Goal: Task Accomplishment & Management: Use online tool/utility

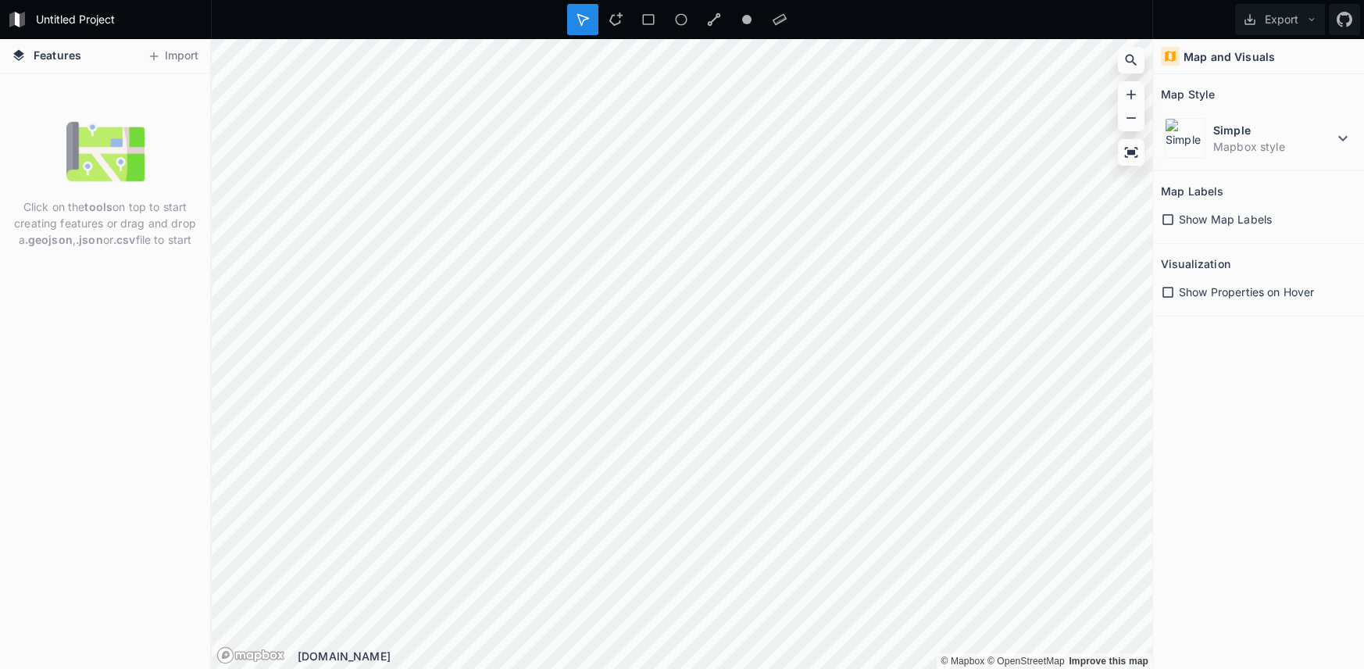
drag, startPoint x: 119, startPoint y: 213, endPoint x: 111, endPoint y: 213, distance: 7.9
click at [119, 213] on p "Click on the tools on top to start creating features or drag and drop a .geojso…" at bounding box center [105, 222] width 187 height 49
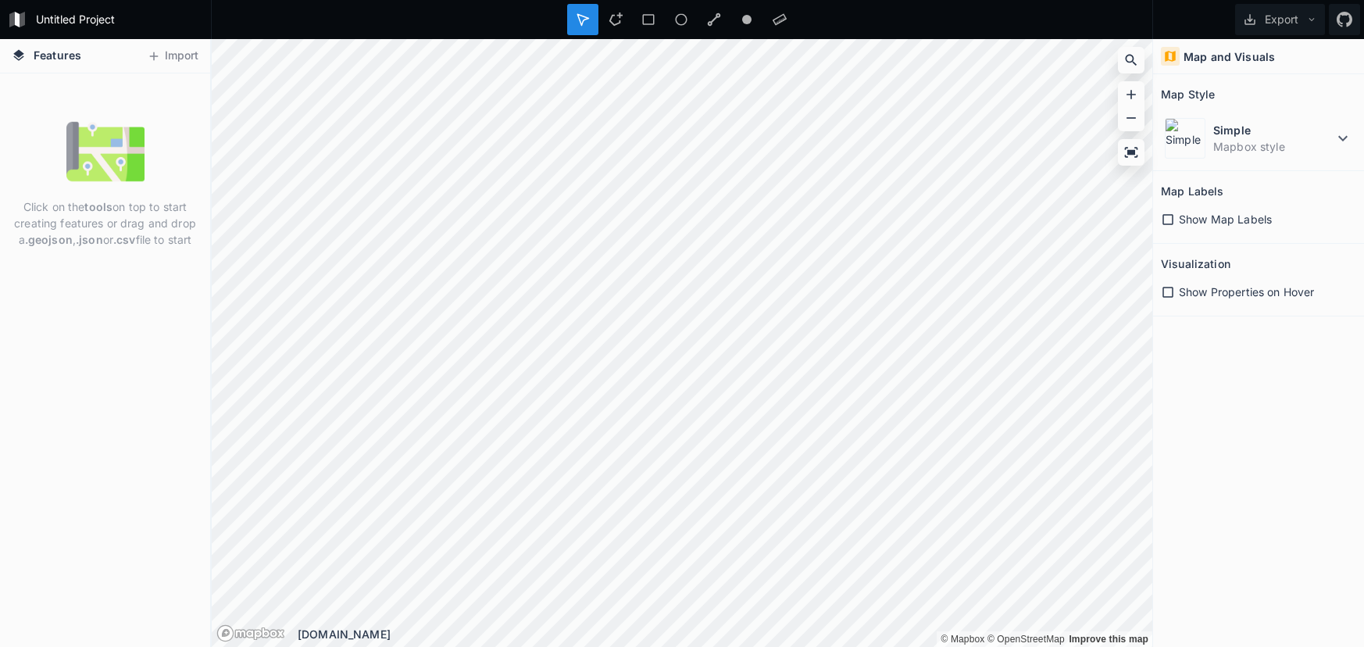
click at [77, 149] on img at bounding box center [105, 152] width 78 height 78
click at [185, 60] on button "Import" at bounding box center [172, 56] width 67 height 25
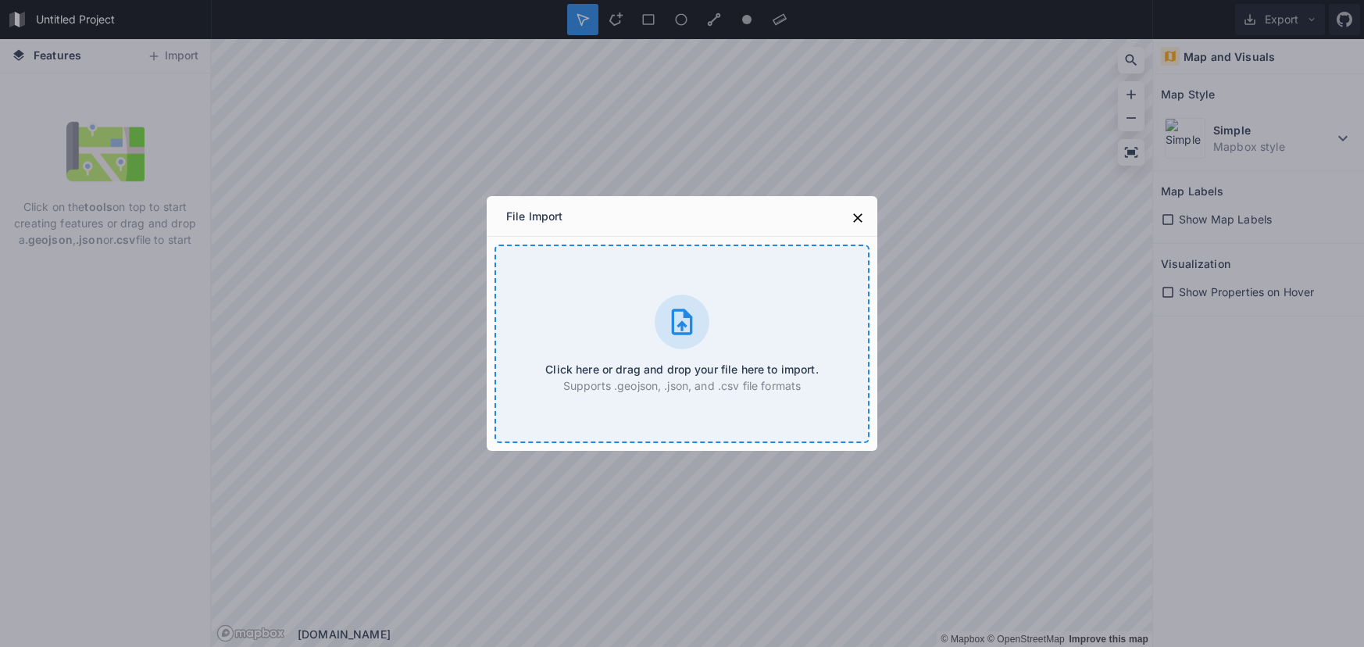
click at [677, 332] on icon at bounding box center [682, 322] width 21 height 26
click at [854, 224] on icon at bounding box center [858, 218] width 16 height 16
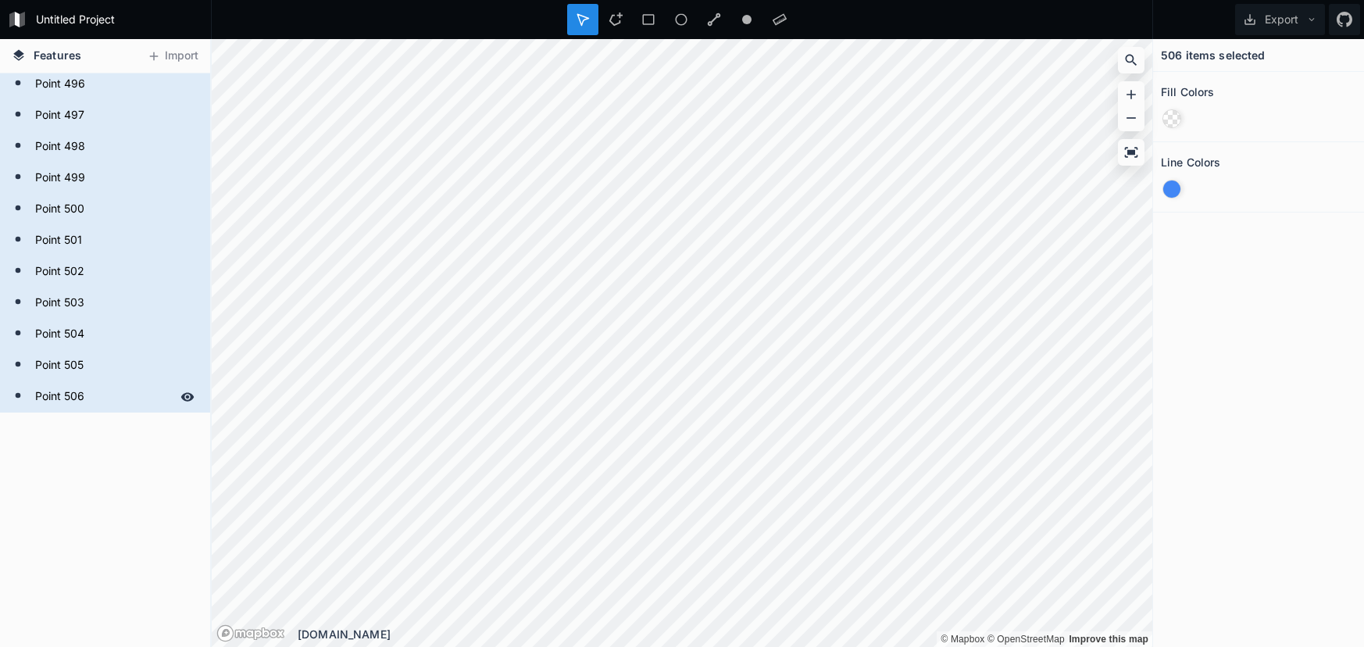
scroll to position [15474, 0]
click at [78, 357] on form "Point 505" at bounding box center [103, 365] width 146 height 23
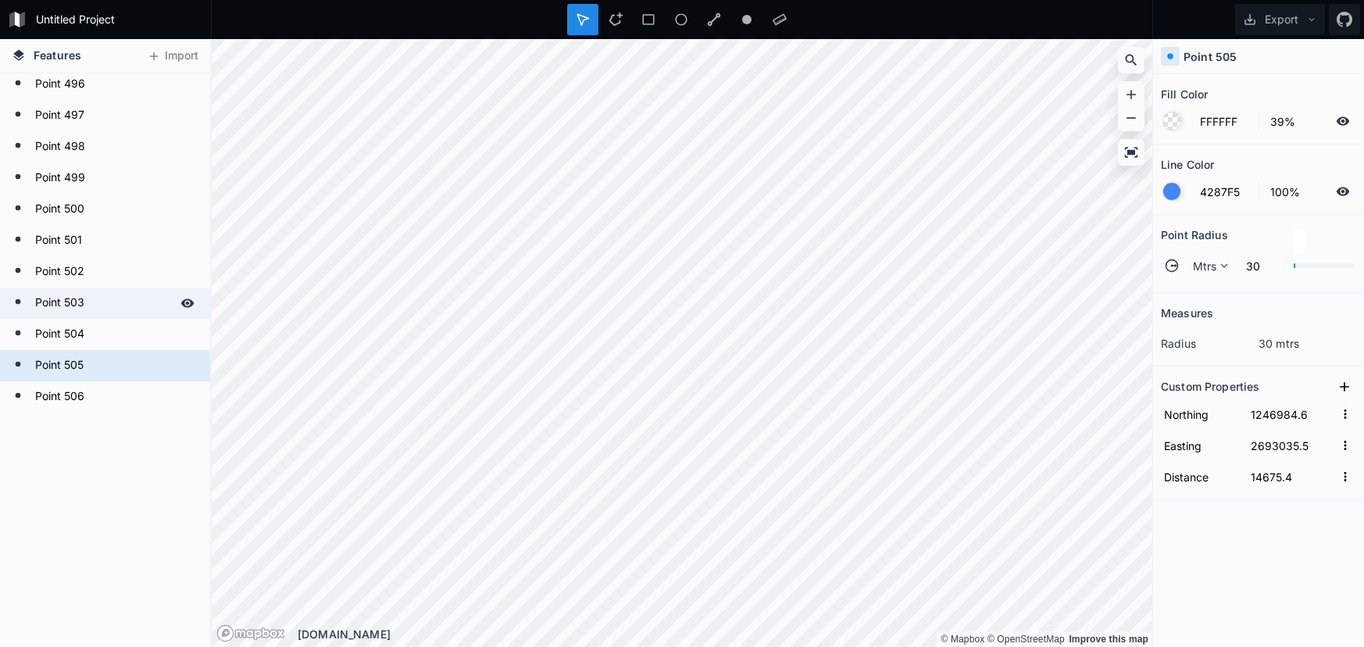
click at [91, 295] on form "Point 503" at bounding box center [103, 302] width 146 height 23
type input "1247123.5"
type input "2692869"
type input "14458.5"
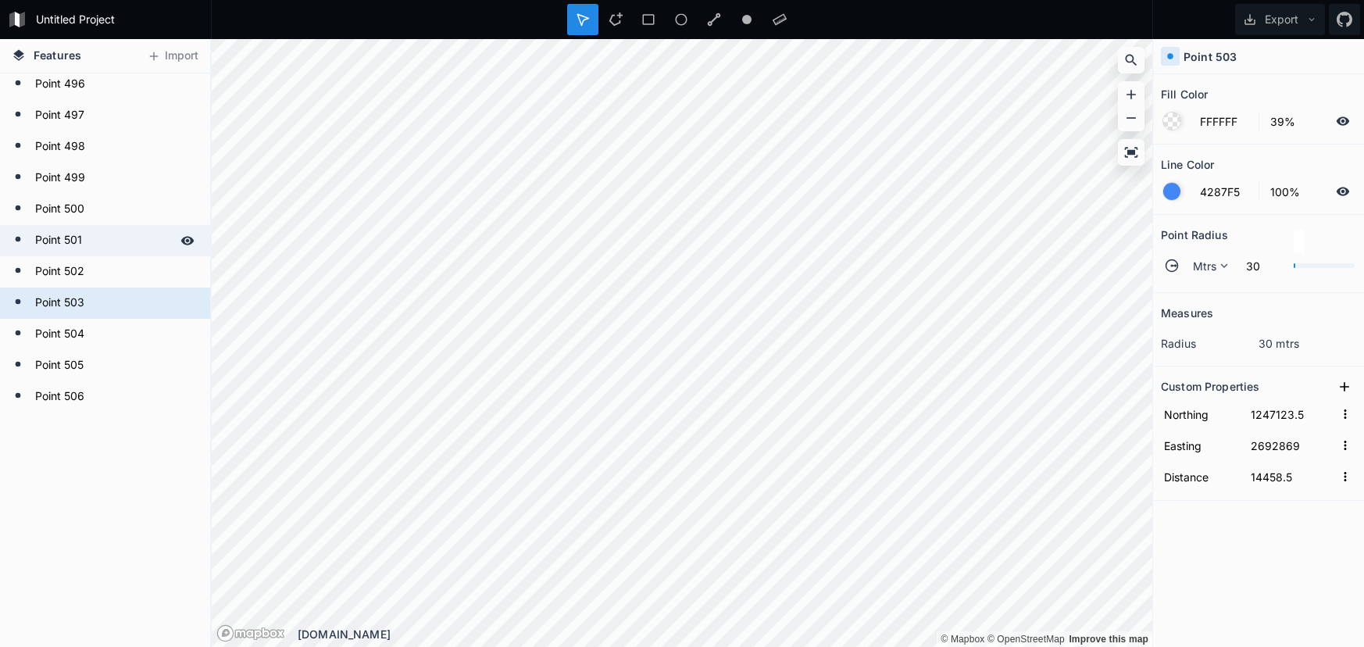
click at [92, 232] on form "Point 501" at bounding box center [103, 240] width 146 height 23
type input "1247253.2"
type input "2692718.8"
type input "14260.1"
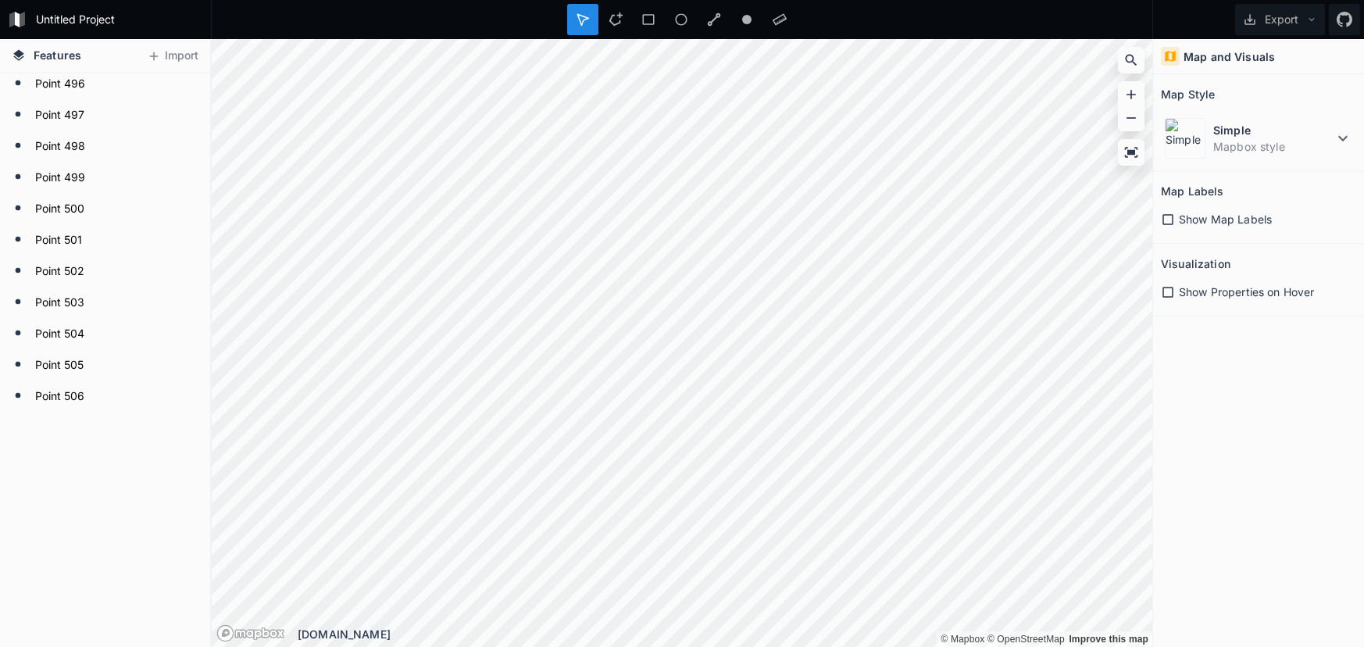
click at [1183, 212] on span "Show Map Labels" at bounding box center [1225, 219] width 93 height 16
click at [1177, 216] on div "Show Map Labels" at bounding box center [1258, 219] width 195 height 16
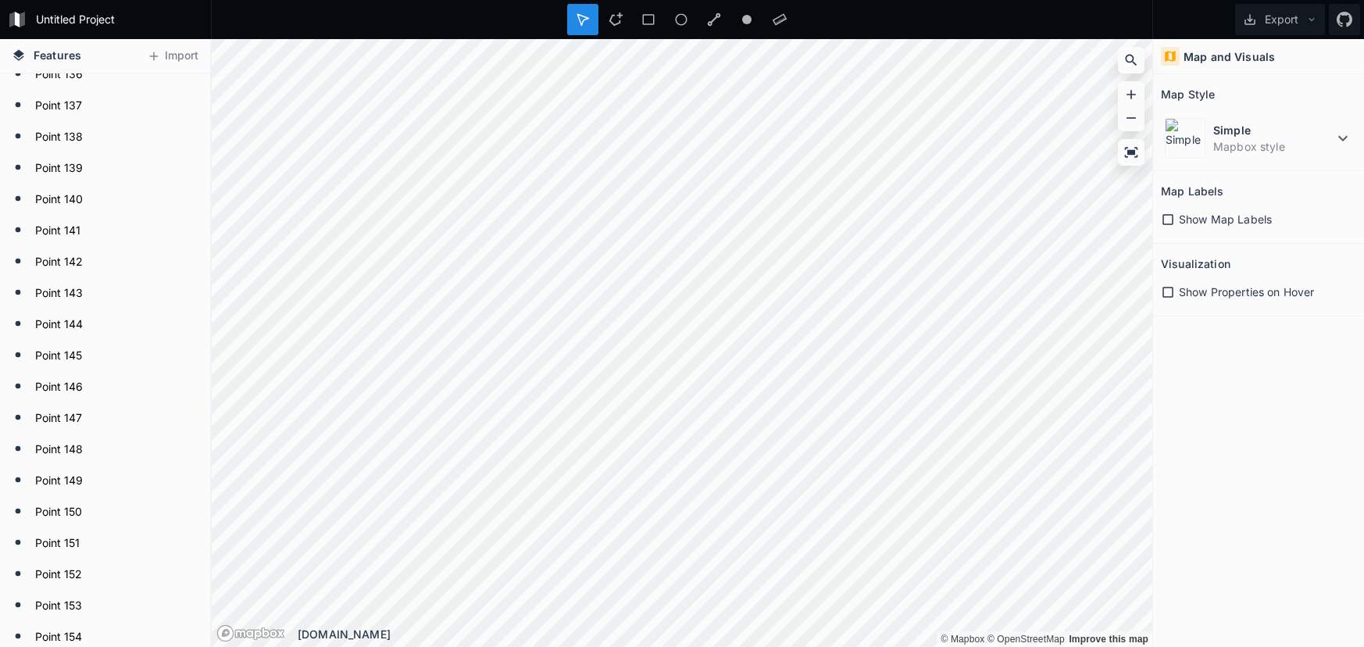
scroll to position [4230, 0]
click at [1209, 56] on h4 "Map and Visuals" at bounding box center [1229, 56] width 91 height 16
click at [618, 24] on icon at bounding box center [615, 19] width 13 height 13
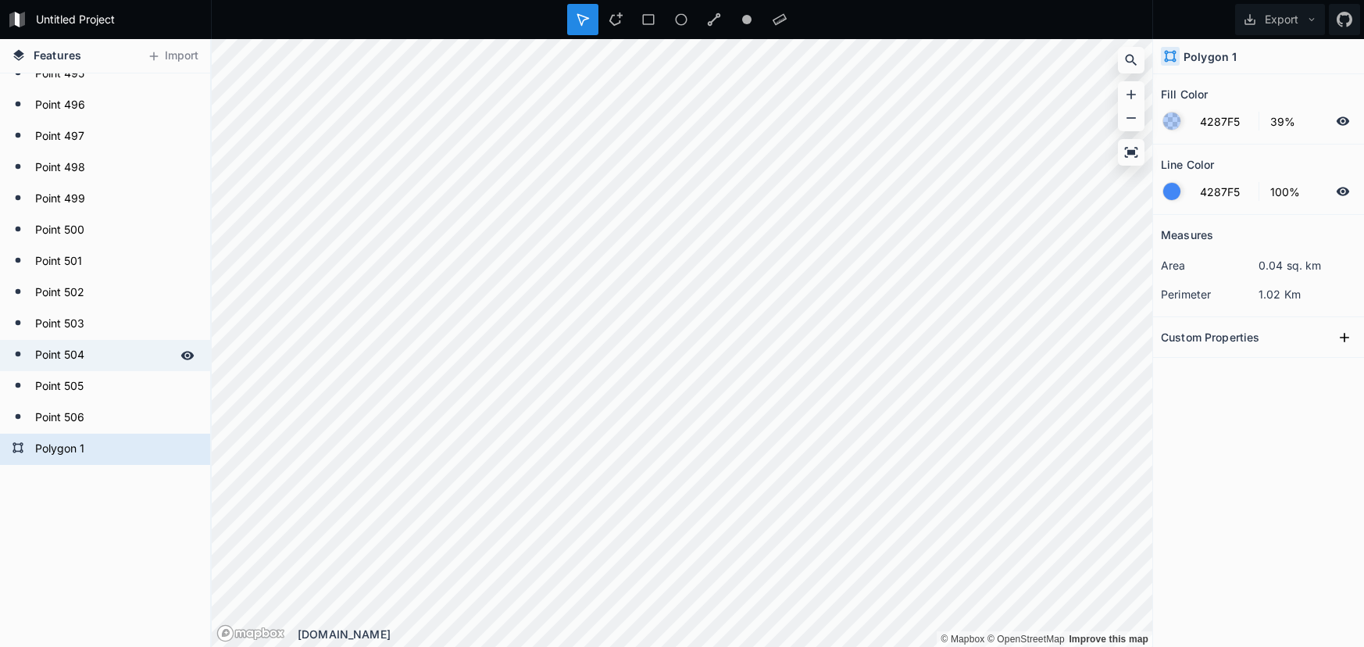
scroll to position [15418, 0]
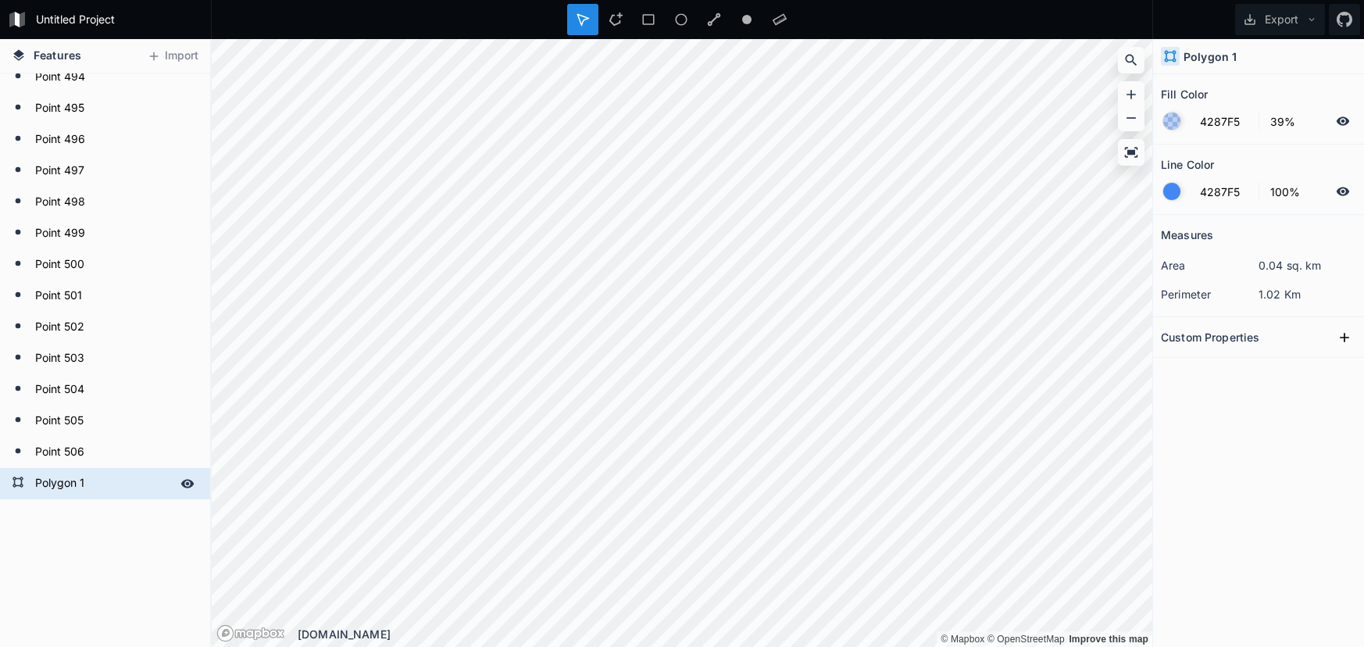
click at [91, 486] on form "Polygon 1" at bounding box center [103, 483] width 146 height 23
click at [108, 506] on div "Delete" at bounding box center [148, 508] width 156 height 32
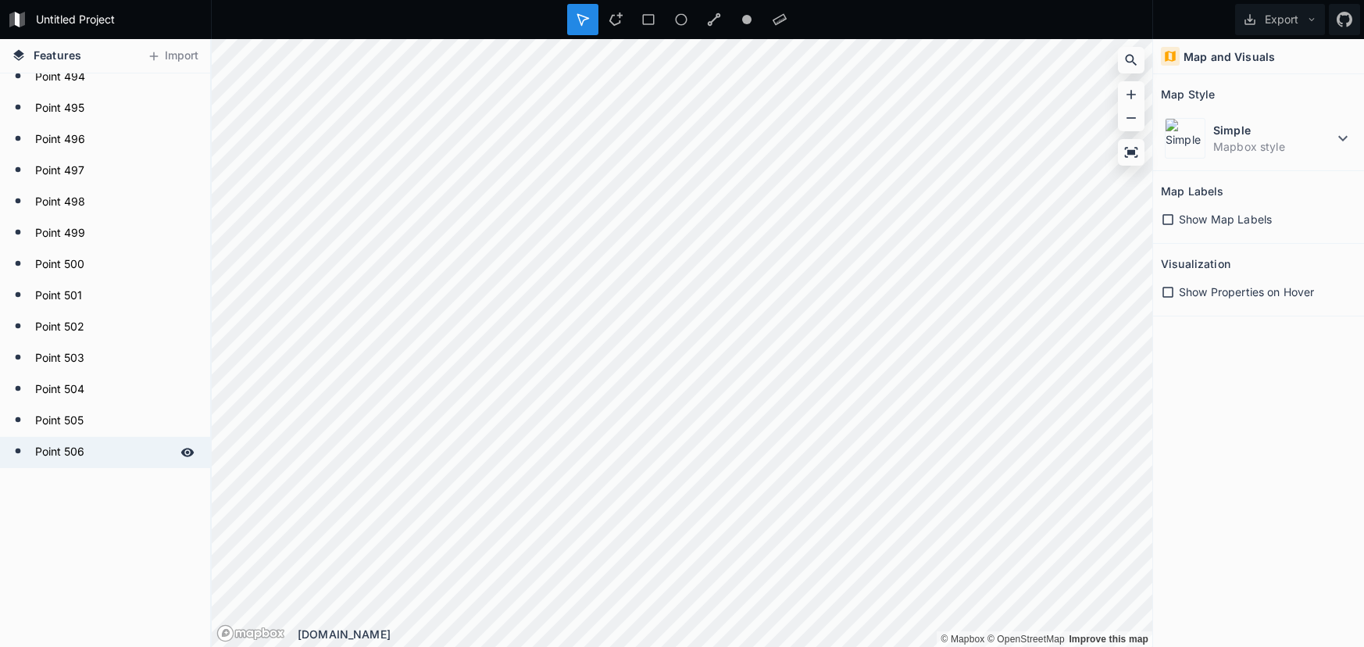
click at [67, 454] on form "Point 506" at bounding box center [103, 452] width 146 height 23
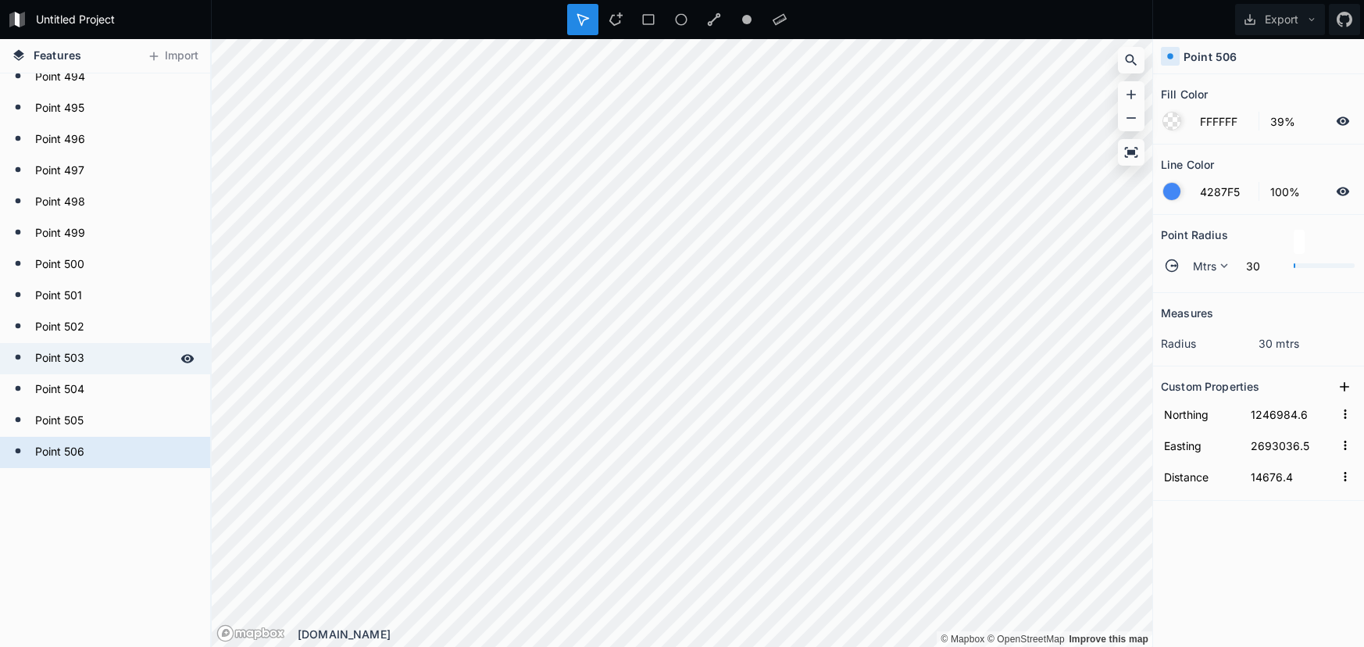
click at [96, 373] on div "Point 503" at bounding box center [105, 358] width 210 height 31
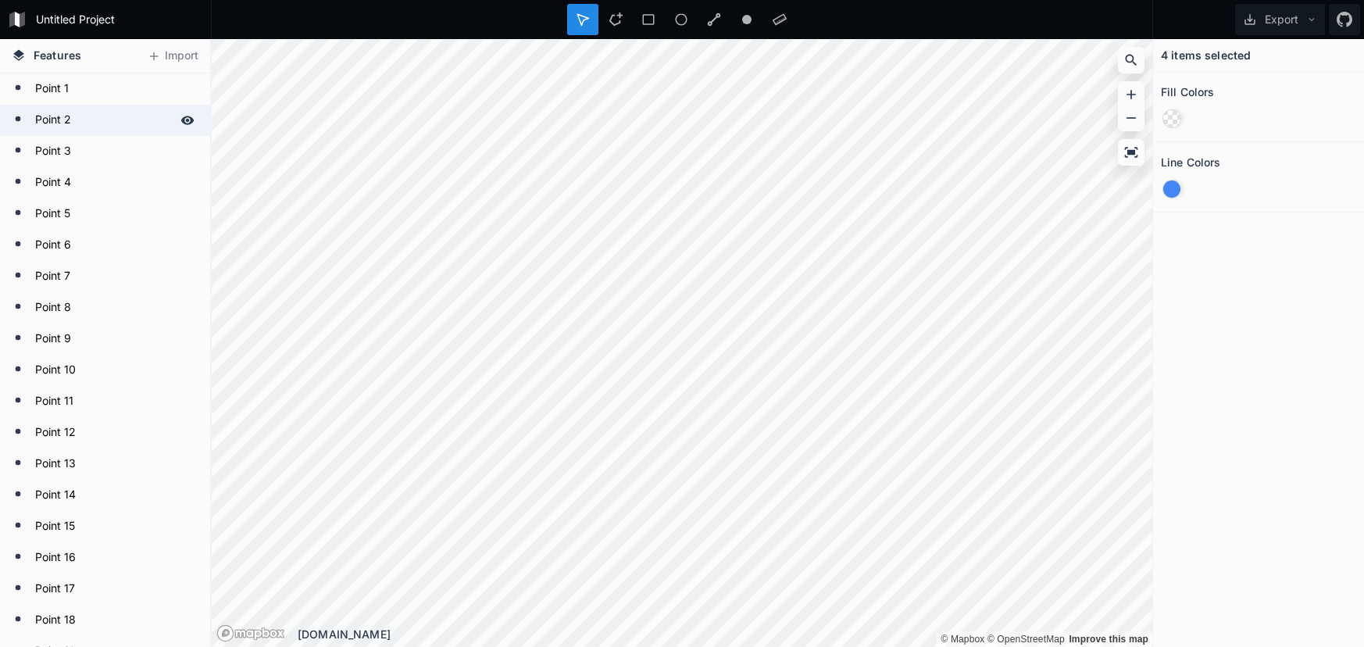
scroll to position [0, 0]
click at [60, 95] on form "Point 1" at bounding box center [103, 88] width 146 height 23
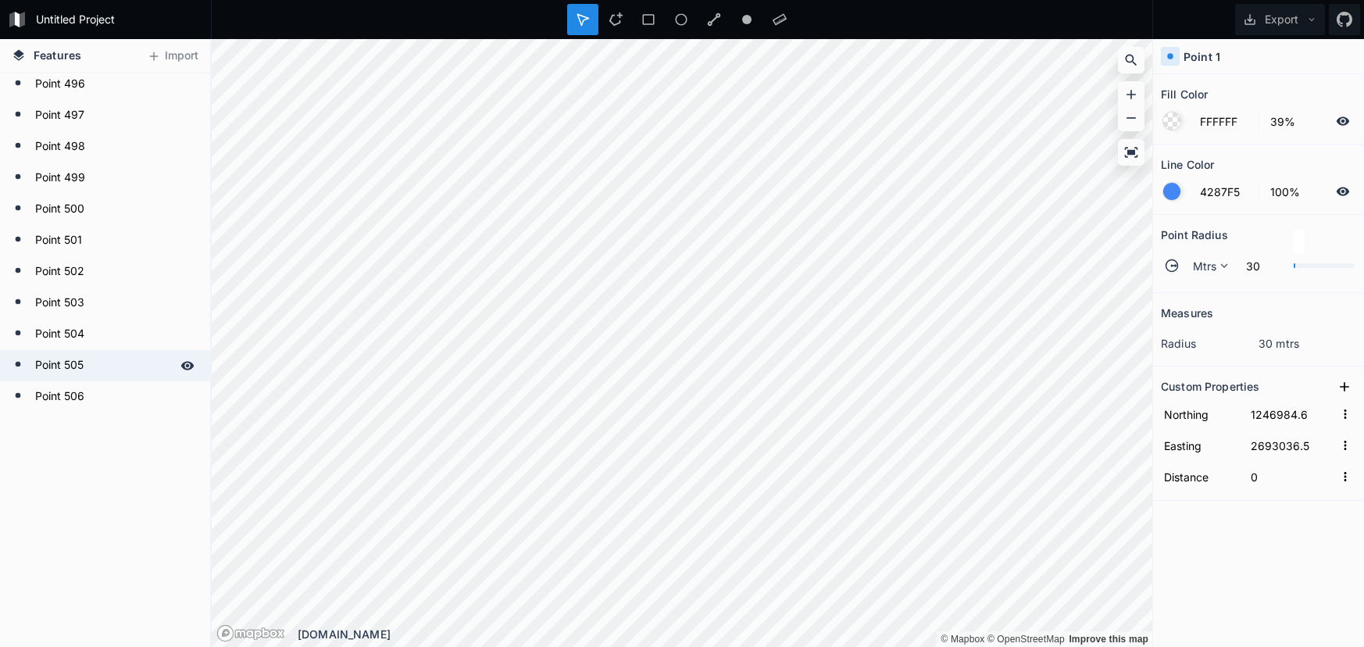
scroll to position [15474, 0]
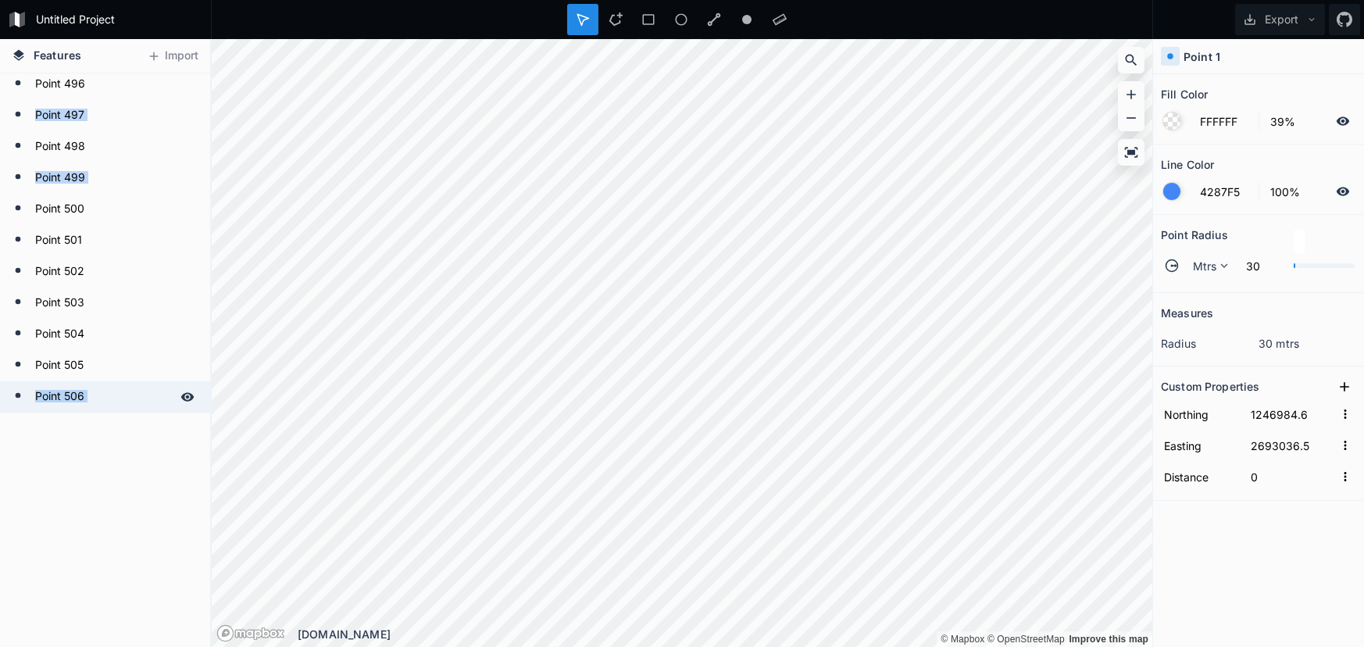
click at [89, 397] on form "Point 506" at bounding box center [103, 396] width 146 height 23
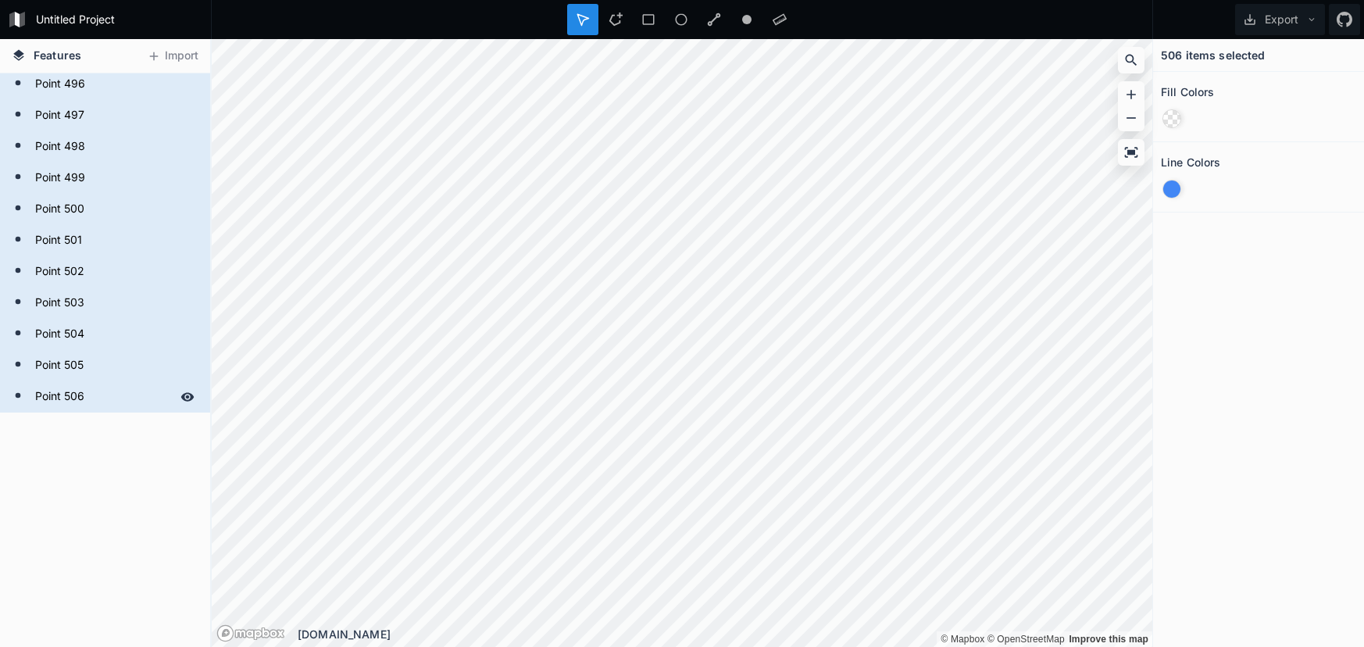
click at [122, 395] on form "Point 506" at bounding box center [103, 396] width 146 height 23
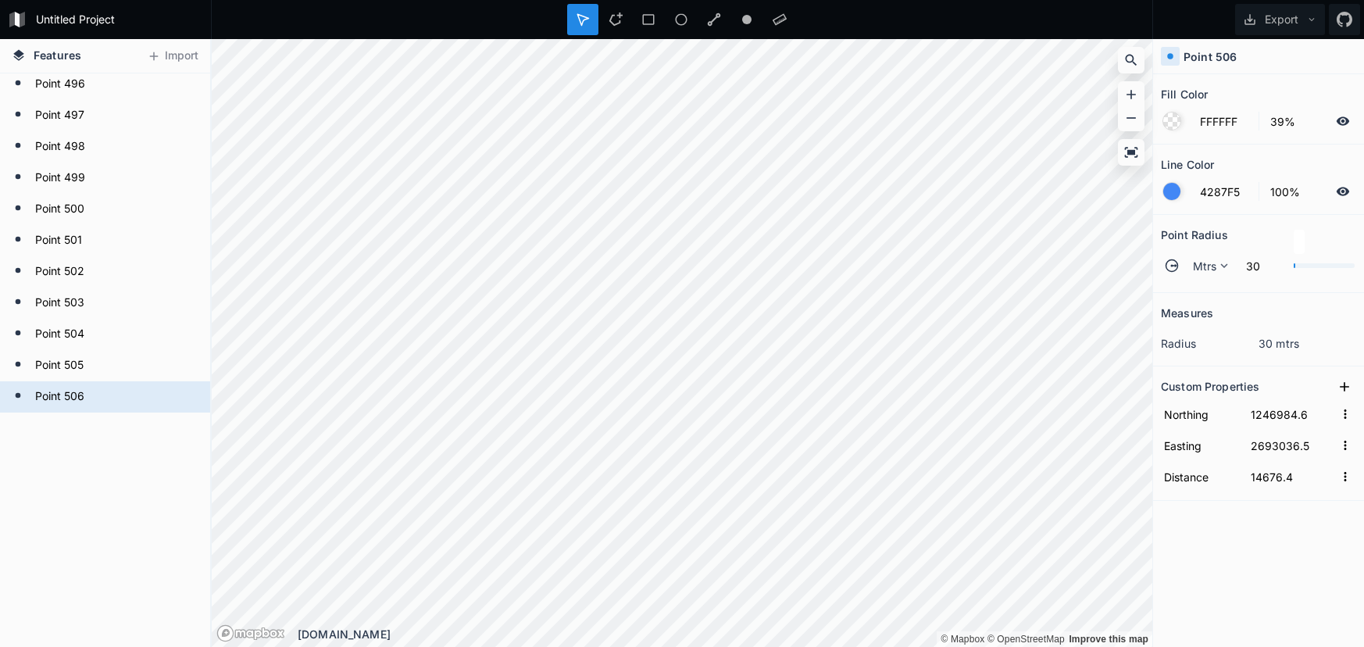
click at [1280, 347] on dd "30 mtrs" at bounding box center [1308, 343] width 98 height 16
click at [1270, 341] on dd "30 mtrs" at bounding box center [1308, 343] width 98 height 16
drag, startPoint x: 1270, startPoint y: 341, endPoint x: 1203, endPoint y: 339, distance: 66.4
click at [1269, 341] on dd "30 mtrs" at bounding box center [1308, 343] width 98 height 16
click at [1202, 339] on dt "radius" at bounding box center [1210, 343] width 98 height 16
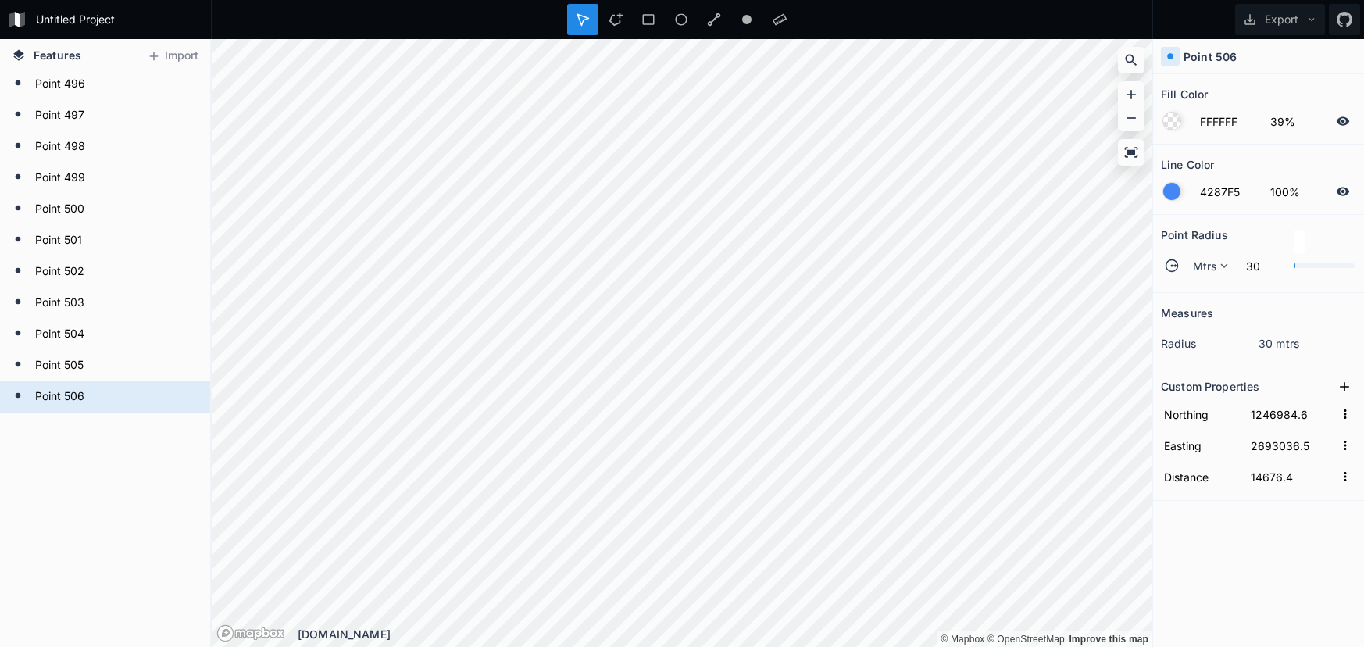
click at [1273, 347] on dd "30 mtrs" at bounding box center [1308, 343] width 98 height 16
click at [1266, 345] on dd "30 mtrs" at bounding box center [1308, 343] width 98 height 16
drag, startPoint x: 1266, startPoint y: 345, endPoint x: 1277, endPoint y: 345, distance: 10.9
click at [1267, 345] on dd "30 mtrs" at bounding box center [1308, 343] width 98 height 16
click at [1221, 267] on icon at bounding box center [1224, 266] width 14 height 14
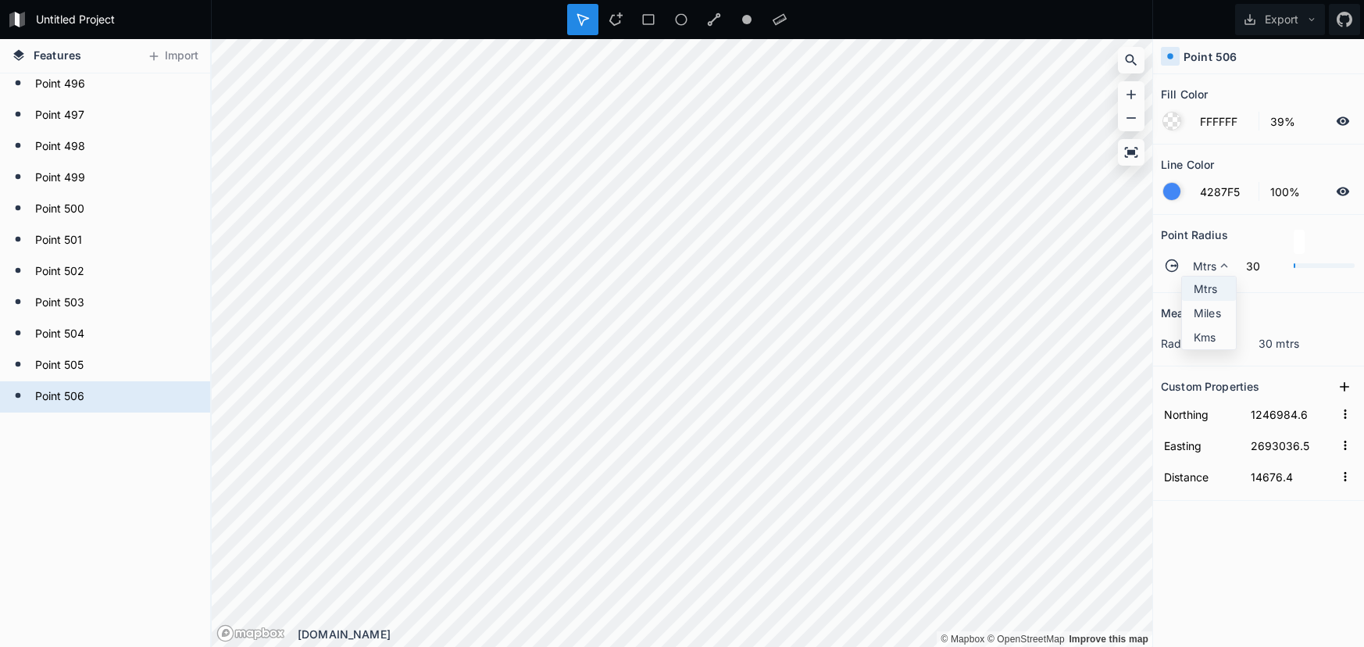
click at [1216, 283] on span "Mtrs" at bounding box center [1213, 288] width 38 height 16
type input "1"
click at [1233, 263] on div "Mtrs" at bounding box center [1208, 265] width 54 height 27
click at [1204, 291] on span "Mtrs" at bounding box center [1213, 288] width 38 height 16
type input "1"
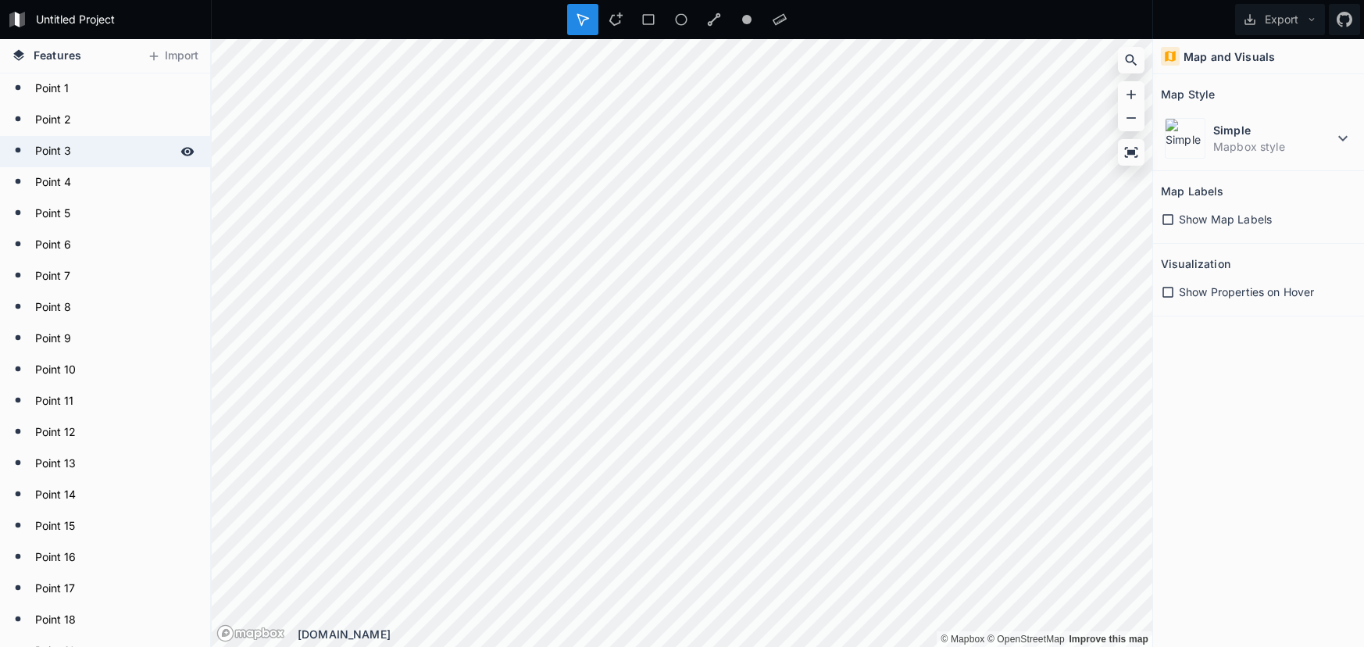
scroll to position [0, 0]
click at [88, 95] on form "Point 1" at bounding box center [103, 88] width 146 height 23
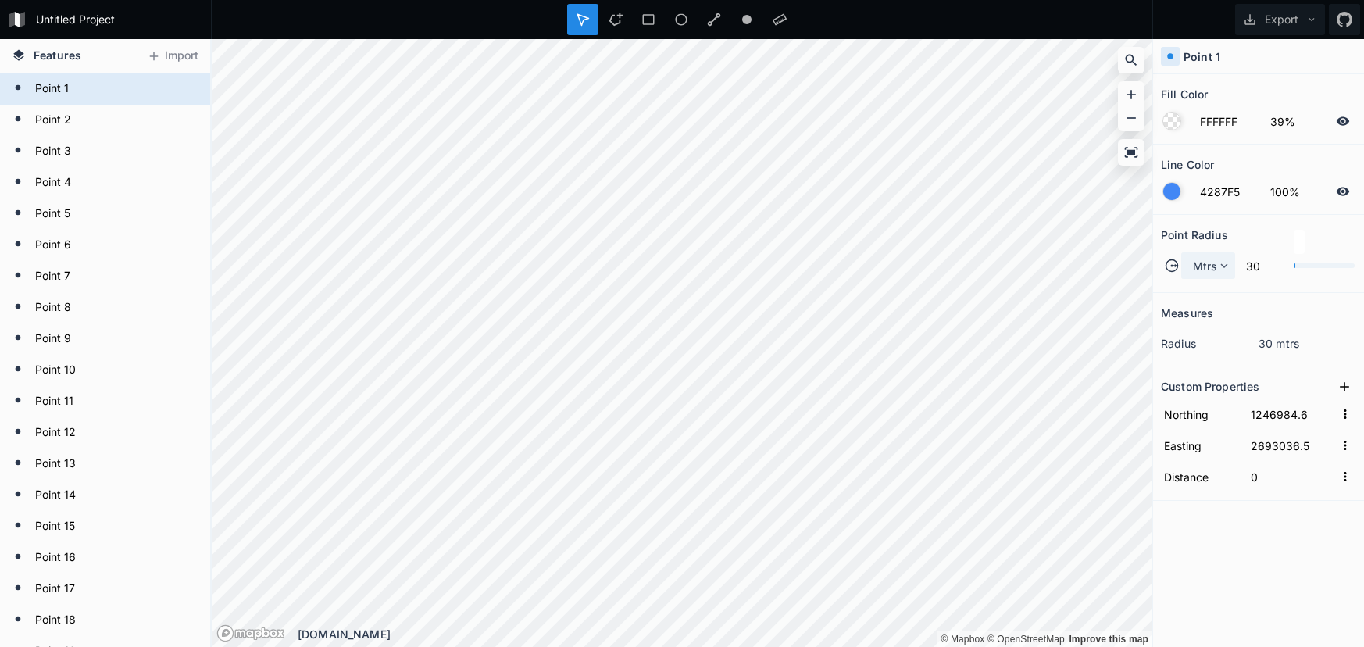
click at [1215, 265] on span "Mtrs" at bounding box center [1205, 266] width 24 height 16
click at [1199, 228] on h2 "Point Radius" at bounding box center [1194, 235] width 67 height 24
click at [1222, 263] on icon at bounding box center [1224, 266] width 14 height 14
click at [1208, 287] on span "Mtrs" at bounding box center [1213, 288] width 38 height 16
type input "1"
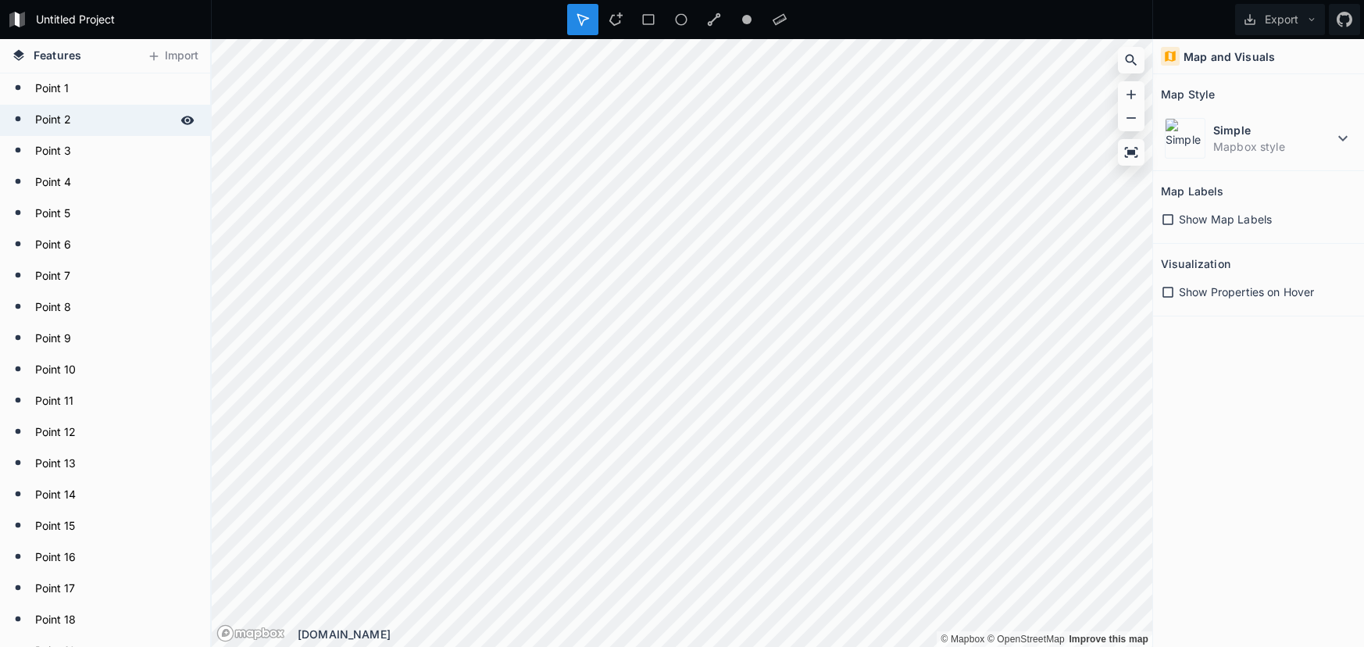
click at [50, 134] on div "Point 2" at bounding box center [105, 120] width 210 height 31
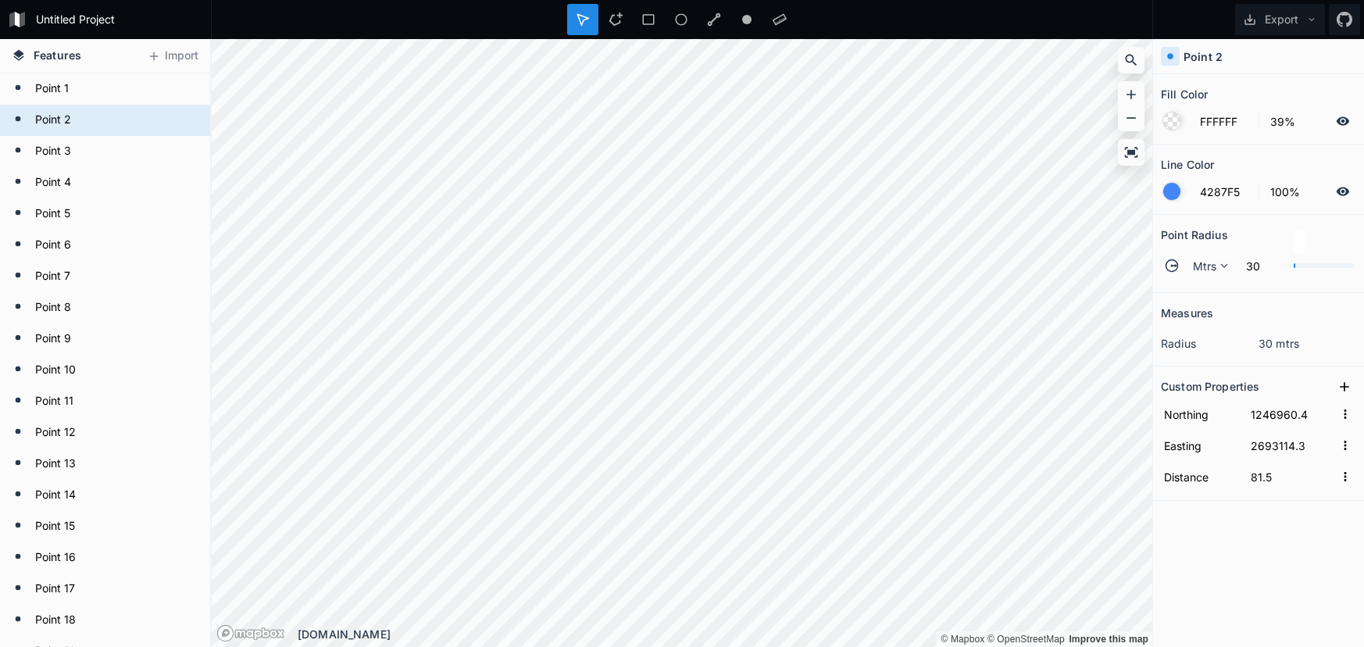
click at [1166, 268] on circle at bounding box center [1172, 266] width 12 height 12
click at [1209, 272] on span "Mtrs" at bounding box center [1205, 266] width 24 height 16
click at [1206, 293] on span "Mtrs" at bounding box center [1213, 288] width 38 height 16
type input "1"
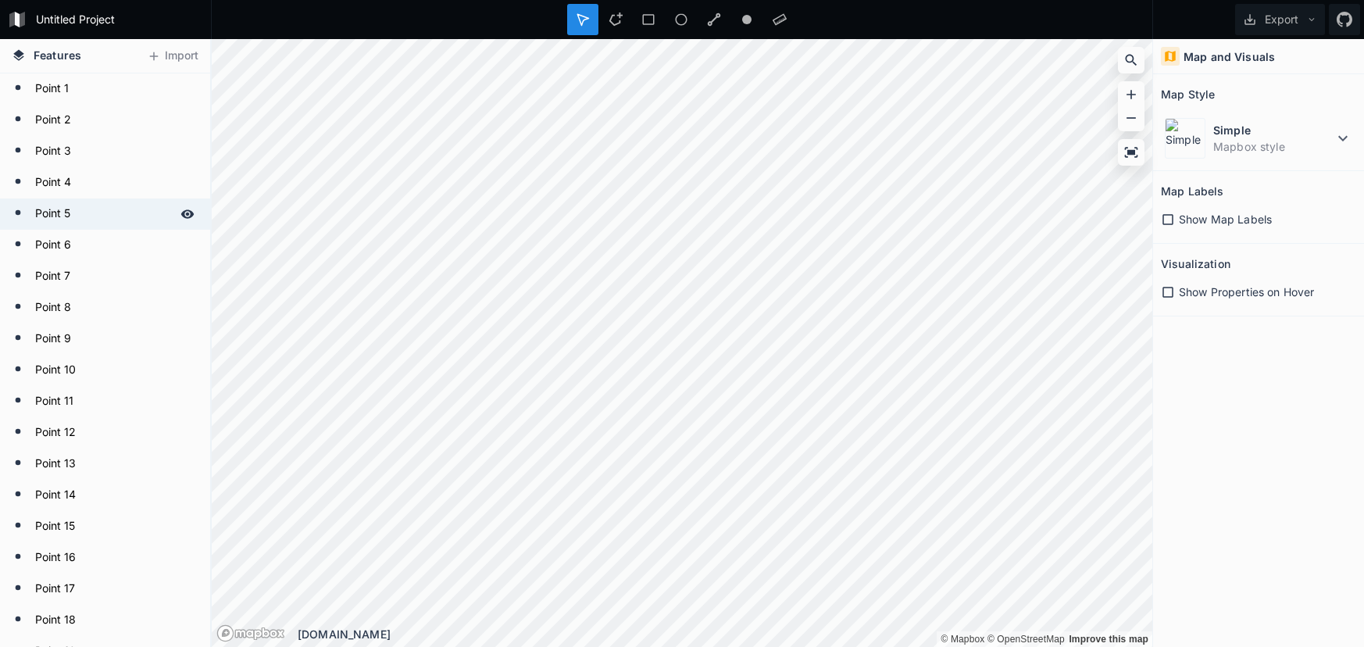
drag, startPoint x: 117, startPoint y: 143, endPoint x: 106, endPoint y: 208, distance: 65.8
drag, startPoint x: 90, startPoint y: 154, endPoint x: 90, endPoint y: 191, distance: 37.5
click at [98, 161] on form "Point 3" at bounding box center [103, 151] width 146 height 23
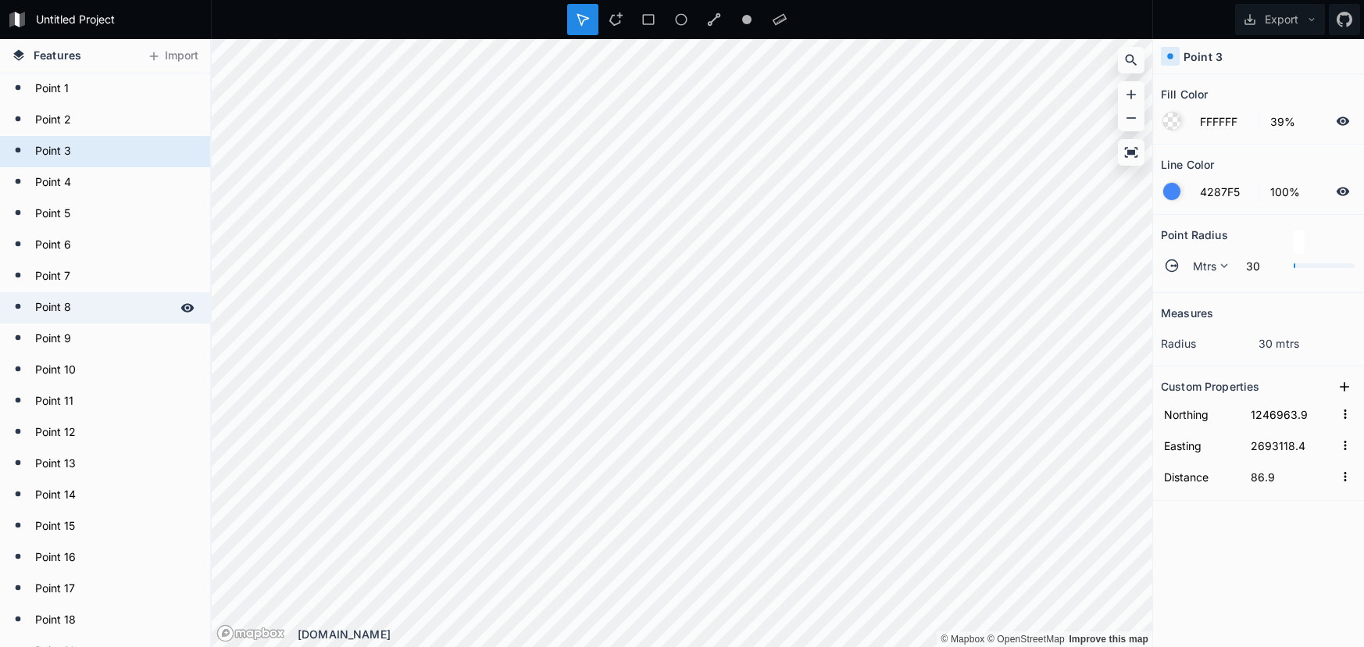
click at [105, 293] on div "Point 8" at bounding box center [105, 307] width 210 height 31
type input "1246830.5"
type input "2693243"
type input "269.7"
click at [95, 159] on form "Point 3" at bounding box center [103, 151] width 146 height 23
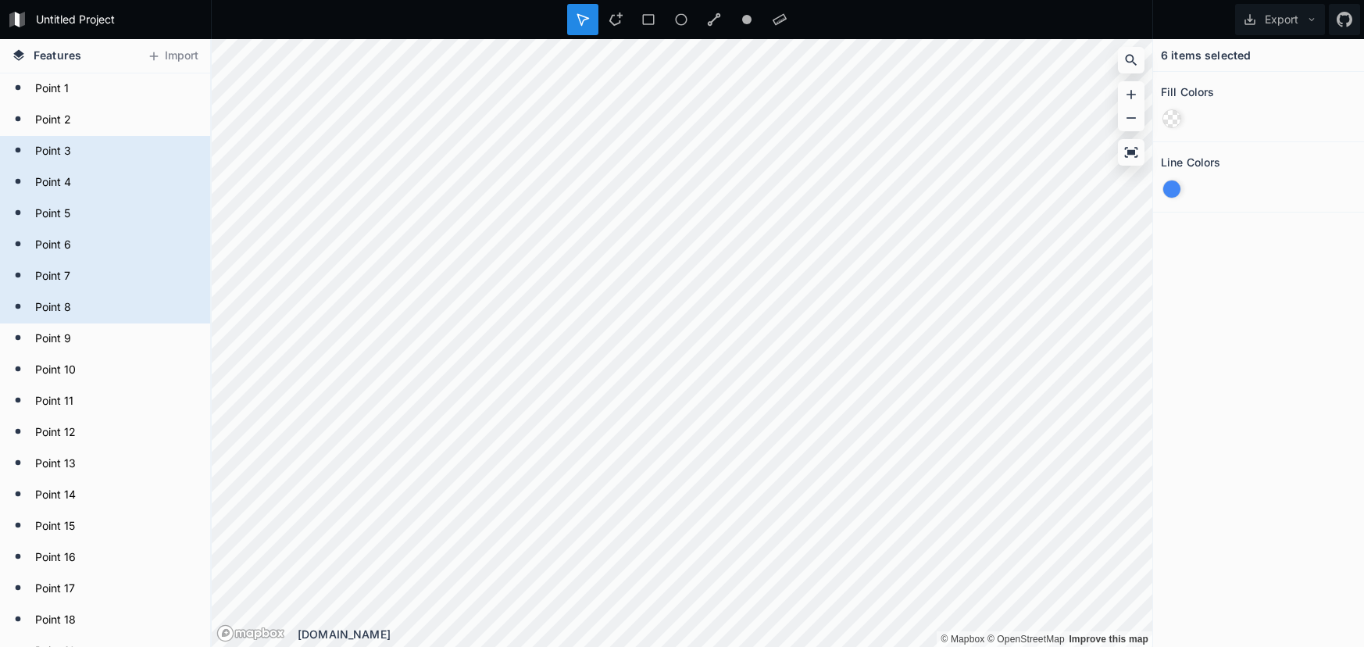
drag, startPoint x: 1220, startPoint y: 134, endPoint x: 1209, endPoint y: 130, distance: 12.4
click at [1220, 134] on section "Fill Colors" at bounding box center [1258, 107] width 211 height 70
drag, startPoint x: 1262, startPoint y: 77, endPoint x: 1268, endPoint y: 85, distance: 10.6
click at [1261, 77] on section "Fill Colors" at bounding box center [1258, 107] width 211 height 70
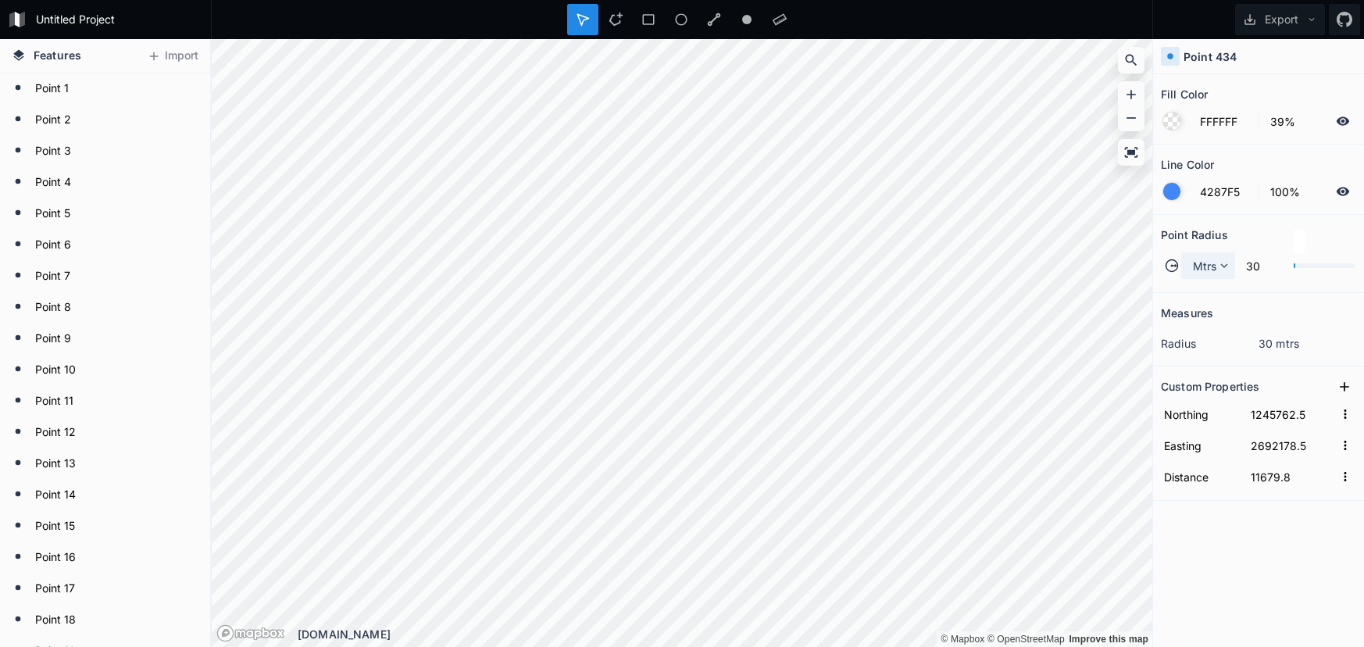
click at [1193, 262] on span "Mtrs" at bounding box center [1205, 266] width 24 height 16
click at [1201, 284] on span "Mtrs" at bounding box center [1213, 288] width 38 height 16
type input "30"
type input "1245818.5"
type input "2692141.4"
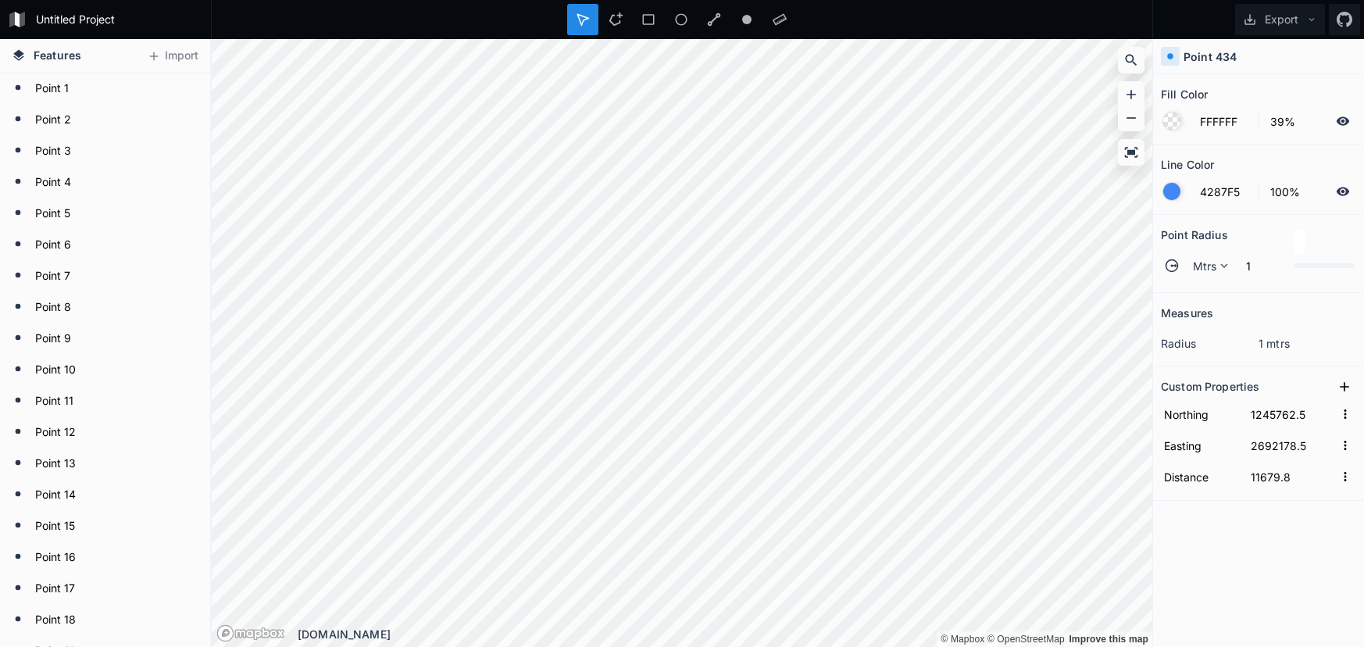
type input "11747"
click at [1181, 277] on div "Mtrs" at bounding box center [1208, 265] width 54 height 27
click at [1185, 301] on div "Mtrs" at bounding box center [1209, 313] width 54 height 24
type input "30"
type input "1245890.3"
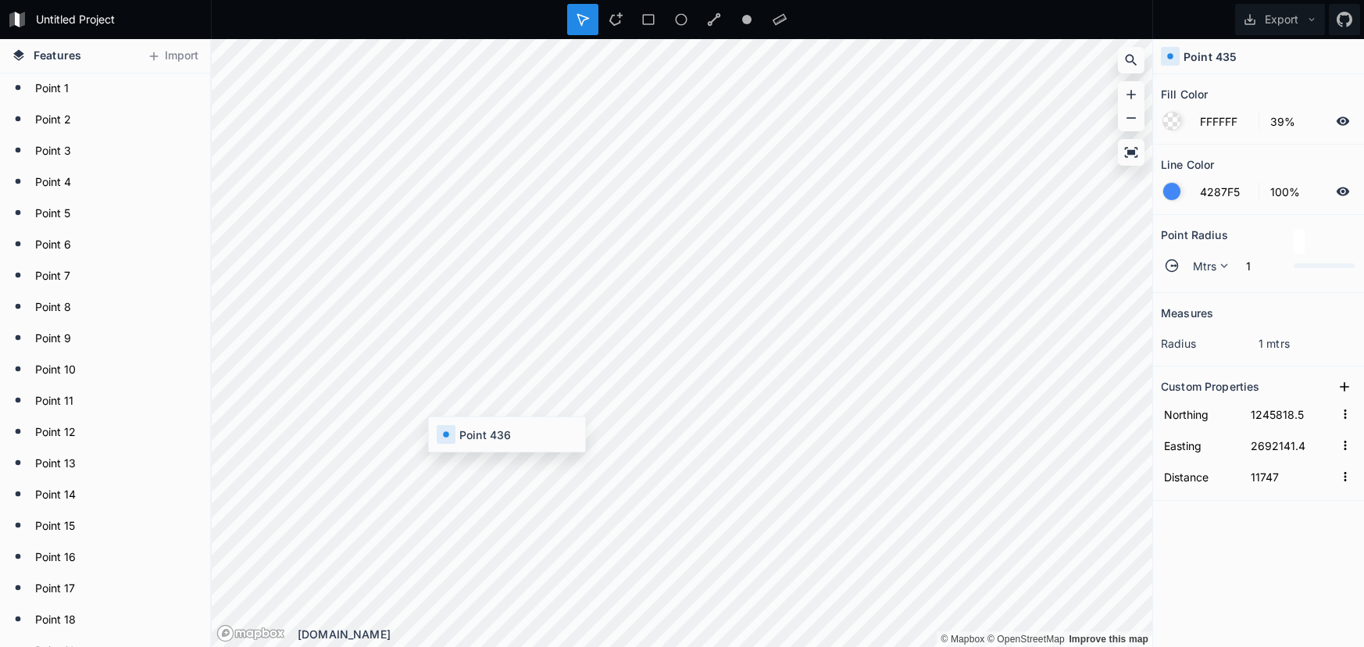
type input "2692083.6"
type input "11839.2"
click at [1220, 263] on icon at bounding box center [1224, 266] width 14 height 14
drag, startPoint x: 1217, startPoint y: 288, endPoint x: 1173, endPoint y: 294, distance: 44.9
click at [1217, 289] on span "Mtrs" at bounding box center [1213, 288] width 38 height 16
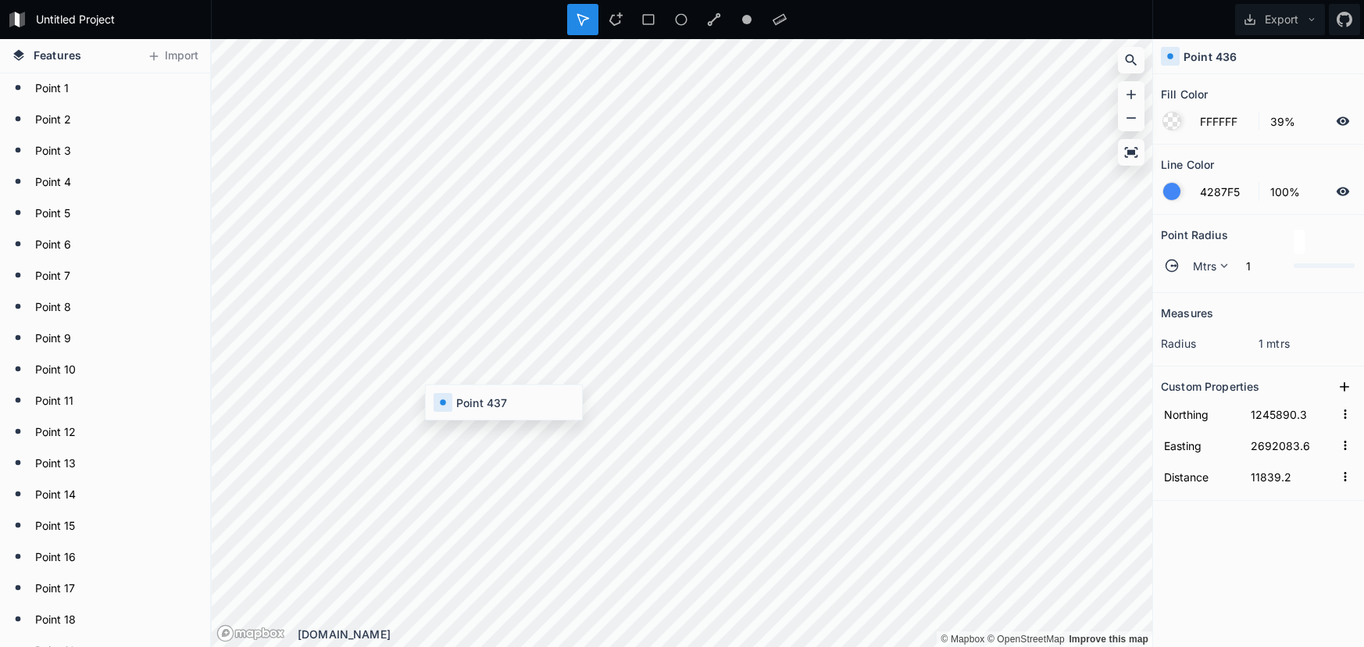
type input "30"
type input "1245891.5"
type input "2692082.6"
type input "11840.7"
type input "1245933.9"
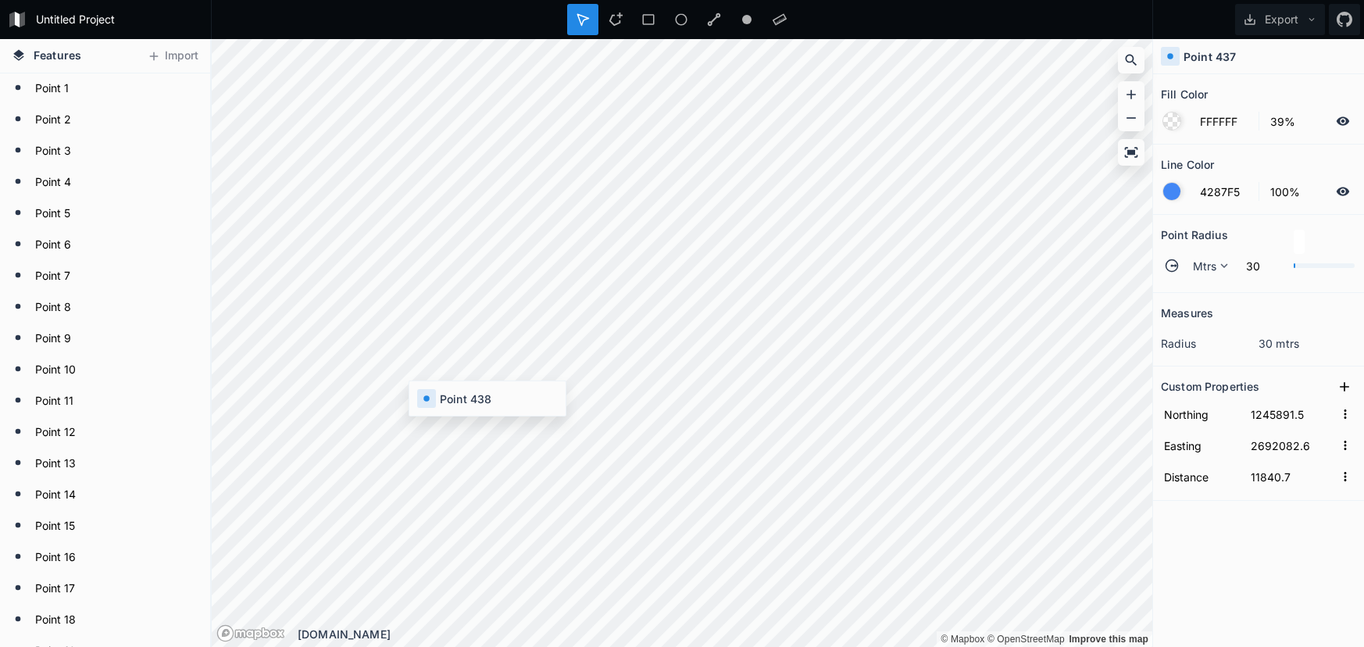
type input "2692048.5"
type input "11895.1"
click at [1197, 263] on span "Mtrs" at bounding box center [1205, 266] width 24 height 16
drag, startPoint x: 1200, startPoint y: 281, endPoint x: 1170, endPoint y: 283, distance: 30.5
click at [1199, 282] on span "Mtrs" at bounding box center [1213, 288] width 38 height 16
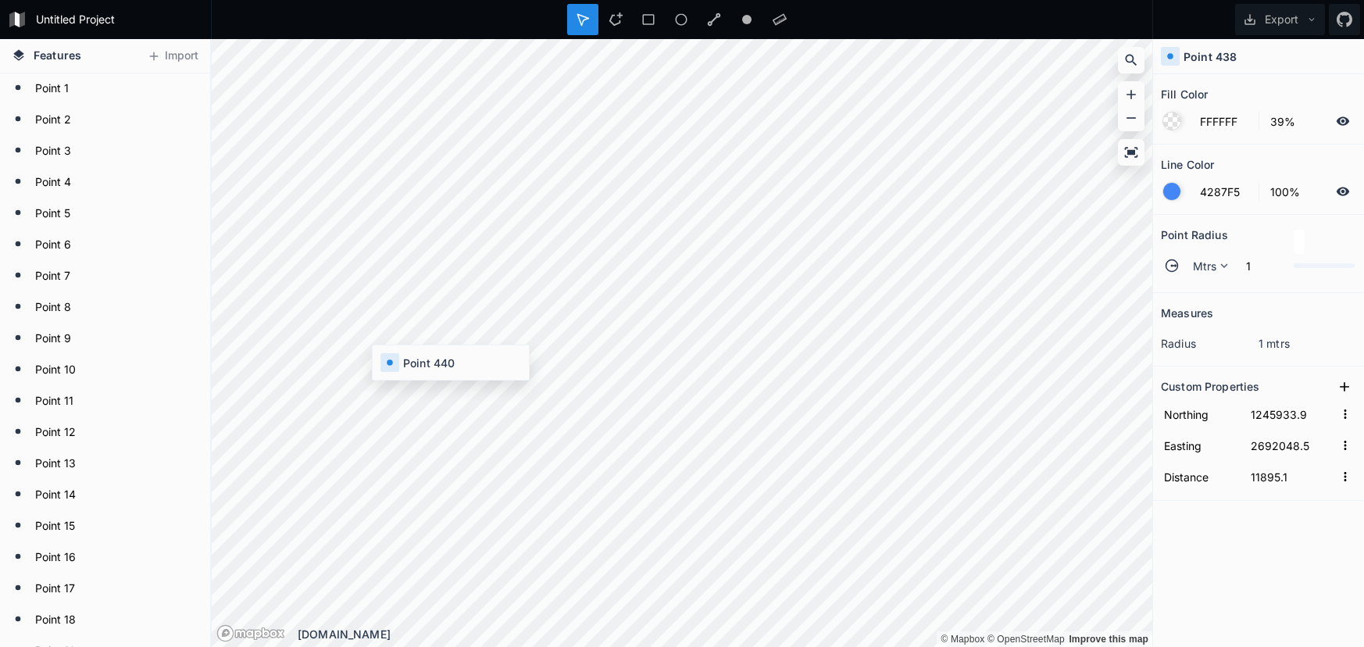
type input "30"
type input "1245986.1"
type input "2692001.2"
type input "11965.6"
click at [1188, 266] on div "Mtrs" at bounding box center [1208, 265] width 54 height 27
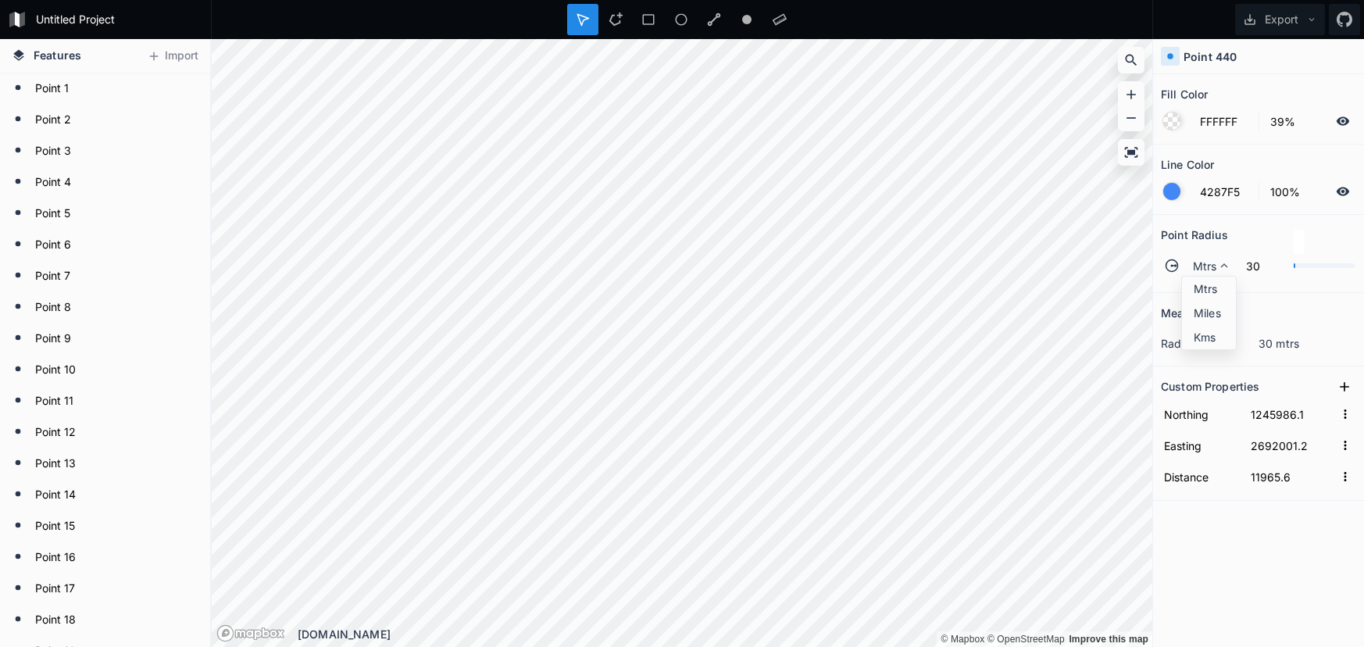
drag, startPoint x: 1187, startPoint y: 291, endPoint x: 1166, endPoint y: 289, distance: 20.4
click at [1186, 301] on div "Mtrs" at bounding box center [1209, 313] width 54 height 24
type input "30"
type input "1245945.3"
type input "2692039.3"
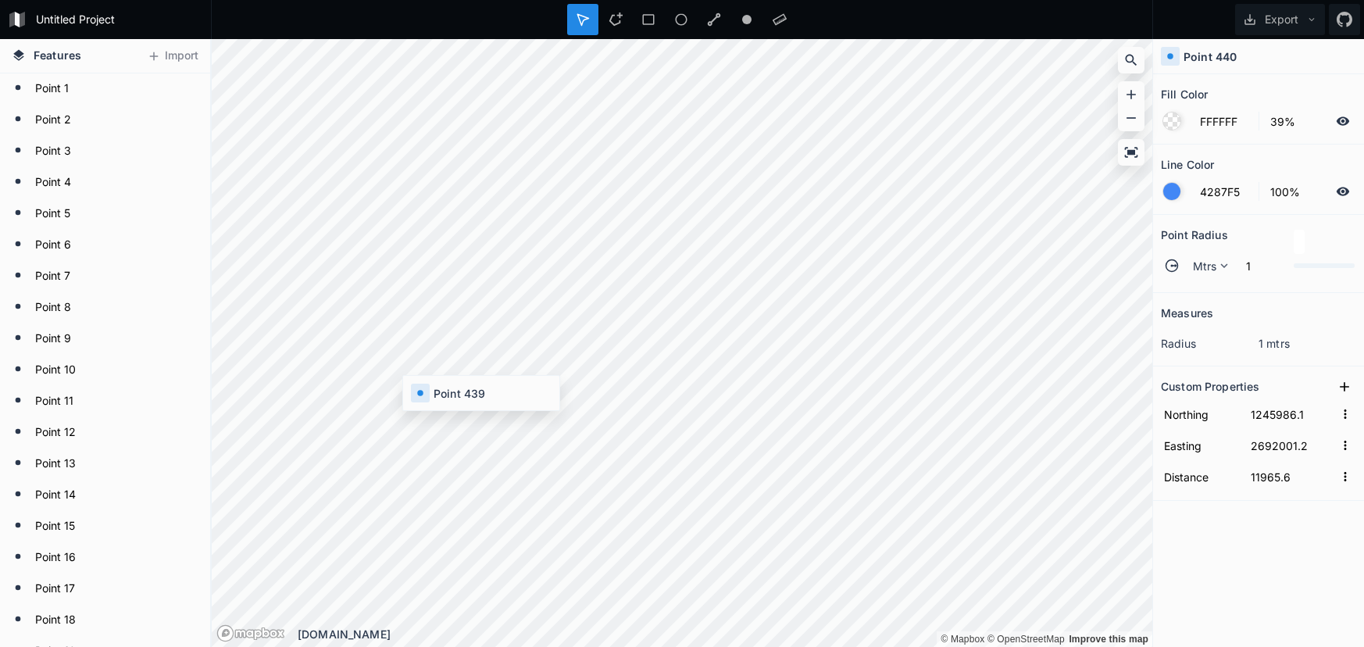
type input "11909.8"
click at [1195, 271] on span "Mtrs" at bounding box center [1205, 266] width 24 height 16
drag, startPoint x: 1192, startPoint y: 284, endPoint x: 1173, endPoint y: 284, distance: 19.5
click at [1192, 301] on div "Mtrs" at bounding box center [1209, 313] width 54 height 24
type input "30"
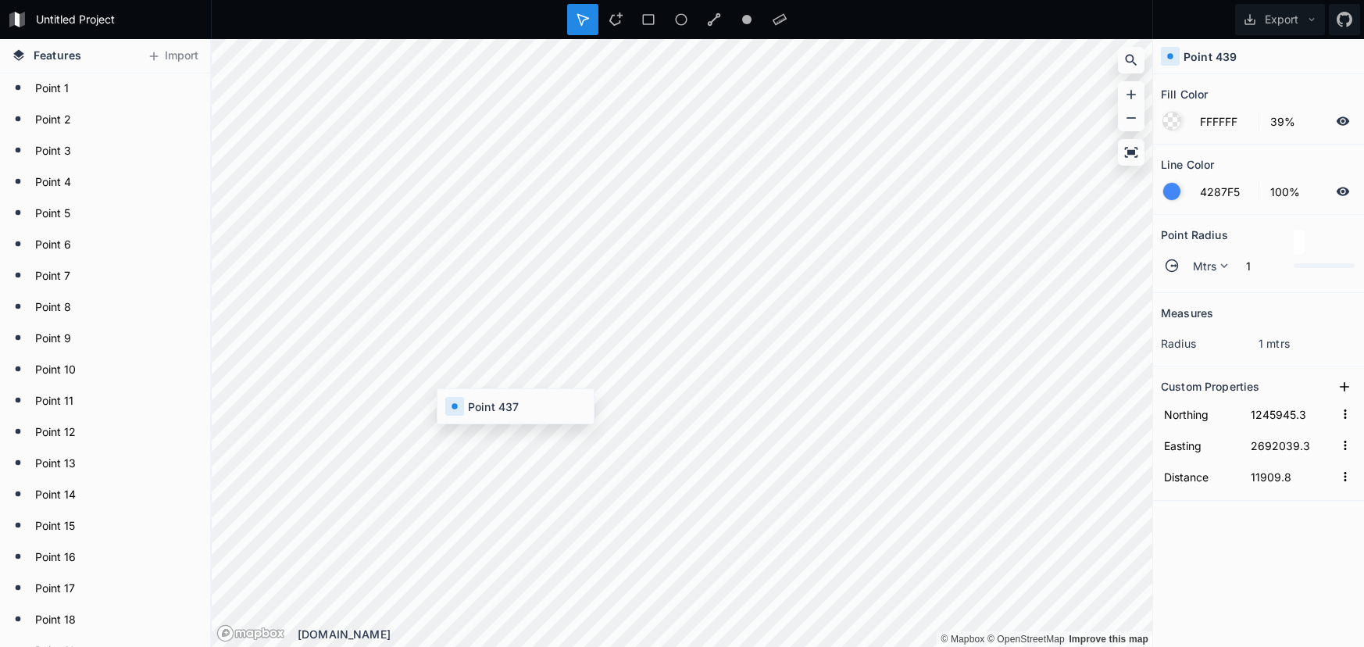
type input "1245891.5"
type input "2692082.6"
type input "11840.7"
click at [1209, 274] on div "Mtrs" at bounding box center [1208, 265] width 54 height 27
drag, startPoint x: 1206, startPoint y: 284, endPoint x: 1173, endPoint y: 285, distance: 32.8
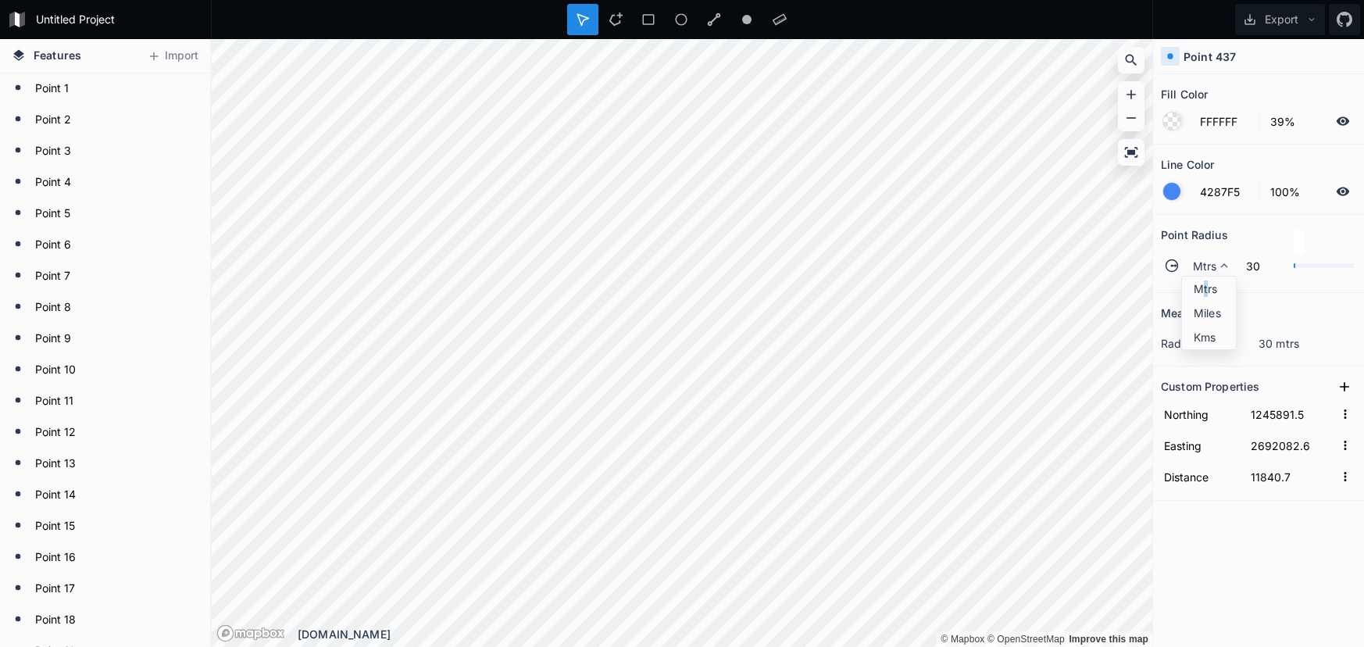
click at [1205, 284] on span "Mtrs" at bounding box center [1213, 288] width 38 height 16
type input "30"
type input "1246064.7"
type input "2691941.1"
type input "12064.5"
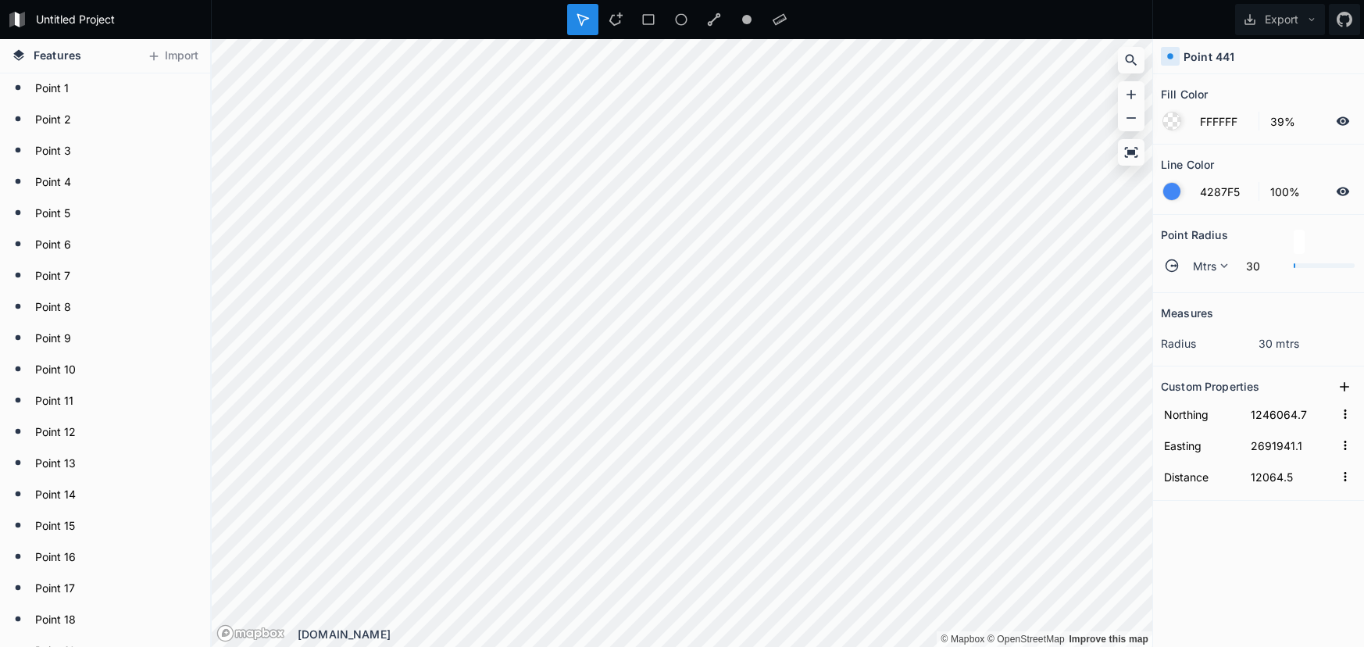
drag, startPoint x: 1184, startPoint y: 265, endPoint x: 1173, endPoint y: 287, distance: 24.5
click at [1184, 265] on div "Mtrs" at bounding box center [1208, 265] width 54 height 27
drag, startPoint x: 1205, startPoint y: 291, endPoint x: 1159, endPoint y: 292, distance: 45.3
click at [1201, 291] on span "Mtrs" at bounding box center [1213, 288] width 38 height 16
type input "30"
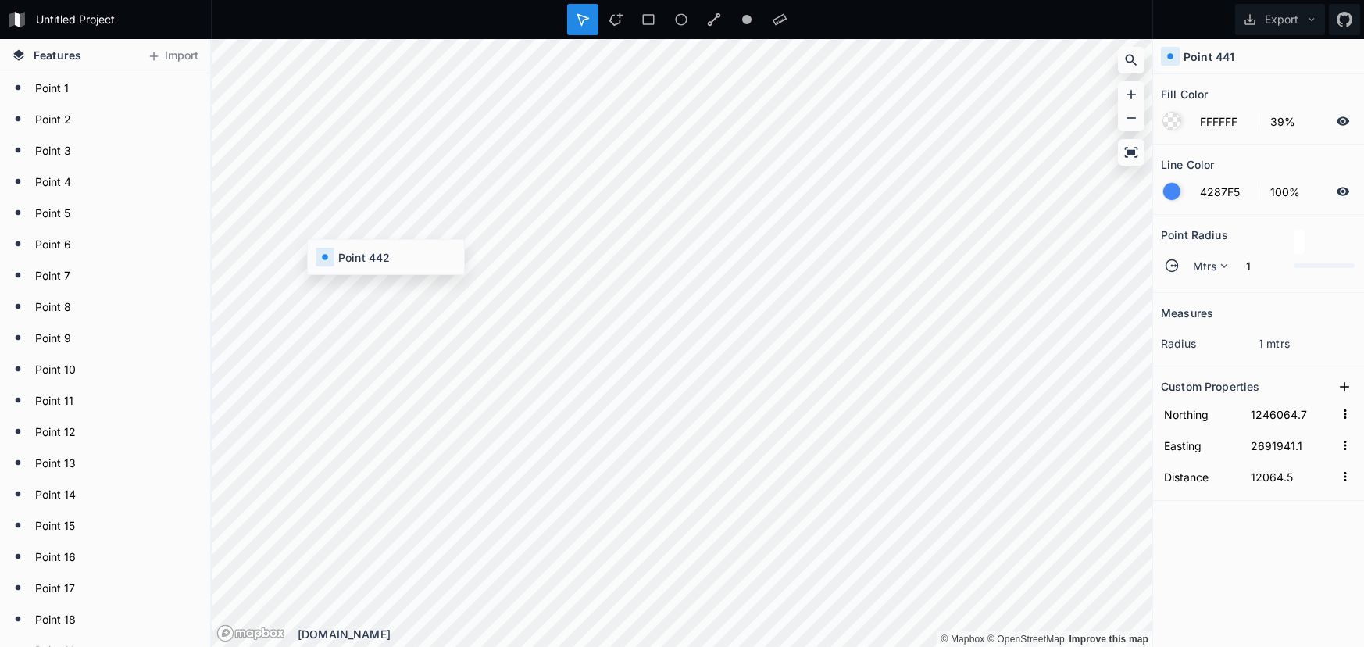
type input "1246143.3"
type input "2691881"
type input "12163.5"
drag, startPoint x: 1192, startPoint y: 266, endPoint x: 1180, endPoint y: 285, distance: 23.2
click at [1191, 266] on div "Mtrs" at bounding box center [1208, 265] width 54 height 27
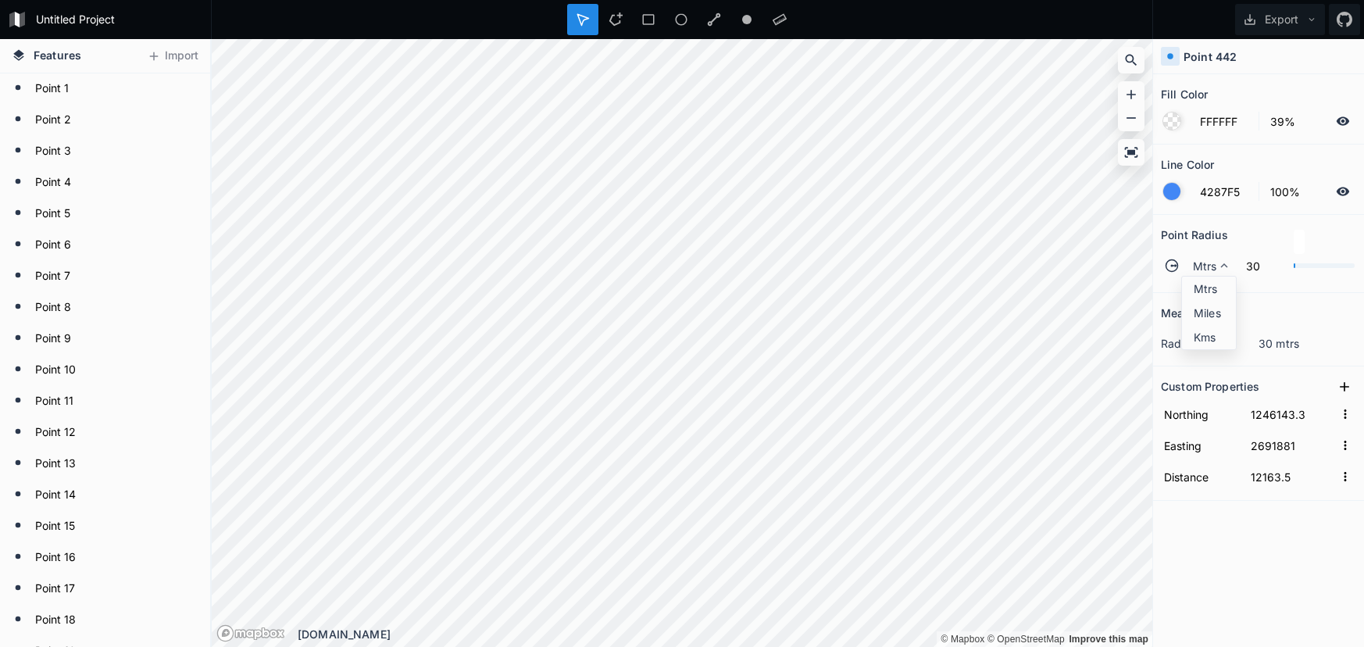
drag, startPoint x: 1192, startPoint y: 288, endPoint x: 1168, endPoint y: 284, distance: 24.4
click at [1192, 301] on div "Mtrs" at bounding box center [1209, 313] width 54 height 24
type input "30"
type input "1246146.5"
type input "2691878"
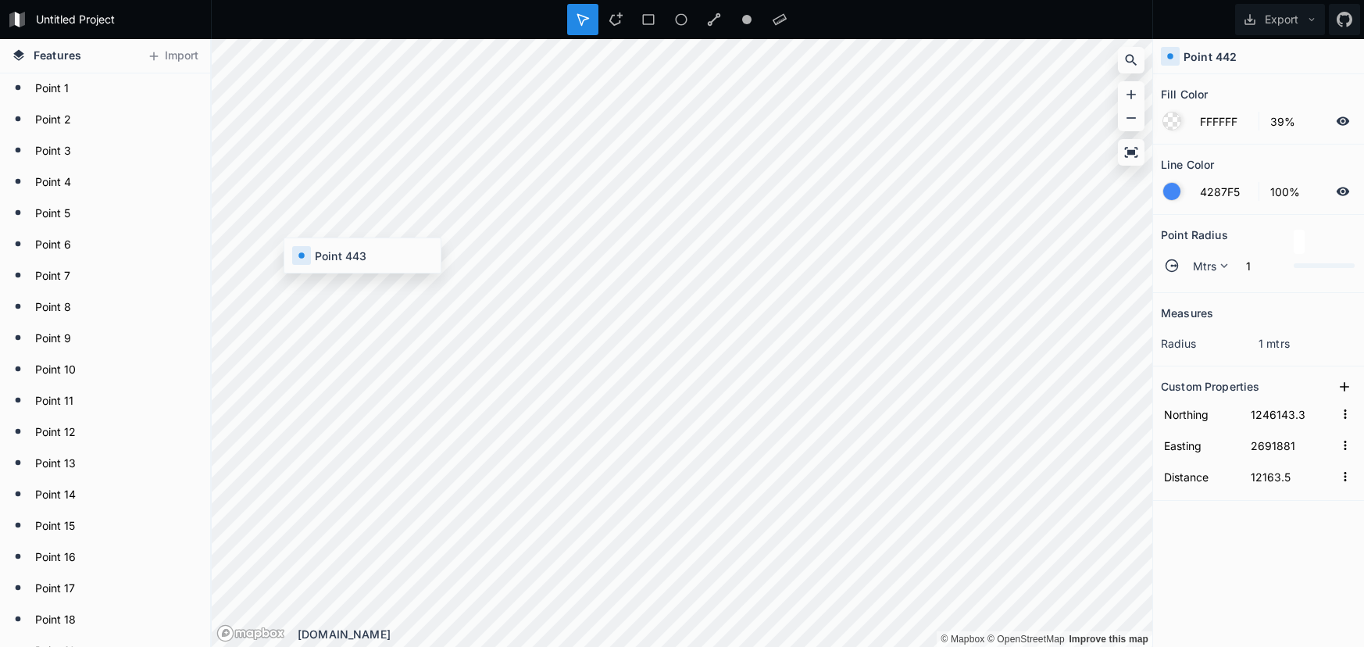
type input "12167.9"
click at [1225, 266] on icon at bounding box center [1223, 265] width 7 height 5
drag, startPoint x: 1214, startPoint y: 281, endPoint x: 1184, endPoint y: 280, distance: 30.5
click at [1214, 282] on span "Mtrs" at bounding box center [1213, 288] width 38 height 16
type input "30"
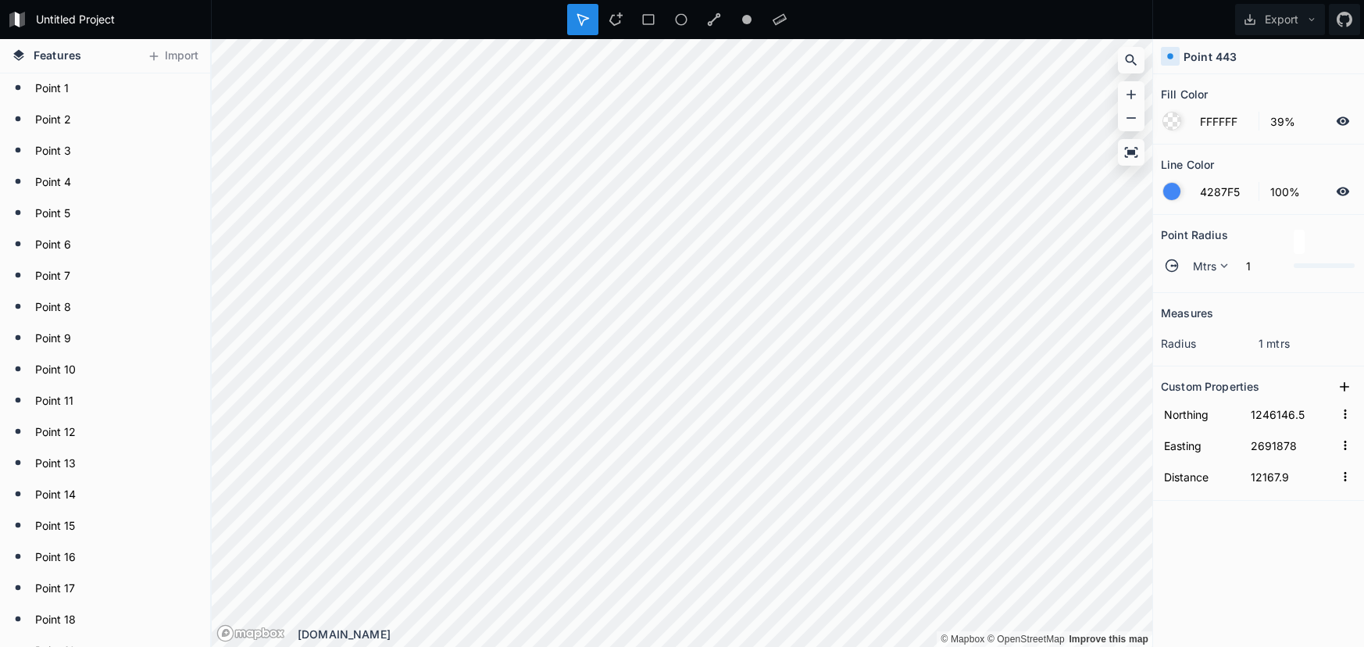
type input "1246173.8"
type input "2691852"
type input "12205.6"
click at [1190, 272] on div "Mtrs" at bounding box center [1208, 265] width 54 height 27
click at [1191, 301] on div "Mtrs" at bounding box center [1209, 313] width 54 height 24
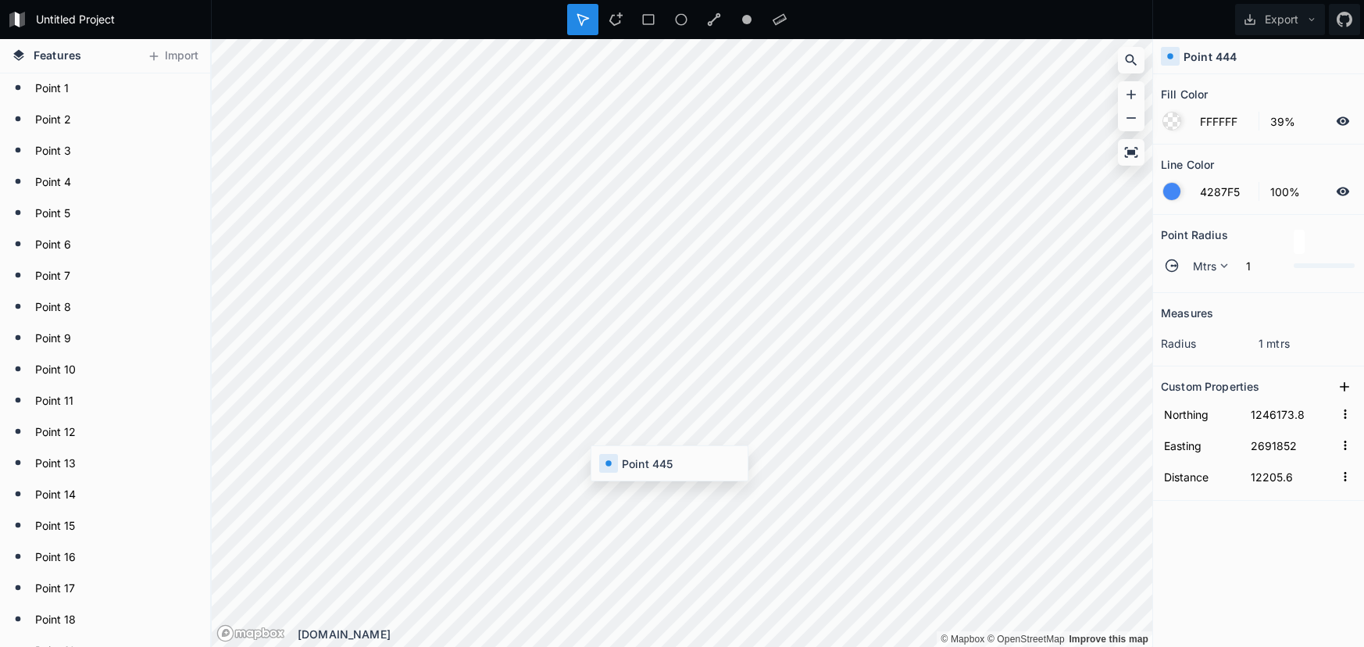
type input "30"
type input "1246250"
type input "2691798.4"
type input "12298.7"
click at [1182, 257] on div "Mtrs" at bounding box center [1208, 265] width 54 height 27
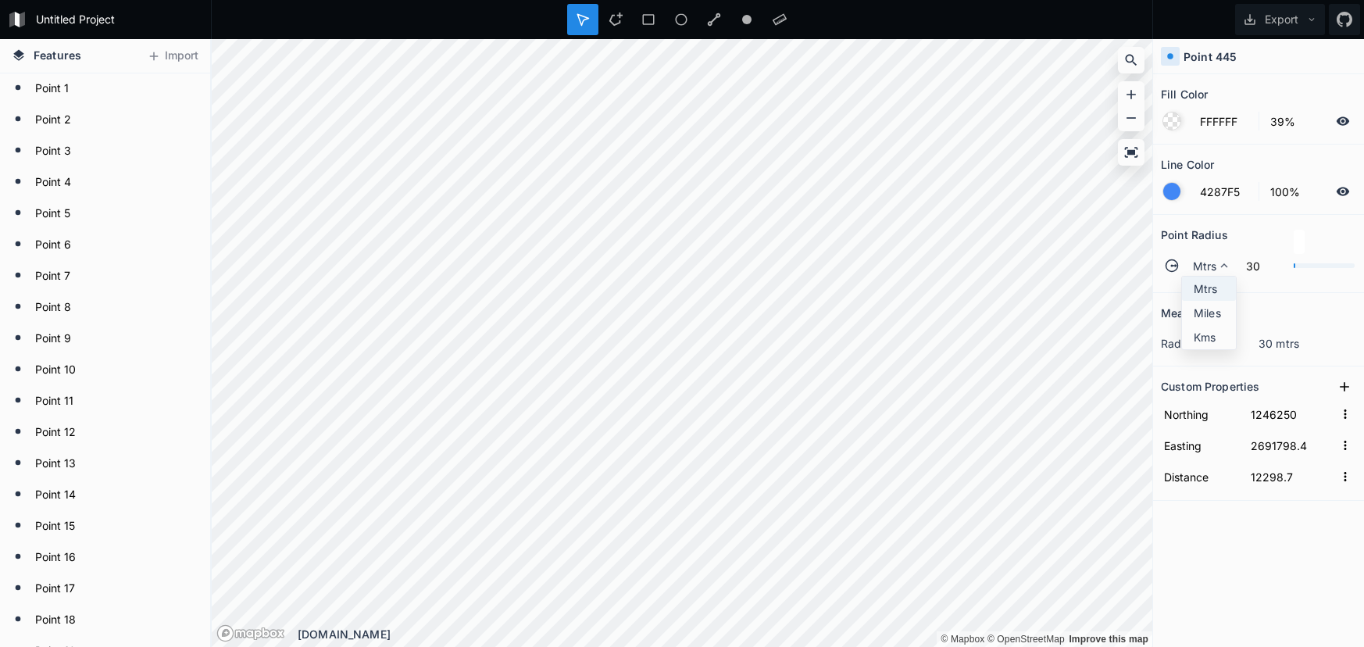
click at [1198, 291] on span "Mtrs" at bounding box center [1213, 288] width 38 height 16
type input "30"
type input "1246287.7"
type input "2691782.8"
type input "12339.7"
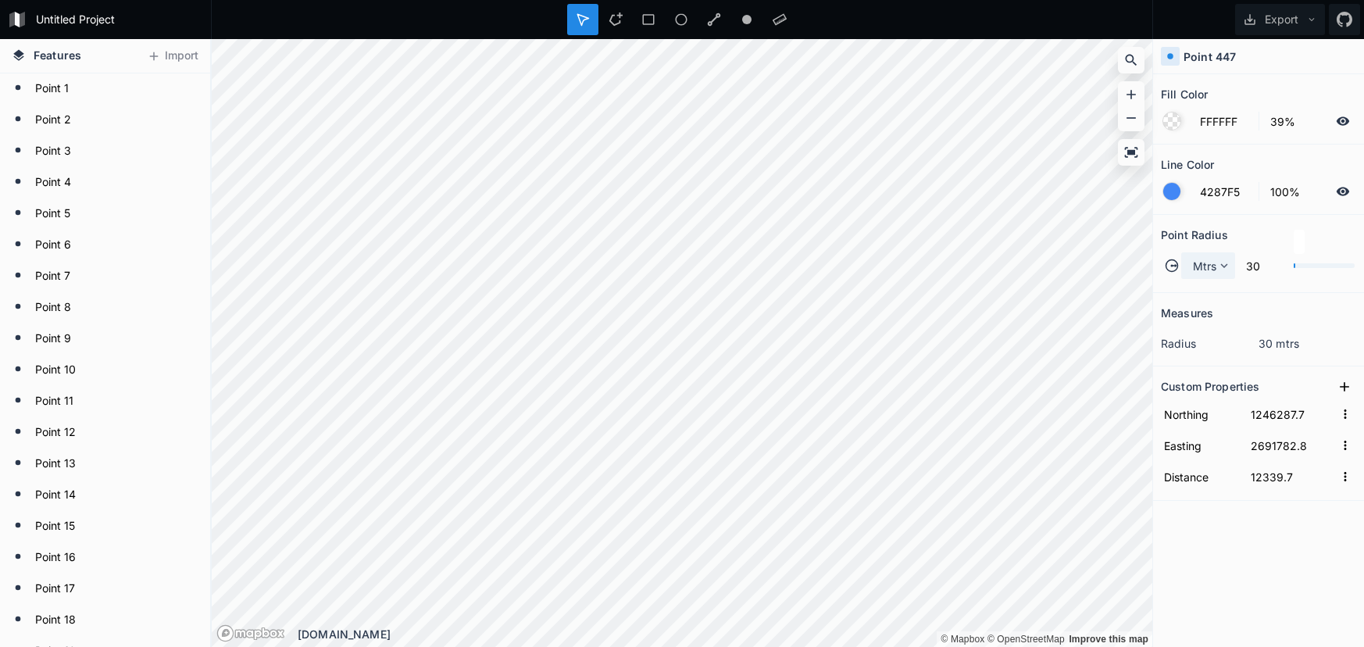
click at [1213, 260] on span "Mtrs" at bounding box center [1205, 266] width 24 height 16
click at [1202, 301] on div "Mtrs" at bounding box center [1209, 313] width 54 height 24
type input "30"
type input "1246253.5"
type input "2691795.9"
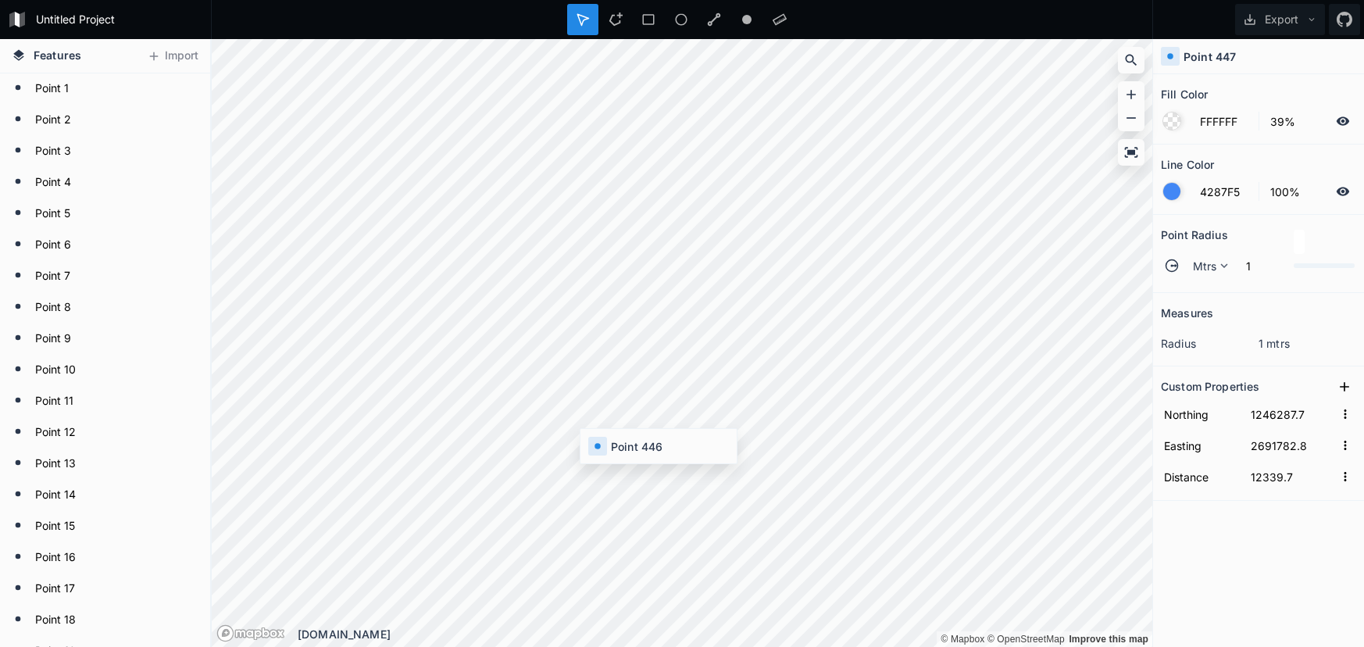
type input "12303"
click at [1200, 272] on span "Mtrs" at bounding box center [1205, 266] width 24 height 16
click at [1200, 291] on span "Mtrs" at bounding box center [1213, 288] width 38 height 16
type input "30"
type input "1246343.7"
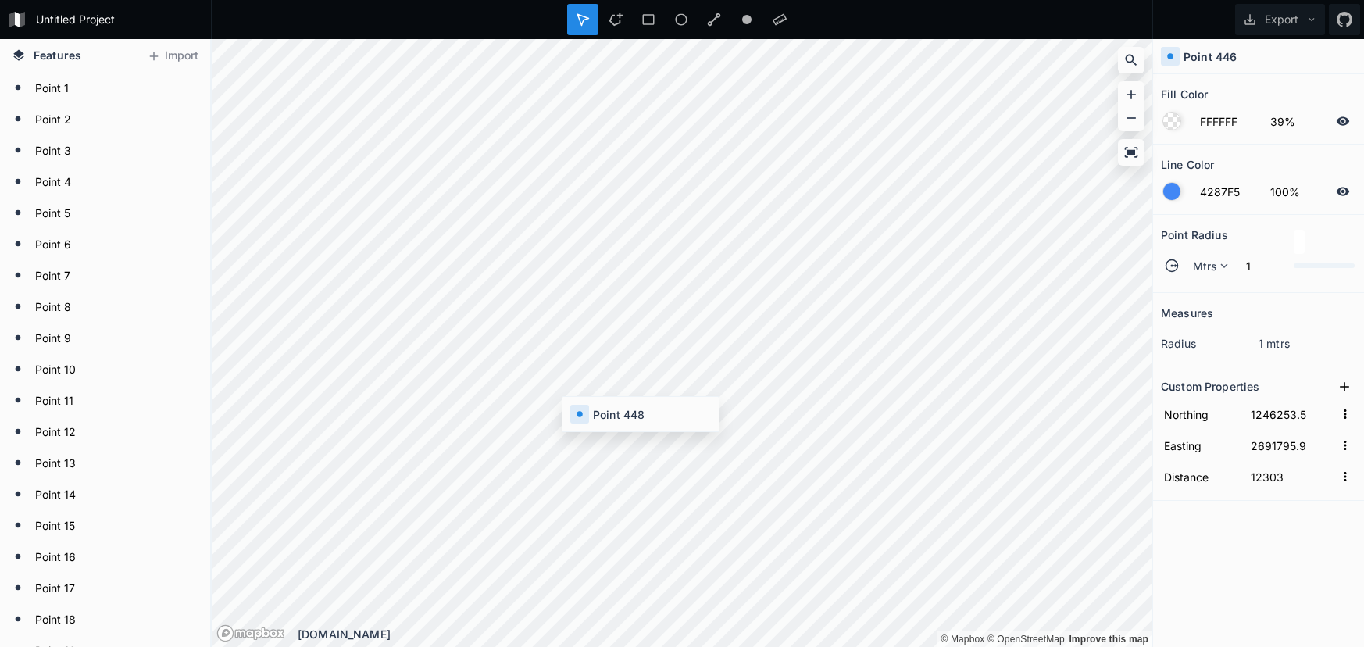
type input "2691760"
type input "12400.1"
click at [1214, 271] on span "Mtrs" at bounding box center [1205, 266] width 24 height 16
click at [1216, 287] on span "Mtrs" at bounding box center [1213, 288] width 38 height 16
type input "30"
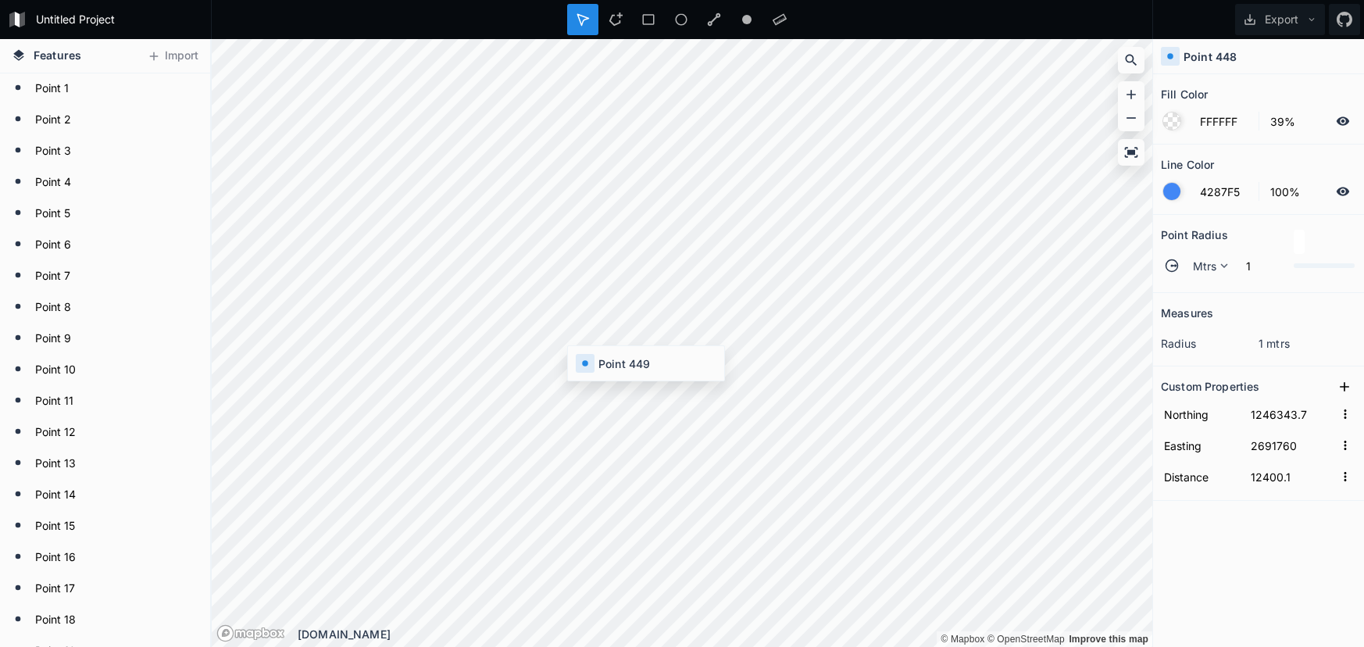
type input "1246373"
type input "2691748.1"
type input "12431.7"
click at [1190, 269] on div "Mtrs" at bounding box center [1208, 265] width 54 height 27
click at [1176, 286] on section "Point Radius Mtrs Mtrs Miles Kms 30" at bounding box center [1258, 254] width 211 height 78
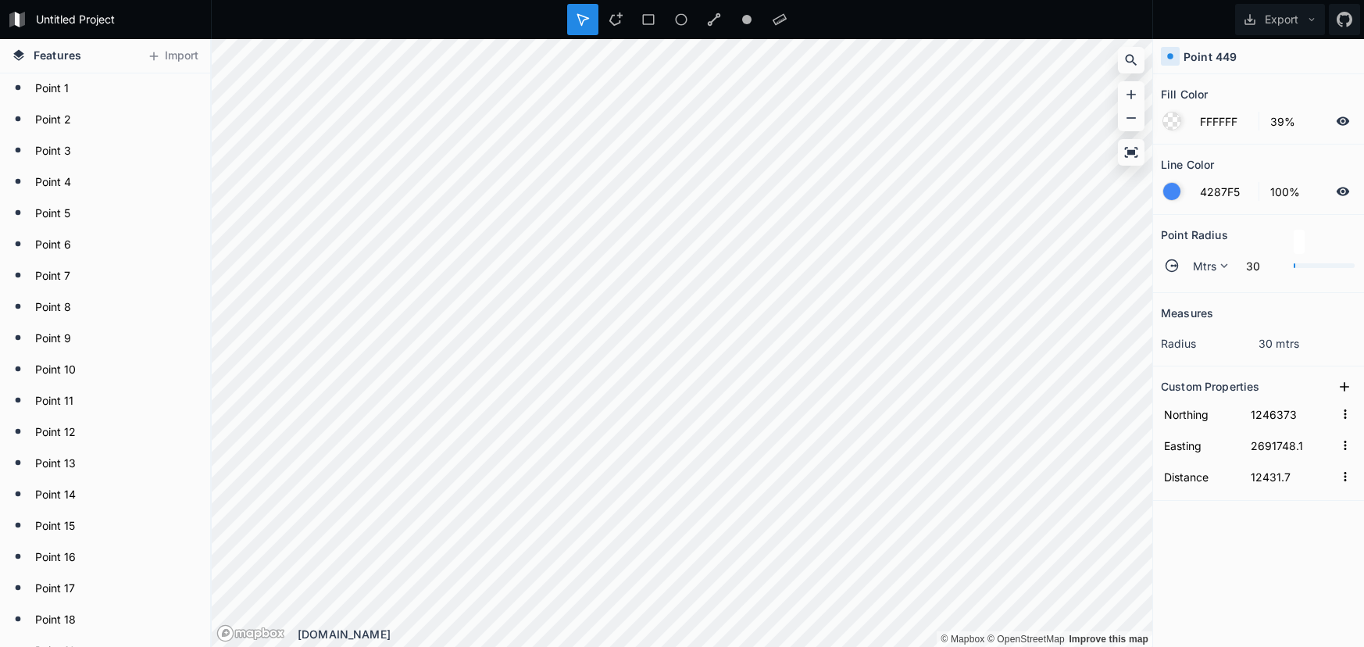
click at [1192, 289] on section "Point Radius Mtrs 30" at bounding box center [1258, 254] width 211 height 78
click at [1191, 267] on div "Mtrs" at bounding box center [1208, 265] width 54 height 27
click at [1194, 282] on span "Mtrs" at bounding box center [1213, 288] width 38 height 16
type input "30"
type input "1246380.7"
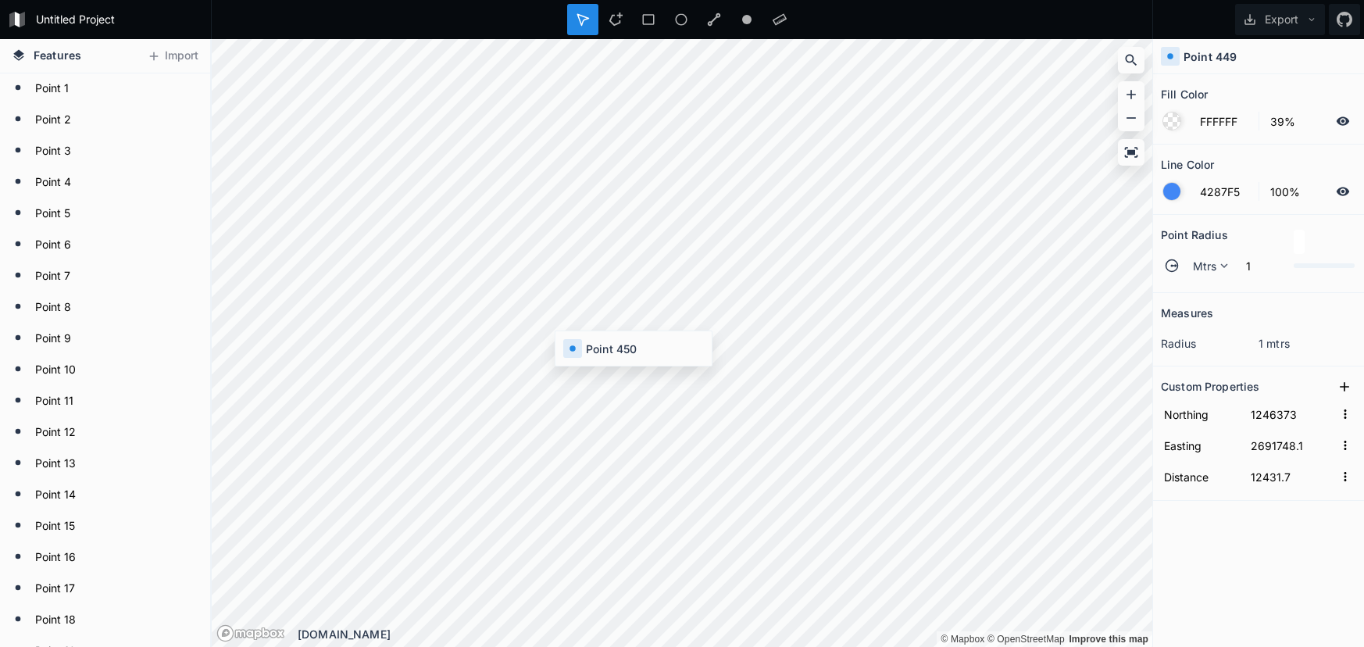
type input "2691743.8"
type input "12440.6"
click at [1177, 273] on div at bounding box center [1172, 265] width 19 height 19
click at [1183, 269] on div "Mtrs" at bounding box center [1208, 265] width 54 height 27
click at [1186, 301] on div "Mtrs" at bounding box center [1209, 313] width 54 height 24
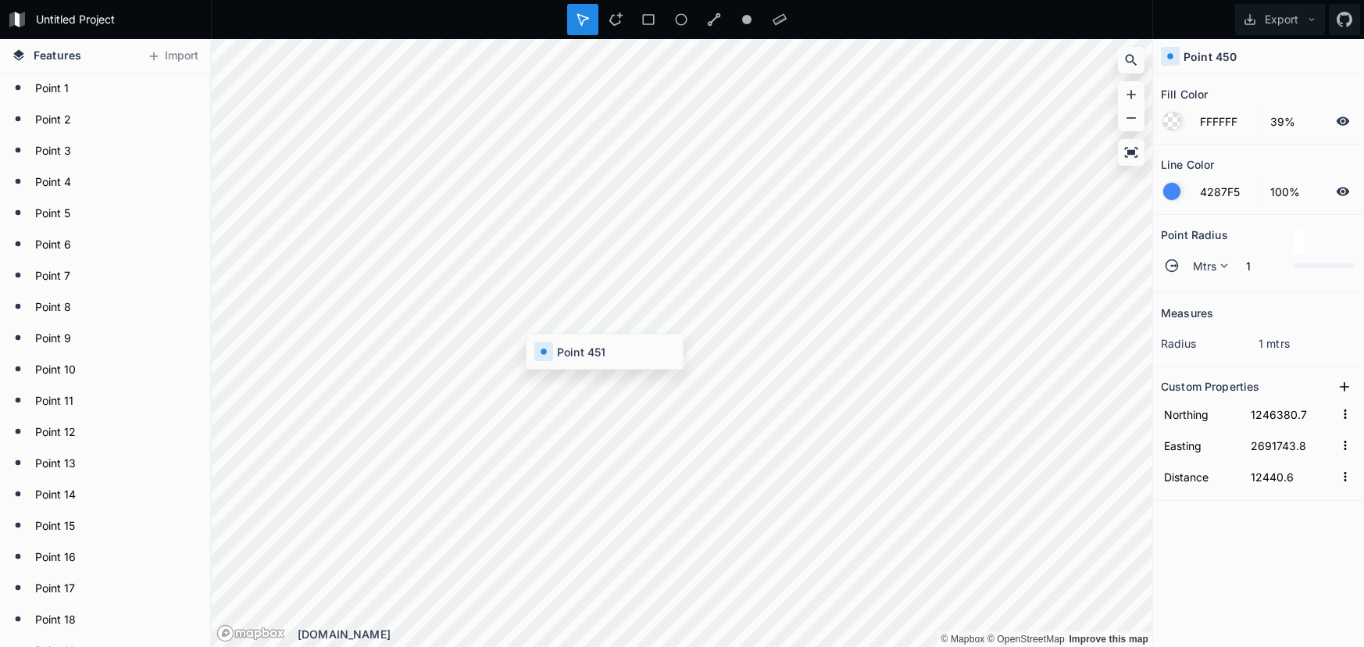
type input "30"
type input "1246402.8"
type input "2691731.6"
type input "12465.8"
click at [1173, 256] on div at bounding box center [1172, 265] width 19 height 19
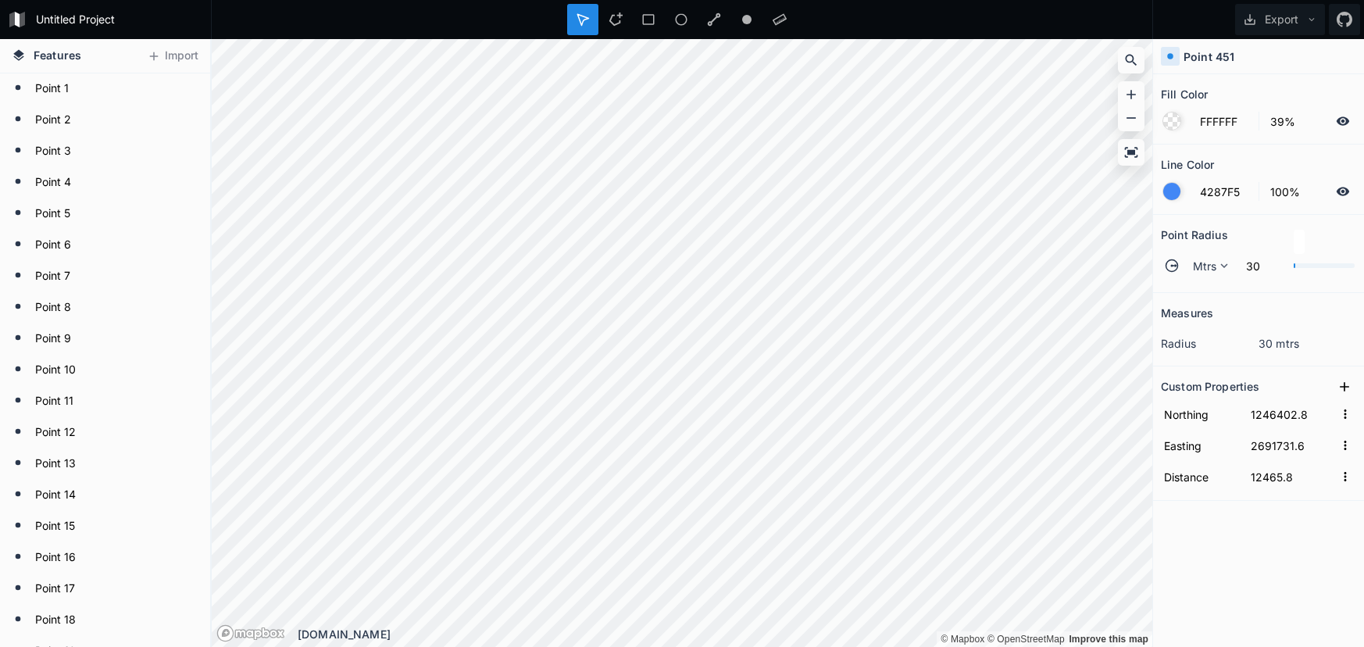
click at [1175, 260] on circle at bounding box center [1172, 266] width 12 height 12
click at [1200, 263] on span "Mtrs" at bounding box center [1205, 266] width 24 height 16
click at [1193, 301] on div "Mtrs" at bounding box center [1209, 313] width 54 height 24
type input "30"
type input "1246446.5"
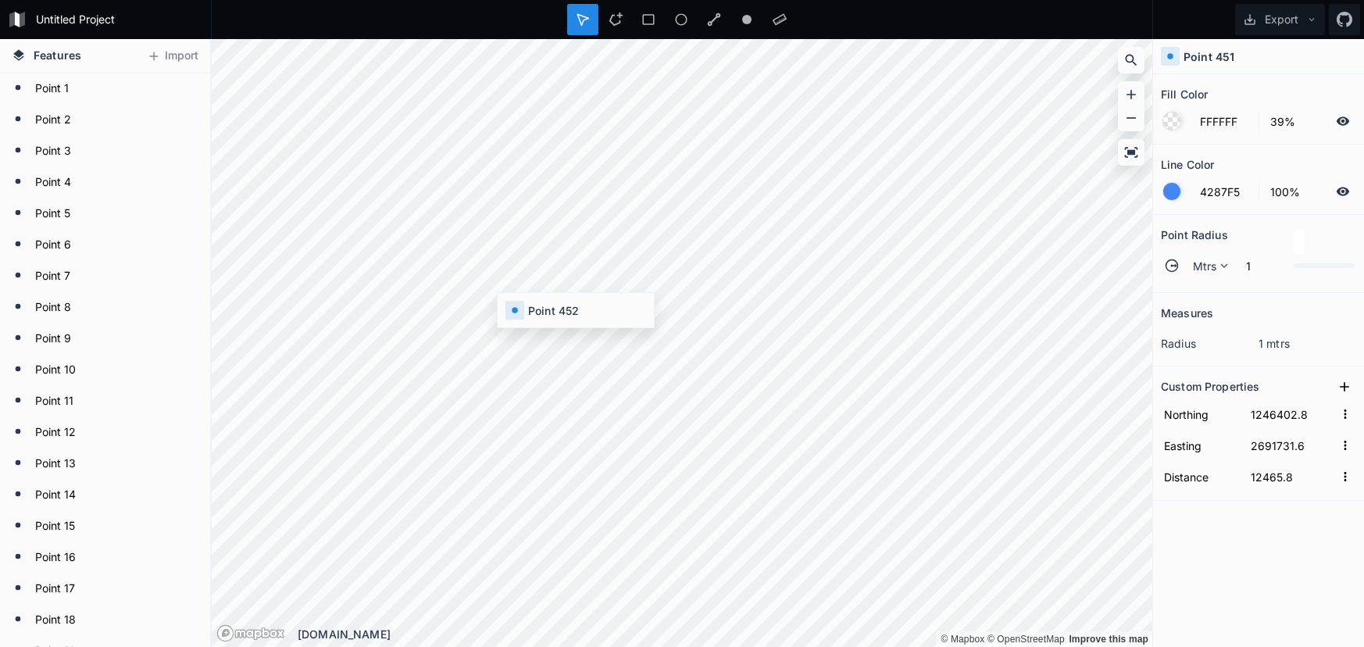
type input "2691710.2"
type input "12514.5"
click at [1202, 260] on span "Mtrs" at bounding box center [1205, 266] width 24 height 16
click at [1212, 288] on span "Mtrs" at bounding box center [1213, 288] width 38 height 16
type input "30"
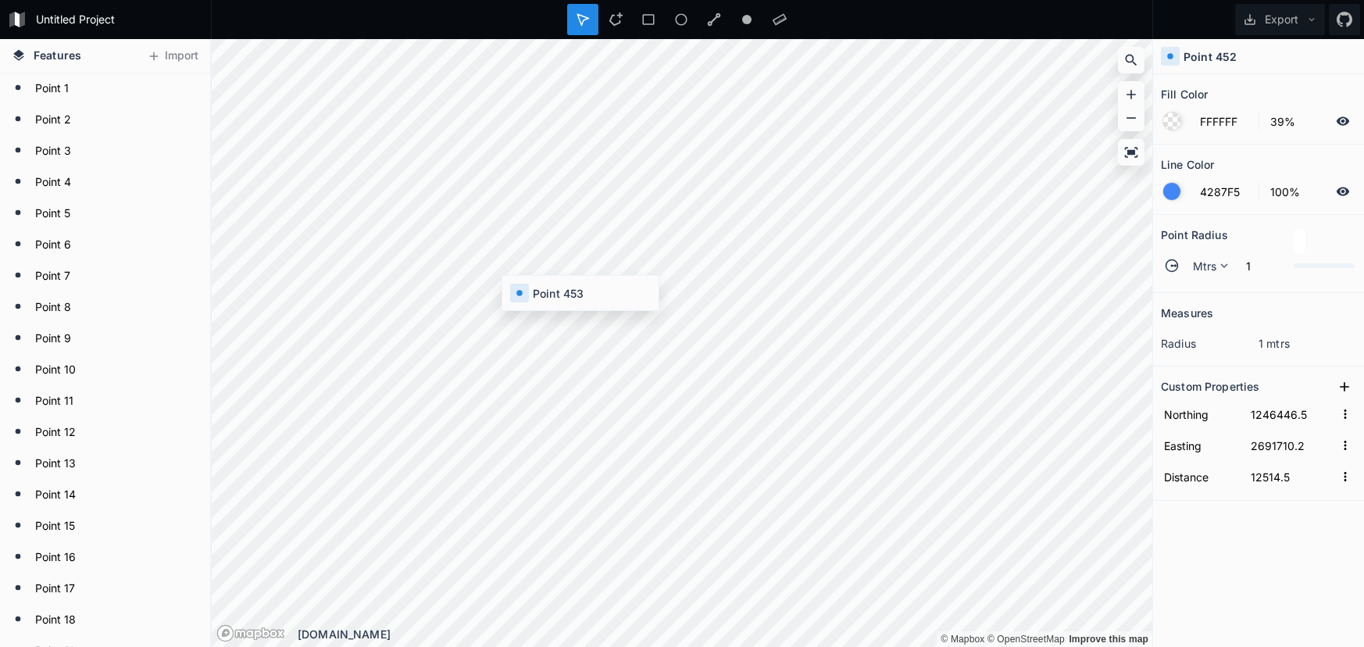
type input "1246456.6"
type input "2691706.6"
type input "12525.2"
click at [1202, 255] on div "Mtrs" at bounding box center [1208, 265] width 54 height 27
click at [1213, 292] on span "Mtrs" at bounding box center [1213, 288] width 38 height 16
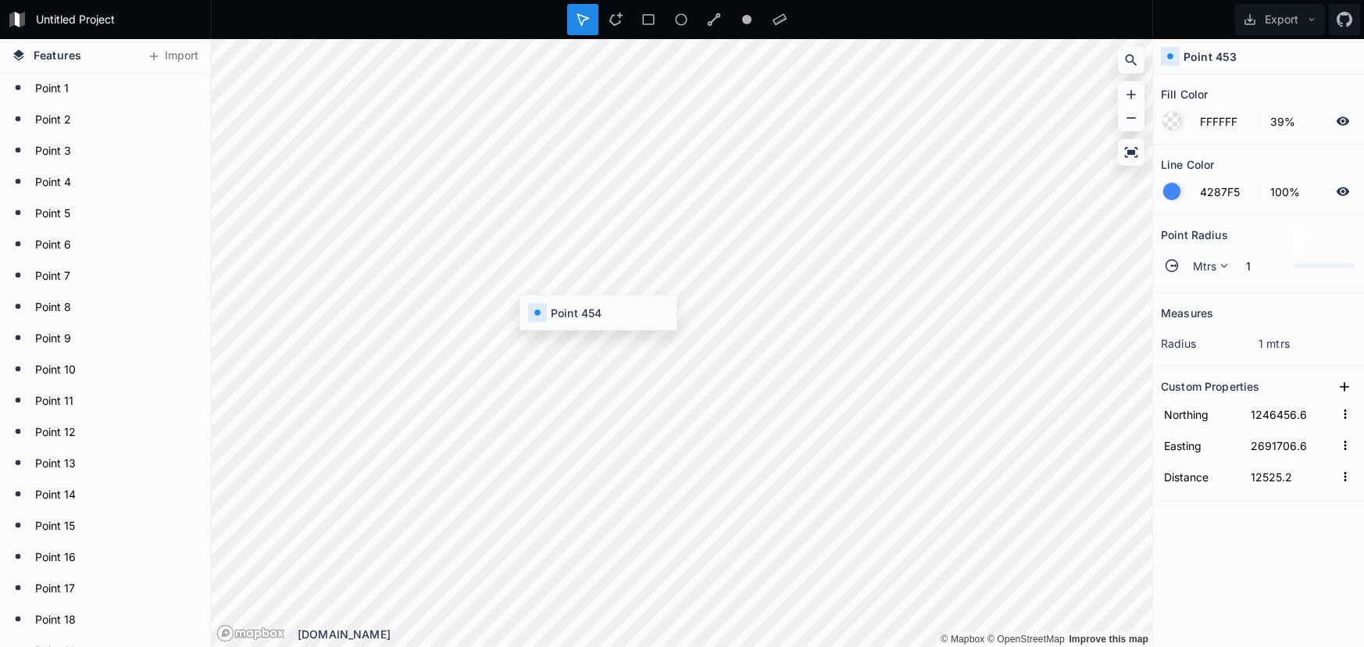
type input "30"
type input "1246458.6"
type input "2691705.9"
type input "12527.3"
click at [1201, 276] on div "Mtrs" at bounding box center [1208, 265] width 54 height 27
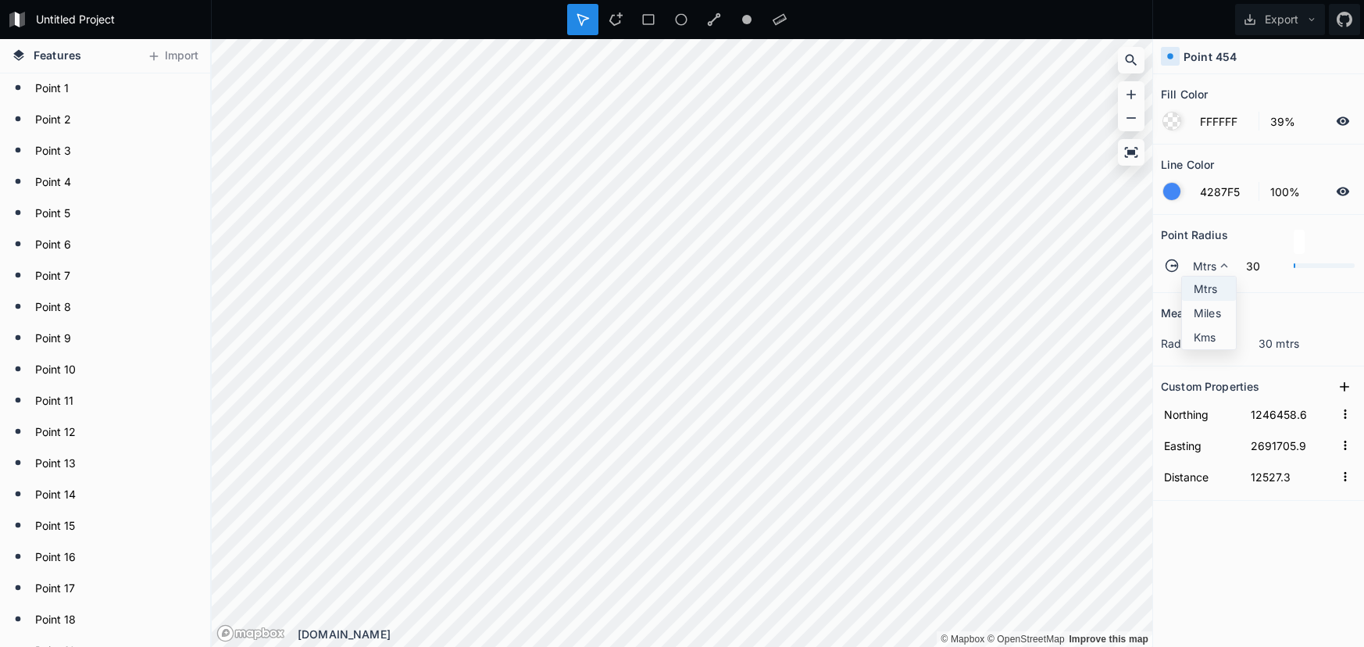
click at [1207, 289] on span "Mtrs" at bounding box center [1213, 288] width 38 height 16
type input "30"
type input "1246505"
type input "2691689.3"
type input "12576.6"
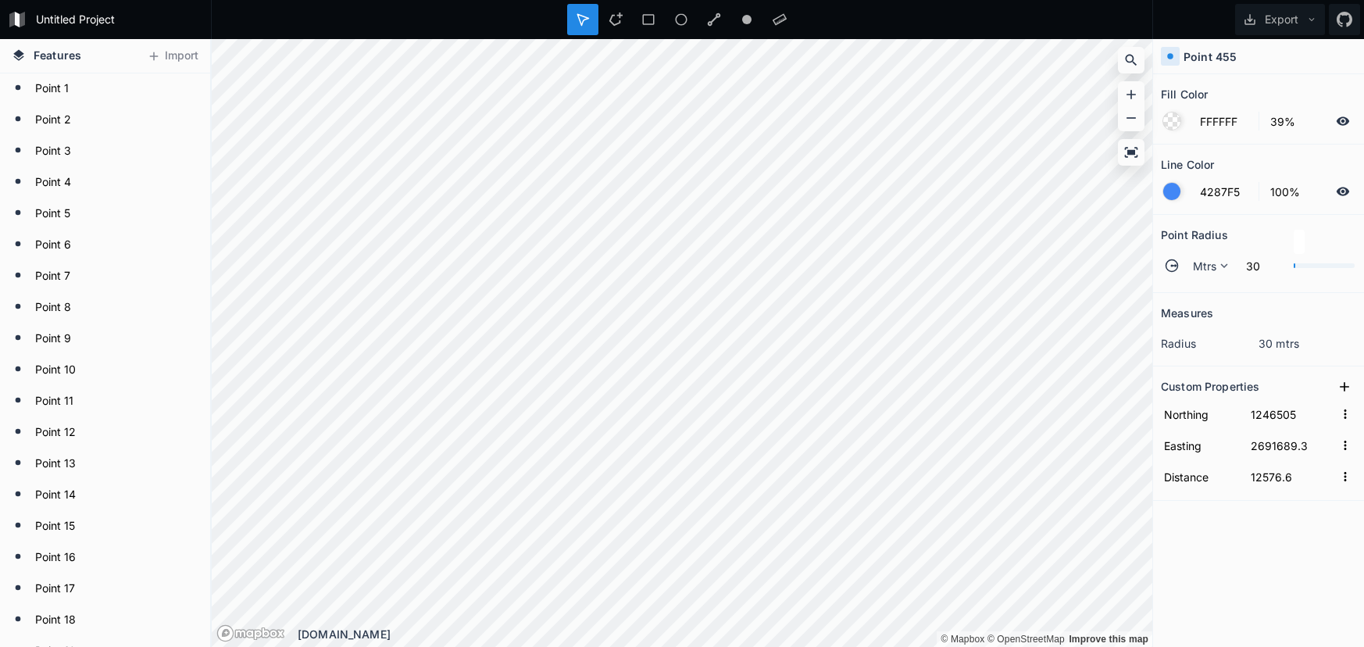
click at [1205, 291] on section "Point Radius Mtrs 30" at bounding box center [1258, 254] width 211 height 78
click at [1205, 284] on section "Point Radius Mtrs 30" at bounding box center [1258, 254] width 211 height 78
click at [1205, 275] on div "Mtrs" at bounding box center [1208, 265] width 54 height 27
click at [1205, 281] on span "Mtrs" at bounding box center [1213, 288] width 38 height 16
type input "30"
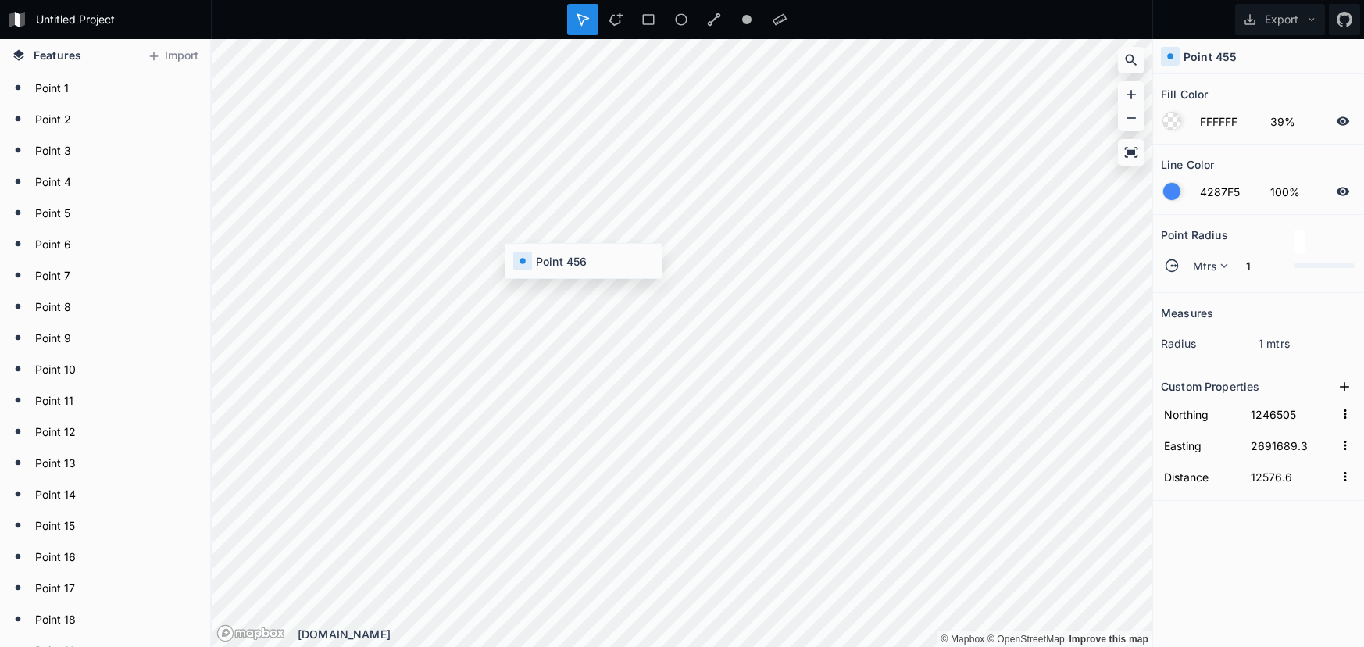
type input "1246544.7"
type input "2691688.5"
type input "12616.3"
click at [1201, 264] on span "Mtrs" at bounding box center [1205, 266] width 24 height 16
click at [1203, 287] on span "Mtrs" at bounding box center [1213, 288] width 38 height 16
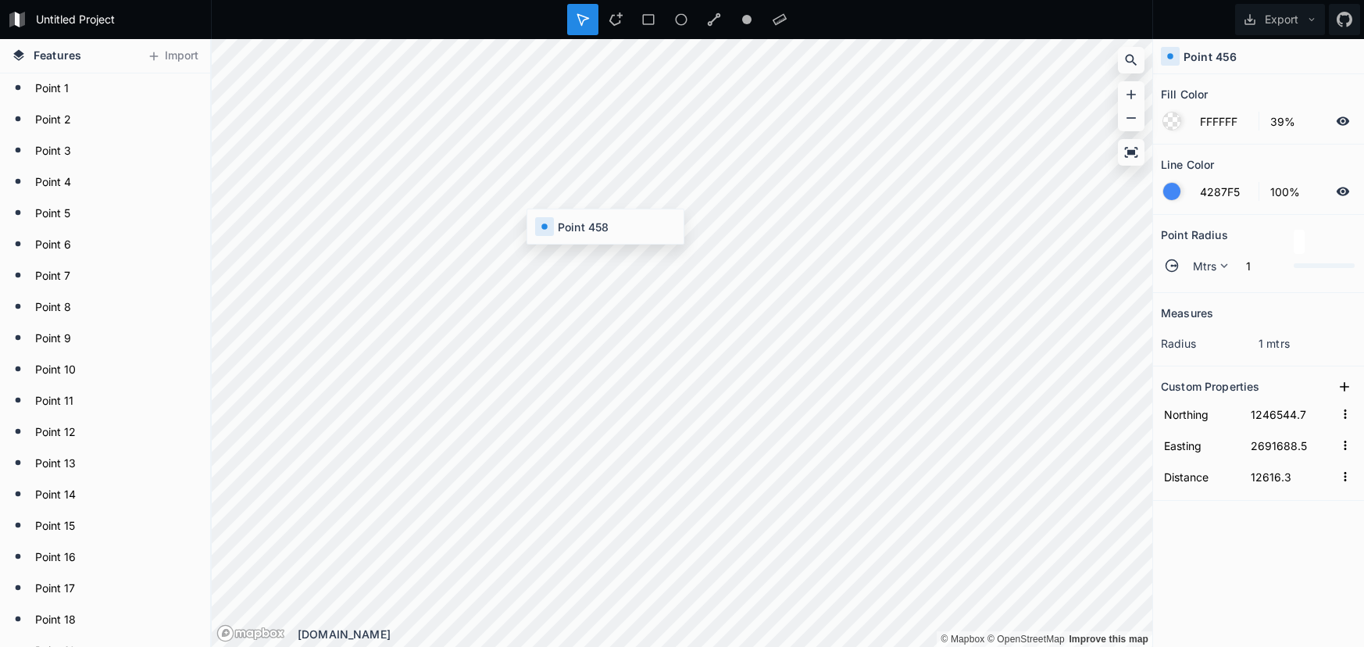
type input "30"
type input "1246575.3"
type input "2691690.3"
type input "12647.2"
click at [1209, 270] on span "Mtrs" at bounding box center [1205, 266] width 24 height 16
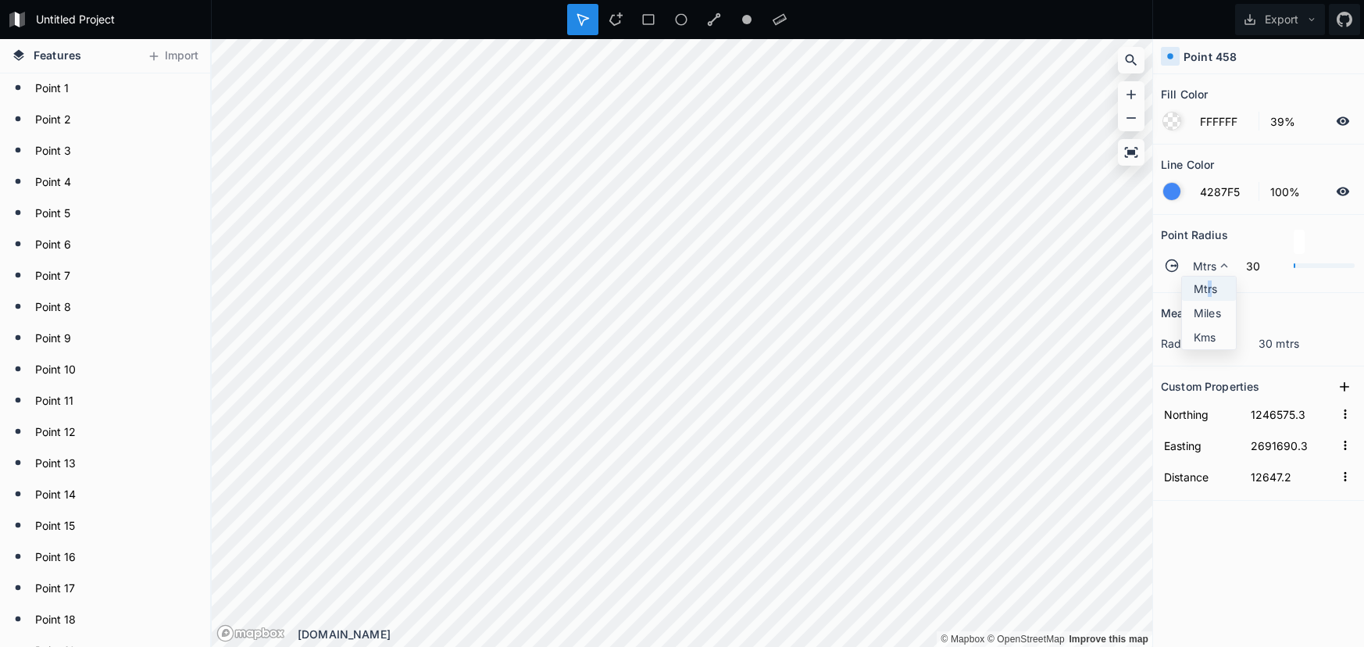
click at [1209, 286] on span "Mtrs" at bounding box center [1213, 288] width 38 height 16
click at [1211, 284] on section "Point Radius Mtrs 1" at bounding box center [1258, 254] width 211 height 78
type input "30"
type input "1246582.7"
type input "2691692.6"
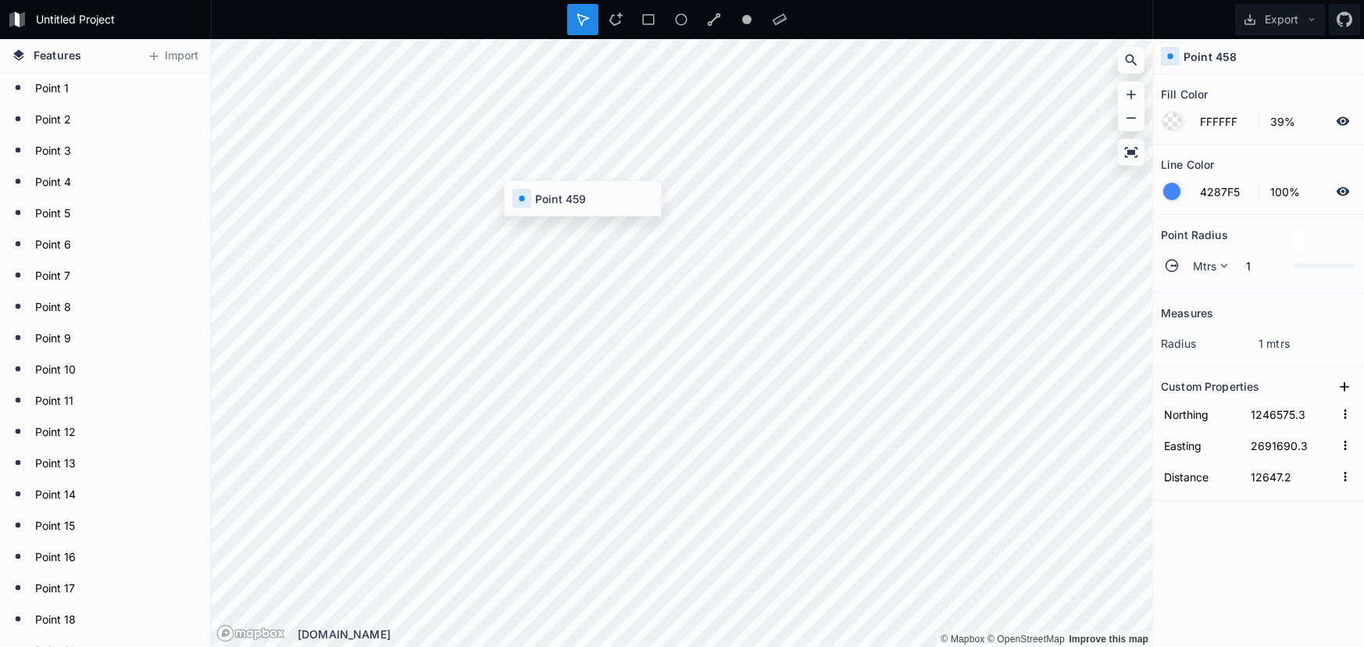
type input "12654.9"
click at [1258, 241] on div "Point Radius" at bounding box center [1258, 235] width 195 height 24
click at [1189, 275] on div "Mtrs" at bounding box center [1208, 265] width 54 height 27
drag, startPoint x: 1211, startPoint y: 278, endPoint x: 1164, endPoint y: 280, distance: 46.9
click at [1205, 301] on div "Mtrs" at bounding box center [1209, 313] width 54 height 24
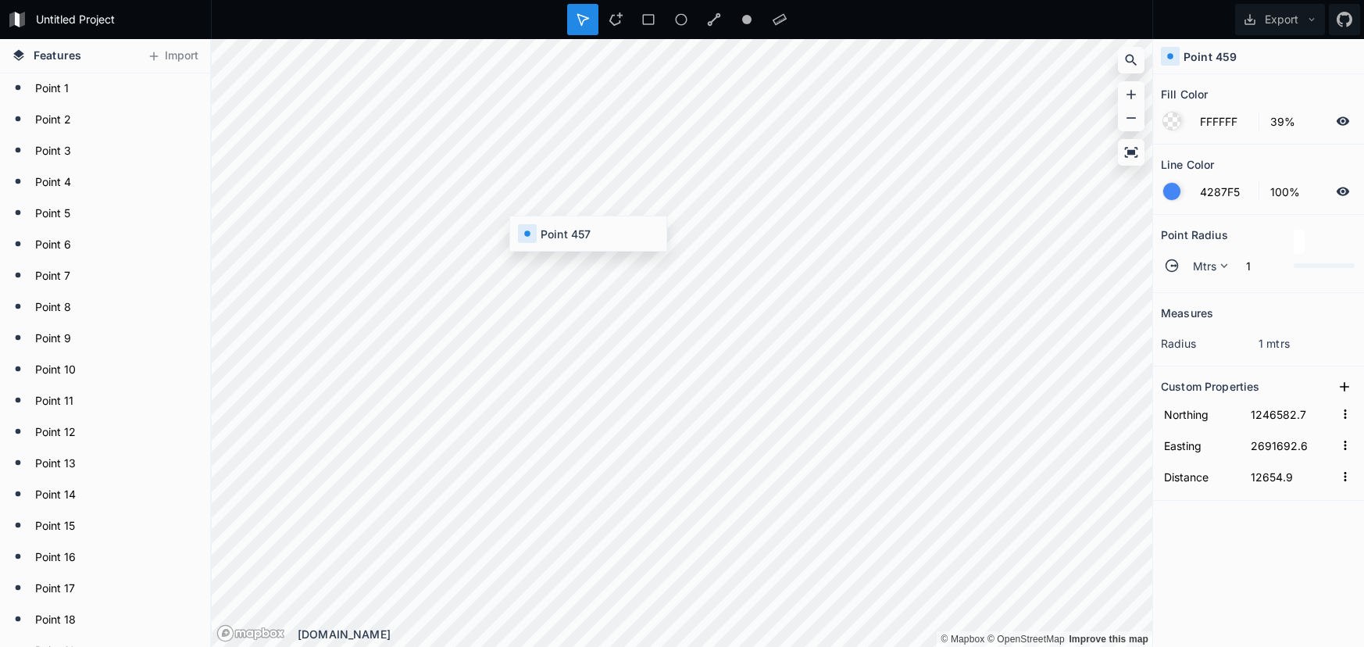
type input "30"
type input "1246566.6"
type input "2691688.1"
type input "12638.2"
click at [1202, 276] on div "Mtrs" at bounding box center [1208, 265] width 54 height 27
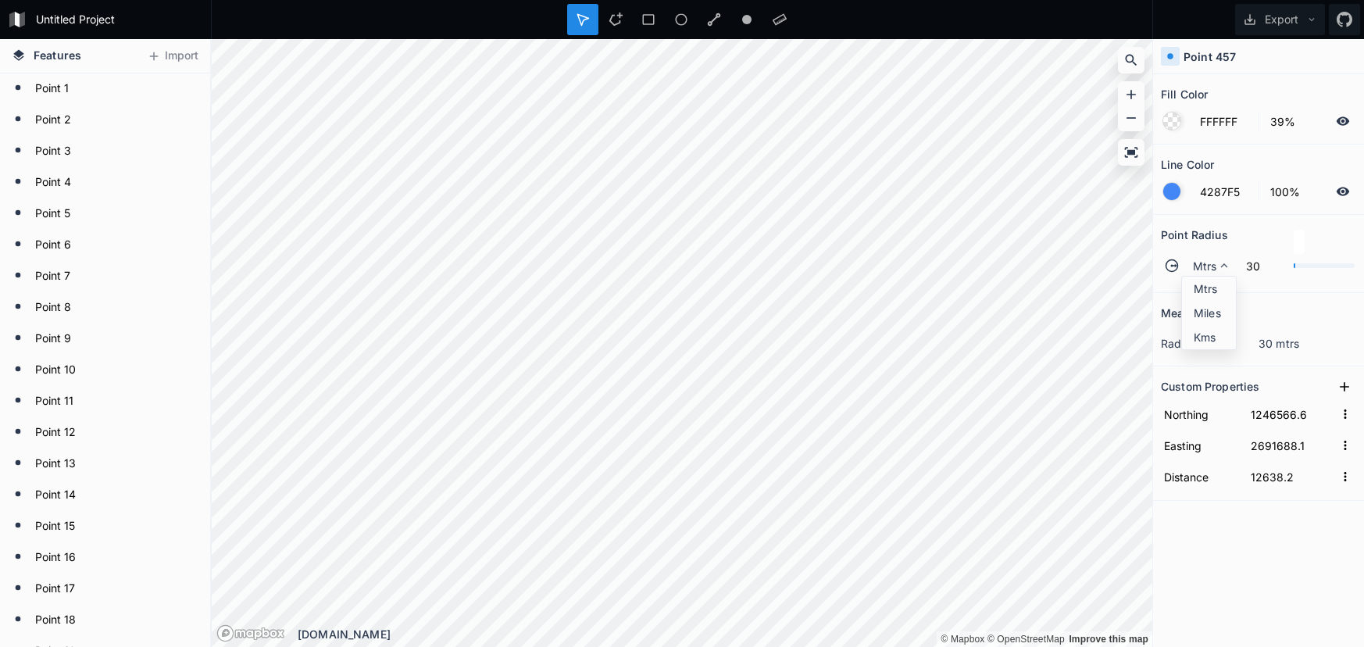
drag, startPoint x: 1219, startPoint y: 288, endPoint x: 1162, endPoint y: 284, distance: 57.1
click at [1218, 288] on span "Mtrs" at bounding box center [1213, 288] width 38 height 16
type input "30"
type input "1246608.2"
type input "2691700.4"
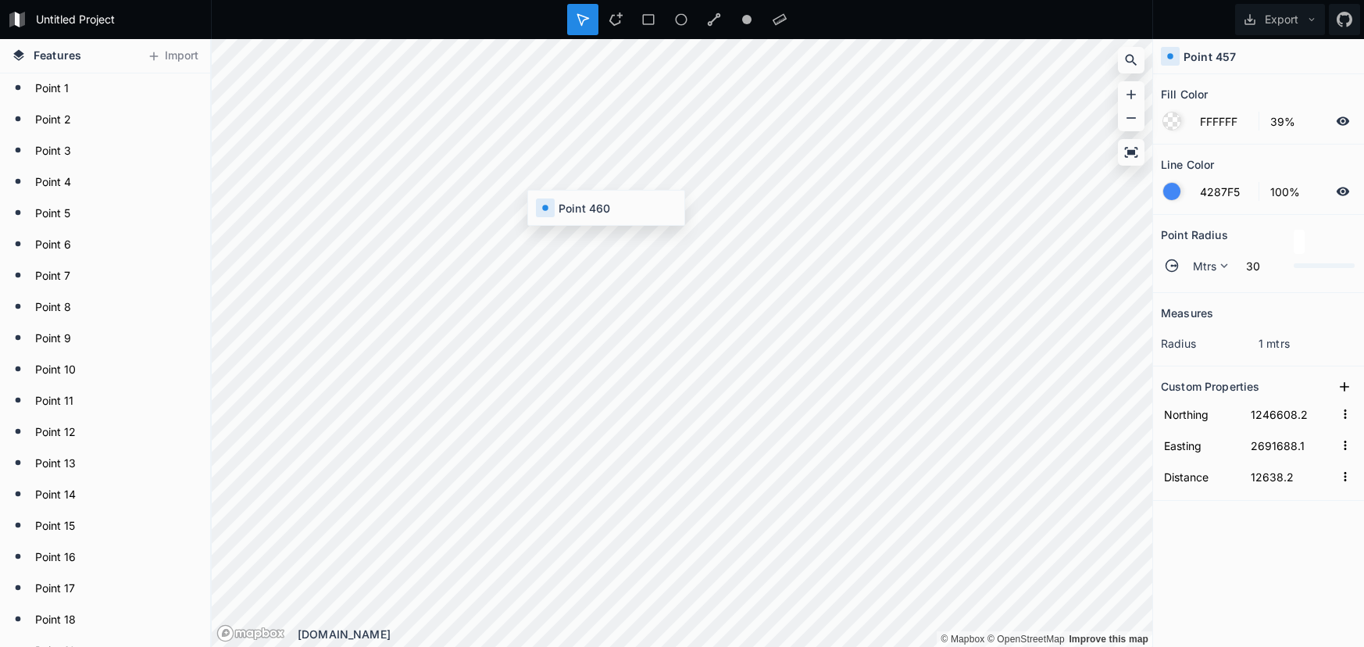
type input "12681.6"
click at [1210, 263] on span "Mtrs" at bounding box center [1205, 266] width 24 height 16
drag, startPoint x: 1207, startPoint y: 287, endPoint x: 1185, endPoint y: 283, distance: 22.2
click at [1206, 287] on span "Mtrs" at bounding box center [1213, 288] width 38 height 16
type input "30"
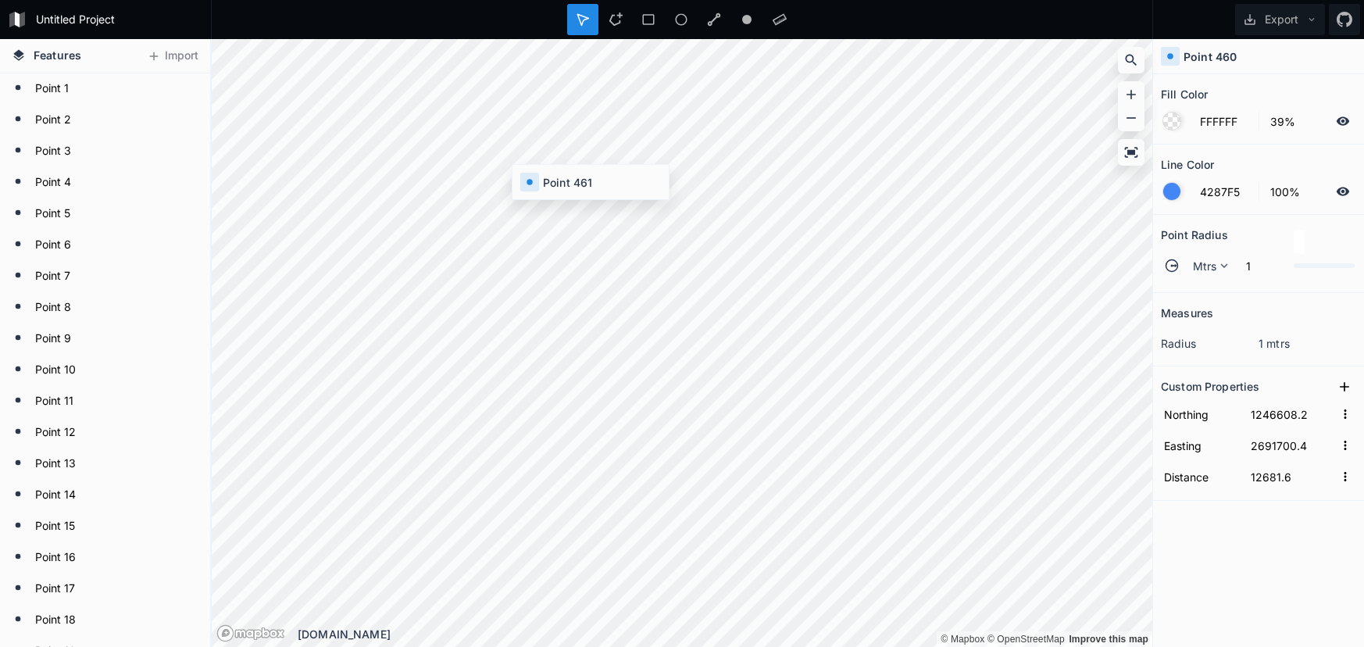
type input "1246637.2"
type input "2691702.7"
type input "12710.7"
click at [1196, 259] on span "Mtrs" at bounding box center [1205, 266] width 24 height 16
click at [1188, 301] on div "Mtrs" at bounding box center [1209, 313] width 54 height 24
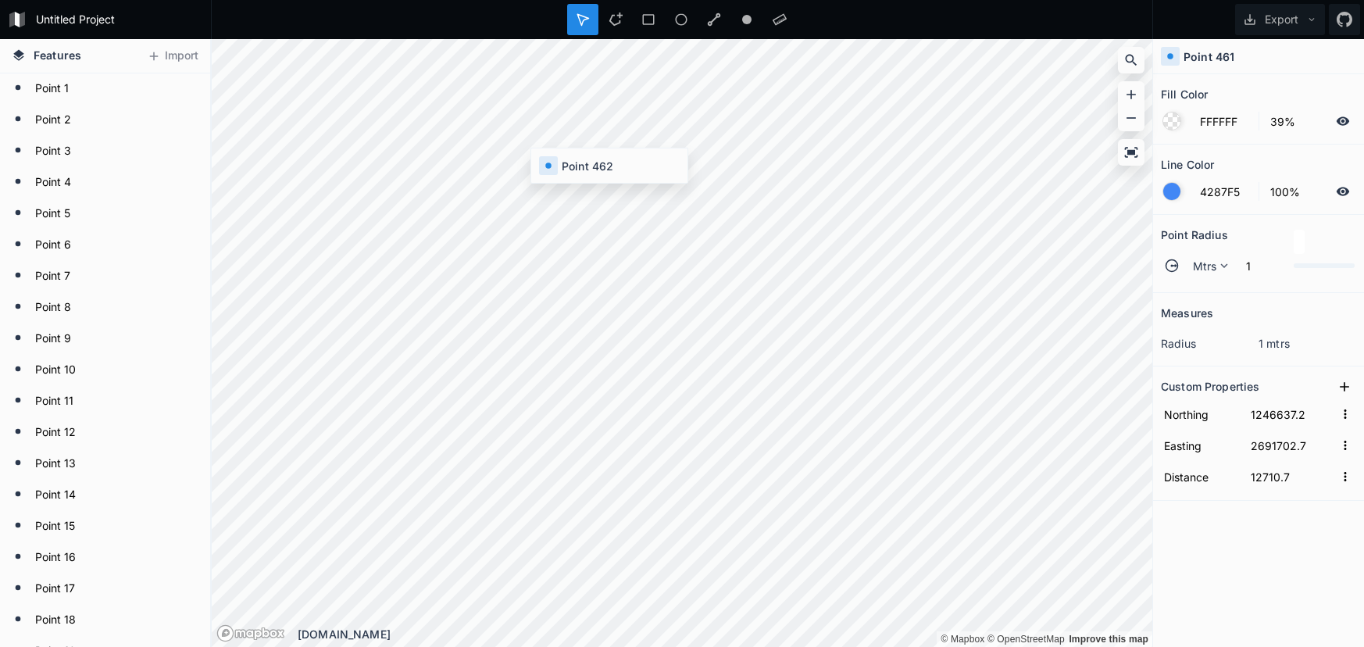
type input "30"
type input "1246665.2"
type input "2691704.9"
type input "12738.8"
click at [1202, 259] on span "Mtrs" at bounding box center [1205, 266] width 24 height 16
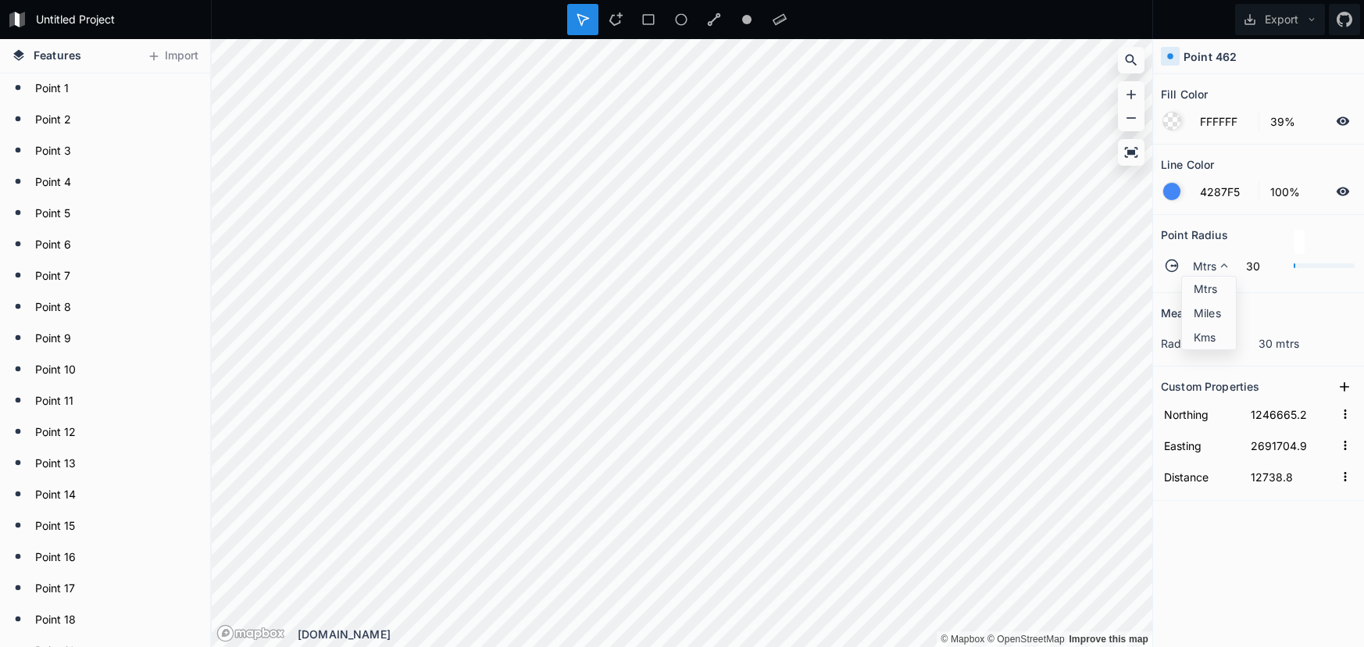
drag, startPoint x: 1194, startPoint y: 281, endPoint x: 1159, endPoint y: 278, distance: 35.3
click at [1191, 301] on div "Mtrs" at bounding box center [1209, 313] width 54 height 24
type input "30"
type input "1246674.4"
type input "2691705.6"
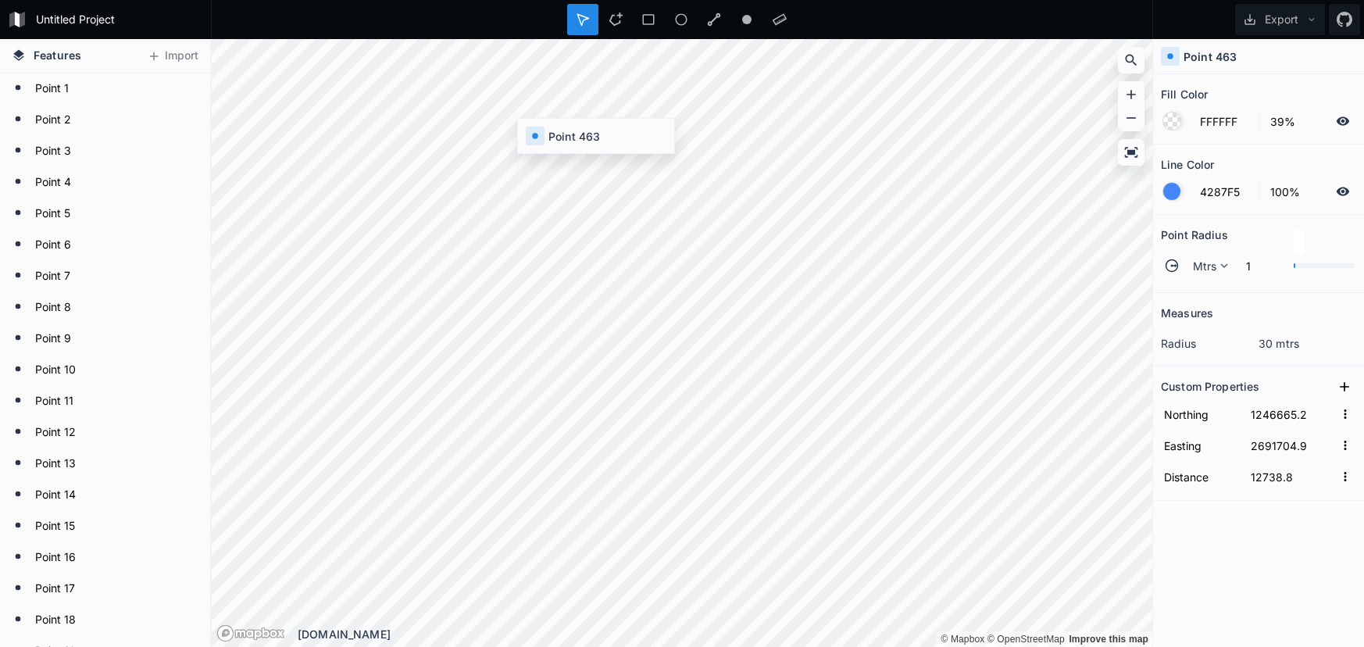
type input "12748"
click at [1207, 273] on span "Mtrs" at bounding box center [1205, 266] width 24 height 16
drag, startPoint x: 1209, startPoint y: 293, endPoint x: 1189, endPoint y: 292, distance: 20.3
click at [1202, 293] on span "Mtrs" at bounding box center [1213, 288] width 38 height 16
type input "30"
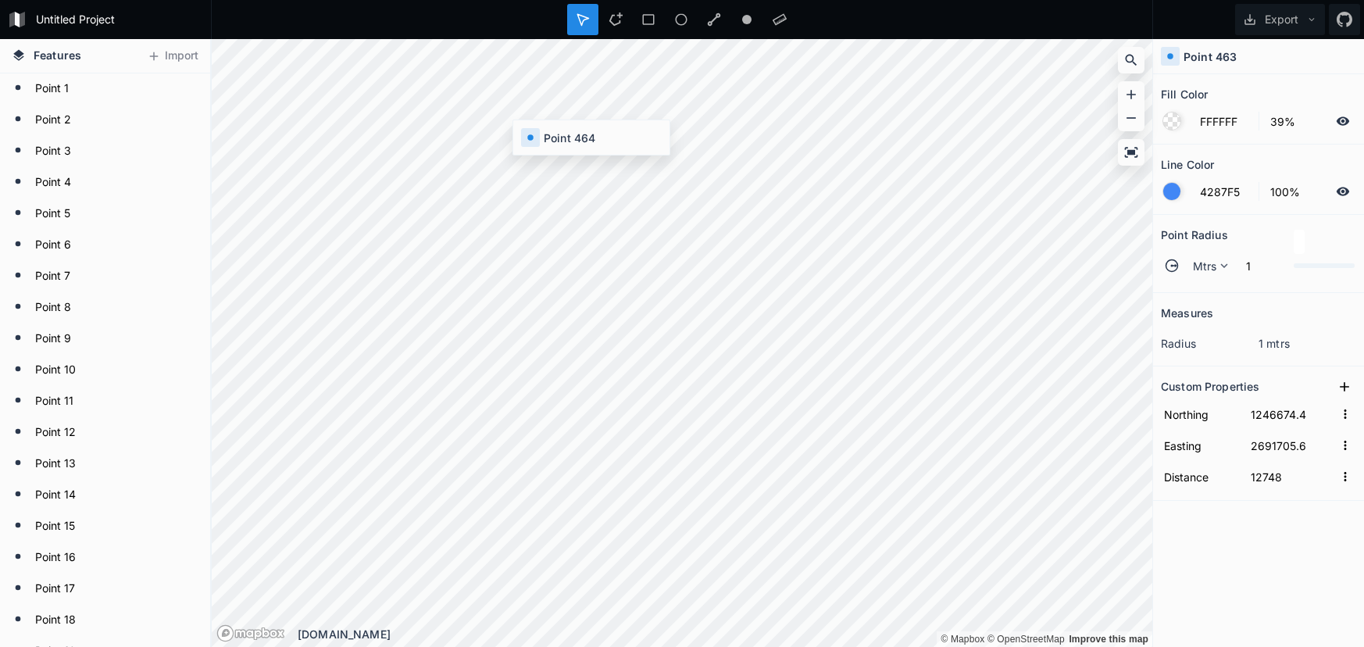
type input "1246680.8"
type input "2691706.1"
type input "12754.4"
click at [1198, 267] on span "Mtrs" at bounding box center [1205, 266] width 24 height 16
click at [1203, 301] on div "Mtrs" at bounding box center [1209, 313] width 54 height 24
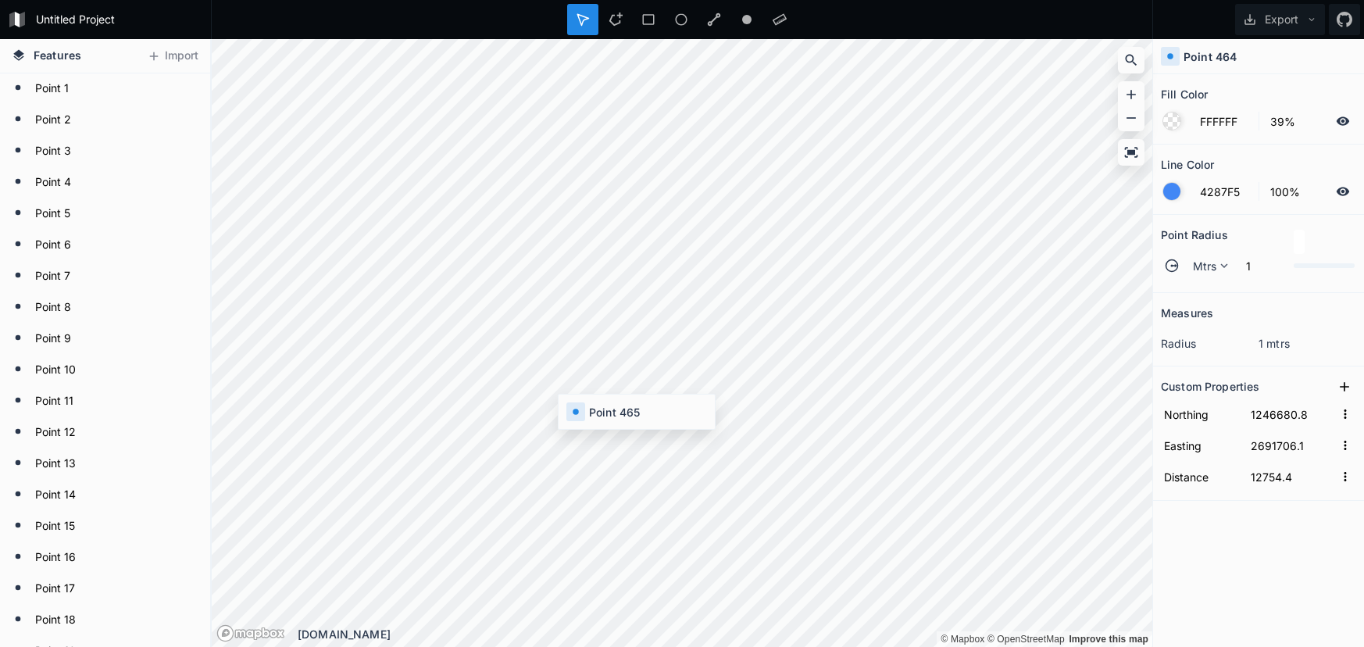
type input "30"
type input "1246684.7"
type input "2691706.5"
type input "12758.3"
drag, startPoint x: 1196, startPoint y: 262, endPoint x: 1203, endPoint y: 272, distance: 12.4
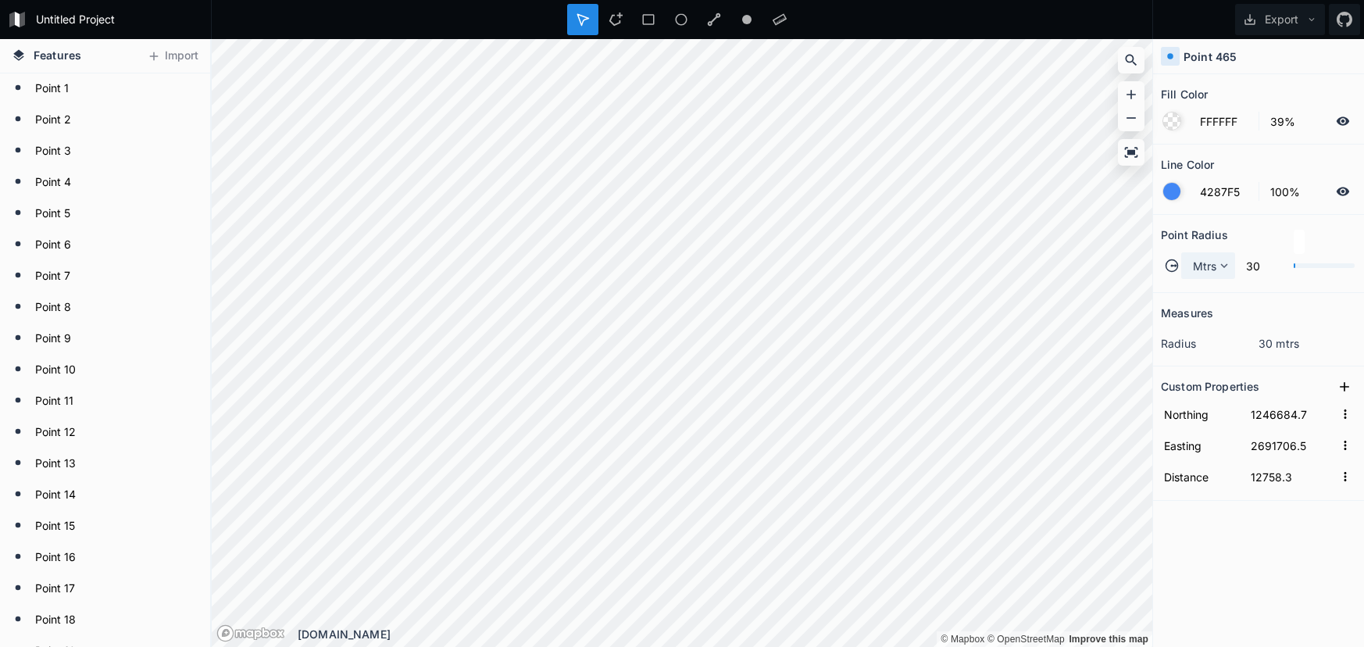
click at [1195, 262] on span "Mtrs" at bounding box center [1205, 266] width 24 height 16
drag, startPoint x: 1203, startPoint y: 272, endPoint x: 1208, endPoint y: 283, distance: 11.9
click at [1208, 283] on span "Mtrs" at bounding box center [1213, 288] width 38 height 16
type input "30"
type input "1246687"
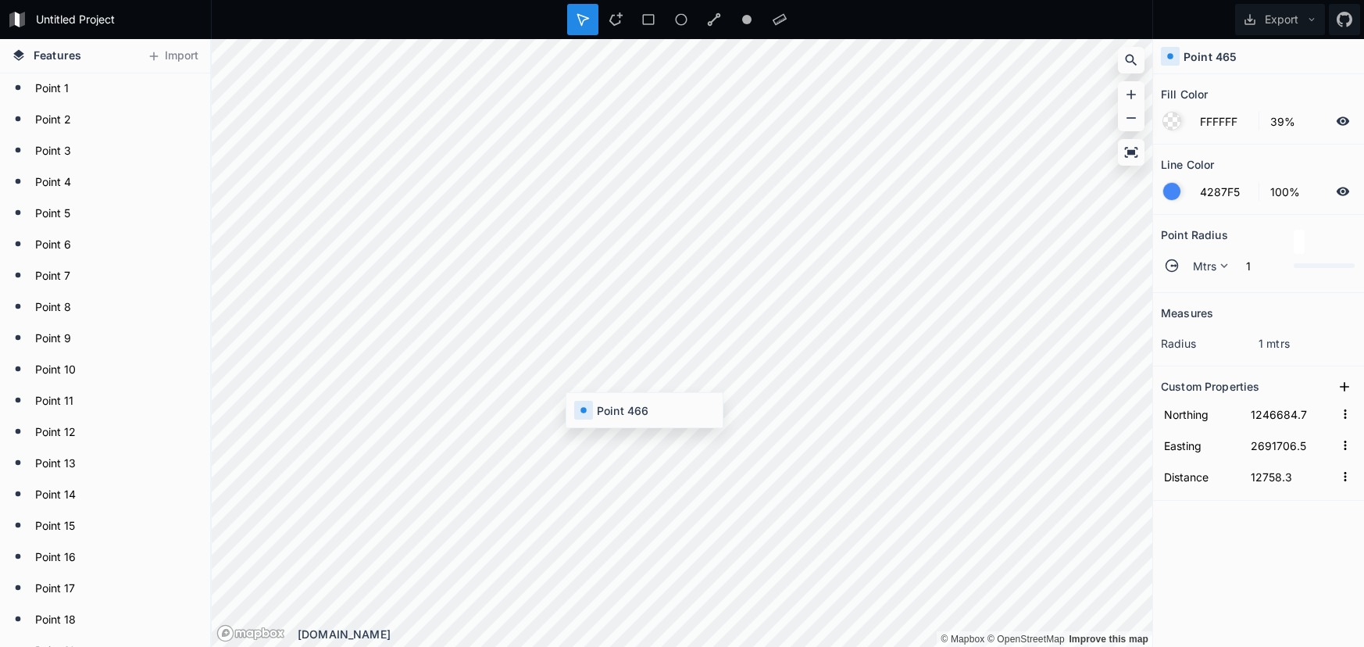
type input "2691706.8"
type input "12760.7"
click at [1201, 270] on span "Mtrs" at bounding box center [1205, 266] width 24 height 16
drag, startPoint x: 1196, startPoint y: 288, endPoint x: 1178, endPoint y: 289, distance: 18.0
click at [1195, 288] on span "Mtrs" at bounding box center [1213, 288] width 38 height 16
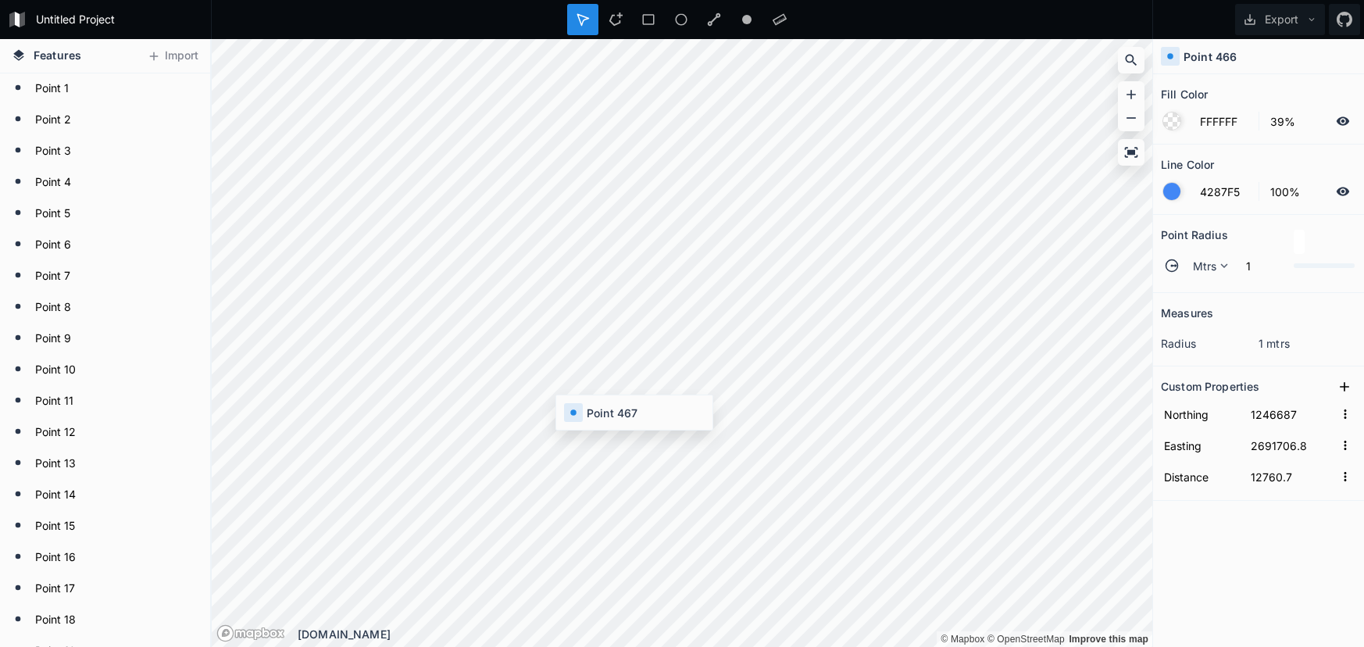
type input "30"
type input "1246698"
type input "2691705.3"
type input "12771.8"
click at [1191, 260] on div "Mtrs" at bounding box center [1208, 265] width 54 height 27
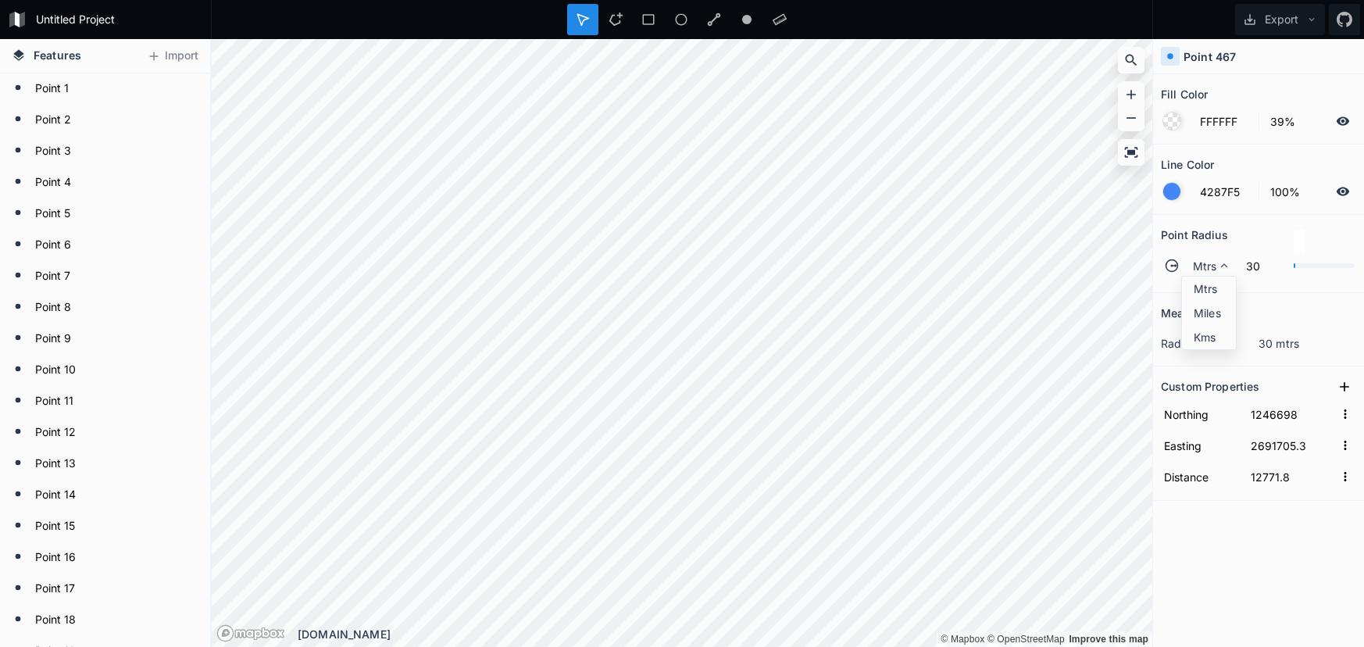
drag, startPoint x: 1198, startPoint y: 287, endPoint x: 1158, endPoint y: 287, distance: 40.6
click at [1198, 287] on span "Mtrs" at bounding box center [1213, 288] width 38 height 16
type input "30"
type input "1246713.6"
type input "2691703.2"
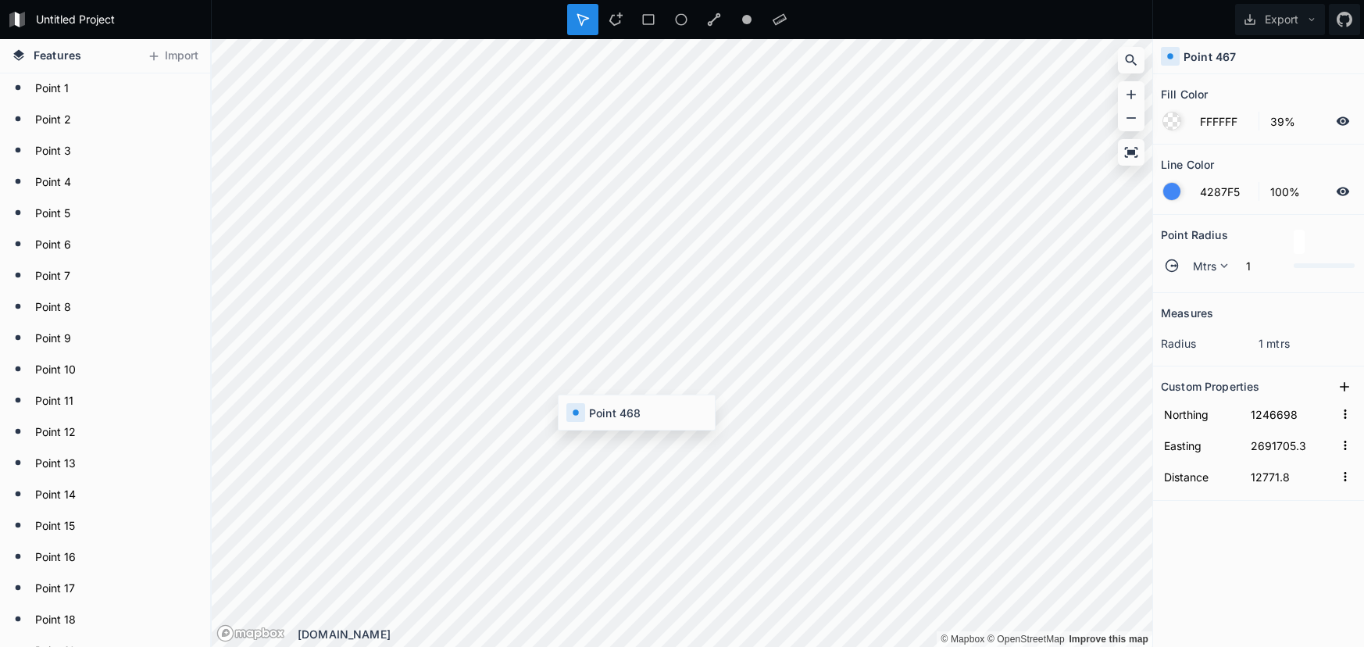
type input "12787.5"
click at [1203, 269] on span "Mtrs" at bounding box center [1205, 266] width 24 height 16
click at [1202, 282] on span "Mtrs" at bounding box center [1213, 288] width 38 height 16
type input "30"
type input "1246770.7"
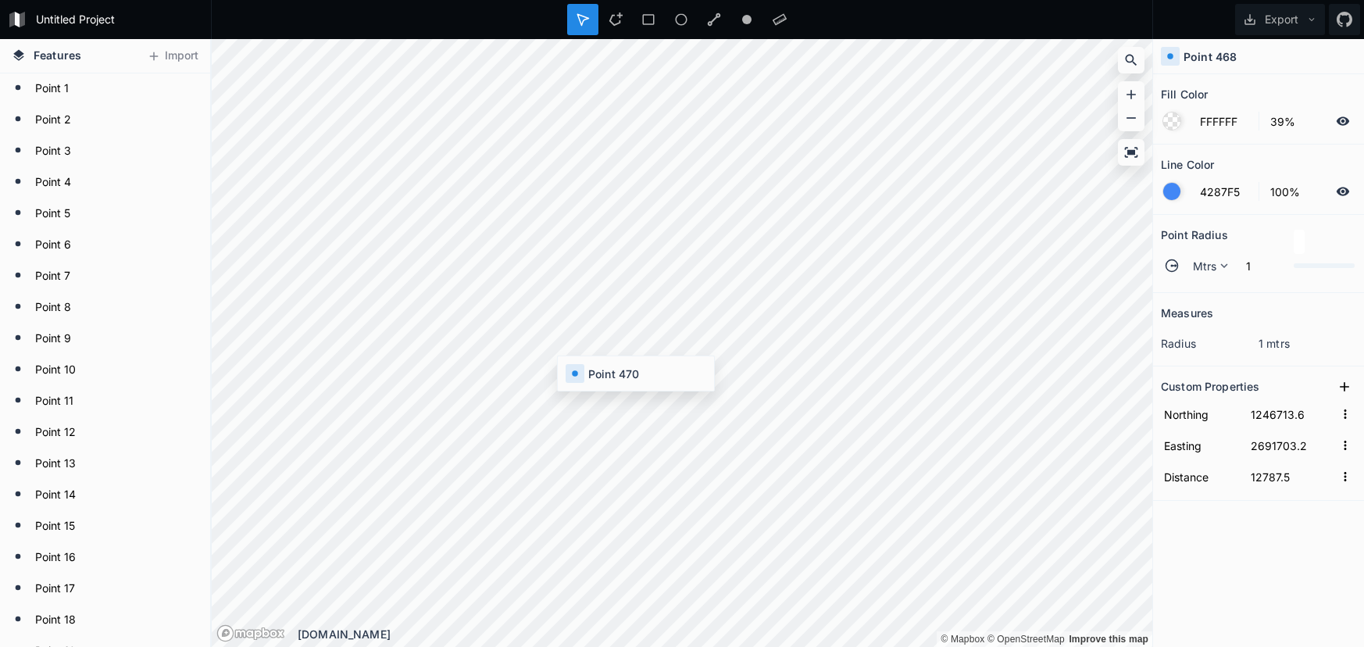
type input "2691691.4"
type input "12846.1"
click at [1209, 271] on span "Mtrs" at bounding box center [1205, 266] width 24 height 16
click at [1209, 282] on span "Mtrs" at bounding box center [1213, 288] width 38 height 16
type input "30"
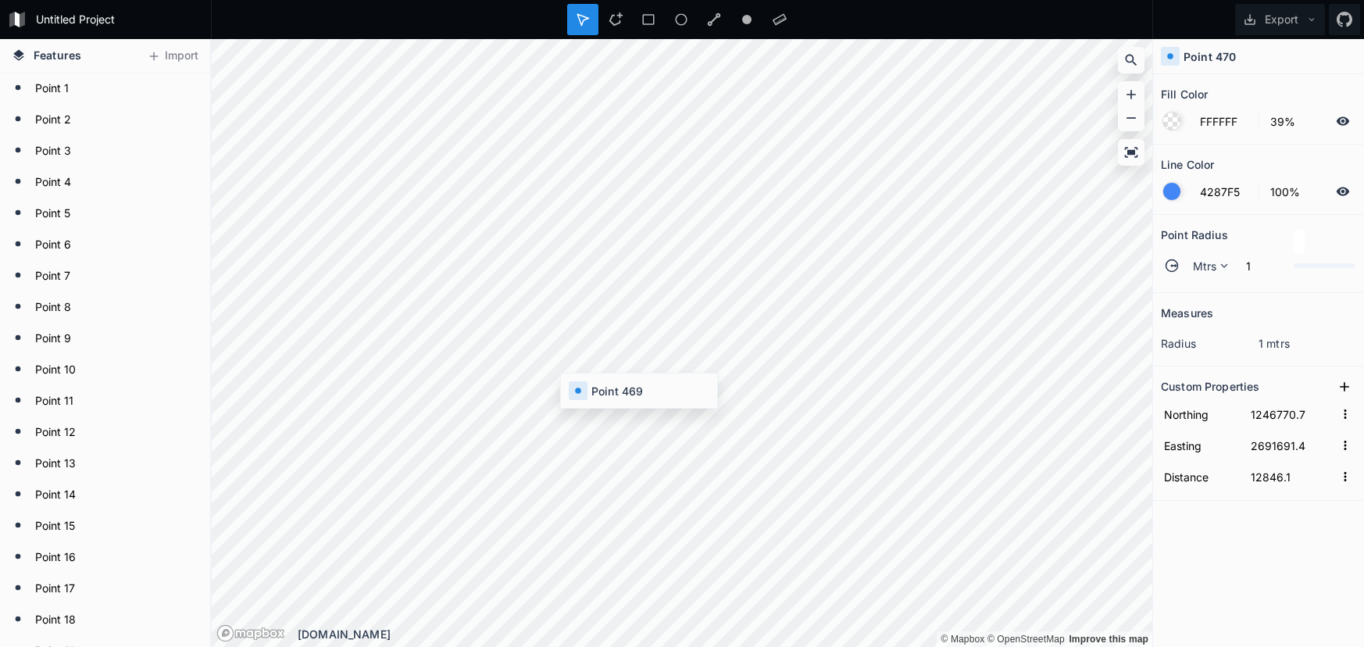
type input "1246758.9"
type input "2691691.6"
type input "12834.3"
click at [1215, 271] on span "Mtrs" at bounding box center [1205, 266] width 24 height 16
click at [1208, 286] on span "Mtrs" at bounding box center [1213, 288] width 38 height 16
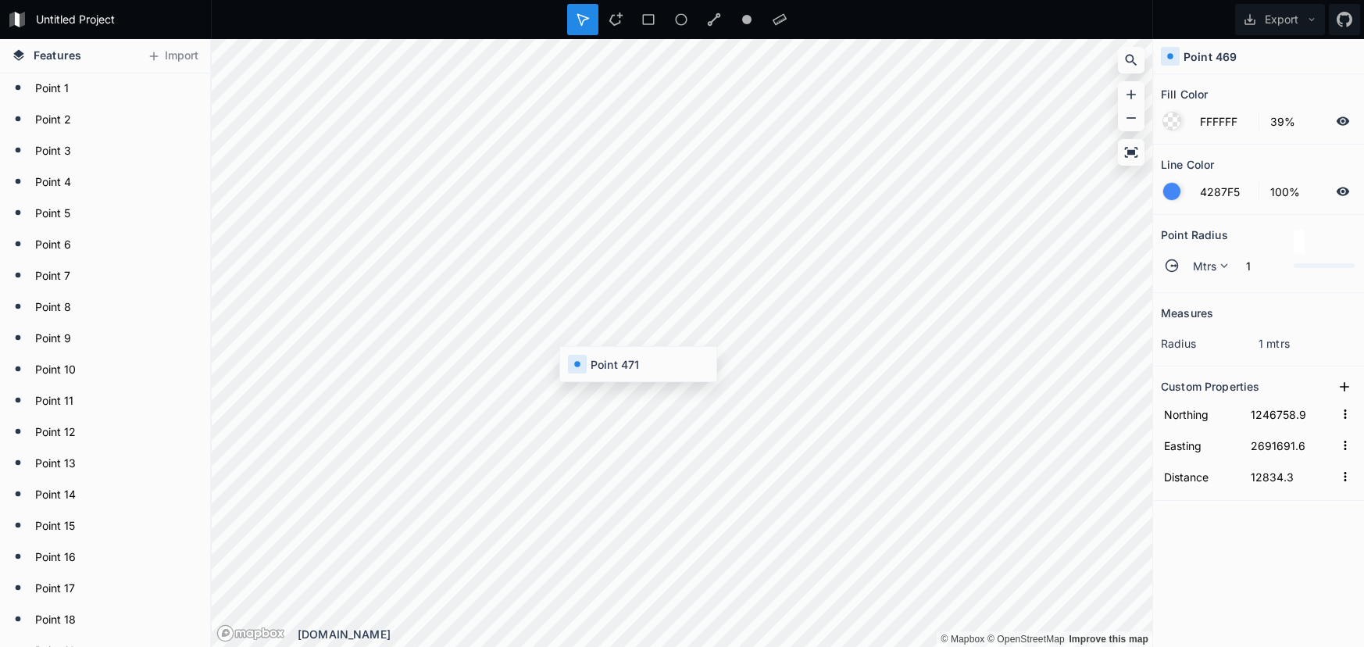
type input "30"
type input "1246813.3"
type input "2691690.6"
type input "12888.7"
click at [1204, 256] on div "Mtrs" at bounding box center [1208, 265] width 54 height 27
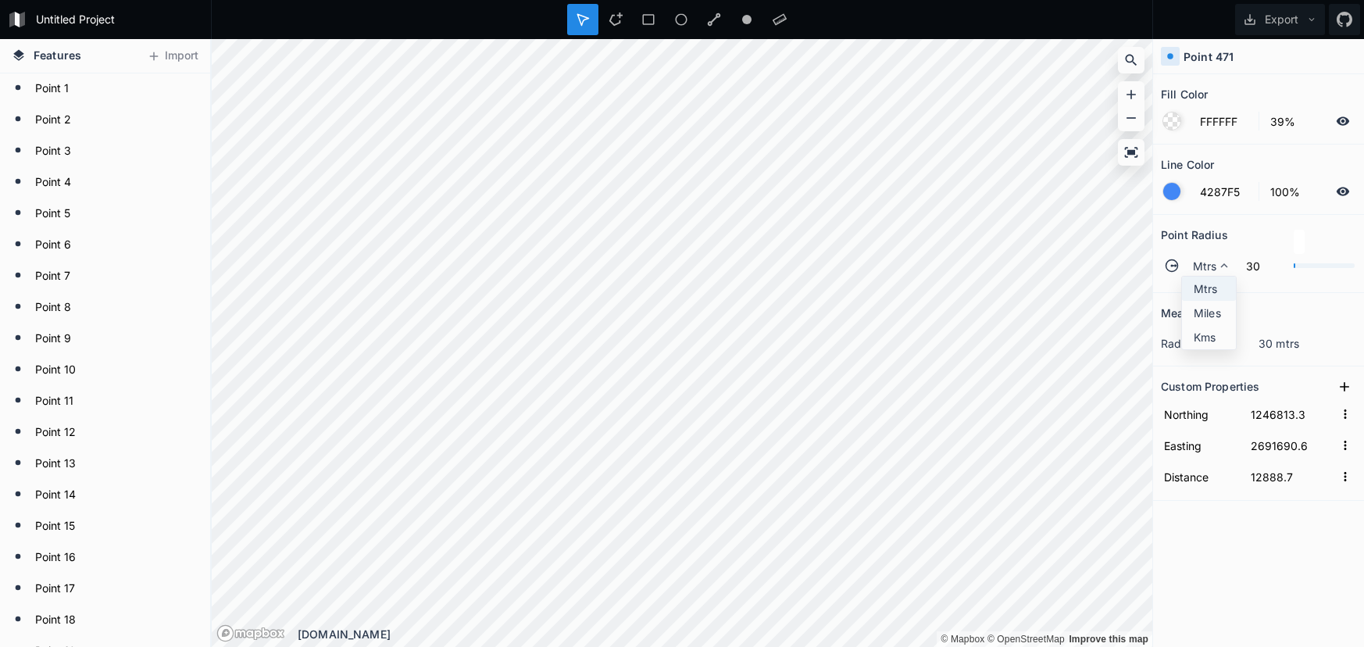
click at [1214, 296] on span "Mtrs" at bounding box center [1213, 288] width 38 height 16
type input "30"
type input "1246821.8"
type input "2691693.6"
type input "12897.7"
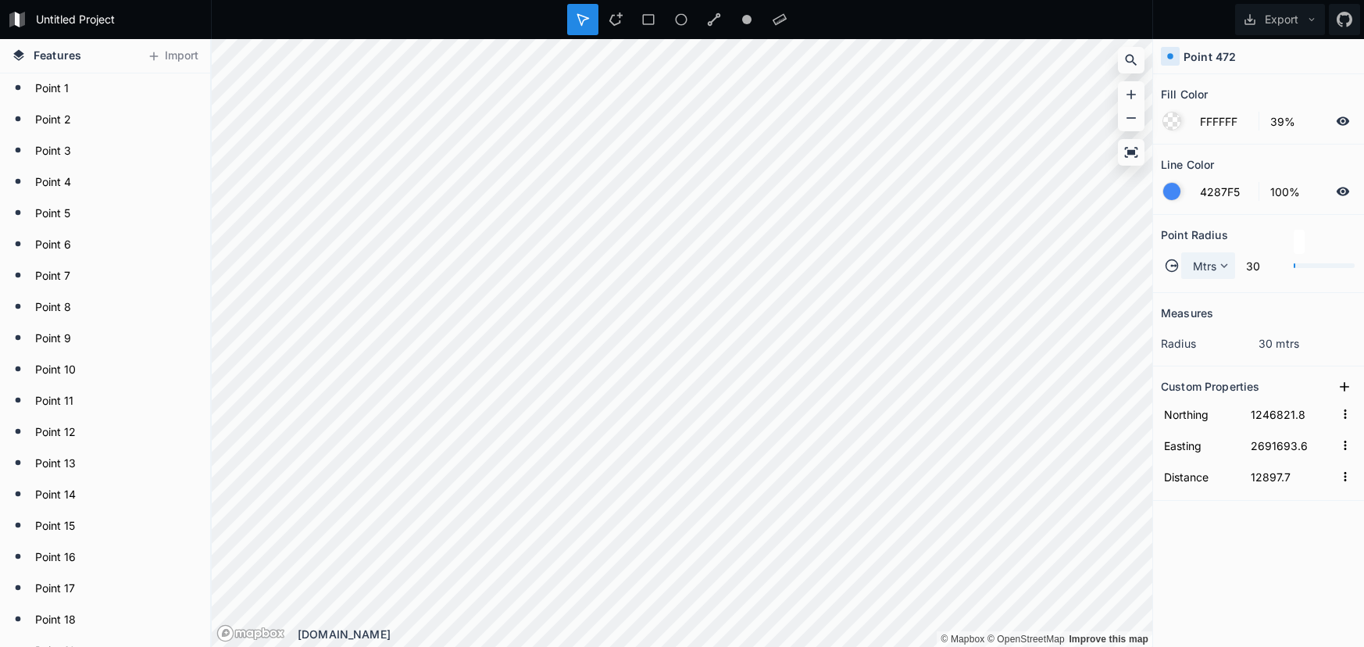
click at [1202, 266] on span "Mtrs" at bounding box center [1205, 266] width 24 height 16
drag, startPoint x: 1209, startPoint y: 287, endPoint x: 1162, endPoint y: 277, distance: 48.0
click at [1209, 287] on span "Mtrs" at bounding box center [1213, 288] width 38 height 16
type input "30"
type input "1246842.1"
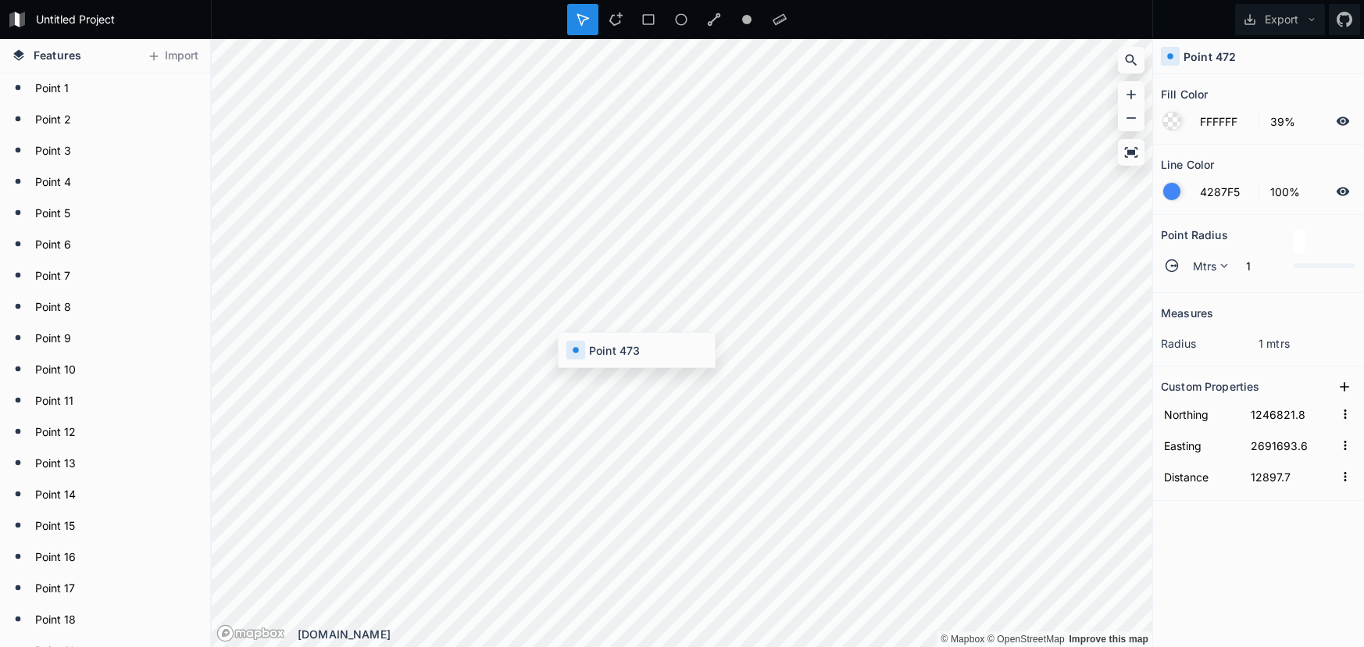
type input "2691700.8"
type input "12919.2"
click at [1198, 273] on span "Mtrs" at bounding box center [1205, 266] width 24 height 16
click at [1196, 286] on span "Mtrs" at bounding box center [1213, 288] width 38 height 16
type input "30"
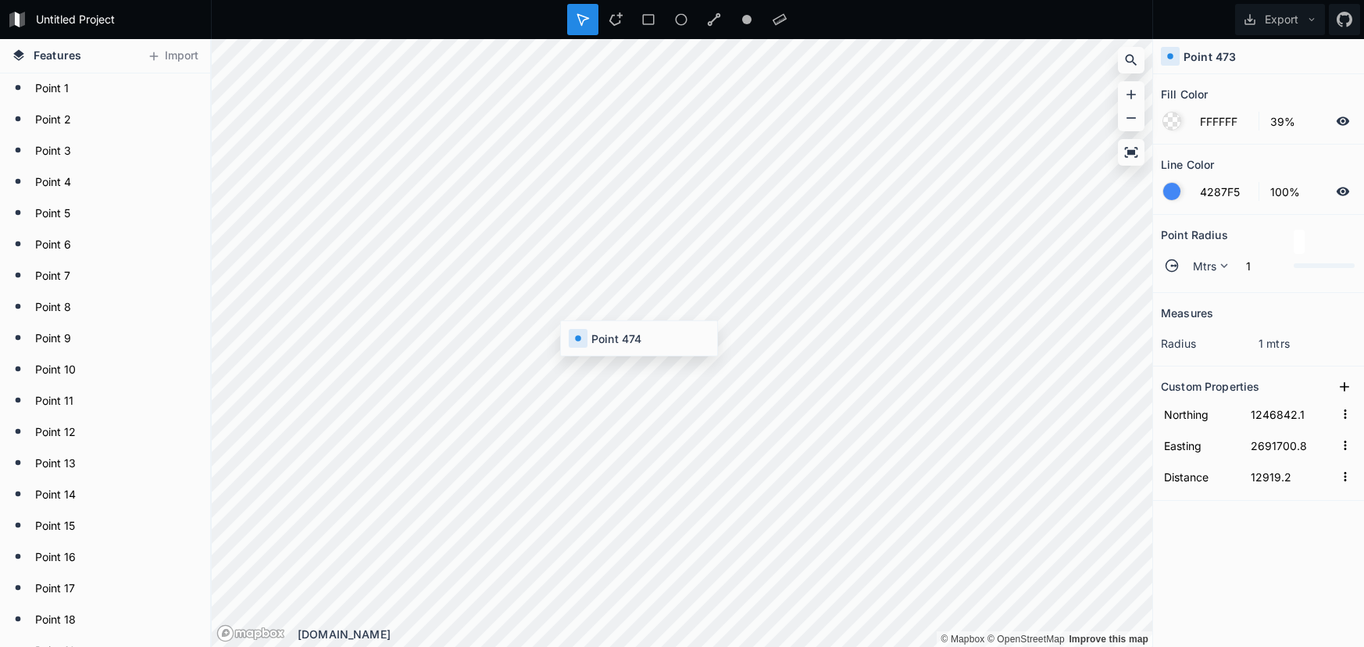
type input "1246848.1"
type input "2691702.9"
type input "12925.6"
click at [1204, 261] on span "Mtrs" at bounding box center [1205, 266] width 24 height 16
drag, startPoint x: 1203, startPoint y: 283, endPoint x: 1180, endPoint y: 288, distance: 23.3
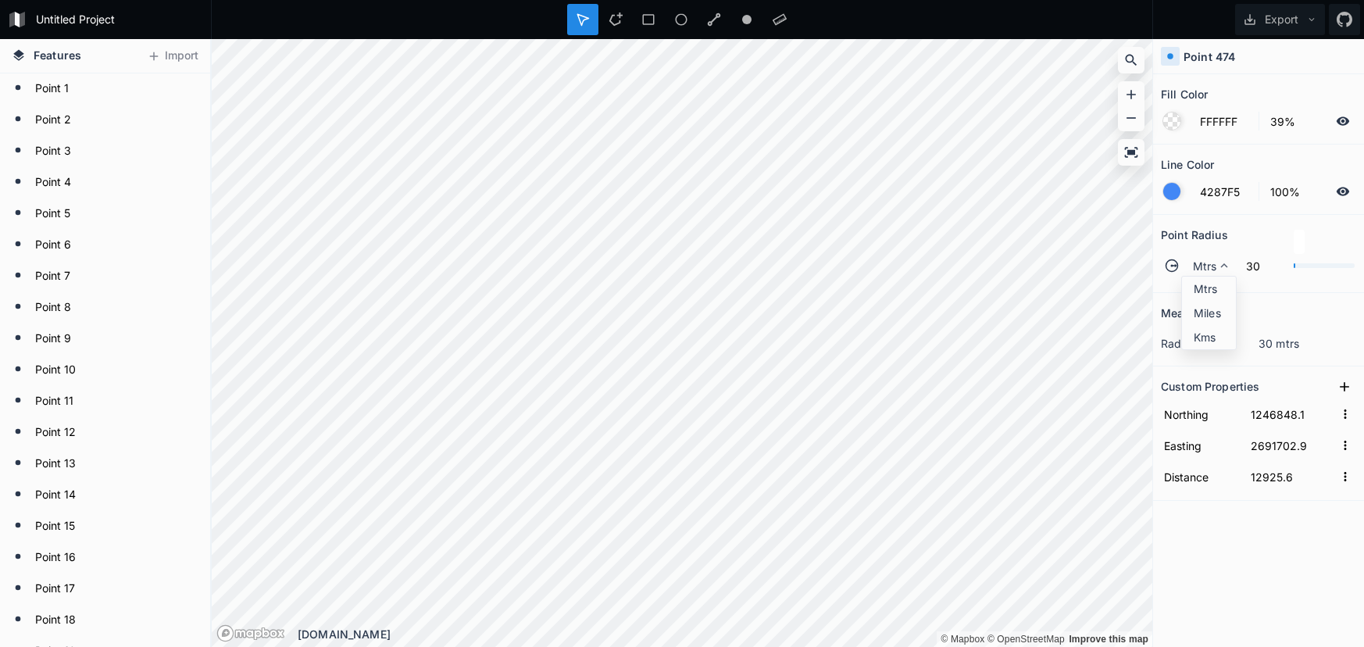
click at [1203, 283] on span "Mtrs" at bounding box center [1213, 288] width 38 height 16
type input "30"
type input "1246859.4"
type input "2691708.6"
type input "12938.2"
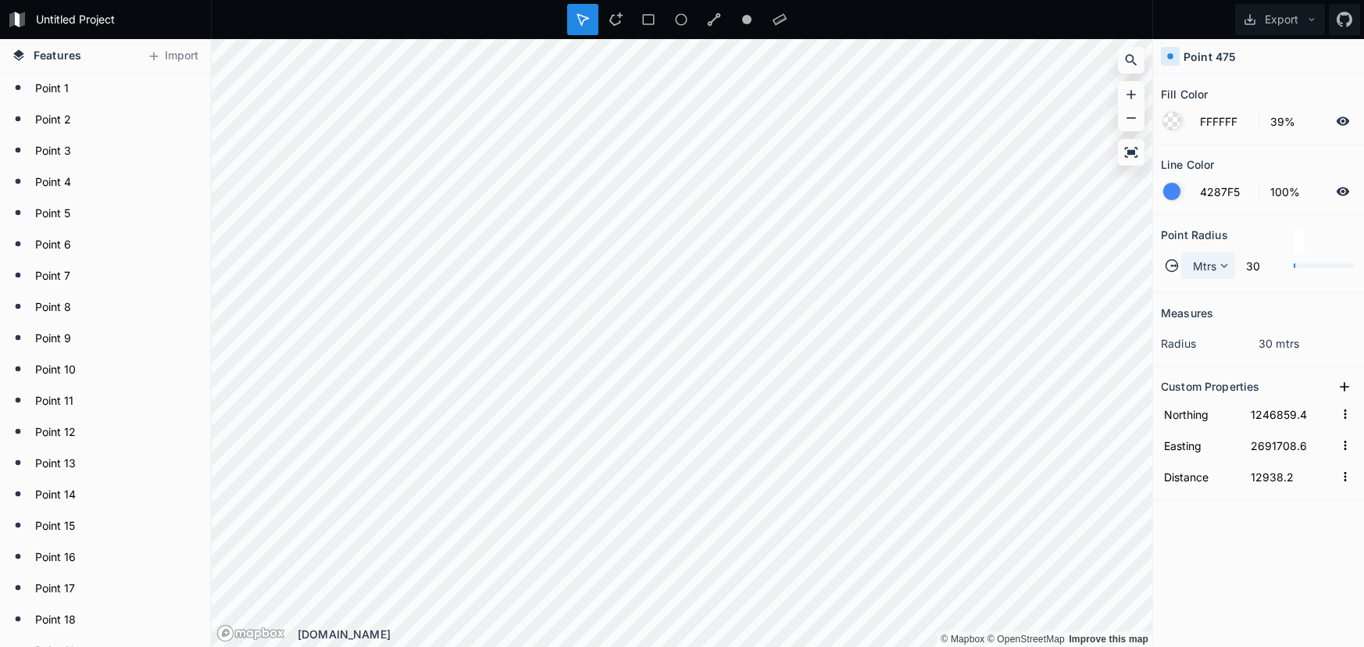
click at [1191, 272] on div "Mtrs" at bounding box center [1208, 265] width 54 height 27
click at [1196, 286] on span "Mtrs" at bounding box center [1213, 288] width 38 height 16
type input "30"
type input "1246868.3"
type input "2691713.1"
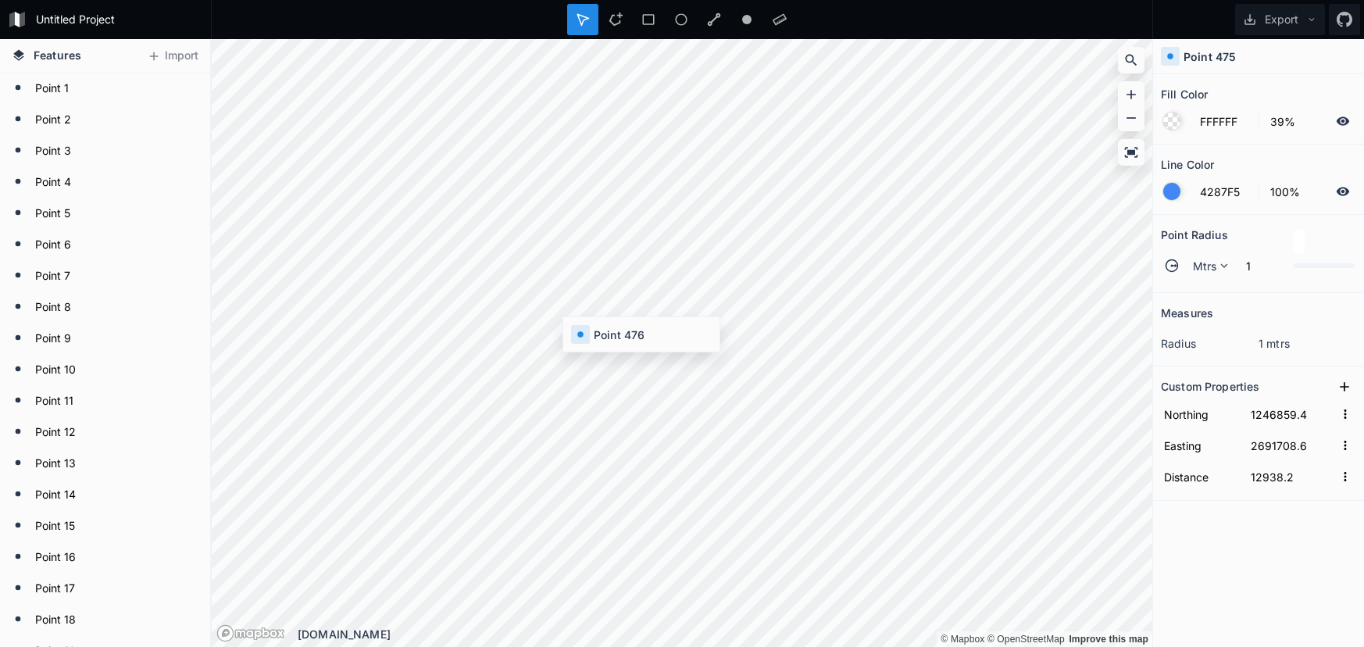
type input "12948.2"
click at [1212, 263] on span "Mtrs" at bounding box center [1205, 266] width 24 height 16
drag, startPoint x: 1215, startPoint y: 287, endPoint x: 1161, endPoint y: 289, distance: 54.0
click at [1214, 287] on span "Mtrs" at bounding box center [1213, 288] width 38 height 16
type input "1"
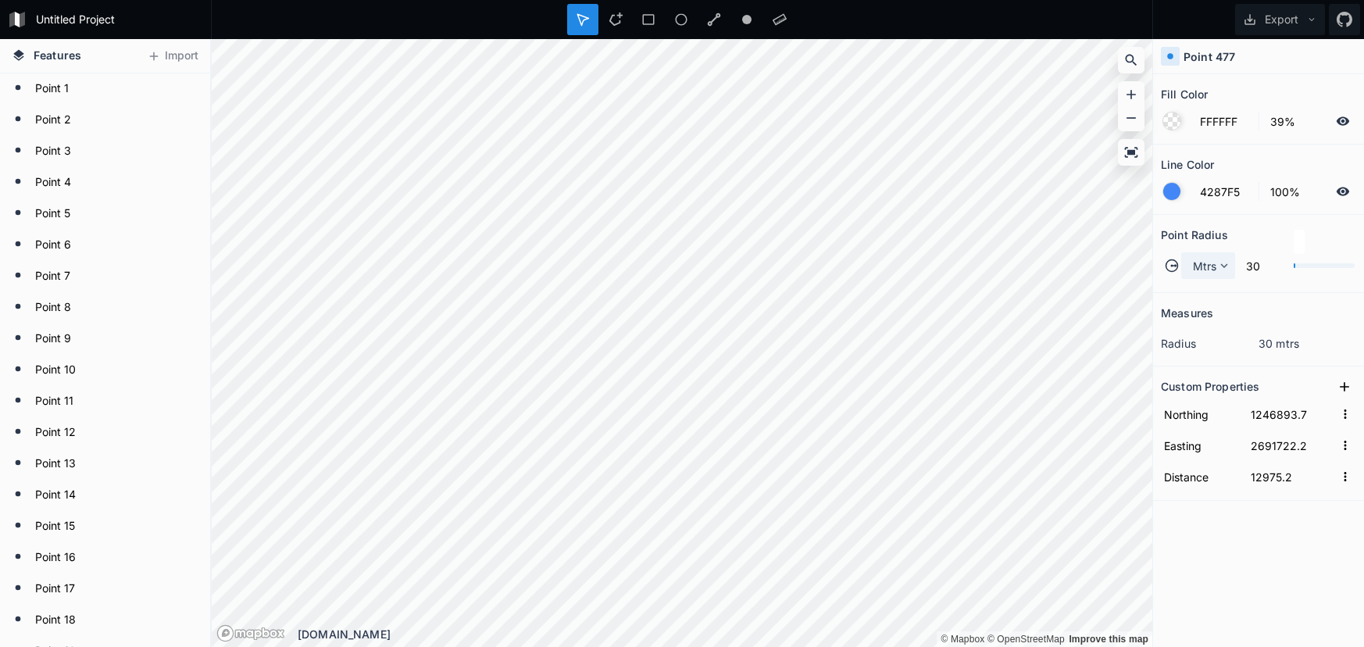
click at [1203, 255] on div "Mtrs" at bounding box center [1208, 265] width 54 height 27
click at [1202, 288] on span "Mtrs" at bounding box center [1213, 288] width 38 height 16
type input "30"
type input "1246907.7"
type input "2691724.8"
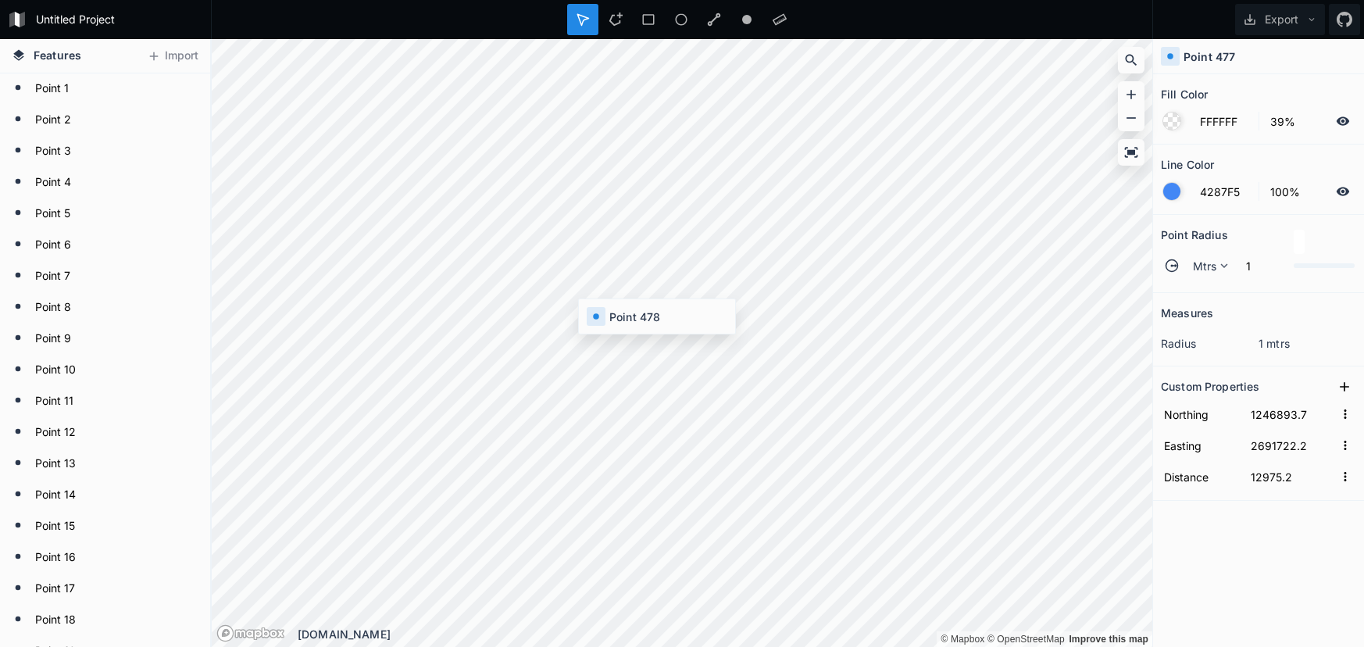
type input "12989.4"
click at [1200, 264] on span "Mtrs" at bounding box center [1205, 266] width 24 height 16
drag, startPoint x: 1205, startPoint y: 280, endPoint x: 1176, endPoint y: 285, distance: 29.3
click at [1202, 281] on span "Mtrs" at bounding box center [1213, 288] width 38 height 16
type input "30"
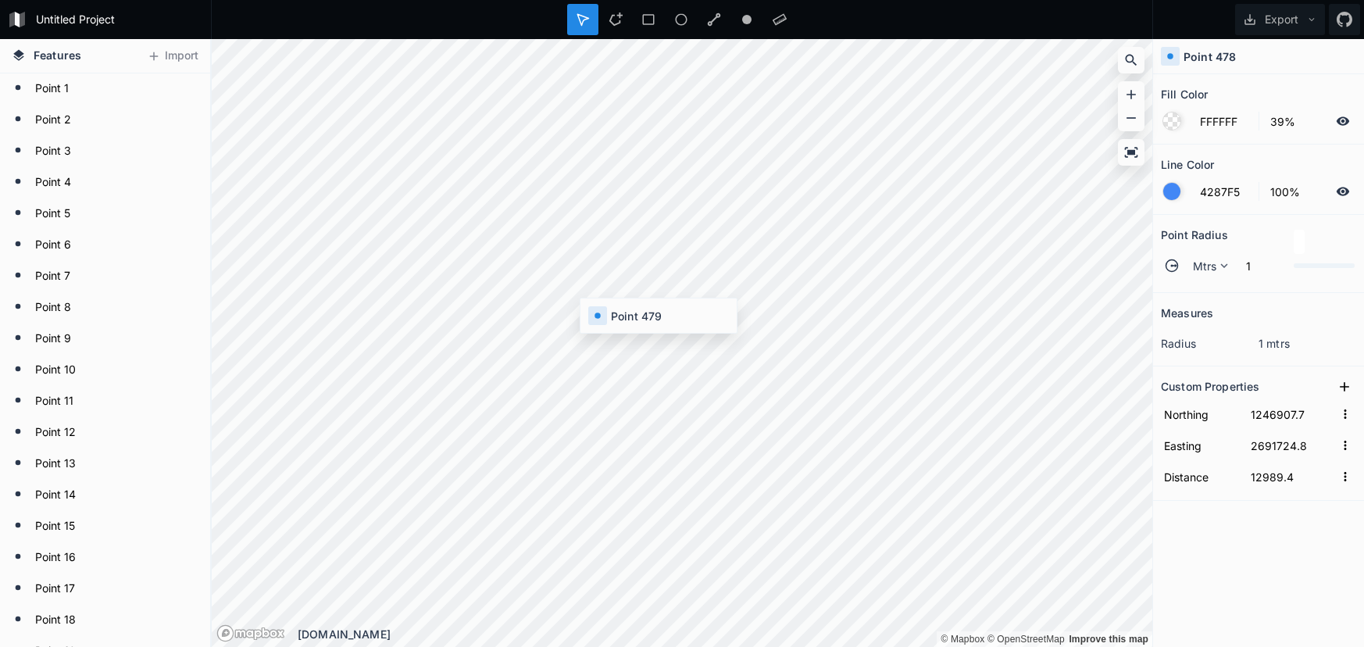
type input "1246914.9"
type input "2691726.6"
type input "12996.8"
click at [1196, 271] on span "Mtrs" at bounding box center [1205, 266] width 24 height 16
drag, startPoint x: 1208, startPoint y: 293, endPoint x: 1153, endPoint y: 293, distance: 54.7
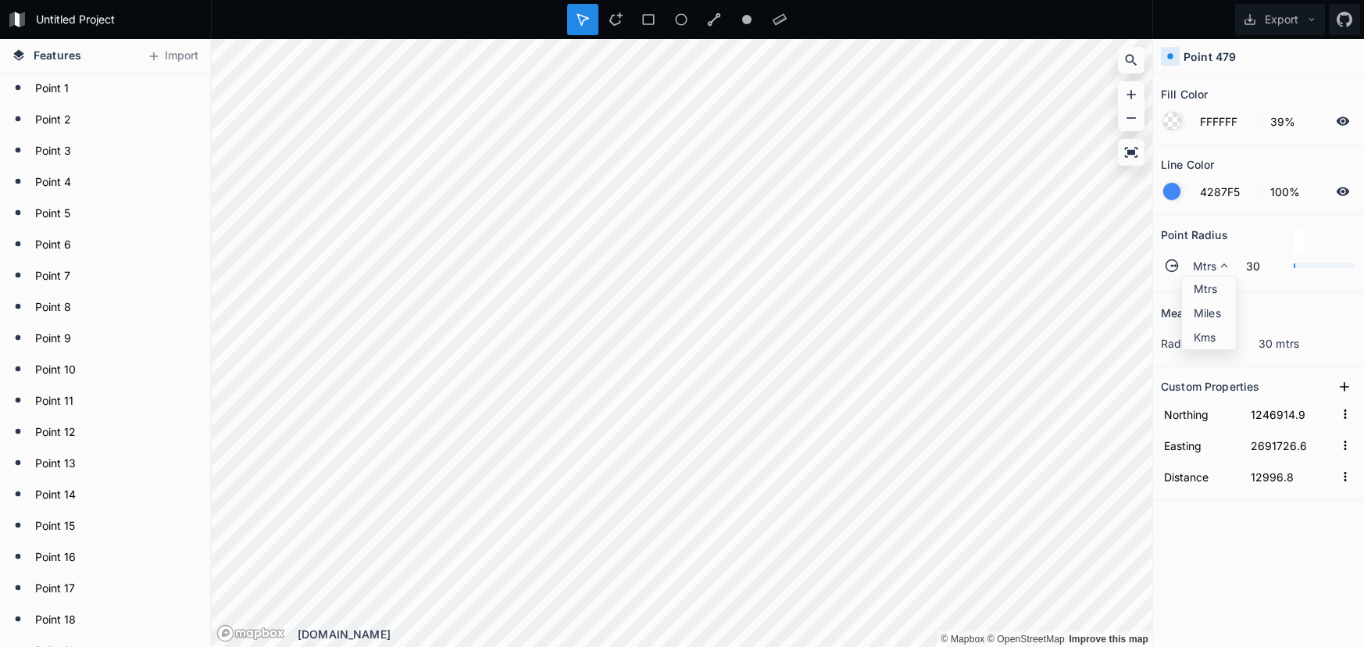
click at [1197, 293] on span "Mtrs" at bounding box center [1213, 288] width 38 height 16
type input "30"
type input "1246920.8"
type input "2691728.1"
type input "13002.9"
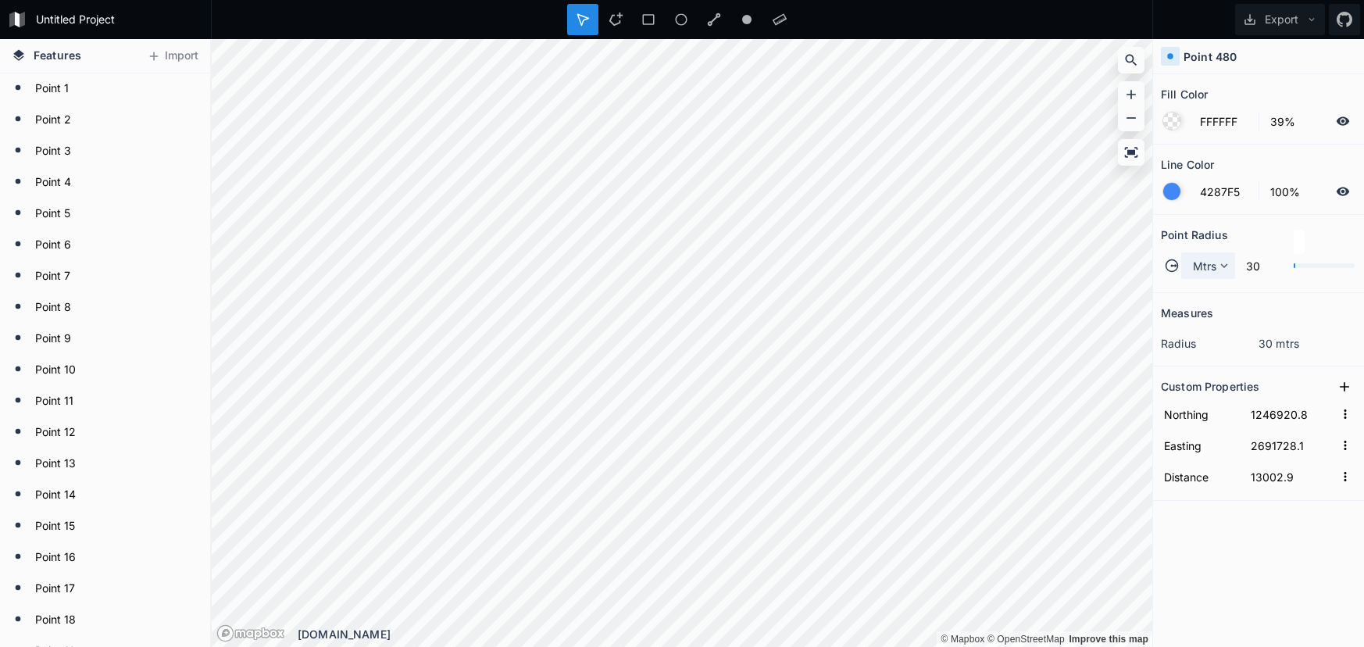
click at [1209, 266] on span "Mtrs" at bounding box center [1205, 266] width 24 height 16
drag, startPoint x: 1210, startPoint y: 278, endPoint x: 1195, endPoint y: 280, distance: 15.0
click at [1210, 301] on div "Mtrs" at bounding box center [1209, 313] width 54 height 24
type input "30"
type input "1246926.9"
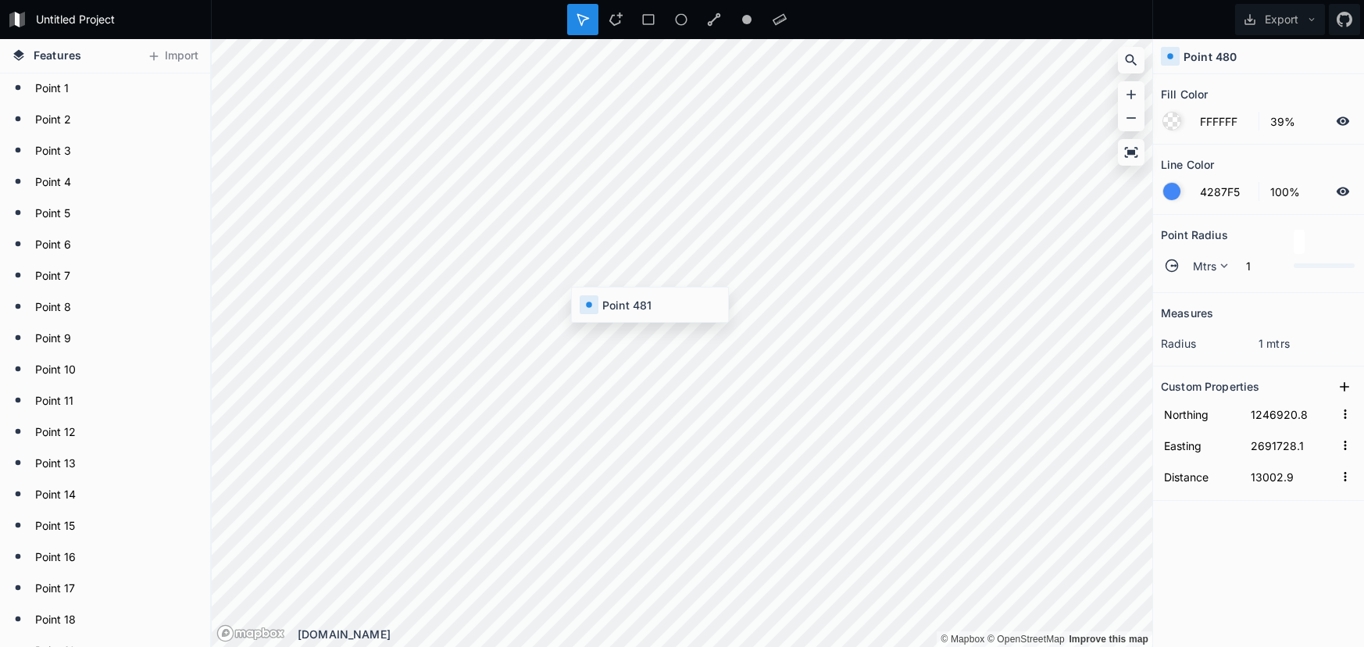
type input "2691725.7"
click at [1227, 273] on div "Mtrs" at bounding box center [1208, 265] width 54 height 27
drag, startPoint x: 1219, startPoint y: 285, endPoint x: 1171, endPoint y: 280, distance: 48.0
click at [1218, 285] on span "Mtrs" at bounding box center [1213, 288] width 38 height 16
click at [1213, 263] on span "Mtrs" at bounding box center [1205, 266] width 24 height 16
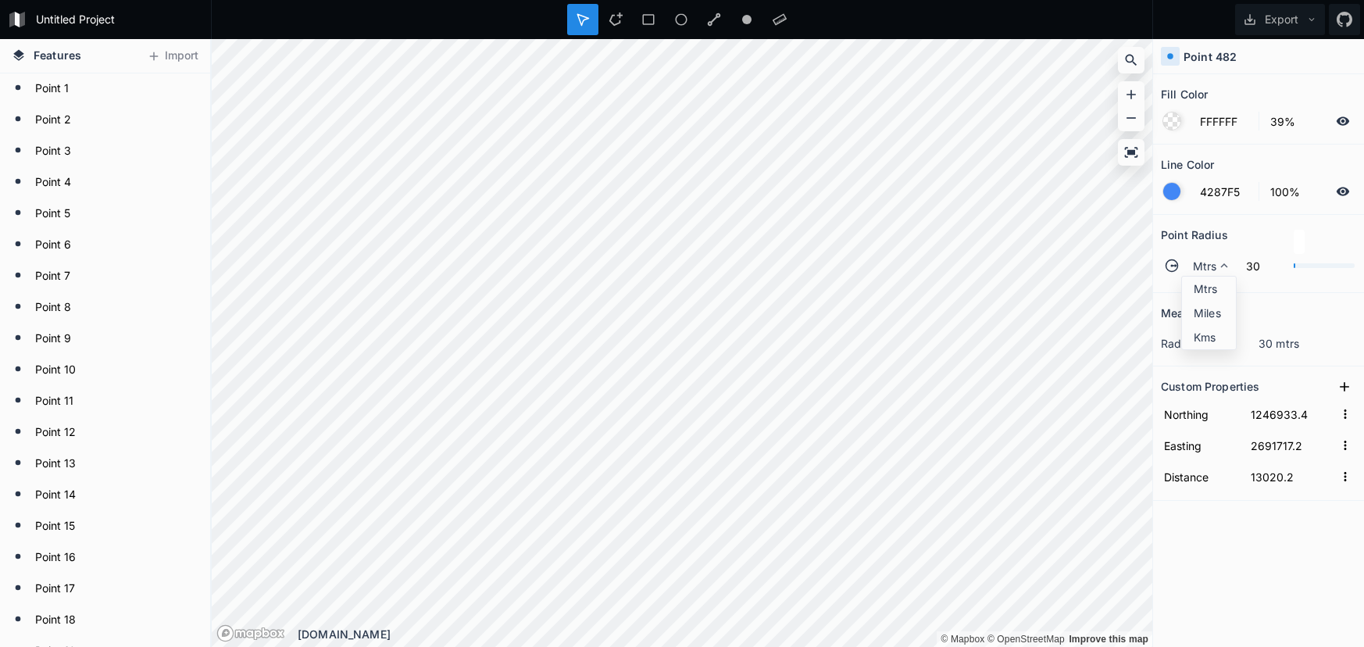
click at [1215, 285] on span "Mtrs" at bounding box center [1213, 288] width 38 height 16
click at [1200, 268] on span "Mtrs" at bounding box center [1205, 266] width 24 height 16
drag, startPoint x: 1209, startPoint y: 289, endPoint x: 1181, endPoint y: 290, distance: 27.4
click at [1206, 290] on span "Mtrs" at bounding box center [1213, 288] width 38 height 16
click at [1195, 262] on span "Mtrs" at bounding box center [1205, 266] width 24 height 16
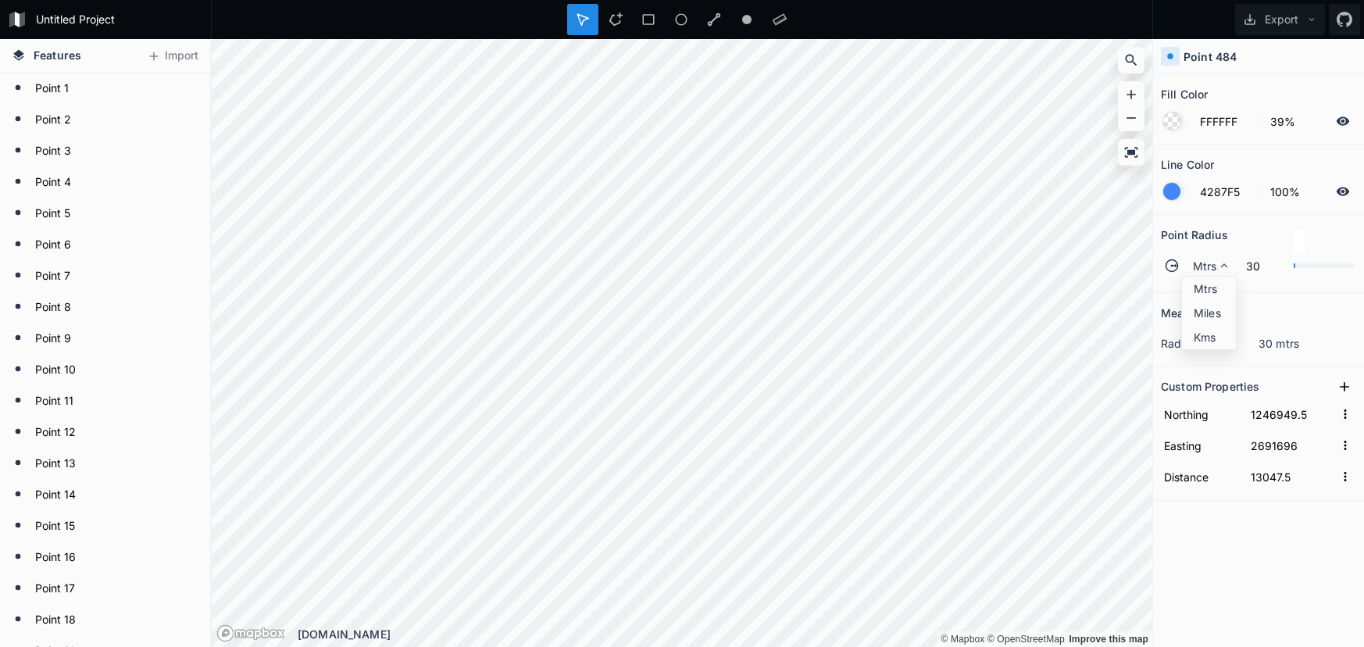
drag, startPoint x: 1199, startPoint y: 279, endPoint x: 1155, endPoint y: 280, distance: 44.6
click at [1198, 301] on div "Mtrs" at bounding box center [1209, 313] width 54 height 24
click at [1208, 265] on span "Mtrs" at bounding box center [1205, 266] width 24 height 16
drag, startPoint x: 1192, startPoint y: 291, endPoint x: 1177, endPoint y: 292, distance: 14.9
click at [1192, 301] on div "Mtrs" at bounding box center [1209, 313] width 54 height 24
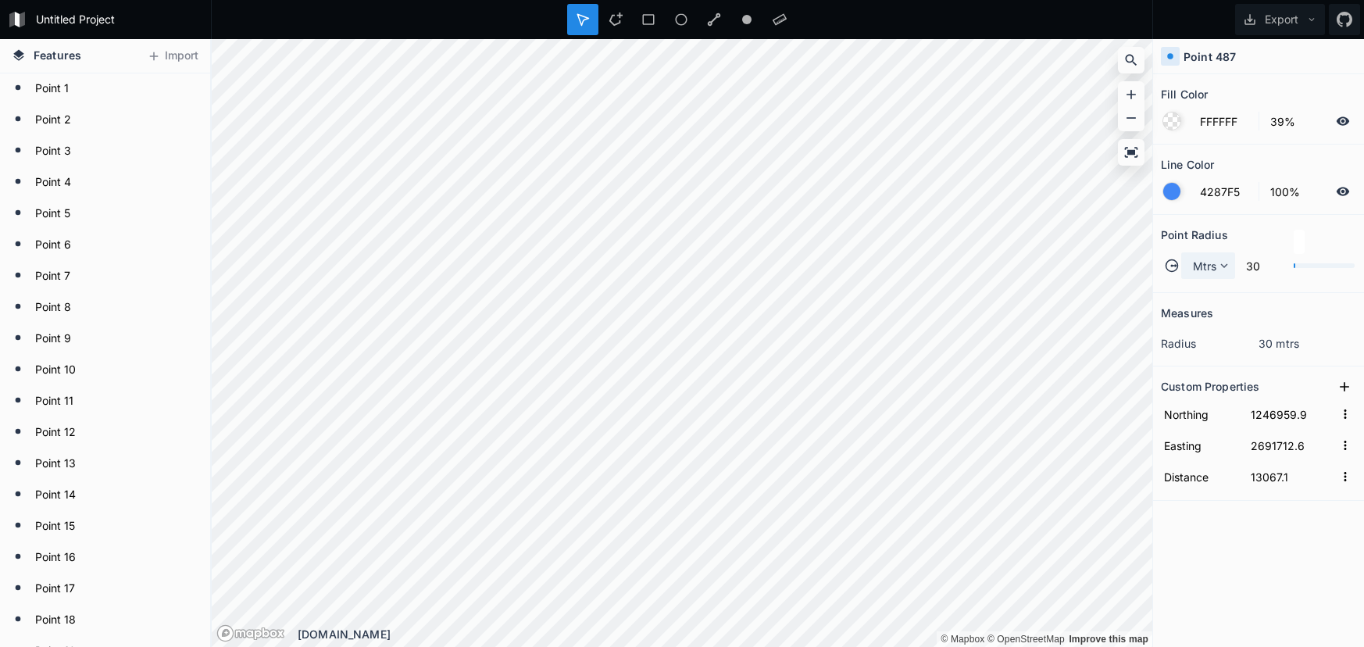
click at [1206, 264] on span "Mtrs" at bounding box center [1205, 266] width 24 height 16
click at [1195, 293] on span "Mtrs" at bounding box center [1213, 288] width 38 height 16
click at [1205, 260] on span "Mtrs" at bounding box center [1205, 266] width 24 height 16
drag, startPoint x: 1203, startPoint y: 273, endPoint x: 1200, endPoint y: 294, distance: 21.3
click at [1203, 295] on span "Mtrs" at bounding box center [1213, 288] width 38 height 16
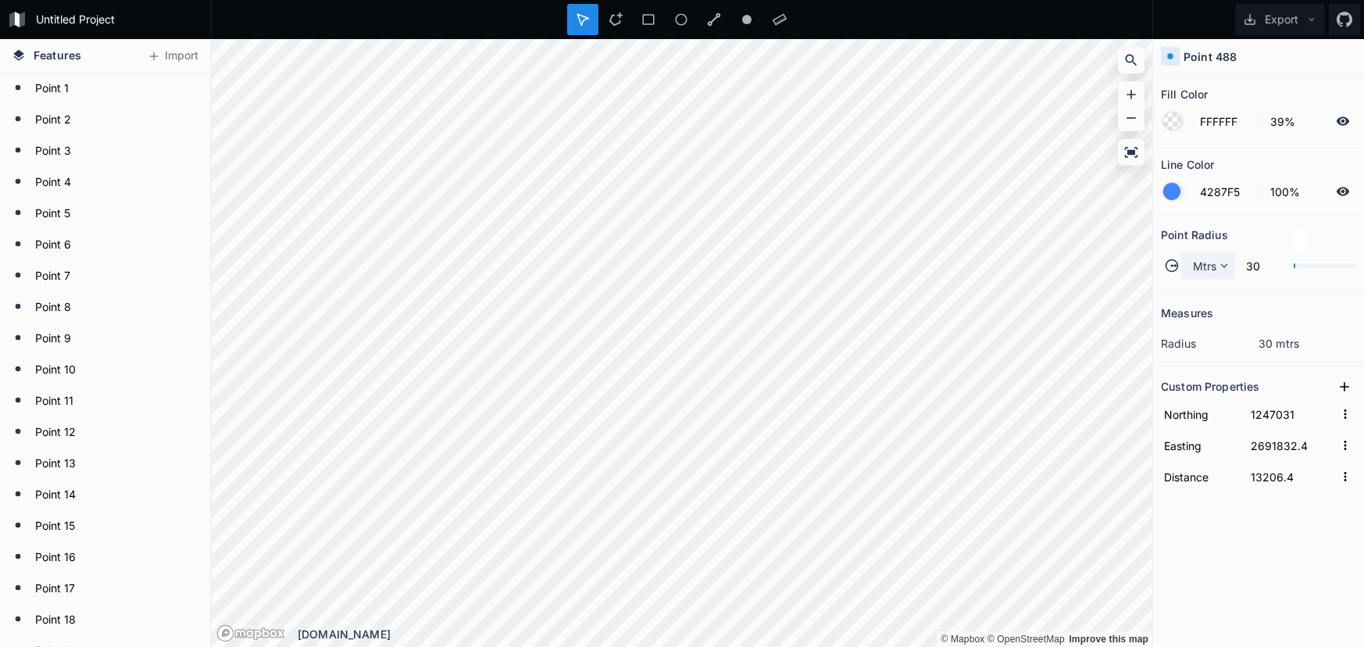
click at [1191, 264] on div "Mtrs" at bounding box center [1208, 265] width 54 height 27
click at [1198, 285] on span "Mtrs" at bounding box center [1213, 288] width 38 height 16
click at [1221, 270] on icon at bounding box center [1224, 266] width 14 height 14
click at [1213, 285] on span "Mtrs" at bounding box center [1213, 288] width 38 height 16
click at [1210, 271] on span "Mtrs" at bounding box center [1205, 266] width 24 height 16
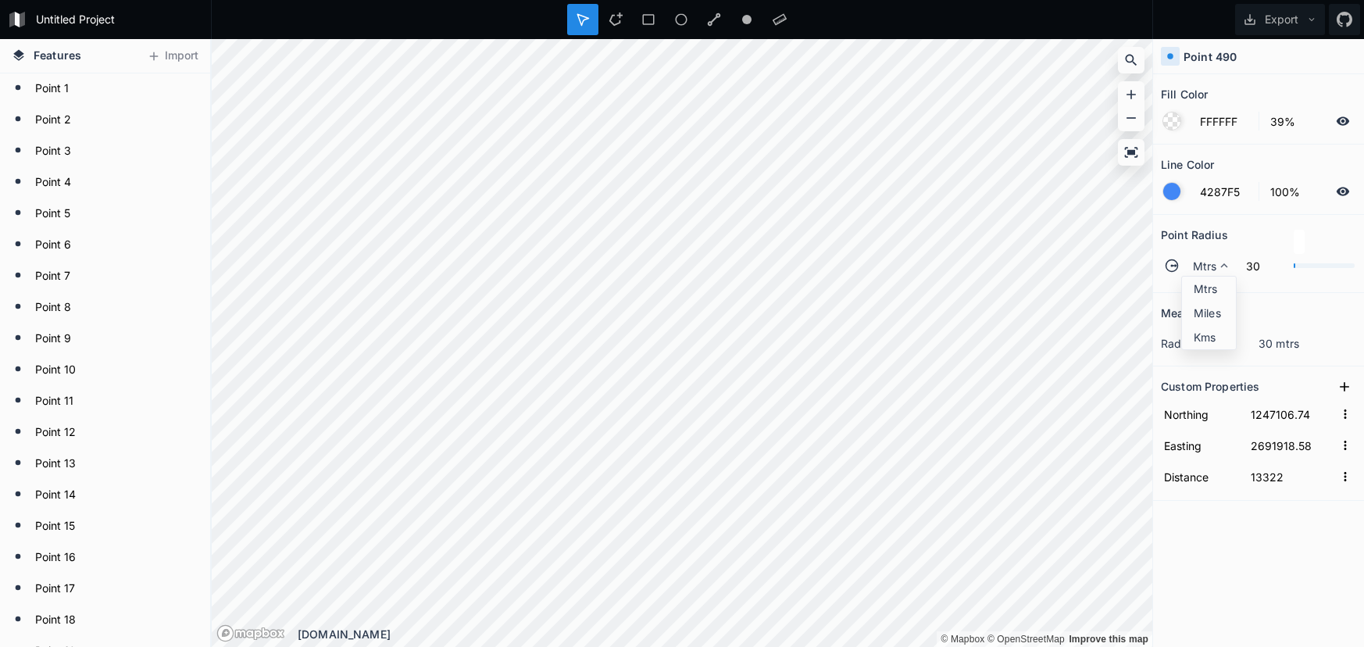
drag, startPoint x: 1218, startPoint y: 280, endPoint x: 1166, endPoint y: 280, distance: 51.6
click at [1216, 281] on span "Mtrs" at bounding box center [1213, 288] width 38 height 16
drag, startPoint x: 1193, startPoint y: 259, endPoint x: 1203, endPoint y: 270, distance: 14.9
click at [1194, 259] on span "Mtrs" at bounding box center [1205, 266] width 24 height 16
click at [1204, 288] on span "Mtrs" at bounding box center [1213, 288] width 38 height 16
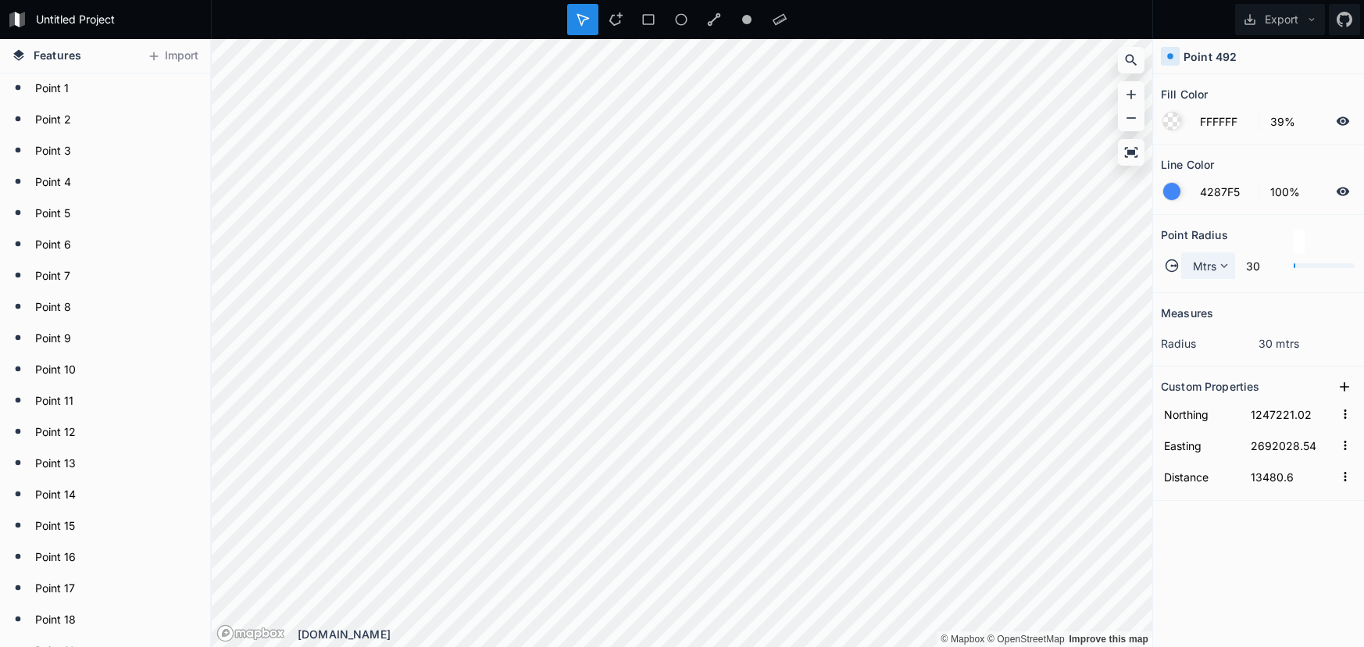
drag, startPoint x: 1234, startPoint y: 266, endPoint x: 1224, endPoint y: 269, distance: 9.9
click at [1234, 266] on div "Mtrs" at bounding box center [1208, 265] width 54 height 27
drag, startPoint x: 1205, startPoint y: 285, endPoint x: 1163, endPoint y: 278, distance: 42.8
click at [1203, 285] on span "Mtrs" at bounding box center [1213, 288] width 38 height 16
click at [1198, 265] on span "Mtrs" at bounding box center [1205, 266] width 24 height 16
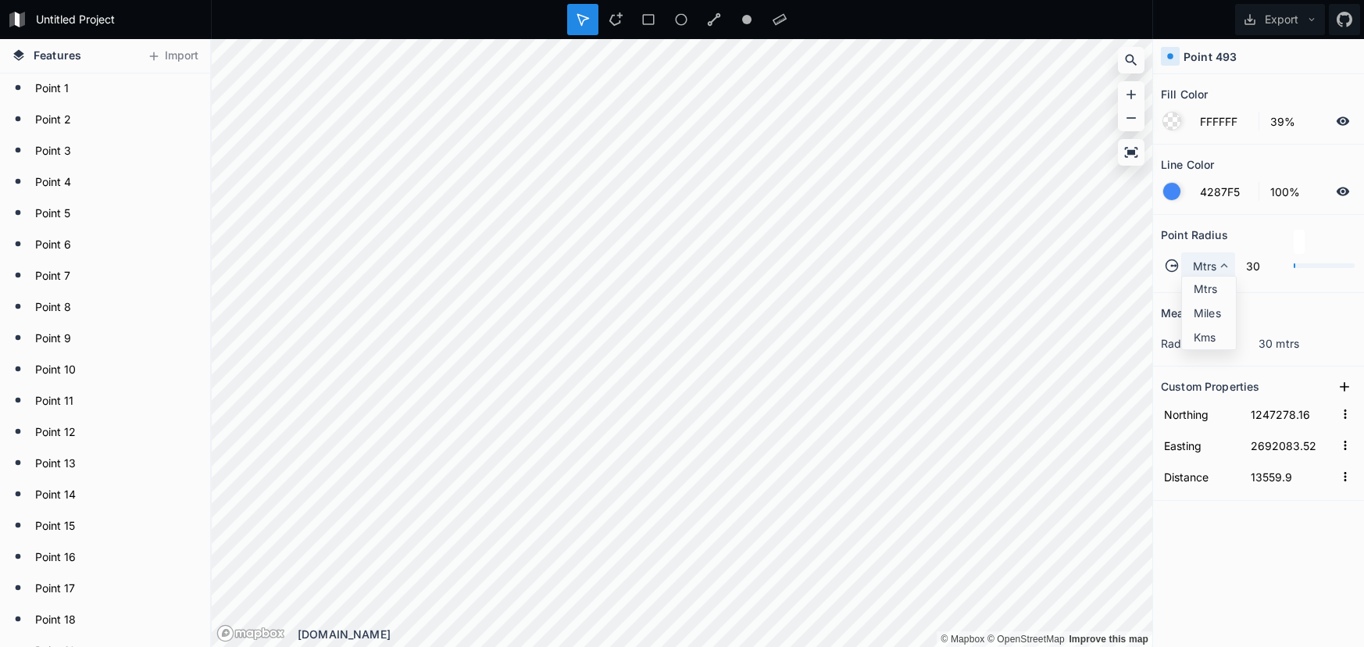
click at [1202, 273] on span "Mtrs" at bounding box center [1205, 266] width 24 height 16
click at [1209, 273] on span "Mtrs" at bounding box center [1205, 266] width 24 height 16
drag, startPoint x: 1206, startPoint y: 284, endPoint x: 1158, endPoint y: 273, distance: 49.7
click at [1206, 284] on span "Mtrs" at bounding box center [1213, 288] width 38 height 16
click at [1214, 263] on span "Mtrs" at bounding box center [1205, 266] width 24 height 16
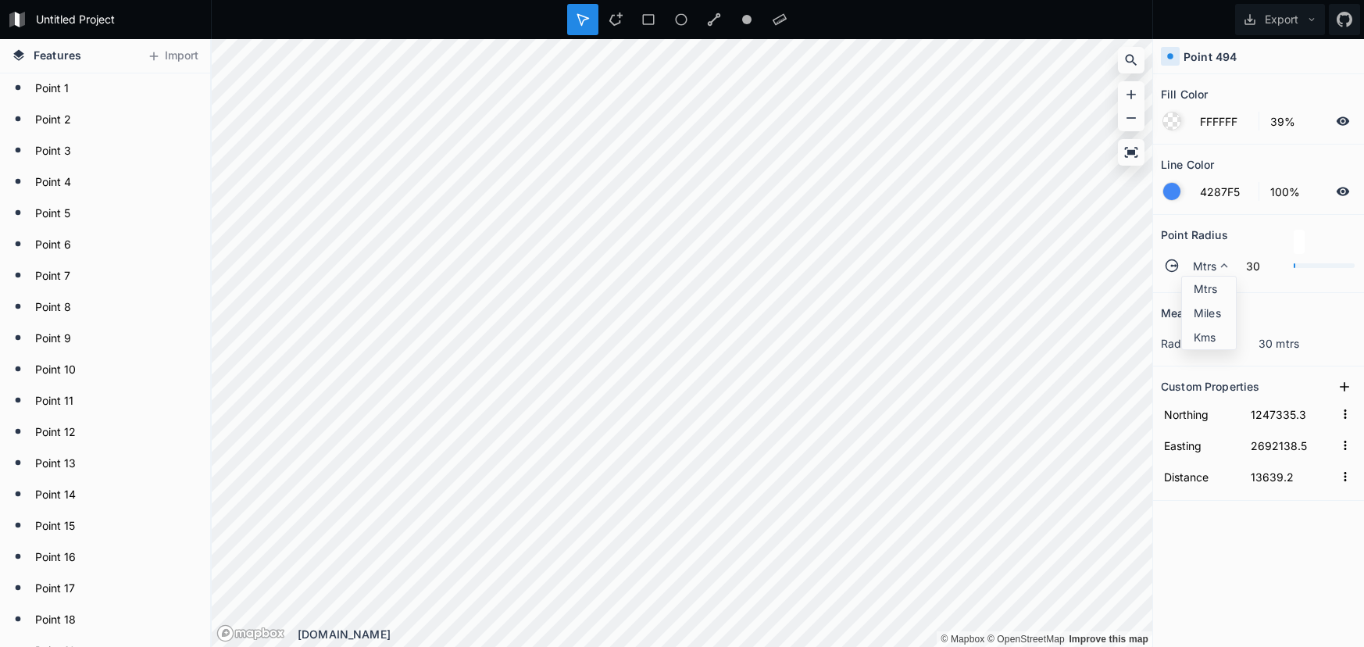
click at [1203, 282] on span "Mtrs" at bounding box center [1213, 288] width 38 height 16
click at [1193, 262] on span "Mtrs" at bounding box center [1205, 266] width 24 height 16
click at [1207, 282] on span "Mtrs" at bounding box center [1213, 288] width 38 height 16
click at [1199, 273] on span "Mtrs" at bounding box center [1205, 266] width 24 height 16
click at [1198, 296] on span "Mtrs" at bounding box center [1213, 288] width 38 height 16
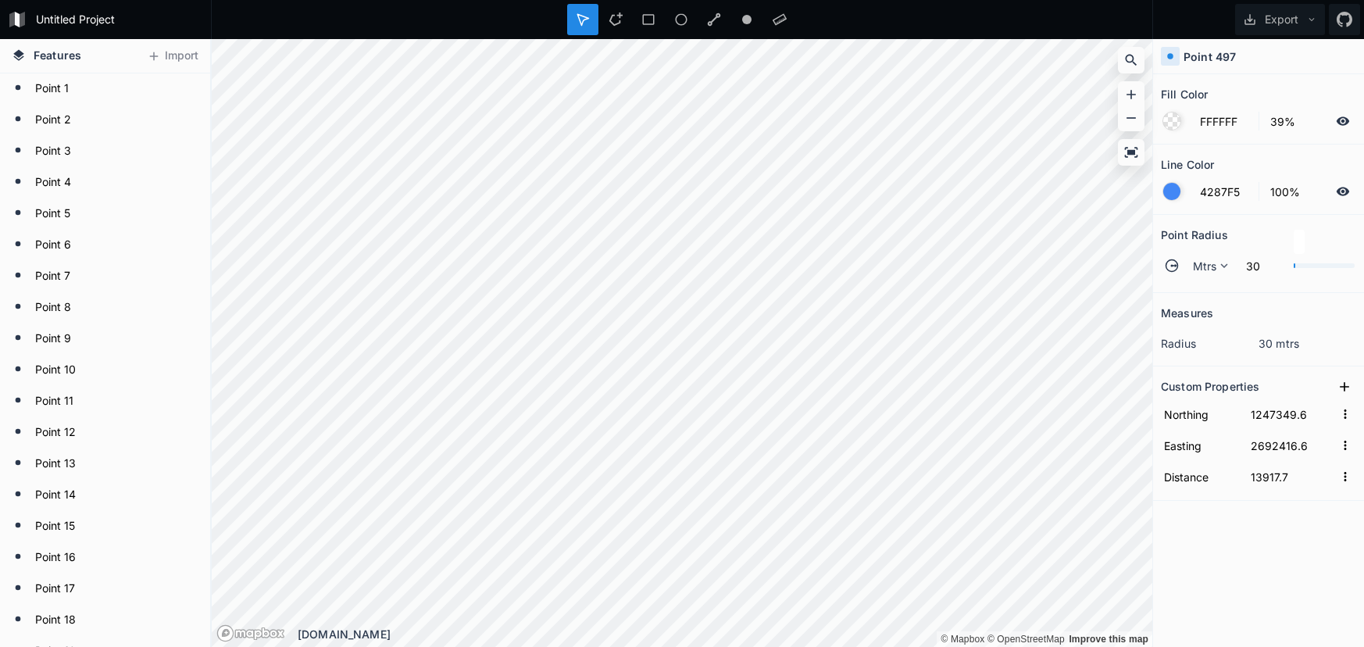
drag, startPoint x: 1197, startPoint y: 263, endPoint x: 1155, endPoint y: 252, distance: 43.8
click at [1195, 263] on span "Mtrs" at bounding box center [1205, 266] width 24 height 16
click at [1203, 288] on span "Mtrs" at bounding box center [1213, 288] width 38 height 16
drag, startPoint x: 1220, startPoint y: 262, endPoint x: 1153, endPoint y: 236, distance: 71.2
click at [1220, 262] on icon at bounding box center [1224, 266] width 14 height 14
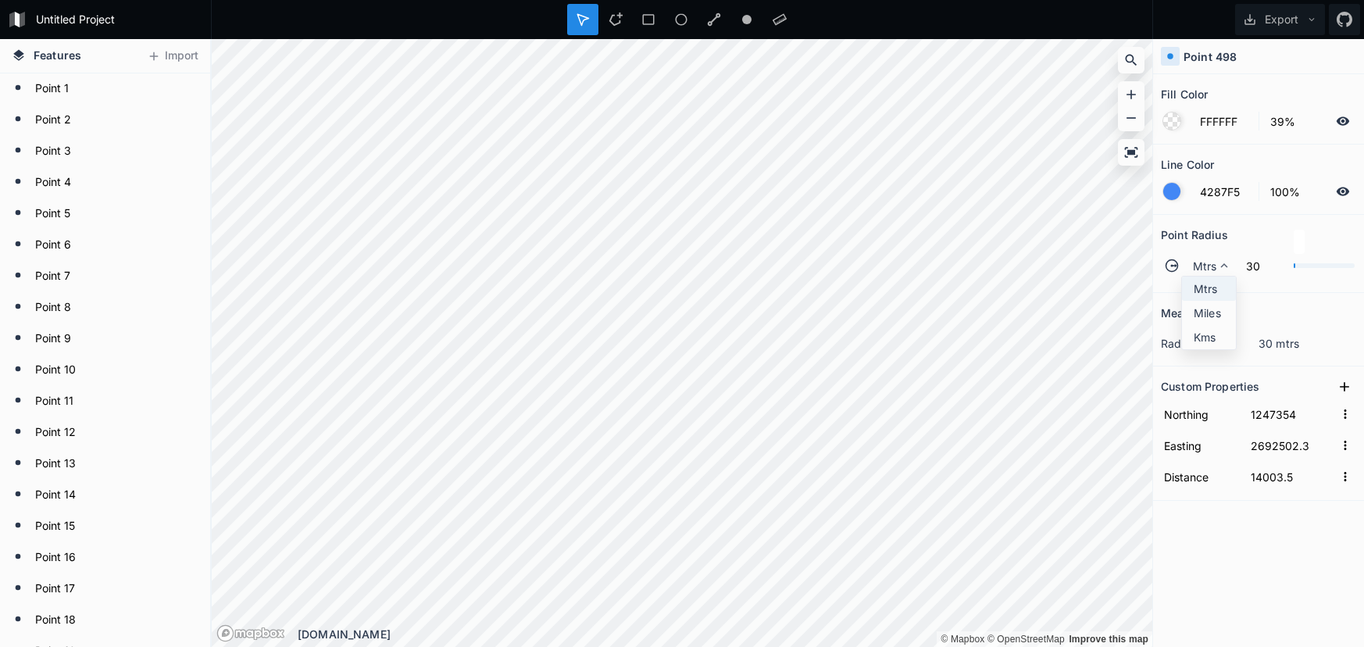
click at [1207, 284] on span "Mtrs" at bounding box center [1213, 288] width 38 height 16
click at [1204, 268] on span "Mtrs" at bounding box center [1205, 266] width 24 height 16
drag, startPoint x: 1202, startPoint y: 286, endPoint x: 1160, endPoint y: 259, distance: 49.2
click at [1201, 285] on span "Mtrs" at bounding box center [1213, 288] width 38 height 16
click at [1201, 263] on span "Mtrs" at bounding box center [1205, 266] width 24 height 16
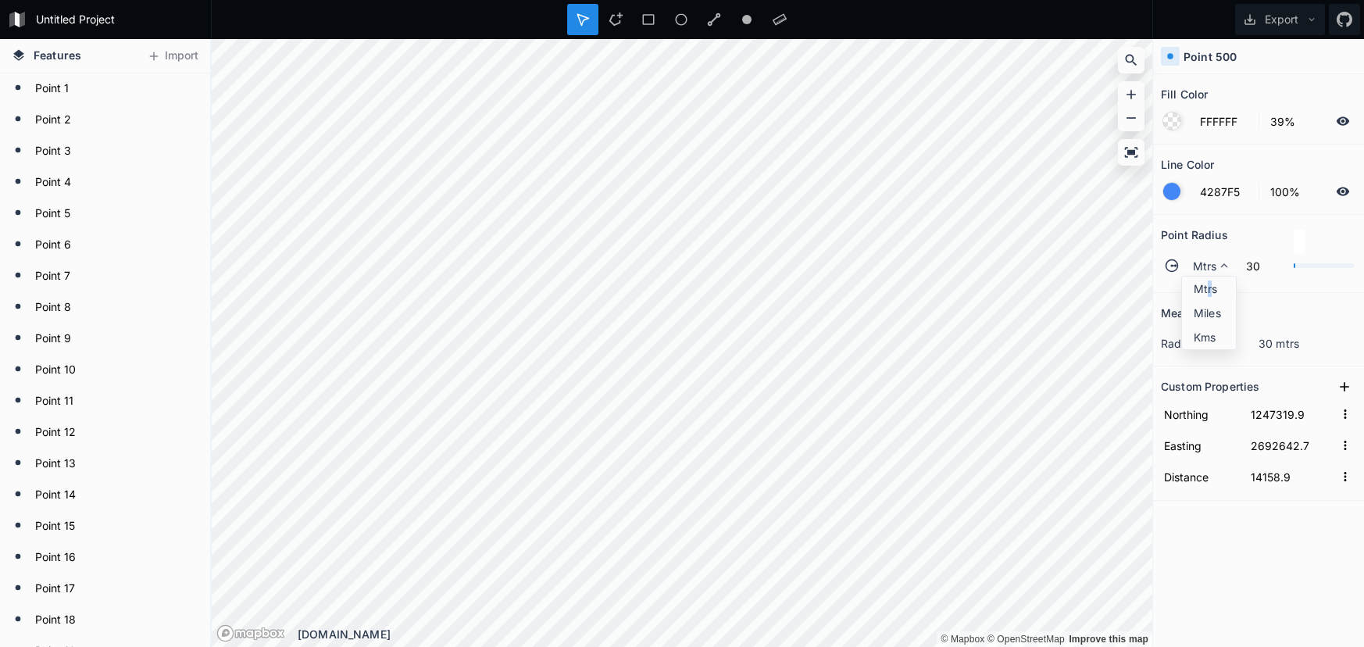
drag, startPoint x: 1211, startPoint y: 288, endPoint x: 1170, endPoint y: 266, distance: 45.8
click at [1207, 286] on span "Mtrs" at bounding box center [1213, 288] width 38 height 16
click at [1213, 272] on span "Mtrs" at bounding box center [1205, 266] width 24 height 16
drag, startPoint x: 1209, startPoint y: 288, endPoint x: 1154, endPoint y: 255, distance: 64.2
click at [1209, 288] on span "Mtrs" at bounding box center [1213, 288] width 38 height 16
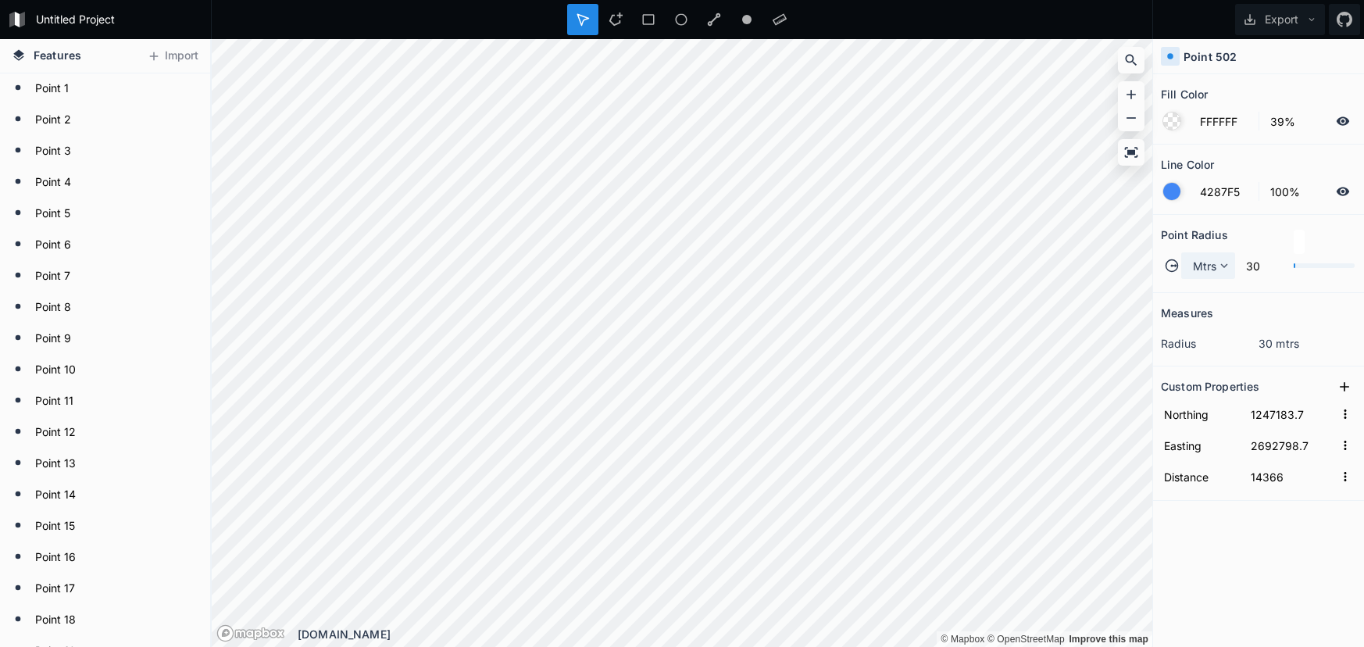
click at [1203, 273] on span "Mtrs" at bounding box center [1205, 266] width 24 height 16
click at [1220, 301] on div "Mtrs" at bounding box center [1209, 313] width 54 height 24
click at [1205, 270] on span "Mtrs" at bounding box center [1205, 266] width 24 height 16
click at [1215, 293] on span "Mtrs" at bounding box center [1213, 288] width 38 height 16
click at [1213, 312] on h2 "Measures" at bounding box center [1187, 313] width 52 height 24
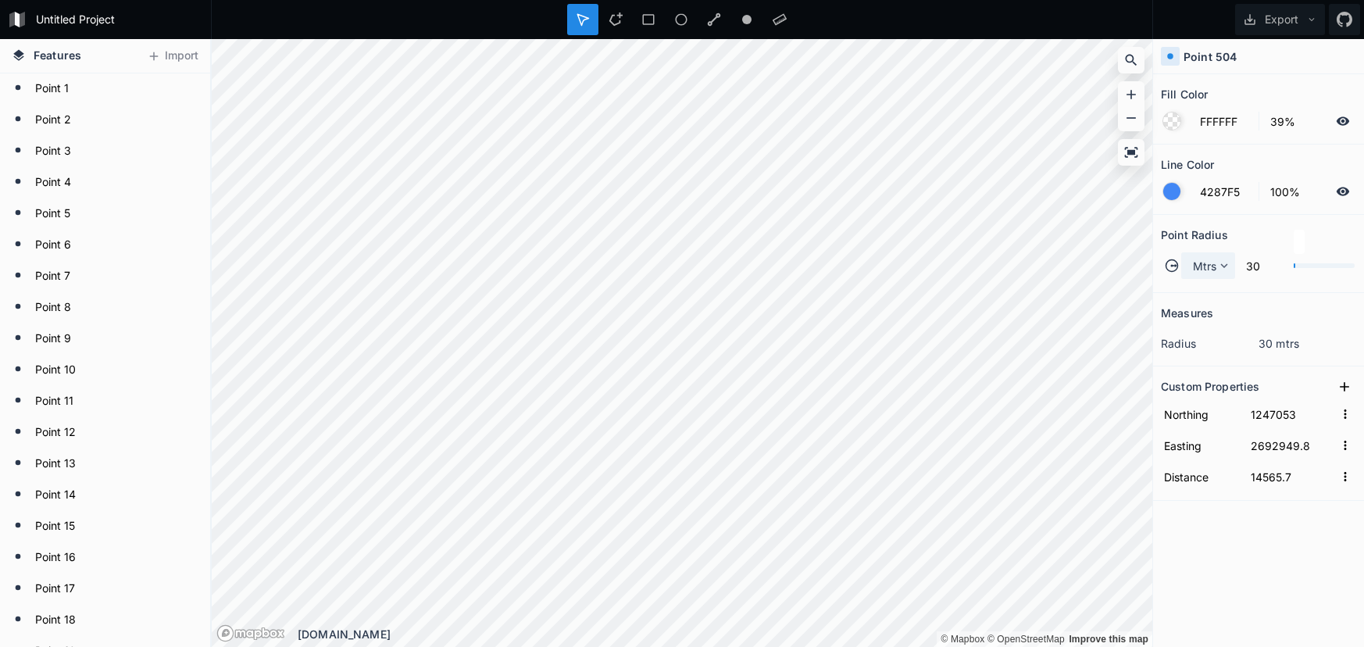
click at [1218, 274] on div "Mtrs" at bounding box center [1208, 265] width 54 height 27
click at [1218, 301] on div "Mtrs" at bounding box center [1209, 313] width 54 height 24
click at [1219, 273] on div "Mtrs" at bounding box center [1208, 265] width 54 height 27
click at [1222, 286] on span "Mtrs" at bounding box center [1213, 288] width 38 height 16
click at [1222, 271] on icon at bounding box center [1224, 266] width 14 height 14
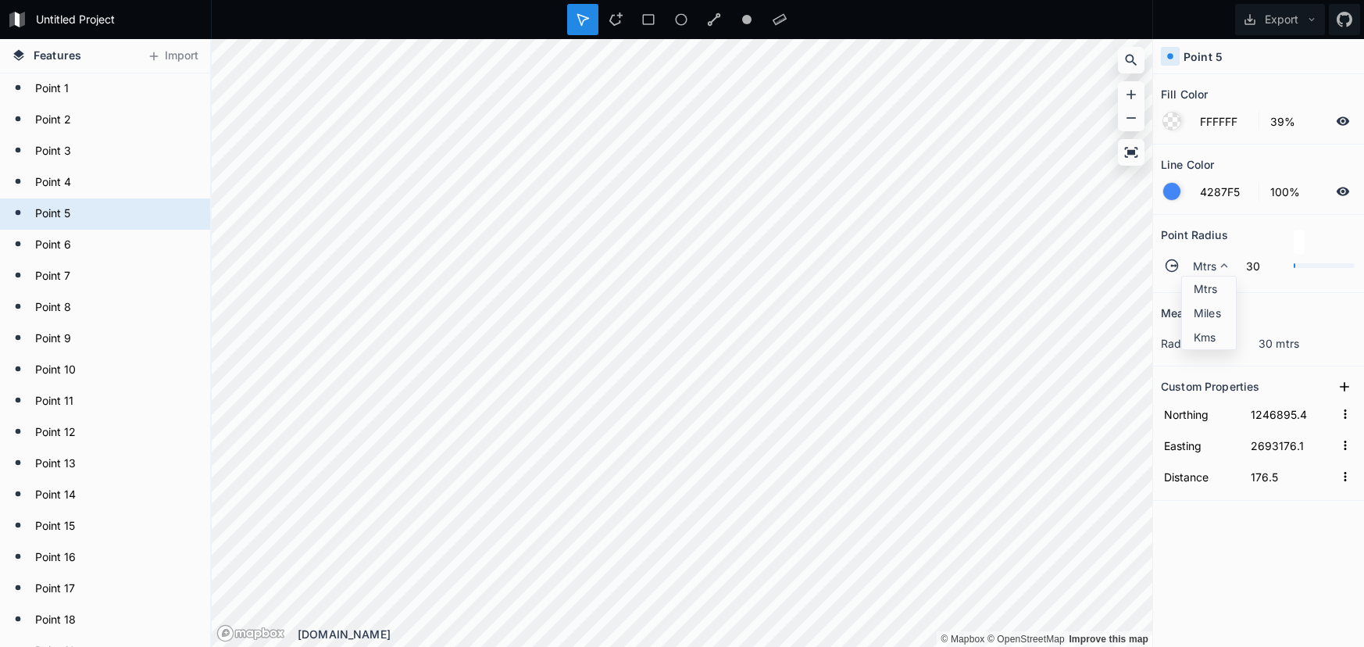
drag, startPoint x: 1231, startPoint y: 287, endPoint x: 1167, endPoint y: 283, distance: 64.2
click at [1230, 287] on span "Mtrs" at bounding box center [1213, 288] width 38 height 16
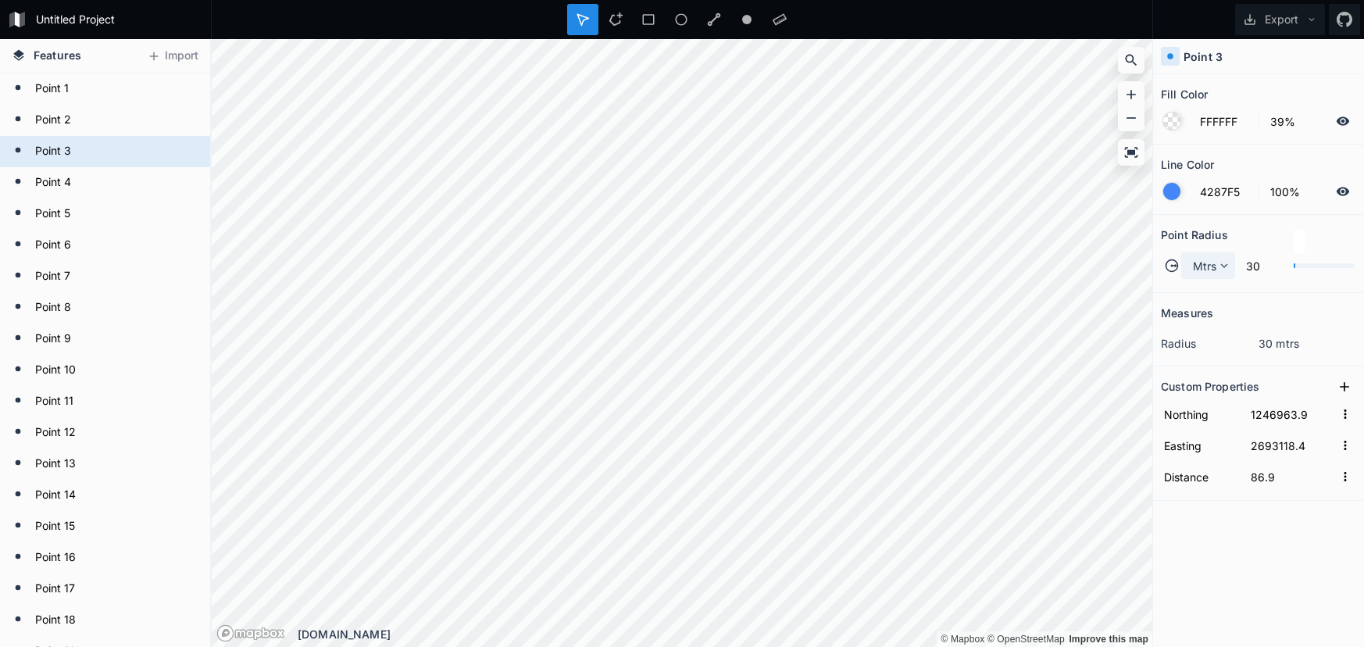
click at [1217, 270] on icon at bounding box center [1224, 266] width 14 height 14
click at [1214, 282] on span "Mtrs" at bounding box center [1213, 288] width 38 height 16
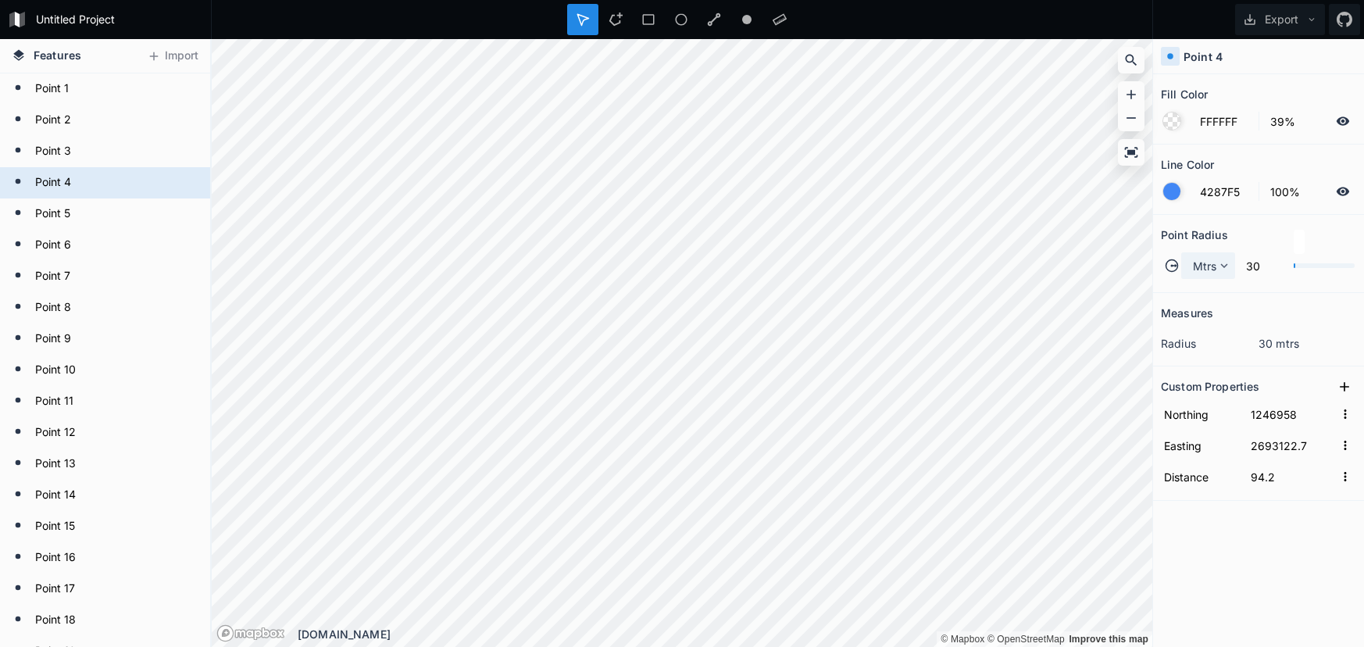
click at [1217, 269] on icon at bounding box center [1224, 266] width 14 height 14
drag, startPoint x: 1211, startPoint y: 286, endPoint x: 1173, endPoint y: 276, distance: 38.9
click at [1211, 286] on span "Mtrs" at bounding box center [1213, 288] width 38 height 16
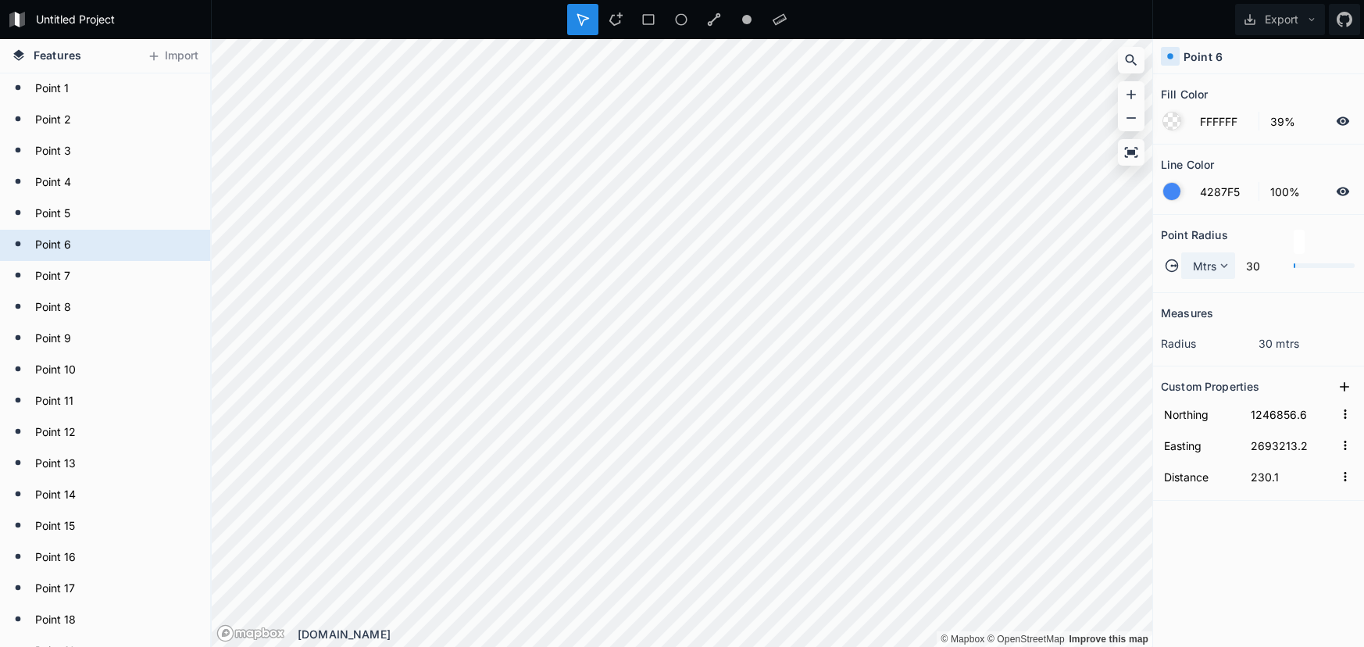
click at [1213, 278] on div "Mtrs" at bounding box center [1208, 265] width 54 height 27
drag, startPoint x: 1211, startPoint y: 289, endPoint x: 1164, endPoint y: 279, distance: 48.0
click at [1210, 289] on span "Mtrs" at bounding box center [1213, 288] width 38 height 16
click at [1196, 266] on span "Mtrs" at bounding box center [1205, 266] width 24 height 16
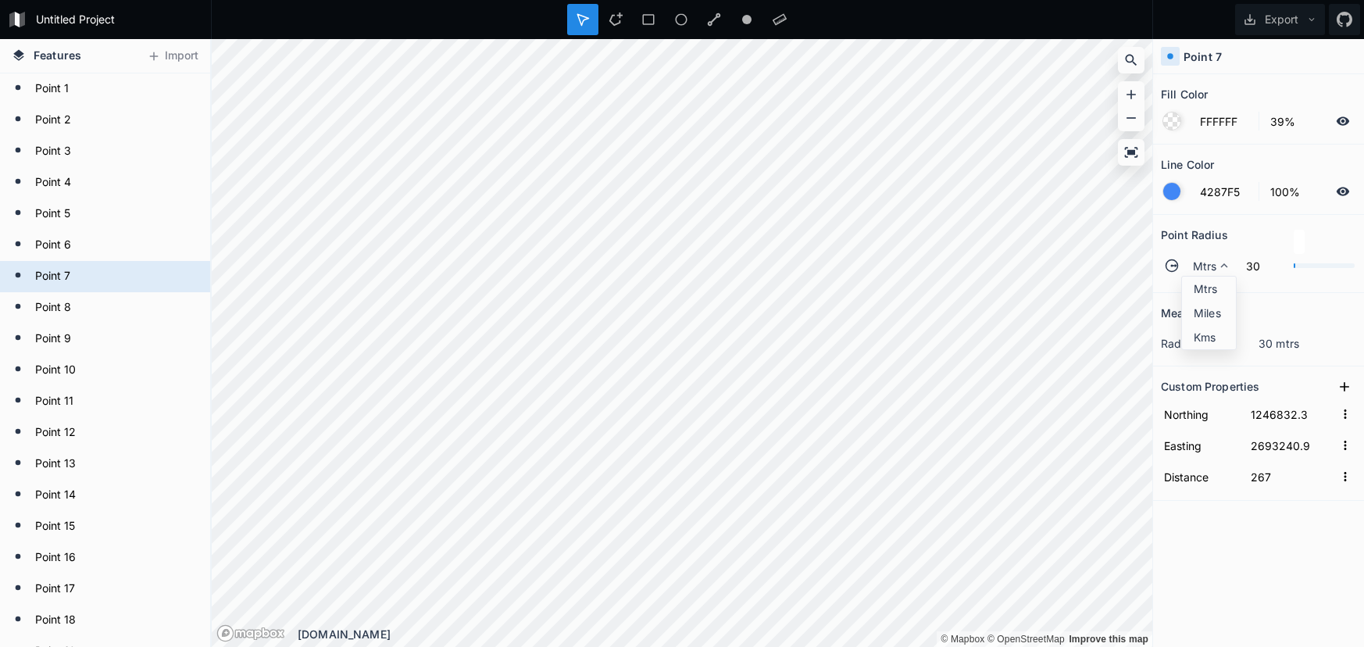
drag, startPoint x: 1209, startPoint y: 288, endPoint x: 1190, endPoint y: 288, distance: 18.8
click at [1206, 288] on span "Mtrs" at bounding box center [1213, 288] width 38 height 16
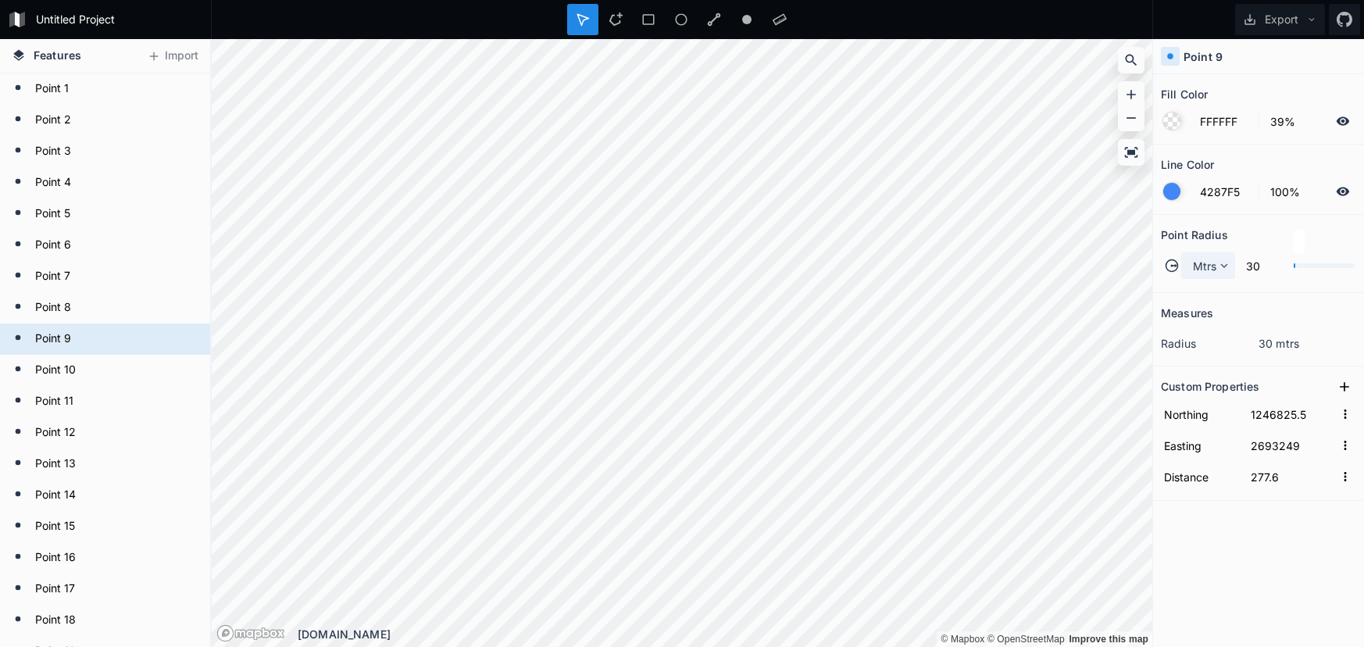
click at [1206, 273] on span "Mtrs" at bounding box center [1205, 266] width 24 height 16
click at [1195, 293] on span "Mtrs" at bounding box center [1213, 288] width 38 height 16
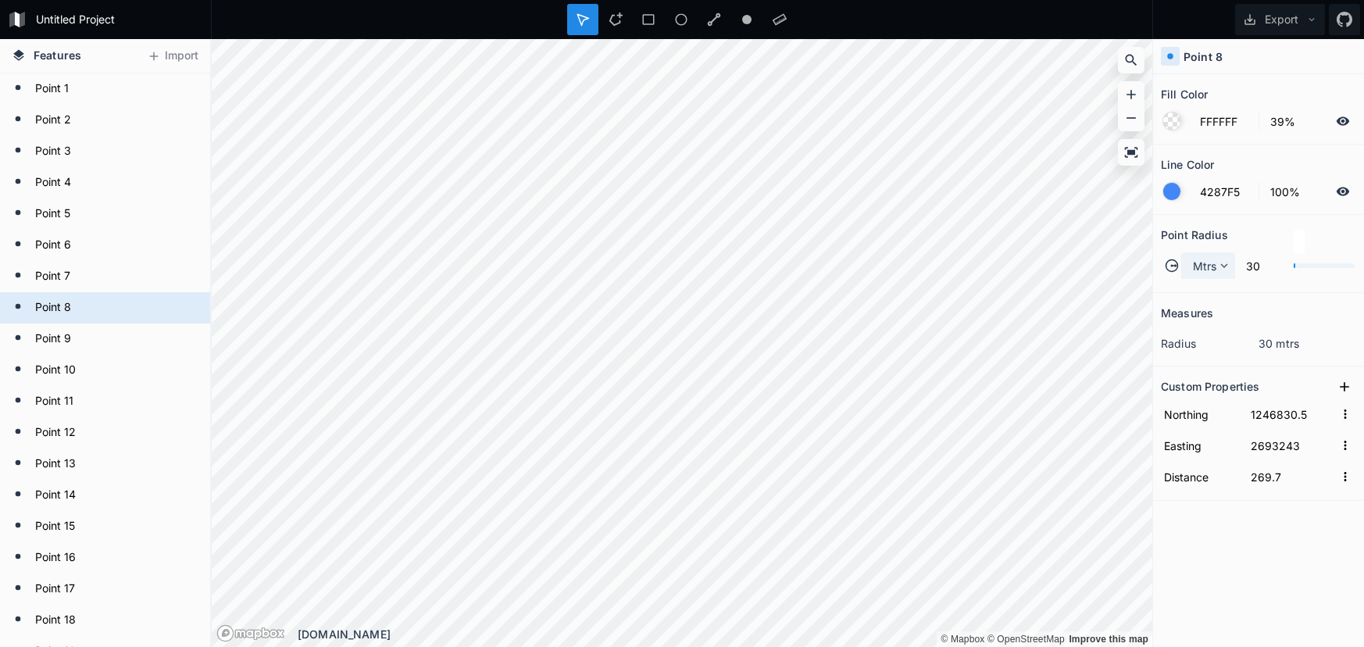
click at [1205, 270] on span "Mtrs" at bounding box center [1205, 266] width 24 height 16
click at [1202, 280] on span "Mtrs" at bounding box center [1213, 288] width 38 height 16
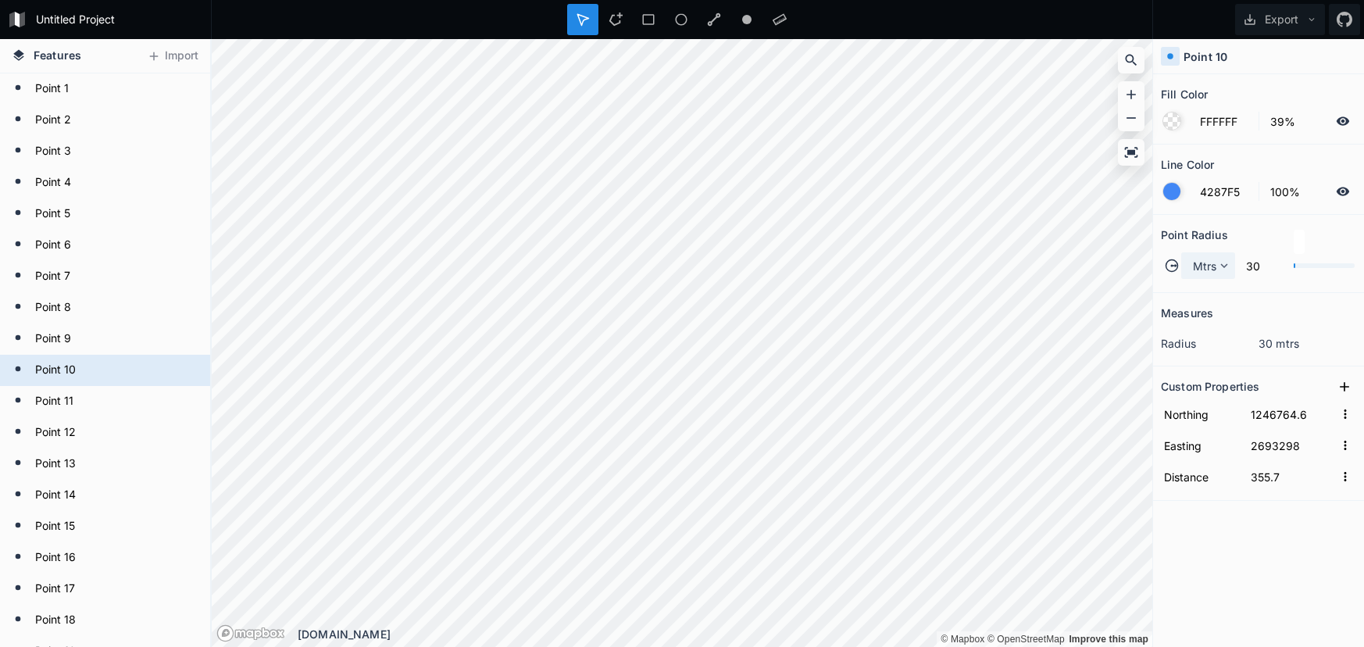
click at [1227, 263] on icon at bounding box center [1224, 266] width 14 height 14
click at [1227, 301] on div "Mtrs" at bounding box center [1209, 313] width 54 height 24
click at [1212, 271] on span "Mtrs" at bounding box center [1205, 266] width 24 height 16
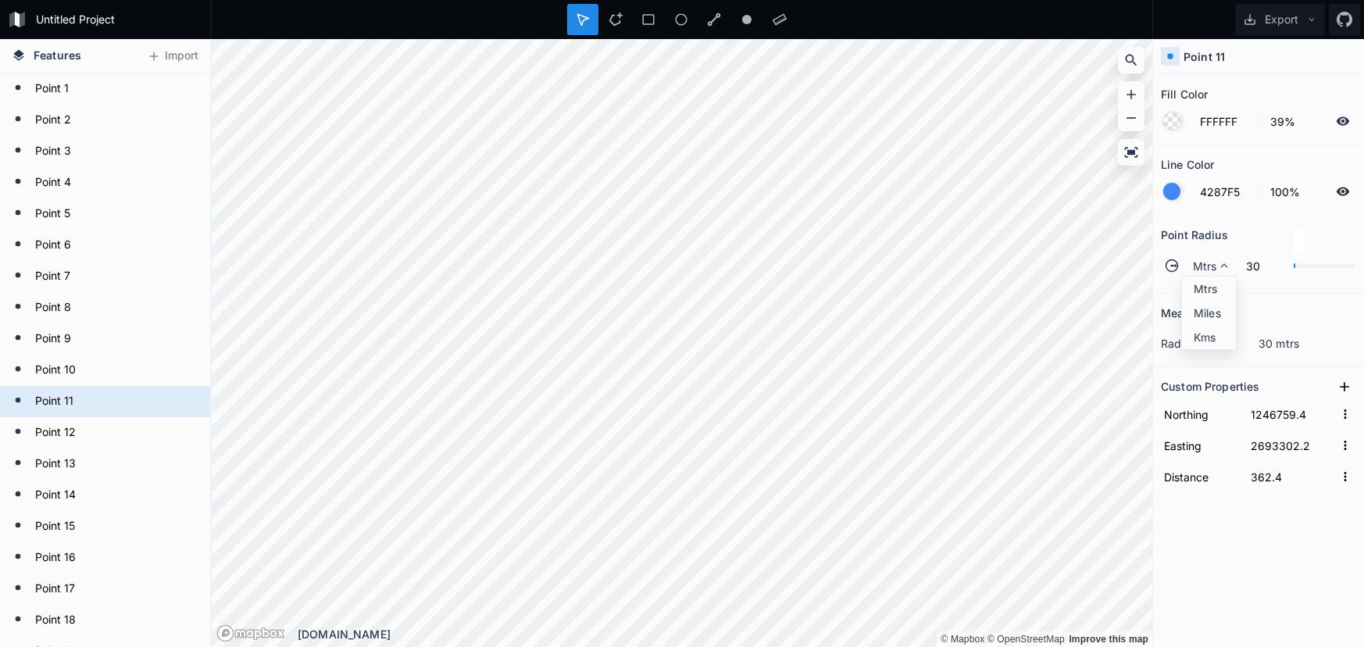
drag, startPoint x: 1217, startPoint y: 295, endPoint x: 1158, endPoint y: 302, distance: 59.8
click at [1216, 295] on span "Mtrs" at bounding box center [1213, 288] width 38 height 16
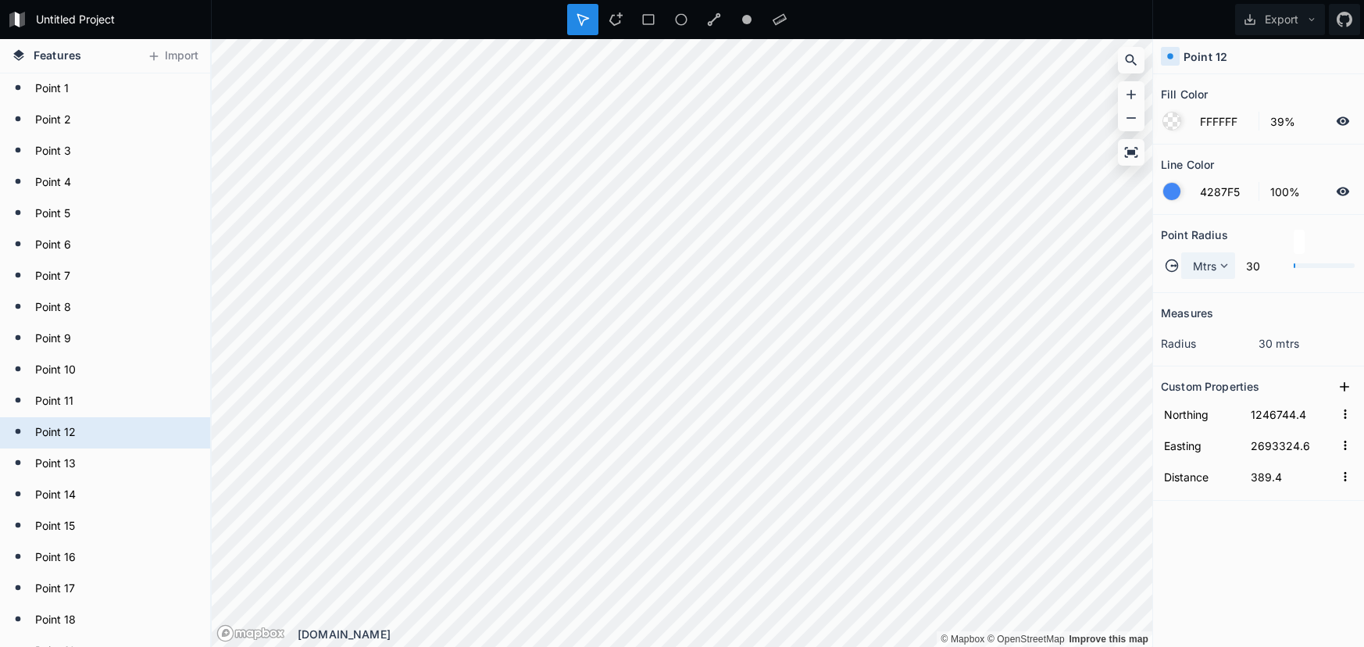
click at [1211, 270] on span "Mtrs" at bounding box center [1205, 266] width 24 height 16
click at [1202, 301] on div "Mtrs" at bounding box center [1209, 313] width 54 height 24
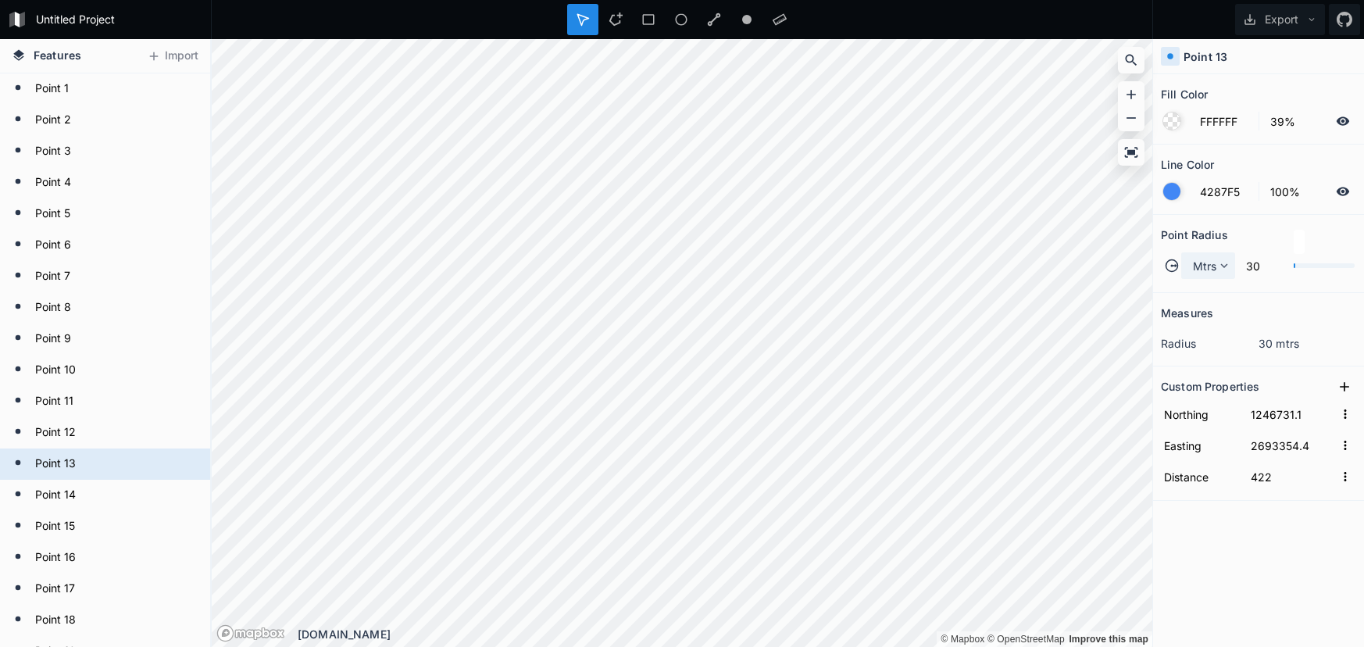
click at [1208, 273] on span "Mtrs" at bounding box center [1205, 266] width 24 height 16
click at [1201, 291] on span "Mtrs" at bounding box center [1213, 288] width 38 height 16
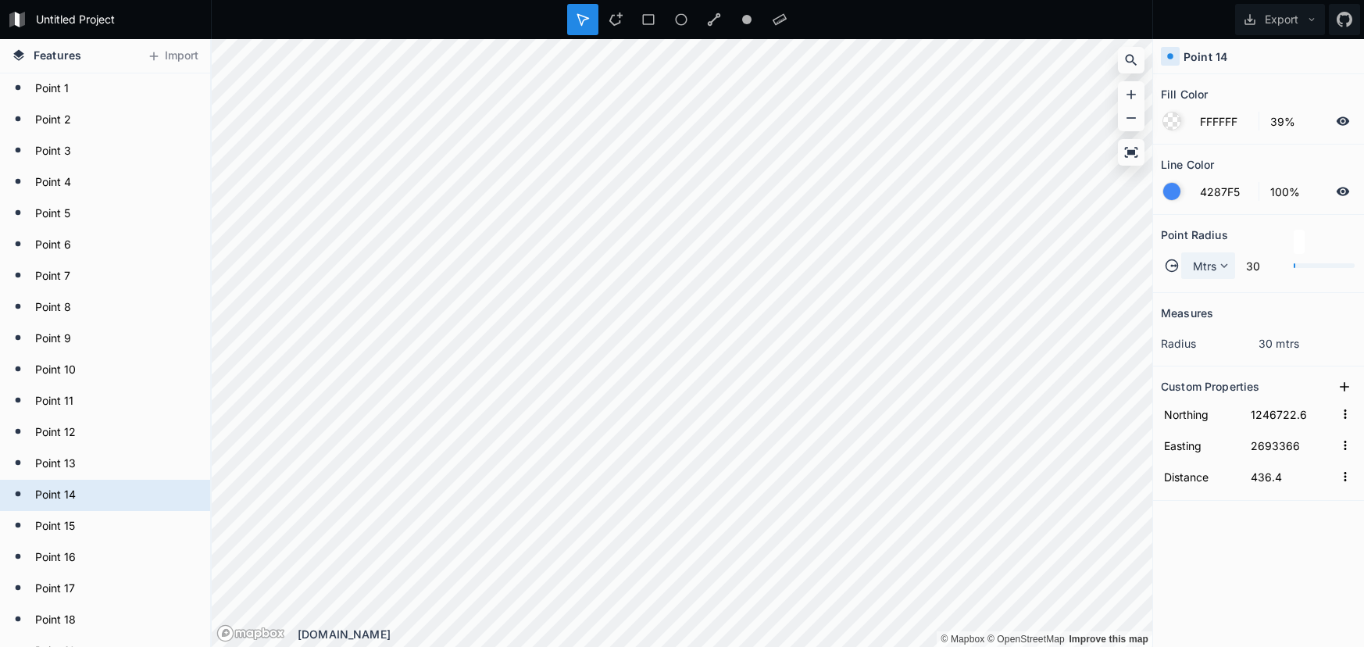
click at [1222, 266] on icon at bounding box center [1224, 266] width 14 height 14
click at [1211, 287] on span "Mtrs" at bounding box center [1213, 288] width 38 height 16
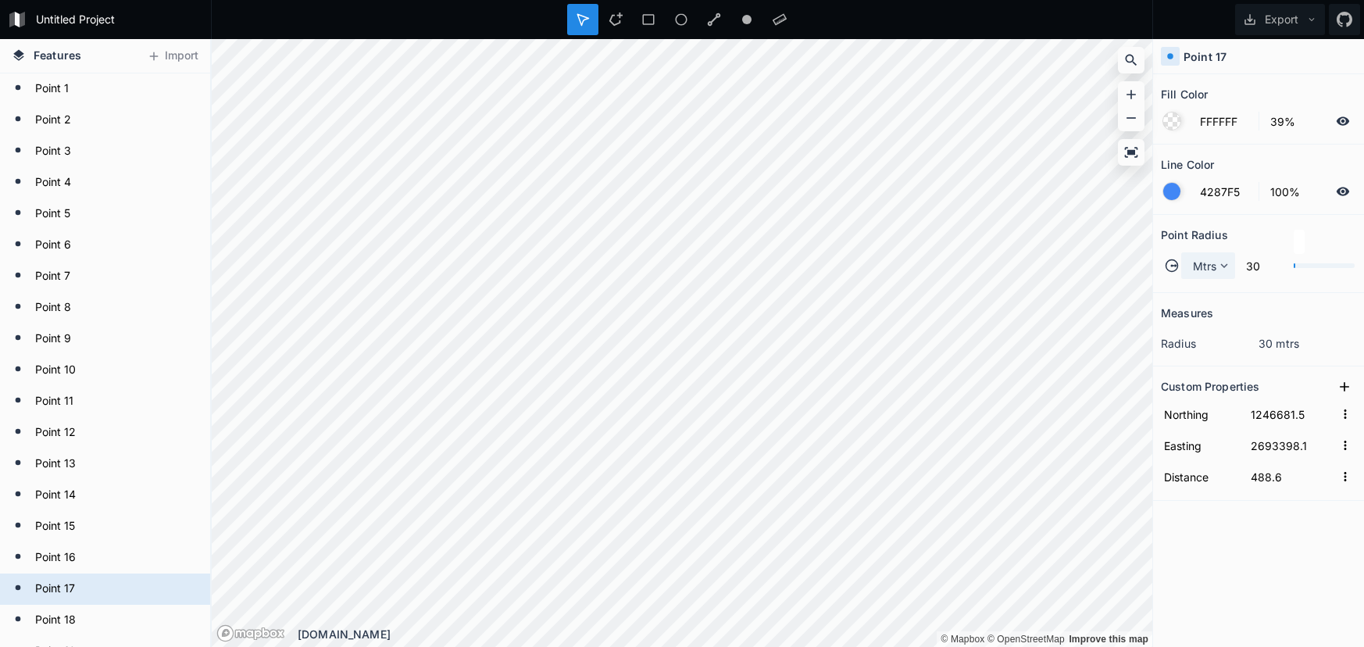
click at [1198, 264] on span "Mtrs" at bounding box center [1205, 266] width 24 height 16
drag, startPoint x: 1211, startPoint y: 284, endPoint x: 1186, endPoint y: 290, distance: 25.6
click at [1210, 285] on span "Mtrs" at bounding box center [1213, 288] width 38 height 16
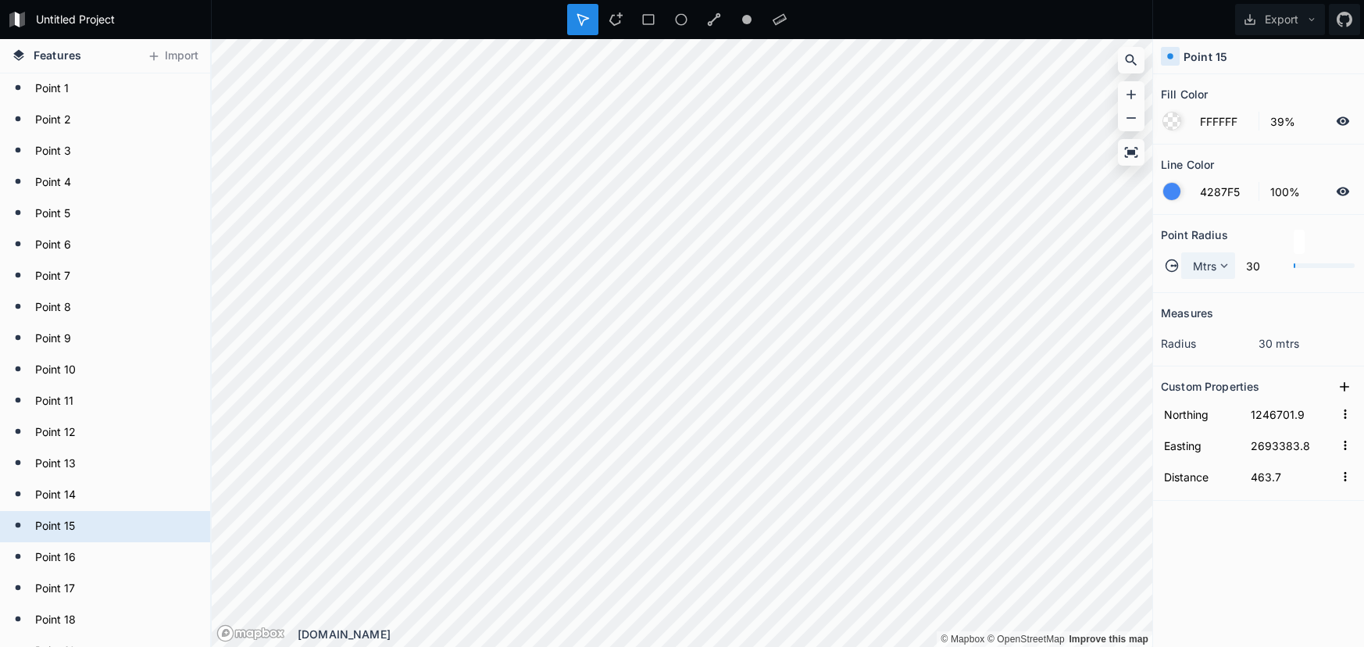
click at [1198, 266] on span "Mtrs" at bounding box center [1205, 266] width 24 height 16
drag, startPoint x: 1198, startPoint y: 292, endPoint x: 1180, endPoint y: 300, distance: 18.9
click at [1198, 292] on span "Mtrs" at bounding box center [1213, 288] width 38 height 16
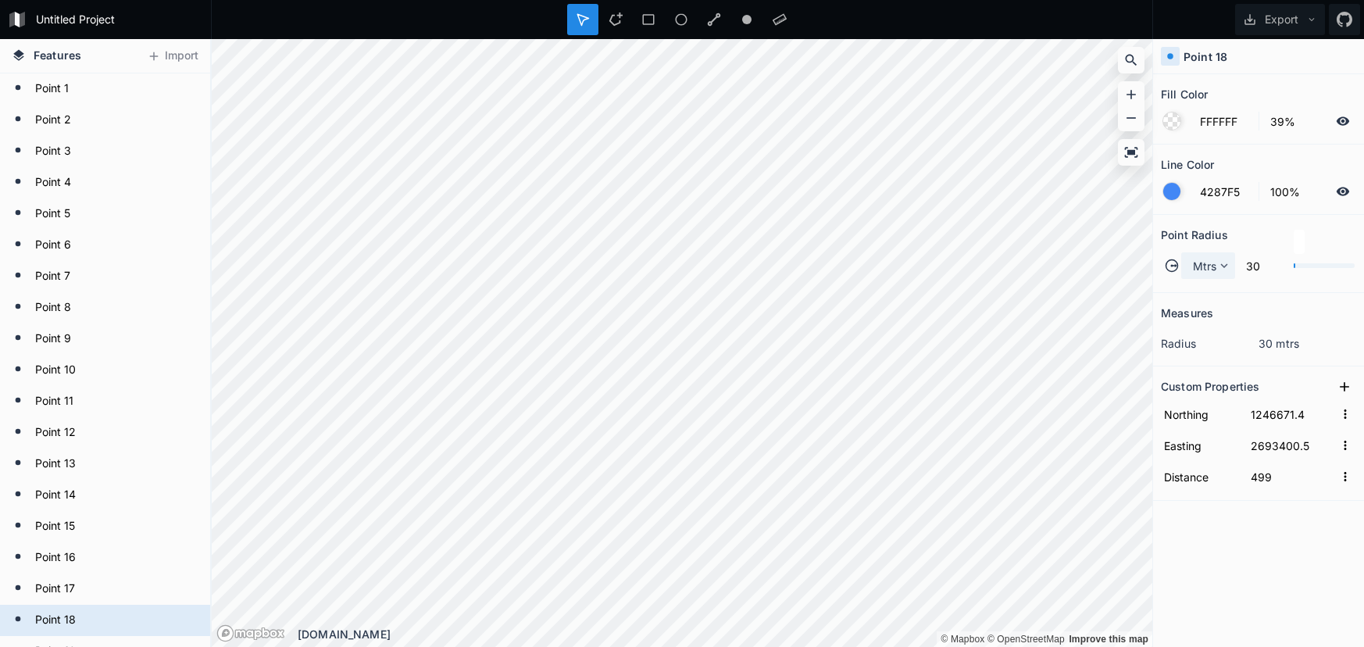
click at [1213, 269] on span "Mtrs" at bounding box center [1205, 266] width 24 height 16
click at [1202, 292] on span "Mtrs" at bounding box center [1213, 288] width 38 height 16
click at [1198, 273] on span "Mtrs" at bounding box center [1205, 266] width 24 height 16
drag, startPoint x: 1205, startPoint y: 291, endPoint x: 1158, endPoint y: 308, distance: 49.7
click at [1203, 292] on span "Mtrs" at bounding box center [1213, 288] width 38 height 16
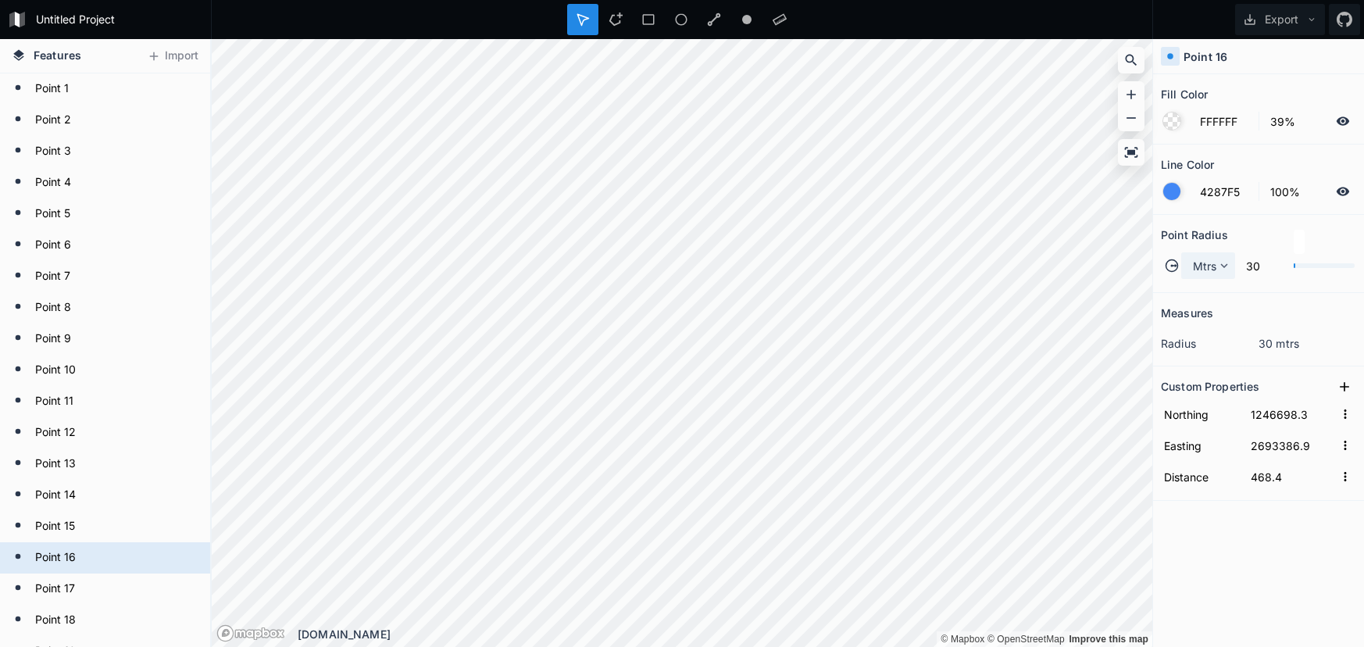
click at [1216, 266] on span "Mtrs" at bounding box center [1205, 266] width 24 height 16
drag, startPoint x: 1214, startPoint y: 288, endPoint x: 1183, endPoint y: 305, distance: 35.3
click at [1213, 289] on span "Mtrs" at bounding box center [1213, 288] width 38 height 16
click at [1217, 270] on icon at bounding box center [1224, 266] width 14 height 14
drag, startPoint x: 1221, startPoint y: 288, endPoint x: 1177, endPoint y: 307, distance: 47.6
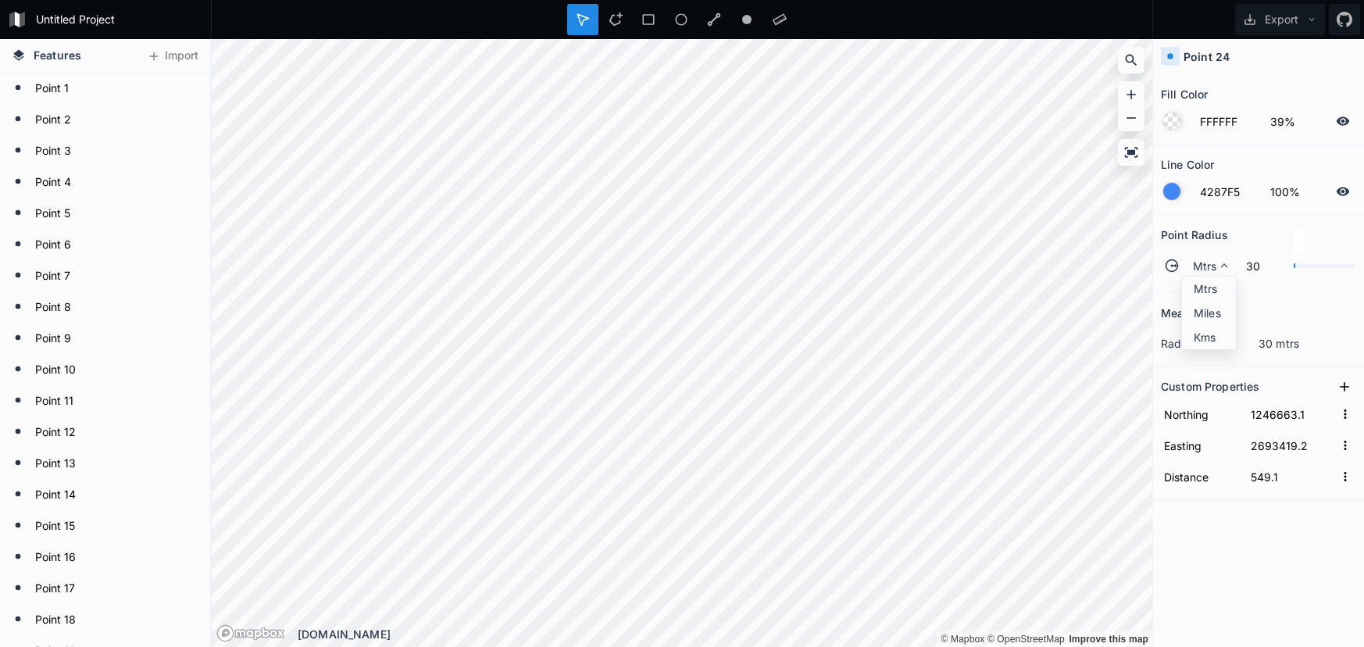
click at [1221, 288] on span "Mtrs" at bounding box center [1213, 288] width 38 height 16
click at [1205, 270] on span "Mtrs" at bounding box center [1205, 266] width 24 height 16
click at [1204, 295] on span "Mtrs" at bounding box center [1213, 288] width 38 height 16
click at [1212, 263] on span "Mtrs" at bounding box center [1205, 266] width 24 height 16
click at [1212, 293] on span "Mtrs" at bounding box center [1213, 288] width 38 height 16
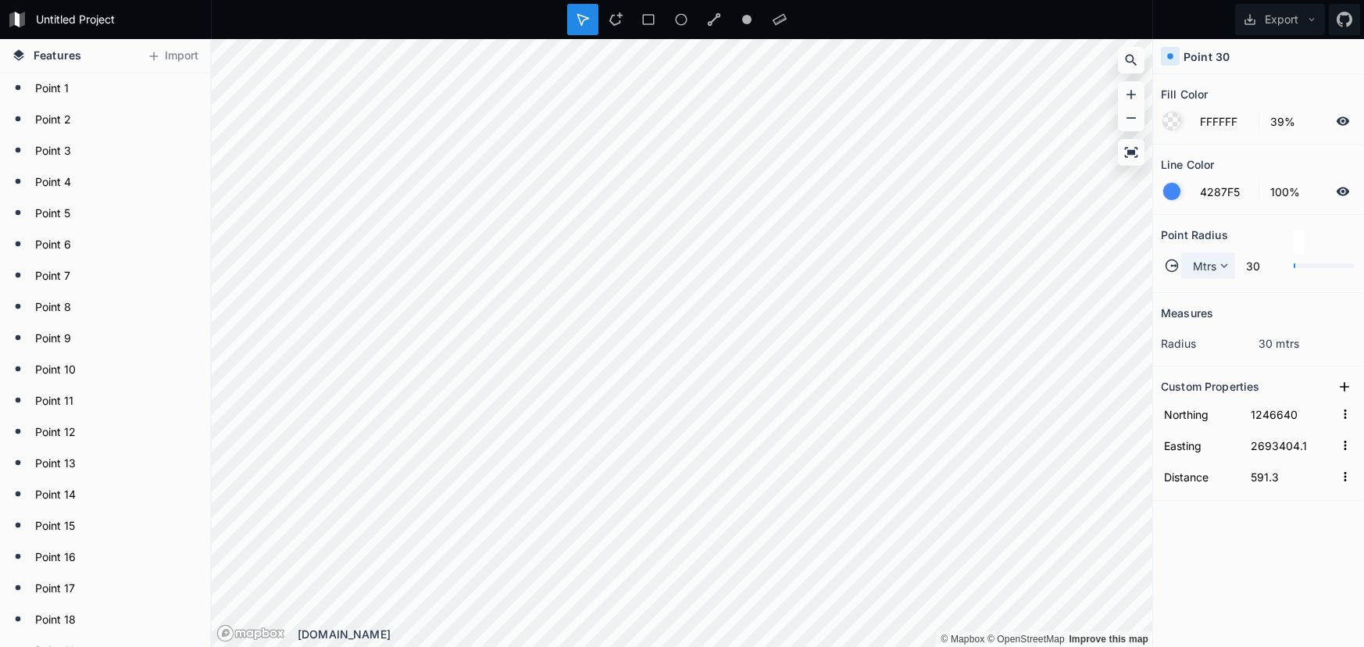
click at [1220, 268] on icon at bounding box center [1224, 266] width 14 height 14
drag, startPoint x: 1218, startPoint y: 288, endPoint x: 1163, endPoint y: 309, distance: 59.1
click at [1218, 288] on span "Mtrs" at bounding box center [1213, 288] width 38 height 16
click at [1200, 266] on span "Mtrs" at bounding box center [1205, 266] width 24 height 16
click at [1198, 296] on span "Mtrs" at bounding box center [1213, 288] width 38 height 16
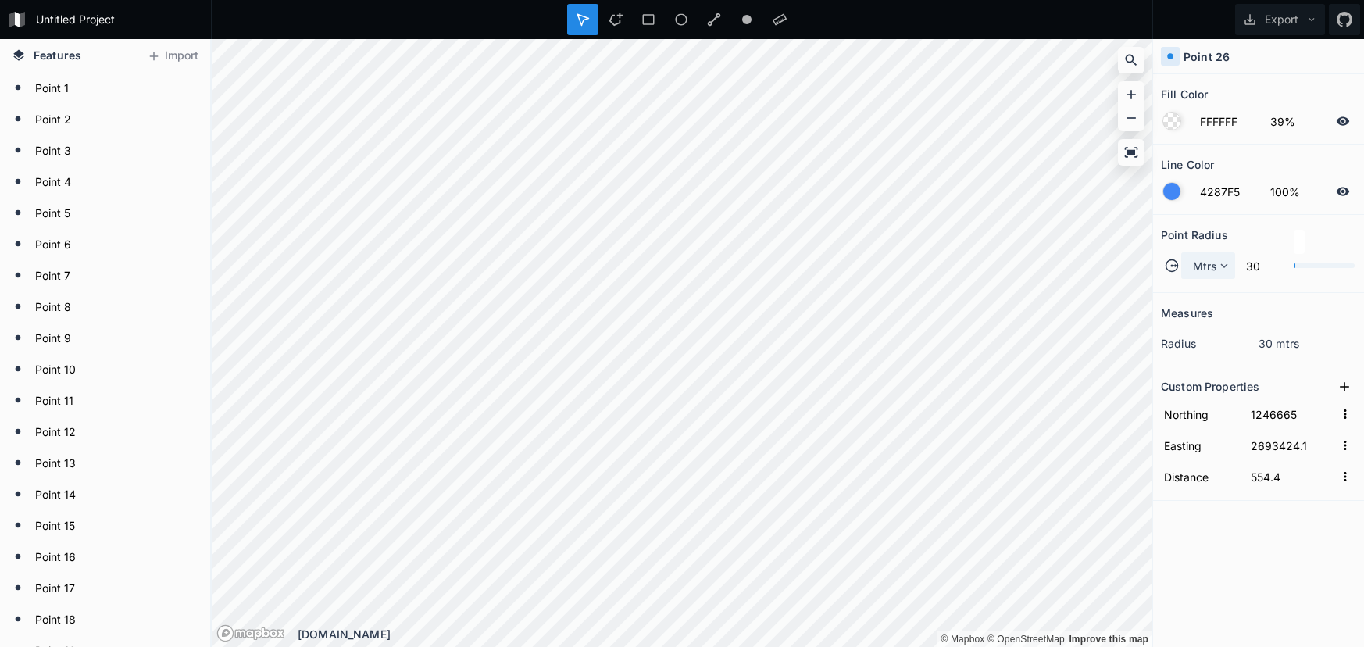
click at [1197, 266] on span "Mtrs" at bounding box center [1205, 266] width 24 height 16
click at [1195, 283] on span "Mtrs" at bounding box center [1213, 288] width 38 height 16
click at [1191, 272] on div "Mtrs" at bounding box center [1208, 265] width 54 height 27
drag, startPoint x: 1191, startPoint y: 273, endPoint x: 1188, endPoint y: 293, distance: 19.8
click at [1192, 301] on div "Mtrs" at bounding box center [1209, 313] width 54 height 24
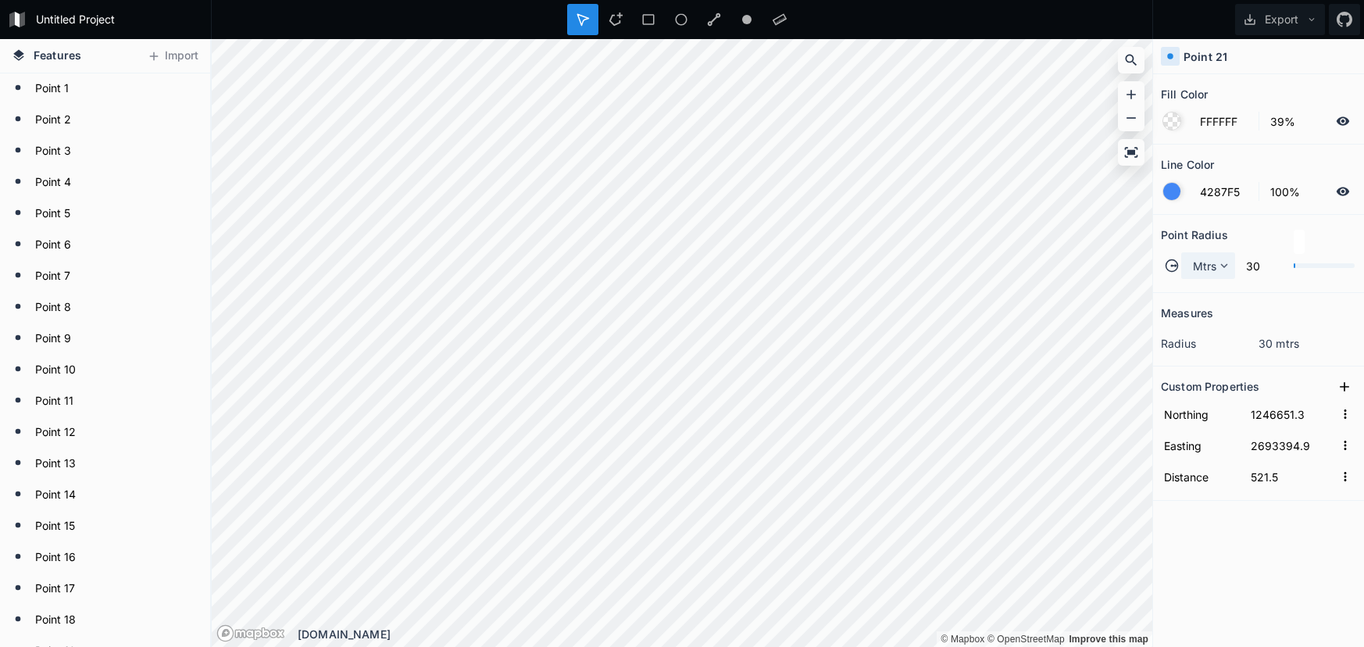
click at [1217, 268] on icon at bounding box center [1224, 266] width 14 height 14
click at [1210, 294] on span "Mtrs" at bounding box center [1213, 288] width 38 height 16
click at [1192, 272] on div "Mtrs" at bounding box center [1208, 265] width 54 height 27
click at [1185, 301] on div "Mtrs" at bounding box center [1209, 313] width 54 height 24
drag, startPoint x: 1207, startPoint y: 255, endPoint x: 1215, endPoint y: 272, distance: 18.9
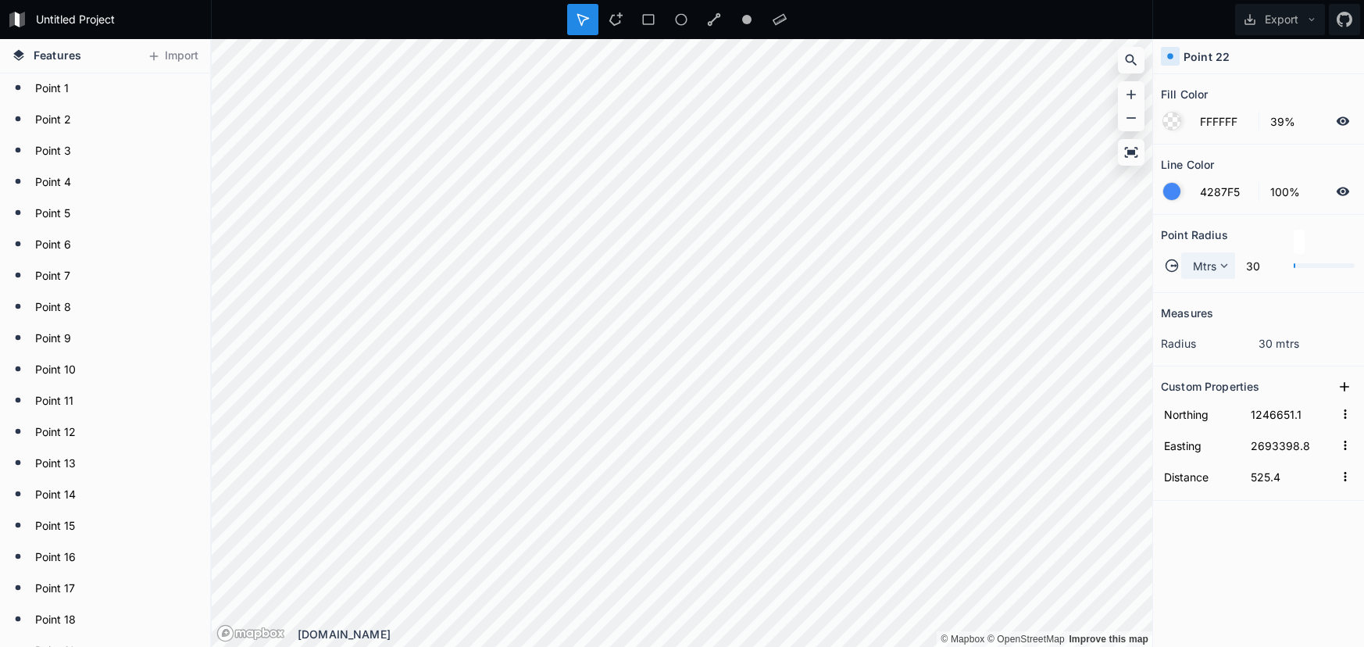
click at [1207, 255] on div "Mtrs" at bounding box center [1208, 265] width 54 height 27
drag, startPoint x: 1216, startPoint y: 288, endPoint x: 1207, endPoint y: 285, distance: 8.9
click at [1215, 288] on span "Mtrs" at bounding box center [1213, 288] width 38 height 16
click at [1206, 263] on span "Mtrs" at bounding box center [1205, 266] width 24 height 16
drag, startPoint x: 1214, startPoint y: 284, endPoint x: 1206, endPoint y: 279, distance: 9.1
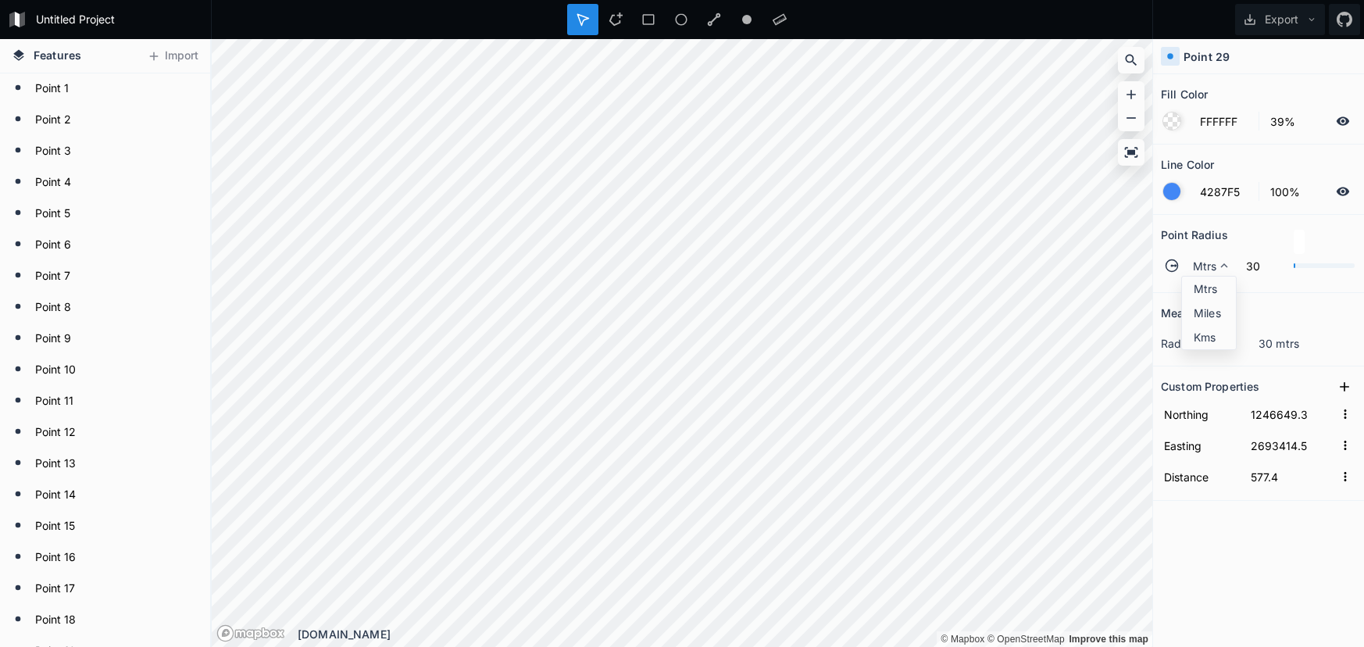
click at [1213, 284] on span "Mtrs" at bounding box center [1213, 288] width 38 height 16
click at [1207, 262] on span "Mtrs" at bounding box center [1205, 266] width 24 height 16
click at [1202, 288] on span "Mtrs" at bounding box center [1213, 288] width 38 height 16
click at [1205, 269] on span "Mtrs" at bounding box center [1205, 266] width 24 height 16
click at [1194, 301] on div "Mtrs Miles Kms" at bounding box center [1208, 313] width 55 height 74
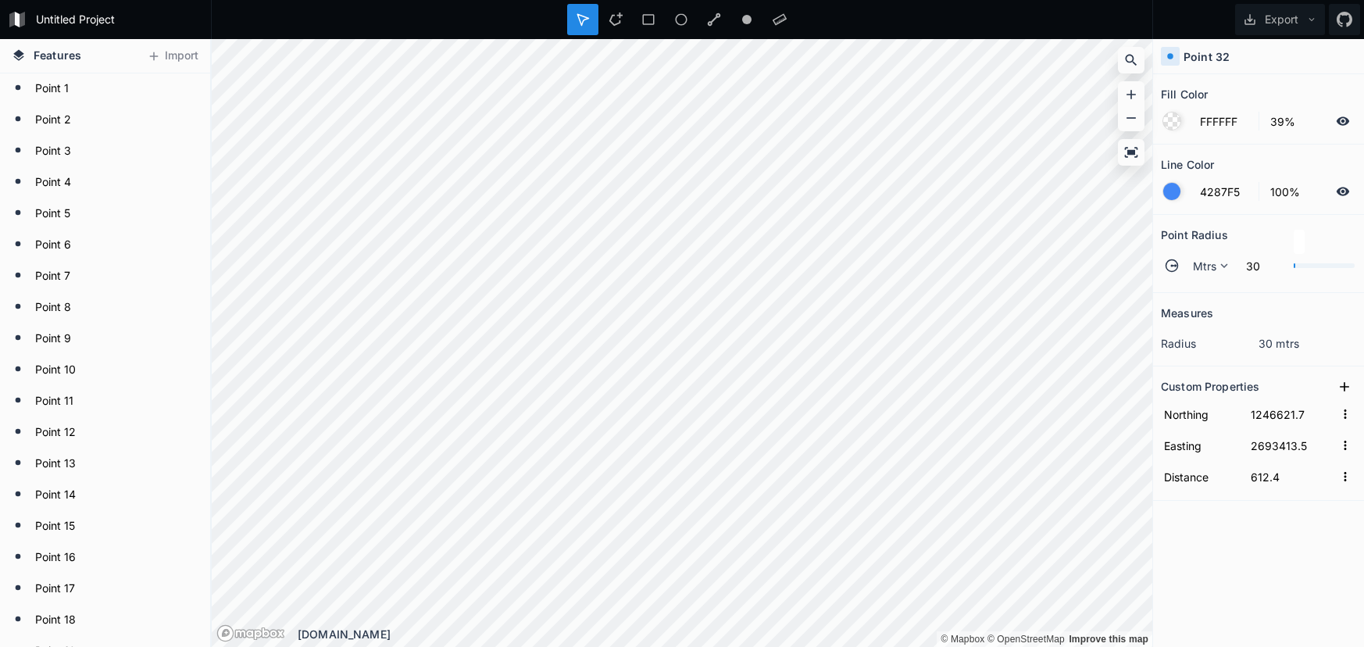
click at [1237, 274] on div "Mtrs 30" at bounding box center [1258, 266] width 195 height 38
click at [1220, 270] on icon at bounding box center [1224, 266] width 14 height 14
click at [1222, 291] on span "Mtrs" at bounding box center [1213, 288] width 38 height 16
click at [1207, 274] on div "Mtrs" at bounding box center [1208, 265] width 54 height 27
click at [1202, 288] on span "Mtrs" at bounding box center [1213, 288] width 38 height 16
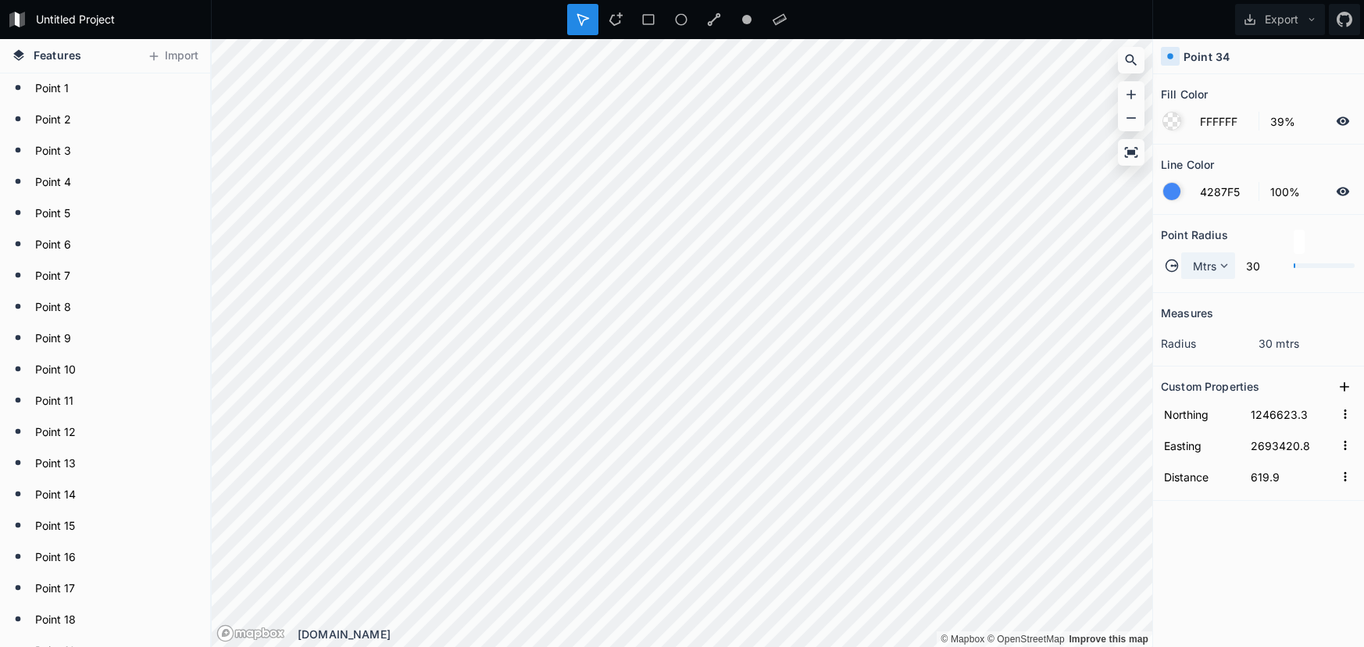
click at [1221, 265] on icon at bounding box center [1224, 266] width 14 height 14
click at [1188, 325] on div "Miles" at bounding box center [1209, 337] width 54 height 24
click at [1215, 271] on span "Miles" at bounding box center [1206, 266] width 27 height 16
click at [1215, 281] on span "Mtrs" at bounding box center [1214, 288] width 41 height 16
drag, startPoint x: 1207, startPoint y: 263, endPoint x: 1208, endPoint y: 271, distance: 8.6
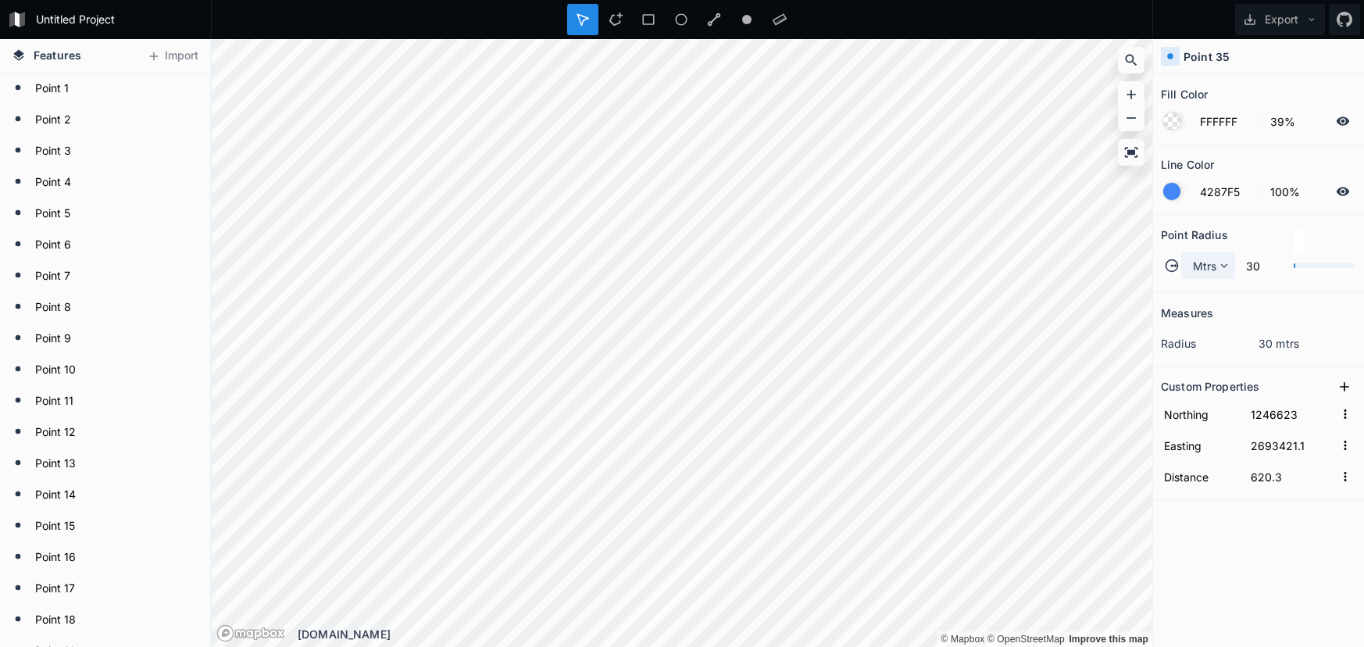
click at [1207, 263] on span "Mtrs" at bounding box center [1205, 266] width 24 height 16
click at [1206, 275] on div "Mtrs" at bounding box center [1208, 265] width 54 height 27
click at [1209, 266] on span "Mtrs" at bounding box center [1205, 266] width 24 height 16
click at [1209, 282] on span "Mtrs" at bounding box center [1213, 288] width 38 height 16
click at [1210, 273] on div "Mtrs" at bounding box center [1208, 265] width 54 height 27
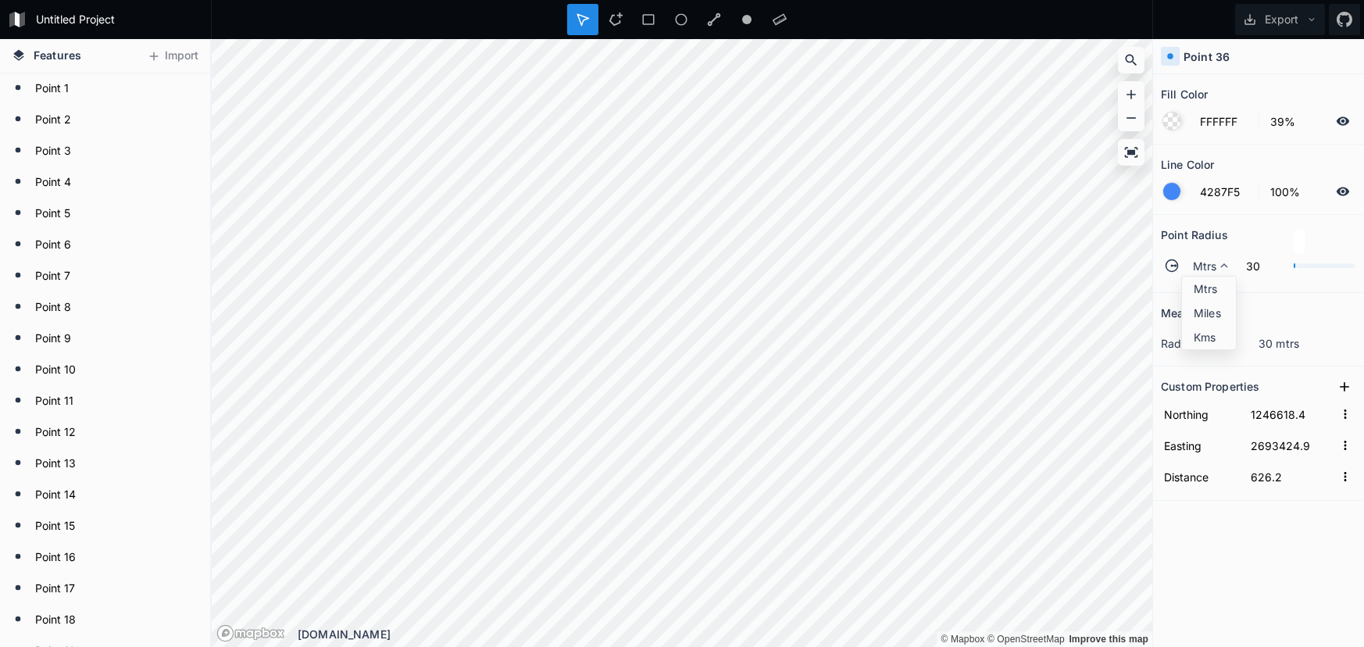
drag, startPoint x: 1210, startPoint y: 283, endPoint x: 1165, endPoint y: 334, distance: 68.6
click at [1210, 283] on span "Mtrs" at bounding box center [1213, 288] width 38 height 16
click at [1206, 263] on span "Mtrs" at bounding box center [1205, 266] width 24 height 16
drag, startPoint x: 1208, startPoint y: 287, endPoint x: 1188, endPoint y: 305, distance: 27.1
click at [1208, 288] on span "Mtrs" at bounding box center [1213, 288] width 38 height 16
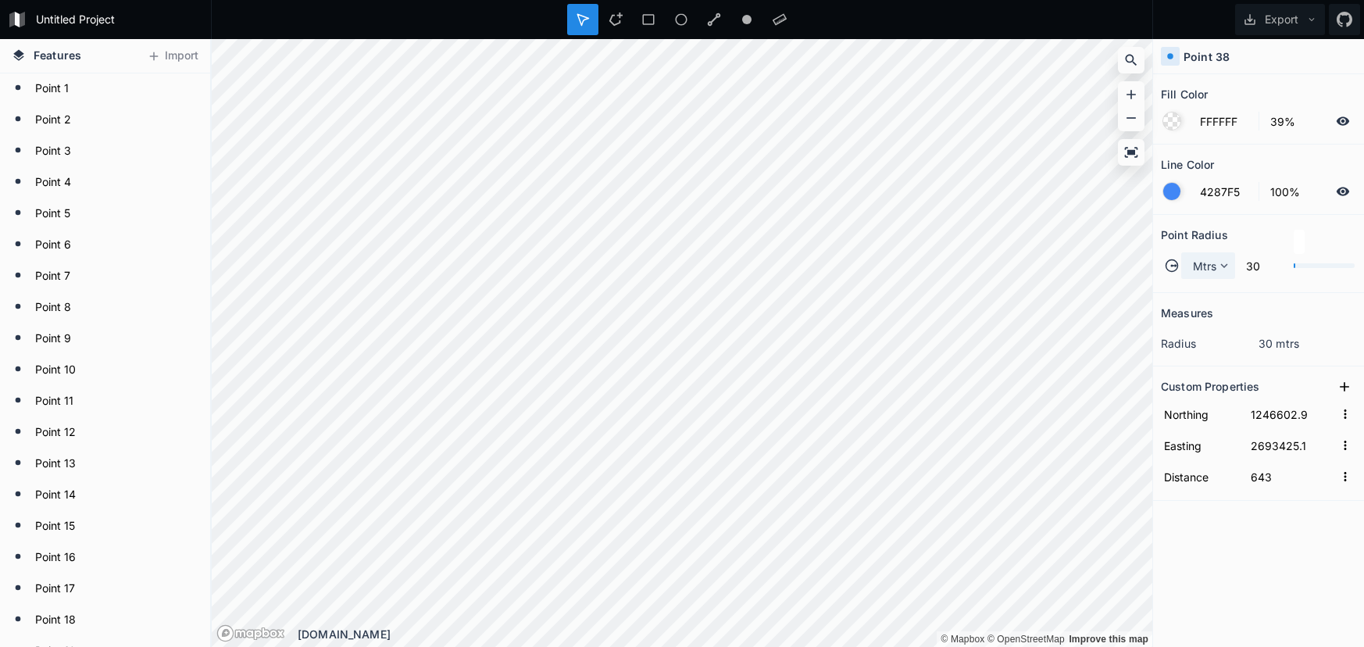
click at [1220, 269] on icon at bounding box center [1224, 266] width 14 height 14
click at [1213, 295] on span "Mtrs" at bounding box center [1213, 288] width 38 height 16
click at [1205, 266] on span "Mtrs" at bounding box center [1205, 266] width 24 height 16
click at [1205, 294] on span "Mtrs" at bounding box center [1213, 288] width 38 height 16
click at [1225, 263] on icon at bounding box center [1224, 266] width 14 height 14
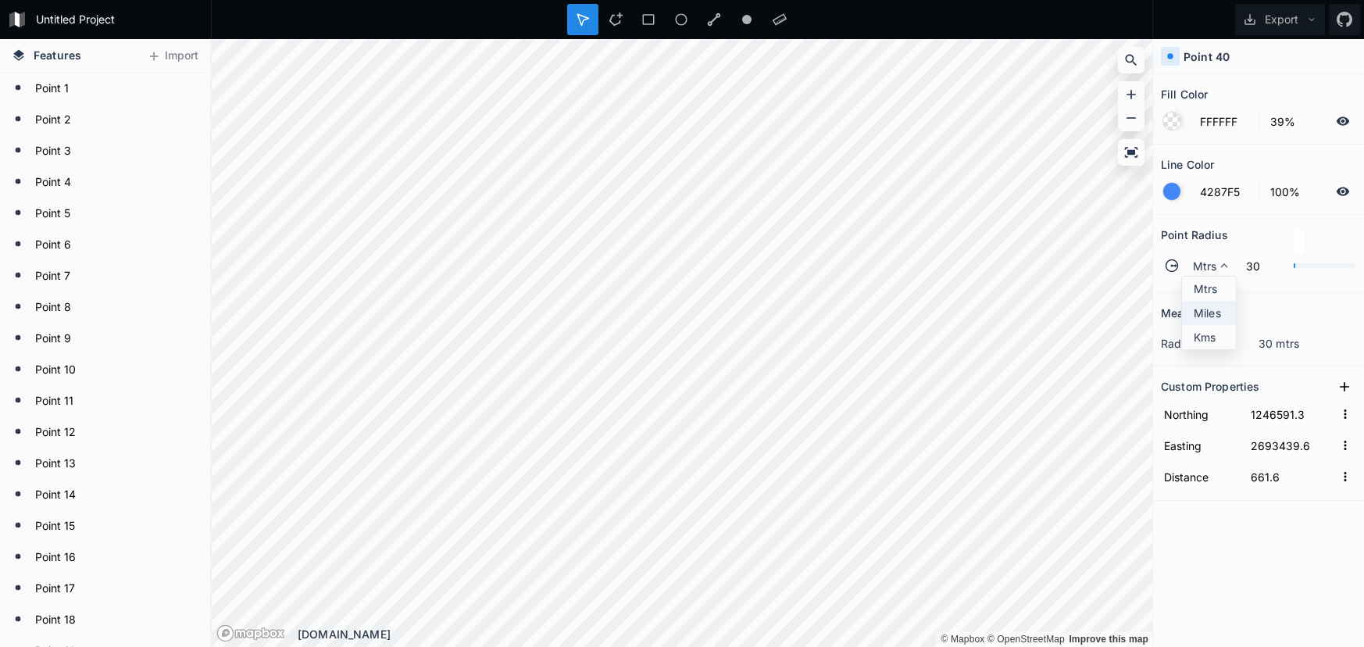
click at [1225, 325] on div "Miles" at bounding box center [1209, 337] width 54 height 24
click at [1213, 270] on span "Miles" at bounding box center [1206, 266] width 27 height 16
drag, startPoint x: 1211, startPoint y: 286, endPoint x: 1198, endPoint y: 310, distance: 27.6
click at [1211, 288] on span "Mtrs" at bounding box center [1214, 288] width 41 height 16
click at [1213, 274] on div "Mtrs" at bounding box center [1208, 265] width 54 height 27
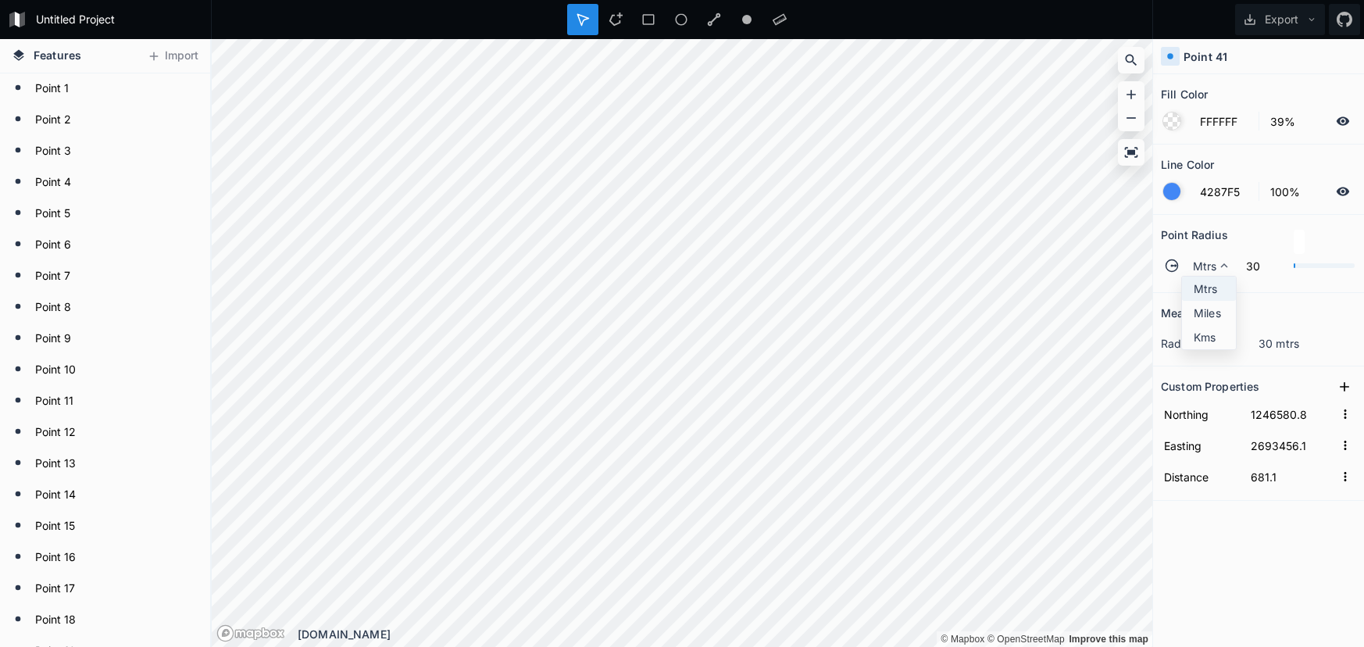
click at [1209, 281] on span "Mtrs" at bounding box center [1213, 288] width 38 height 16
click at [1218, 259] on icon at bounding box center [1224, 266] width 14 height 14
drag, startPoint x: 1202, startPoint y: 289, endPoint x: 1167, endPoint y: 284, distance: 35.5
click at [1202, 289] on span "Mtrs" at bounding box center [1213, 288] width 38 height 16
click at [1202, 267] on span "Mtrs" at bounding box center [1205, 266] width 24 height 16
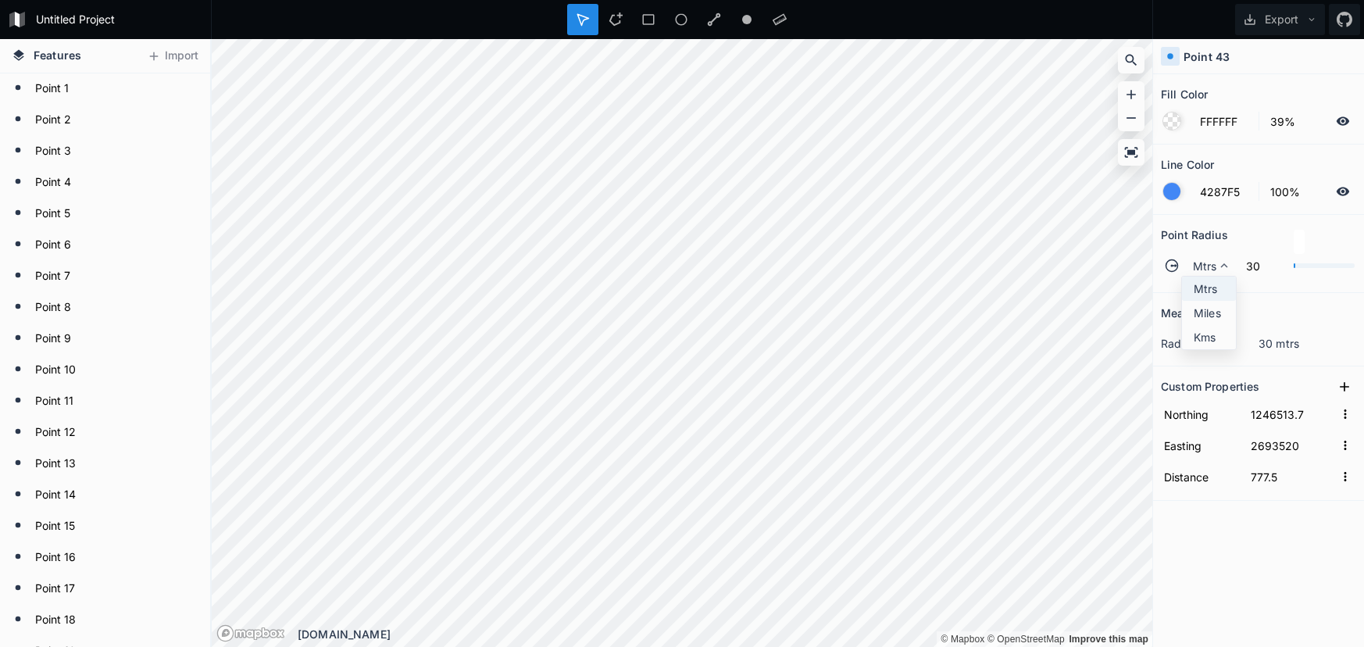
click at [1209, 287] on span "Mtrs" at bounding box center [1213, 288] width 38 height 16
click at [1199, 268] on span "Mtrs" at bounding box center [1205, 266] width 24 height 16
click at [1202, 301] on div "Mtrs" at bounding box center [1209, 313] width 54 height 24
click at [1207, 268] on span "Mtrs" at bounding box center [1205, 266] width 24 height 16
click at [1205, 291] on span "Mtrs" at bounding box center [1213, 288] width 38 height 16
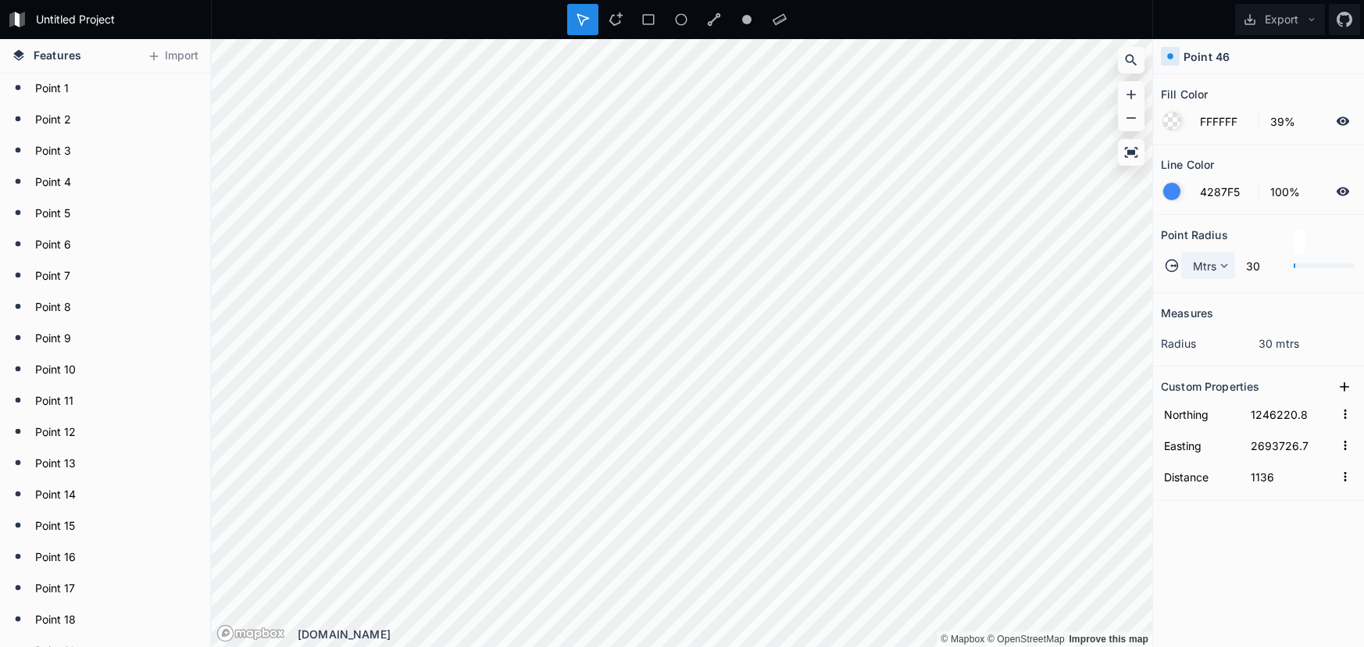
drag, startPoint x: 1220, startPoint y: 268, endPoint x: 1213, endPoint y: 273, distance: 8.9
click at [1220, 268] on icon at bounding box center [1224, 266] width 14 height 14
click at [1202, 296] on span "Mtrs" at bounding box center [1213, 288] width 38 height 16
click at [1213, 266] on span "Mtrs" at bounding box center [1205, 266] width 24 height 16
drag, startPoint x: 1213, startPoint y: 281, endPoint x: 1176, endPoint y: 278, distance: 36.9
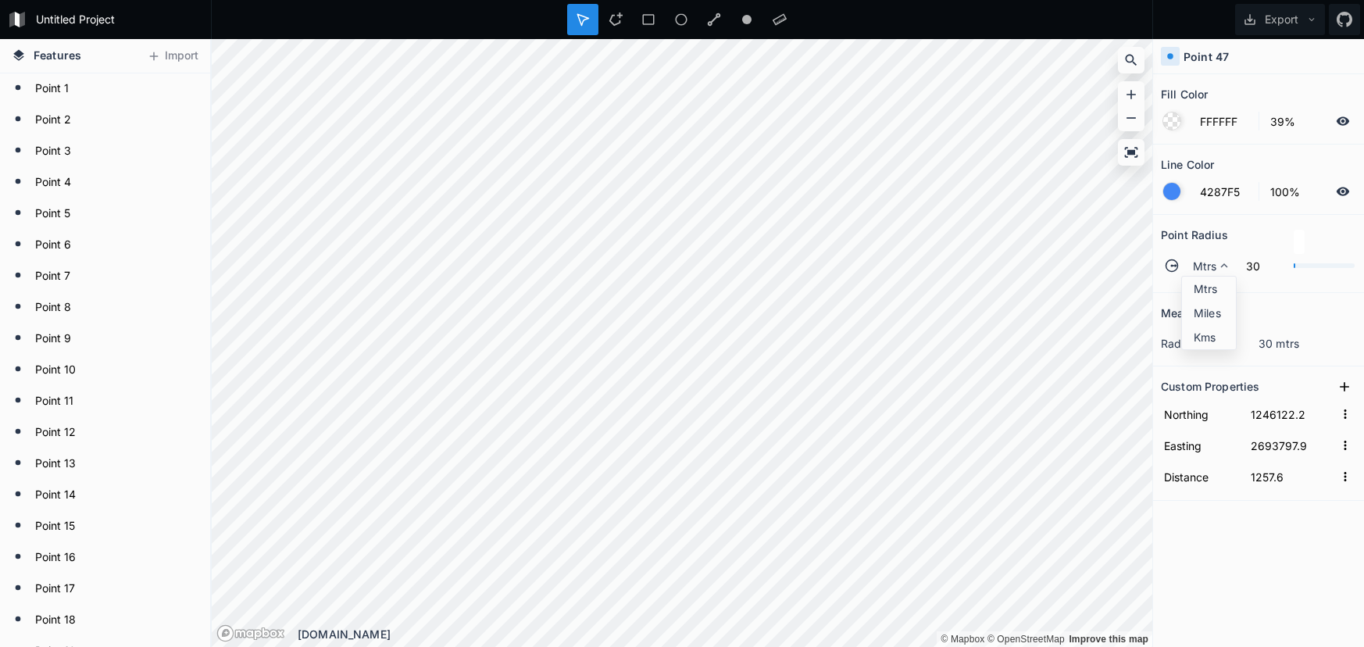
click at [1213, 282] on span "Mtrs" at bounding box center [1213, 288] width 38 height 16
drag, startPoint x: 1204, startPoint y: 268, endPoint x: 1177, endPoint y: 323, distance: 60.8
click at [1203, 268] on span "Mtrs" at bounding box center [1205, 266] width 24 height 16
click at [1197, 291] on span "Mtrs" at bounding box center [1213, 288] width 38 height 16
click at [1223, 265] on icon at bounding box center [1223, 265] width 7 height 5
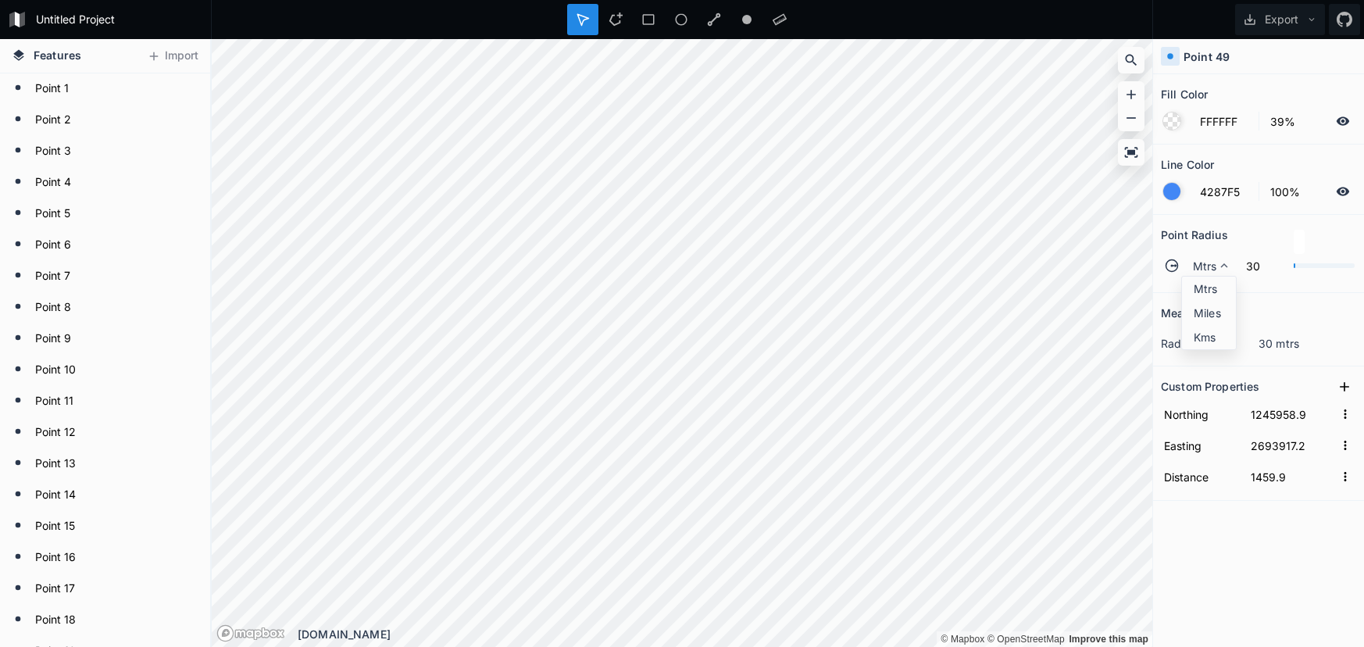
drag, startPoint x: 1216, startPoint y: 286, endPoint x: 1182, endPoint y: 299, distance: 36.1
click at [1216, 286] on span "Mtrs" at bounding box center [1213, 288] width 38 height 16
drag, startPoint x: 1209, startPoint y: 270, endPoint x: 1164, endPoint y: 315, distance: 63.5
click at [1209, 270] on span "Mtrs" at bounding box center [1205, 266] width 24 height 16
click at [1209, 266] on span "Mtrs" at bounding box center [1205, 266] width 24 height 16
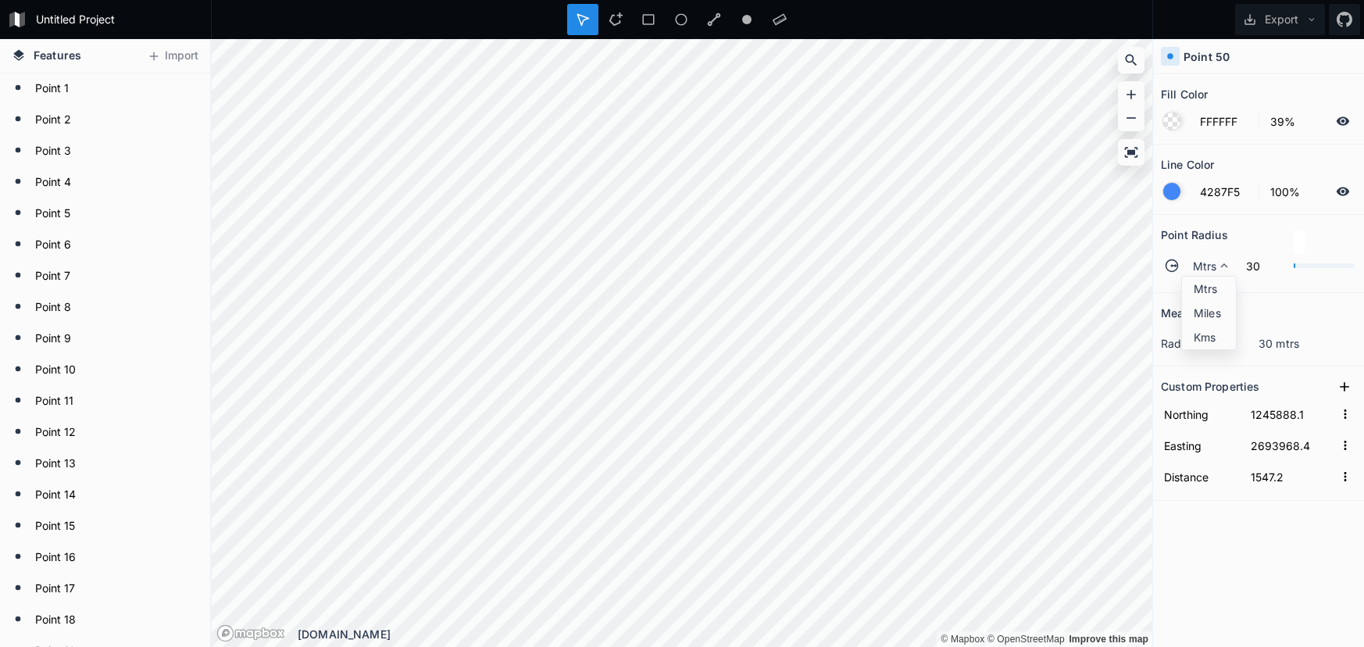
drag, startPoint x: 1214, startPoint y: 290, endPoint x: 1196, endPoint y: 292, distance: 18.1
click at [1213, 290] on span "Mtrs" at bounding box center [1213, 288] width 38 height 16
click at [1212, 260] on span "Mtrs" at bounding box center [1205, 266] width 24 height 16
drag, startPoint x: 1219, startPoint y: 294, endPoint x: 1155, endPoint y: 332, distance: 74.0
click at [1219, 294] on span "Mtrs" at bounding box center [1213, 288] width 38 height 16
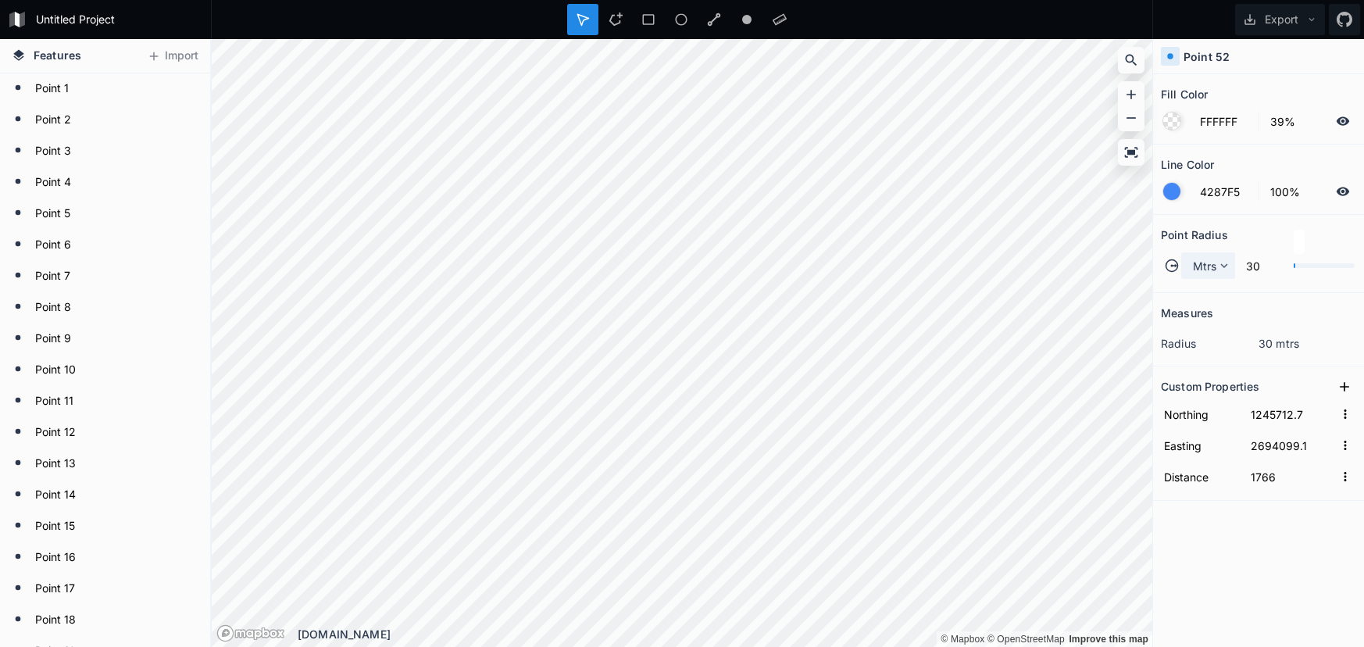
click at [1198, 270] on span "Mtrs" at bounding box center [1205, 266] width 24 height 16
click at [1196, 301] on div "Mtrs" at bounding box center [1209, 313] width 54 height 24
click at [1227, 266] on icon at bounding box center [1224, 266] width 14 height 14
click at [1209, 291] on span "Mtrs" at bounding box center [1213, 288] width 38 height 16
click at [1207, 266] on span "Mtrs" at bounding box center [1205, 266] width 24 height 16
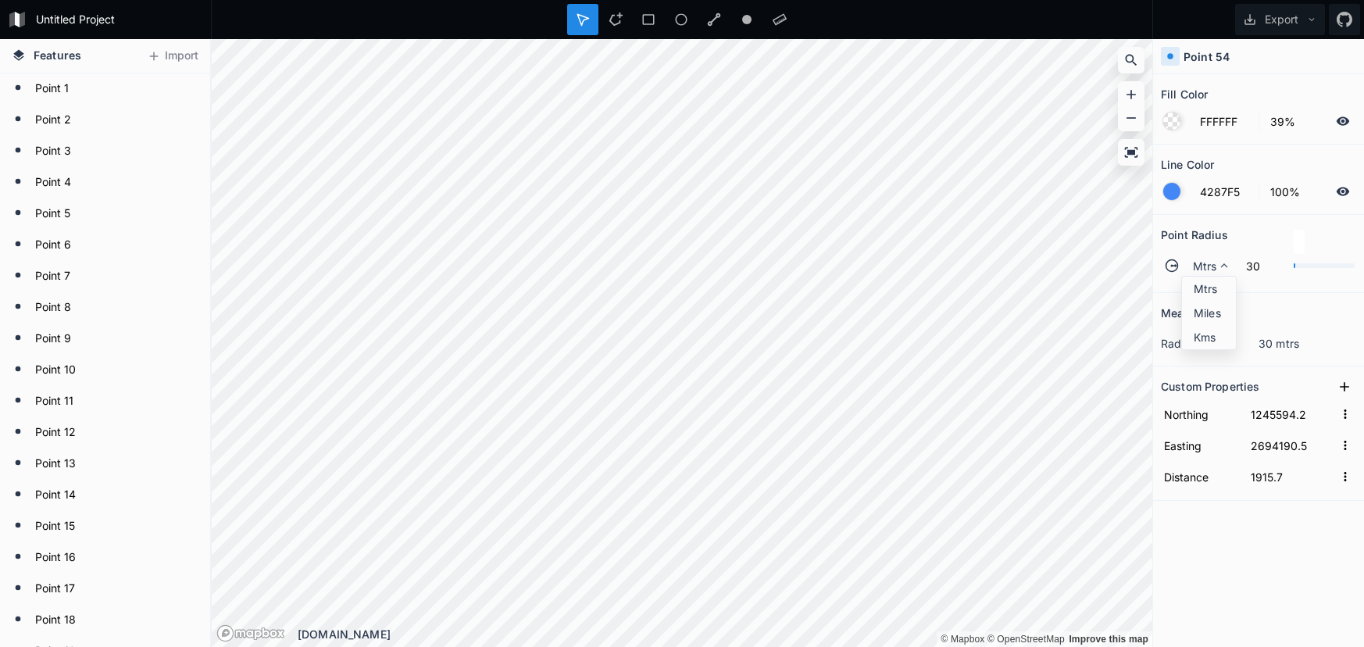
drag, startPoint x: 1218, startPoint y: 288, endPoint x: 1183, endPoint y: 290, distance: 35.2
click at [1218, 288] on span "Mtrs" at bounding box center [1213, 288] width 38 height 16
click at [1202, 266] on span "Mtrs" at bounding box center [1205, 266] width 24 height 16
click at [1207, 291] on span "Mtrs" at bounding box center [1213, 288] width 38 height 16
click at [1187, 268] on div "Mtrs" at bounding box center [1208, 265] width 54 height 27
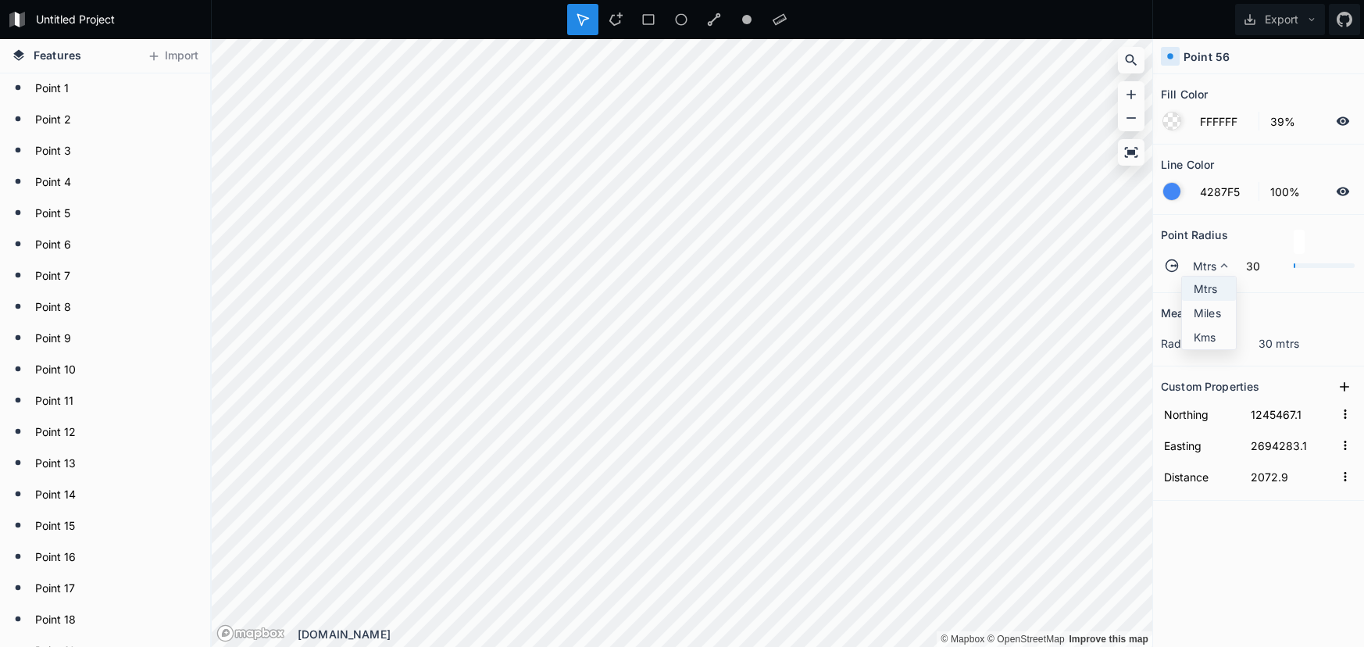
click at [1191, 301] on div "Mtrs" at bounding box center [1209, 313] width 54 height 24
click at [1199, 272] on span "Mtrs" at bounding box center [1205, 266] width 24 height 16
click at [1203, 282] on span "Mtrs" at bounding box center [1213, 288] width 38 height 16
click at [1202, 270] on span "Mtrs" at bounding box center [1205, 266] width 24 height 16
click at [1198, 301] on div "Mtrs" at bounding box center [1209, 313] width 54 height 24
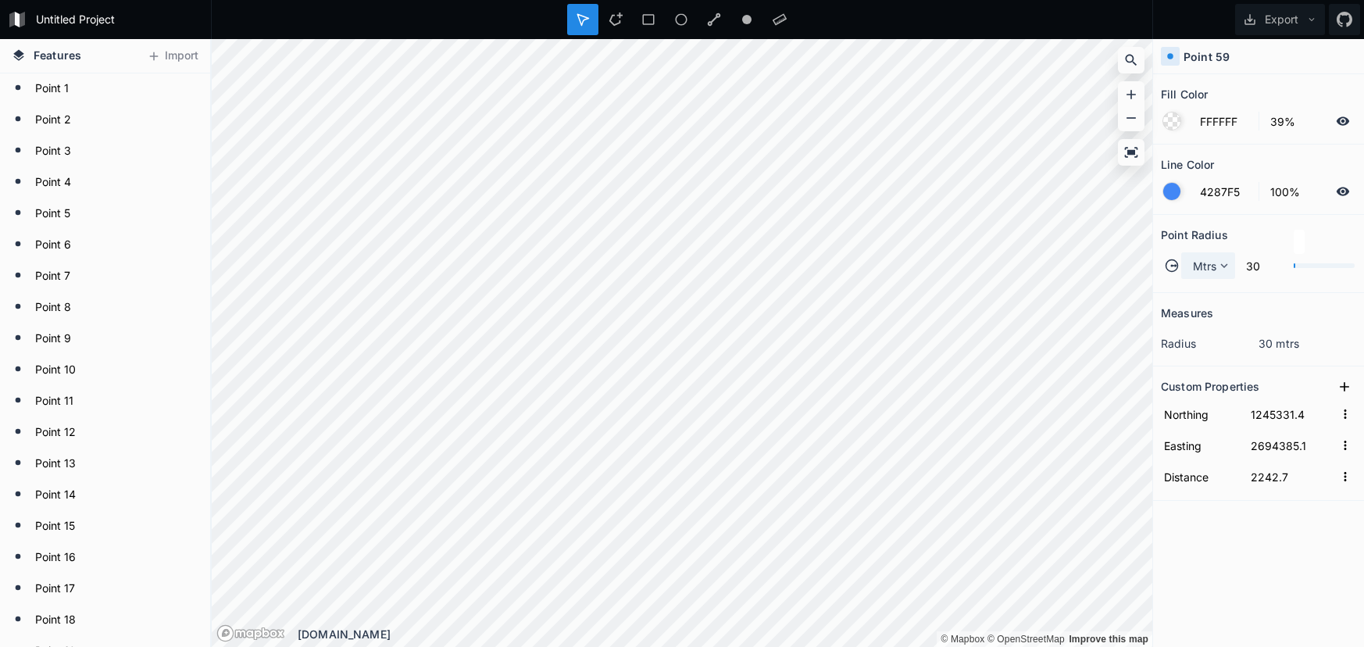
click at [1194, 272] on span "Mtrs" at bounding box center [1205, 266] width 24 height 16
drag, startPoint x: 1204, startPoint y: 289, endPoint x: 1177, endPoint y: 298, distance: 27.9
click at [1204, 289] on span "Mtrs" at bounding box center [1213, 288] width 38 height 16
click at [1193, 269] on span "Mtrs" at bounding box center [1205, 266] width 24 height 16
drag, startPoint x: 1198, startPoint y: 280, endPoint x: 1170, endPoint y: 293, distance: 31.1
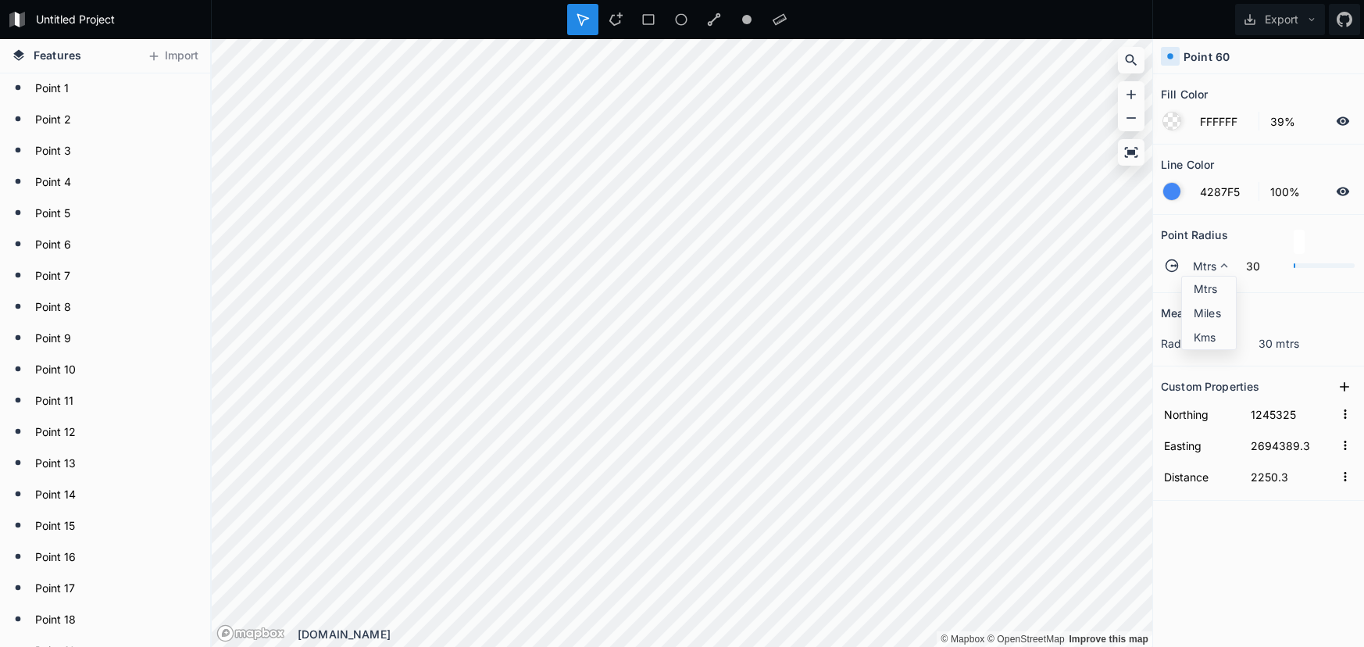
click at [1198, 301] on div "Mtrs" at bounding box center [1209, 313] width 54 height 24
click at [1202, 263] on span "Mtrs" at bounding box center [1205, 266] width 24 height 16
click at [1209, 286] on span "Mtrs" at bounding box center [1213, 288] width 38 height 16
drag, startPoint x: 1228, startPoint y: 261, endPoint x: 1220, endPoint y: 273, distance: 14.1
click at [1228, 261] on icon at bounding box center [1224, 266] width 14 height 14
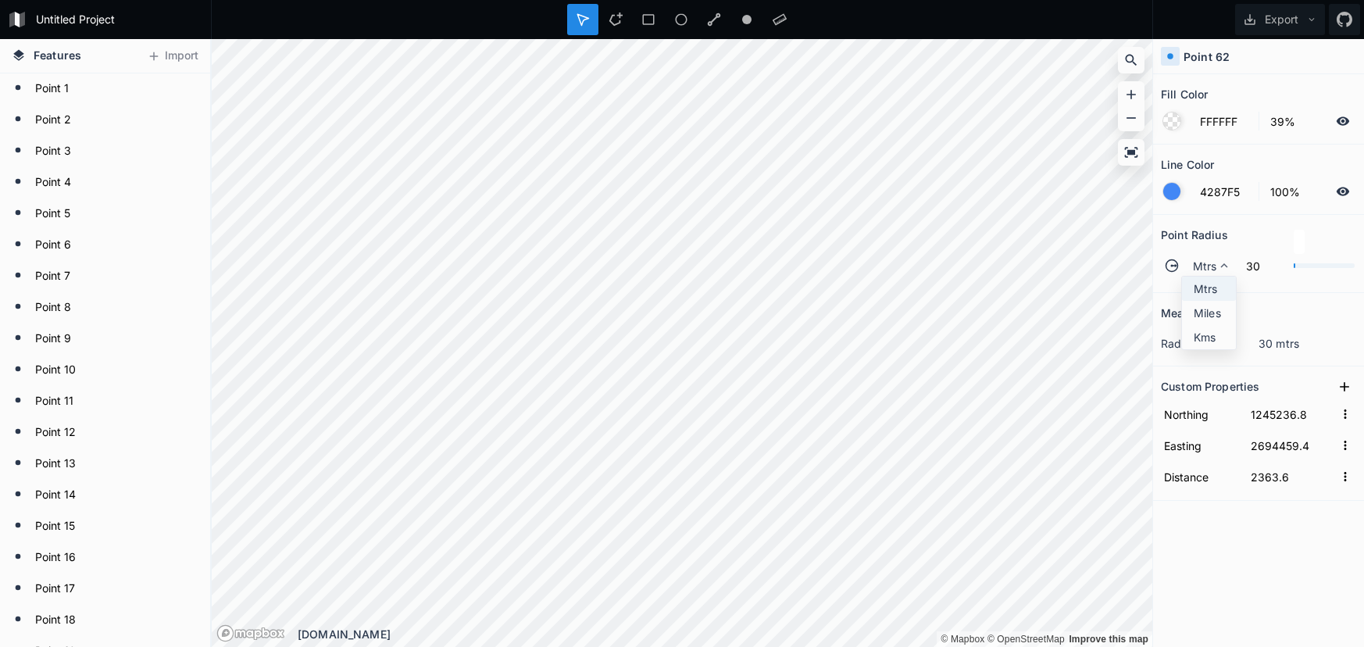
click at [1213, 283] on span "Mtrs" at bounding box center [1213, 288] width 38 height 16
click at [1197, 265] on span "Mtrs" at bounding box center [1205, 266] width 24 height 16
click at [1211, 283] on span "Mtrs" at bounding box center [1213, 288] width 38 height 16
click at [1204, 264] on span "Mtrs" at bounding box center [1205, 266] width 24 height 16
click at [1194, 301] on div "Mtrs" at bounding box center [1209, 313] width 54 height 24
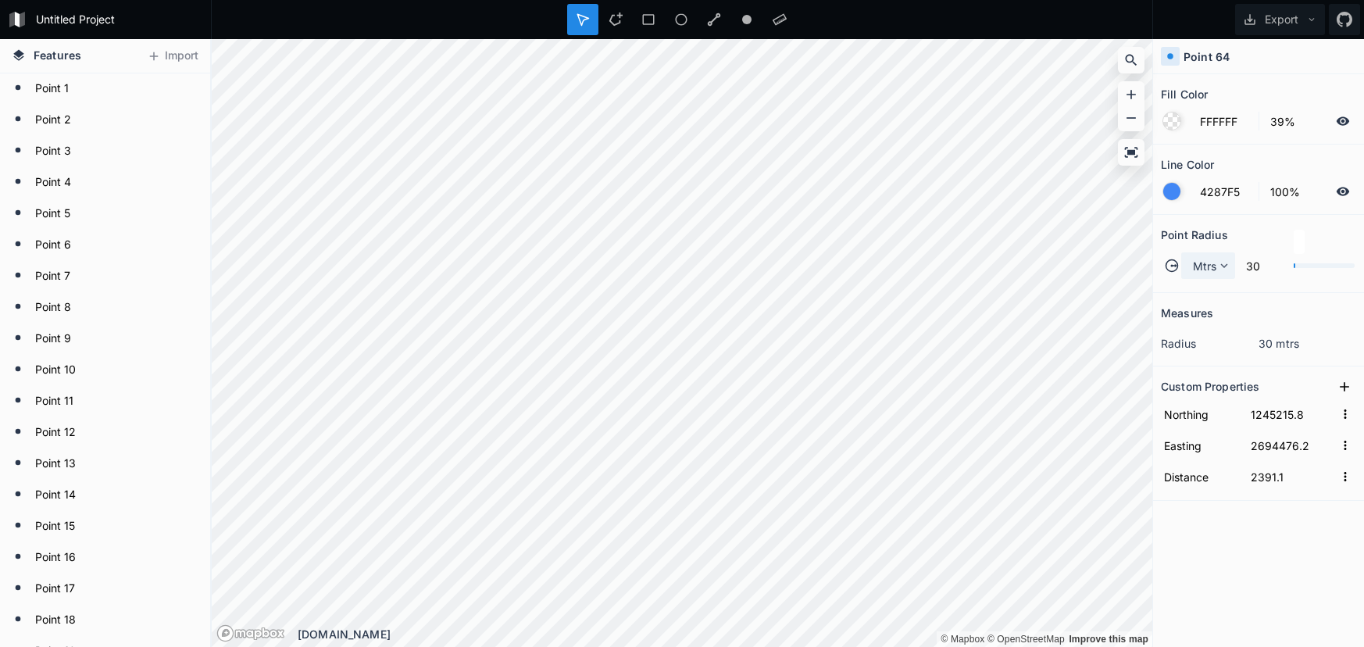
click at [1233, 273] on div "Mtrs" at bounding box center [1208, 265] width 54 height 27
click at [1208, 296] on span "Mtrs" at bounding box center [1213, 288] width 38 height 16
click at [1220, 272] on icon at bounding box center [1224, 266] width 14 height 14
click at [1217, 295] on span "Mtrs" at bounding box center [1213, 288] width 38 height 16
click at [1222, 258] on div "Mtrs" at bounding box center [1208, 265] width 54 height 27
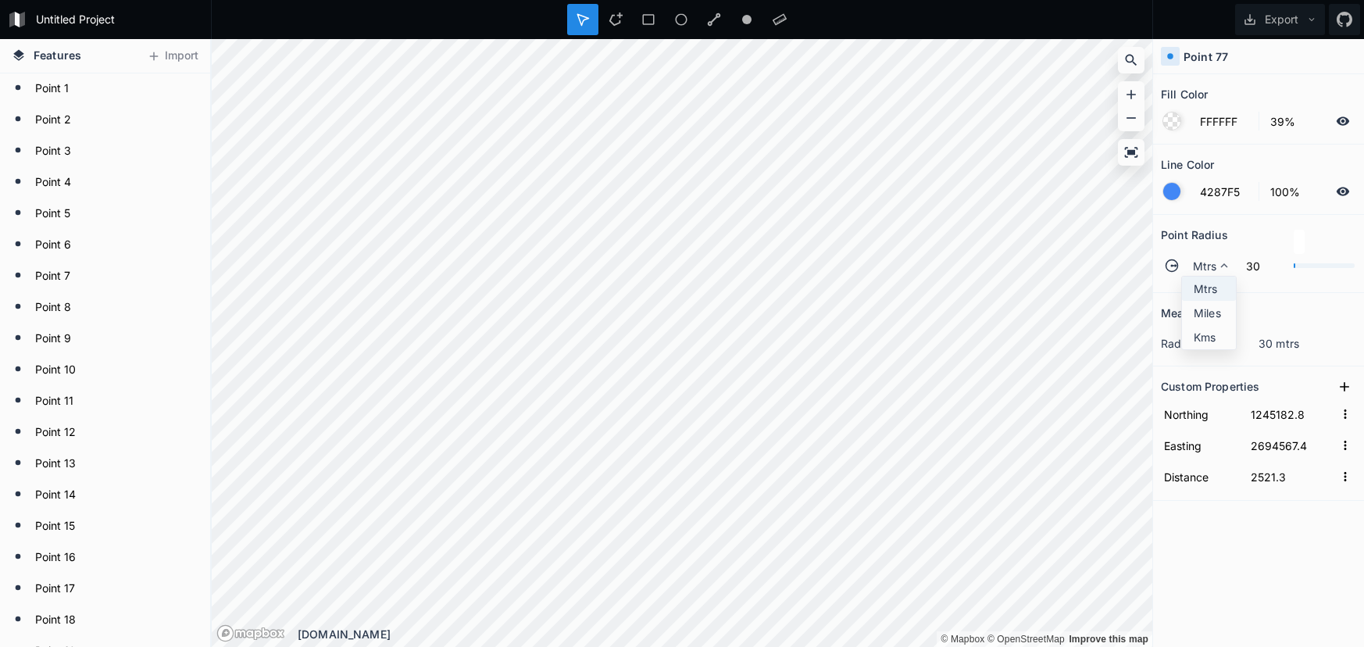
click at [1218, 282] on span "Mtrs" at bounding box center [1213, 288] width 38 height 16
click at [1217, 267] on icon at bounding box center [1224, 266] width 14 height 14
click at [1216, 282] on span "Mtrs" at bounding box center [1213, 288] width 38 height 16
click at [1219, 269] on icon at bounding box center [1224, 266] width 14 height 14
drag, startPoint x: 1216, startPoint y: 273, endPoint x: 1216, endPoint y: 286, distance: 12.5
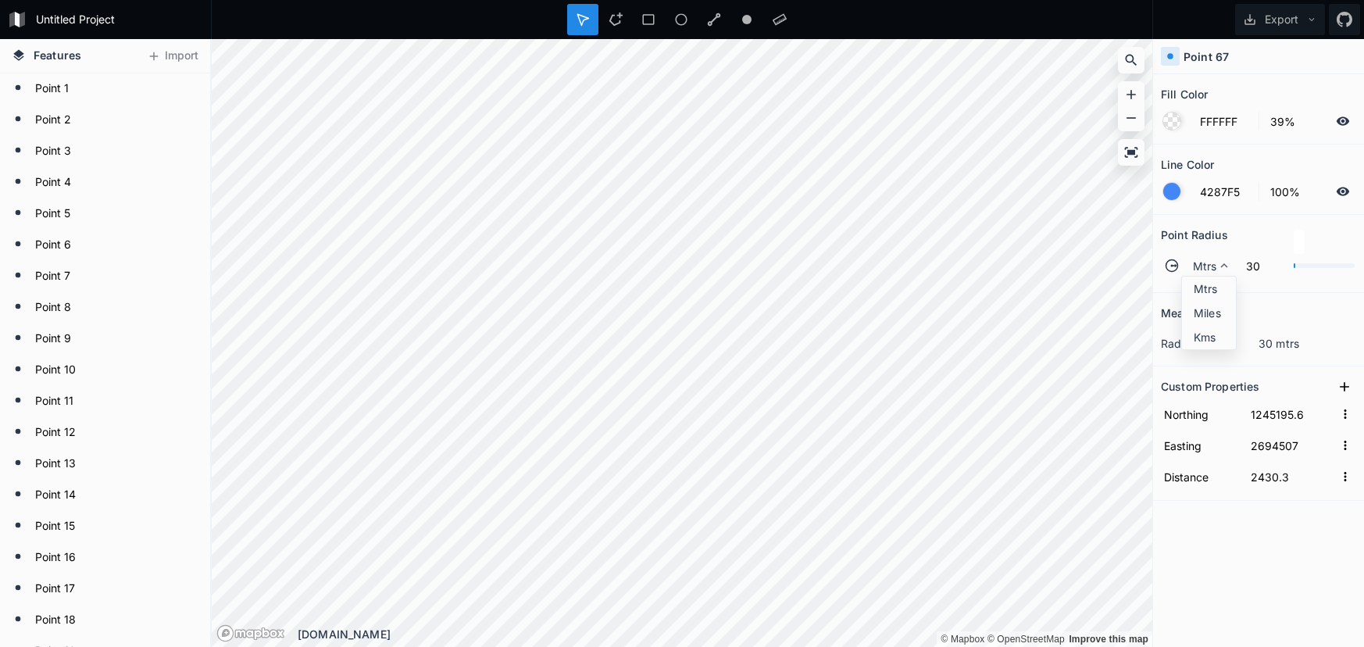
click at [1216, 288] on span "Mtrs" at bounding box center [1213, 288] width 38 height 16
click at [1208, 276] on div "Mtrs" at bounding box center [1208, 265] width 54 height 27
drag, startPoint x: 1208, startPoint y: 280, endPoint x: 1159, endPoint y: 293, distance: 50.0
click at [1208, 280] on span "Mtrs" at bounding box center [1213, 288] width 38 height 16
click at [1206, 271] on span "Mtrs" at bounding box center [1205, 266] width 24 height 16
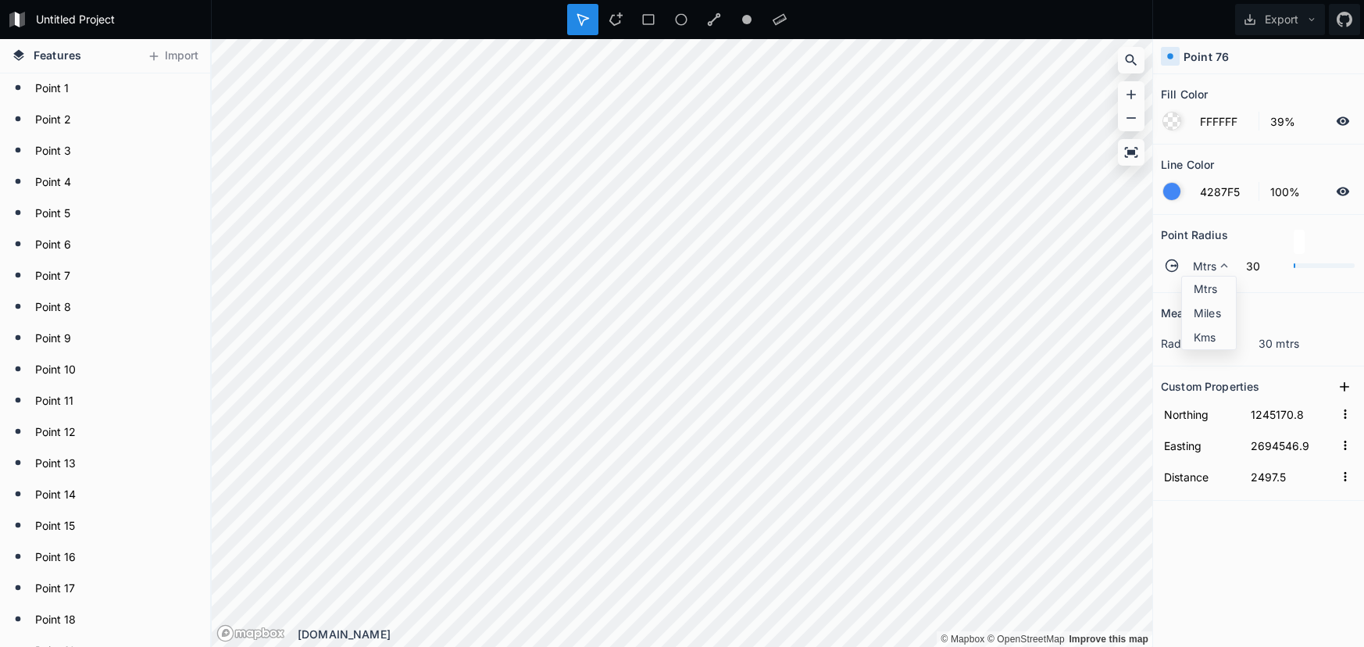
drag, startPoint x: 1216, startPoint y: 282, endPoint x: 1178, endPoint y: 305, distance: 43.8
click at [1215, 282] on span "Mtrs" at bounding box center [1213, 288] width 38 height 16
click at [1207, 273] on span "Mtrs" at bounding box center [1205, 266] width 24 height 16
drag, startPoint x: 1206, startPoint y: 287, endPoint x: 1168, endPoint y: 290, distance: 38.4
click at [1205, 287] on span "Mtrs" at bounding box center [1213, 288] width 38 height 16
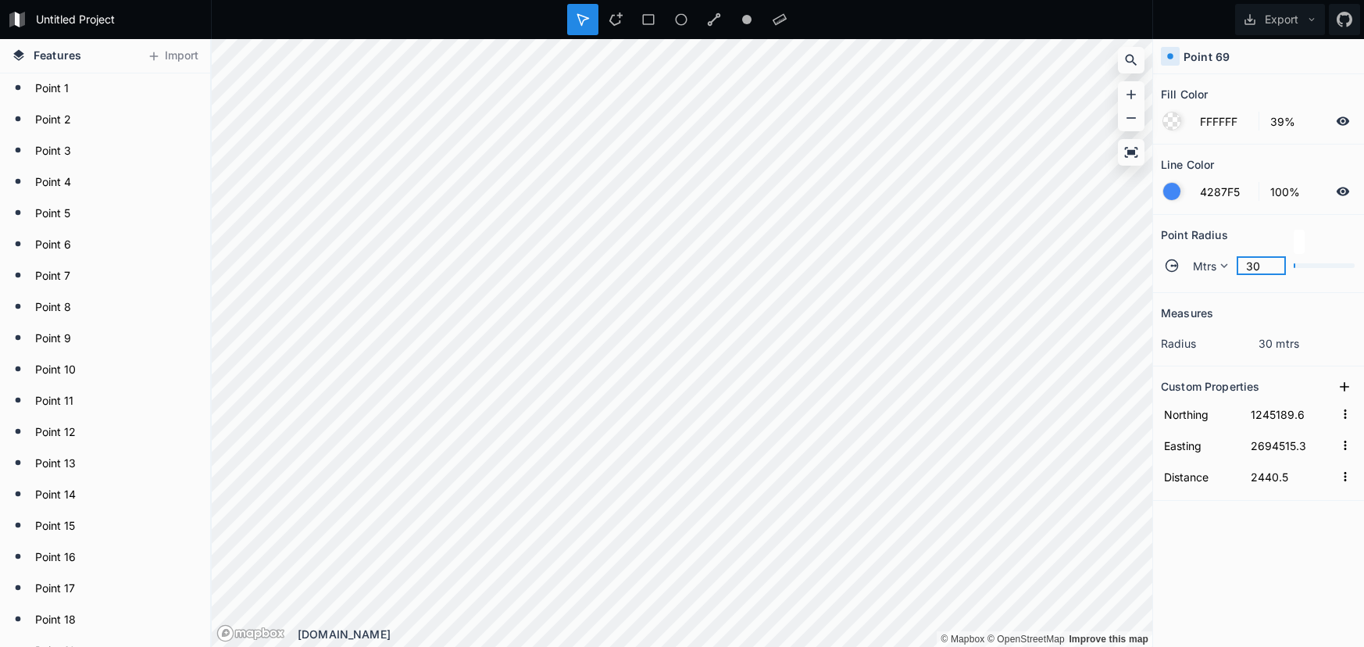
click at [1237, 267] on input "30" at bounding box center [1261, 265] width 49 height 19
click at [1221, 266] on icon at bounding box center [1224, 266] width 14 height 14
drag, startPoint x: 1210, startPoint y: 281, endPoint x: 1196, endPoint y: 289, distance: 16.1
click at [1210, 281] on span "Mtrs" at bounding box center [1213, 288] width 38 height 16
click at [1266, 263] on input "30" at bounding box center [1261, 265] width 49 height 19
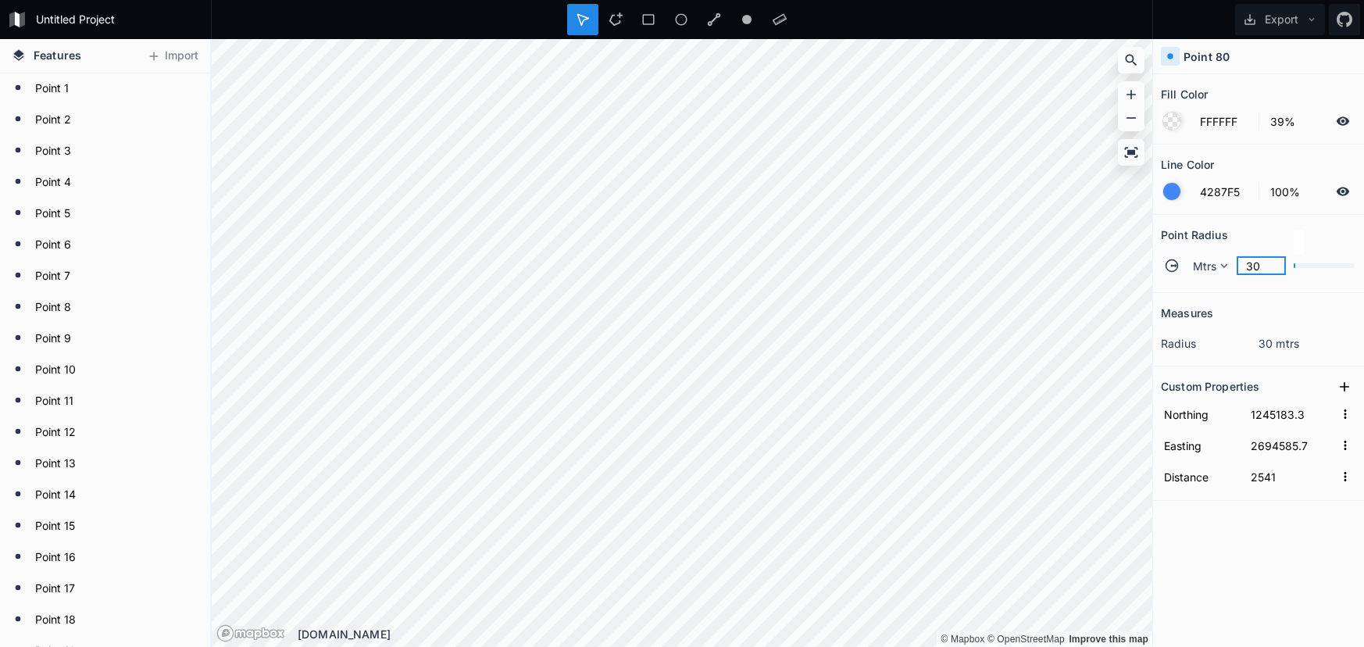
click at [1255, 266] on input "30" at bounding box center [1261, 265] width 49 height 19
click at [1252, 270] on input "30" at bounding box center [1261, 265] width 49 height 19
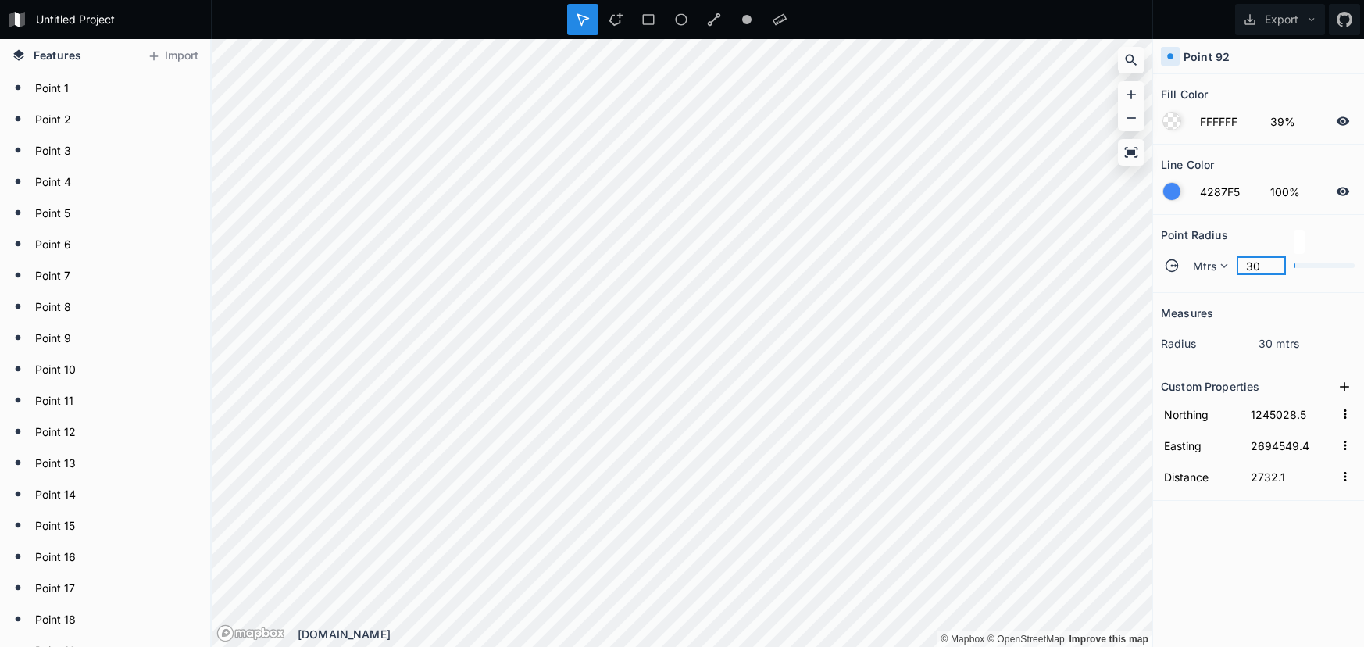
click at [1254, 269] on input "30" at bounding box center [1261, 265] width 49 height 19
click at [1257, 273] on input "30" at bounding box center [1261, 265] width 49 height 19
click at [1253, 270] on input "30" at bounding box center [1261, 265] width 49 height 19
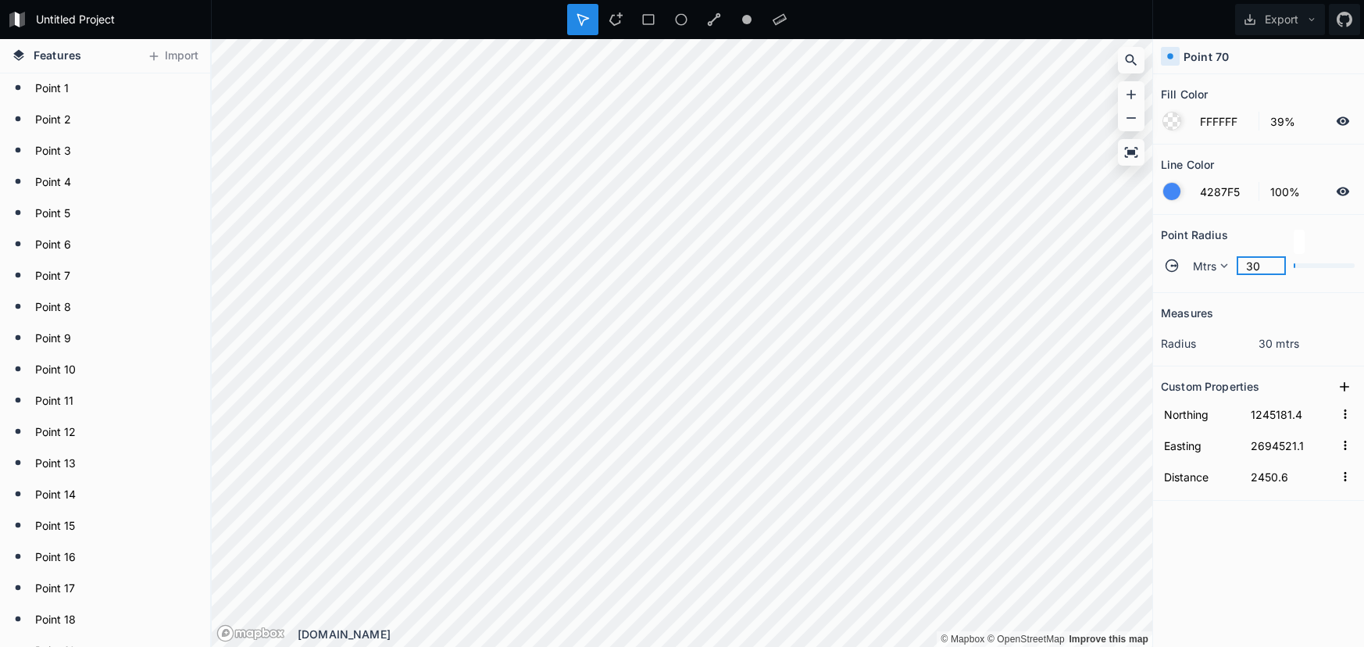
click at [1253, 270] on input "30" at bounding box center [1261, 265] width 49 height 19
click at [1206, 276] on div "Mtrs" at bounding box center [1208, 265] width 54 height 27
click at [1216, 284] on span "Mtrs" at bounding box center [1213, 288] width 38 height 16
click at [1211, 269] on span "Mtrs" at bounding box center [1205, 266] width 24 height 16
click at [1213, 301] on div "Mtrs" at bounding box center [1209, 313] width 54 height 24
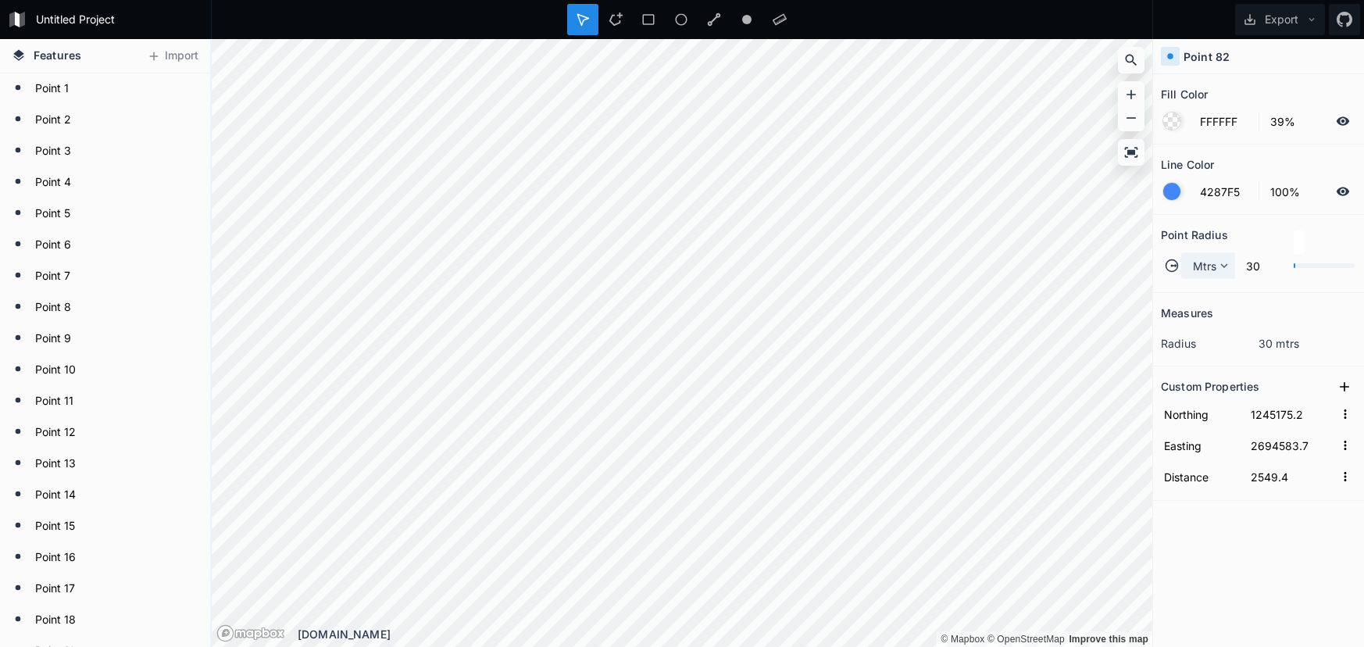
click at [1225, 273] on div "Mtrs" at bounding box center [1208, 265] width 54 height 27
click at [1225, 273] on icon at bounding box center [1224, 266] width 14 height 14
click at [1221, 270] on icon at bounding box center [1224, 266] width 14 height 14
drag, startPoint x: 1223, startPoint y: 283, endPoint x: 1211, endPoint y: 295, distance: 17.1
click at [1223, 284] on span "Mtrs" at bounding box center [1213, 288] width 38 height 16
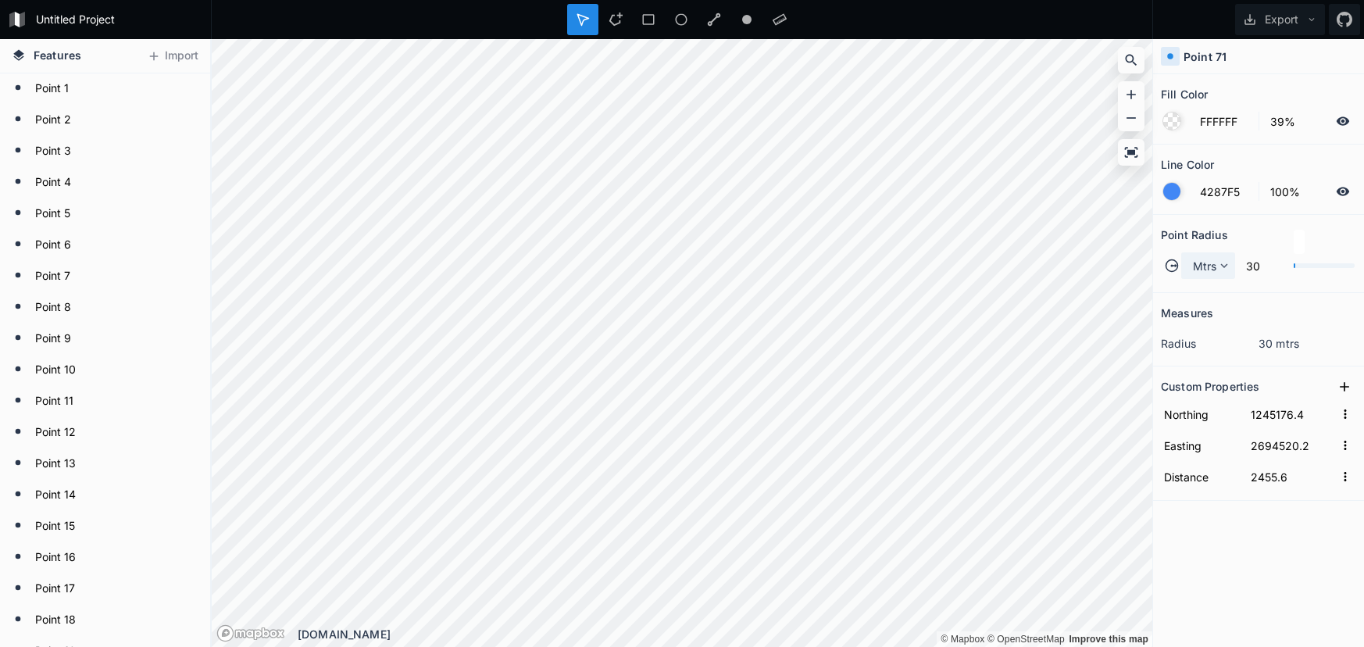
click at [1206, 266] on span "Mtrs" at bounding box center [1205, 266] width 24 height 16
click at [1209, 288] on span "Mtrs" at bounding box center [1213, 288] width 38 height 16
click at [1242, 261] on input "30" at bounding box center [1261, 265] width 49 height 19
click at [1212, 271] on span "Mtrs" at bounding box center [1205, 266] width 24 height 16
click at [1211, 287] on span "Mtrs" at bounding box center [1213, 288] width 38 height 16
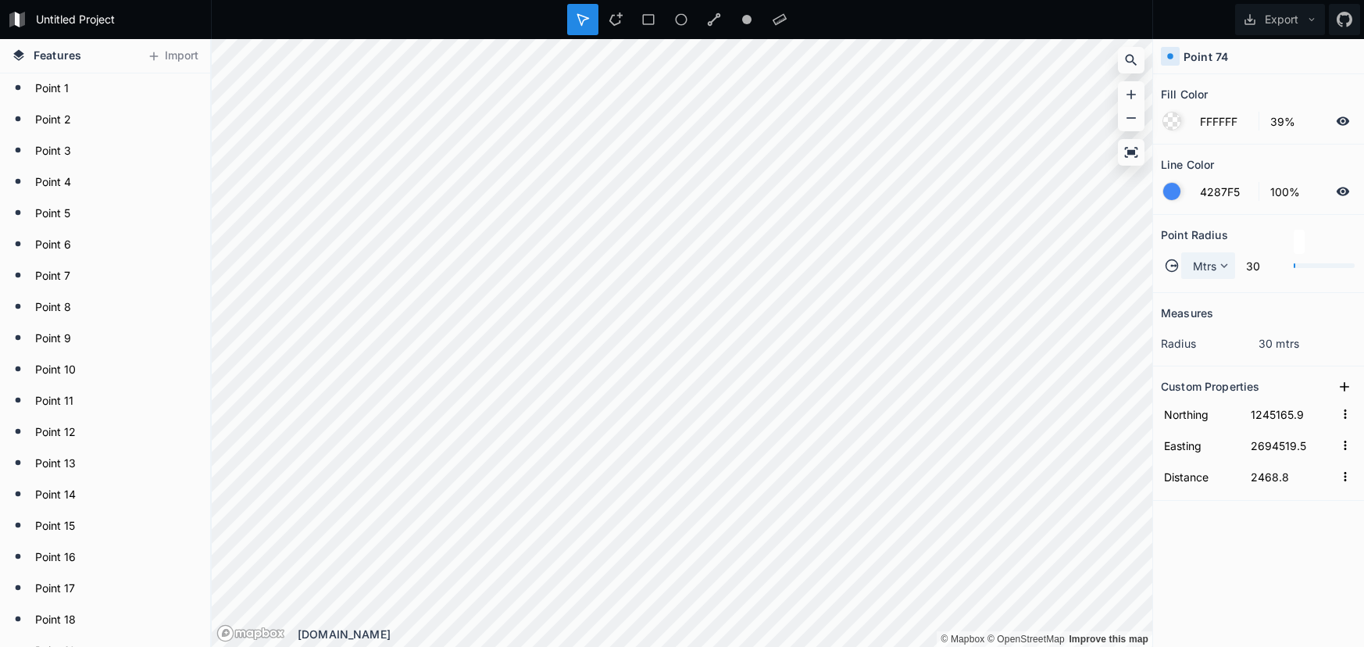
click at [1220, 269] on icon at bounding box center [1224, 266] width 14 height 14
click at [1208, 282] on span "Mtrs" at bounding box center [1213, 288] width 38 height 16
click at [1221, 268] on icon at bounding box center [1224, 266] width 14 height 14
drag, startPoint x: 1222, startPoint y: 273, endPoint x: 1216, endPoint y: 295, distance: 23.5
click at [1225, 295] on span "Mtrs" at bounding box center [1213, 288] width 38 height 16
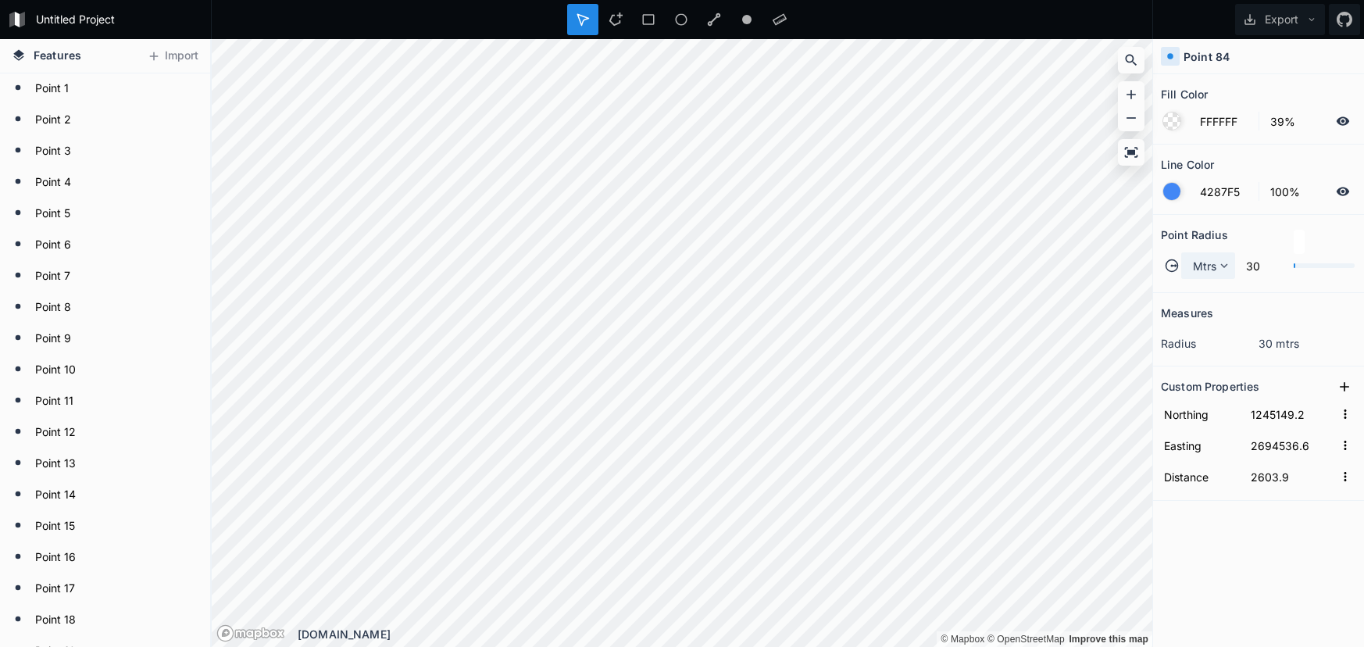
drag, startPoint x: 1207, startPoint y: 259, endPoint x: 1209, endPoint y: 273, distance: 14.1
click at [1207, 259] on span "Mtrs" at bounding box center [1205, 266] width 24 height 16
click at [1210, 286] on span "Mtrs" at bounding box center [1213, 288] width 38 height 16
click at [1217, 265] on icon at bounding box center [1224, 266] width 14 height 14
click at [1213, 290] on span "Mtrs" at bounding box center [1213, 288] width 38 height 16
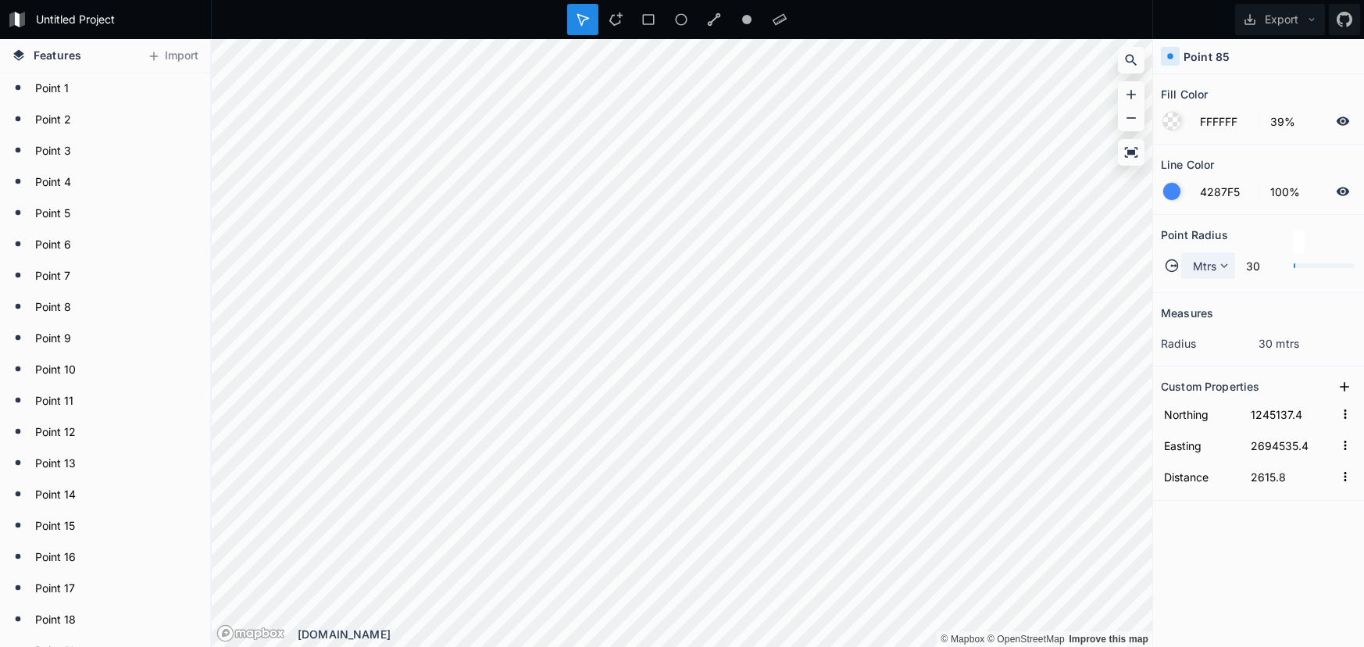
click at [1227, 263] on icon at bounding box center [1224, 266] width 14 height 14
click at [1214, 288] on span "Mtrs" at bounding box center [1213, 288] width 38 height 16
click at [1204, 265] on span "Mtrs" at bounding box center [1205, 266] width 24 height 16
drag, startPoint x: 1199, startPoint y: 294, endPoint x: 1153, endPoint y: 296, distance: 46.2
click at [1198, 294] on span "Mtrs" at bounding box center [1213, 288] width 38 height 16
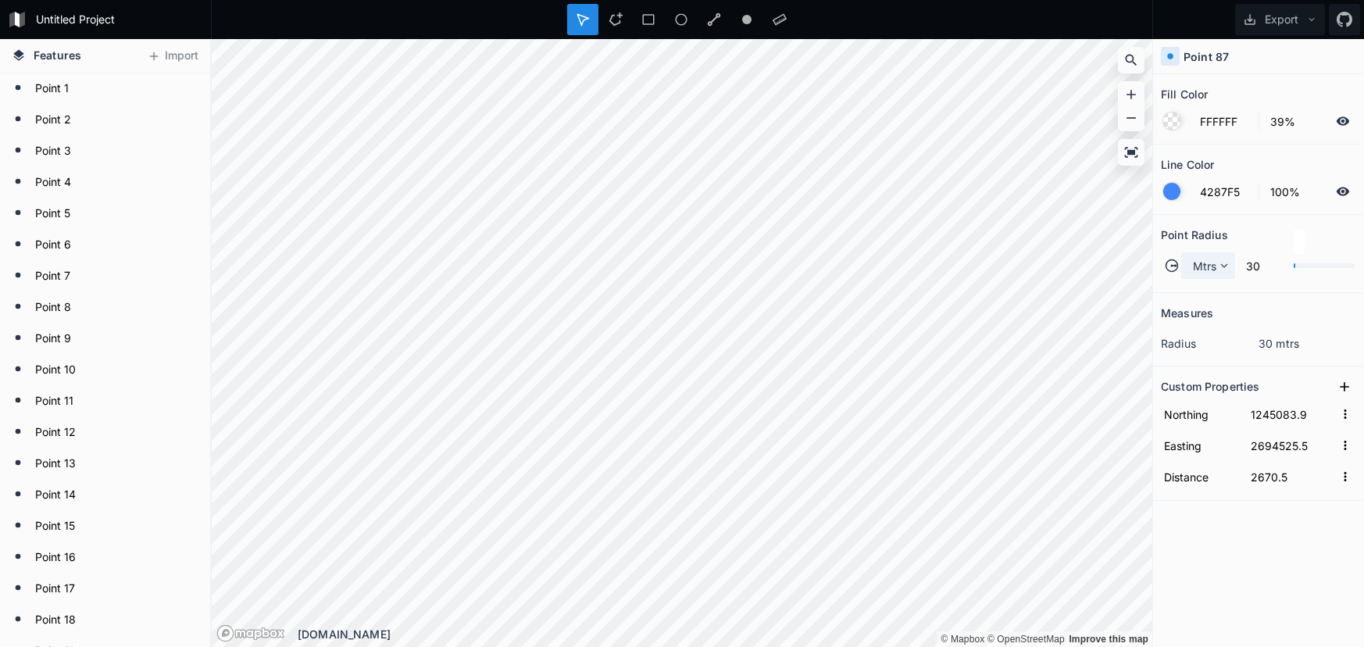
click at [1205, 269] on span "Mtrs" at bounding box center [1205, 266] width 24 height 16
click at [1204, 294] on span "Mtrs" at bounding box center [1213, 288] width 38 height 16
click at [1201, 264] on span "Mtrs" at bounding box center [1205, 266] width 24 height 16
click at [1206, 283] on span "Mtrs" at bounding box center [1213, 288] width 38 height 16
drag, startPoint x: 1222, startPoint y: 266, endPoint x: 1219, endPoint y: 274, distance: 9.1
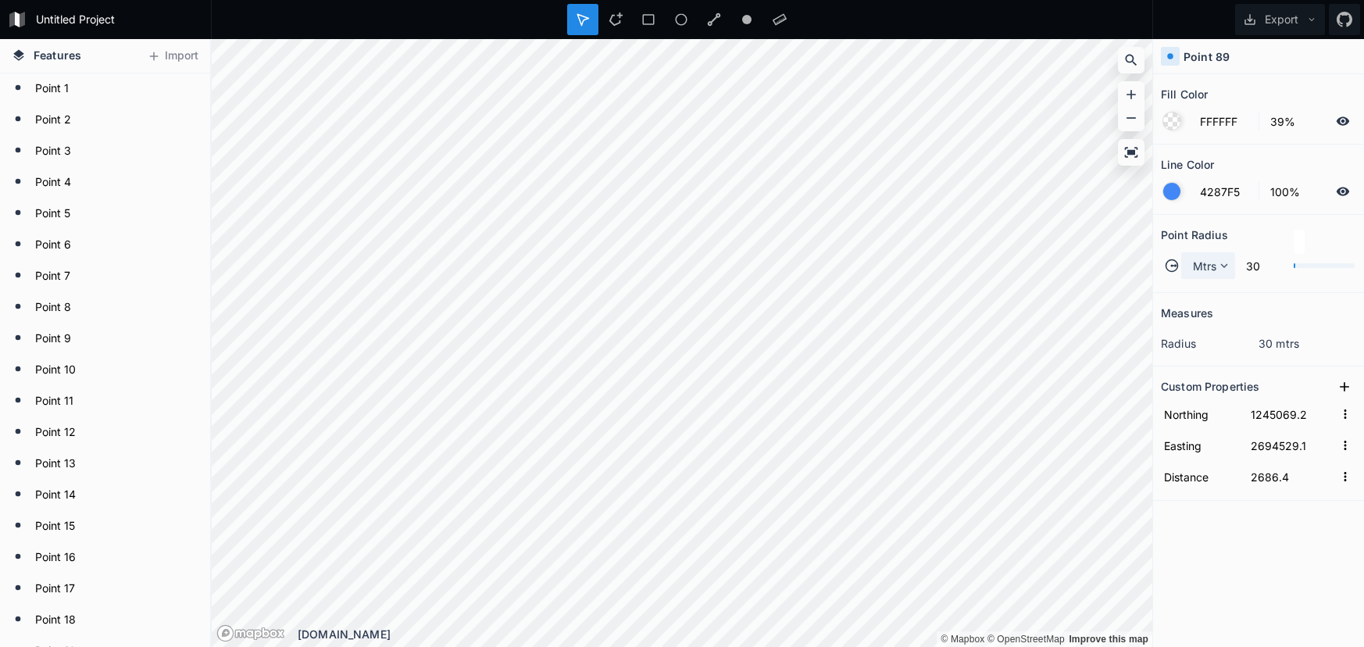
click at [1221, 266] on icon at bounding box center [1224, 266] width 14 height 14
click at [1212, 291] on span "Mtrs" at bounding box center [1213, 288] width 38 height 16
click at [1204, 259] on span "Mtrs" at bounding box center [1205, 266] width 24 height 16
click at [1193, 301] on div "Mtrs" at bounding box center [1209, 313] width 54 height 24
click at [1213, 267] on span "Mtrs" at bounding box center [1205, 266] width 24 height 16
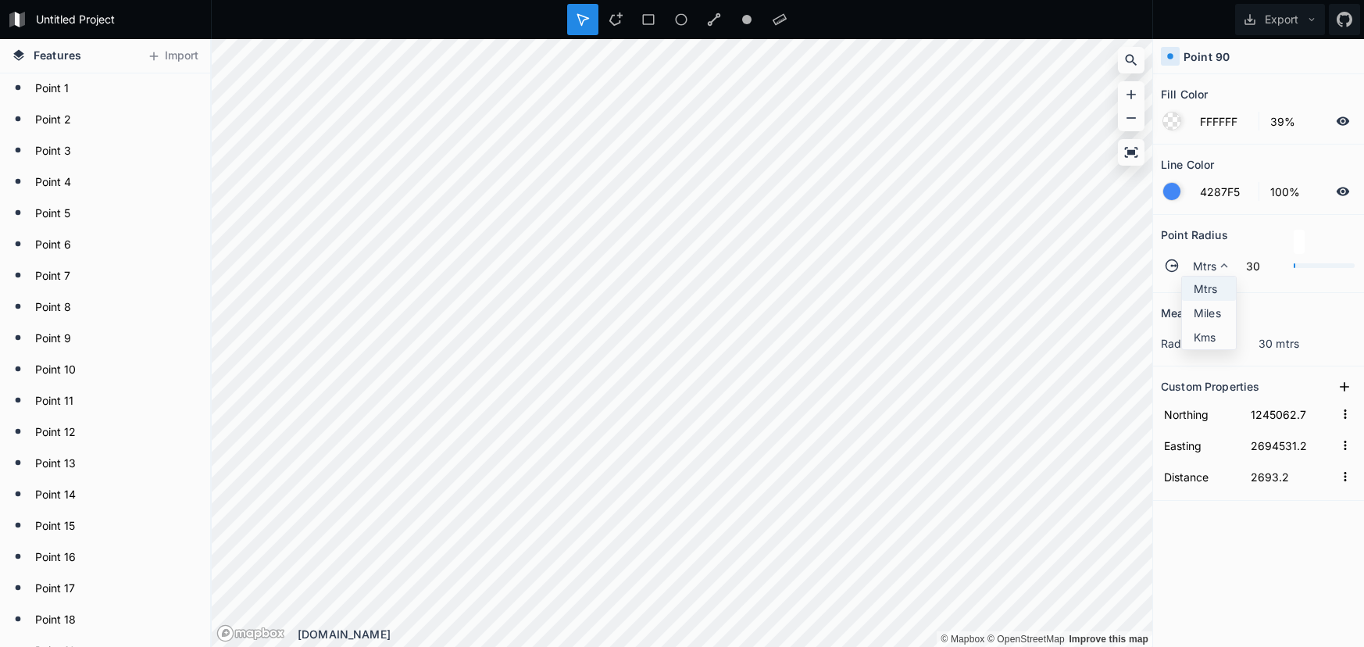
click at [1209, 285] on span "Mtrs" at bounding box center [1213, 288] width 38 height 16
click at [1195, 264] on span "Mtrs" at bounding box center [1205, 266] width 24 height 16
click at [1204, 291] on span "Mtrs" at bounding box center [1213, 288] width 38 height 16
click at [1207, 271] on span "Mtrs" at bounding box center [1205, 266] width 24 height 16
click at [1201, 284] on span "Mtrs" at bounding box center [1213, 288] width 38 height 16
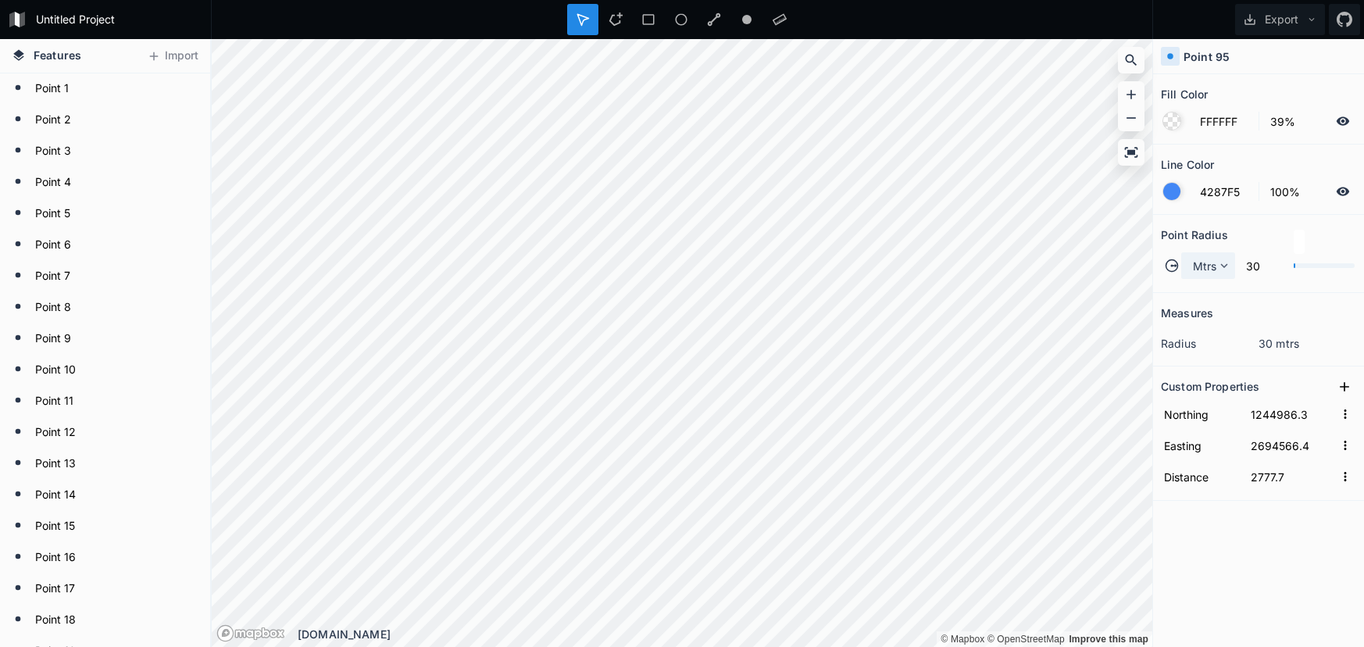
click at [1205, 266] on span "Mtrs" at bounding box center [1205, 266] width 24 height 16
drag, startPoint x: 1205, startPoint y: 294, endPoint x: 1164, endPoint y: 328, distance: 53.2
click at [1203, 294] on span "Mtrs" at bounding box center [1213, 288] width 38 height 16
click at [1201, 262] on span "Mtrs" at bounding box center [1205, 266] width 24 height 16
drag, startPoint x: 1205, startPoint y: 293, endPoint x: 1173, endPoint y: 308, distance: 34.6
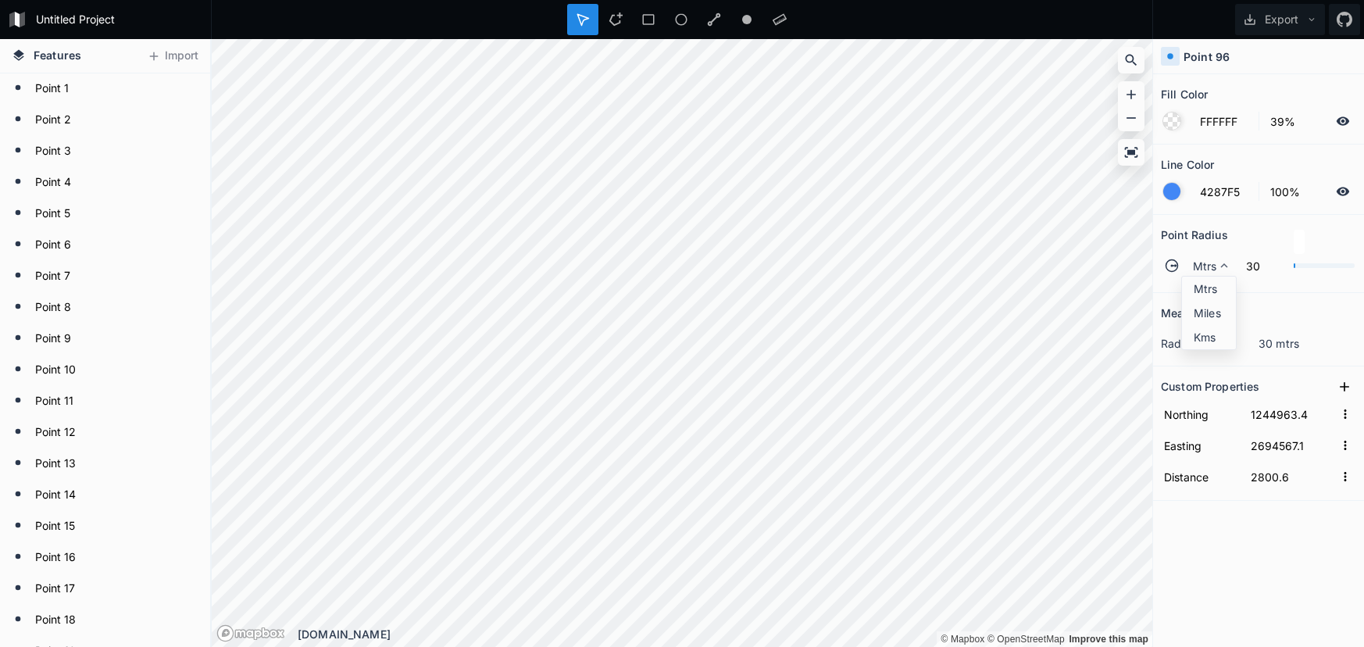
click at [1205, 293] on span "Mtrs" at bounding box center [1213, 288] width 38 height 16
click at [1200, 277] on div "Mtrs" at bounding box center [1208, 265] width 54 height 27
click at [1203, 290] on span "Mtrs" at bounding box center [1213, 288] width 38 height 16
click at [1198, 275] on div "Mtrs" at bounding box center [1208, 265] width 54 height 27
click at [1208, 285] on span "Mtrs" at bounding box center [1213, 288] width 38 height 16
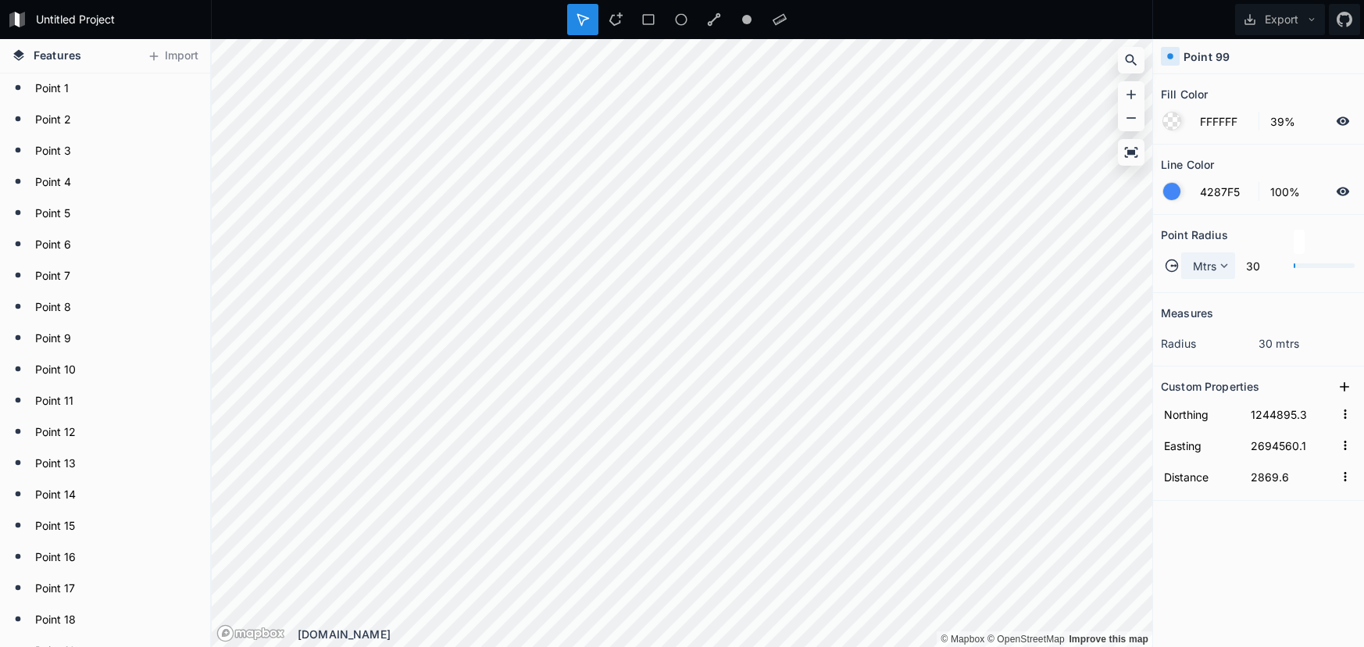
click at [1205, 270] on span "Mtrs" at bounding box center [1205, 266] width 24 height 16
drag, startPoint x: 1198, startPoint y: 298, endPoint x: 1171, endPoint y: 300, distance: 26.6
click at [1197, 301] on div "Mtrs" at bounding box center [1209, 313] width 54 height 24
click at [1207, 266] on span "Mtrs" at bounding box center [1205, 266] width 24 height 16
click at [1207, 291] on span "Mtrs" at bounding box center [1213, 288] width 38 height 16
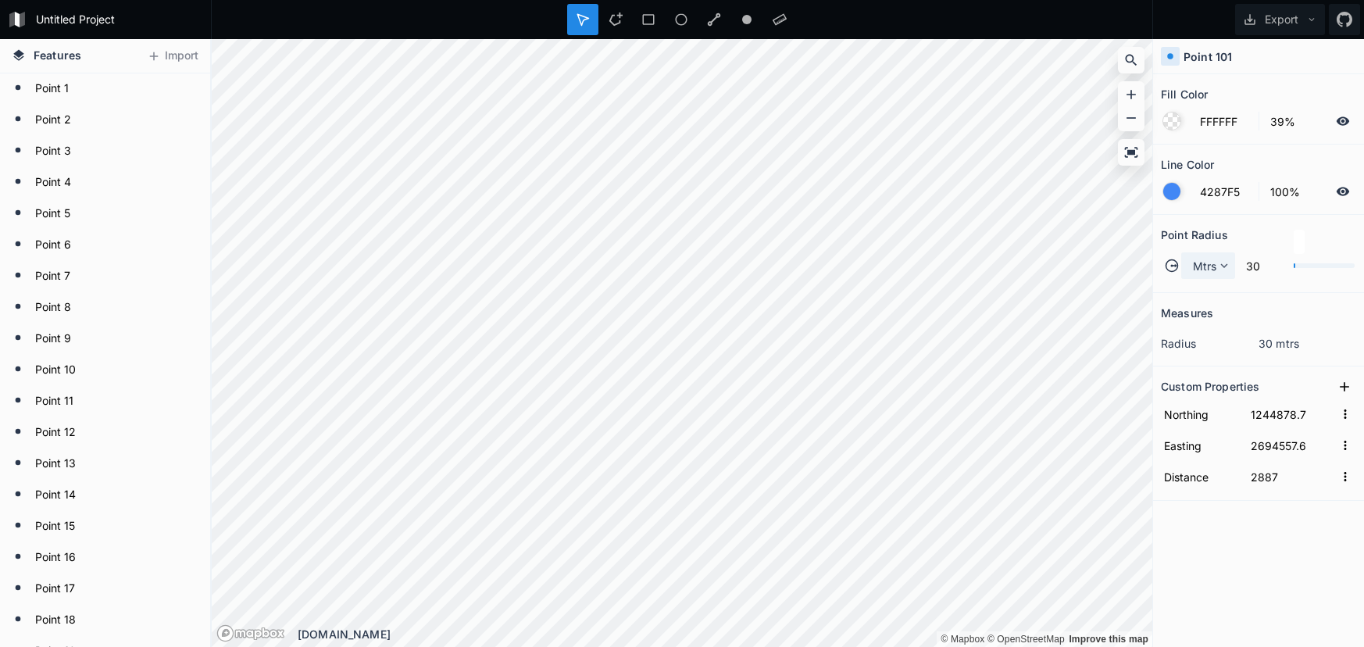
click at [1216, 266] on div "Mtrs" at bounding box center [1208, 265] width 54 height 27
click at [1213, 294] on span "Mtrs" at bounding box center [1213, 288] width 38 height 16
click at [1203, 262] on span "Mtrs" at bounding box center [1205, 266] width 24 height 16
click at [1205, 284] on span "Mtrs" at bounding box center [1213, 288] width 38 height 16
click at [1200, 269] on span "Mtrs" at bounding box center [1205, 266] width 24 height 16
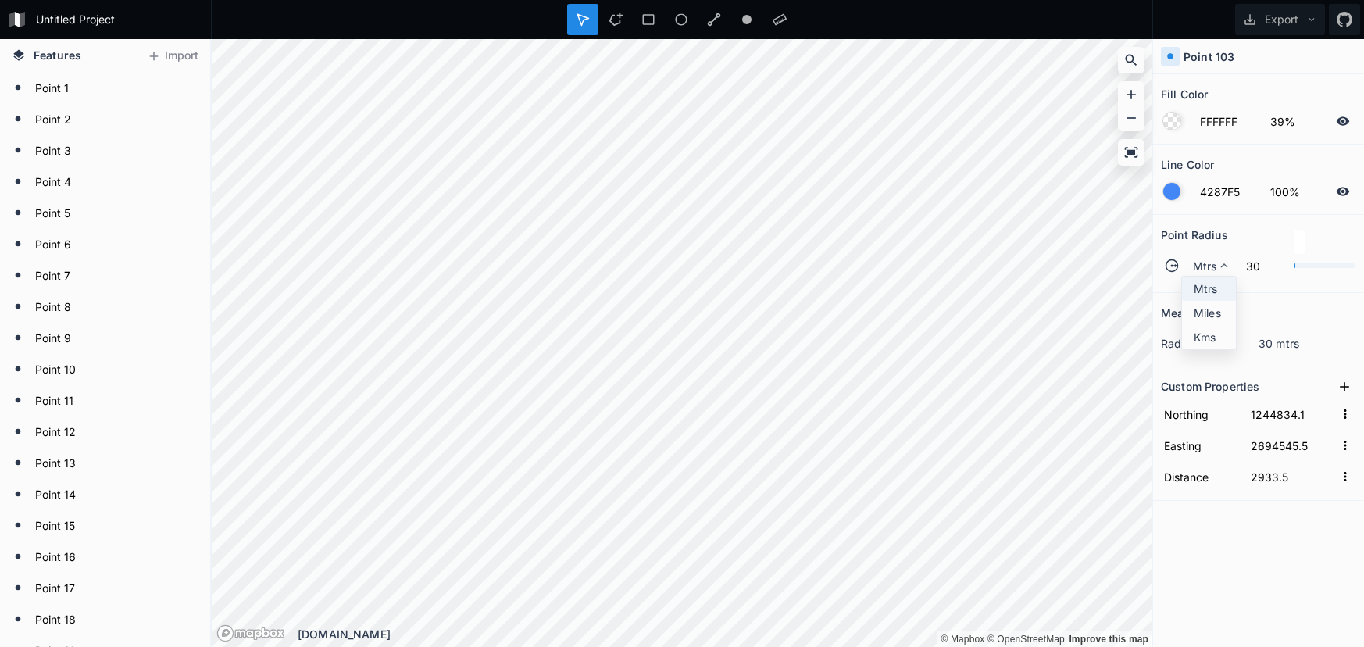
click at [1200, 285] on span "Mtrs" at bounding box center [1213, 288] width 38 height 16
click at [1208, 262] on span "Mtrs" at bounding box center [1205, 266] width 24 height 16
click at [1211, 273] on span "Mtrs" at bounding box center [1205, 266] width 24 height 16
click at [1213, 272] on span "Mtrs" at bounding box center [1205, 266] width 24 height 16
click at [1213, 289] on span "Mtrs" at bounding box center [1213, 288] width 38 height 16
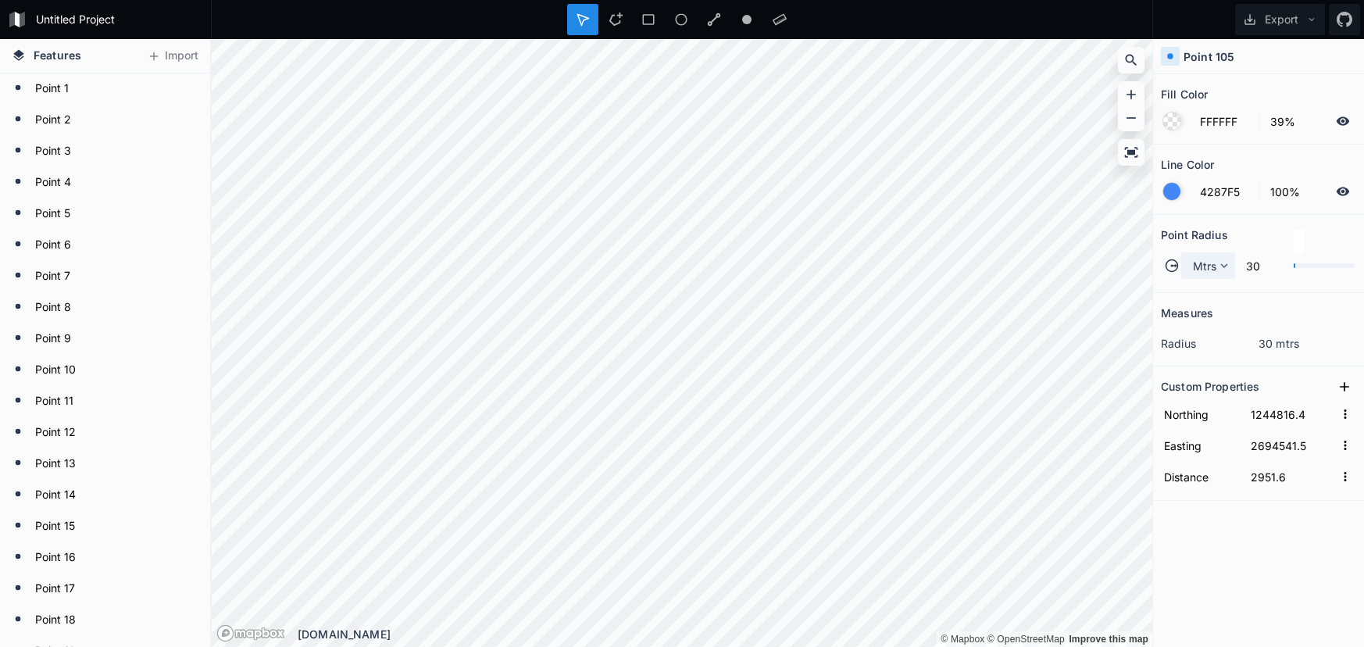
click at [1209, 277] on div "Mtrs" at bounding box center [1208, 265] width 54 height 27
drag, startPoint x: 1208, startPoint y: 285, endPoint x: 1159, endPoint y: 301, distance: 51.6
click at [1208, 285] on span "Mtrs" at bounding box center [1213, 288] width 38 height 16
click at [1218, 266] on icon at bounding box center [1224, 266] width 14 height 14
drag, startPoint x: 1216, startPoint y: 288, endPoint x: 1165, endPoint y: 290, distance: 51.6
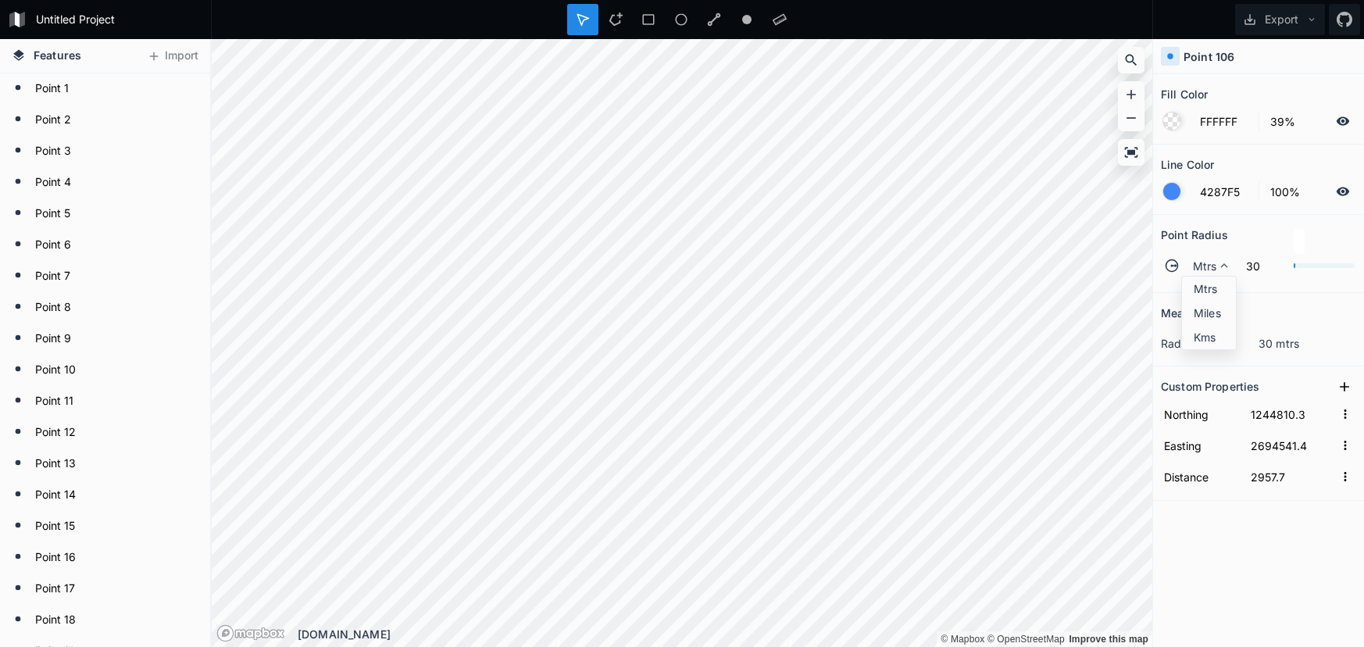
click at [1216, 288] on span "Mtrs" at bounding box center [1213, 288] width 38 height 16
click at [1207, 252] on div "Mtrs" at bounding box center [1208, 265] width 54 height 27
drag, startPoint x: 1201, startPoint y: 282, endPoint x: 1191, endPoint y: 282, distance: 9.4
click at [1200, 282] on span "Mtrs" at bounding box center [1213, 288] width 38 height 16
click at [1195, 263] on span "Mtrs" at bounding box center [1205, 266] width 24 height 16
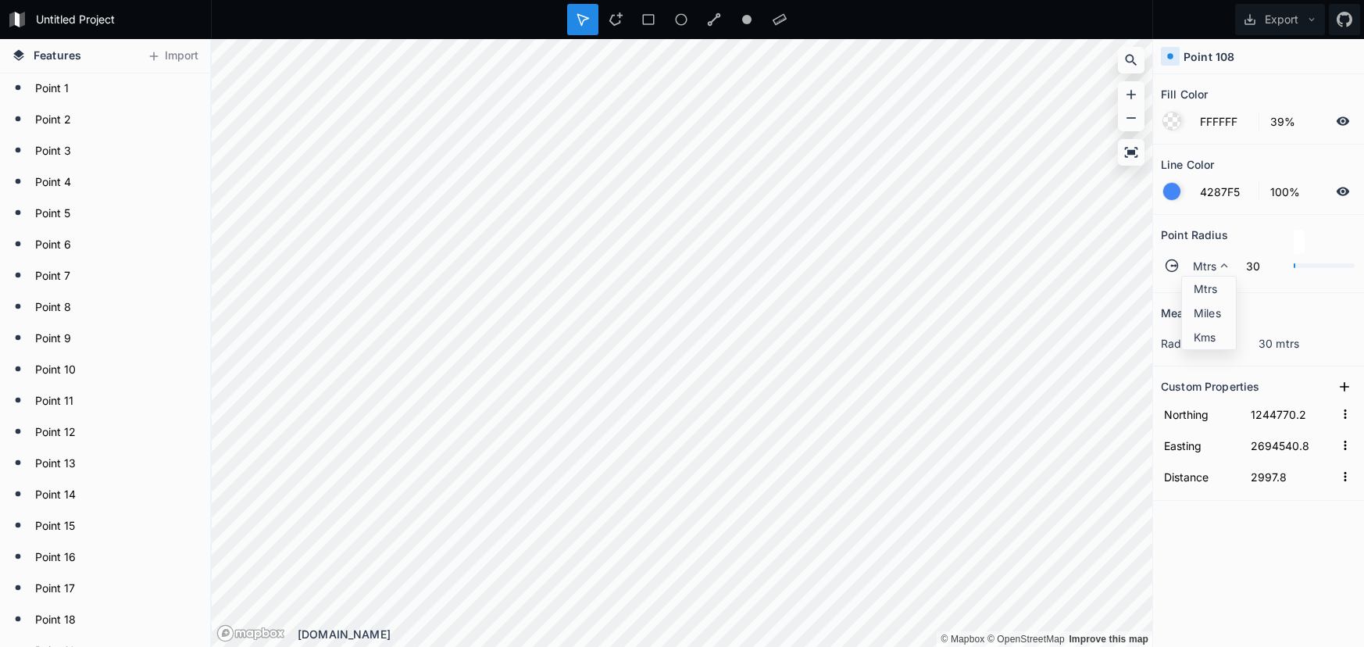
drag, startPoint x: 1199, startPoint y: 284, endPoint x: 1155, endPoint y: 310, distance: 50.8
click at [1199, 284] on span "Mtrs" at bounding box center [1213, 288] width 38 height 16
click at [1217, 270] on icon at bounding box center [1224, 266] width 14 height 14
drag, startPoint x: 1220, startPoint y: 286, endPoint x: 1152, endPoint y: 300, distance: 69.4
click at [1220, 286] on span "Mtrs" at bounding box center [1213, 288] width 38 height 16
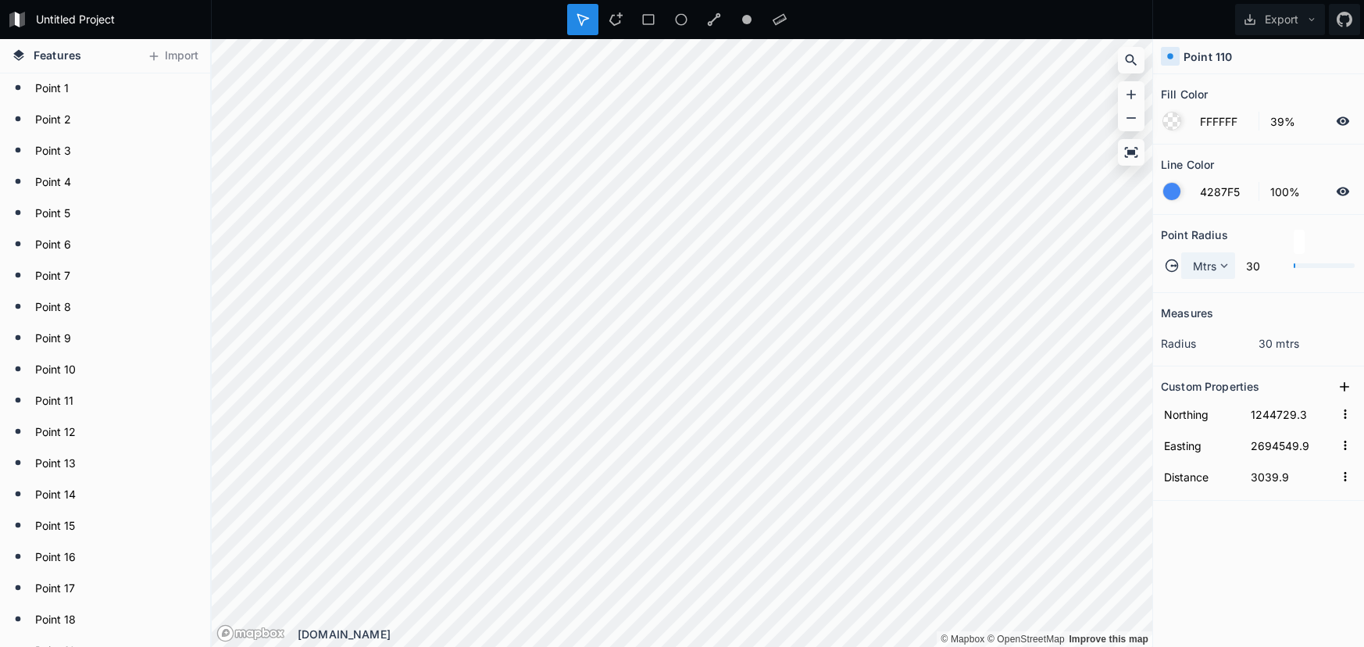
click at [1209, 271] on span "Mtrs" at bounding box center [1205, 266] width 24 height 16
drag, startPoint x: 1209, startPoint y: 284, endPoint x: 1179, endPoint y: 296, distance: 32.6
click at [1207, 285] on span "Mtrs" at bounding box center [1213, 288] width 38 height 16
click at [1200, 268] on span "Mtrs" at bounding box center [1205, 266] width 24 height 16
drag, startPoint x: 1205, startPoint y: 288, endPoint x: 1165, endPoint y: 298, distance: 41.1
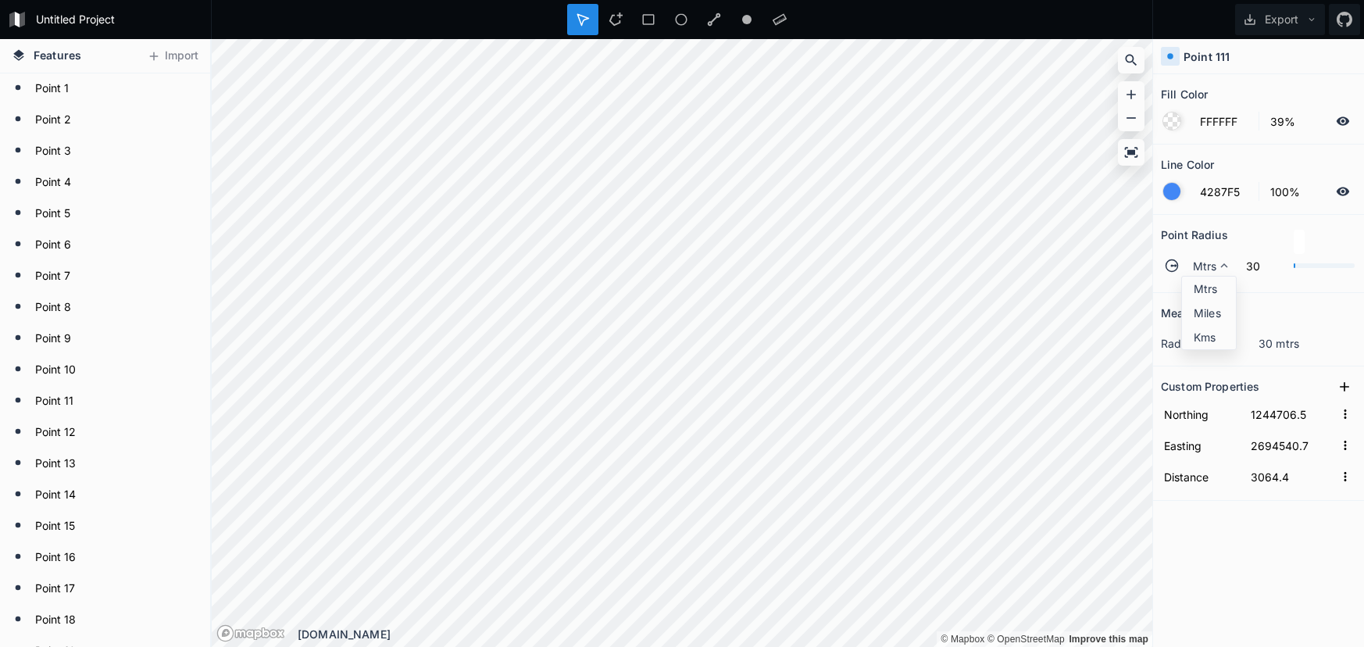
click at [1203, 288] on span "Mtrs" at bounding box center [1213, 288] width 38 height 16
click at [1212, 268] on span "Mtrs" at bounding box center [1205, 266] width 24 height 16
drag, startPoint x: 1215, startPoint y: 288, endPoint x: 1190, endPoint y: 288, distance: 25.0
click at [1209, 288] on span "Mtrs" at bounding box center [1213, 288] width 38 height 16
click at [1202, 273] on span "Mtrs" at bounding box center [1205, 266] width 24 height 16
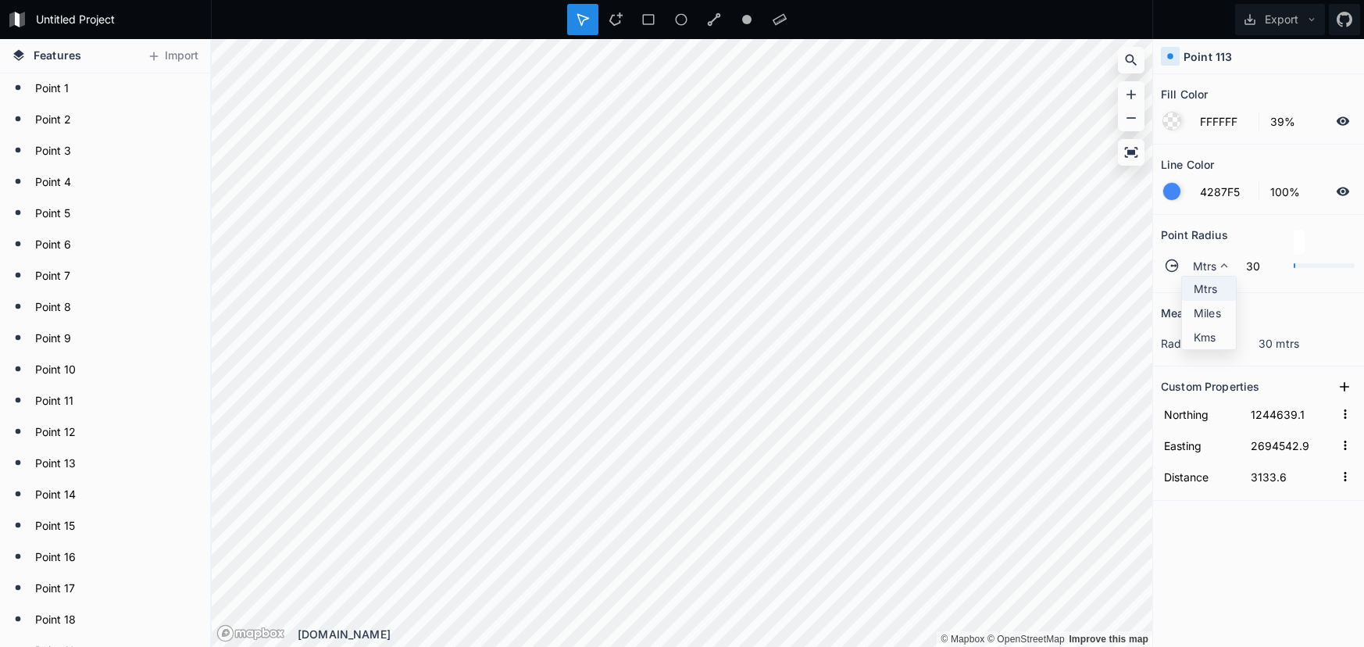
click at [1202, 282] on span "Mtrs" at bounding box center [1213, 288] width 38 height 16
click at [1210, 272] on span "Mtrs" at bounding box center [1205, 266] width 24 height 16
click at [1202, 295] on span "Mtrs" at bounding box center [1213, 288] width 38 height 16
click at [1201, 254] on div "Mtrs" at bounding box center [1208, 265] width 54 height 27
click at [1202, 288] on span "Mtrs" at bounding box center [1213, 288] width 38 height 16
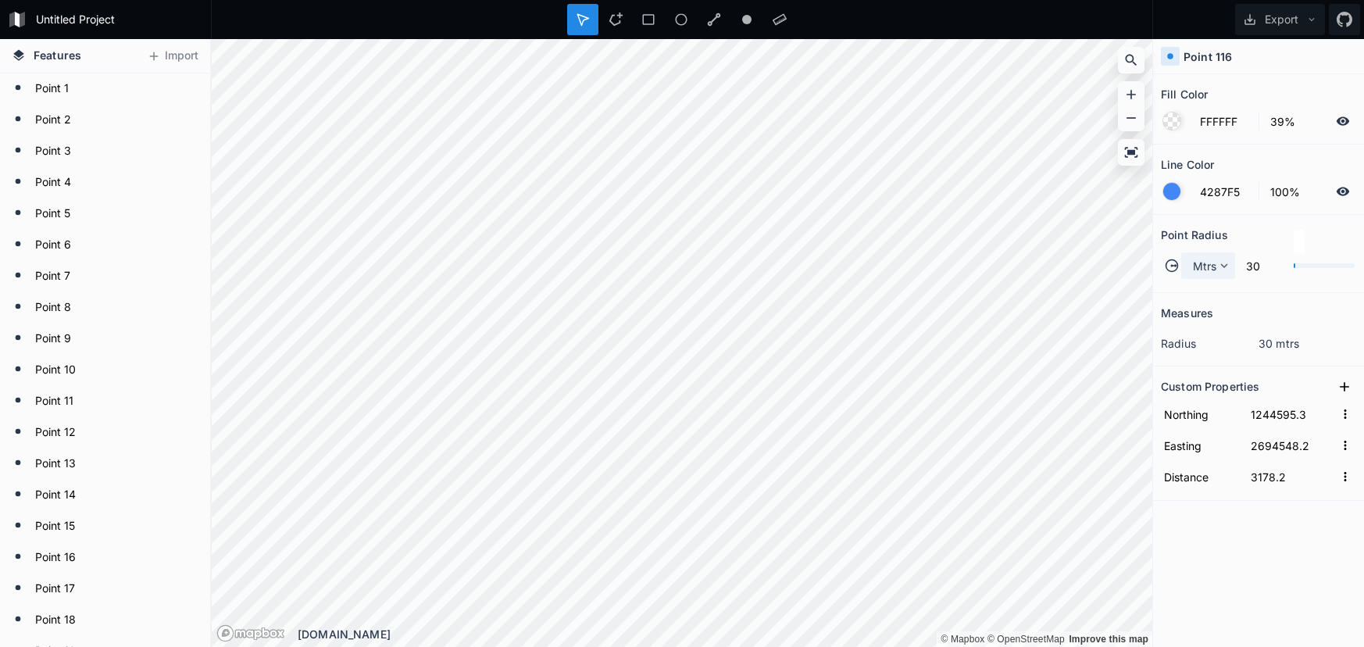
click at [1212, 271] on span "Mtrs" at bounding box center [1205, 266] width 24 height 16
drag, startPoint x: 1210, startPoint y: 285, endPoint x: 1172, endPoint y: 284, distance: 38.3
click at [1209, 285] on span "Mtrs" at bounding box center [1213, 288] width 38 height 16
click at [1201, 271] on span "Mtrs" at bounding box center [1205, 266] width 24 height 16
drag, startPoint x: 1200, startPoint y: 288, endPoint x: 1177, endPoint y: 294, distance: 23.5
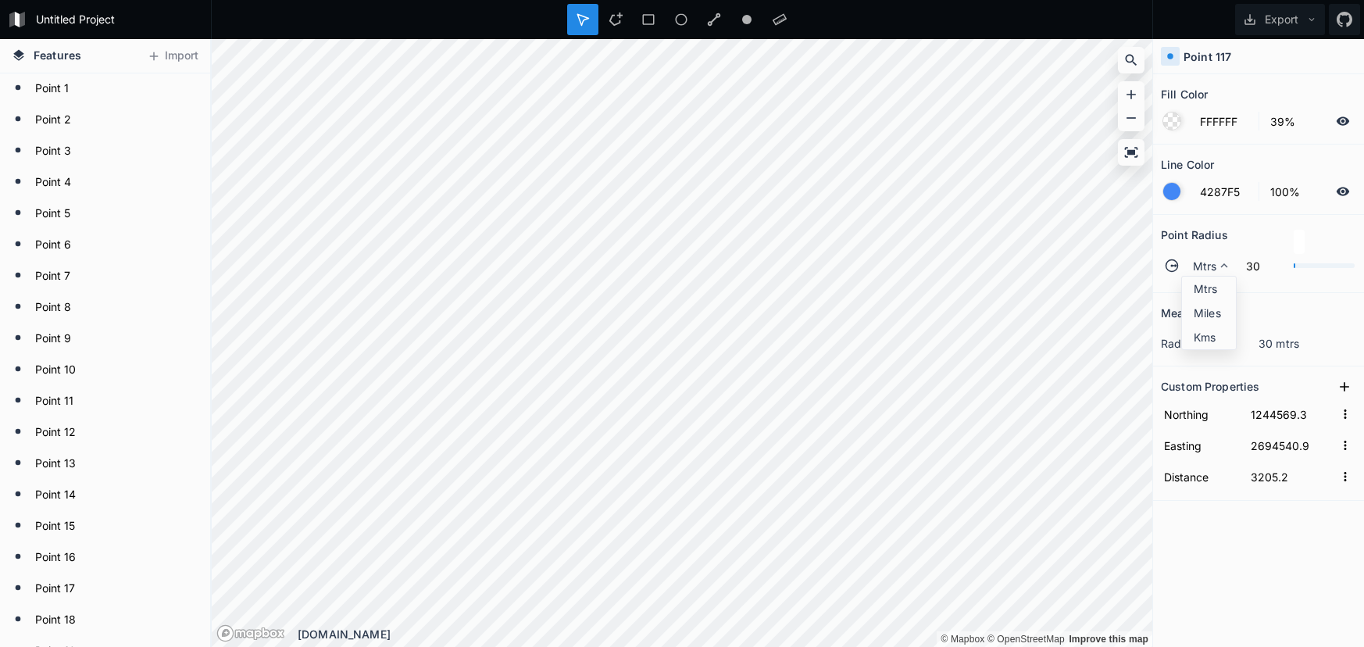
click at [1199, 288] on span "Mtrs" at bounding box center [1213, 288] width 38 height 16
click at [1210, 270] on span "Mtrs" at bounding box center [1205, 266] width 24 height 16
drag, startPoint x: 1205, startPoint y: 285, endPoint x: 1163, endPoint y: 293, distance: 43.7
click at [1205, 285] on span "Mtrs" at bounding box center [1213, 288] width 38 height 16
click at [1220, 272] on icon at bounding box center [1224, 266] width 14 height 14
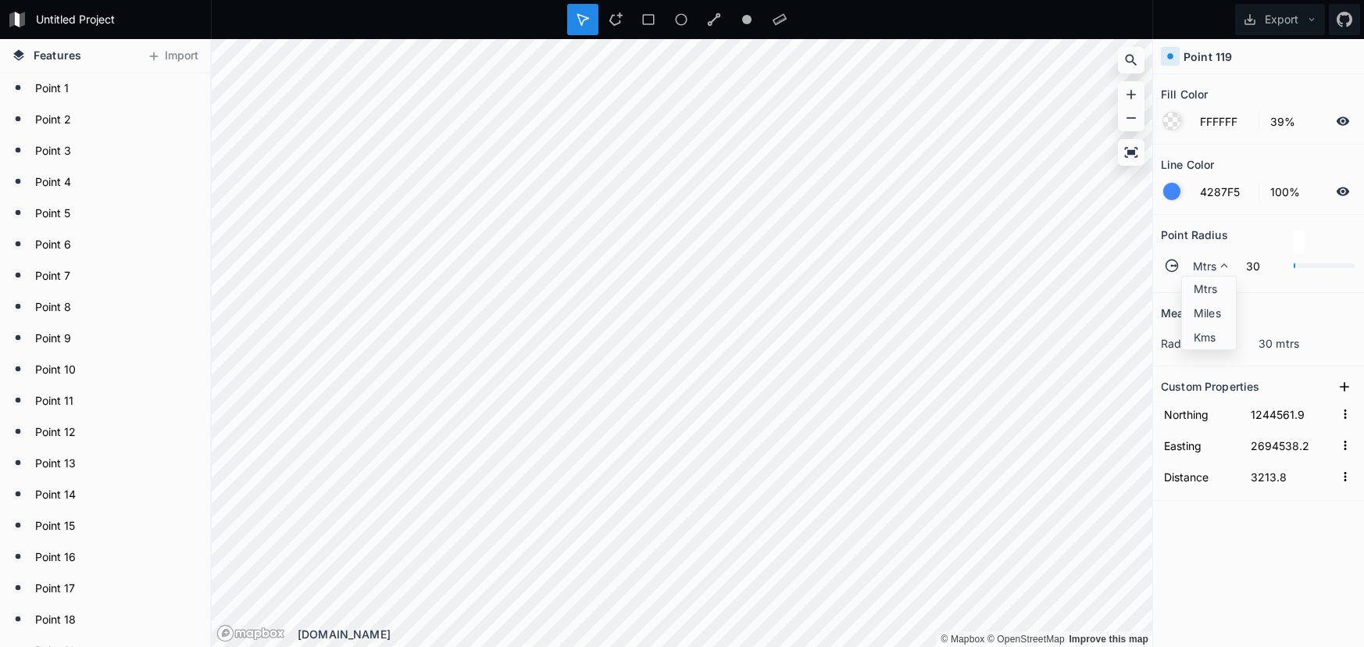
drag, startPoint x: 1212, startPoint y: 291, endPoint x: 1186, endPoint y: 293, distance: 25.8
click at [1212, 291] on span "Mtrs" at bounding box center [1213, 288] width 38 height 16
click at [1207, 268] on span "Mtrs" at bounding box center [1205, 266] width 24 height 16
click at [1209, 291] on span "Mtrs" at bounding box center [1213, 288] width 38 height 16
click at [1214, 271] on span "Mtrs" at bounding box center [1205, 266] width 24 height 16
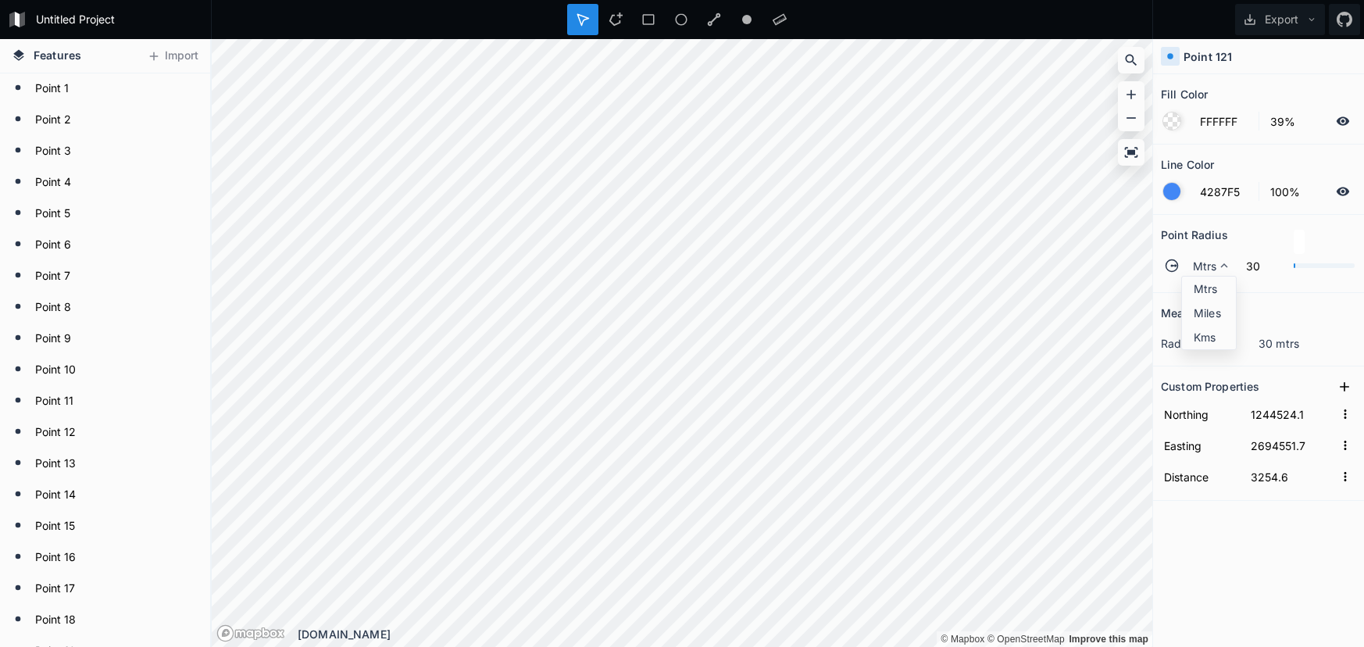
click at [1213, 288] on span "Mtrs" at bounding box center [1213, 288] width 38 height 16
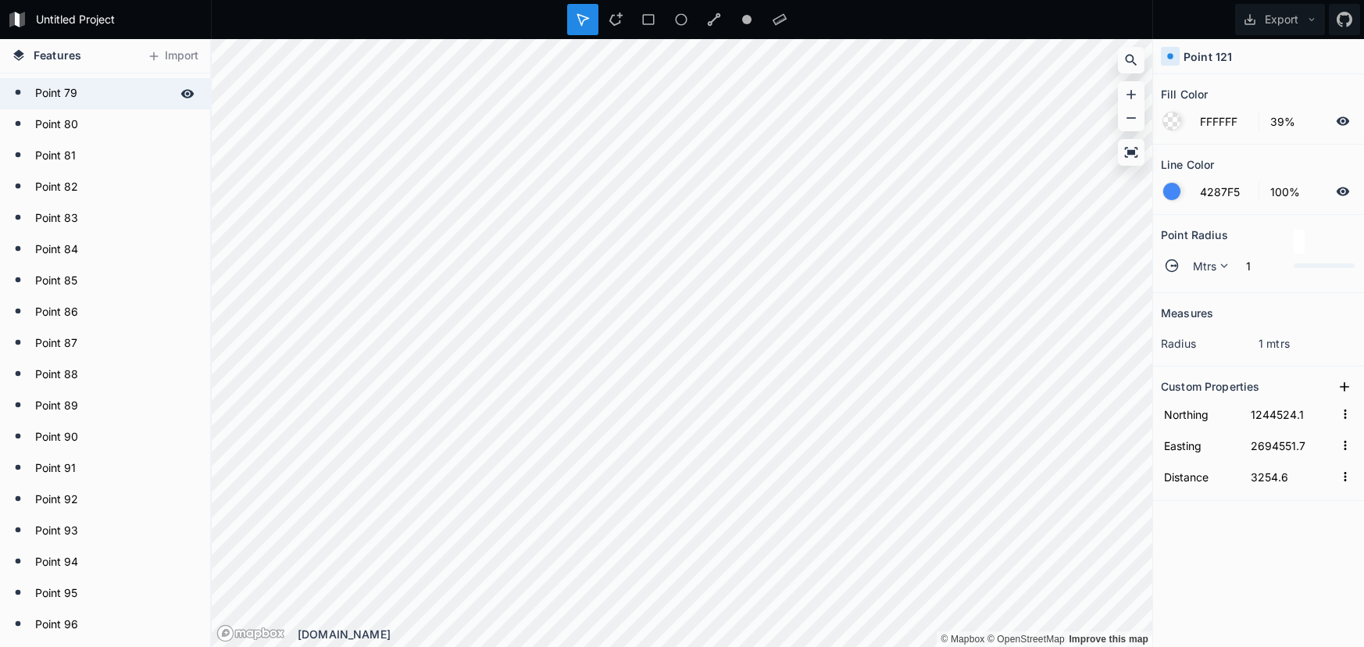
scroll to position [2445, 0]
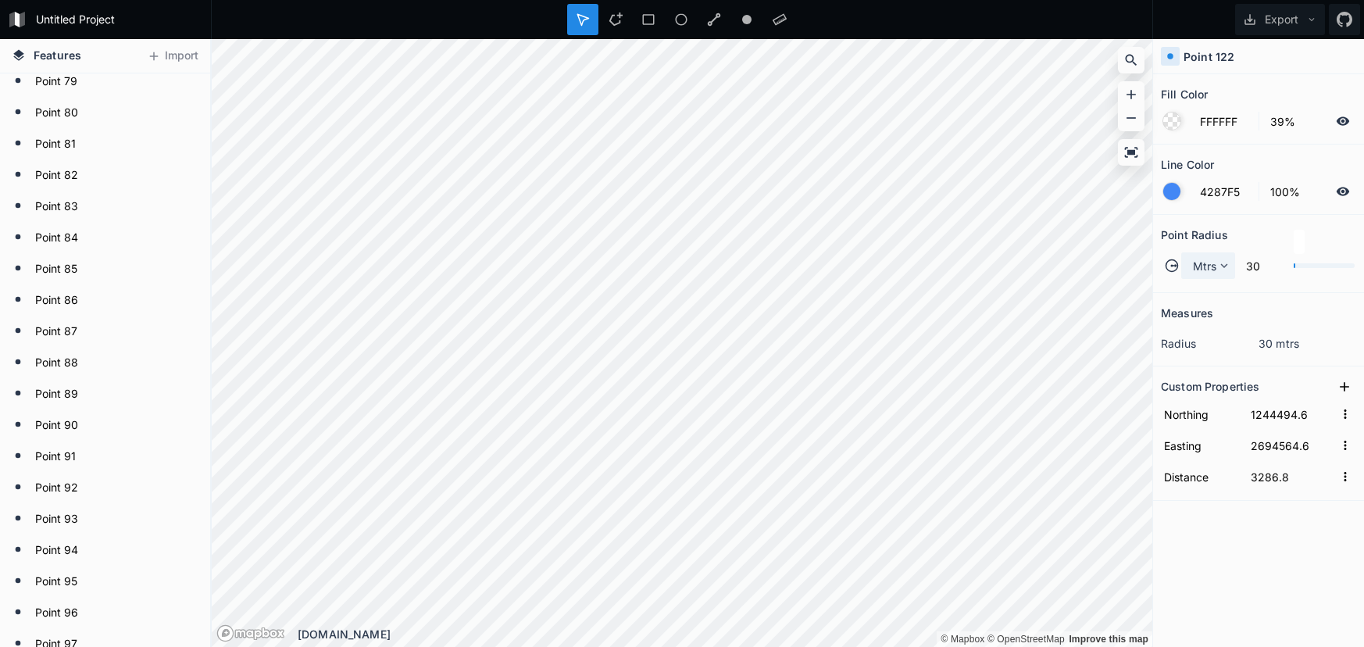
click at [1191, 264] on div "Mtrs" at bounding box center [1208, 265] width 54 height 27
drag, startPoint x: 1188, startPoint y: 274, endPoint x: 1195, endPoint y: 279, distance: 8.5
click at [1190, 276] on div "Mtrs Mtrs Miles Kms" at bounding box center [1208, 265] width 54 height 27
click at [1202, 263] on span "Mtrs" at bounding box center [1205, 266] width 24 height 16
click at [1208, 292] on span "Mtrs" at bounding box center [1213, 288] width 38 height 16
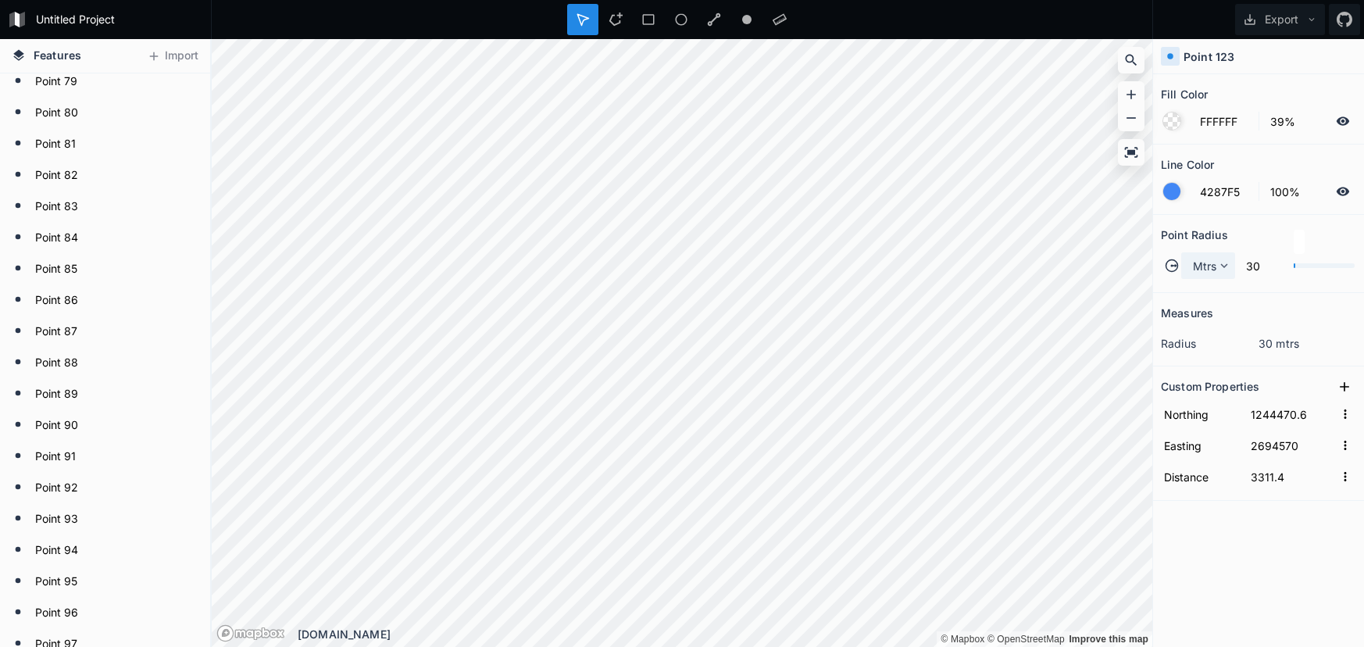
click at [1216, 266] on span "Mtrs" at bounding box center [1205, 266] width 24 height 16
drag, startPoint x: 1220, startPoint y: 291, endPoint x: 1212, endPoint y: 289, distance: 8.0
click at [1218, 291] on span "Mtrs" at bounding box center [1213, 288] width 38 height 16
click at [1203, 266] on span "Mtrs" at bounding box center [1205, 266] width 24 height 16
click at [1202, 325] on div "Miles" at bounding box center [1209, 337] width 54 height 24
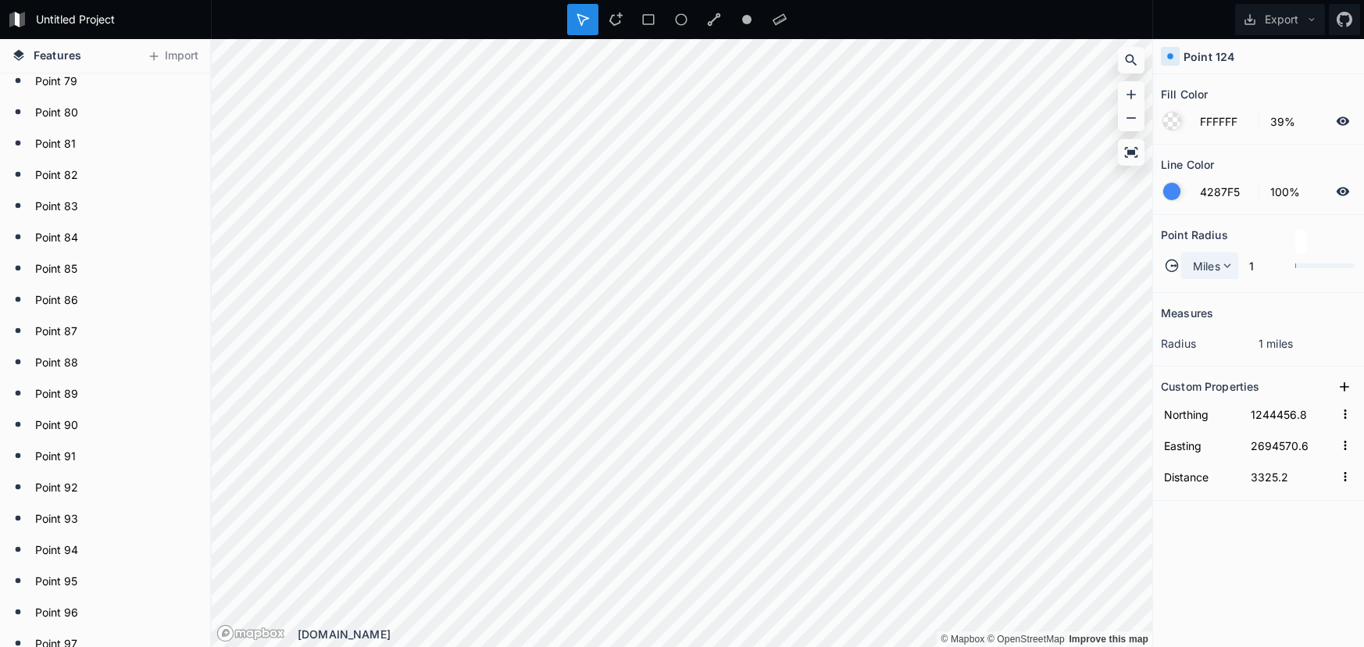
click at [1206, 273] on span "Miles" at bounding box center [1206, 266] width 27 height 16
click at [1210, 281] on span "Mtrs" at bounding box center [1214, 288] width 41 height 16
click at [1220, 270] on icon at bounding box center [1224, 266] width 14 height 14
drag, startPoint x: 1209, startPoint y: 286, endPoint x: 1170, endPoint y: 297, distance: 41.3
click at [1208, 287] on span "Mtrs" at bounding box center [1213, 288] width 38 height 16
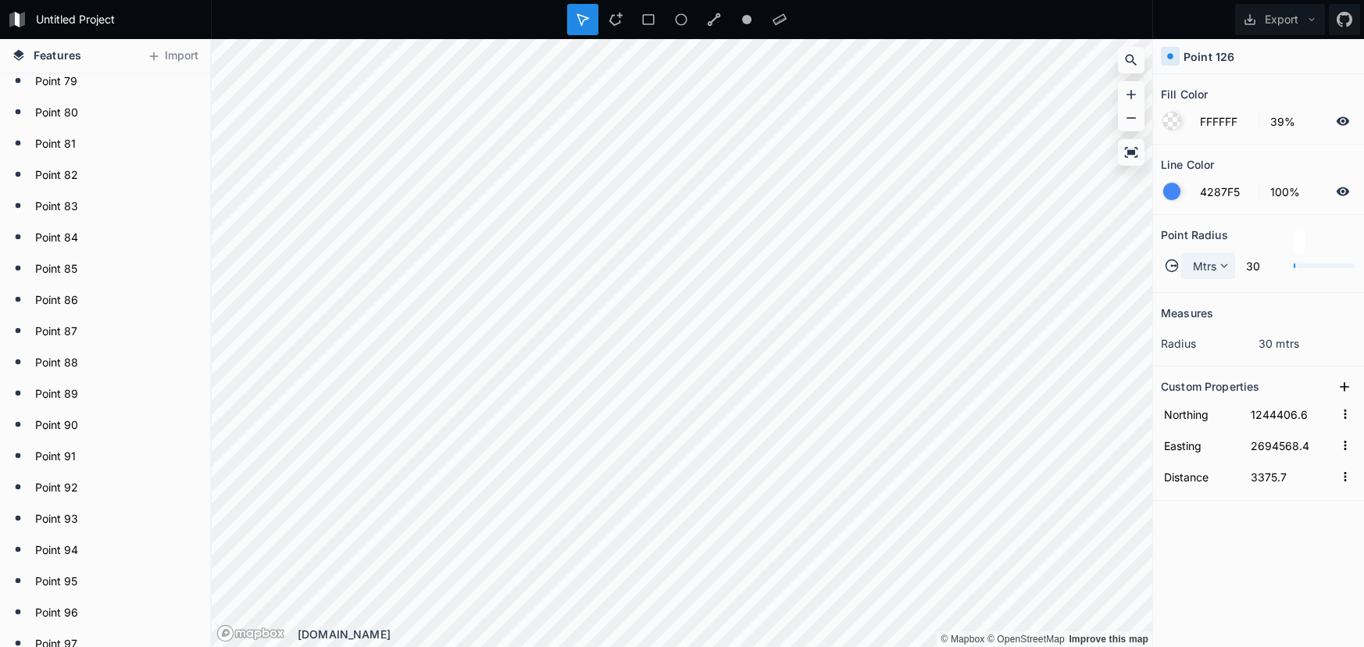
click at [1191, 266] on div "Mtrs" at bounding box center [1208, 265] width 54 height 27
drag, startPoint x: 1198, startPoint y: 277, endPoint x: 1183, endPoint y: 285, distance: 16.8
click at [1198, 301] on div "Mtrs" at bounding box center [1209, 313] width 54 height 24
drag, startPoint x: 1206, startPoint y: 266, endPoint x: 1205, endPoint y: 274, distance: 8.7
click at [1205, 266] on span "Mtrs" at bounding box center [1205, 266] width 24 height 16
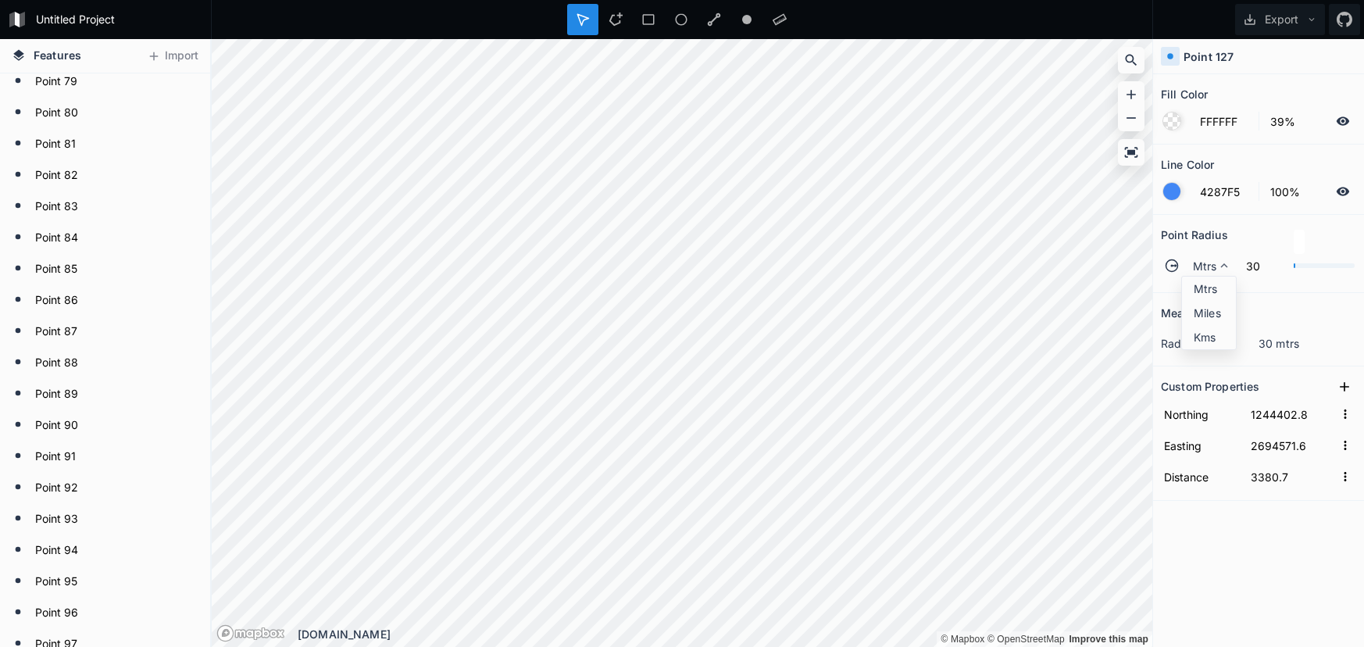
drag, startPoint x: 1206, startPoint y: 291, endPoint x: 1170, endPoint y: 298, distance: 37.5
click at [1205, 291] on span "Mtrs" at bounding box center [1213, 288] width 38 height 16
click at [1188, 272] on div "Mtrs" at bounding box center [1208, 265] width 54 height 27
drag, startPoint x: 1209, startPoint y: 287, endPoint x: 1180, endPoint y: 287, distance: 28.9
click at [1204, 287] on span "Mtrs" at bounding box center [1213, 288] width 38 height 16
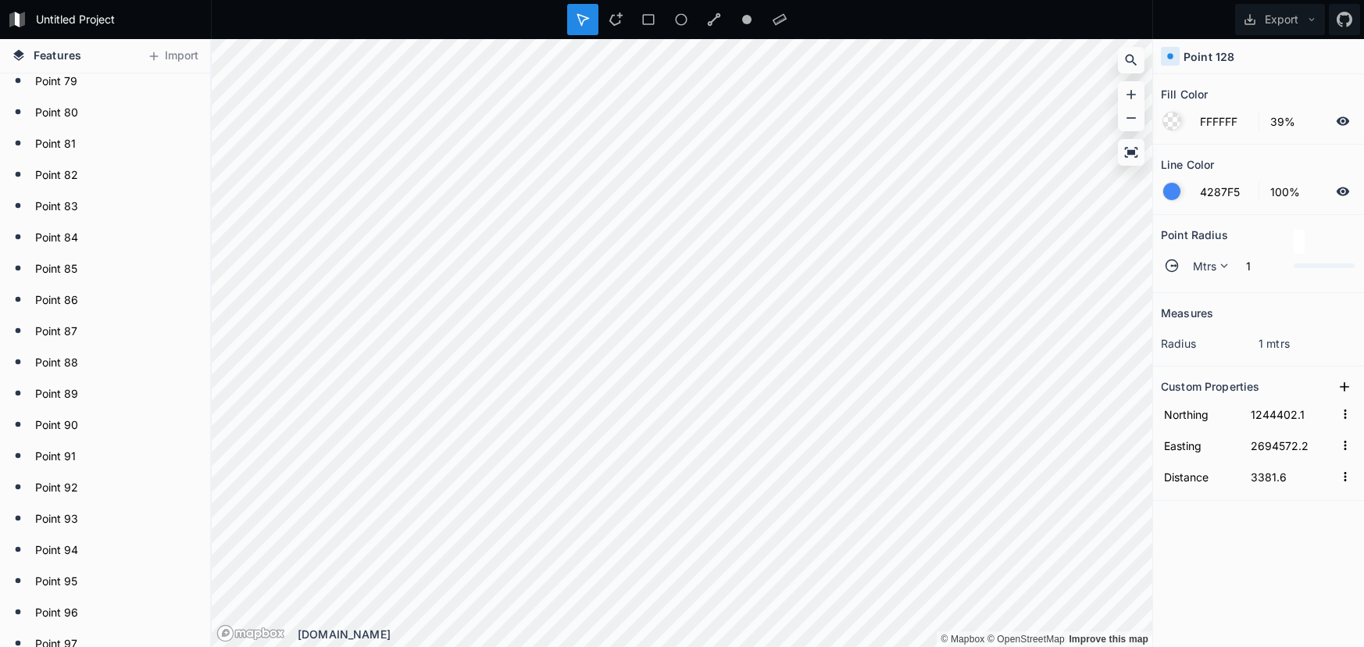
click at [571, 11] on div "Untitled Project Export Features [GEOGRAPHIC_DATA] [GEOGRAPHIC_DATA] 97 Point […" at bounding box center [682, 323] width 1364 height 647
click at [1210, 271] on span "Mtrs" at bounding box center [1205, 266] width 24 height 16
drag, startPoint x: 1211, startPoint y: 284, endPoint x: 1189, endPoint y: 288, distance: 22.2
click at [1211, 284] on span "Mtrs" at bounding box center [1213, 288] width 38 height 16
click at [1221, 267] on icon at bounding box center [1224, 266] width 14 height 14
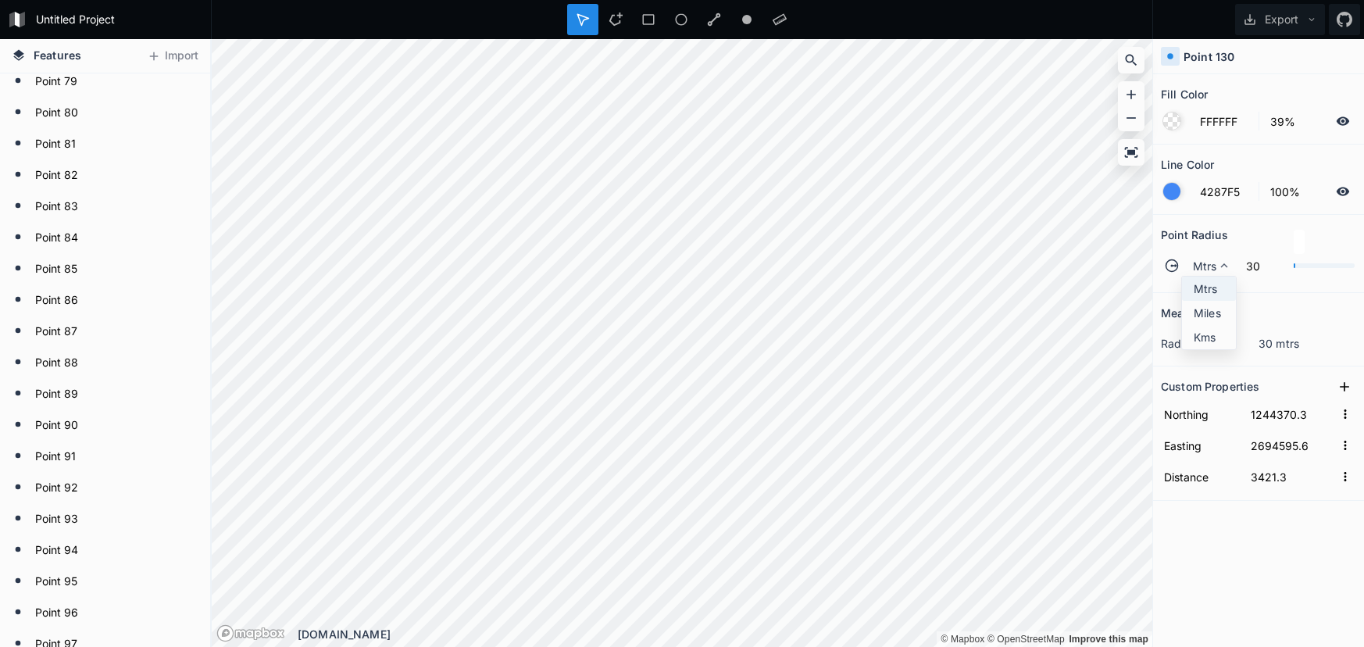
click at [1207, 284] on span "Mtrs" at bounding box center [1213, 288] width 38 height 16
drag, startPoint x: 1206, startPoint y: 263, endPoint x: 1212, endPoint y: 275, distance: 13.6
click at [1206, 263] on span "Mtrs" at bounding box center [1205, 266] width 24 height 16
drag, startPoint x: 1212, startPoint y: 275, endPoint x: 1191, endPoint y: 280, distance: 21.0
click at [1212, 301] on div "Mtrs" at bounding box center [1209, 313] width 54 height 24
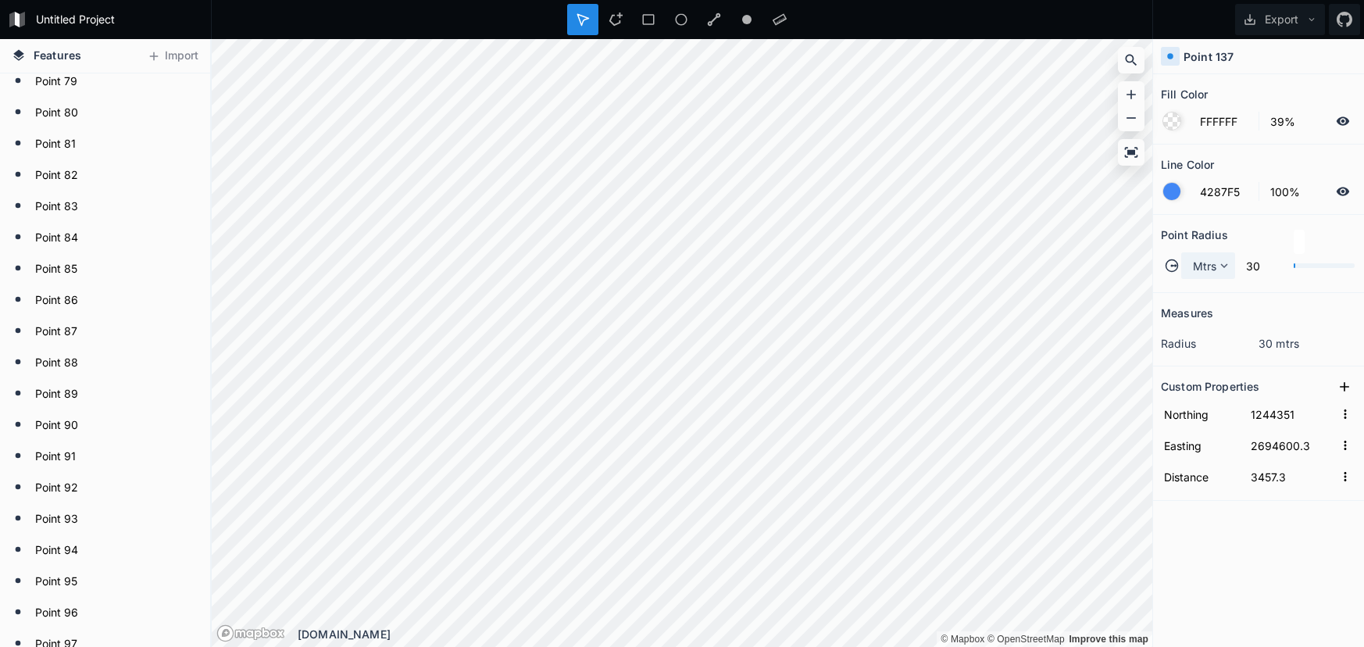
click at [1202, 266] on span "Mtrs" at bounding box center [1205, 266] width 24 height 16
drag, startPoint x: 1211, startPoint y: 282, endPoint x: 1160, endPoint y: 288, distance: 51.1
click at [1210, 283] on span "Mtrs" at bounding box center [1213, 288] width 38 height 16
drag, startPoint x: 1196, startPoint y: 264, endPoint x: 1194, endPoint y: 274, distance: 10.4
click at [1196, 264] on span "Mtrs" at bounding box center [1205, 266] width 24 height 16
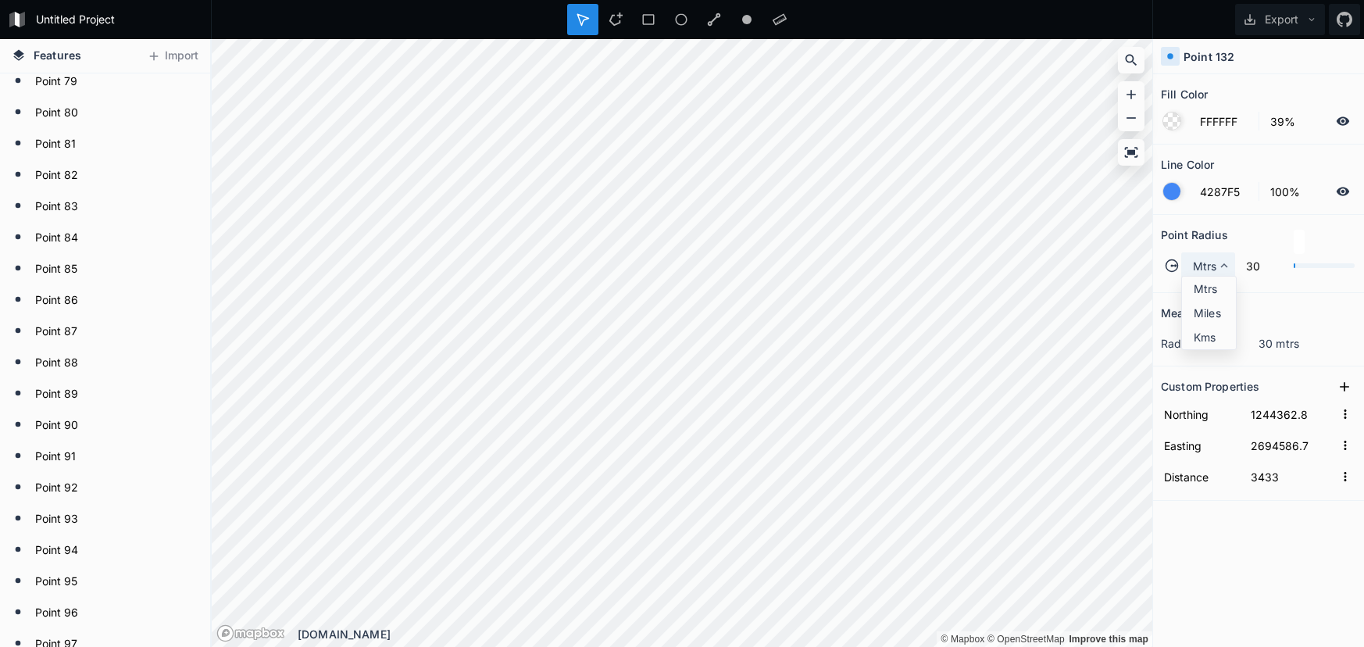
click at [1198, 296] on span "Mtrs" at bounding box center [1213, 288] width 38 height 16
click at [1191, 267] on div "Mtrs" at bounding box center [1208, 265] width 54 height 27
click at [1210, 281] on span "Mtrs" at bounding box center [1213, 288] width 38 height 16
click at [1184, 270] on div "Mtrs" at bounding box center [1208, 265] width 54 height 27
click at [1193, 301] on div "Mtrs" at bounding box center [1209, 313] width 54 height 24
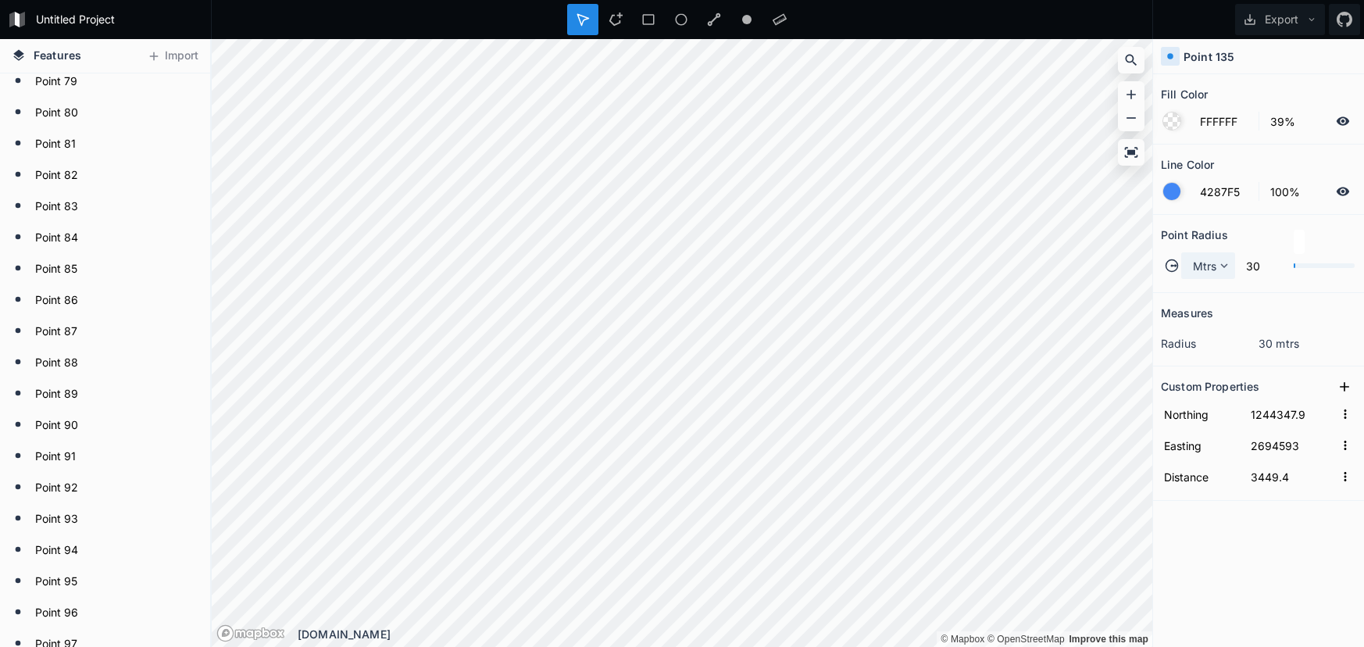
click at [1209, 271] on span "Mtrs" at bounding box center [1205, 266] width 24 height 16
click at [1214, 281] on span "Mtrs" at bounding box center [1213, 288] width 38 height 16
click at [1214, 258] on span "Mtrs" at bounding box center [1205, 266] width 24 height 16
drag, startPoint x: 1207, startPoint y: 280, endPoint x: 1160, endPoint y: 292, distance: 48.5
click at [1207, 301] on div "Mtrs" at bounding box center [1209, 313] width 54 height 24
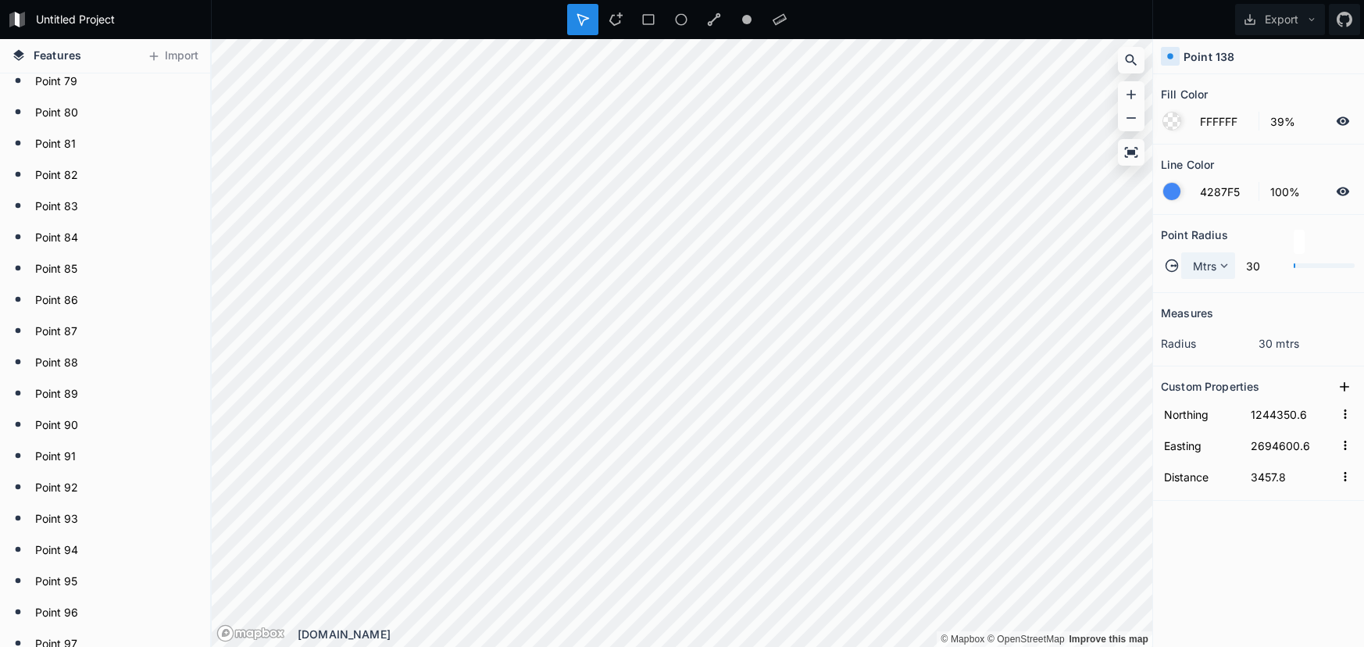
click at [1187, 263] on div "Mtrs" at bounding box center [1208, 265] width 54 height 27
click at [1214, 295] on span "Mtrs" at bounding box center [1213, 288] width 38 height 16
click at [1205, 260] on span "Mtrs" at bounding box center [1205, 266] width 24 height 16
click at [1193, 301] on div "Mtrs" at bounding box center [1209, 313] width 54 height 24
click at [1216, 266] on span "Mtrs" at bounding box center [1205, 266] width 24 height 16
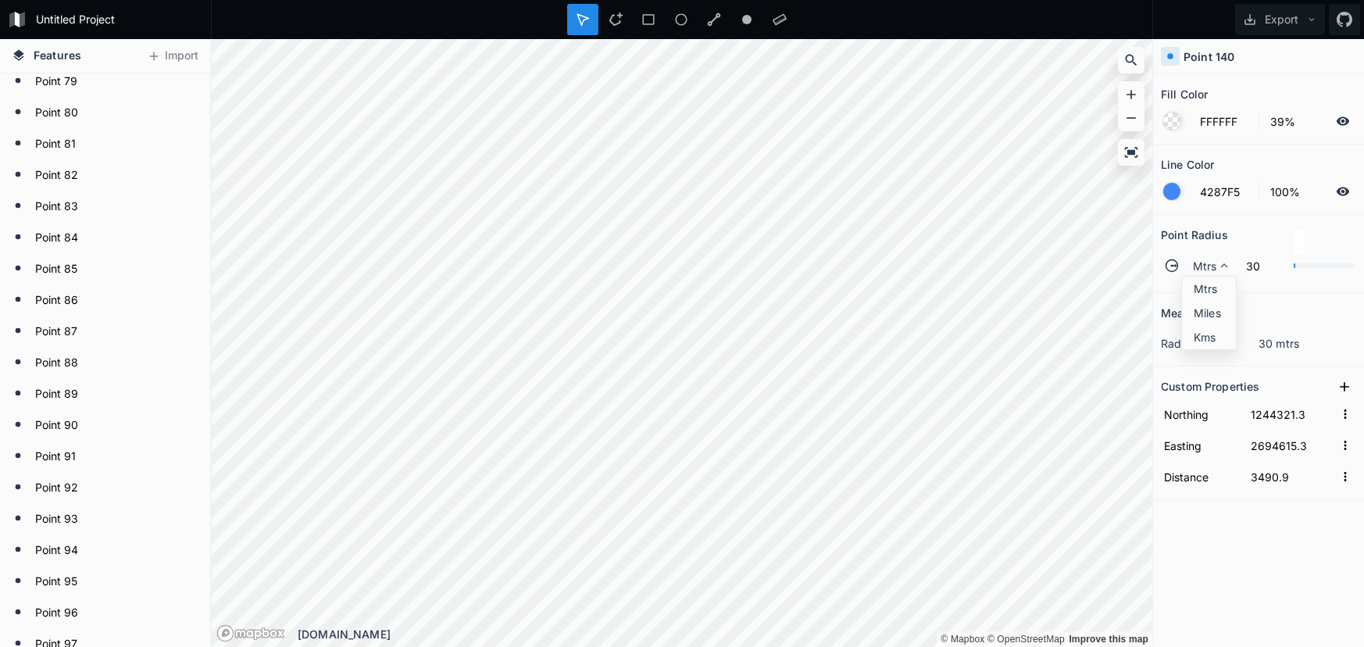
drag, startPoint x: 1211, startPoint y: 288, endPoint x: 1159, endPoint y: 294, distance: 51.9
click at [1212, 288] on span "Mtrs" at bounding box center [1213, 288] width 38 height 16
click at [1207, 269] on span "Mtrs" at bounding box center [1205, 266] width 24 height 16
click at [1201, 276] on div "Mtrs Mtrs Miles Kms" at bounding box center [1208, 265] width 54 height 27
click at [1207, 270] on span "Mtrs" at bounding box center [1205, 266] width 24 height 16
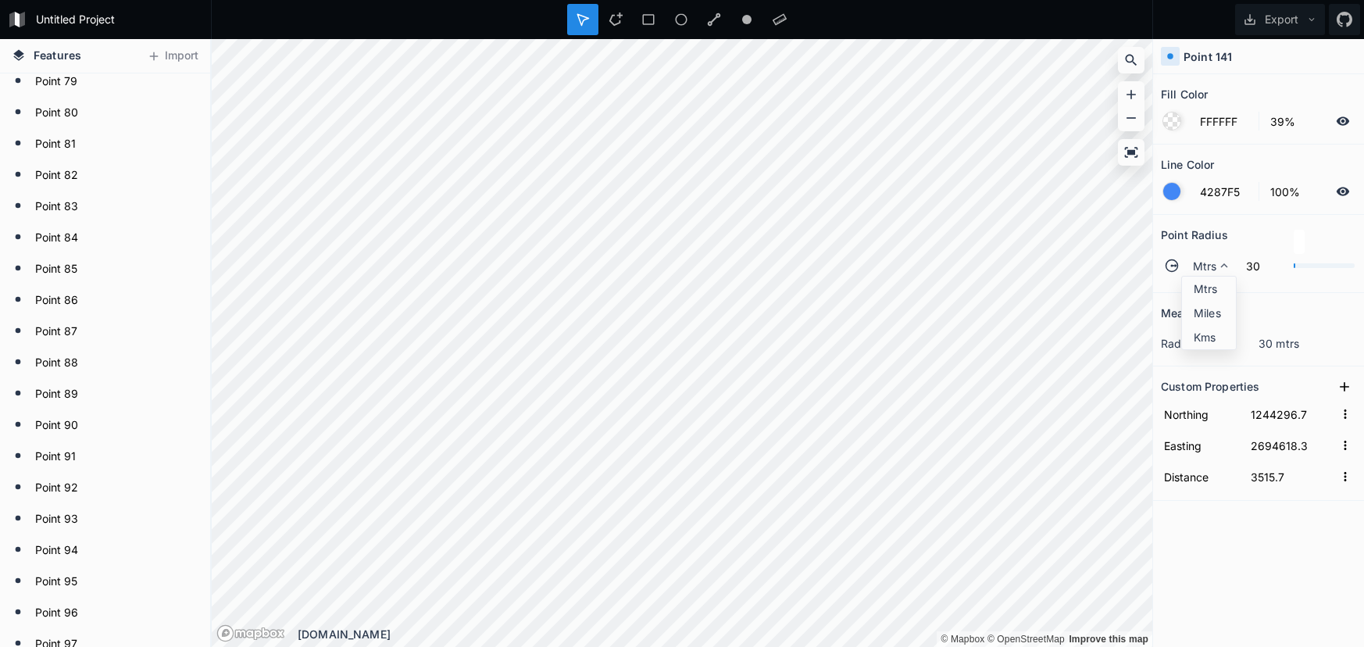
drag, startPoint x: 1206, startPoint y: 286, endPoint x: 1155, endPoint y: 287, distance: 50.8
click at [1202, 286] on span "Mtrs" at bounding box center [1213, 288] width 38 height 16
click at [1212, 270] on span "Mtrs" at bounding box center [1205, 266] width 24 height 16
click at [1213, 289] on span "Mtrs" at bounding box center [1213, 288] width 38 height 16
click at [1223, 272] on icon at bounding box center [1224, 266] width 14 height 14
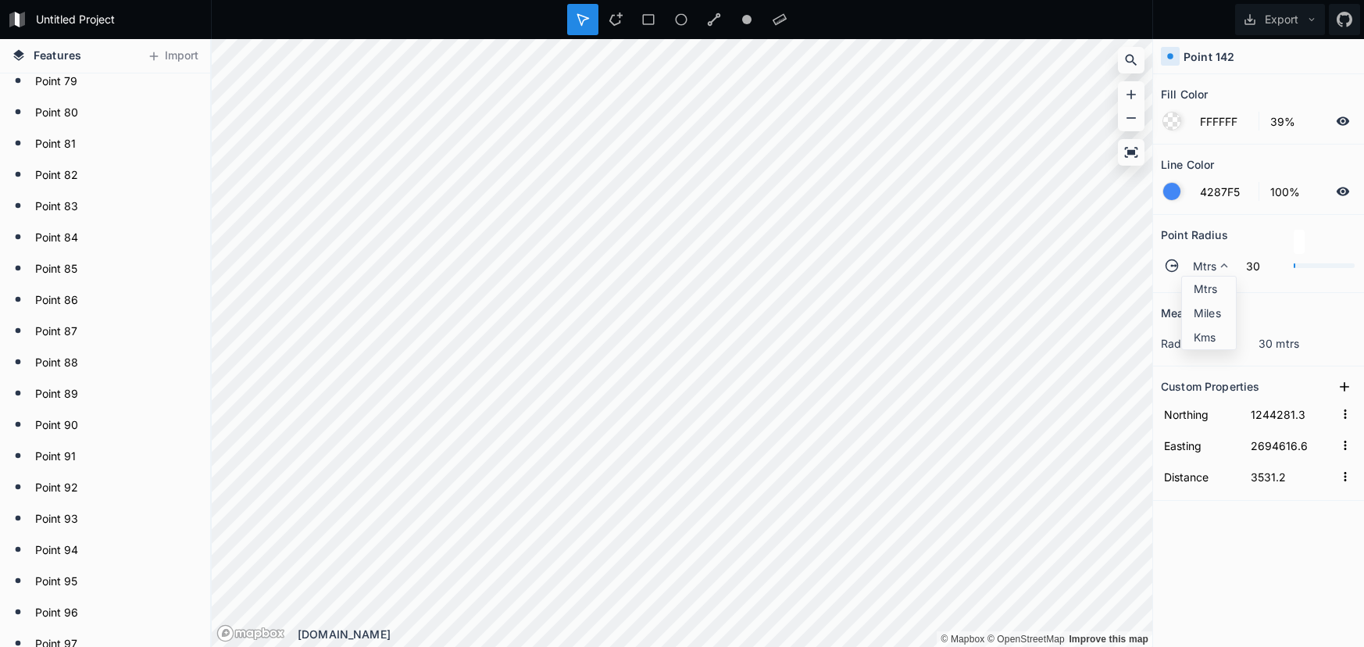
drag, startPoint x: 1223, startPoint y: 286, endPoint x: 1193, endPoint y: 288, distance: 29.8
click at [1223, 286] on span "Mtrs" at bounding box center [1213, 288] width 38 height 16
click at [1217, 261] on icon at bounding box center [1224, 266] width 14 height 14
drag, startPoint x: 1224, startPoint y: 284, endPoint x: 1156, endPoint y: 280, distance: 68.1
click at [1224, 284] on span "Mtrs" at bounding box center [1213, 288] width 38 height 16
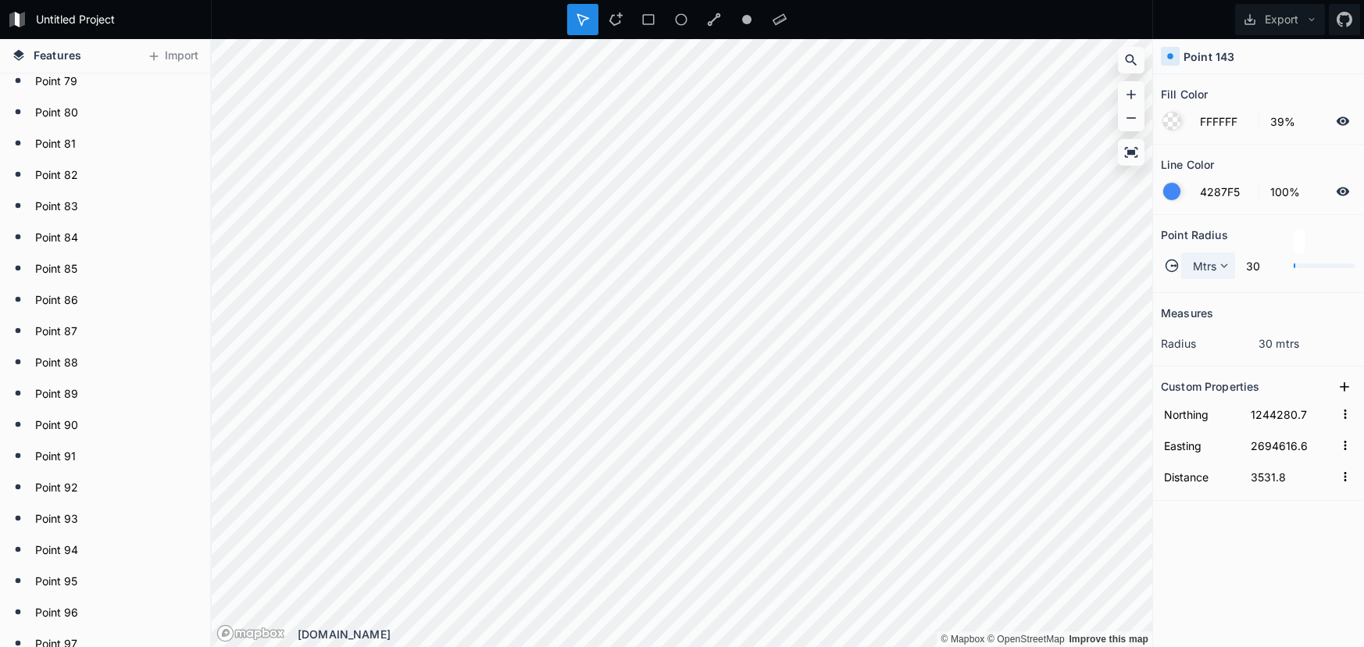
click at [1200, 264] on span "Mtrs" at bounding box center [1205, 266] width 24 height 16
click at [1201, 282] on span "Mtrs" at bounding box center [1213, 288] width 38 height 16
click at [1214, 265] on span "Mtrs" at bounding box center [1205, 266] width 24 height 16
click at [1209, 285] on span "Mtrs" at bounding box center [1213, 288] width 38 height 16
click at [1170, 269] on icon at bounding box center [1172, 266] width 14 height 14
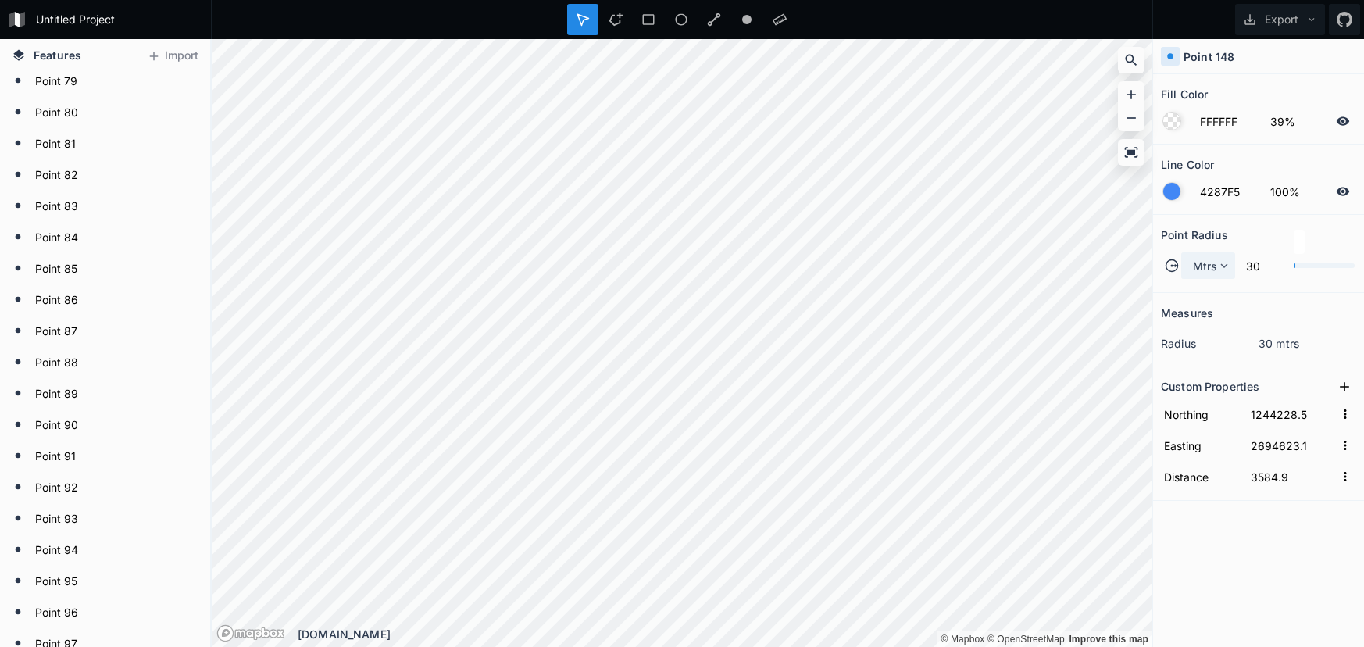
click at [1210, 271] on span "Mtrs" at bounding box center [1205, 266] width 24 height 16
drag, startPoint x: 1215, startPoint y: 287, endPoint x: 1156, endPoint y: 289, distance: 58.6
click at [1213, 288] on span "Mtrs" at bounding box center [1213, 288] width 38 height 16
click at [1210, 274] on div "Mtrs" at bounding box center [1208, 265] width 54 height 27
drag, startPoint x: 1210, startPoint y: 286, endPoint x: 1174, endPoint y: 289, distance: 36.1
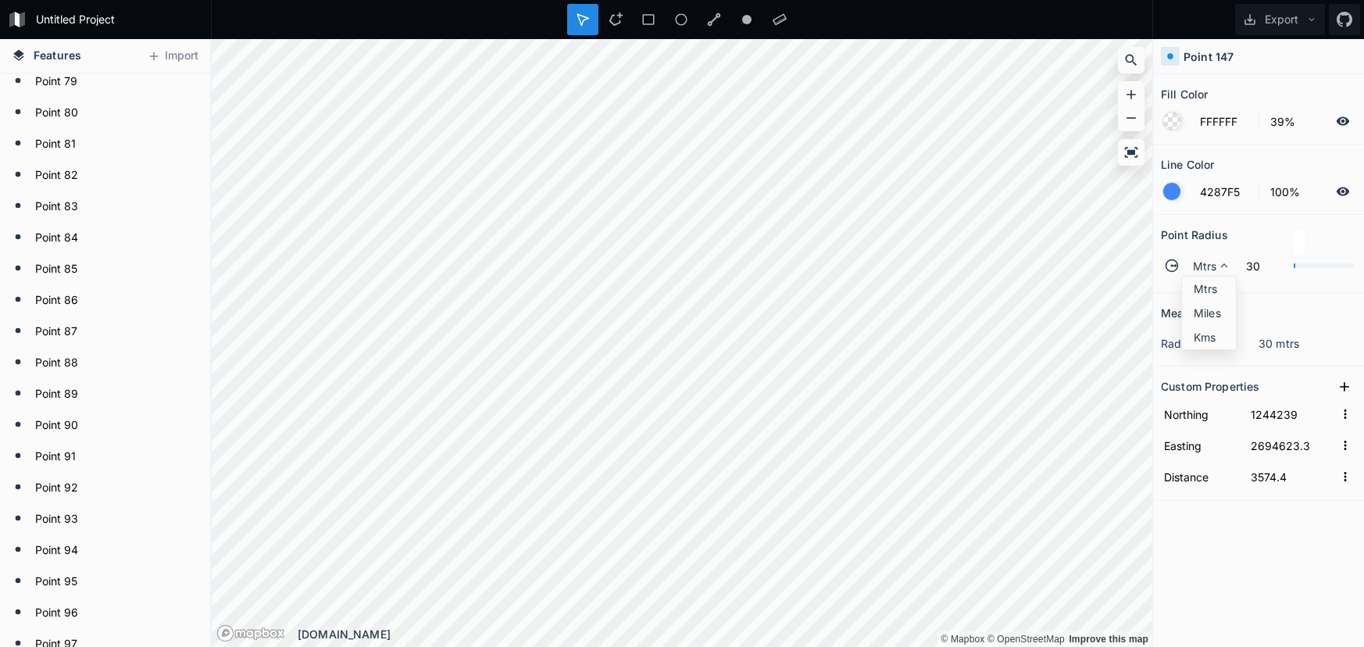
click at [1210, 286] on span "Mtrs" at bounding box center [1213, 288] width 38 height 16
click at [1194, 267] on span "Mtrs" at bounding box center [1205, 266] width 24 height 16
drag, startPoint x: 1201, startPoint y: 282, endPoint x: 1181, endPoint y: 283, distance: 19.5
click at [1201, 282] on span "Mtrs" at bounding box center [1213, 288] width 38 height 16
click at [1217, 270] on icon at bounding box center [1224, 266] width 14 height 14
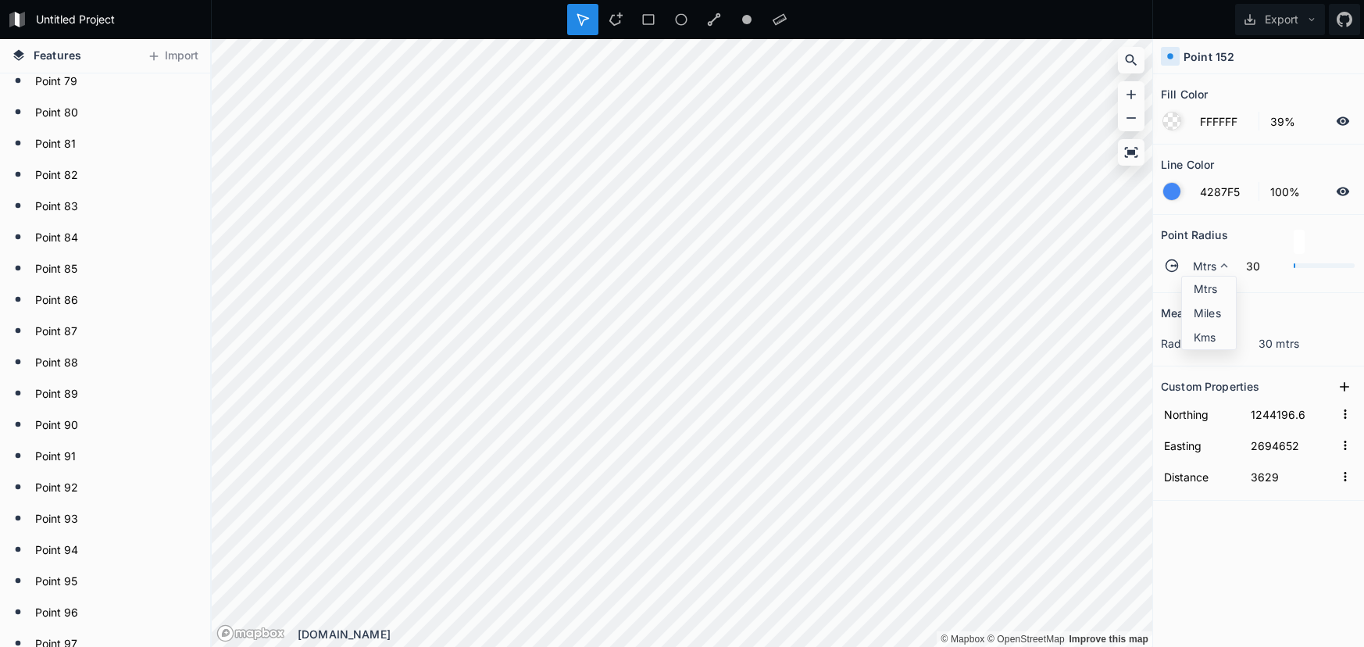
click at [1213, 291] on span "Mtrs" at bounding box center [1213, 288] width 38 height 16
click at [1217, 266] on icon at bounding box center [1224, 266] width 14 height 14
drag, startPoint x: 1227, startPoint y: 285, endPoint x: 1201, endPoint y: 282, distance: 26.7
click at [1224, 285] on span "Mtrs" at bounding box center [1213, 288] width 38 height 16
click at [1223, 266] on icon at bounding box center [1223, 265] width 7 height 5
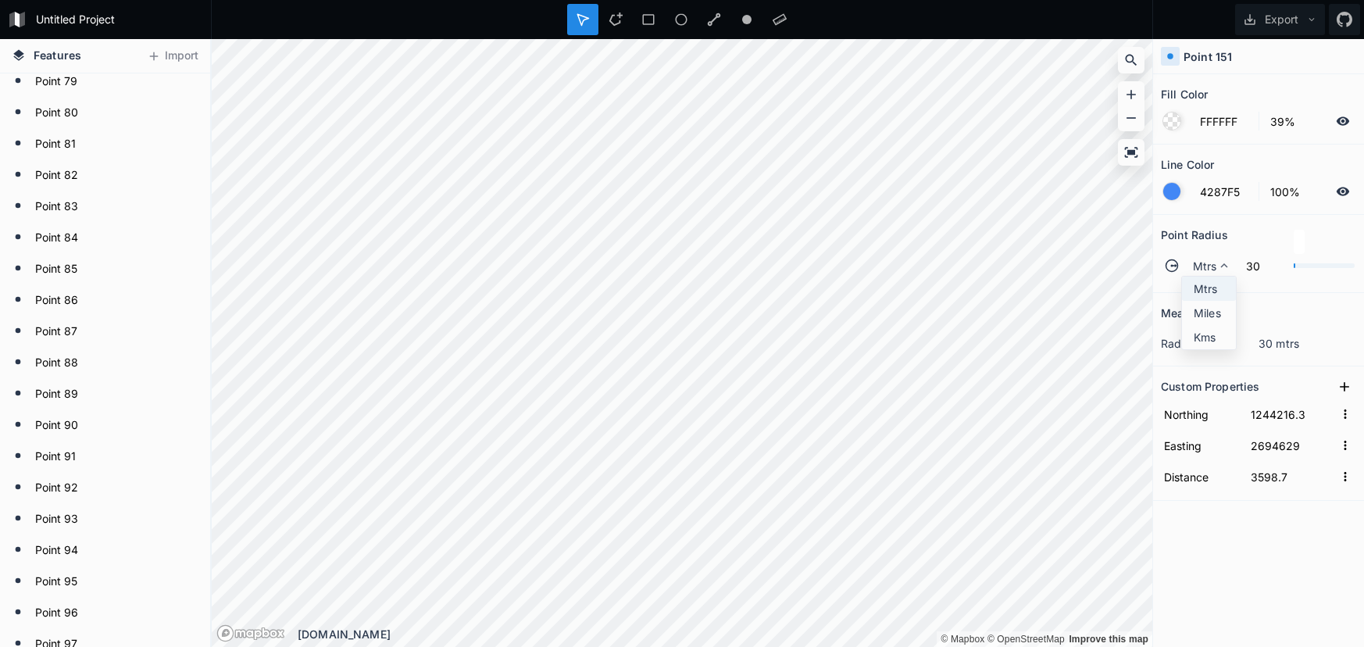
click at [1228, 287] on span "Mtrs" at bounding box center [1213, 288] width 38 height 16
click at [1190, 270] on div "Mtrs" at bounding box center [1208, 265] width 54 height 27
click at [1216, 293] on span "Mtrs" at bounding box center [1213, 288] width 38 height 16
click at [1211, 266] on span "Mtrs" at bounding box center [1205, 266] width 24 height 16
drag, startPoint x: 1211, startPoint y: 289, endPoint x: 1152, endPoint y: 279, distance: 59.5
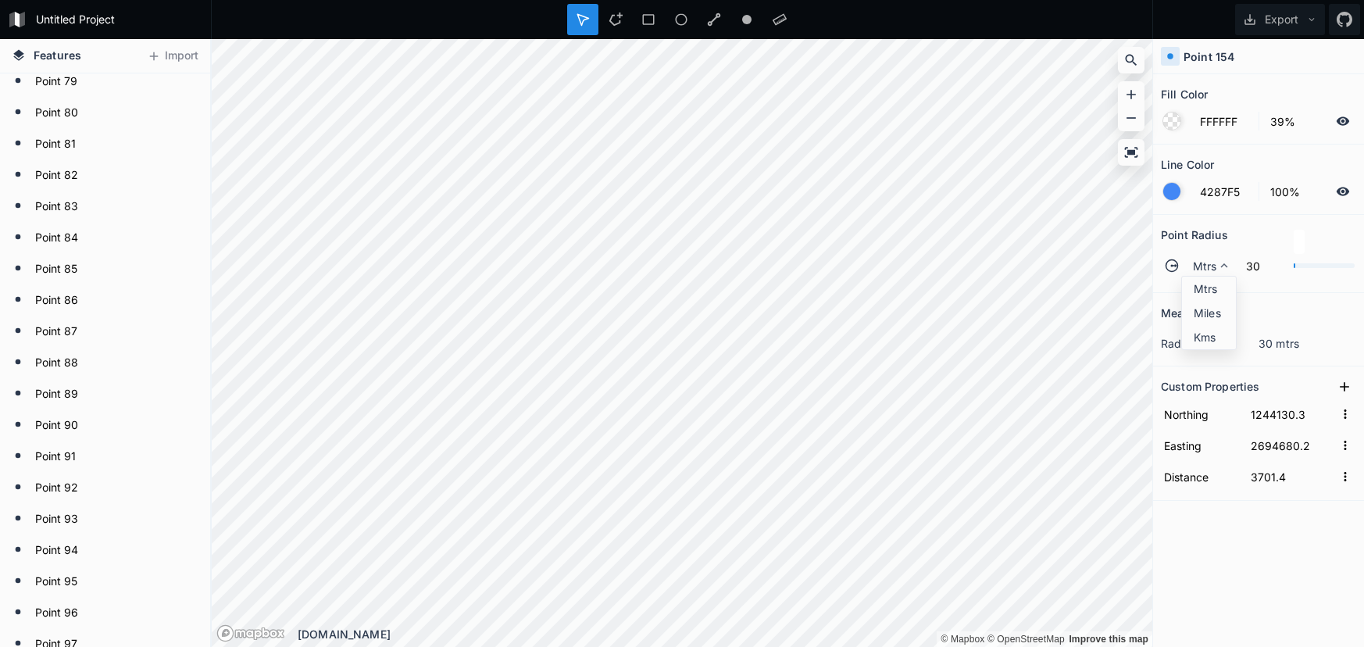
click at [1209, 288] on span "Mtrs" at bounding box center [1213, 288] width 38 height 16
click at [1213, 266] on span "Mtrs" at bounding box center [1205, 266] width 24 height 16
drag, startPoint x: 1204, startPoint y: 288, endPoint x: 1170, endPoint y: 288, distance: 33.6
click at [1204, 288] on span "Mtrs" at bounding box center [1213, 288] width 38 height 16
click at [1203, 263] on span "Mtrs" at bounding box center [1205, 266] width 24 height 16
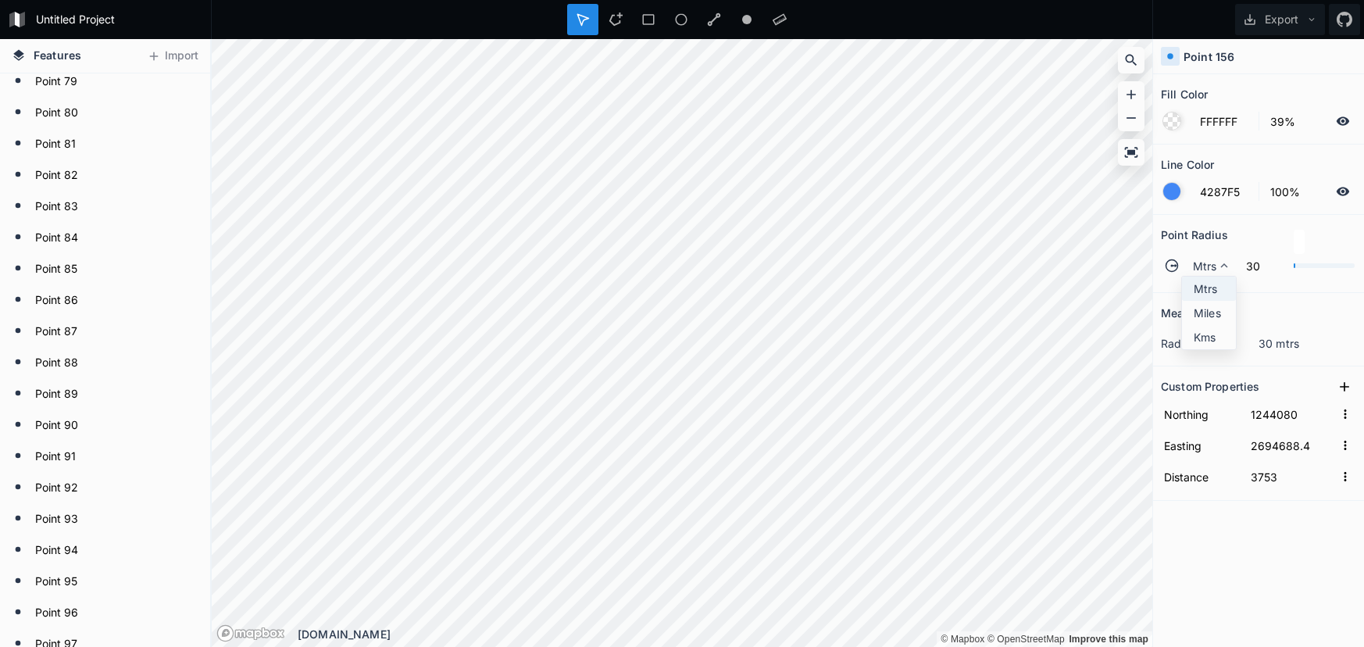
click at [1206, 289] on span "Mtrs" at bounding box center [1213, 288] width 38 height 16
drag, startPoint x: 1200, startPoint y: 266, endPoint x: 1175, endPoint y: 309, distance: 49.7
click at [1200, 266] on span "Mtrs" at bounding box center [1205, 266] width 24 height 16
drag, startPoint x: 1203, startPoint y: 291, endPoint x: 1184, endPoint y: 295, distance: 19.9
click at [1201, 291] on span "Mtrs" at bounding box center [1213, 288] width 38 height 16
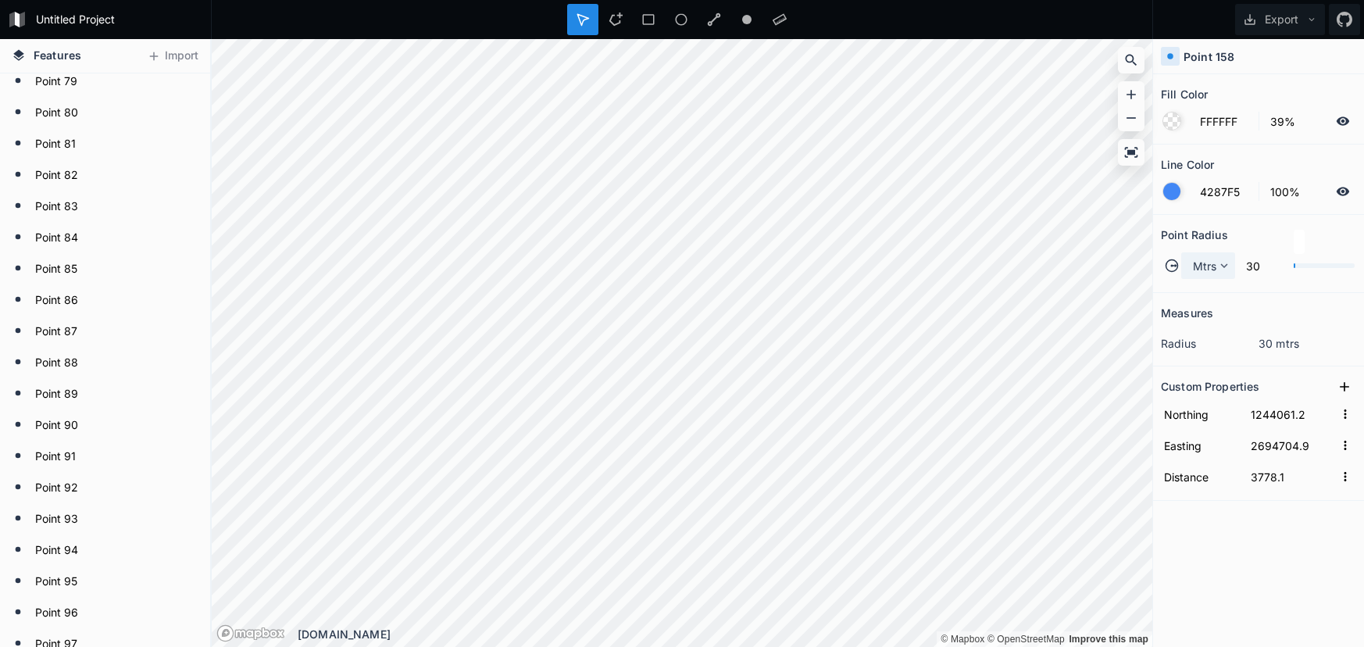
click at [1211, 273] on span "Mtrs" at bounding box center [1205, 266] width 24 height 16
click at [1204, 301] on div "Mtrs" at bounding box center [1209, 313] width 54 height 24
click at [1177, 263] on circle at bounding box center [1172, 266] width 12 height 12
click at [1211, 271] on span "Mtrs" at bounding box center [1205, 266] width 24 height 16
drag, startPoint x: 1207, startPoint y: 286, endPoint x: 1173, endPoint y: 297, distance: 35.3
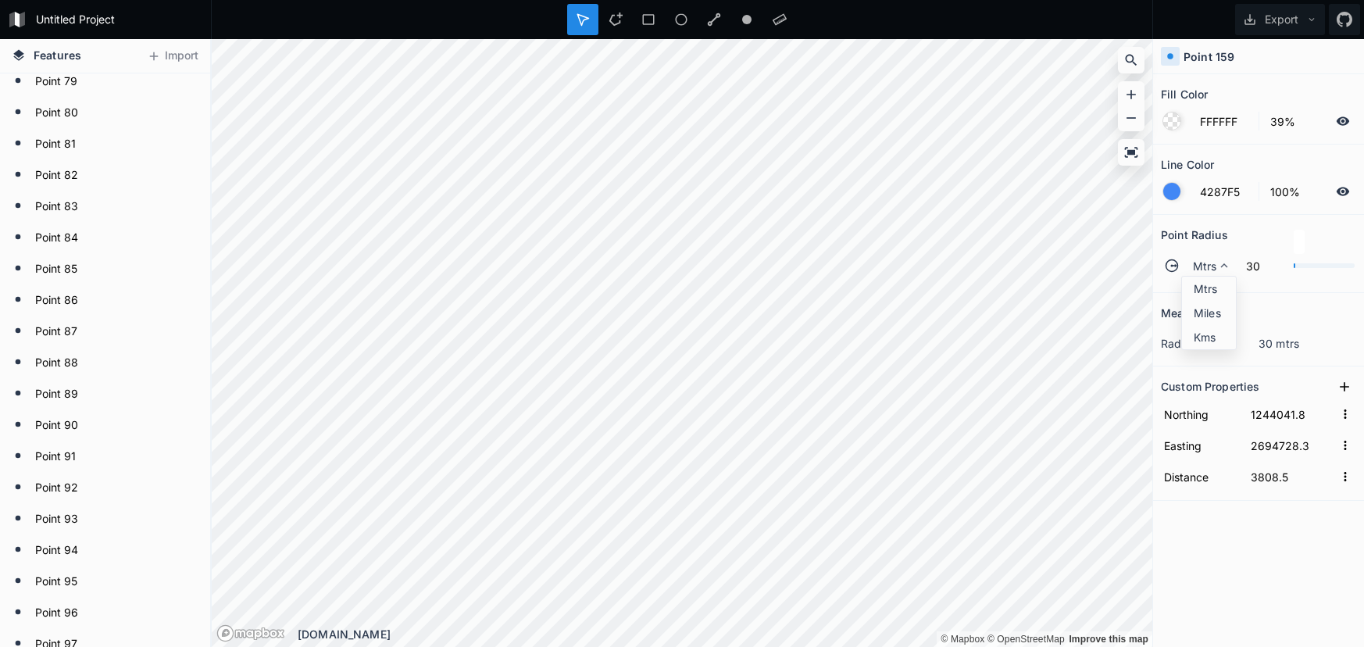
click at [1206, 287] on span "Mtrs" at bounding box center [1213, 288] width 38 height 16
click at [1210, 258] on span "Mtrs" at bounding box center [1205, 266] width 24 height 16
click at [1206, 284] on span "Mtrs" at bounding box center [1213, 288] width 38 height 16
click at [1194, 270] on span "Mtrs" at bounding box center [1205, 266] width 24 height 16
drag, startPoint x: 1202, startPoint y: 284, endPoint x: 1180, endPoint y: 291, distance: 23.2
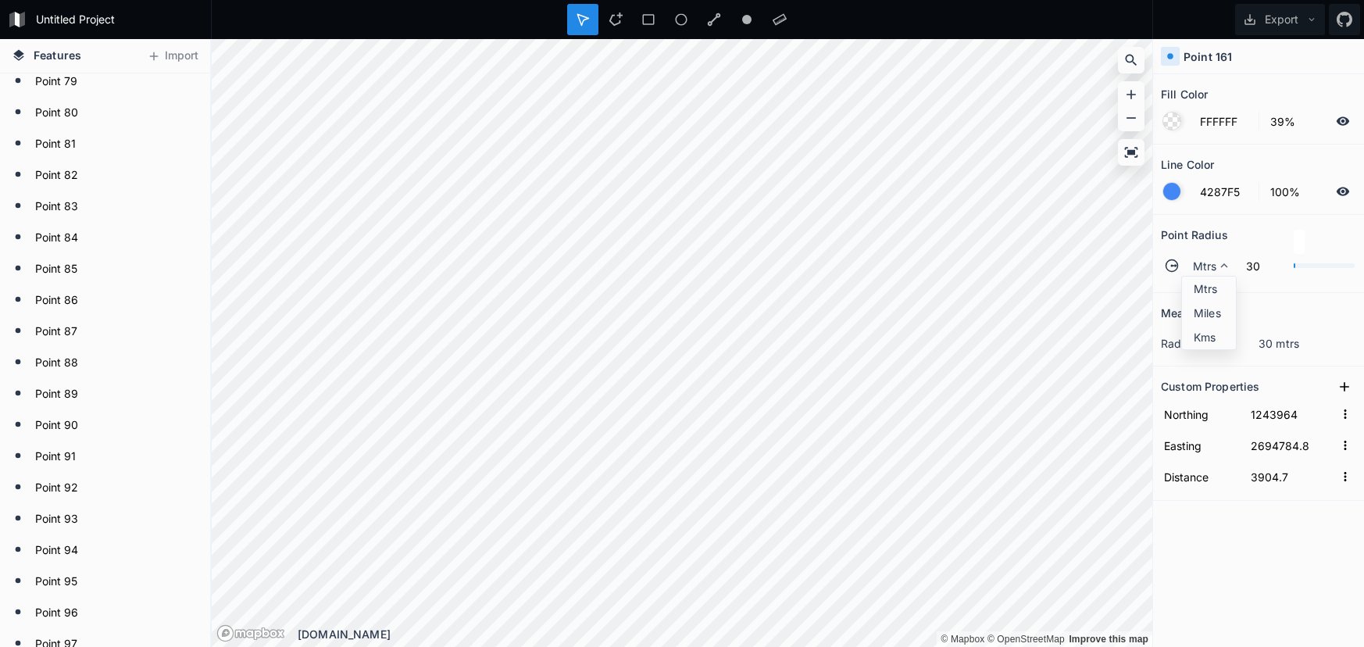
click at [1202, 284] on span "Mtrs" at bounding box center [1213, 288] width 38 height 16
click at [1216, 275] on div "Mtrs" at bounding box center [1208, 265] width 54 height 27
click at [1209, 301] on div "Mtrs" at bounding box center [1209, 313] width 54 height 24
click at [1217, 277] on div "Mtrs" at bounding box center [1208, 265] width 54 height 27
click at [1213, 305] on span "Miles" at bounding box center [1213, 313] width 38 height 16
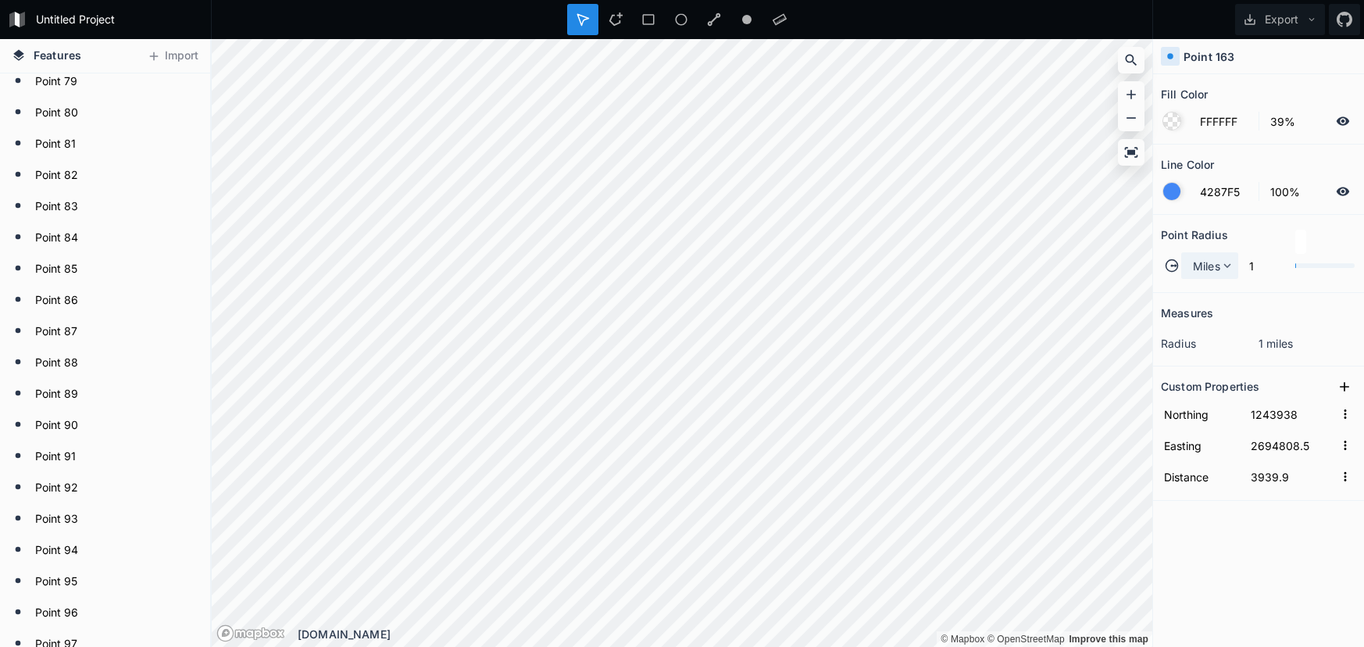
click at [1226, 255] on div "Miles" at bounding box center [1209, 265] width 57 height 27
click at [1215, 282] on span "Mtrs" at bounding box center [1214, 288] width 41 height 16
click at [1185, 278] on div "Mtrs" at bounding box center [1208, 265] width 54 height 27
drag, startPoint x: 1207, startPoint y: 289, endPoint x: 1177, endPoint y: 294, distance: 30.8
click at [1205, 289] on span "Mtrs" at bounding box center [1213, 288] width 38 height 16
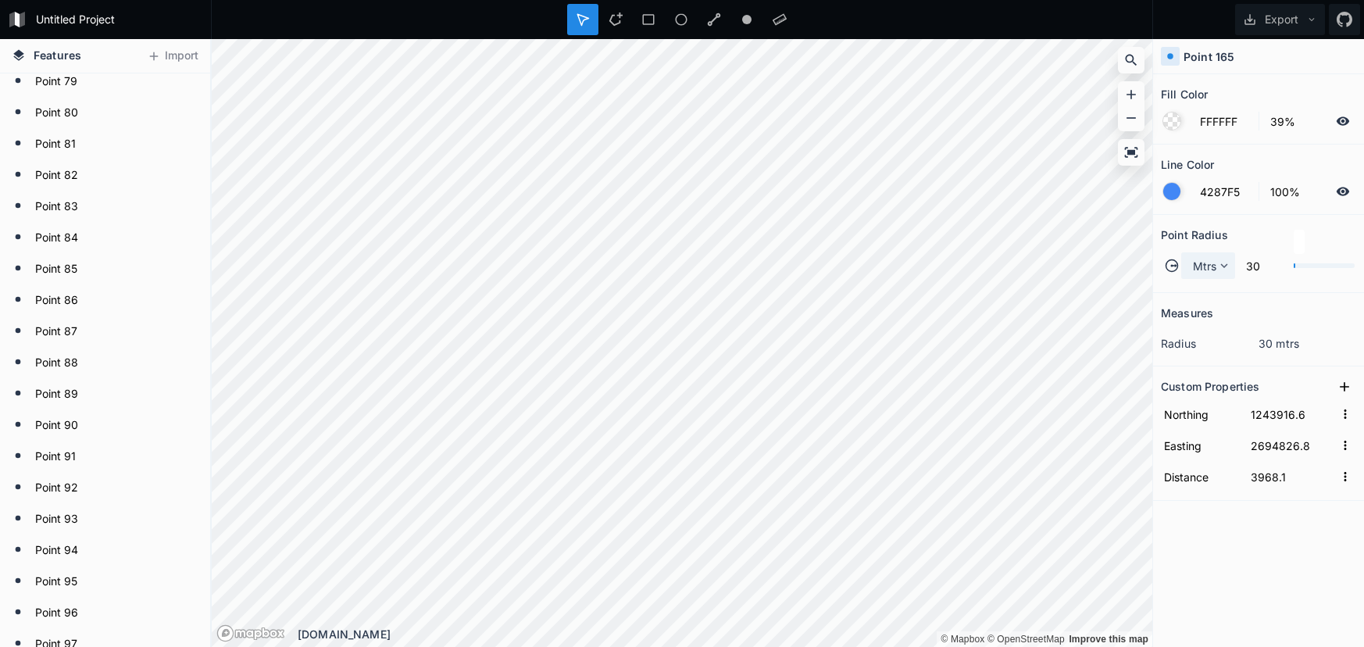
click at [1216, 263] on span "Mtrs" at bounding box center [1205, 266] width 24 height 16
click at [1201, 284] on span "Mtrs" at bounding box center [1213, 288] width 38 height 16
click at [1209, 266] on span "Mtrs" at bounding box center [1205, 266] width 24 height 16
drag, startPoint x: 1204, startPoint y: 284, endPoint x: 1155, endPoint y: 288, distance: 49.3
click at [1203, 285] on span "Mtrs" at bounding box center [1213, 288] width 38 height 16
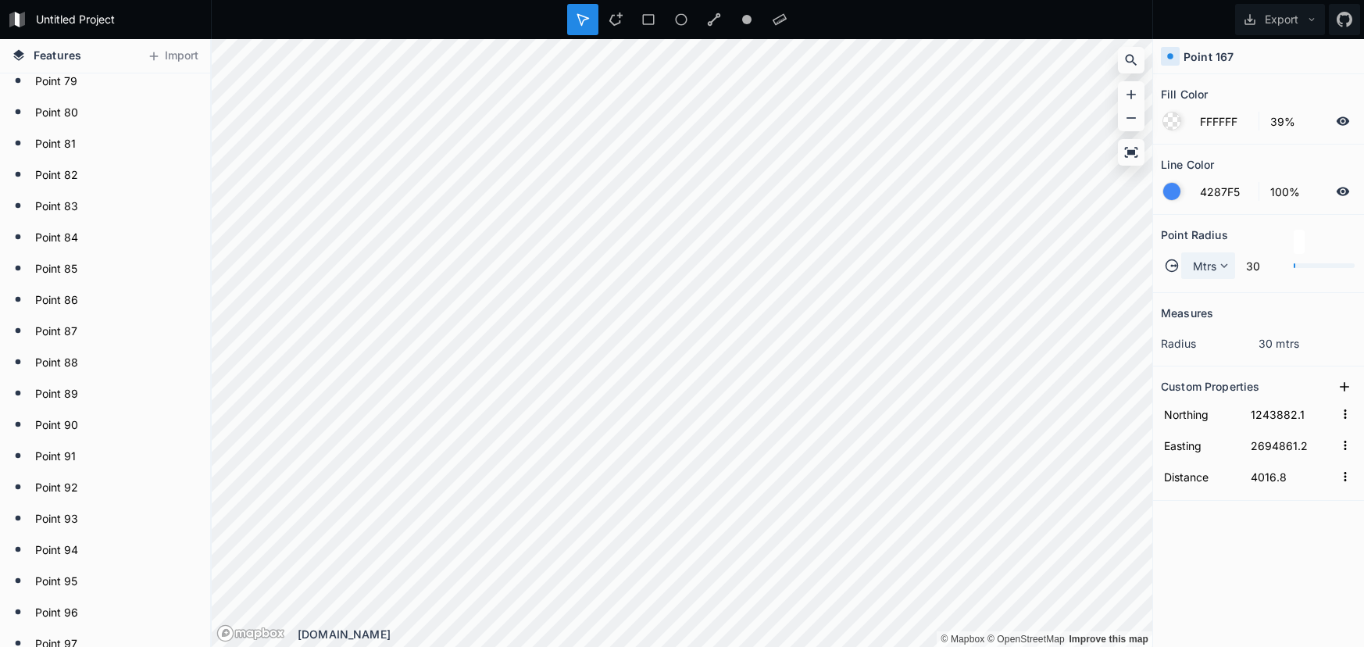
click at [1222, 268] on icon at bounding box center [1224, 266] width 14 height 14
drag, startPoint x: 1223, startPoint y: 283, endPoint x: 1165, endPoint y: 309, distance: 63.6
click at [1222, 284] on span "Mtrs" at bounding box center [1213, 288] width 38 height 16
click at [1211, 263] on span "Mtrs" at bounding box center [1205, 266] width 24 height 16
drag, startPoint x: 1207, startPoint y: 282, endPoint x: 1185, endPoint y: 288, distance: 22.5
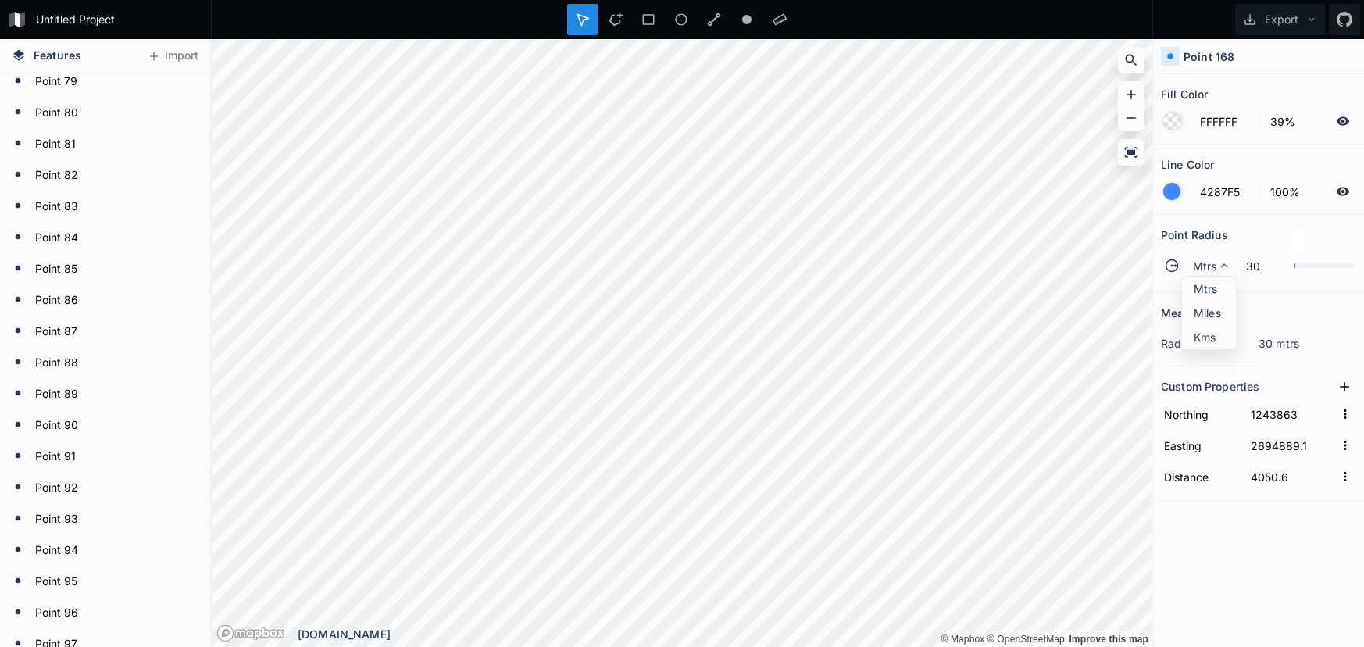
click at [1206, 282] on span "Mtrs" at bounding box center [1213, 288] width 38 height 16
click at [1228, 266] on icon at bounding box center [1224, 266] width 14 height 14
drag, startPoint x: 1220, startPoint y: 283, endPoint x: 1186, endPoint y: 301, distance: 38.8
click at [1220, 284] on span "Mtrs" at bounding box center [1213, 288] width 38 height 16
click at [1223, 262] on icon at bounding box center [1224, 266] width 14 height 14
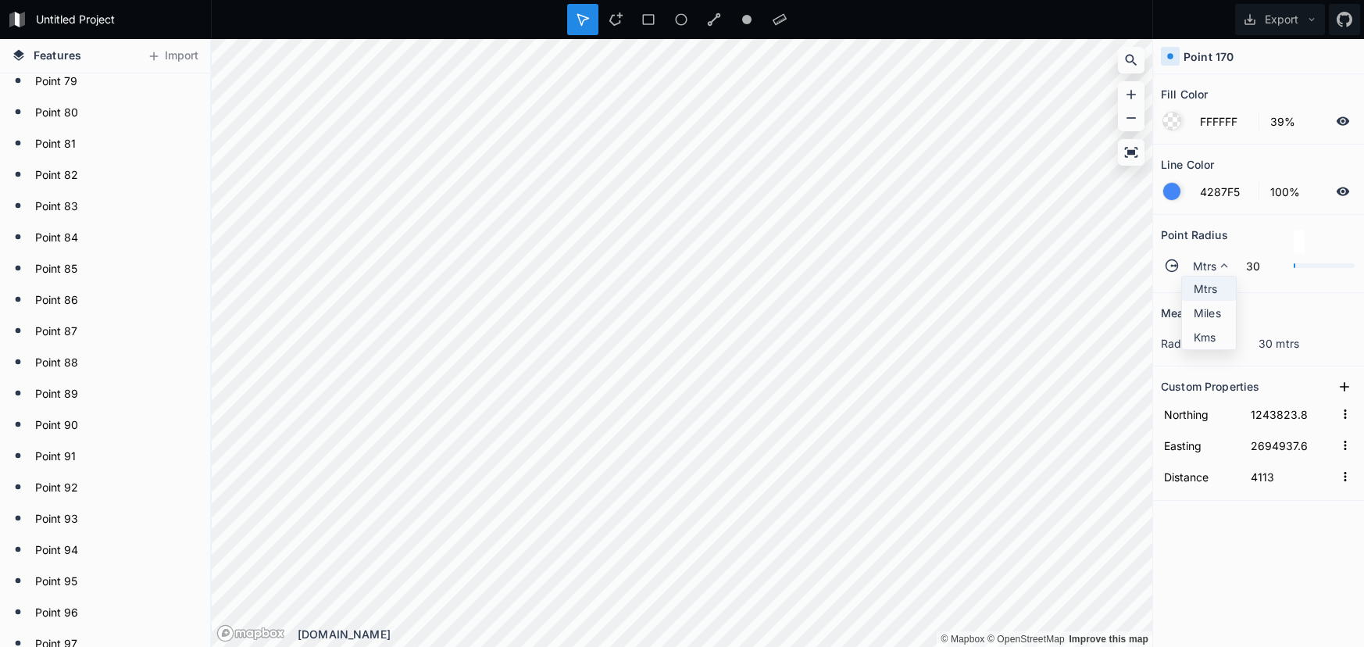
click at [1218, 285] on span "Mtrs" at bounding box center [1213, 288] width 38 height 16
click at [1223, 267] on icon at bounding box center [1223, 265] width 7 height 5
drag, startPoint x: 1219, startPoint y: 279, endPoint x: 1176, endPoint y: 305, distance: 50.5
click at [1218, 301] on div "Mtrs" at bounding box center [1209, 313] width 54 height 24
drag, startPoint x: 1213, startPoint y: 266, endPoint x: 1211, endPoint y: 275, distance: 9.7
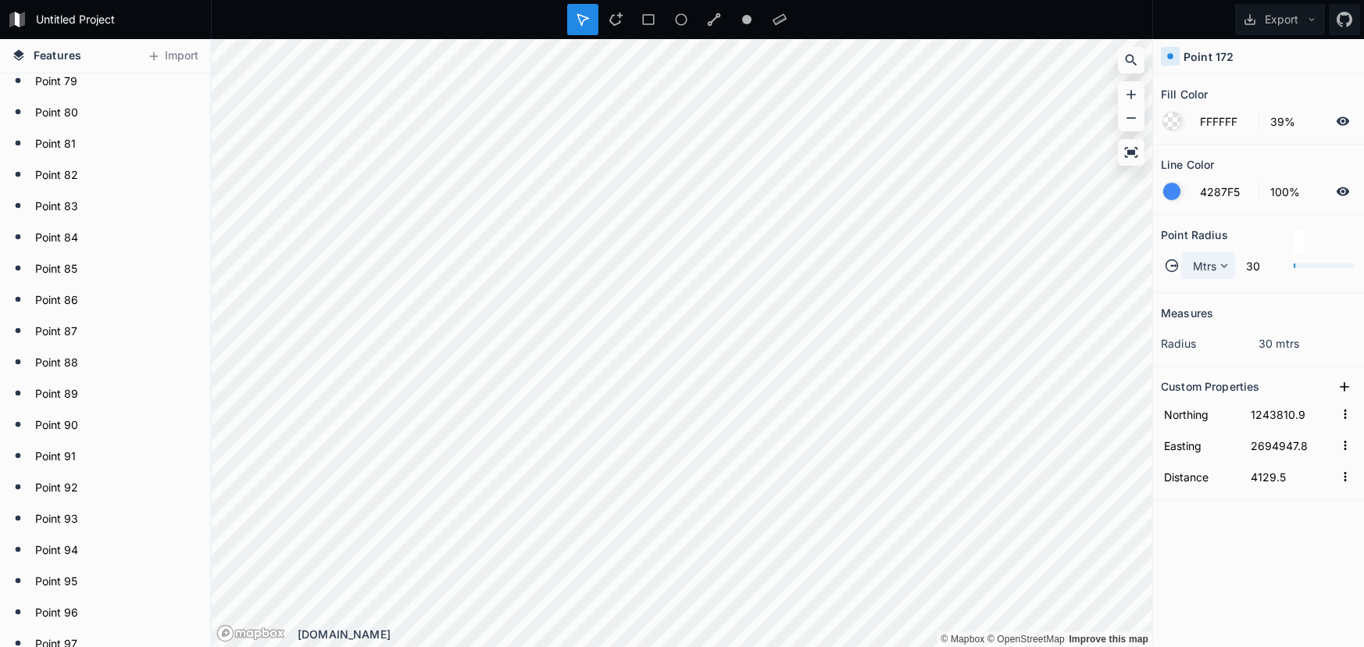
click at [1213, 266] on span "Mtrs" at bounding box center [1205, 266] width 24 height 16
drag, startPoint x: 1213, startPoint y: 291, endPoint x: 1167, endPoint y: 302, distance: 47.2
click at [1213, 291] on span "Mtrs" at bounding box center [1213, 288] width 38 height 16
drag, startPoint x: 1199, startPoint y: 263, endPoint x: 1206, endPoint y: 274, distance: 13.7
click at [1199, 263] on span "Mtrs" at bounding box center [1205, 266] width 24 height 16
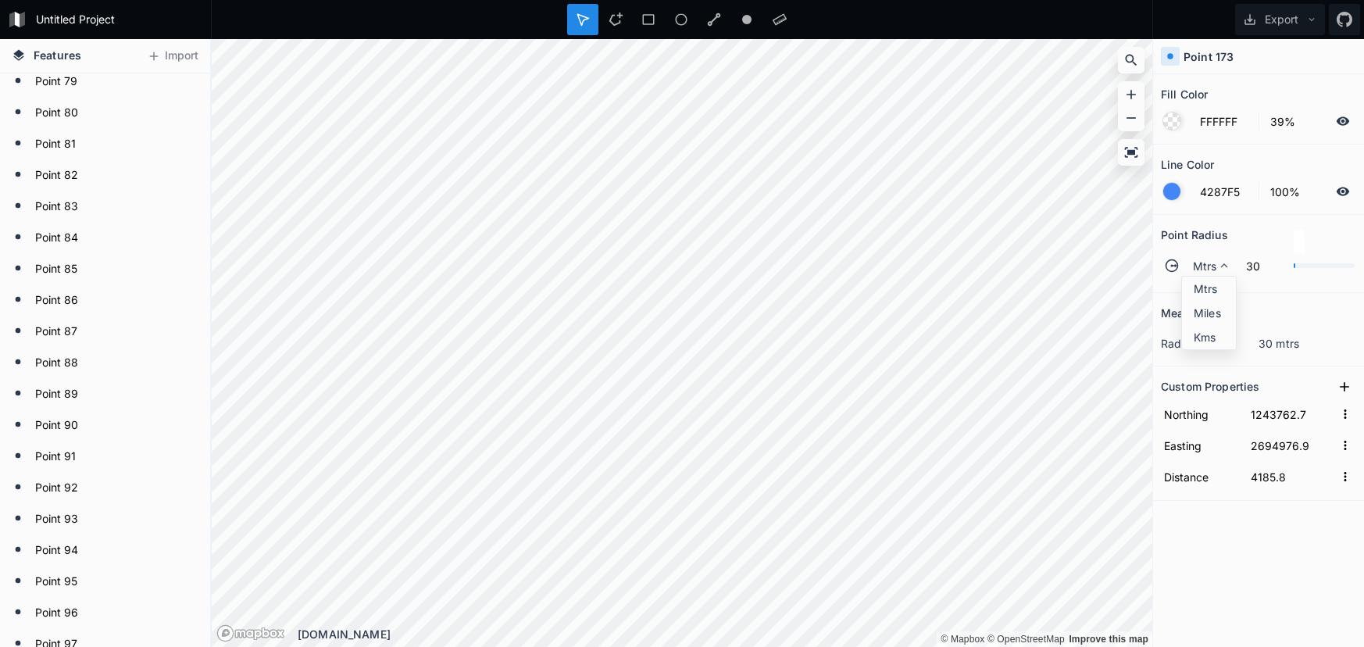
click at [1214, 291] on span "Mtrs" at bounding box center [1213, 288] width 38 height 16
click at [1189, 255] on div "Mtrs" at bounding box center [1208, 265] width 54 height 27
drag, startPoint x: 1208, startPoint y: 288, endPoint x: 1177, endPoint y: 289, distance: 30.5
click at [1209, 288] on span "Mtrs" at bounding box center [1213, 288] width 38 height 16
click at [1209, 262] on span "Mtrs" at bounding box center [1205, 266] width 24 height 16
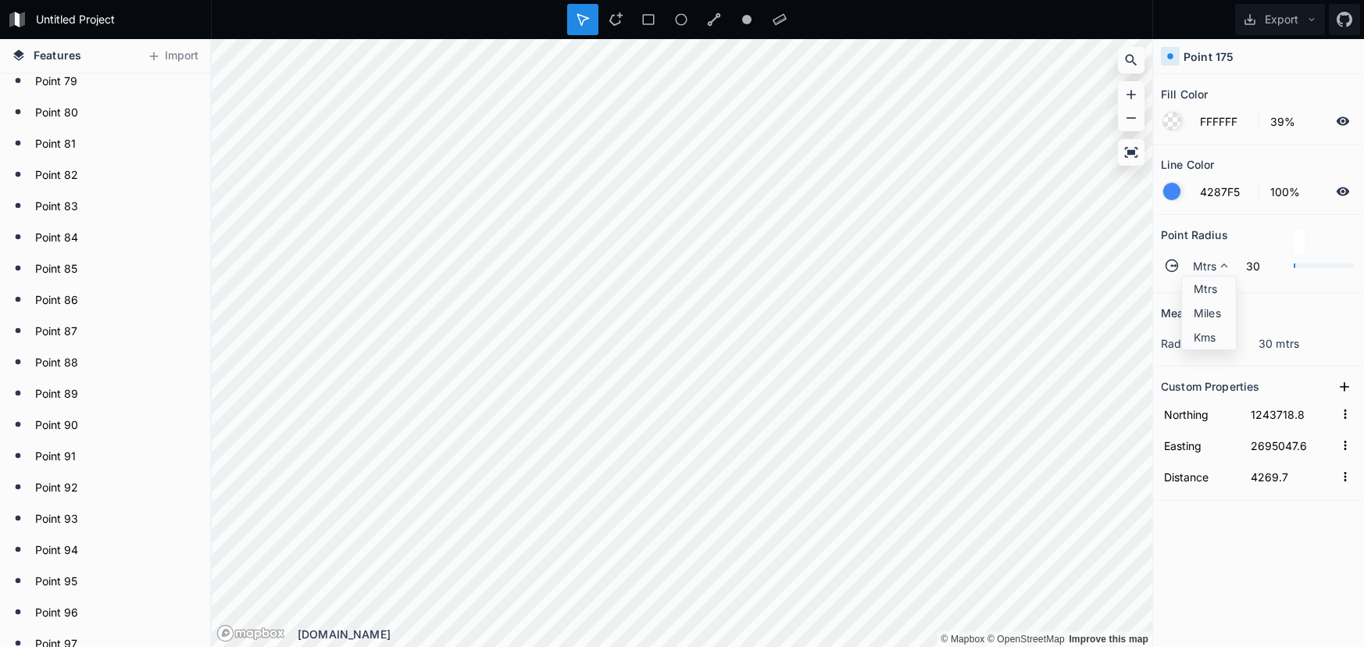
drag, startPoint x: 1201, startPoint y: 279, endPoint x: 1170, endPoint y: 280, distance: 30.5
click at [1201, 301] on div "Mtrs" at bounding box center [1209, 313] width 54 height 24
click at [1200, 261] on span "Mtrs" at bounding box center [1205, 266] width 24 height 16
click at [1204, 284] on span "Mtrs" at bounding box center [1213, 288] width 38 height 16
click at [1208, 262] on span "Mtrs" at bounding box center [1205, 266] width 24 height 16
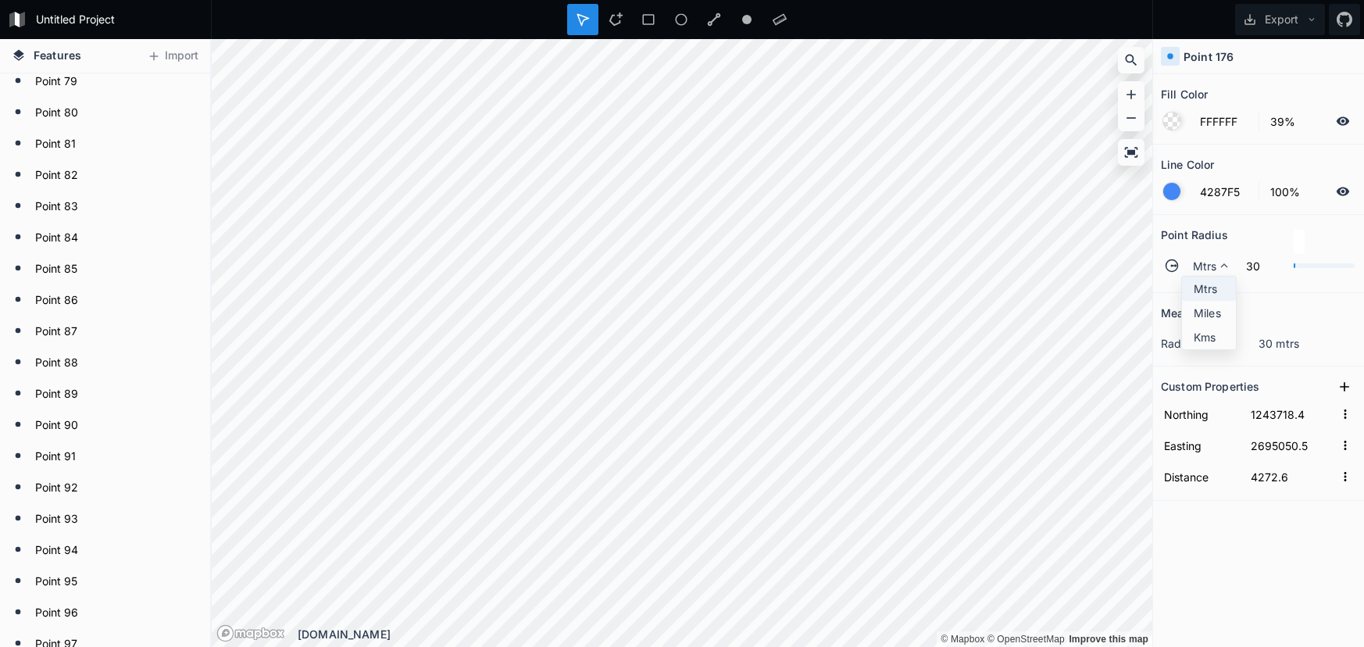
click at [1202, 288] on span "Mtrs" at bounding box center [1213, 288] width 38 height 16
click at [1188, 263] on div "Mtrs" at bounding box center [1208, 265] width 54 height 27
click at [1209, 285] on span "Mtrs" at bounding box center [1213, 288] width 38 height 16
click at [1210, 267] on span "Mtrs" at bounding box center [1205, 266] width 24 height 16
click at [1204, 284] on span "Mtrs" at bounding box center [1213, 288] width 38 height 16
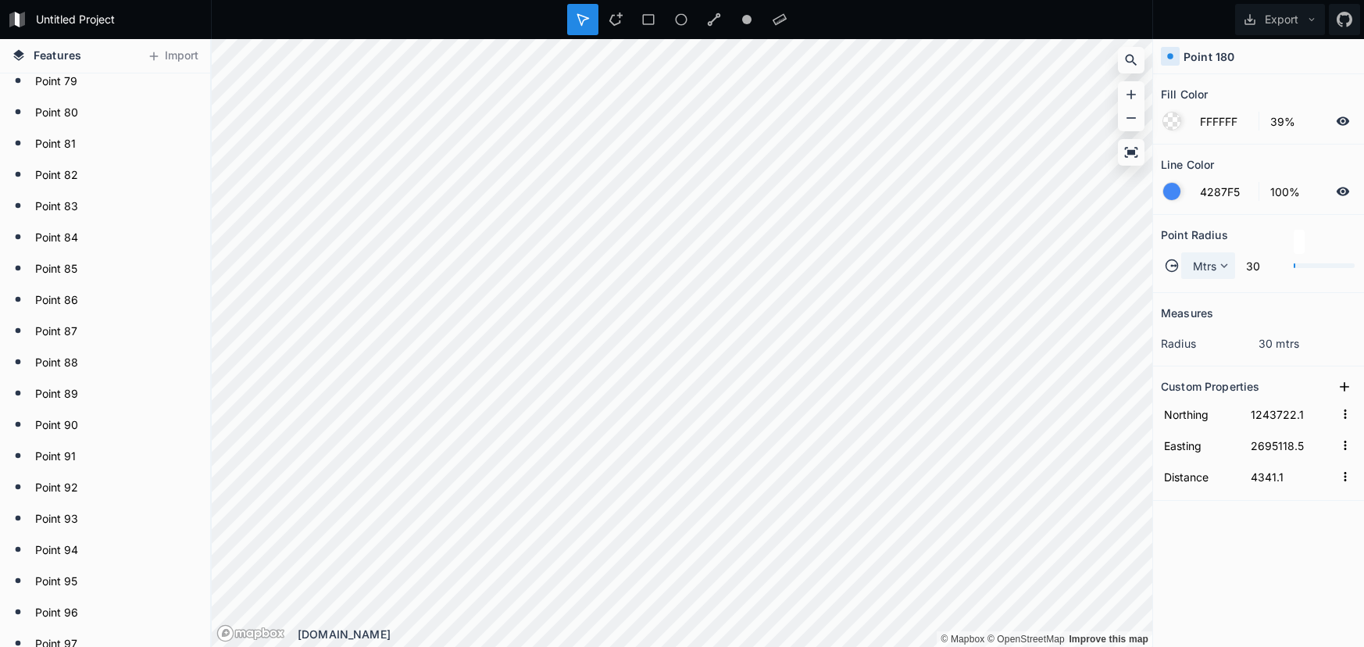
click at [1195, 272] on span "Mtrs" at bounding box center [1205, 266] width 24 height 16
click at [1201, 284] on span "Mtrs" at bounding box center [1213, 288] width 38 height 16
click at [1203, 266] on span "Mtrs" at bounding box center [1205, 266] width 24 height 16
drag, startPoint x: 1198, startPoint y: 294, endPoint x: 1184, endPoint y: 292, distance: 14.1
click at [1198, 294] on span "Mtrs" at bounding box center [1213, 288] width 38 height 16
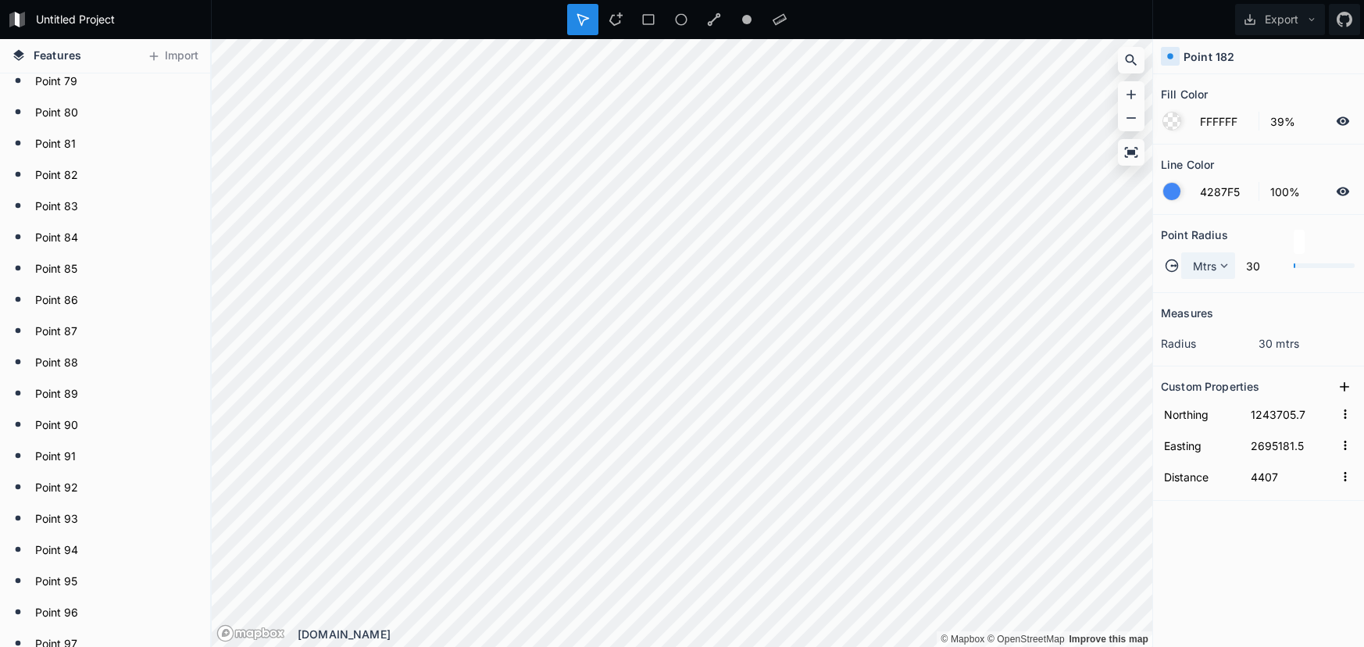
click at [1194, 253] on div "Mtrs" at bounding box center [1208, 265] width 54 height 27
click at [1203, 292] on span "Mtrs" at bounding box center [1213, 288] width 38 height 16
click at [1201, 269] on span "Mtrs" at bounding box center [1205, 266] width 24 height 16
click at [1213, 289] on span "Mtrs" at bounding box center [1213, 288] width 38 height 16
click at [1186, 271] on div "Mtrs" at bounding box center [1208, 265] width 54 height 27
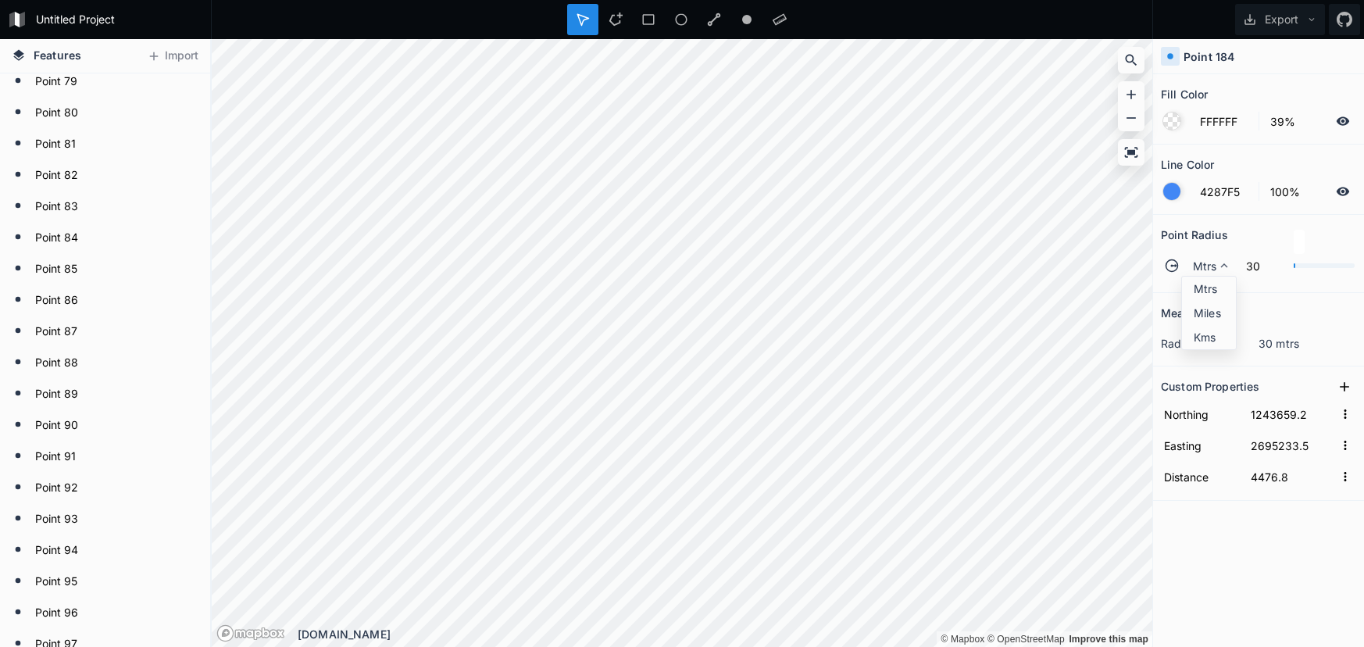
drag, startPoint x: 1189, startPoint y: 281, endPoint x: 1160, endPoint y: 291, distance: 30.6
click at [1188, 301] on div "Mtrs" at bounding box center [1209, 313] width 54 height 24
click at [1209, 275] on div "Mtrs" at bounding box center [1208, 265] width 54 height 27
click at [1200, 307] on span "Miles" at bounding box center [1213, 313] width 38 height 16
click at [1203, 266] on span "Miles" at bounding box center [1206, 266] width 27 height 16
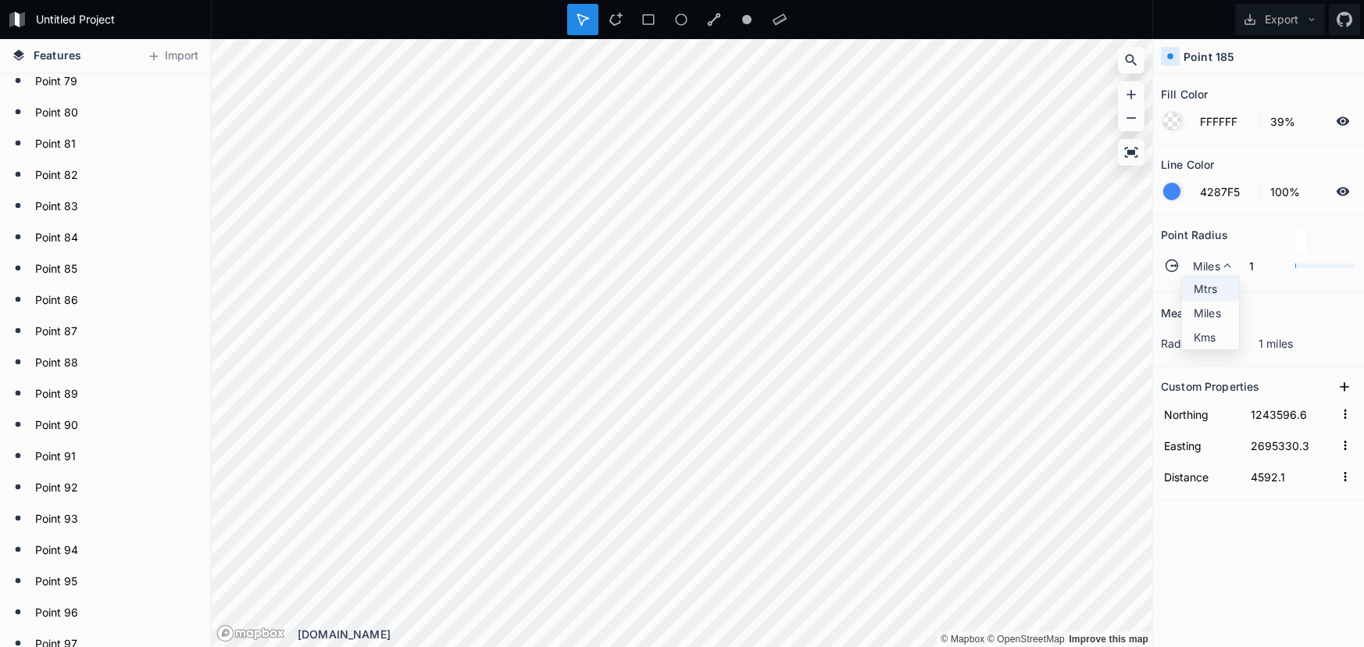
click at [1202, 284] on span "Mtrs" at bounding box center [1214, 288] width 41 height 16
drag, startPoint x: 1203, startPoint y: 284, endPoint x: 1201, endPoint y: 273, distance: 10.4
click at [1202, 278] on div "Mtrs 30" at bounding box center [1258, 266] width 195 height 38
click at [1201, 273] on span "Mtrs" at bounding box center [1205, 266] width 24 height 16
drag, startPoint x: 1202, startPoint y: 281, endPoint x: 1159, endPoint y: 347, distance: 78.4
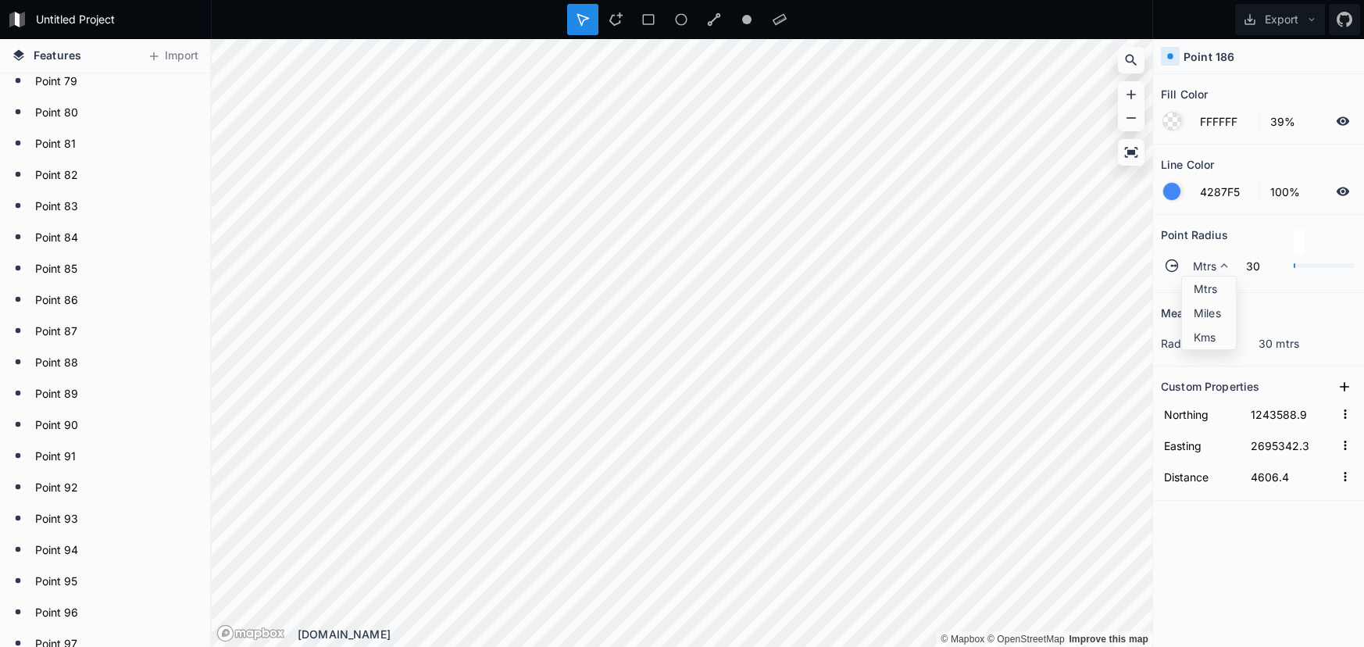
click at [1202, 281] on span "Mtrs" at bounding box center [1213, 288] width 38 height 16
click at [1198, 266] on span "Mtrs" at bounding box center [1205, 266] width 24 height 16
drag, startPoint x: 1205, startPoint y: 284, endPoint x: 1169, endPoint y: 294, distance: 37.9
click at [1202, 285] on span "Mtrs" at bounding box center [1213, 288] width 38 height 16
click at [1211, 270] on span "Mtrs" at bounding box center [1205, 266] width 24 height 16
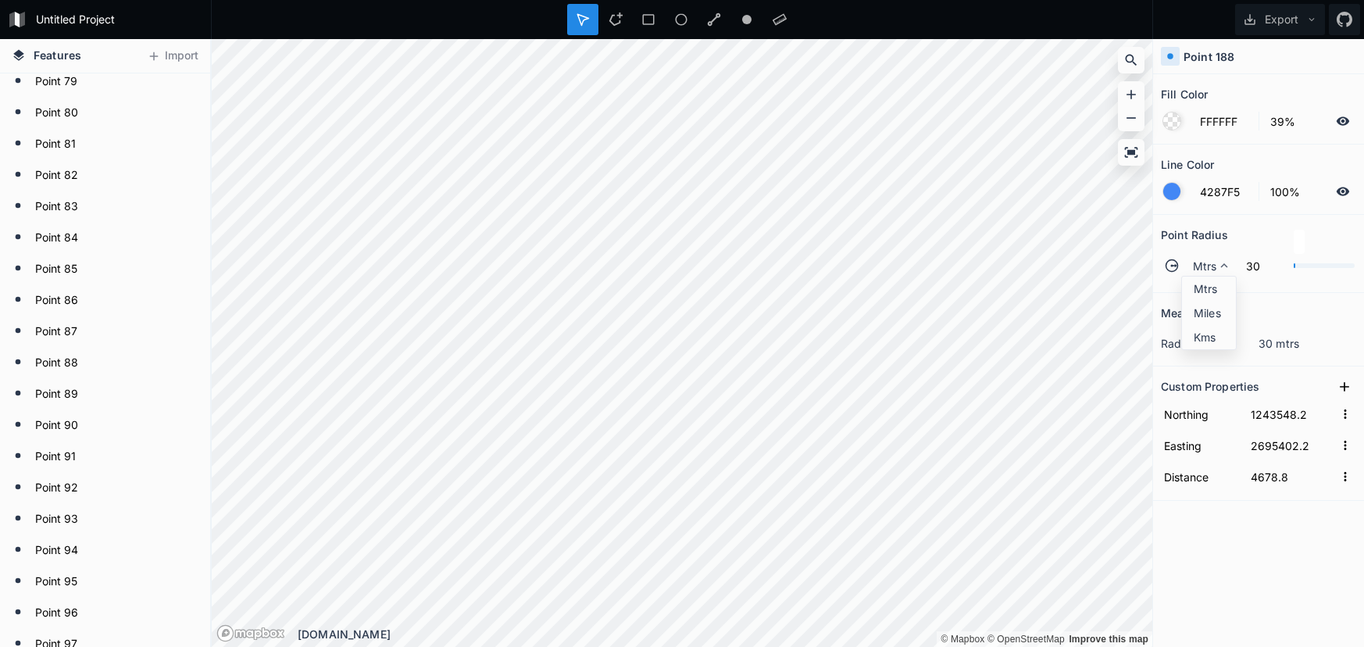
drag, startPoint x: 1206, startPoint y: 285, endPoint x: 1155, endPoint y: 296, distance: 52.7
click at [1206, 285] on span "Mtrs" at bounding box center [1213, 288] width 38 height 16
click at [1214, 254] on div "Mtrs" at bounding box center [1208, 265] width 54 height 27
drag, startPoint x: 1217, startPoint y: 286, endPoint x: 1173, endPoint y: 288, distance: 44.6
click at [1214, 287] on span "Mtrs" at bounding box center [1213, 288] width 38 height 16
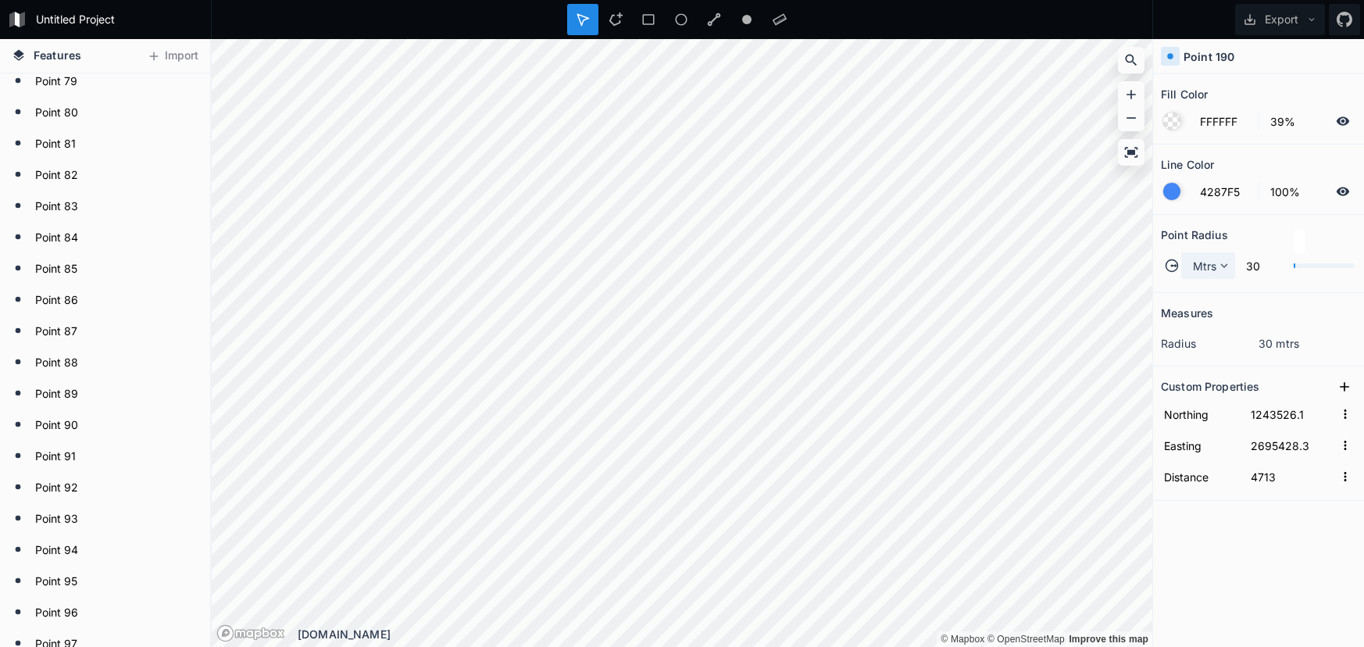
click at [1220, 259] on div "Mtrs" at bounding box center [1208, 265] width 54 height 27
click at [1203, 291] on span "Mtrs" at bounding box center [1213, 288] width 38 height 16
click at [1205, 273] on span "Mtrs" at bounding box center [1205, 266] width 24 height 16
drag, startPoint x: 1198, startPoint y: 291, endPoint x: 1178, endPoint y: 287, distance: 20.7
click at [1197, 291] on span "Mtrs" at bounding box center [1213, 288] width 38 height 16
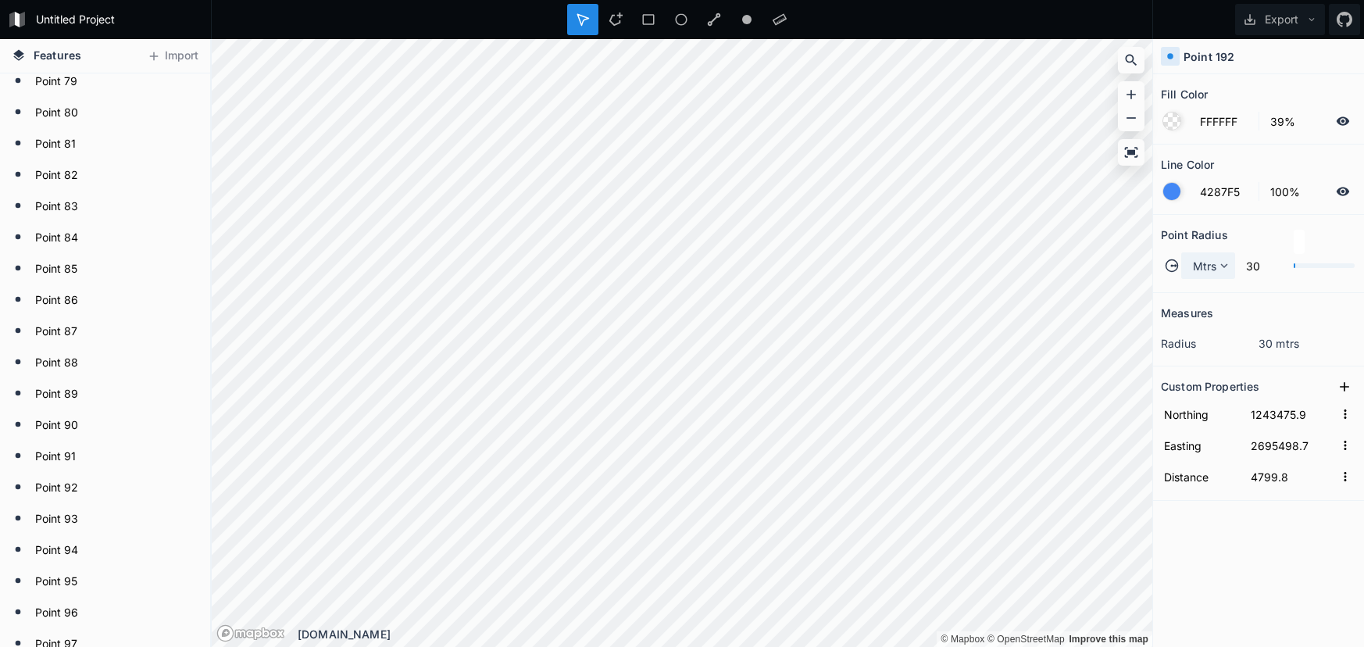
click at [1199, 273] on span "Mtrs" at bounding box center [1205, 266] width 24 height 16
drag, startPoint x: 1208, startPoint y: 283, endPoint x: 1179, endPoint y: 285, distance: 29.0
click at [1208, 283] on span "Mtrs" at bounding box center [1213, 288] width 38 height 16
click at [1211, 261] on span "Mtrs" at bounding box center [1205, 266] width 24 height 16
click at [1209, 293] on span "Mtrs" at bounding box center [1213, 288] width 38 height 16
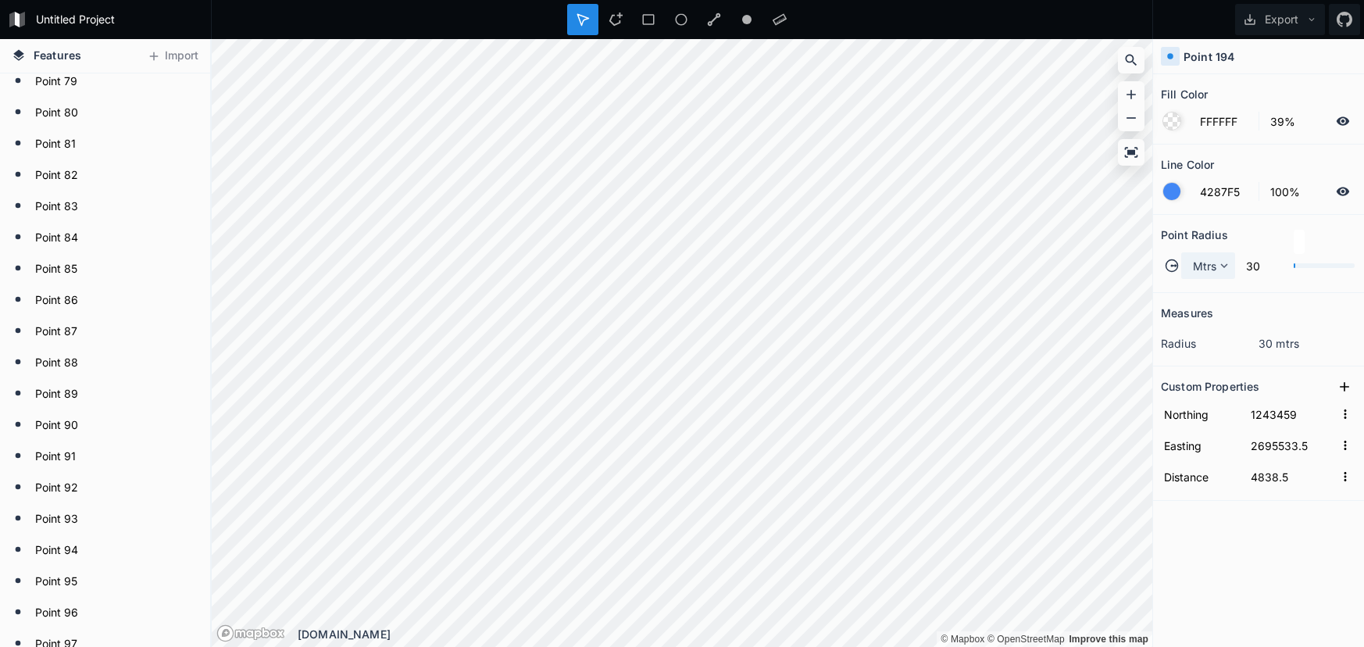
click at [1223, 269] on icon at bounding box center [1224, 266] width 14 height 14
drag, startPoint x: 1214, startPoint y: 289, endPoint x: 1168, endPoint y: 290, distance: 46.1
click at [1214, 289] on span "Mtrs" at bounding box center [1213, 288] width 38 height 16
click at [1190, 263] on div "Mtrs" at bounding box center [1208, 265] width 54 height 27
click at [1195, 301] on div "Mtrs" at bounding box center [1209, 313] width 54 height 24
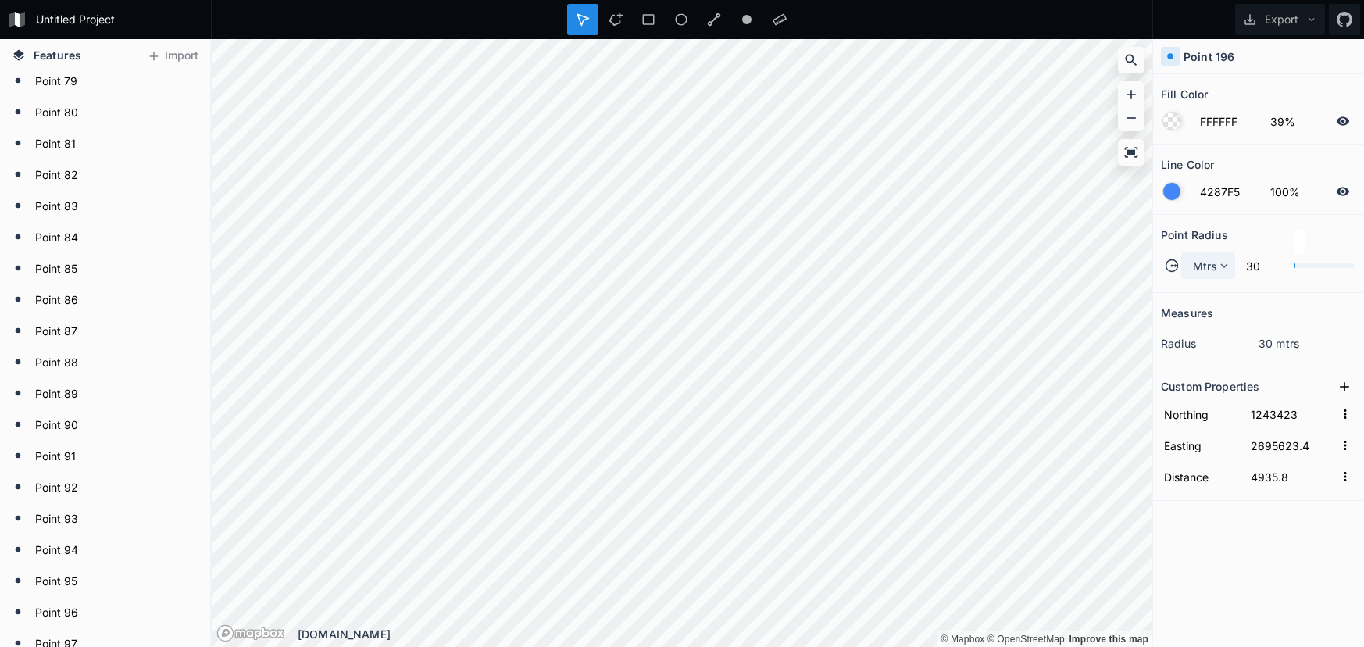
click at [1205, 276] on div "Mtrs" at bounding box center [1208, 265] width 54 height 27
drag, startPoint x: 1205, startPoint y: 276, endPoint x: 1173, endPoint y: 293, distance: 36.4
click at [1207, 290] on span "Mtrs" at bounding box center [1213, 288] width 38 height 16
drag, startPoint x: 1213, startPoint y: 271, endPoint x: 1163, endPoint y: 307, distance: 61.6
click at [1209, 272] on span "Mtrs" at bounding box center [1205, 266] width 24 height 16
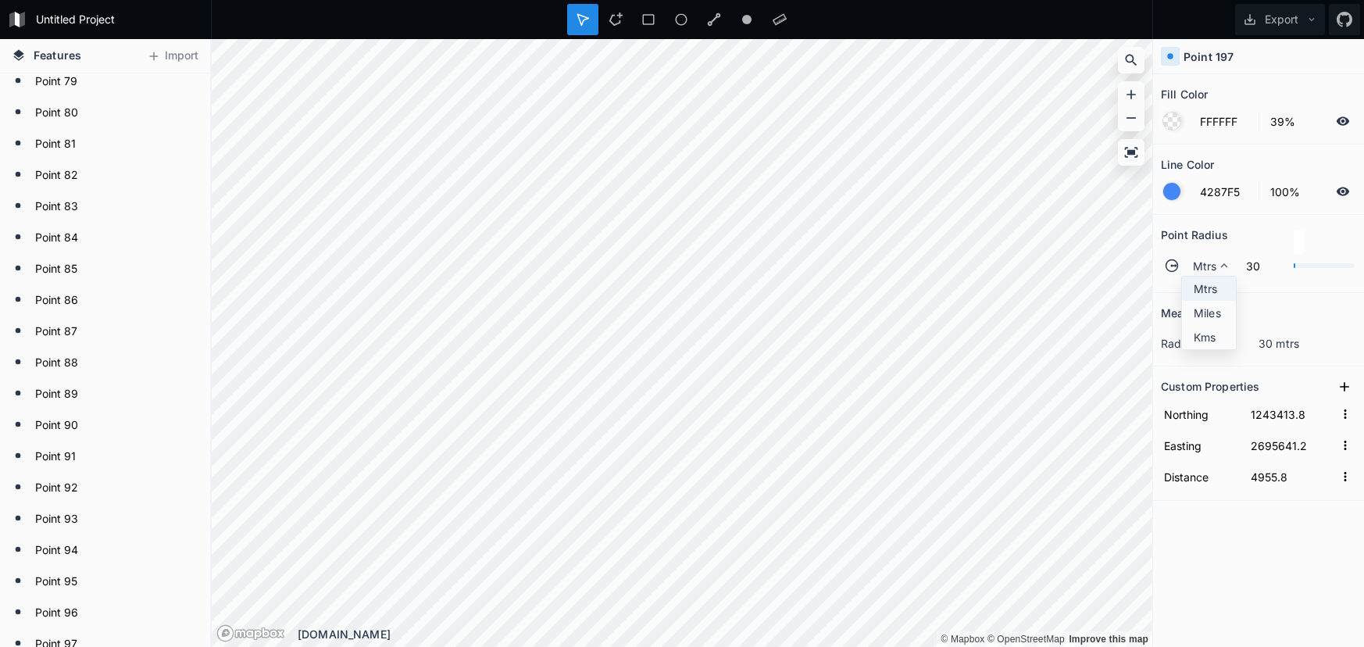
click at [1192, 301] on div "Mtrs" at bounding box center [1209, 313] width 54 height 24
click at [1197, 267] on span "Mtrs" at bounding box center [1205, 266] width 24 height 16
click at [1195, 280] on span "Mtrs" at bounding box center [1213, 288] width 38 height 16
click at [1223, 270] on icon at bounding box center [1224, 266] width 14 height 14
click at [1213, 286] on span "Mtrs" at bounding box center [1213, 288] width 38 height 16
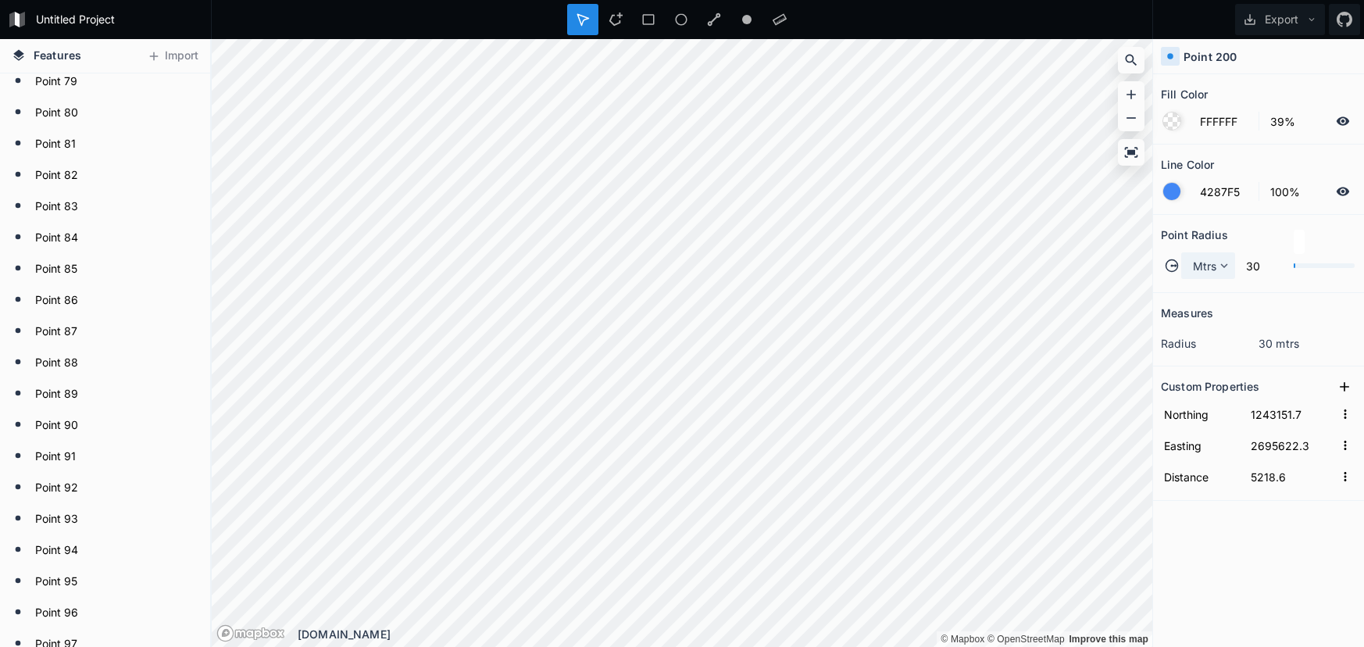
click at [1194, 270] on span "Mtrs" at bounding box center [1205, 266] width 24 height 16
drag, startPoint x: 1196, startPoint y: 289, endPoint x: 1165, endPoint y: 297, distance: 32.2
click at [1195, 289] on span "Mtrs" at bounding box center [1213, 288] width 38 height 16
click at [1191, 269] on div "Mtrs" at bounding box center [1208, 265] width 54 height 27
click at [1208, 301] on div "Mtrs" at bounding box center [1209, 313] width 54 height 24
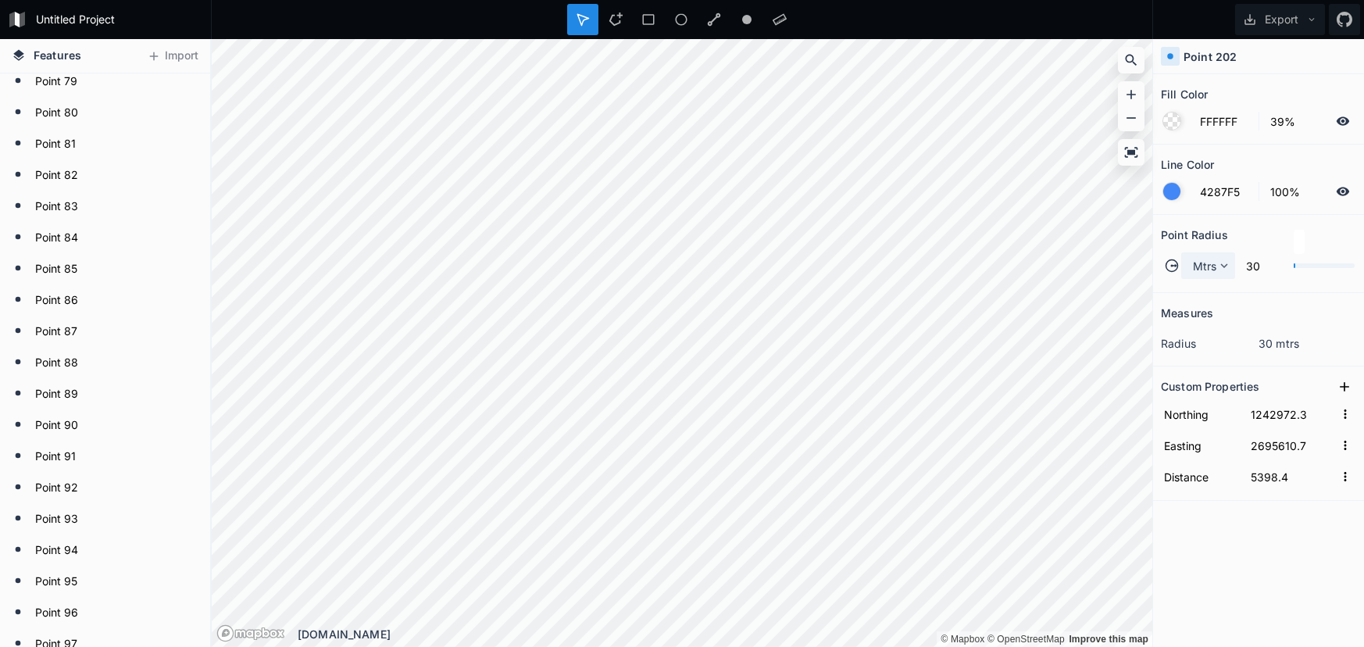
click at [1206, 255] on div "Mtrs" at bounding box center [1208, 265] width 54 height 27
drag, startPoint x: 1207, startPoint y: 274, endPoint x: 1182, endPoint y: 308, distance: 41.9
click at [1207, 274] on div "Mtrs" at bounding box center [1208, 265] width 54 height 27
click at [1209, 271] on span "Mtrs" at bounding box center [1205, 266] width 24 height 16
drag, startPoint x: 1209, startPoint y: 273, endPoint x: 1171, endPoint y: 306, distance: 49.8
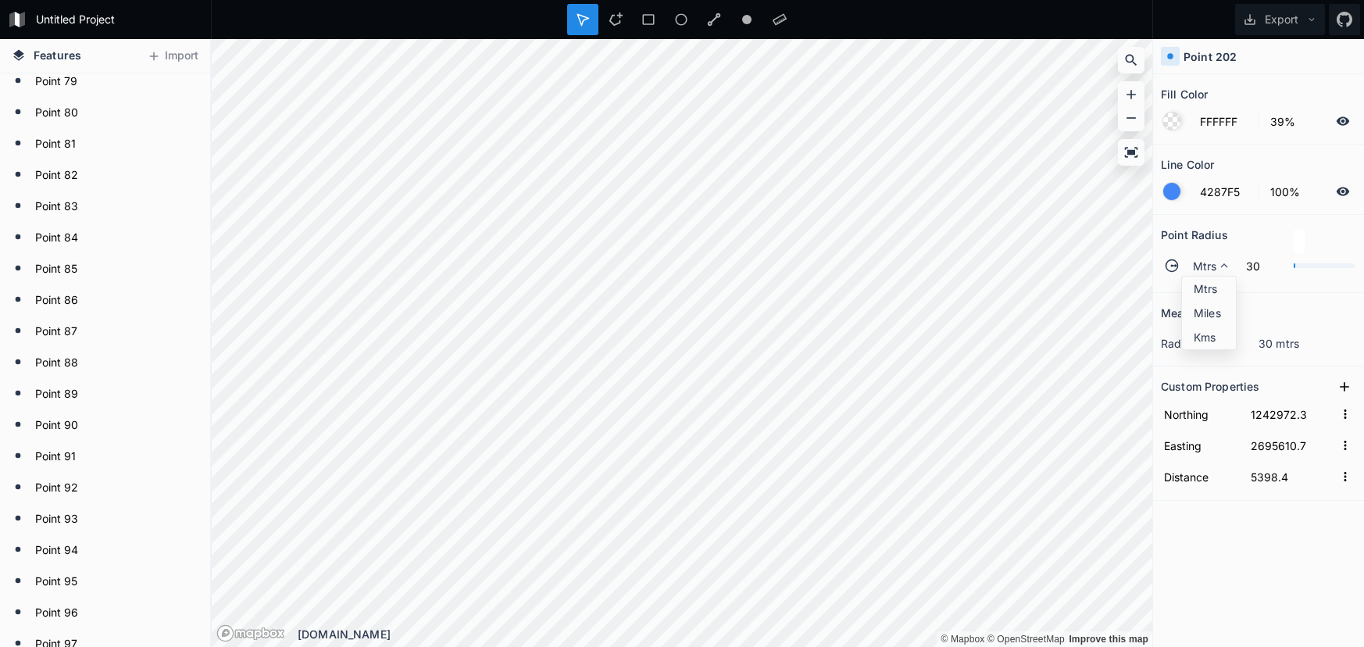
click at [1207, 288] on span "Mtrs" at bounding box center [1213, 288] width 38 height 16
drag, startPoint x: 1211, startPoint y: 265, endPoint x: 1206, endPoint y: 273, distance: 9.8
click at [1211, 265] on span "Mtrs" at bounding box center [1205, 266] width 24 height 16
drag, startPoint x: 1204, startPoint y: 284, endPoint x: 1173, endPoint y: 284, distance: 30.5
click at [1204, 284] on span "Mtrs" at bounding box center [1213, 288] width 38 height 16
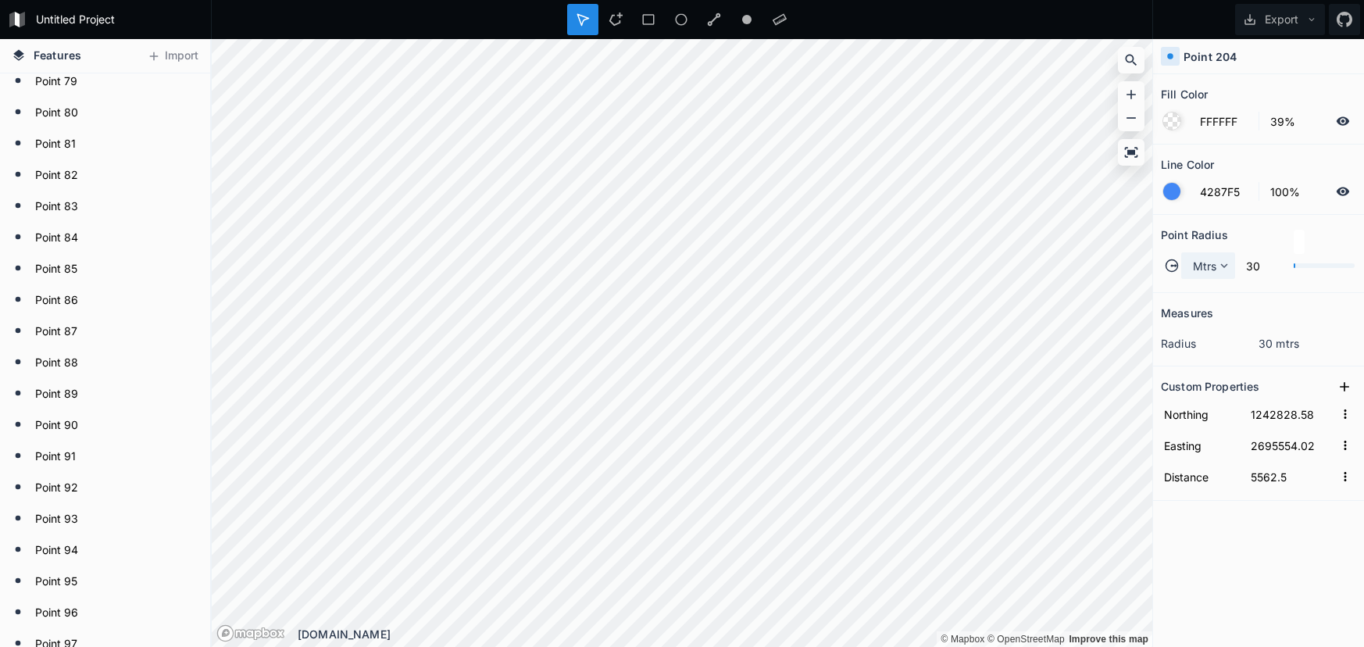
click at [1204, 266] on span "Mtrs" at bounding box center [1205, 266] width 24 height 16
click at [1207, 301] on div "Mtrs" at bounding box center [1209, 313] width 54 height 24
drag, startPoint x: 1188, startPoint y: 263, endPoint x: 1199, endPoint y: 272, distance: 14.4
click at [1189, 263] on div "Mtrs" at bounding box center [1208, 265] width 54 height 27
click at [1207, 281] on span "Mtrs" at bounding box center [1213, 288] width 38 height 16
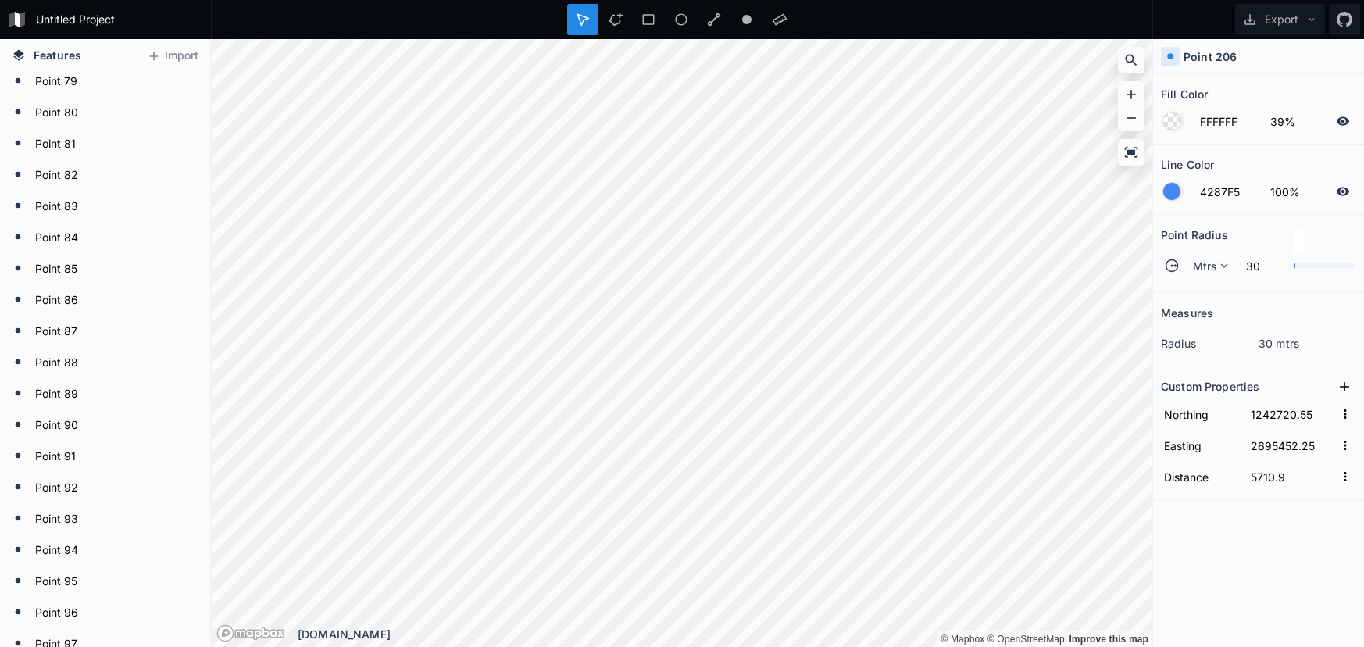
drag, startPoint x: 1220, startPoint y: 272, endPoint x: 1167, endPoint y: 279, distance: 52.8
click at [1217, 272] on icon at bounding box center [1224, 266] width 14 height 14
drag, startPoint x: 1215, startPoint y: 285, endPoint x: 1175, endPoint y: 290, distance: 40.1
click at [1215, 285] on span "Mtrs" at bounding box center [1213, 288] width 38 height 16
drag, startPoint x: 1223, startPoint y: 262, endPoint x: 1221, endPoint y: 270, distance: 8.9
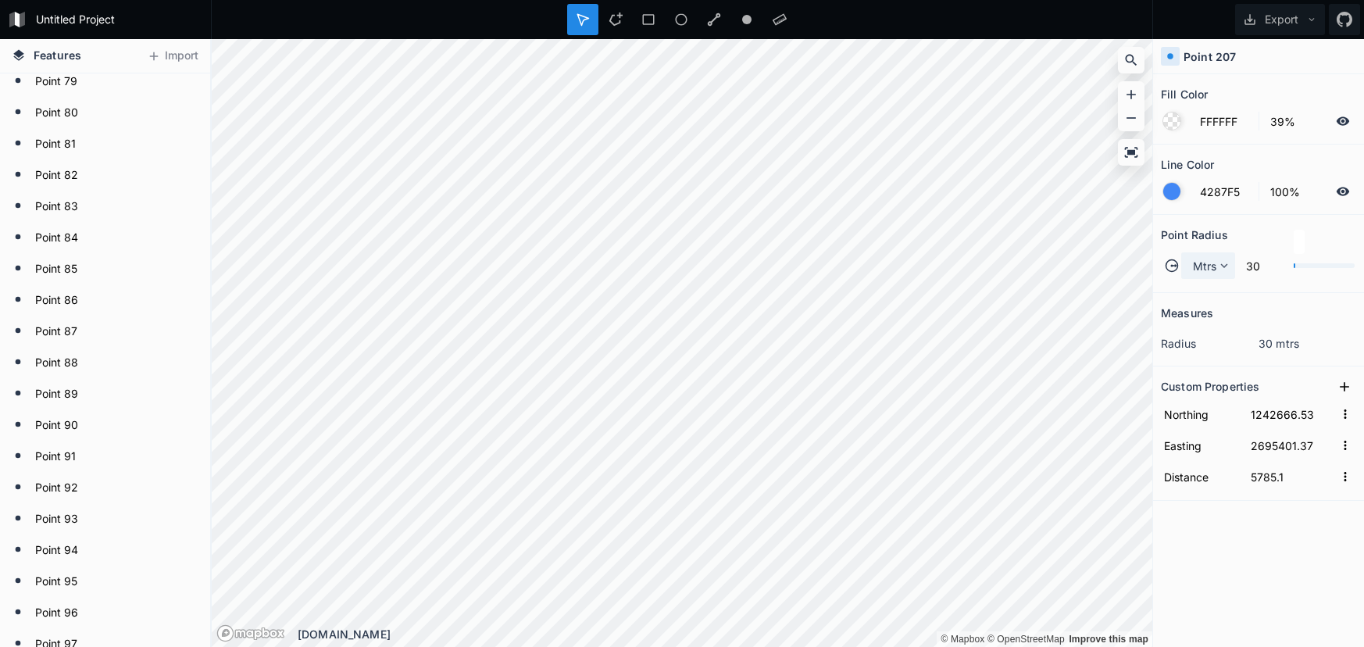
click at [1223, 262] on icon at bounding box center [1224, 266] width 14 height 14
click at [1218, 282] on span "Mtrs" at bounding box center [1213, 288] width 38 height 16
click at [1198, 276] on div "Mtrs" at bounding box center [1208, 265] width 54 height 27
drag, startPoint x: 1198, startPoint y: 287, endPoint x: 1177, endPoint y: 296, distance: 23.1
click at [1198, 288] on span "Mtrs" at bounding box center [1213, 288] width 38 height 16
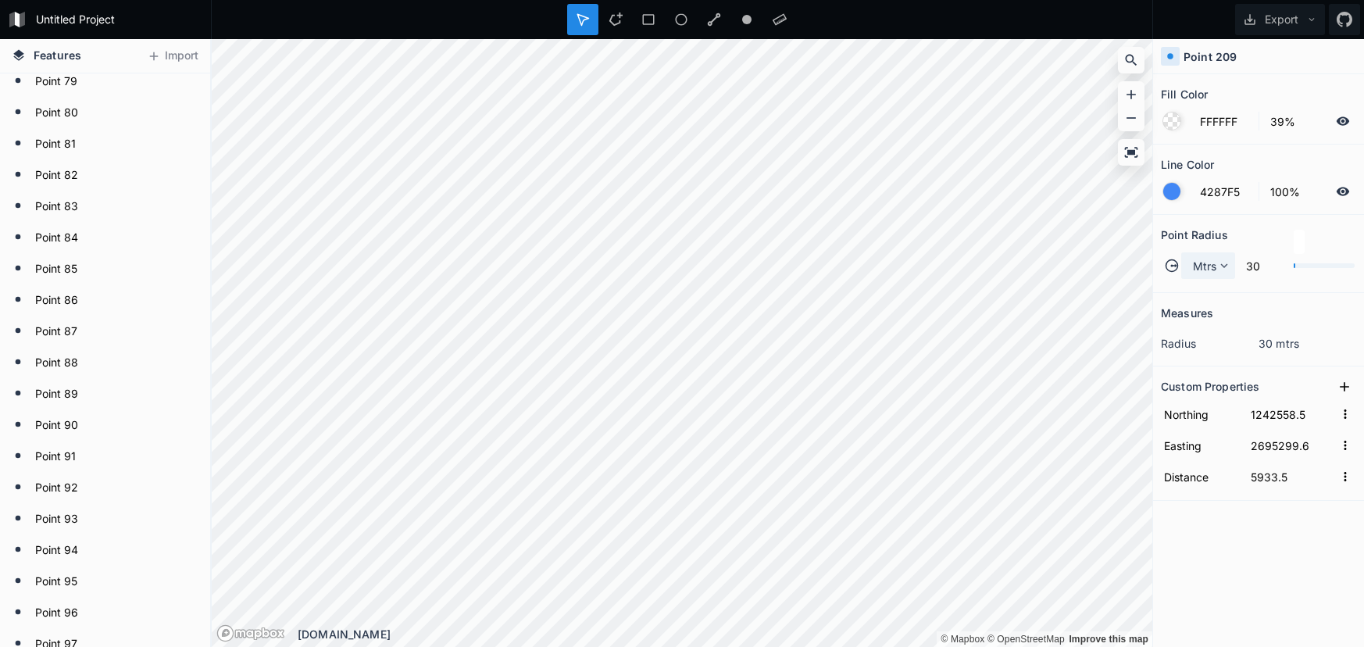
click at [1205, 269] on span "Mtrs" at bounding box center [1205, 266] width 24 height 16
drag, startPoint x: 1213, startPoint y: 280, endPoint x: 1154, endPoint y: 306, distance: 64.3
click at [1210, 301] on div "Mtrs" at bounding box center [1209, 313] width 54 height 24
click at [1194, 259] on span "Mtrs" at bounding box center [1205, 266] width 24 height 16
drag, startPoint x: 1202, startPoint y: 277, endPoint x: 1176, endPoint y: 289, distance: 29.4
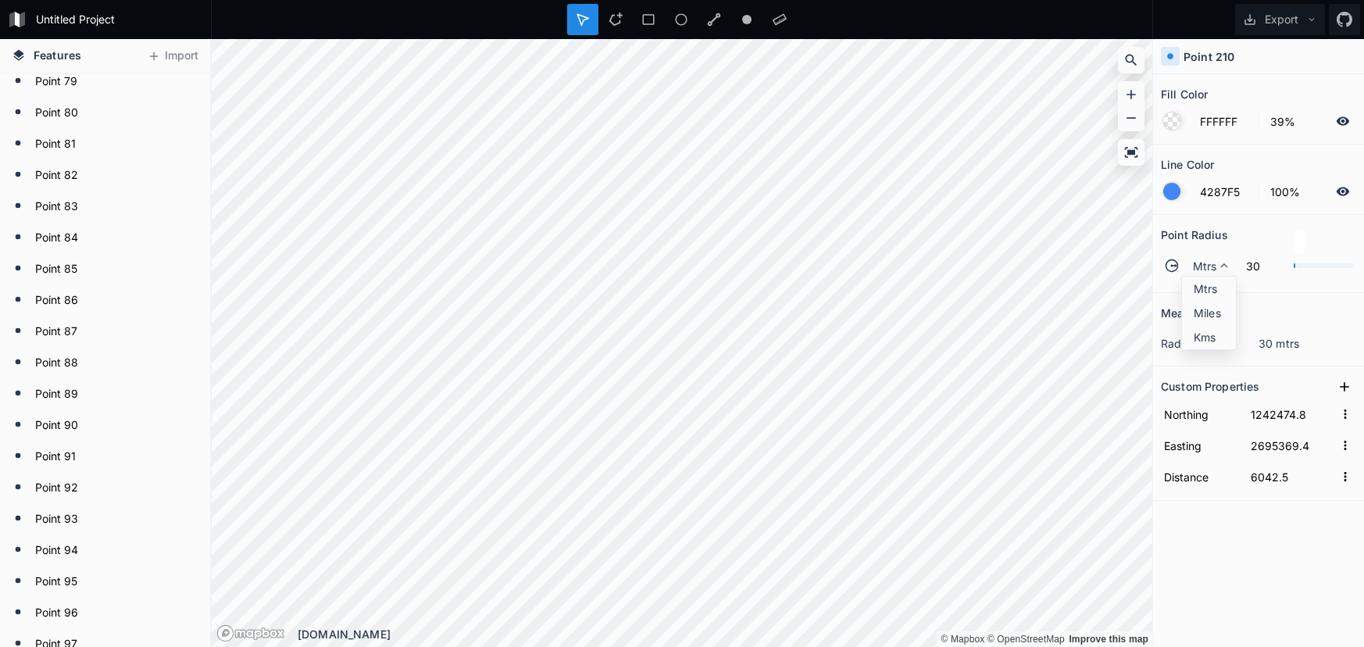
click at [1202, 301] on div "Mtrs" at bounding box center [1209, 313] width 54 height 24
click at [1195, 266] on span "Mtrs" at bounding box center [1205, 266] width 24 height 16
click at [1197, 301] on div "Mtrs" at bounding box center [1209, 313] width 54 height 24
click at [1205, 255] on div "Mtrs 30" at bounding box center [1258, 266] width 195 height 38
click at [1206, 265] on span "Mtrs" at bounding box center [1205, 266] width 24 height 16
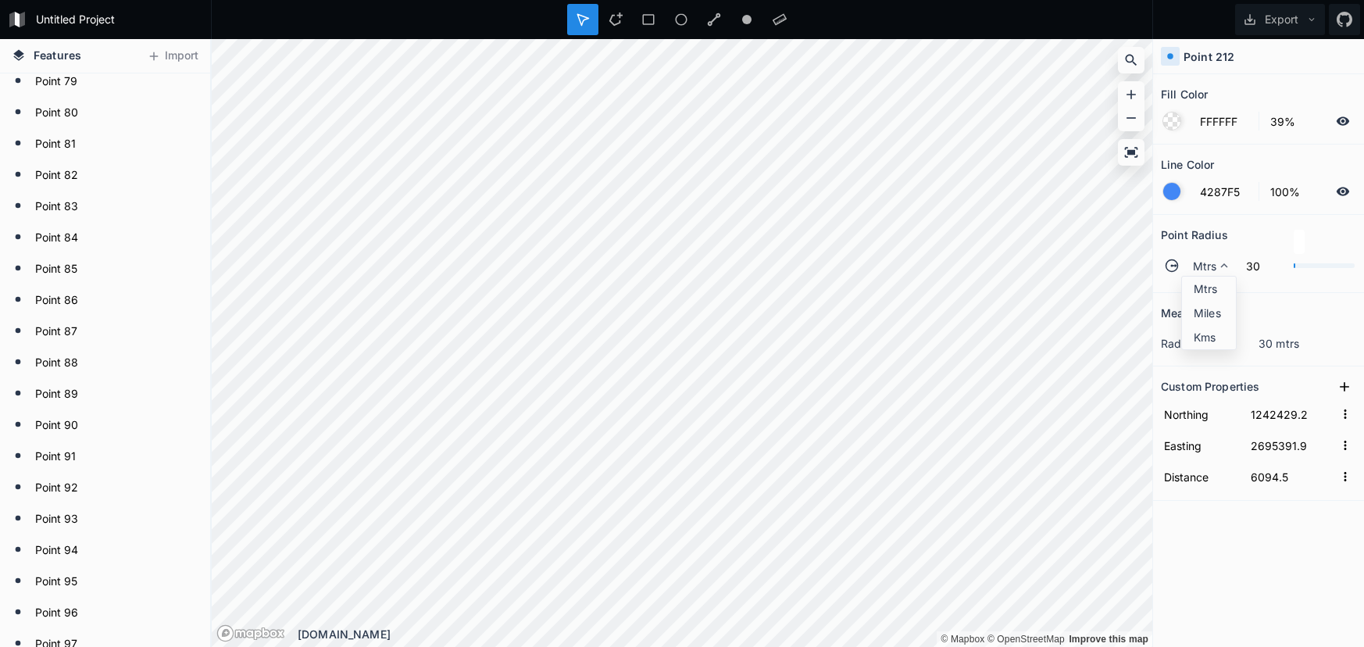
drag, startPoint x: 1206, startPoint y: 283, endPoint x: 1154, endPoint y: 305, distance: 56.7
click at [1206, 283] on span "Mtrs" at bounding box center [1213, 288] width 38 height 16
click at [1220, 263] on icon at bounding box center [1224, 266] width 14 height 14
click at [1213, 294] on span "Mtrs" at bounding box center [1213, 288] width 38 height 16
click at [1213, 261] on span "Mtrs" at bounding box center [1205, 266] width 24 height 16
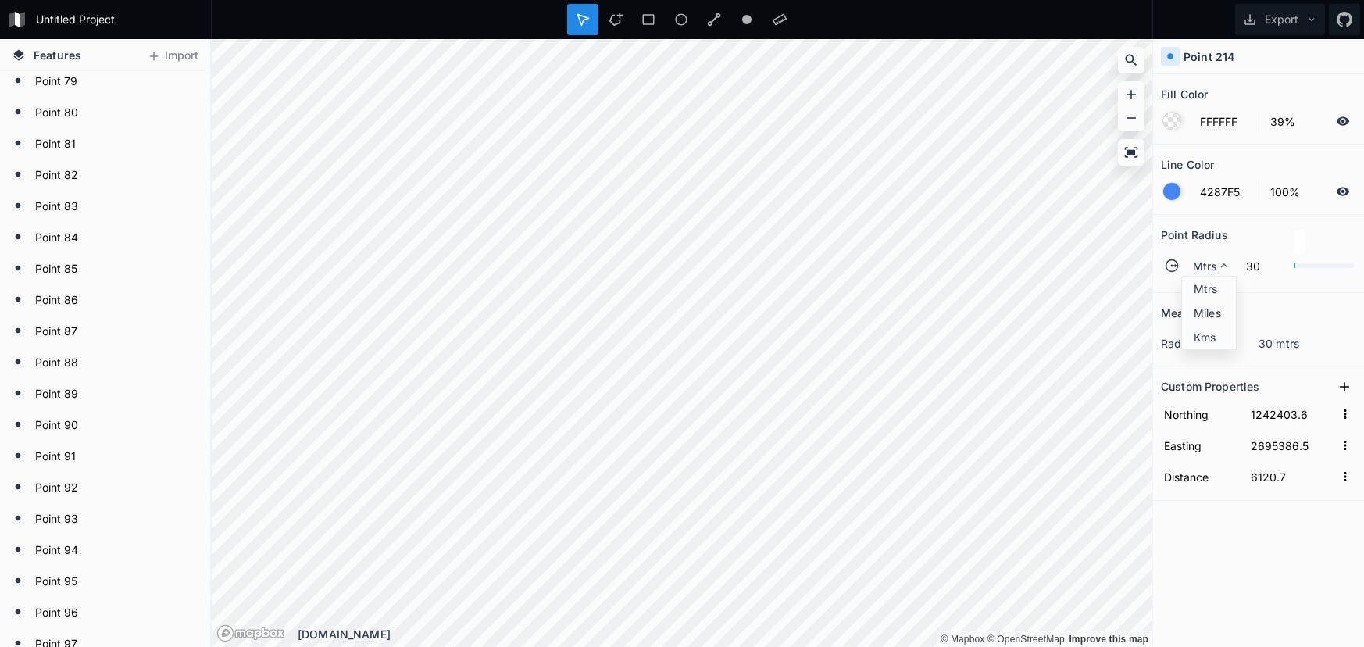
click at [1202, 301] on div "Mtrs" at bounding box center [1209, 313] width 54 height 24
click at [1188, 263] on div "Mtrs" at bounding box center [1208, 265] width 54 height 27
click at [1188, 301] on div "Mtrs" at bounding box center [1209, 313] width 54 height 24
click at [1203, 269] on span "Mtrs" at bounding box center [1205, 266] width 24 height 16
drag, startPoint x: 1202, startPoint y: 292, endPoint x: 1186, endPoint y: 291, distance: 16.4
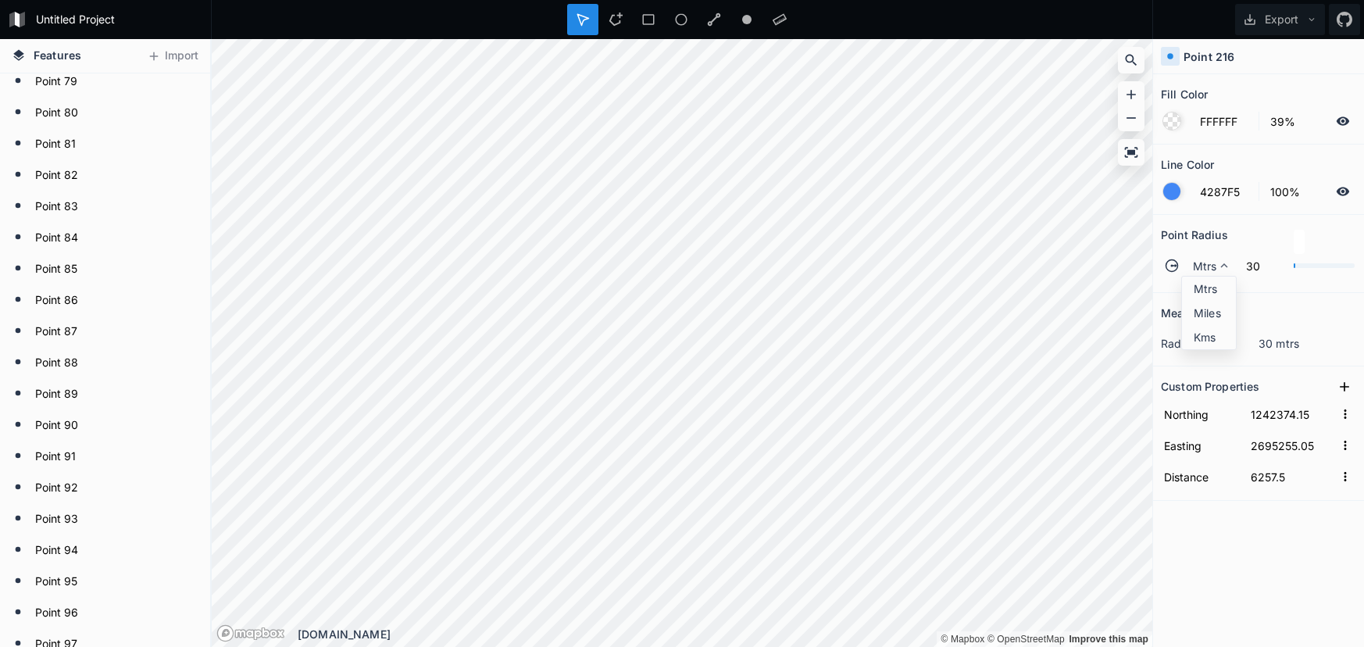
click at [1202, 292] on span "Mtrs" at bounding box center [1213, 288] width 38 height 16
click at [1185, 263] on div "Mtrs" at bounding box center [1208, 265] width 54 height 27
drag, startPoint x: 1209, startPoint y: 285, endPoint x: 1188, endPoint y: 290, distance: 21.6
click at [1205, 287] on span "Mtrs" at bounding box center [1213, 288] width 38 height 16
click at [1205, 265] on span "Mtrs" at bounding box center [1205, 266] width 24 height 16
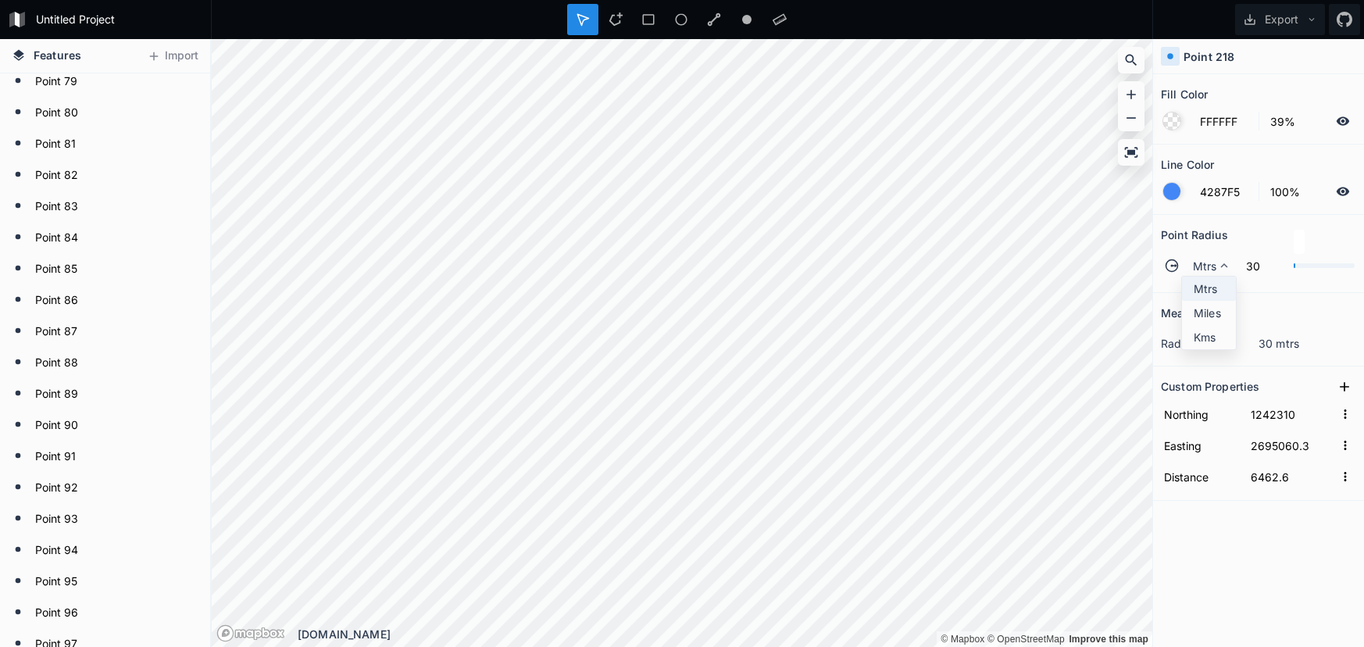
click at [1204, 291] on span "Mtrs" at bounding box center [1213, 288] width 38 height 16
click at [1180, 273] on div at bounding box center [1172, 265] width 19 height 19
click at [1205, 270] on span "Mtrs" at bounding box center [1205, 266] width 24 height 16
click at [1204, 284] on span "Mtrs" at bounding box center [1213, 288] width 38 height 16
click at [1209, 268] on span "Mtrs" at bounding box center [1205, 266] width 24 height 16
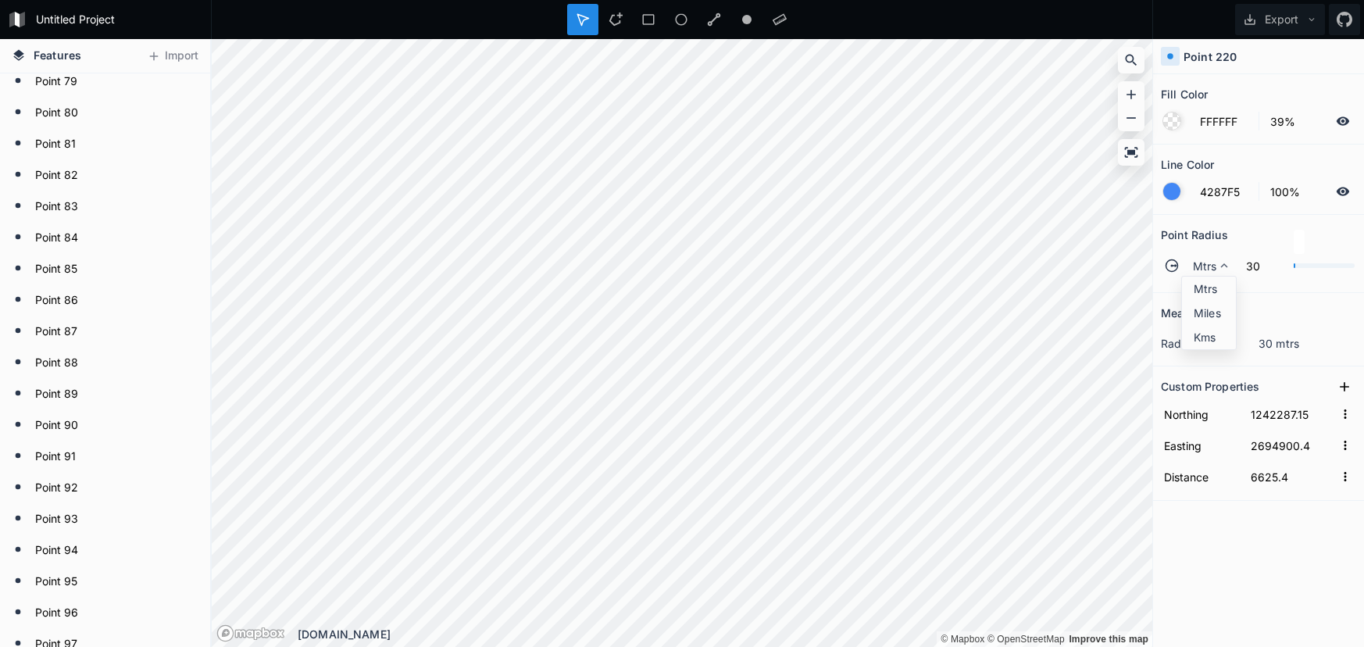
drag, startPoint x: 1209, startPoint y: 284, endPoint x: 1155, endPoint y: 293, distance: 55.4
click at [1209, 284] on span "Mtrs" at bounding box center [1213, 288] width 38 height 16
click at [1217, 270] on icon at bounding box center [1224, 266] width 14 height 14
drag, startPoint x: 1214, startPoint y: 284, endPoint x: 1168, endPoint y: 294, distance: 47.2
click at [1213, 284] on span "Mtrs" at bounding box center [1213, 288] width 38 height 16
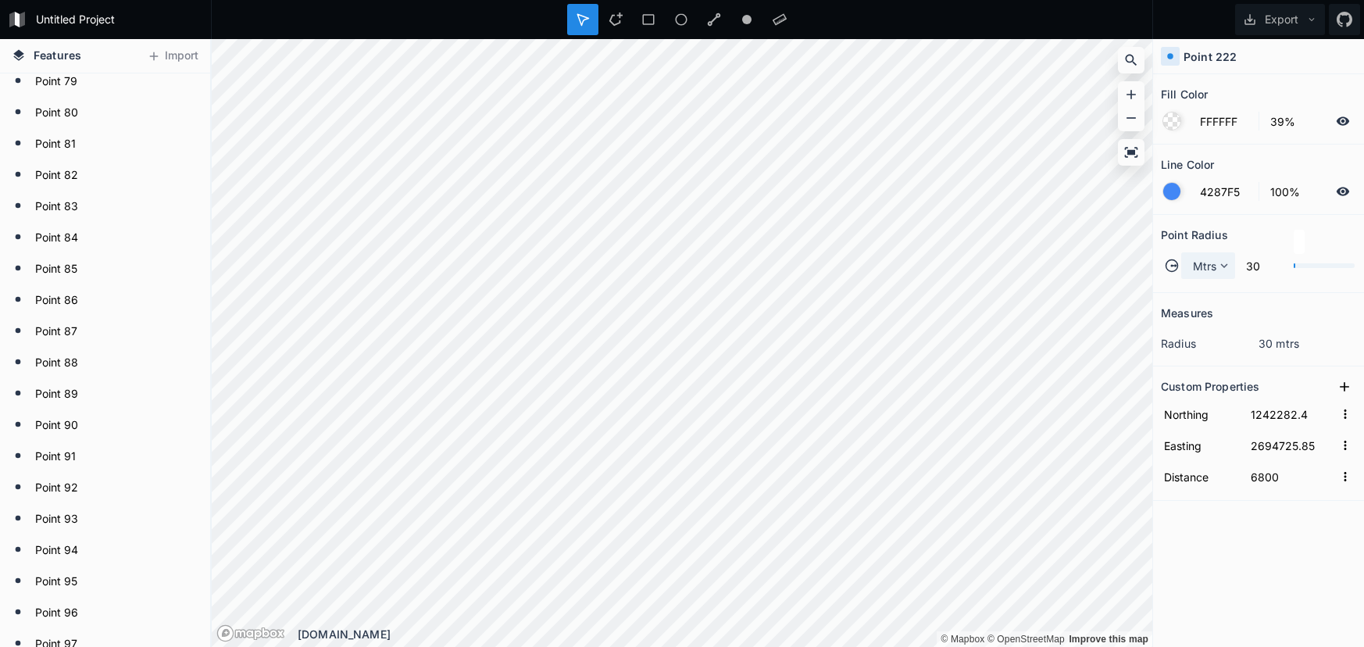
click at [1212, 276] on div "Mtrs" at bounding box center [1208, 265] width 54 height 27
drag, startPoint x: 1212, startPoint y: 292, endPoint x: 1174, endPoint y: 292, distance: 37.5
click at [1211, 292] on span "Mtrs" at bounding box center [1213, 288] width 38 height 16
click at [1230, 259] on div "Mtrs" at bounding box center [1208, 265] width 54 height 27
drag, startPoint x: 1212, startPoint y: 292, endPoint x: 1194, endPoint y: 291, distance: 18.0
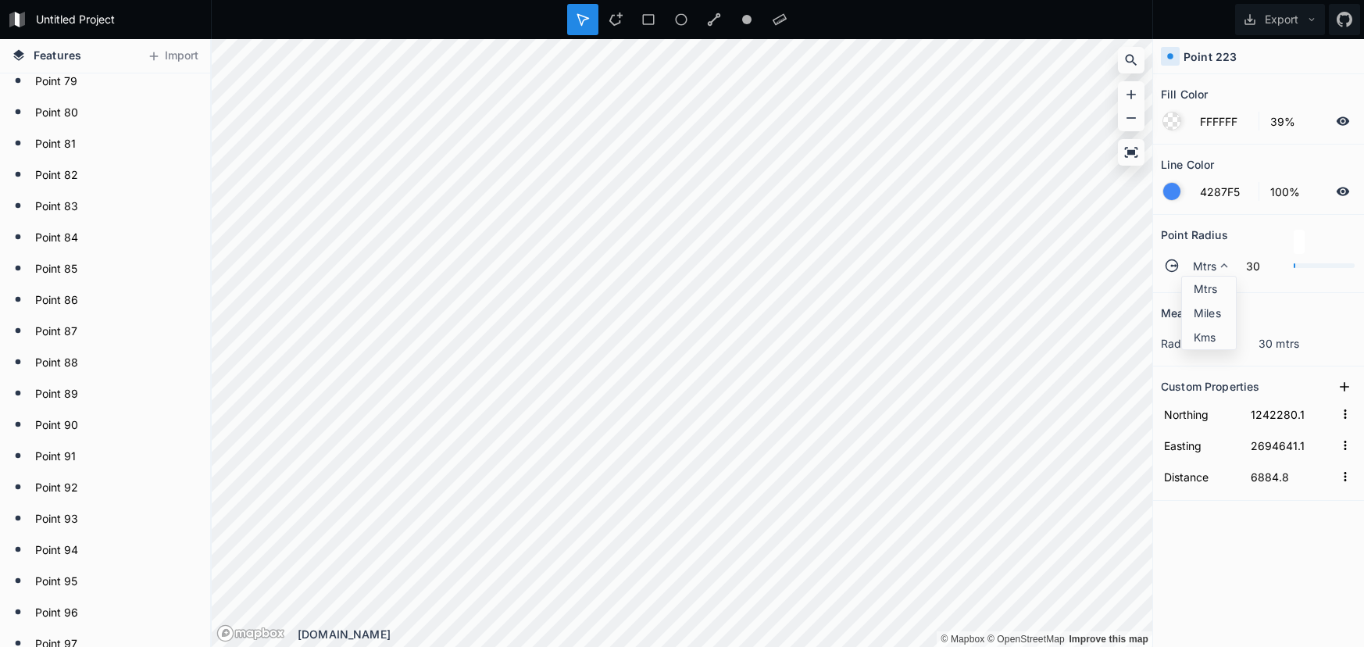
click at [1211, 292] on span "Mtrs" at bounding box center [1213, 288] width 38 height 16
drag, startPoint x: 1214, startPoint y: 262, endPoint x: 1204, endPoint y: 273, distance: 15.5
click at [1213, 262] on span "Mtrs" at bounding box center [1205, 266] width 24 height 16
click at [1199, 284] on span "Mtrs" at bounding box center [1213, 288] width 38 height 16
click at [1208, 263] on span "Mtrs" at bounding box center [1205, 266] width 24 height 16
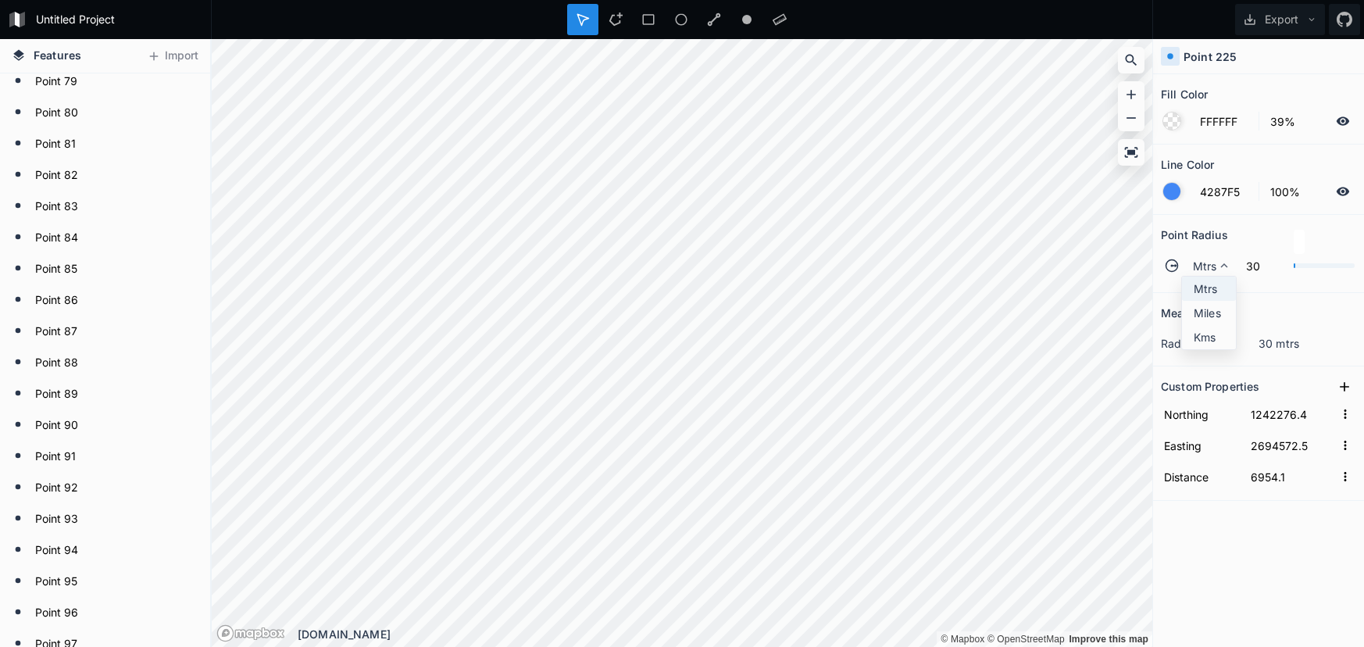
click at [1199, 293] on span "Mtrs" at bounding box center [1213, 288] width 38 height 16
click at [1202, 268] on span "Mtrs" at bounding box center [1205, 266] width 24 height 16
drag, startPoint x: 1202, startPoint y: 278, endPoint x: 1164, endPoint y: 299, distance: 43.7
click at [1202, 301] on div "Mtrs" at bounding box center [1209, 313] width 54 height 24
click at [1198, 274] on div "Mtrs" at bounding box center [1208, 265] width 54 height 27
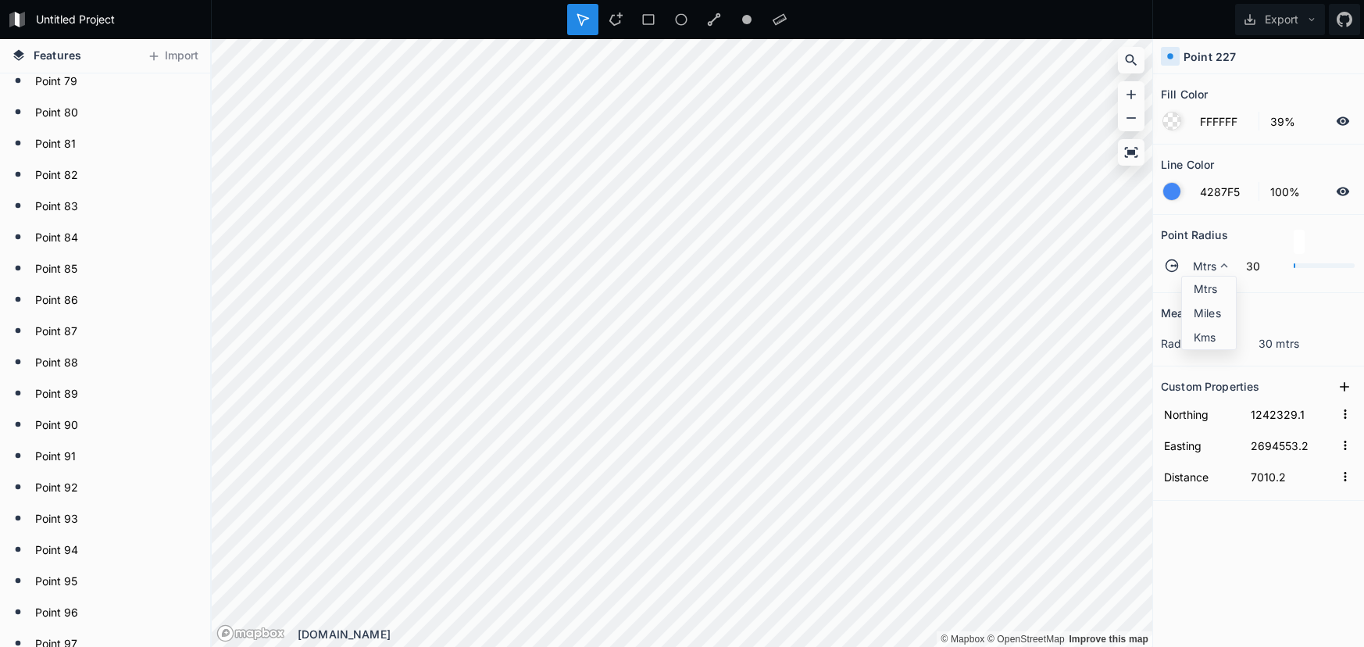
drag, startPoint x: 1198, startPoint y: 280, endPoint x: 1168, endPoint y: 283, distance: 30.6
click at [1198, 301] on div "Mtrs" at bounding box center [1209, 313] width 54 height 24
drag, startPoint x: 1196, startPoint y: 266, endPoint x: 1198, endPoint y: 275, distance: 8.9
click at [1196, 266] on span "Mtrs" at bounding box center [1205, 266] width 24 height 16
click at [1201, 280] on span "Mtrs" at bounding box center [1213, 288] width 38 height 16
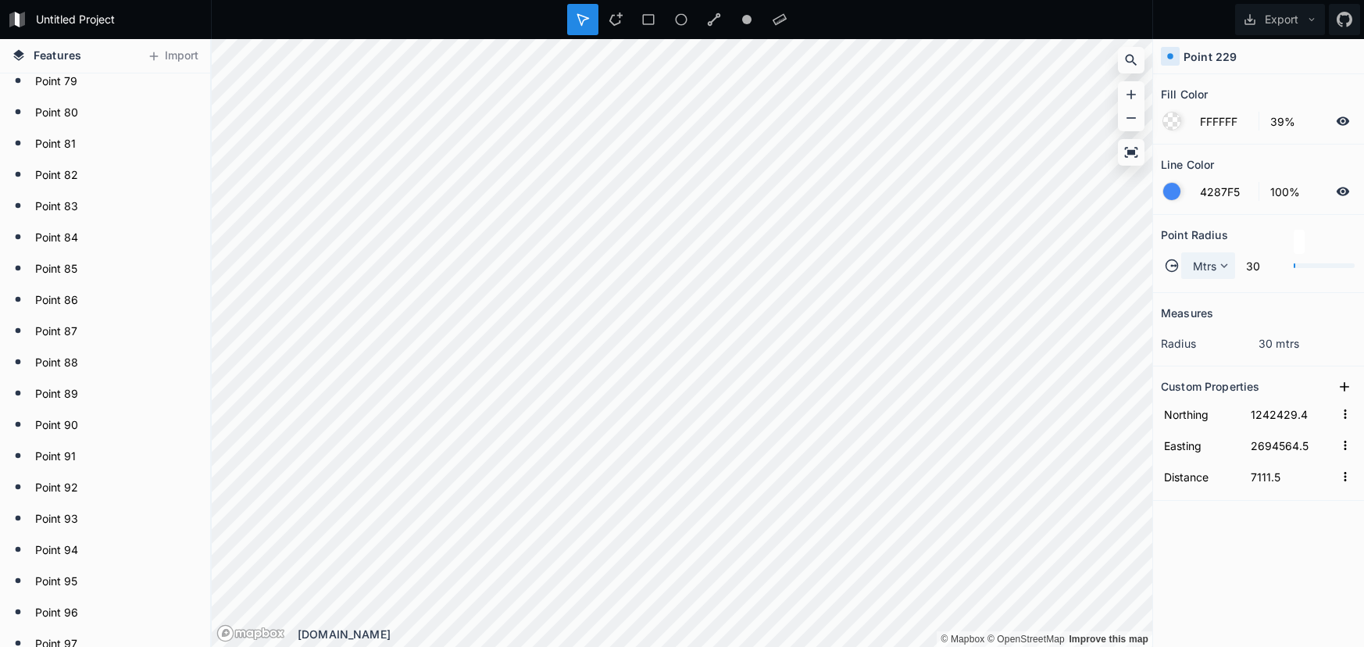
click at [1201, 263] on span "Mtrs" at bounding box center [1205, 266] width 24 height 16
drag, startPoint x: 1203, startPoint y: 284, endPoint x: 1178, endPoint y: 278, distance: 25.6
click at [1202, 284] on span "Mtrs" at bounding box center [1213, 288] width 38 height 16
click at [784, 628] on div "© Mapbox © OpenStreetMap Improve this map © Mapbox © OpenStreetMap Improve this…" at bounding box center [682, 343] width 941 height 608
click at [1210, 265] on span "Mtrs" at bounding box center [1205, 266] width 24 height 16
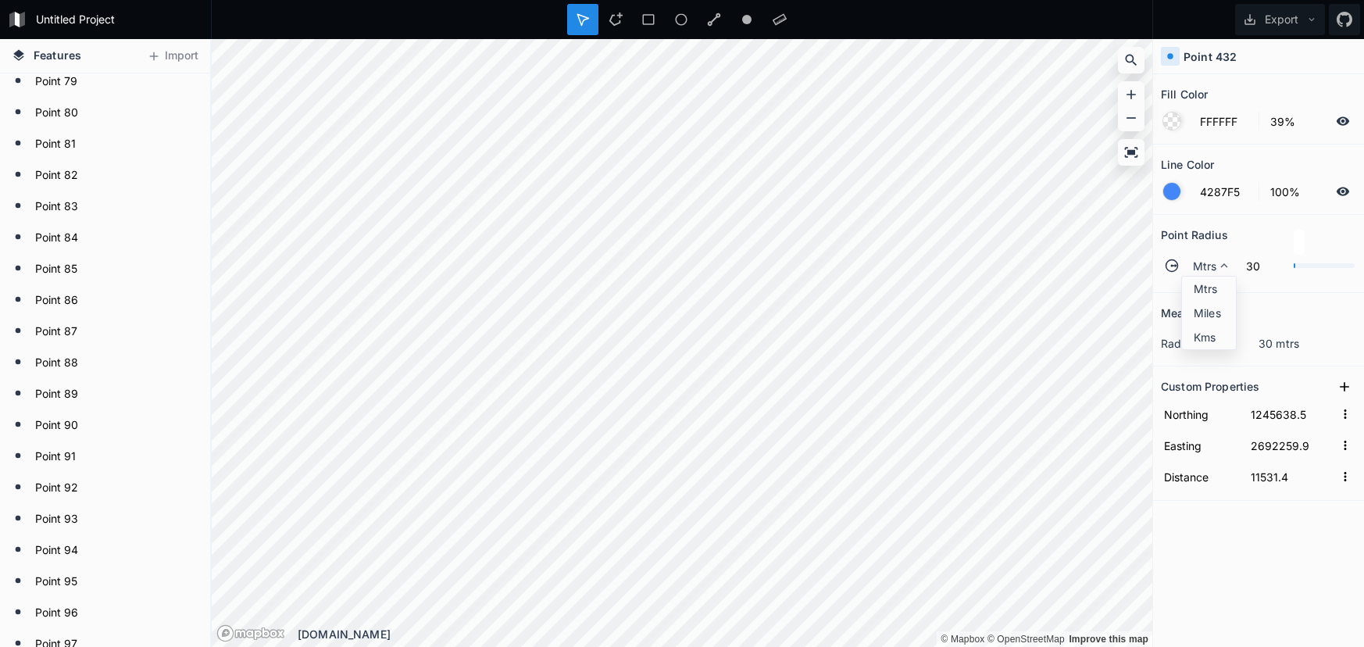
click at [1208, 278] on div "Mtrs Mtrs Miles Kms" at bounding box center [1208, 265] width 54 height 27
click at [1210, 270] on span "Mtrs" at bounding box center [1205, 266] width 24 height 16
drag, startPoint x: 1208, startPoint y: 288, endPoint x: 1191, endPoint y: 297, distance: 18.5
click at [1205, 290] on span "Mtrs" at bounding box center [1213, 288] width 38 height 16
click at [1214, 264] on span "Mtrs" at bounding box center [1205, 266] width 24 height 16
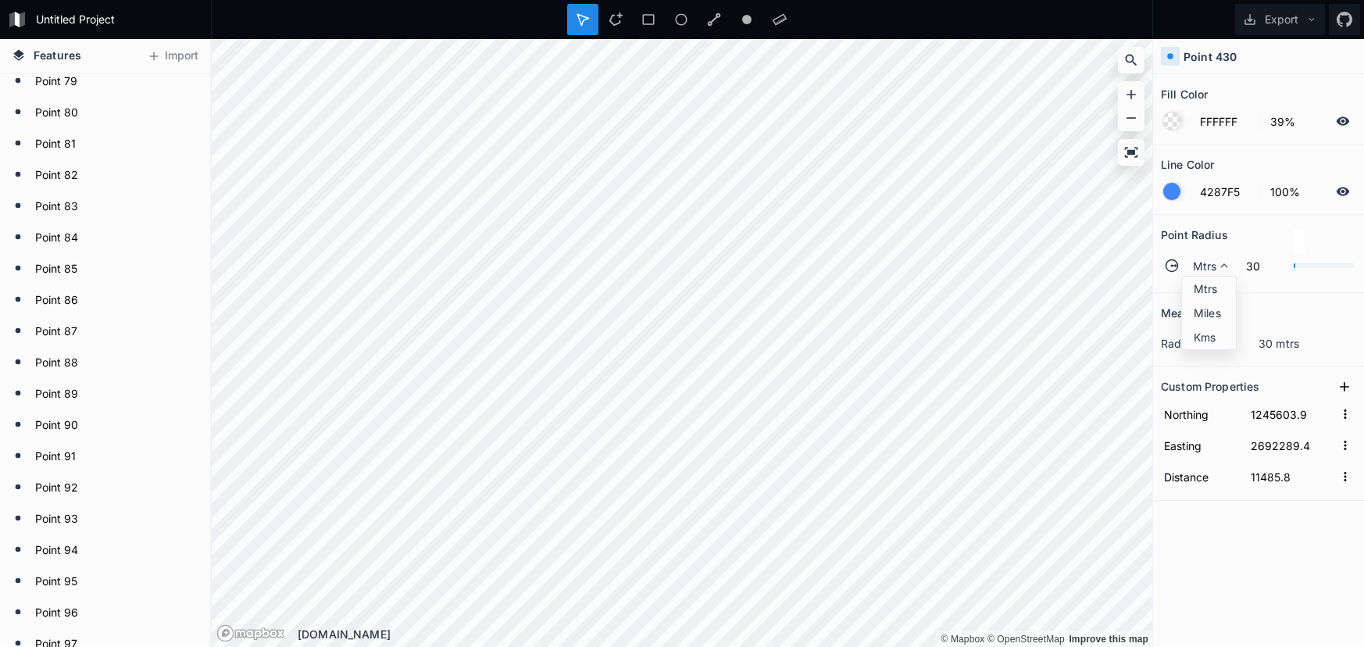
drag, startPoint x: 1215, startPoint y: 284, endPoint x: 1180, endPoint y: 309, distance: 43.0
click at [1215, 284] on span "Mtrs" at bounding box center [1213, 288] width 38 height 16
click at [1200, 272] on span "Mtrs" at bounding box center [1205, 266] width 24 height 16
drag, startPoint x: 1197, startPoint y: 284, endPoint x: 1184, endPoint y: 291, distance: 14.3
click at [1196, 285] on span "Mtrs" at bounding box center [1213, 288] width 38 height 16
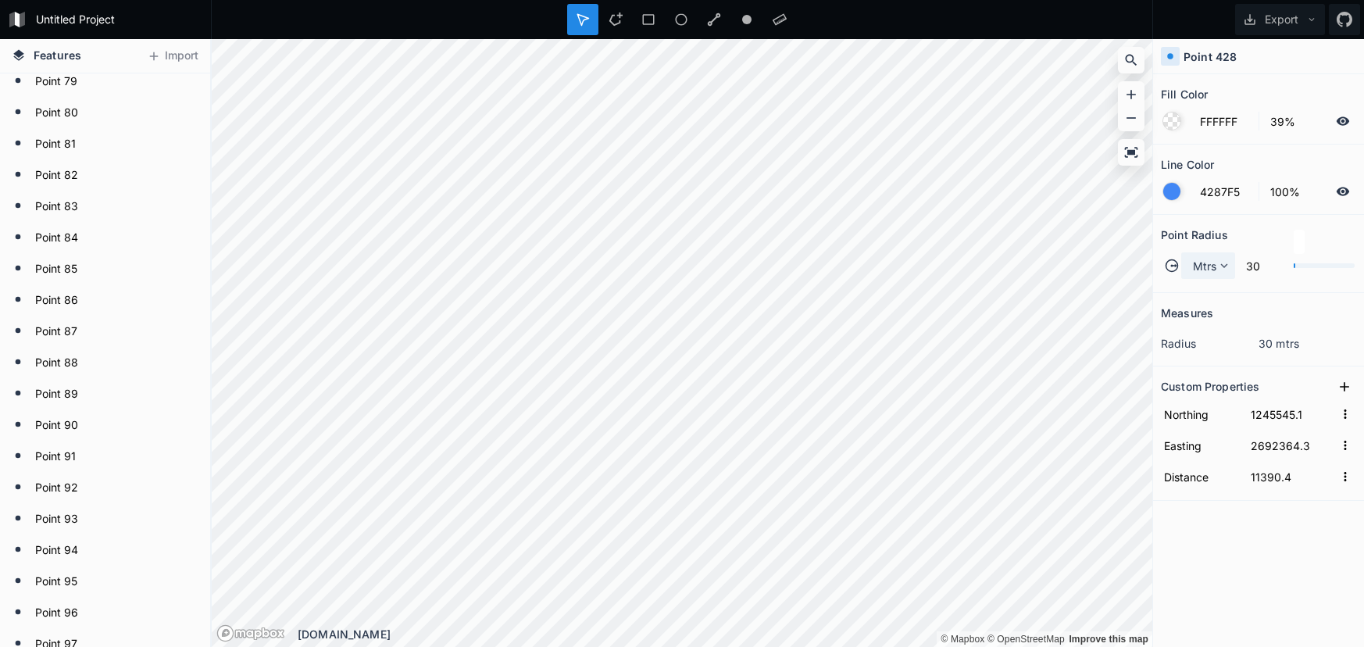
click at [1224, 270] on icon at bounding box center [1224, 266] width 14 height 14
drag, startPoint x: 1220, startPoint y: 283, endPoint x: 1166, endPoint y: 320, distance: 65.2
click at [1218, 285] on span "Mtrs" at bounding box center [1213, 288] width 38 height 16
click at [1207, 271] on span "Mtrs" at bounding box center [1205, 266] width 24 height 16
click at [1205, 301] on div "Mtrs" at bounding box center [1209, 313] width 54 height 24
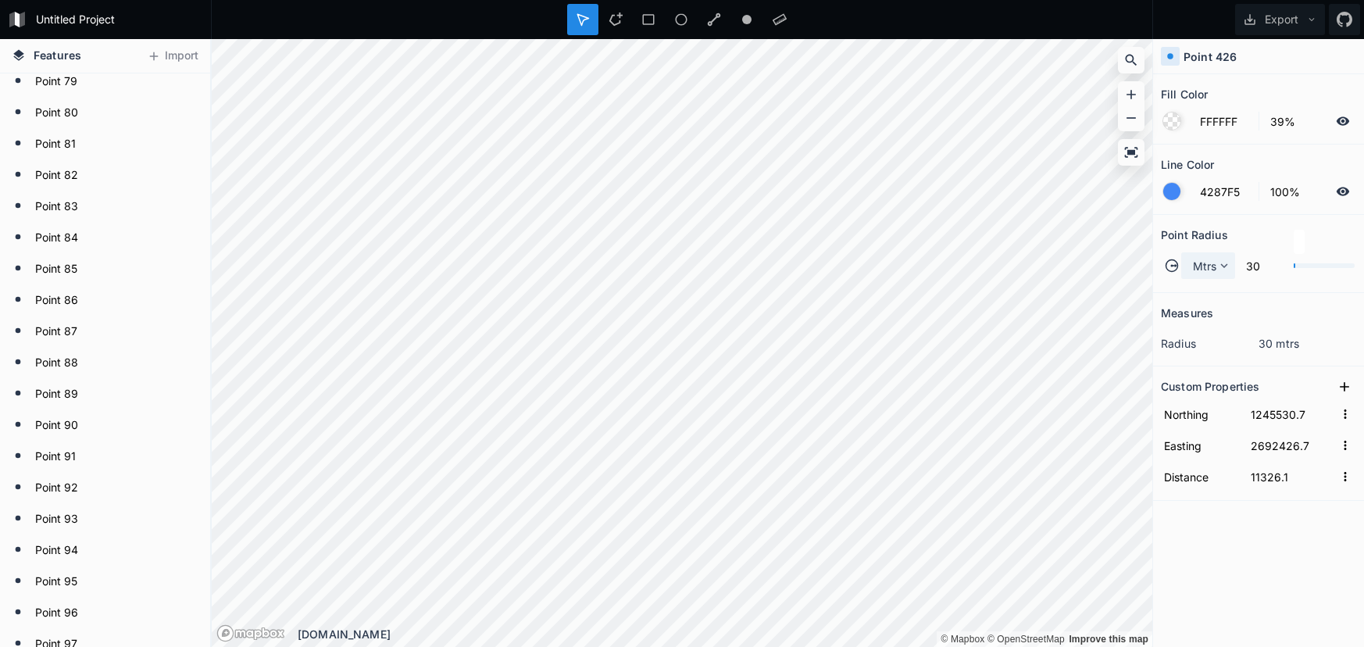
click at [1210, 255] on div "Mtrs" at bounding box center [1208, 265] width 54 height 27
drag, startPoint x: 1209, startPoint y: 286, endPoint x: 1202, endPoint y: 283, distance: 8.4
click at [1207, 286] on span "Mtrs" at bounding box center [1213, 288] width 38 height 16
click at [1213, 269] on span "Mtrs" at bounding box center [1205, 266] width 24 height 16
drag, startPoint x: 1209, startPoint y: 288, endPoint x: 1170, endPoint y: 287, distance: 39.9
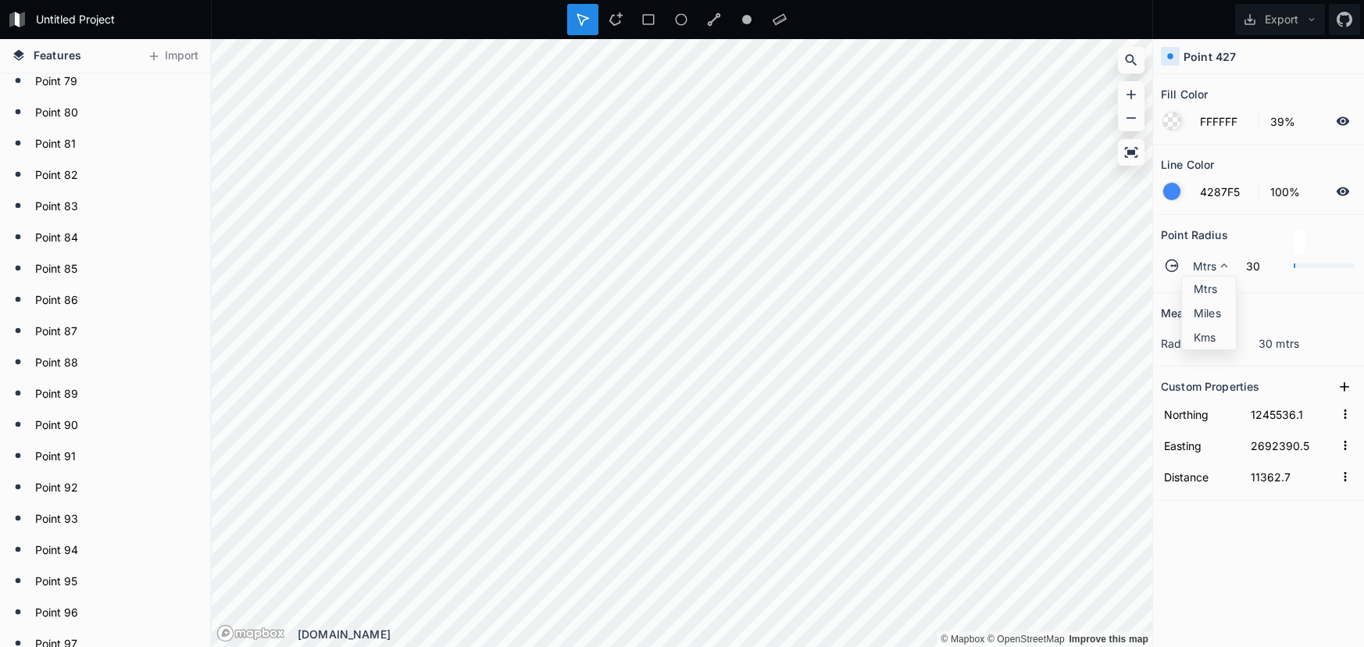
click at [1209, 288] on span "Mtrs" at bounding box center [1213, 288] width 38 height 16
click at [1213, 262] on span "Mtrs" at bounding box center [1205, 266] width 24 height 16
drag, startPoint x: 1216, startPoint y: 285, endPoint x: 1153, endPoint y: 285, distance: 63.3
click at [1216, 285] on span "Mtrs" at bounding box center [1213, 288] width 38 height 16
click at [1198, 274] on div "Mtrs" at bounding box center [1208, 265] width 54 height 27
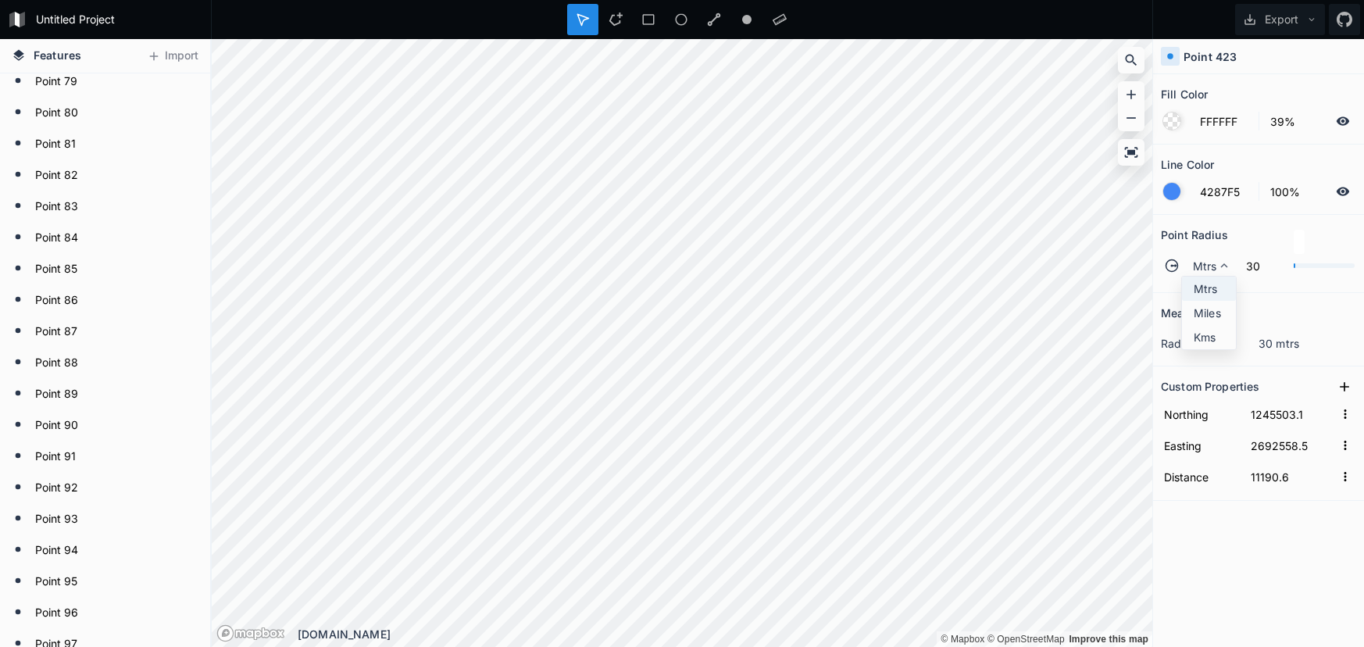
click at [1199, 290] on span "Mtrs" at bounding box center [1213, 288] width 38 height 16
click at [1214, 265] on span "Mtrs" at bounding box center [1205, 266] width 24 height 16
click at [1209, 286] on span "Mtrs" at bounding box center [1213, 288] width 38 height 16
click at [1187, 261] on div "Mtrs" at bounding box center [1208, 265] width 54 height 27
click at [1207, 289] on span "Mtrs" at bounding box center [1213, 288] width 38 height 16
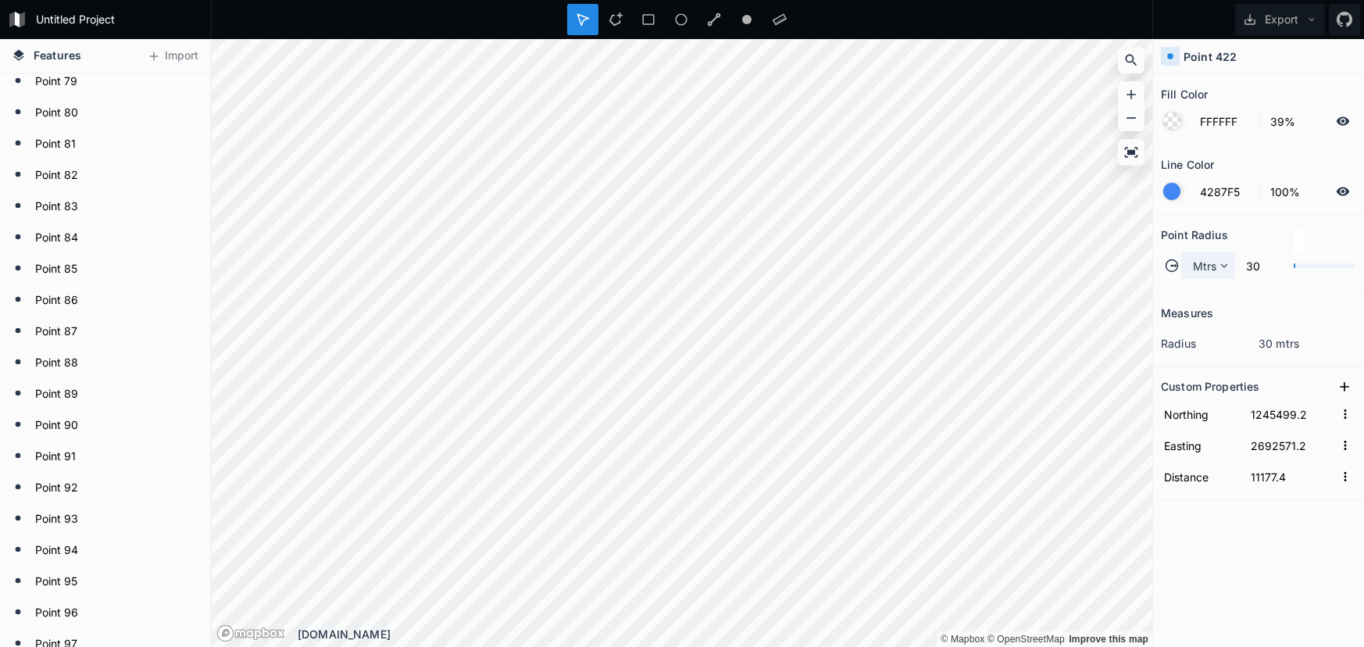
click at [1213, 264] on span "Mtrs" at bounding box center [1205, 266] width 24 height 16
click at [1218, 301] on div "Mtrs" at bounding box center [1209, 313] width 54 height 24
click at [1182, 252] on div "Mtrs 30" at bounding box center [1258, 266] width 195 height 38
click at [1199, 266] on span "Mtrs" at bounding box center [1205, 266] width 24 height 16
drag, startPoint x: 1215, startPoint y: 280, endPoint x: 1159, endPoint y: 284, distance: 56.4
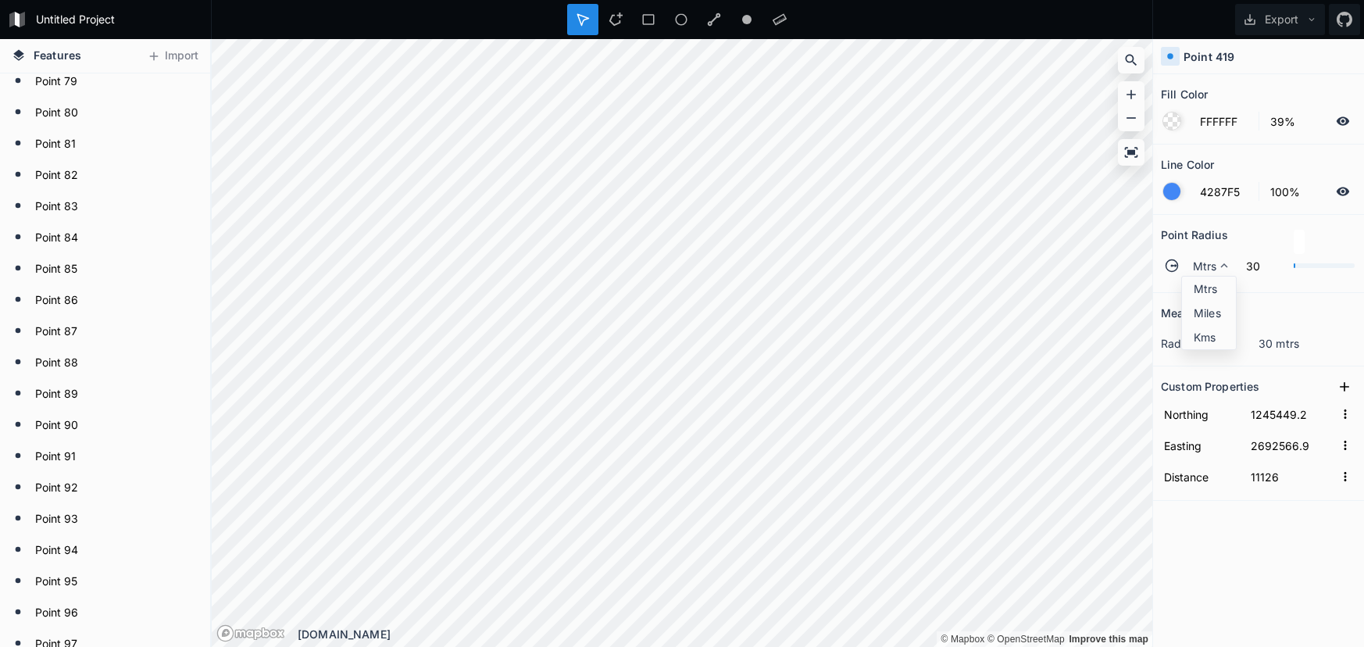
click at [1210, 301] on div "Mtrs" at bounding box center [1209, 313] width 54 height 24
click at [1215, 263] on span "Mtrs" at bounding box center [1205, 266] width 24 height 16
drag, startPoint x: 1214, startPoint y: 284, endPoint x: 1168, endPoint y: 283, distance: 46.1
click at [1213, 284] on span "Mtrs" at bounding box center [1213, 288] width 38 height 16
click at [1207, 263] on span "Mtrs" at bounding box center [1205, 266] width 24 height 16
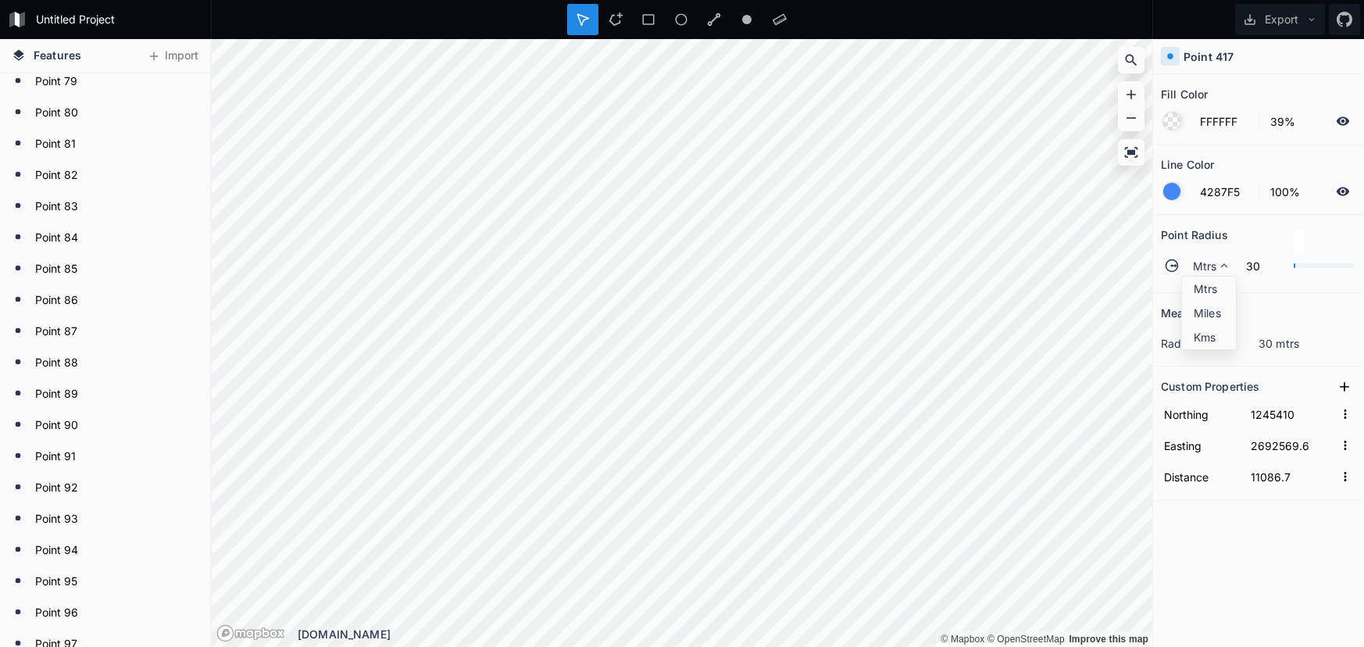
drag, startPoint x: 1206, startPoint y: 295, endPoint x: 1158, endPoint y: 295, distance: 48.4
click at [1202, 295] on span "Mtrs" at bounding box center [1213, 288] width 38 height 16
click at [1189, 274] on div "Mtrs" at bounding box center [1208, 265] width 54 height 27
drag, startPoint x: 1198, startPoint y: 280, endPoint x: 1177, endPoint y: 288, distance: 22.5
click at [1197, 281] on span "Mtrs" at bounding box center [1213, 288] width 38 height 16
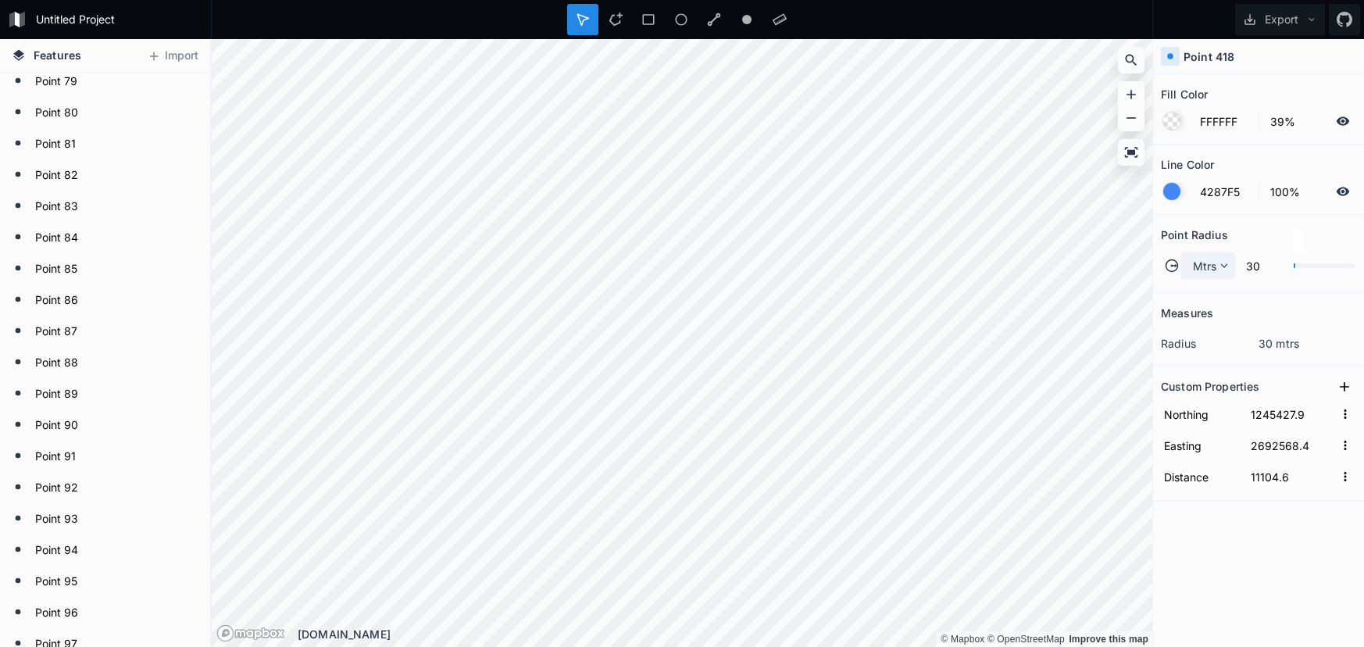
click at [1211, 258] on span "Mtrs" at bounding box center [1205, 266] width 24 height 16
click at [1202, 301] on div "Mtrs" at bounding box center [1209, 313] width 54 height 24
click at [1201, 264] on span "Mtrs" at bounding box center [1205, 266] width 24 height 16
drag, startPoint x: 1199, startPoint y: 282, endPoint x: 1163, endPoint y: 281, distance: 36.7
click at [1198, 282] on span "Mtrs" at bounding box center [1213, 288] width 38 height 16
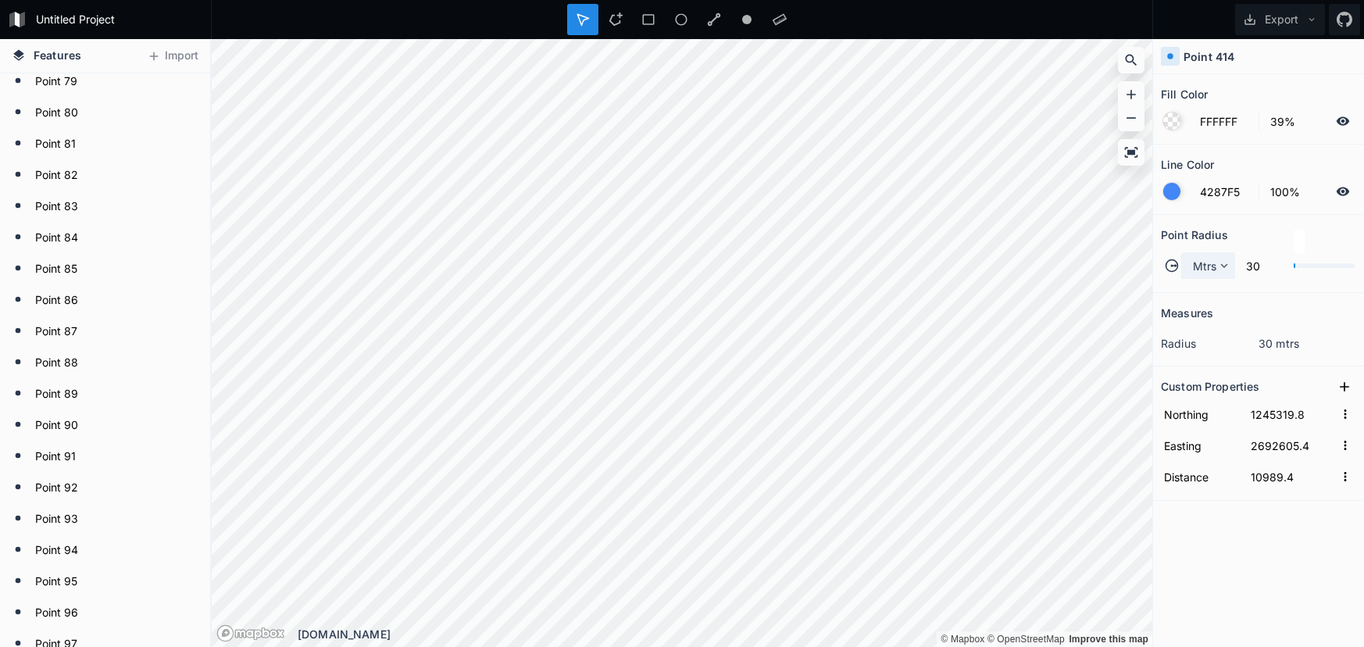
click at [1208, 261] on span "Mtrs" at bounding box center [1205, 266] width 24 height 16
click at [1205, 283] on span "Mtrs" at bounding box center [1213, 288] width 38 height 16
drag, startPoint x: 1220, startPoint y: 263, endPoint x: 1218, endPoint y: 273, distance: 10.3
click at [1220, 264] on icon at bounding box center [1224, 266] width 14 height 14
click at [1216, 283] on span "Mtrs" at bounding box center [1213, 288] width 38 height 16
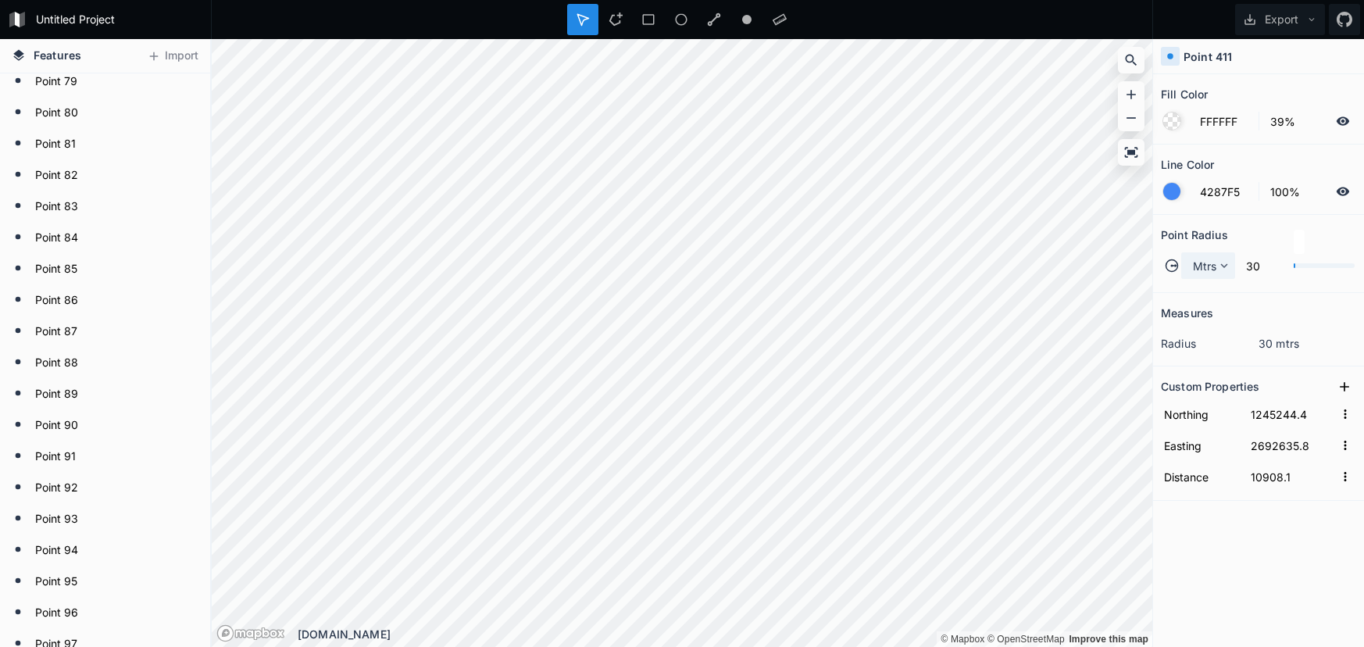
click at [1192, 270] on div "Mtrs" at bounding box center [1208, 265] width 54 height 27
drag, startPoint x: 1197, startPoint y: 284, endPoint x: 1181, endPoint y: 286, distance: 15.8
click at [1196, 284] on span "Mtrs" at bounding box center [1213, 288] width 38 height 16
click at [1197, 266] on span "Mtrs" at bounding box center [1205, 266] width 24 height 16
drag, startPoint x: 1198, startPoint y: 282, endPoint x: 1182, endPoint y: 285, distance: 16.7
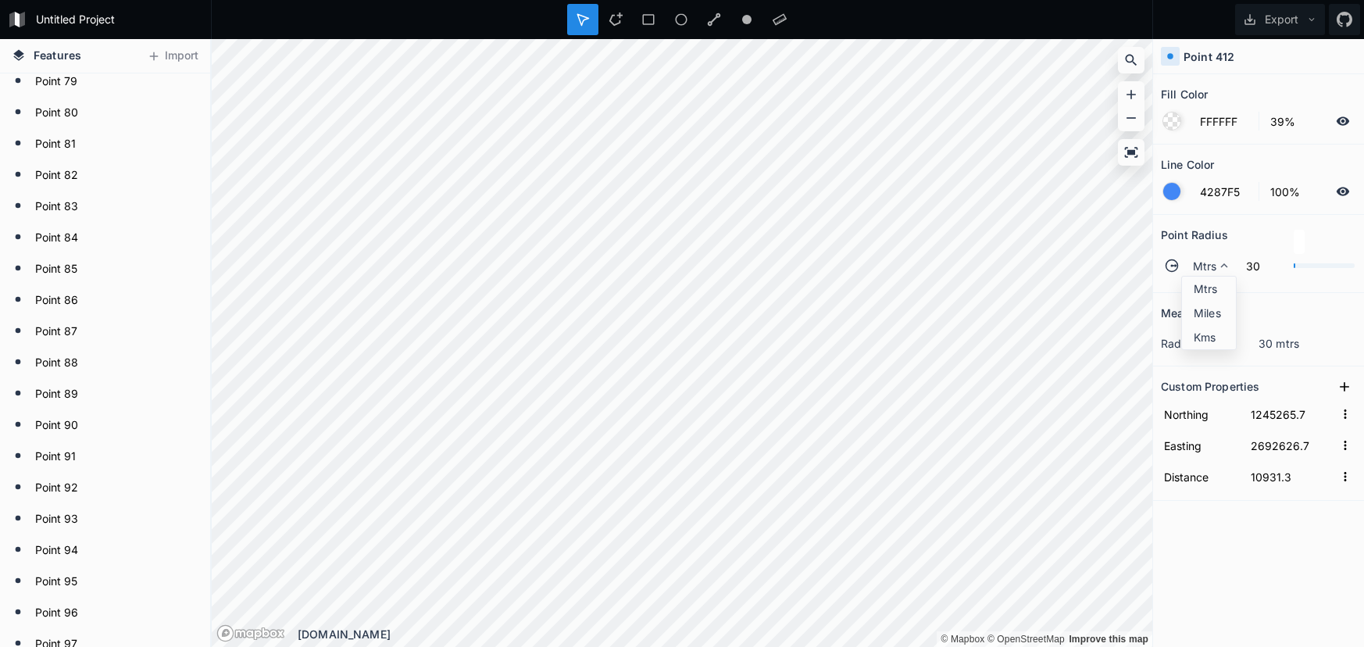
click at [1198, 282] on span "Mtrs" at bounding box center [1213, 288] width 38 height 16
click at [1193, 270] on span "Mtrs" at bounding box center [1205, 266] width 24 height 16
click at [1194, 290] on span "Mtrs" at bounding box center [1213, 288] width 38 height 16
drag, startPoint x: 1218, startPoint y: 261, endPoint x: 1204, endPoint y: 271, distance: 17.3
click at [1217, 261] on icon at bounding box center [1224, 266] width 14 height 14
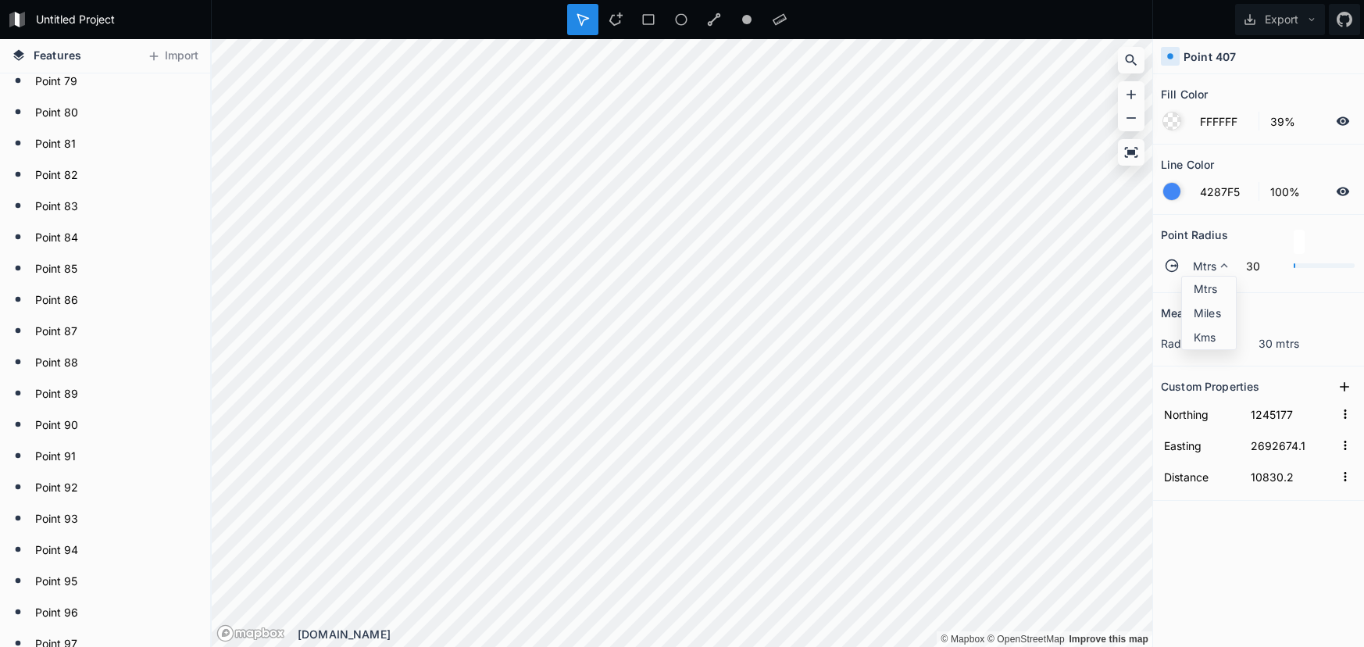
drag, startPoint x: 1194, startPoint y: 287, endPoint x: 1153, endPoint y: 288, distance: 40.7
click
drag, startPoint x: 1209, startPoint y: 262, endPoint x: 1208, endPoint y: 275, distance: 13.4
drag, startPoint x: 1208, startPoint y: 289, endPoint x: 1158, endPoint y: 280, distance: 50.9
drag, startPoint x: 1200, startPoint y: 284, endPoint x: 1181, endPoint y: 288, distance: 19.2
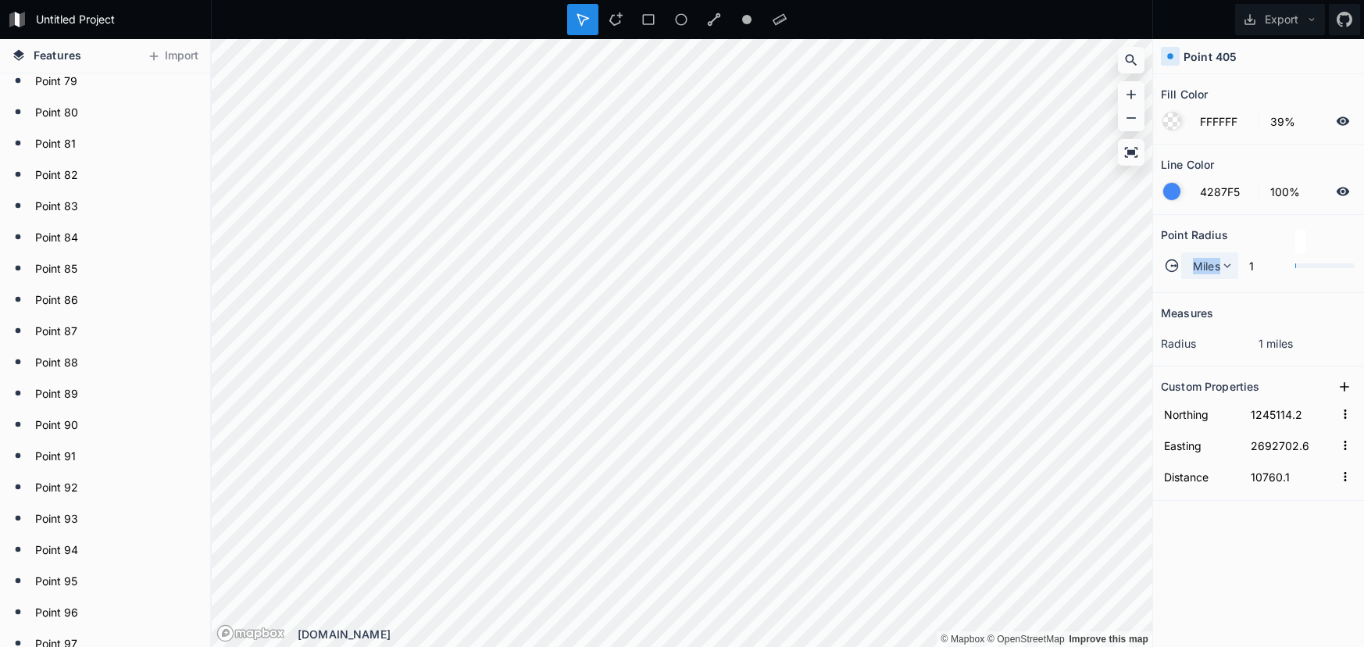
drag, startPoint x: 1211, startPoint y: 266, endPoint x: 1213, endPoint y: 273, distance: 8.2
drag, startPoint x: 1212, startPoint y: 285, endPoint x: 1180, endPoint y: 288, distance: 32.2
drag, startPoint x: 1220, startPoint y: 284, endPoint x: 1196, endPoint y: 284, distance: 23.4
drag, startPoint x: 1213, startPoint y: 290, endPoint x: 1198, endPoint y: 289, distance: 14.9
drag, startPoint x: 1207, startPoint y: 287, endPoint x: 1167, endPoint y: 288, distance: 39.9
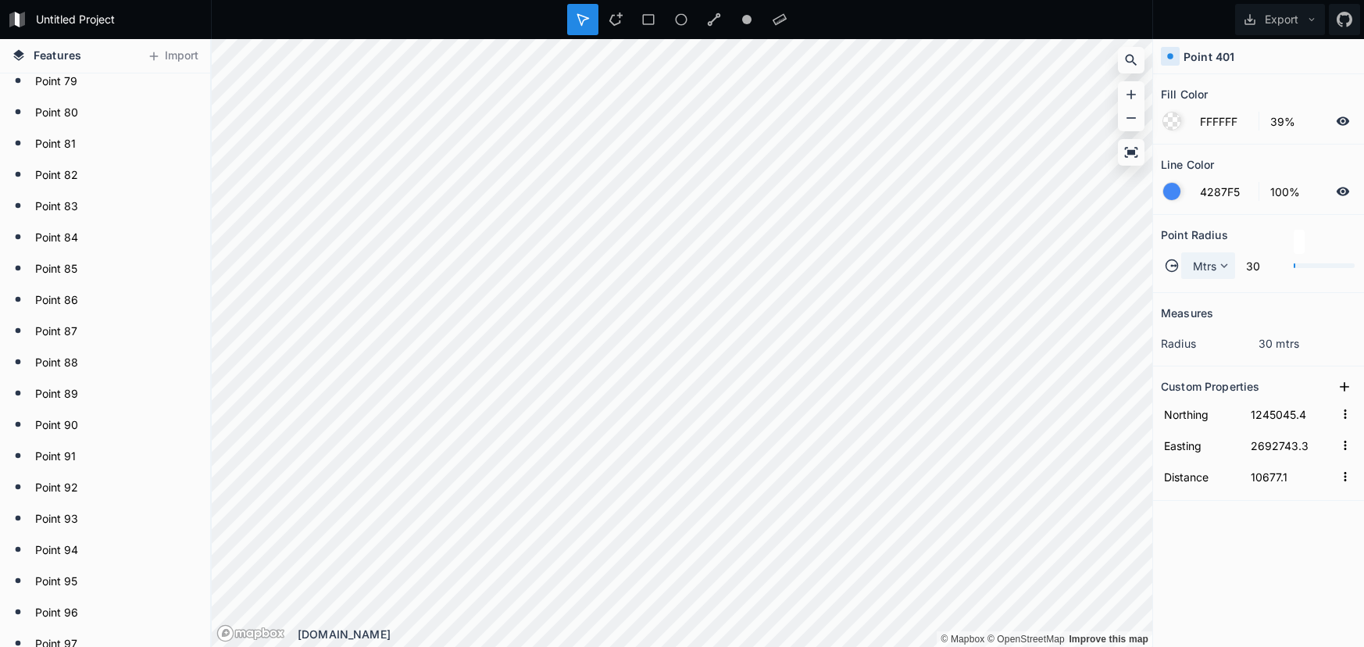
drag, startPoint x: 1213, startPoint y: 258, endPoint x: 1209, endPoint y: 273, distance: 15.3
drag, startPoint x: 1203, startPoint y: 282, endPoint x: 1170, endPoint y: 282, distance: 33.6
drag, startPoint x: 1212, startPoint y: 280, endPoint x: 1204, endPoint y: 280, distance: 7.9
drag, startPoint x: 1201, startPoint y: 261, endPoint x: 1181, endPoint y: 263, distance: 19.6
drag, startPoint x: 1203, startPoint y: 285, endPoint x: 1164, endPoint y: 286, distance: 39.1
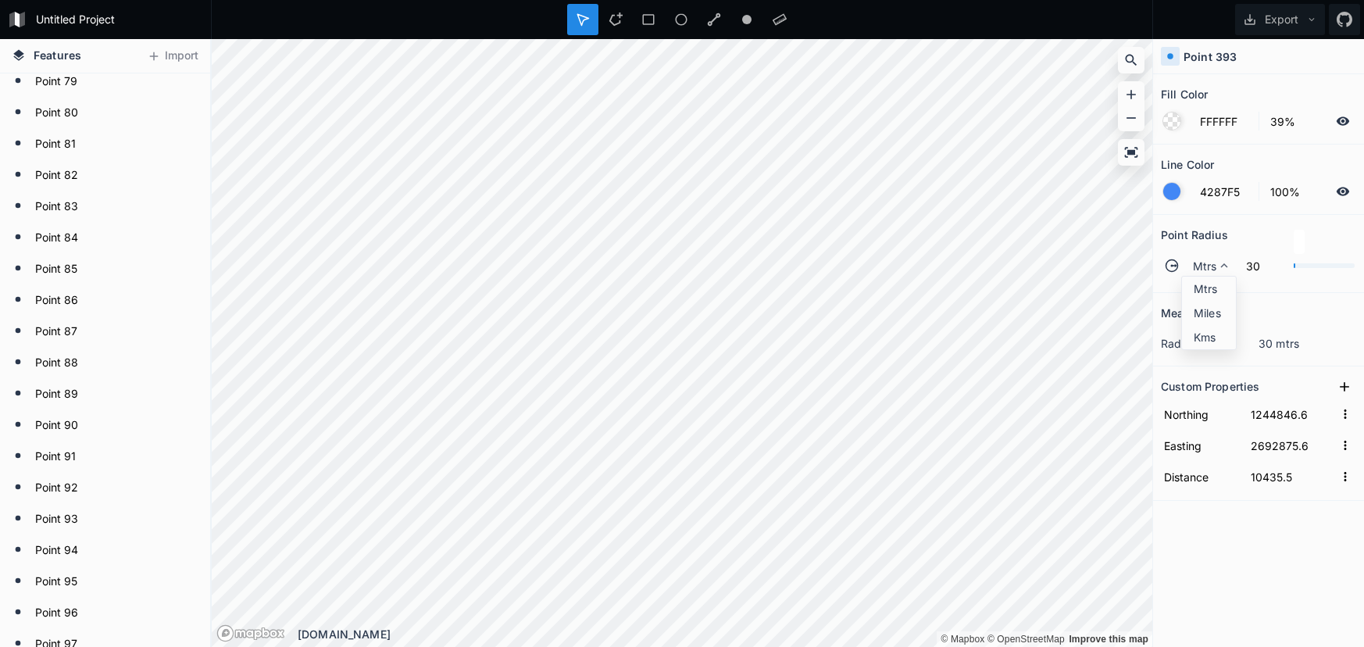
drag, startPoint x: 1213, startPoint y: 291, endPoint x: 1174, endPoint y: 296, distance: 38.6
drag, startPoint x: 1209, startPoint y: 284, endPoint x: 1163, endPoint y: 309, distance: 52.8
drag, startPoint x: 1208, startPoint y: 259, endPoint x: 1213, endPoint y: 275, distance: 16.6
drag, startPoint x: 1223, startPoint y: 257, endPoint x: 1223, endPoint y: 270, distance: 12.5
drag, startPoint x: 1223, startPoint y: 277, endPoint x: 1208, endPoint y: 285, distance: 16.8
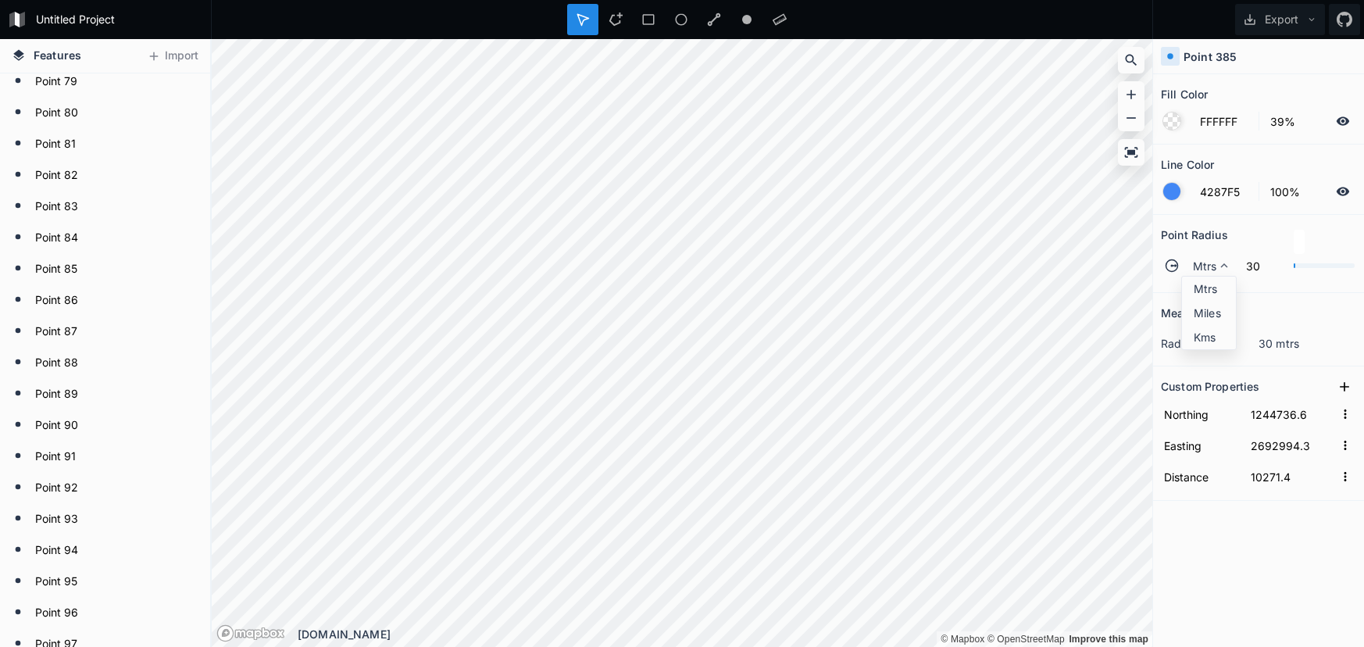
drag, startPoint x: 1209, startPoint y: 288, endPoint x: 1200, endPoint y: 287, distance: 8.6
drag, startPoint x: 1230, startPoint y: 285, endPoint x: 1215, endPoint y: 281, distance: 15.3
drag, startPoint x: 1211, startPoint y: 287, endPoint x: 1201, endPoint y: 284, distance: 10.4
drag, startPoint x: 1216, startPoint y: 284, endPoint x: 1175, endPoint y: 287, distance: 40.7
drag, startPoint x: 1210, startPoint y: 261, endPoint x: 1215, endPoint y: 275, distance: 14.8
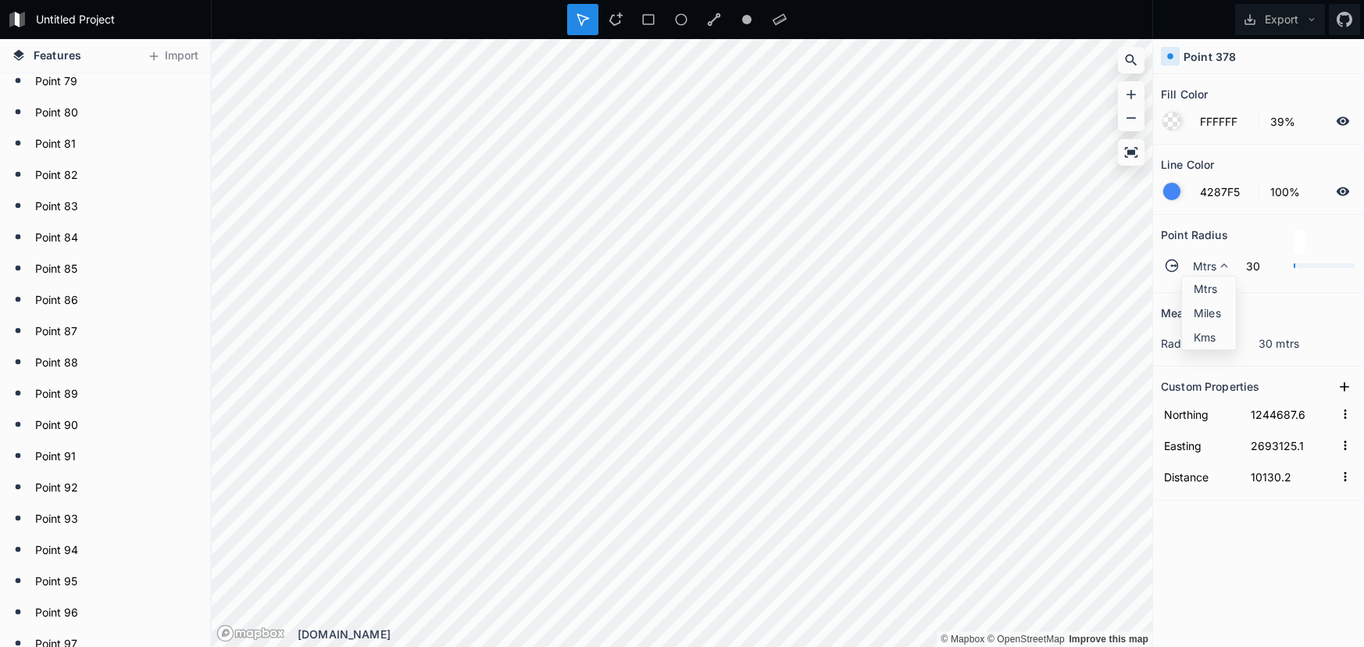
drag, startPoint x: 1216, startPoint y: 291, endPoint x: 1154, endPoint y: 281, distance: 62.4
drag, startPoint x: 1214, startPoint y: 284, endPoint x: 1180, endPoint y: 278, distance: 34.2
drag, startPoint x: 1206, startPoint y: 256, endPoint x: 1207, endPoint y: 270, distance: 14.1
drag, startPoint x: 1210, startPoint y: 284, endPoint x: 1198, endPoint y: 286, distance: 12.0
drag, startPoint x: 1214, startPoint y: 280, endPoint x: 1182, endPoint y: 283, distance: 32.1
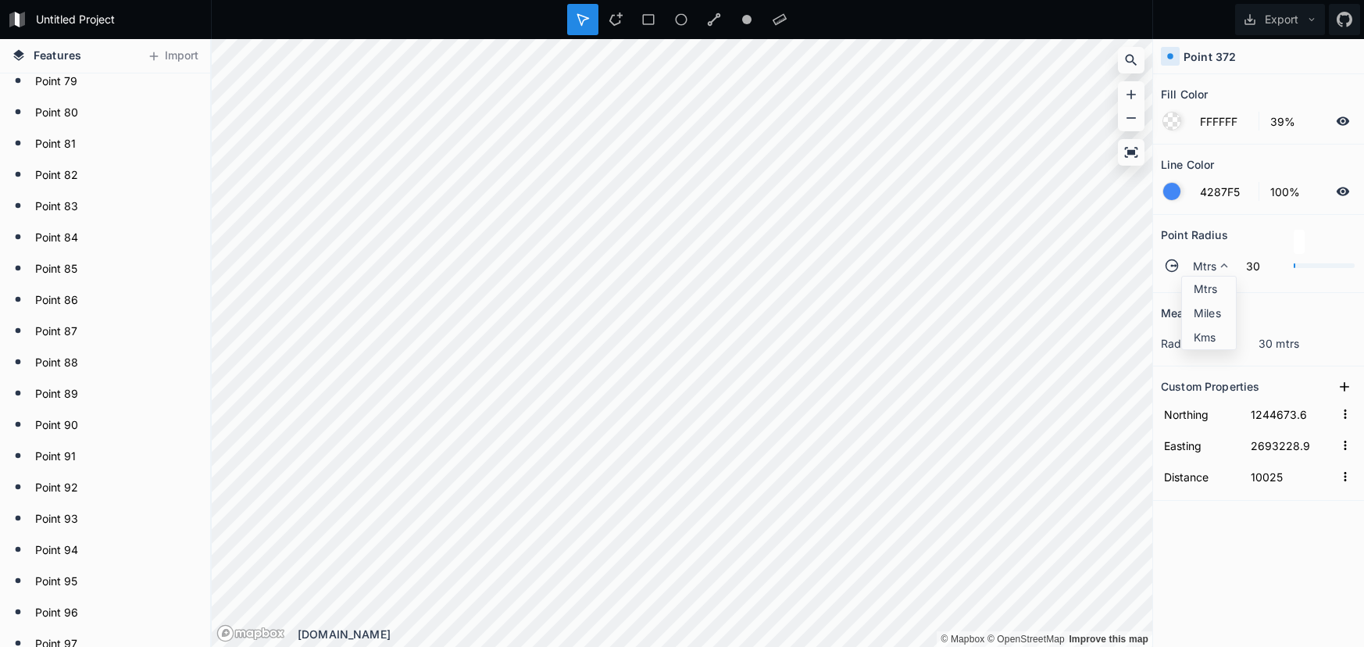
drag, startPoint x: 1202, startPoint y: 283, endPoint x: 1152, endPoint y: 287, distance: 50.2
drag, startPoint x: 1211, startPoint y: 259, endPoint x: 1207, endPoint y: 266, distance: 8.0
drag, startPoint x: 1220, startPoint y: 295, endPoint x: 1165, endPoint y: 293, distance: 54.7
drag, startPoint x: 1230, startPoint y: 284, endPoint x: 1173, endPoint y: 287, distance: 57.1
drag, startPoint x: 1210, startPoint y: 270, endPoint x: 1210, endPoint y: 280, distance: 9.4
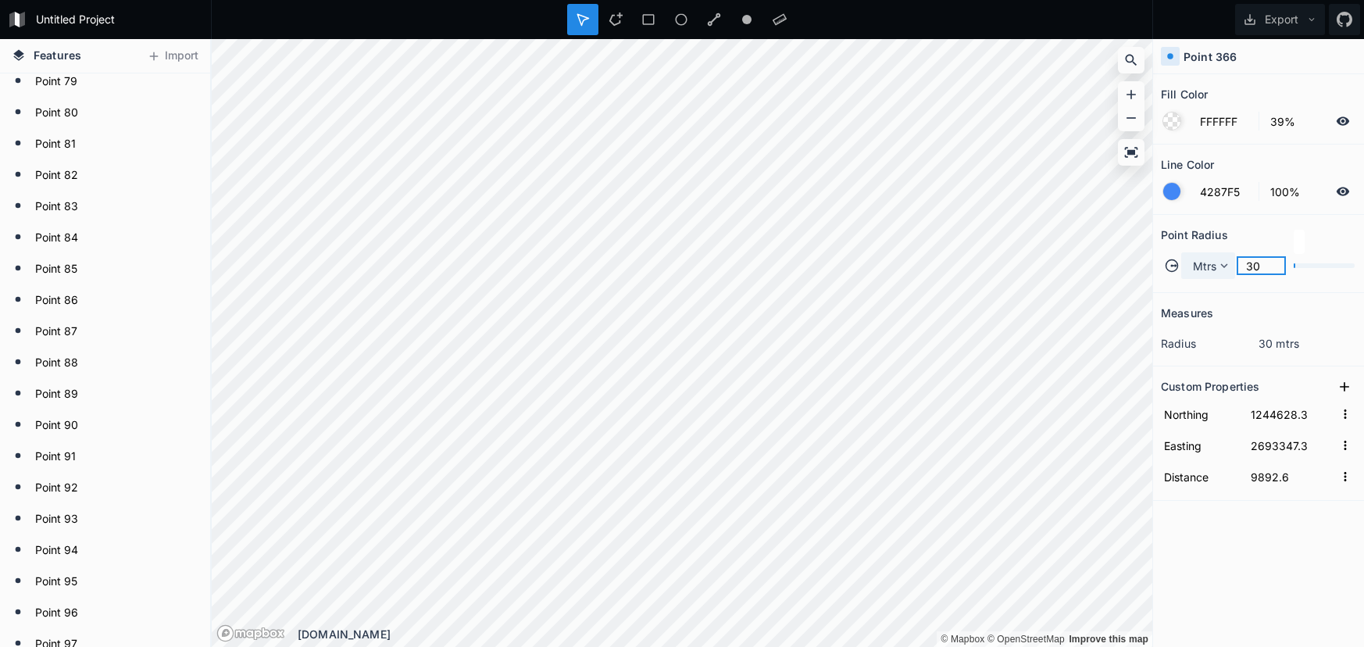
drag, startPoint x: 1235, startPoint y: 273, endPoint x: 1227, endPoint y: 270, distance: 8.2
drag, startPoint x: 1199, startPoint y: 291, endPoint x: 1161, endPoint y: 286, distance: 38.7
drag, startPoint x: 1195, startPoint y: 263, endPoint x: 1201, endPoint y: 273, distance: 11.9
drag, startPoint x: 1205, startPoint y: 280, endPoint x: 1159, endPoint y: 282, distance: 45.3
drag, startPoint x: 1210, startPoint y: 265, endPoint x: 1212, endPoint y: 273, distance: 8.7
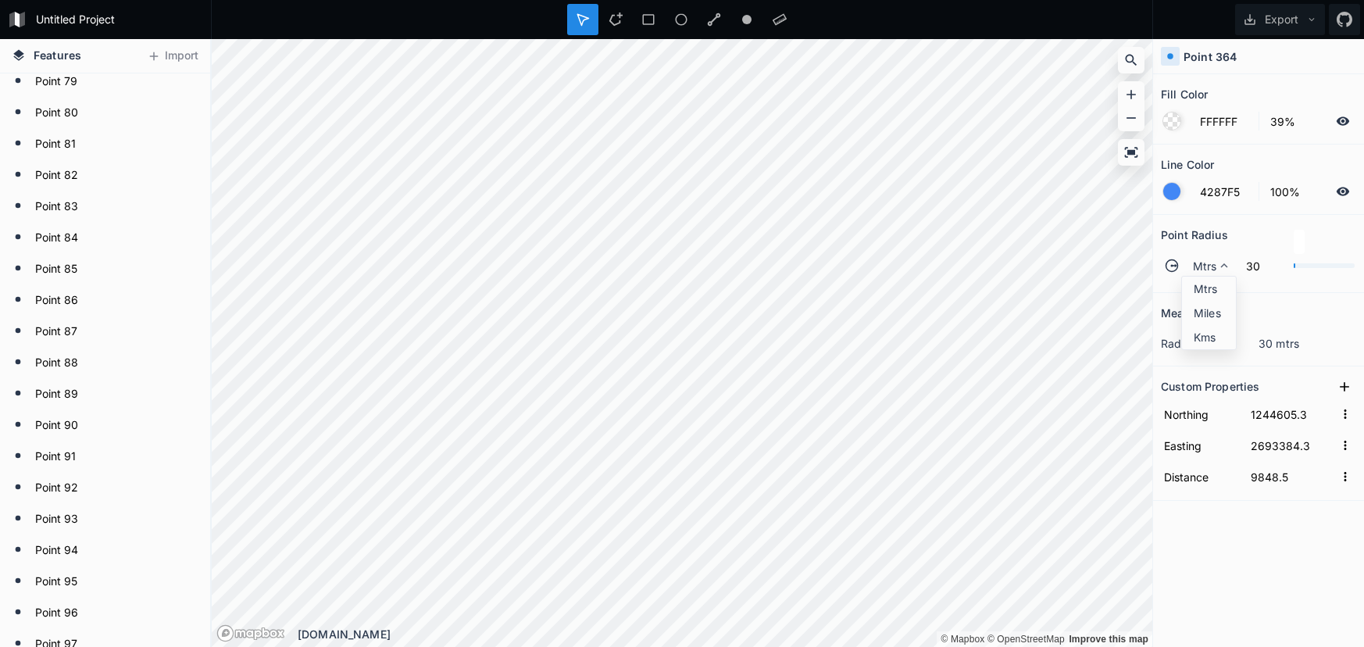
drag, startPoint x: 1215, startPoint y: 286, endPoint x: 1153, endPoint y: 288, distance: 61.8
drag, startPoint x: 1201, startPoint y: 263, endPoint x: 1198, endPoint y: 273, distance: 11.2
drag, startPoint x: 1198, startPoint y: 291, endPoint x: 1187, endPoint y: 291, distance: 11.7
drag, startPoint x: 1209, startPoint y: 287, endPoint x: 1161, endPoint y: 285, distance: 48.5
drag, startPoint x: 1207, startPoint y: 284, endPoint x: 1173, endPoint y: 288, distance: 33.8
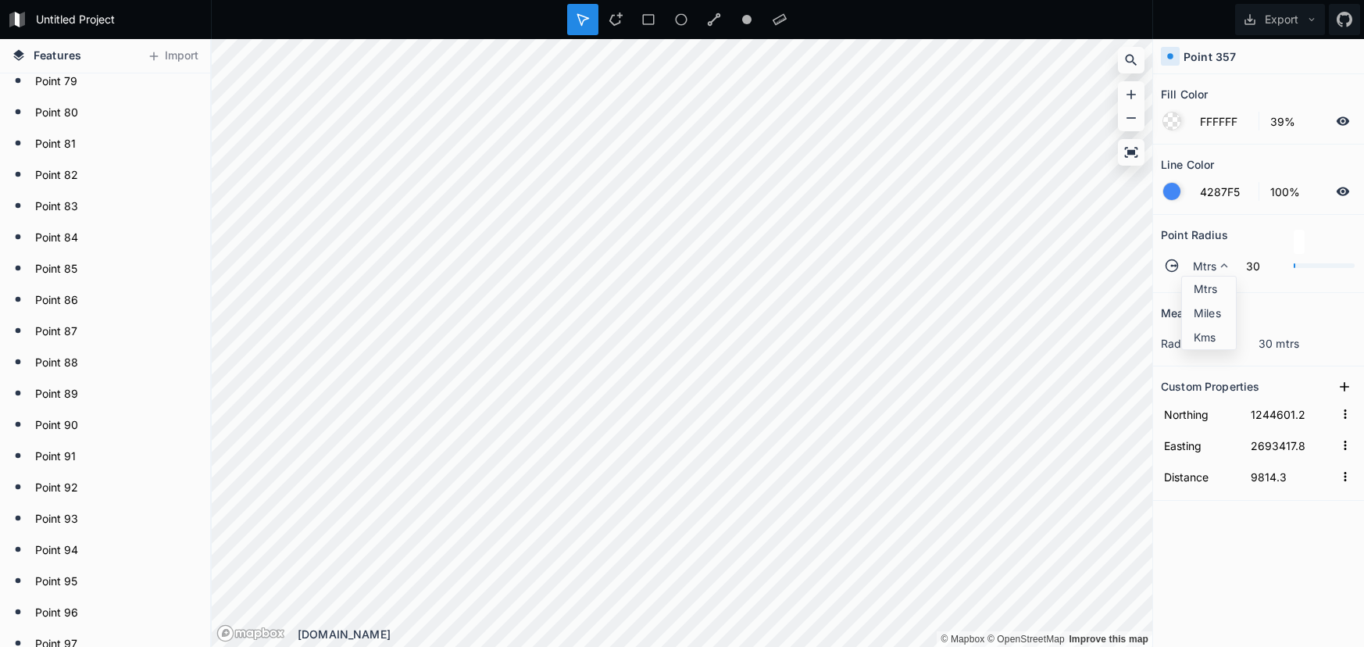
drag, startPoint x: 1198, startPoint y: 280, endPoint x: 1188, endPoint y: 281, distance: 10.3
drag, startPoint x: 1213, startPoint y: 290, endPoint x: 1170, endPoint y: 288, distance: 43.0
drag, startPoint x: 1209, startPoint y: 289, endPoint x: 1168, endPoint y: 291, distance: 41.5
drag, startPoint x: 1214, startPoint y: 259, endPoint x: 1215, endPoint y: 272, distance: 12.5
drag, startPoint x: 1209, startPoint y: 280, endPoint x: 1173, endPoint y: 301, distance: 41.7
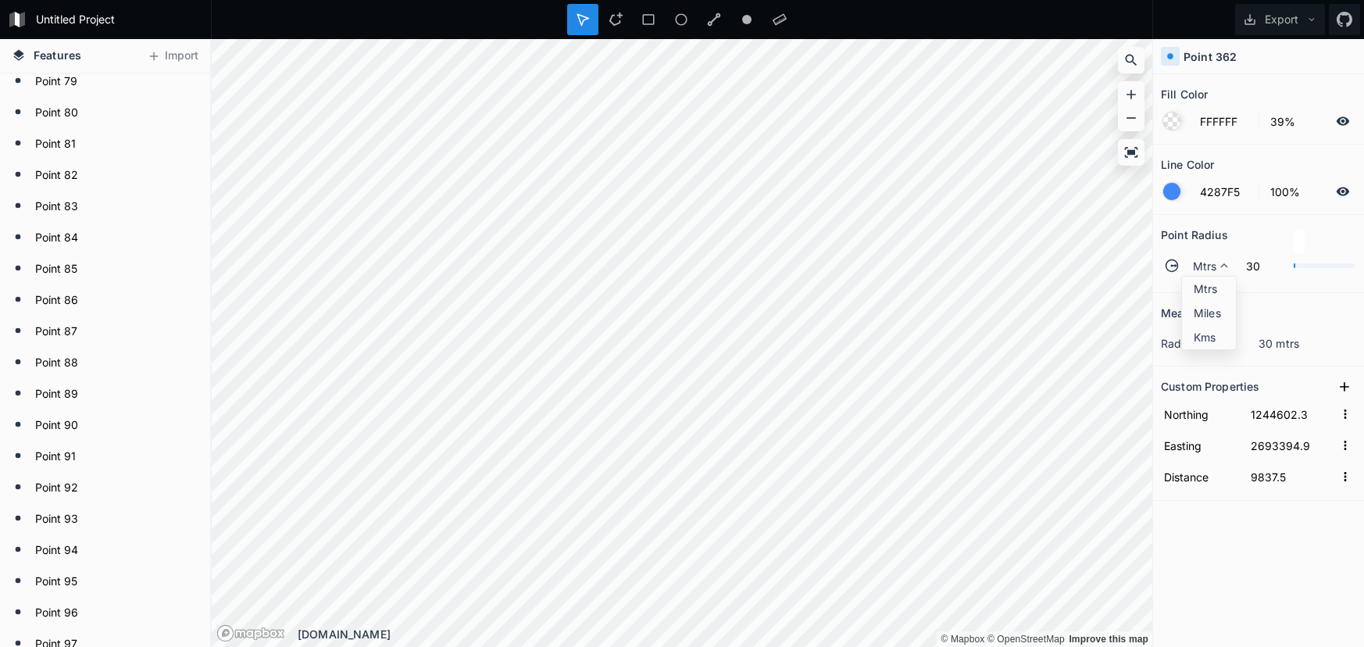
drag, startPoint x: 1220, startPoint y: 284, endPoint x: 1163, endPoint y: 291, distance: 57.6
drag, startPoint x: 1212, startPoint y: 275, endPoint x: 1197, endPoint y: 288, distance: 19.9
drag, startPoint x: 1208, startPoint y: 285, endPoint x: 1177, endPoint y: 288, distance: 31.4
drag, startPoint x: 1210, startPoint y: 290, endPoint x: 1176, endPoint y: 291, distance: 34.4
drag, startPoint x: 1195, startPoint y: 285, endPoint x: 1164, endPoint y: 285, distance: 31.3
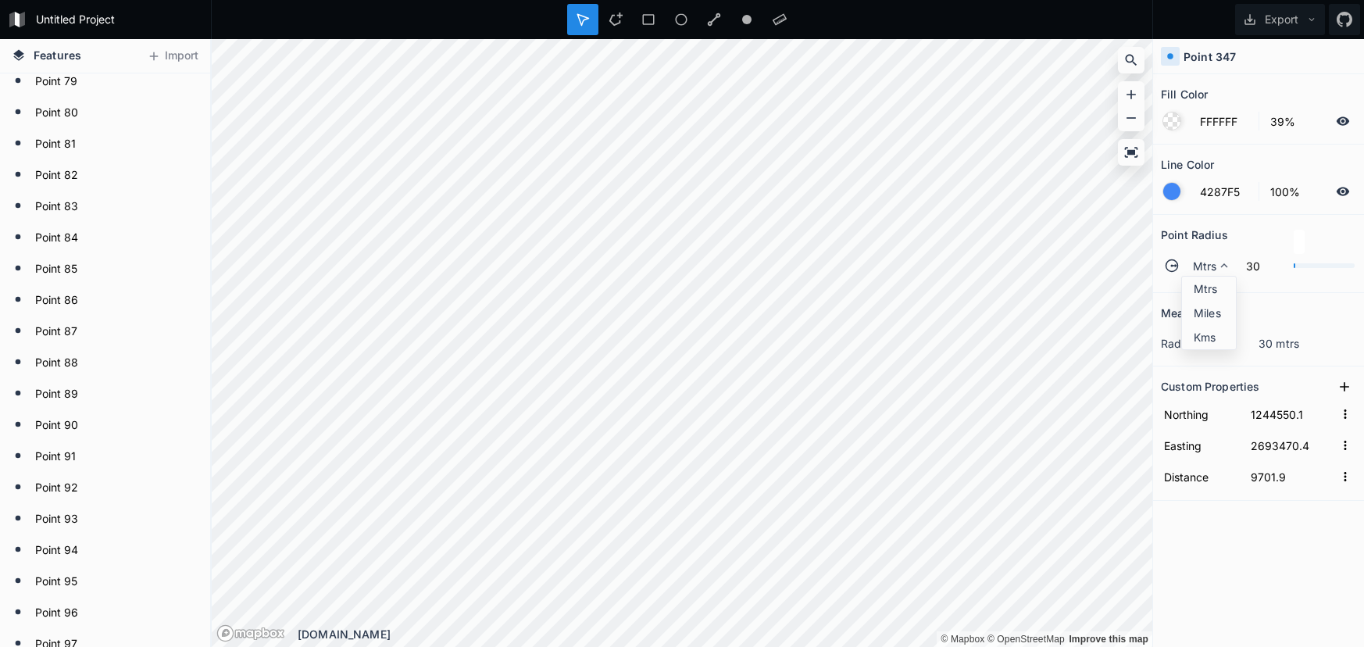
drag, startPoint x: 1201, startPoint y: 279, endPoint x: 1156, endPoint y: 282, distance: 44.6
drag, startPoint x: 1210, startPoint y: 278, endPoint x: 1201, endPoint y: 281, distance: 9.9
drag, startPoint x: 1184, startPoint y: 292, endPoint x: 1157, endPoint y: 289, distance: 27.5
drag, startPoint x: 1180, startPoint y: 259, endPoint x: 1191, endPoint y: 270, distance: 15.5
drag, startPoint x: 1209, startPoint y: 294, endPoint x: 1155, endPoint y: 292, distance: 53.9
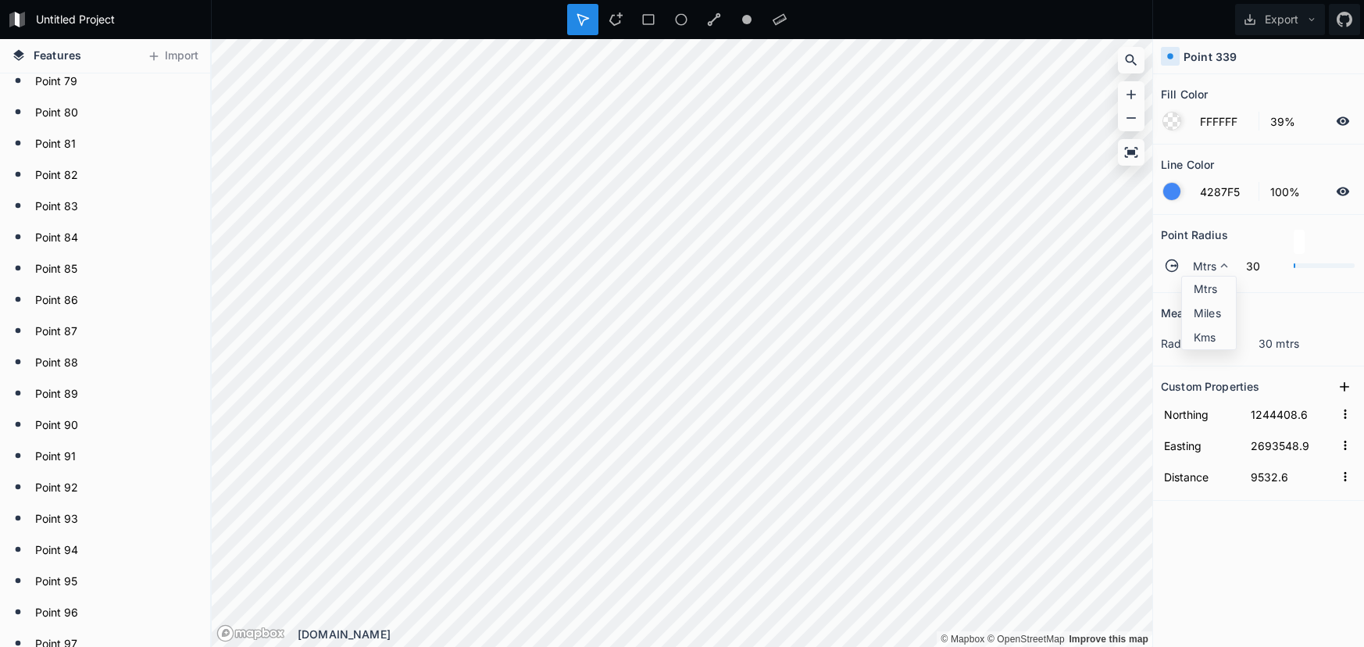
drag, startPoint x: 1209, startPoint y: 293, endPoint x: 1181, endPoint y: 291, distance: 27.4
drag, startPoint x: 1222, startPoint y: 287, endPoint x: 1180, endPoint y: 290, distance: 42.3
drag, startPoint x: 1214, startPoint y: 272, endPoint x: 1173, endPoint y: 289, distance: 44.1
drag, startPoint x: 1216, startPoint y: 293, endPoint x: 1200, endPoint y: 291, distance: 15.7
drag, startPoint x: 1214, startPoint y: 287, endPoint x: 1157, endPoint y: 288, distance: 57.0
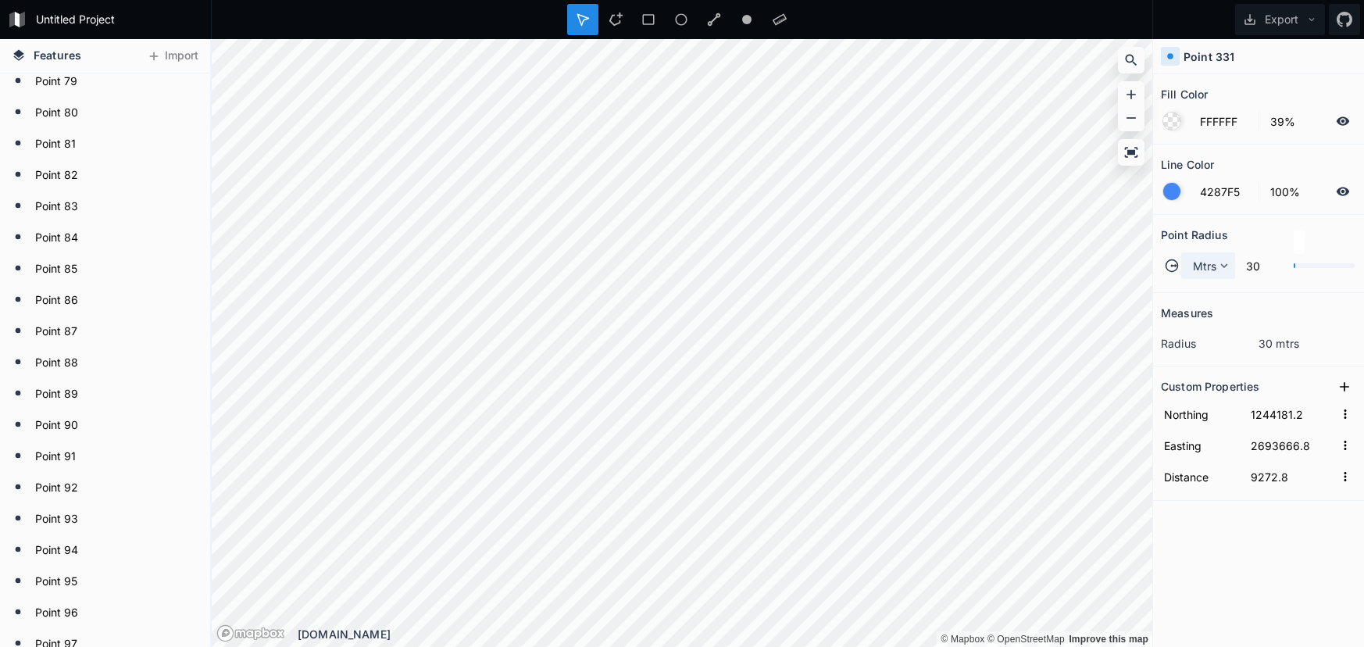
drag, startPoint x: 1191, startPoint y: 263, endPoint x: 1194, endPoint y: 272, distance: 9.7
drag, startPoint x: 1203, startPoint y: 253, endPoint x: 1209, endPoint y: 275, distance: 22.8
drag, startPoint x: 1210, startPoint y: 277, endPoint x: 1200, endPoint y: 279, distance: 10.3
drag, startPoint x: 1211, startPoint y: 288, endPoint x: 1177, endPoint y: 288, distance: 33.6
drag, startPoint x: 1201, startPoint y: 285, endPoint x: 1164, endPoint y: 288, distance: 36.9
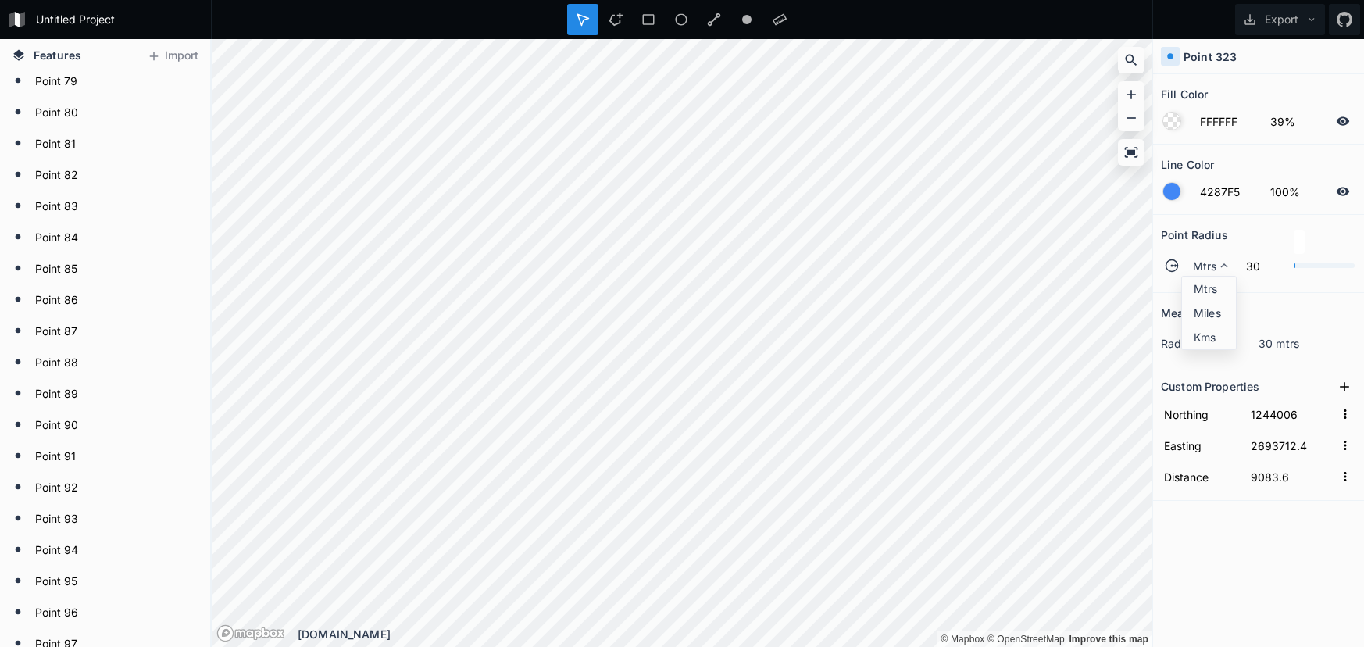
drag, startPoint x: 1191, startPoint y: 282, endPoint x: 1159, endPoint y: 285, distance: 33.0
drag, startPoint x: 1198, startPoint y: 281, endPoint x: 1196, endPoint y: 289, distance: 8.2
drag, startPoint x: 1196, startPoint y: 289, endPoint x: 1162, endPoint y: 288, distance: 34.4
drag, startPoint x: 1189, startPoint y: 264, endPoint x: 1209, endPoint y: 275, distance: 23.1
drag, startPoint x: 1213, startPoint y: 296, endPoint x: 1189, endPoint y: 295, distance: 23.5
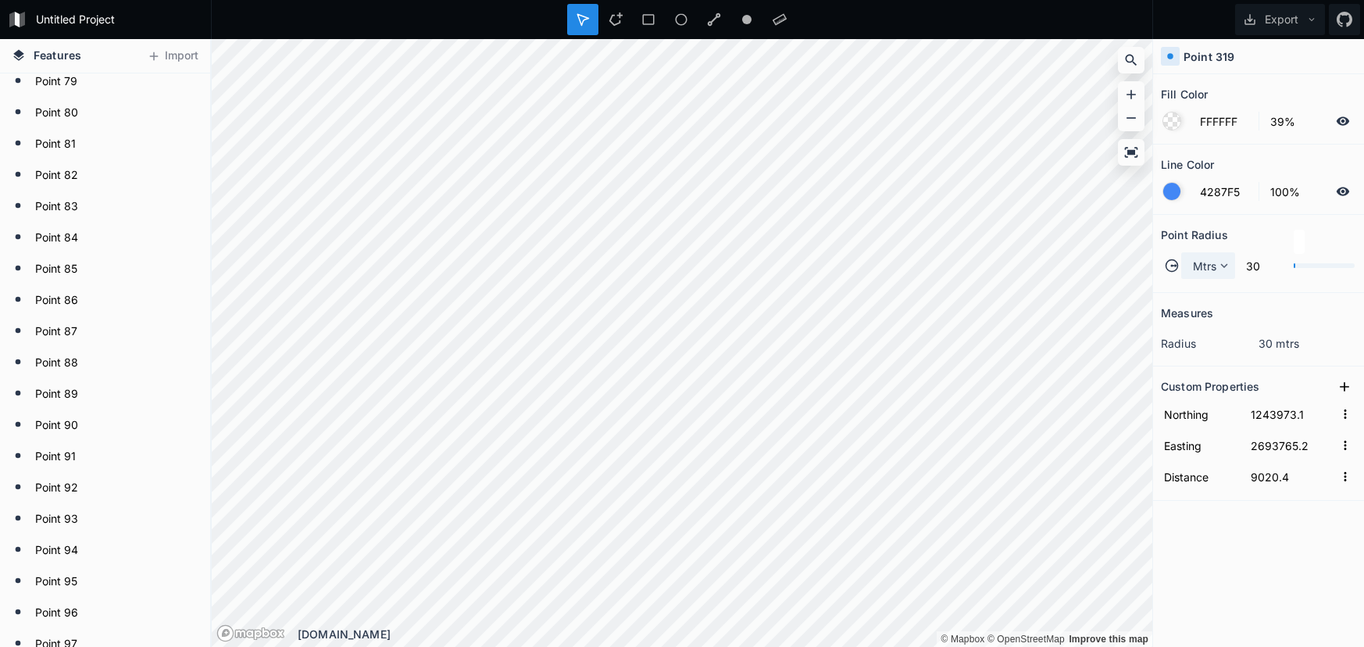
drag, startPoint x: 1227, startPoint y: 259, endPoint x: 1218, endPoint y: 270, distance: 14.5
drag, startPoint x: 1212, startPoint y: 291, endPoint x: 1159, endPoint y: 288, distance: 52.4
drag, startPoint x: 1209, startPoint y: 259, endPoint x: 1178, endPoint y: 266, distance: 32.0
drag, startPoint x: 1188, startPoint y: 286, endPoint x: 1152, endPoint y: 284, distance: 36.0
drag, startPoint x: 1211, startPoint y: 280, endPoint x: 1165, endPoint y: 282, distance: 46.2
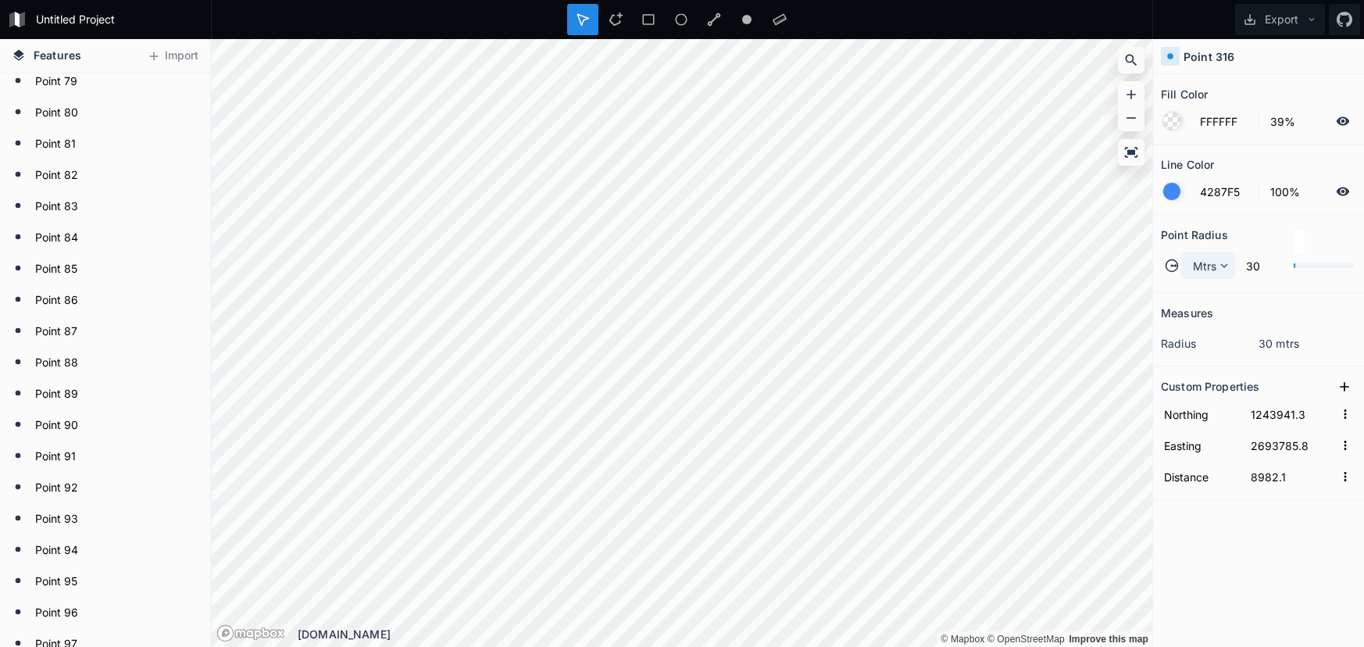
drag, startPoint x: 1200, startPoint y: 261, endPoint x: 1205, endPoint y: 273, distance: 12.9
drag, startPoint x: 1225, startPoint y: 279, endPoint x: 1184, endPoint y: 282, distance: 41.5
drag, startPoint x: 1198, startPoint y: 283, endPoint x: 1180, endPoint y: 284, distance: 18.0
drag, startPoint x: 1203, startPoint y: 295, endPoint x: 1180, endPoint y: 294, distance: 22.7
drag, startPoint x: 1204, startPoint y: 292, endPoint x: 1175, endPoint y: 291, distance: 28.9
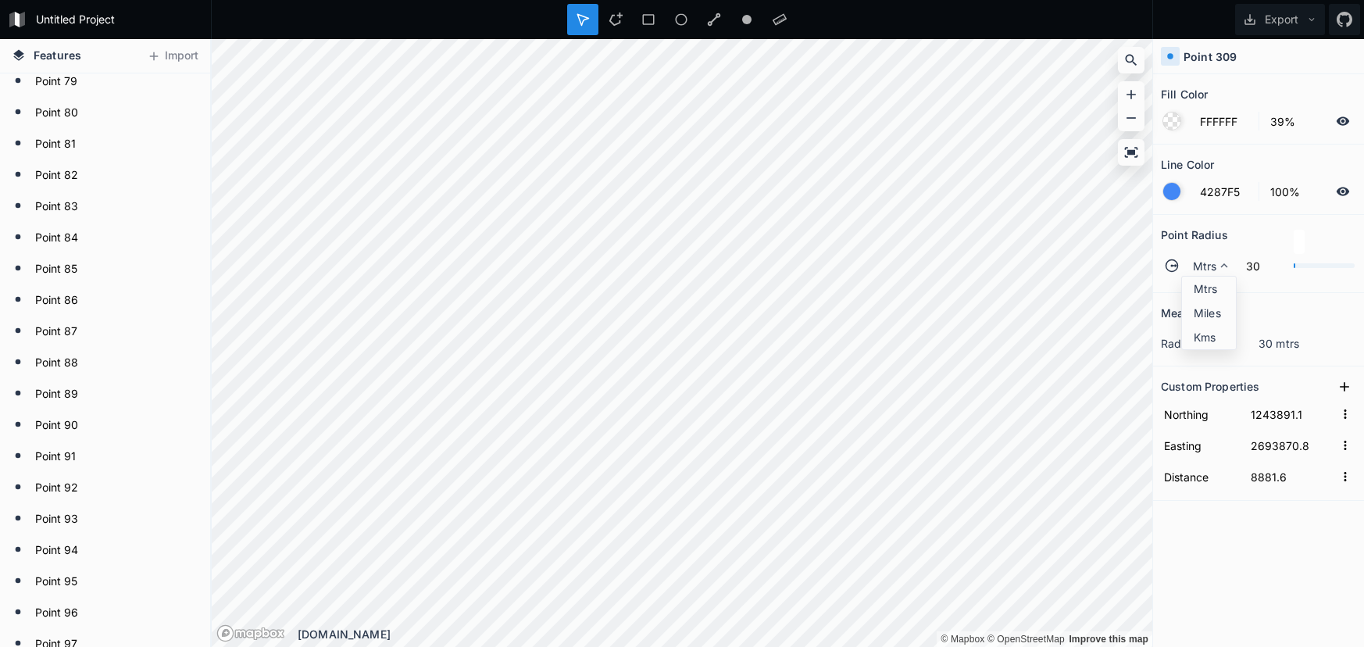
drag, startPoint x: 1219, startPoint y: 278, endPoint x: 1159, endPoint y: 277, distance: 59.4
drag, startPoint x: 1212, startPoint y: 265, endPoint x: 1194, endPoint y: 267, distance: 18.1
drag, startPoint x: 1224, startPoint y: 284, endPoint x: 1157, endPoint y: 284, distance: 67.2
drag, startPoint x: 1205, startPoint y: 284, endPoint x: 1179, endPoint y: 281, distance: 26.7
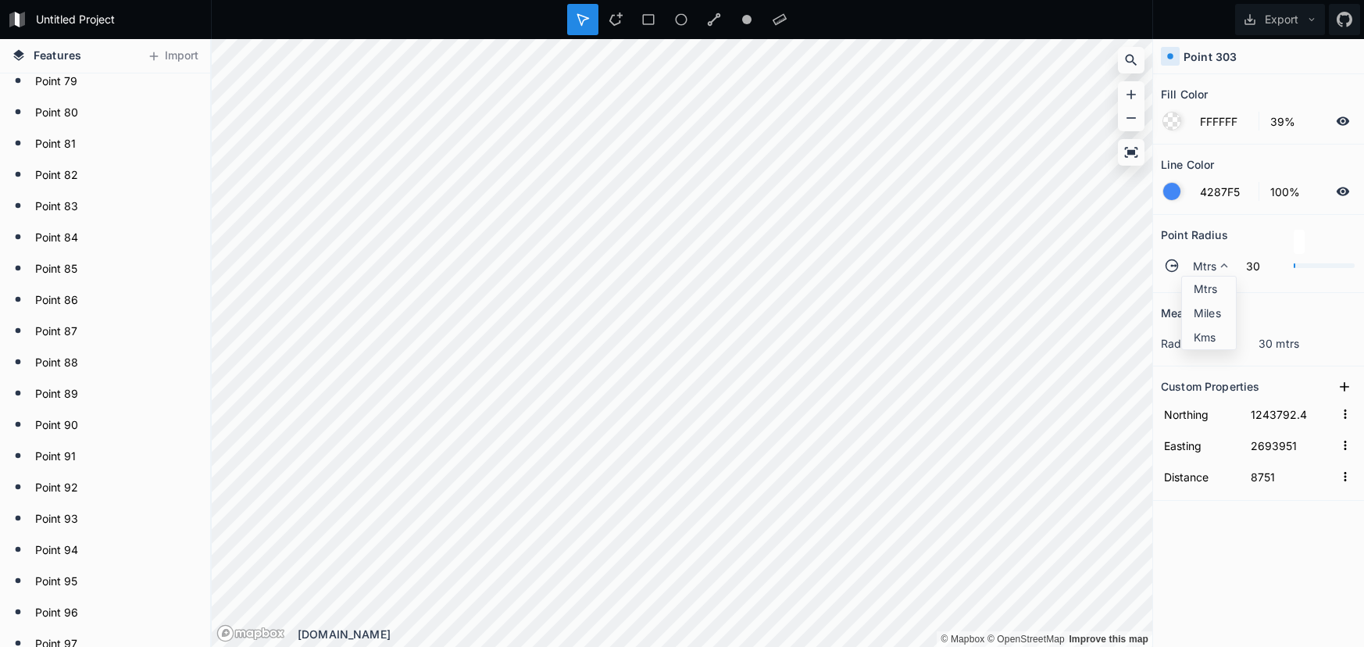
drag, startPoint x: 1205, startPoint y: 287, endPoint x: 1187, endPoint y: 295, distance: 20.3
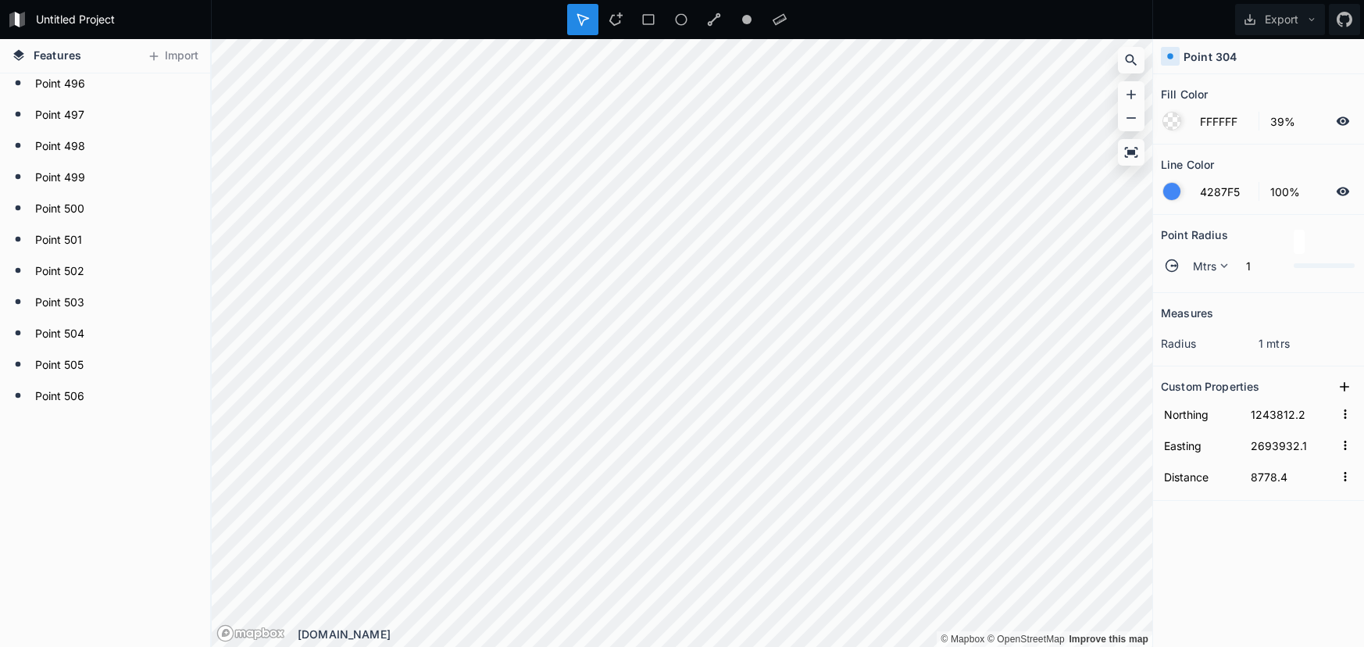
scroll to position [15474, 0]
drag, startPoint x: 1202, startPoint y: 261, endPoint x: 1199, endPoint y: 269, distance: 8.4
drag, startPoint x: 1194, startPoint y: 278, endPoint x: 1183, endPoint y: 284, distance: 12.6
drag, startPoint x: 1207, startPoint y: 258, endPoint x: 1198, endPoint y: 275, distance: 19.6
drag, startPoint x: 1197, startPoint y: 280, endPoint x: 1166, endPoint y: 300, distance: 36.6
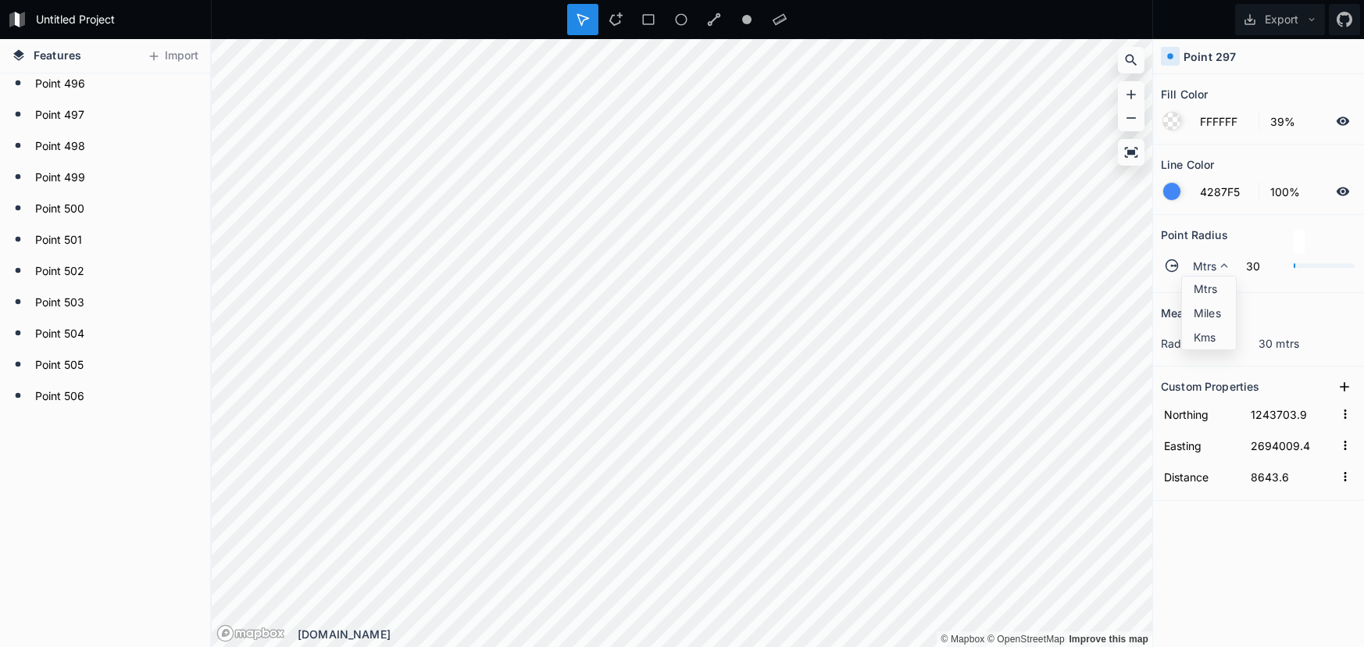
drag, startPoint x: 1220, startPoint y: 274, endPoint x: 1155, endPoint y: 327, distance: 83.3
drag, startPoint x: 1220, startPoint y: 266, endPoint x: 1214, endPoint y: 275, distance: 10.9
drag, startPoint x: 1213, startPoint y: 289, endPoint x: 1186, endPoint y: 304, distance: 31.1
drag, startPoint x: 1194, startPoint y: 267, endPoint x: 1195, endPoint y: 275, distance: 7.9
drag, startPoint x: 1195, startPoint y: 283, endPoint x: 1165, endPoint y: 312, distance: 41.4
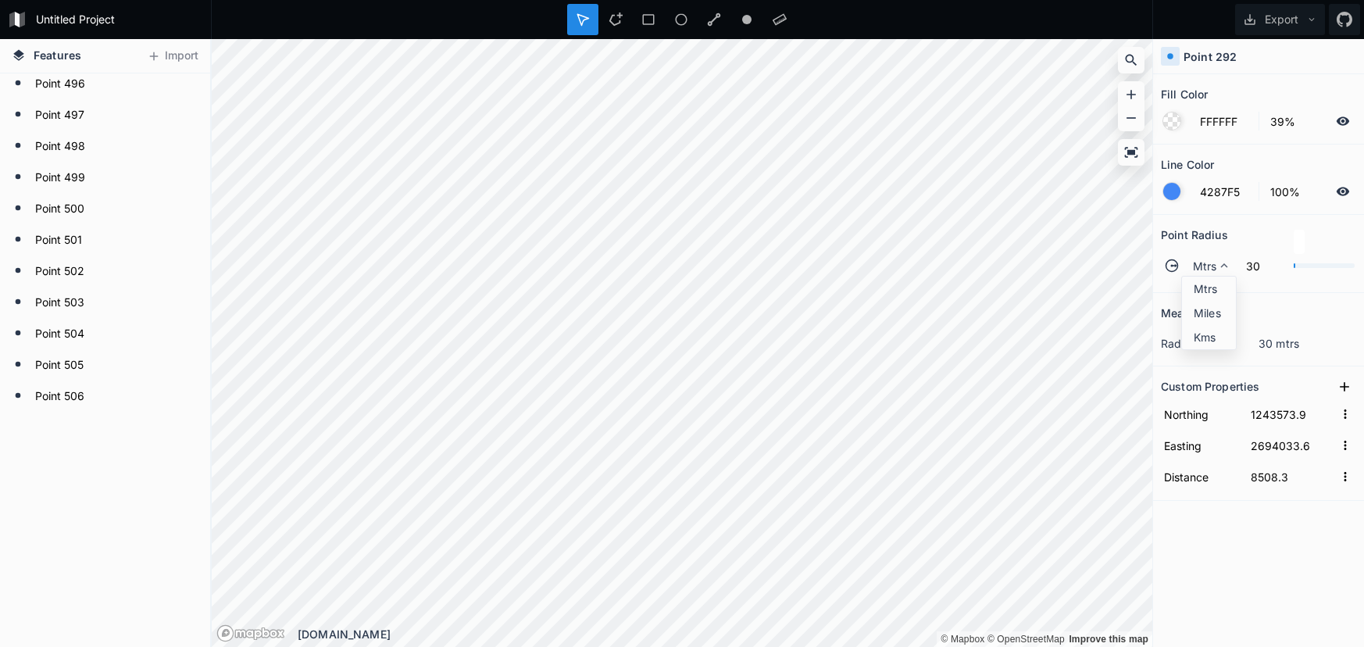
drag, startPoint x: 1194, startPoint y: 294, endPoint x: 1159, endPoint y: 320, distance: 43.6
drag, startPoint x: 1216, startPoint y: 259, endPoint x: 1205, endPoint y: 275, distance: 19.1
drag, startPoint x: 1205, startPoint y: 275, endPoint x: 1160, endPoint y: 298, distance: 51.0
drag, startPoint x: 1199, startPoint y: 263, endPoint x: 1200, endPoint y: 273, distance: 10.2
drag, startPoint x: 1206, startPoint y: 297, endPoint x: 1184, endPoint y: 299, distance: 22.0
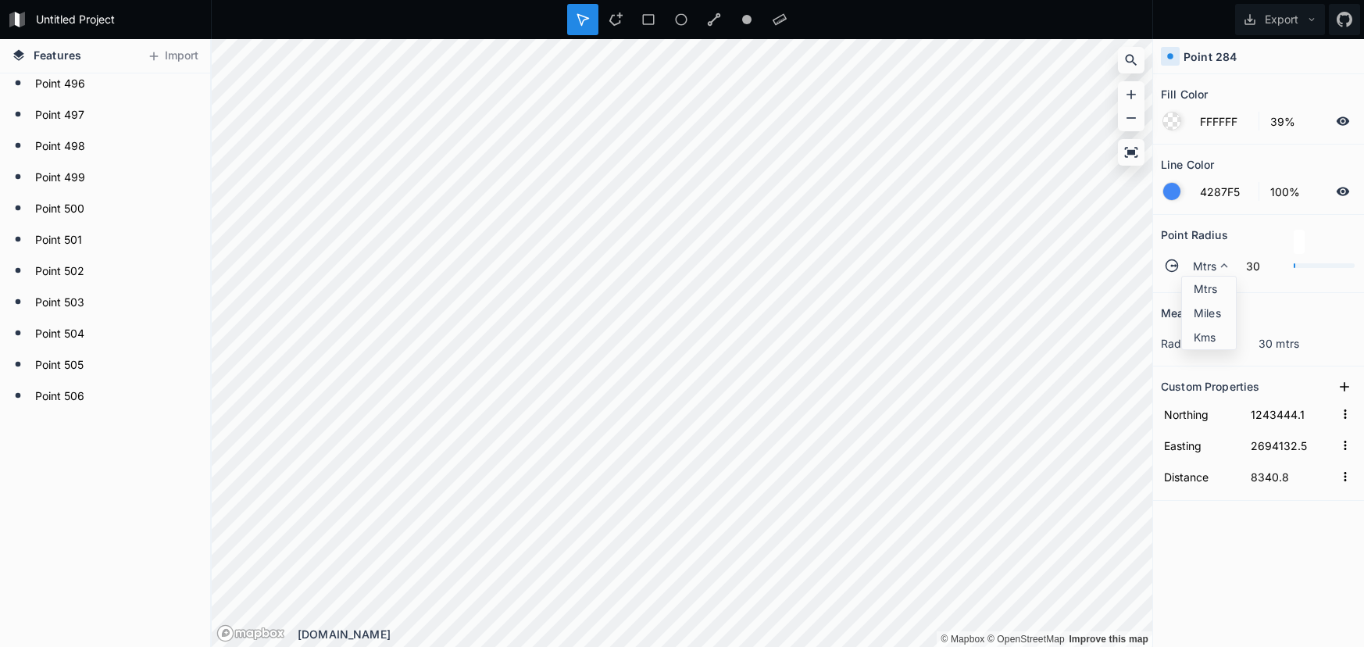
drag, startPoint x: 1206, startPoint y: 297, endPoint x: 1163, endPoint y: 297, distance: 43.0
drag, startPoint x: 1198, startPoint y: 298, endPoint x: 1154, endPoint y: 302, distance: 43.9
drag, startPoint x: 1200, startPoint y: 286, endPoint x: 1184, endPoint y: 289, distance: 16.7
drag, startPoint x: 1209, startPoint y: 274, endPoint x: 1165, endPoint y: 297, distance: 50.0
drag, startPoint x: 1197, startPoint y: 284, endPoint x: 1178, endPoint y: 291, distance: 20.0
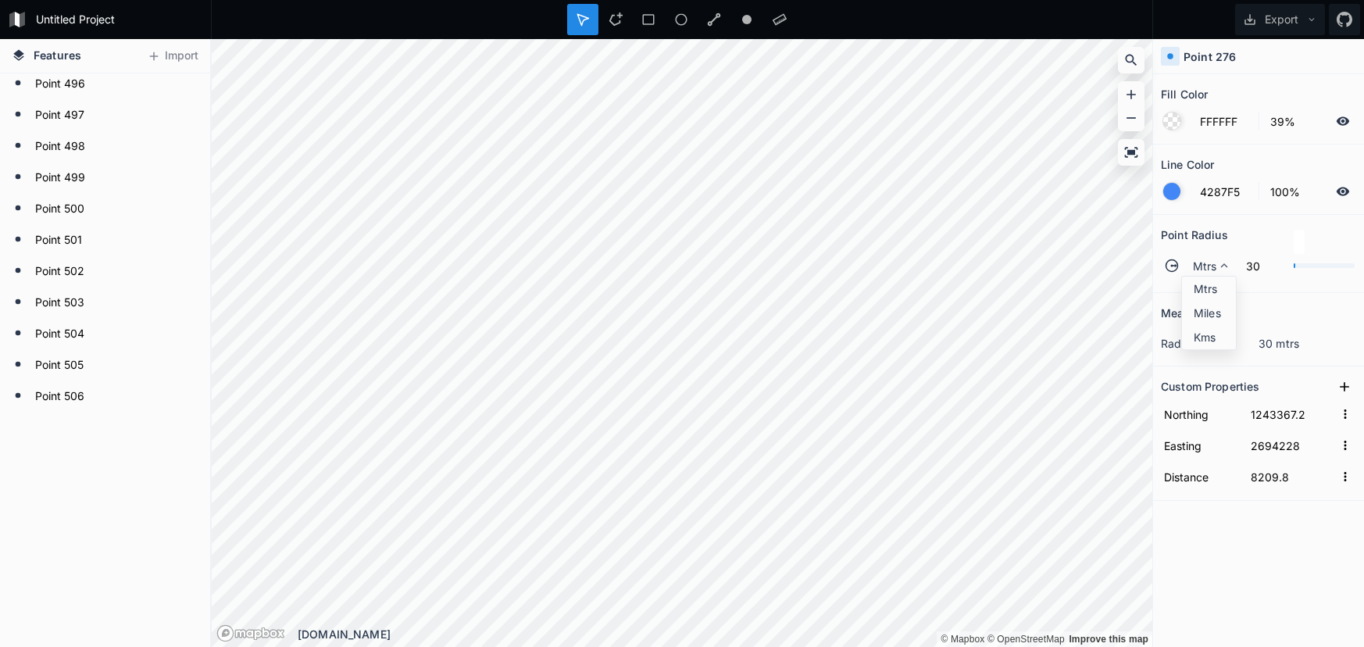
drag, startPoint x: 1214, startPoint y: 280, endPoint x: 1172, endPoint y: 288, distance: 42.9
drag, startPoint x: 1203, startPoint y: 276, endPoint x: 1160, endPoint y: 300, distance: 49.3
drag, startPoint x: 1205, startPoint y: 295, endPoint x: 1165, endPoint y: 298, distance: 40.7
drag, startPoint x: 1194, startPoint y: 273, endPoint x: 1185, endPoint y: 282, distance: 12.2
drag, startPoint x: 1210, startPoint y: 274, endPoint x: 1188, endPoint y: 301, distance: 34.4
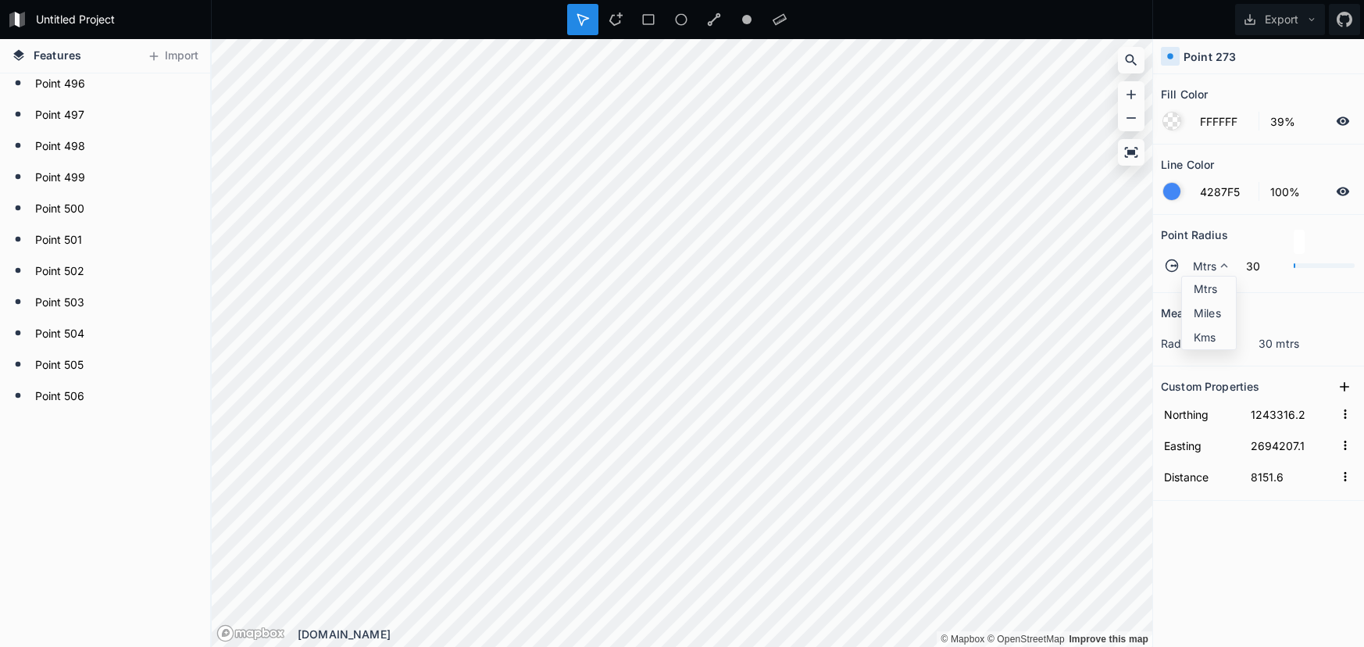
drag, startPoint x: 1203, startPoint y: 278, endPoint x: 1184, endPoint y: 318, distance: 44.4
drag, startPoint x: 1210, startPoint y: 262, endPoint x: 1209, endPoint y: 270, distance: 7.9
drag, startPoint x: 1212, startPoint y: 291, endPoint x: 1167, endPoint y: 298, distance: 45.0
drag, startPoint x: 1212, startPoint y: 284, endPoint x: 1202, endPoint y: 287, distance: 9.7
drag, startPoint x: 1212, startPoint y: 290, endPoint x: 1163, endPoint y: 284, distance: 49.6
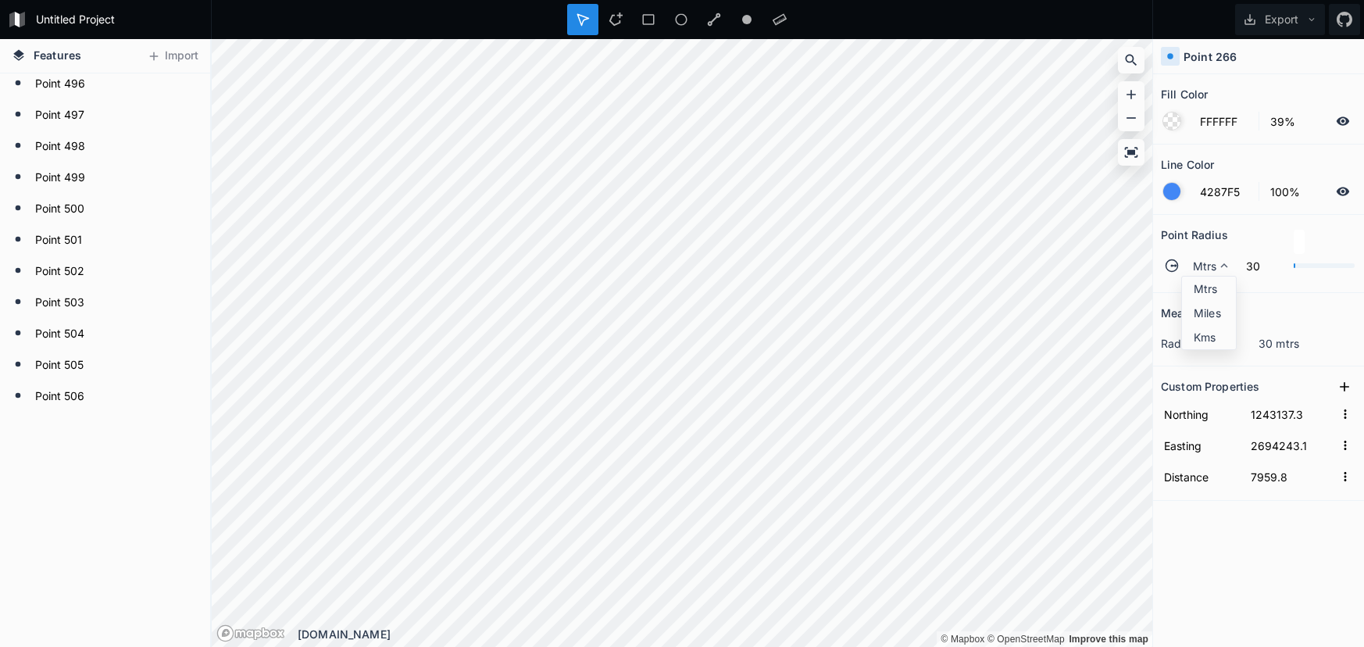
drag, startPoint x: 1213, startPoint y: 291, endPoint x: 1175, endPoint y: 291, distance: 37.5
drag, startPoint x: 1213, startPoint y: 277, endPoint x: 1171, endPoint y: 294, distance: 44.8
drag, startPoint x: 1195, startPoint y: 284, endPoint x: 1165, endPoint y: 295, distance: 31.6
drag, startPoint x: 1202, startPoint y: 289, endPoint x: 1161, endPoint y: 296, distance: 41.2
drag, startPoint x: 1208, startPoint y: 270, endPoint x: 1154, endPoint y: 302, distance: 62.3
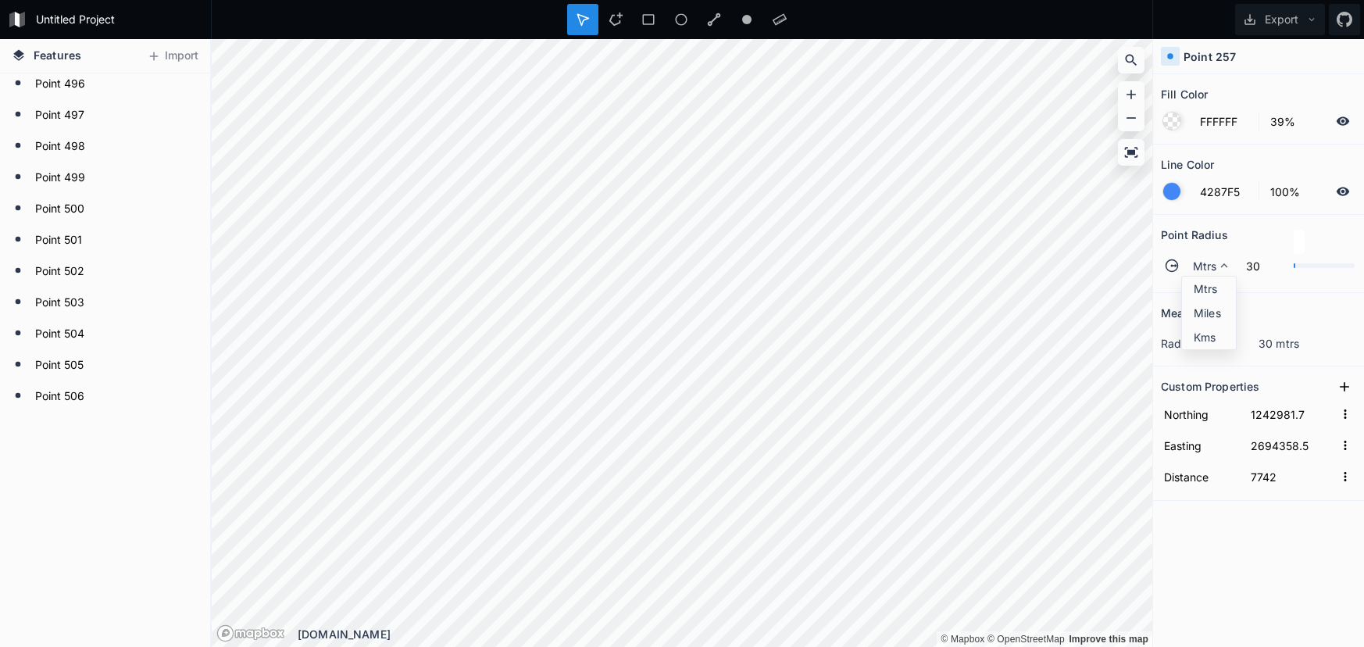
drag, startPoint x: 1204, startPoint y: 280, endPoint x: 1177, endPoint y: 281, distance: 26.6
drag, startPoint x: 1211, startPoint y: 287, endPoint x: 1155, endPoint y: 285, distance: 55.5
drag, startPoint x: 1223, startPoint y: 281, endPoint x: 1189, endPoint y: 286, distance: 34.7
drag, startPoint x: 1210, startPoint y: 286, endPoint x: 1175, endPoint y: 284, distance: 35.2
drag, startPoint x: 1219, startPoint y: 291, endPoint x: 1170, endPoint y: 288, distance: 48.5
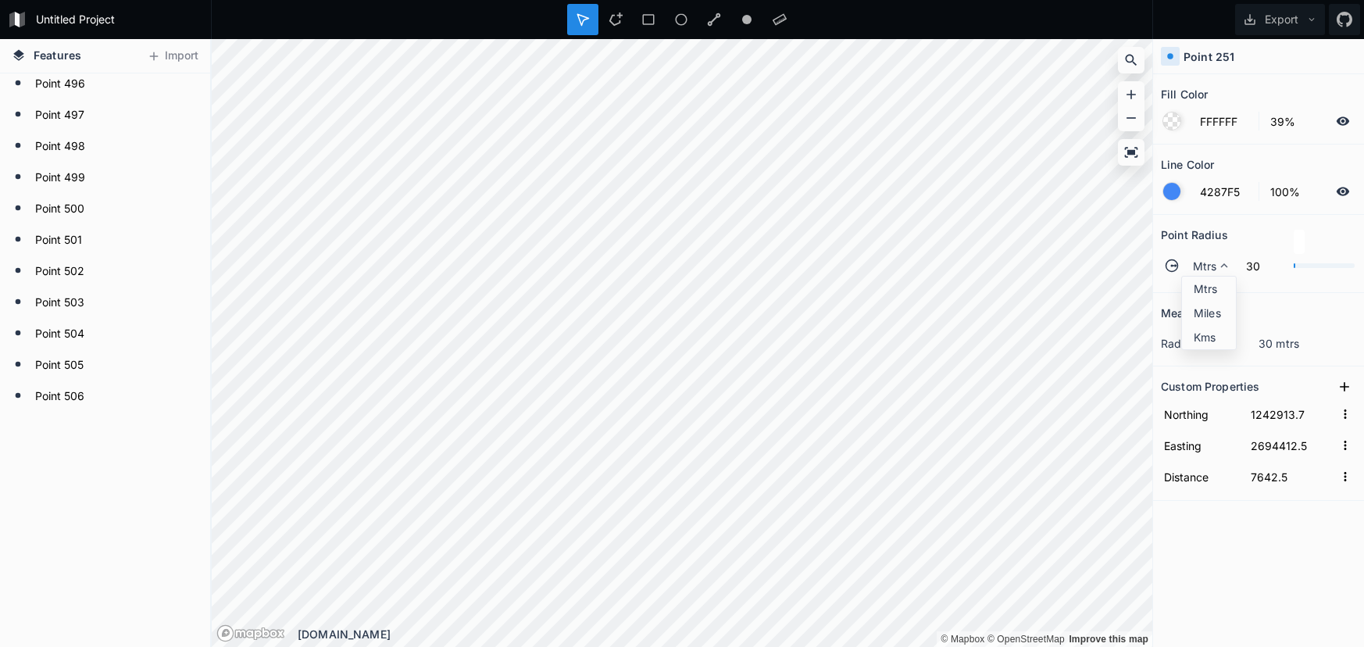
drag, startPoint x: 1205, startPoint y: 290, endPoint x: 1166, endPoint y: 288, distance: 38.4
drag, startPoint x: 1195, startPoint y: 280, endPoint x: 1155, endPoint y: 281, distance: 39.9
drag, startPoint x: 1195, startPoint y: 284, endPoint x: 1160, endPoint y: 284, distance: 34.4
drag, startPoint x: 1192, startPoint y: 278, endPoint x: 1180, endPoint y: 279, distance: 11.7
drag, startPoint x: 1207, startPoint y: 276, endPoint x: 1176, endPoint y: 285, distance: 32.6
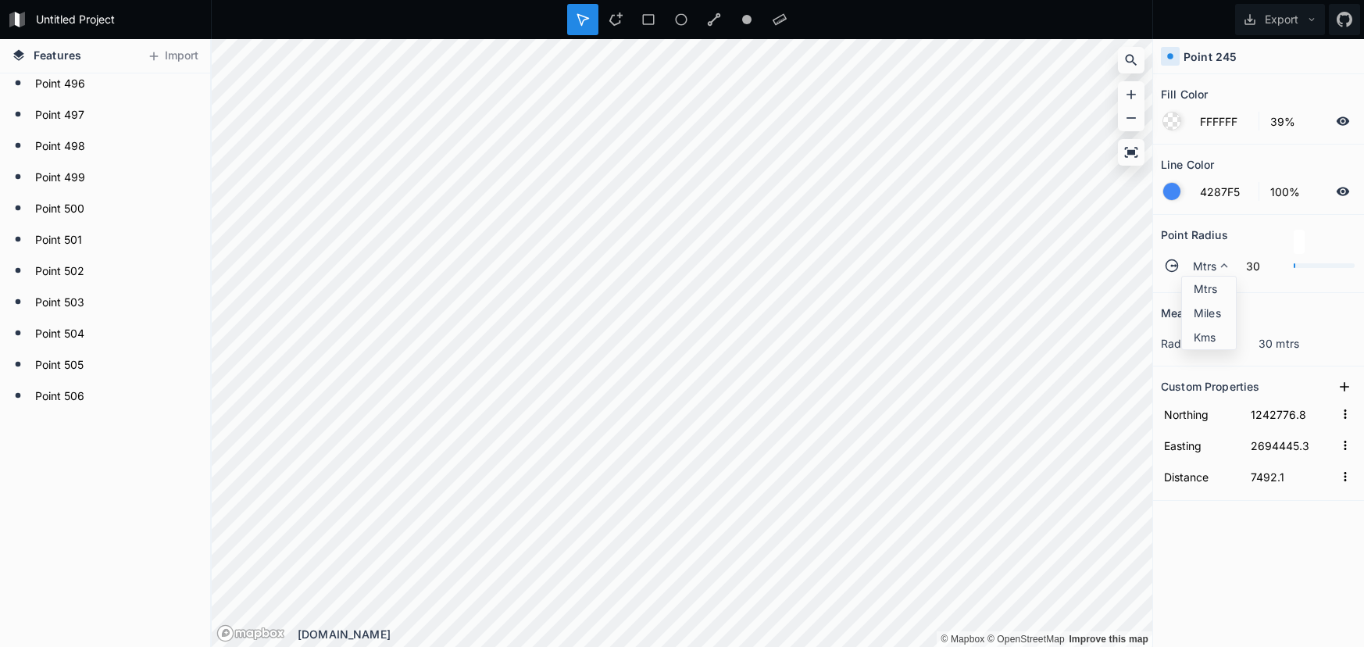
drag, startPoint x: 1202, startPoint y: 285, endPoint x: 1159, endPoint y: 281, distance: 43.9
drag, startPoint x: 1202, startPoint y: 258, endPoint x: 1201, endPoint y: 266, distance: 8.7
drag, startPoint x: 1217, startPoint y: 287, endPoint x: 1166, endPoint y: 288, distance: 51.6
drag, startPoint x: 1205, startPoint y: 281, endPoint x: 1173, endPoint y: 284, distance: 31.3
drag, startPoint x: 1222, startPoint y: 284, endPoint x: 1158, endPoint y: 295, distance: 65.1
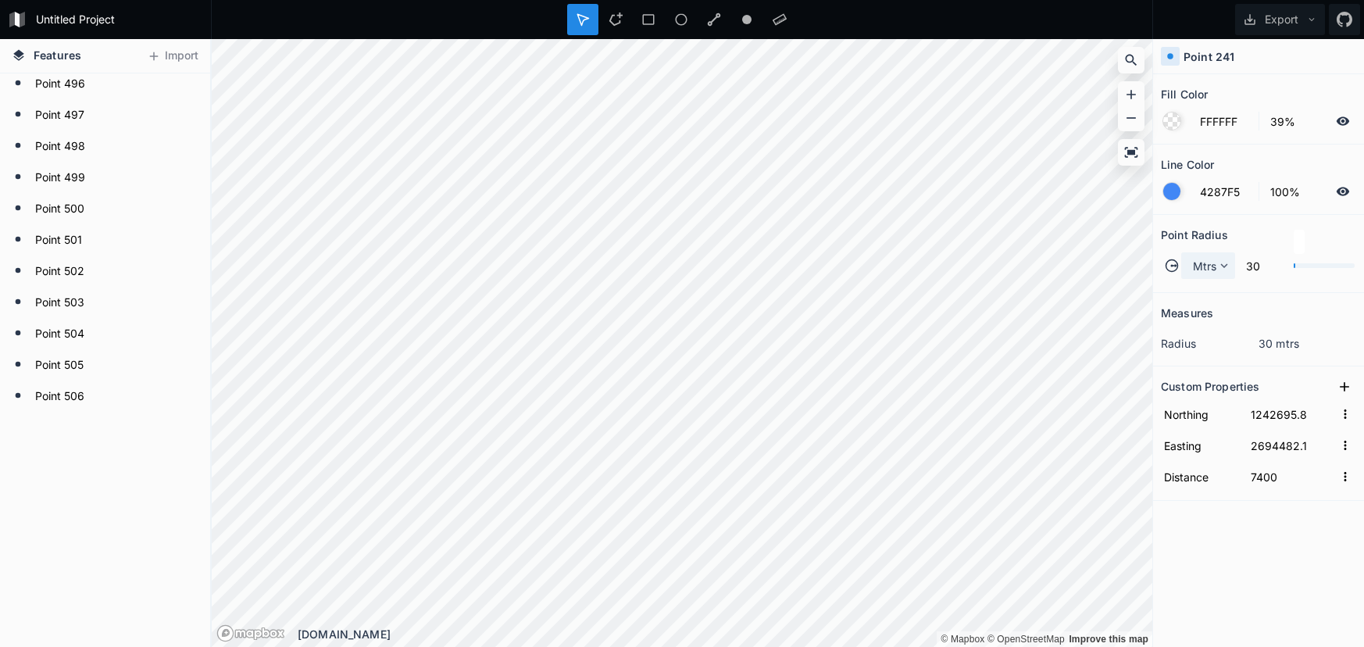
drag, startPoint x: 1189, startPoint y: 262, endPoint x: 1198, endPoint y: 273, distance: 14.5
drag, startPoint x: 1202, startPoint y: 284, endPoint x: 1172, endPoint y: 288, distance: 29.9
drag, startPoint x: 1209, startPoint y: 275, endPoint x: 1153, endPoint y: 301, distance: 61.9
drag, startPoint x: 1200, startPoint y: 288, endPoint x: 1168, endPoint y: 295, distance: 32.8
drag, startPoint x: 1205, startPoint y: 263, endPoint x: 1206, endPoint y: 271, distance: 8.6
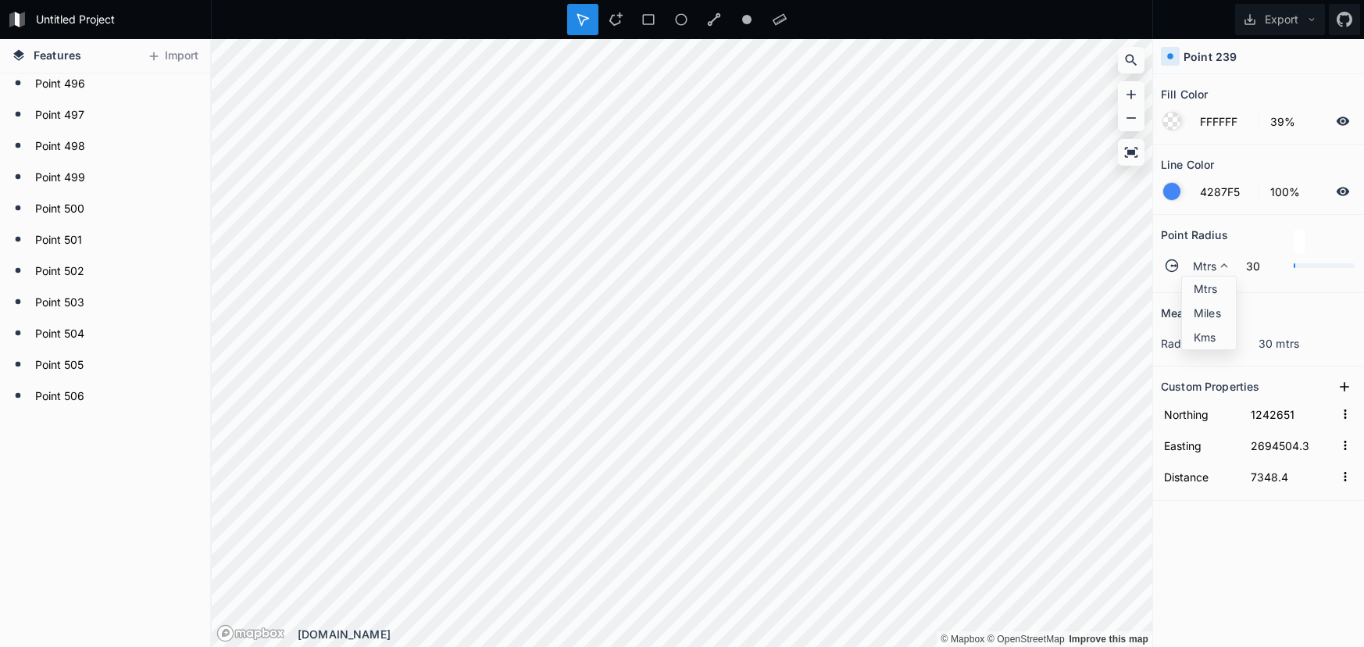
drag, startPoint x: 1209, startPoint y: 287, endPoint x: 1173, endPoint y: 300, distance: 38.3
drag, startPoint x: 1199, startPoint y: 291, endPoint x: 1179, endPoint y: 296, distance: 20.8
drag, startPoint x: 1187, startPoint y: 264, endPoint x: 1196, endPoint y: 274, distance: 13.8
drag, startPoint x: 1204, startPoint y: 285, endPoint x: 1179, endPoint y: 286, distance: 25.0
drag, startPoint x: 1187, startPoint y: 286, endPoint x: 1170, endPoint y: 289, distance: 16.7
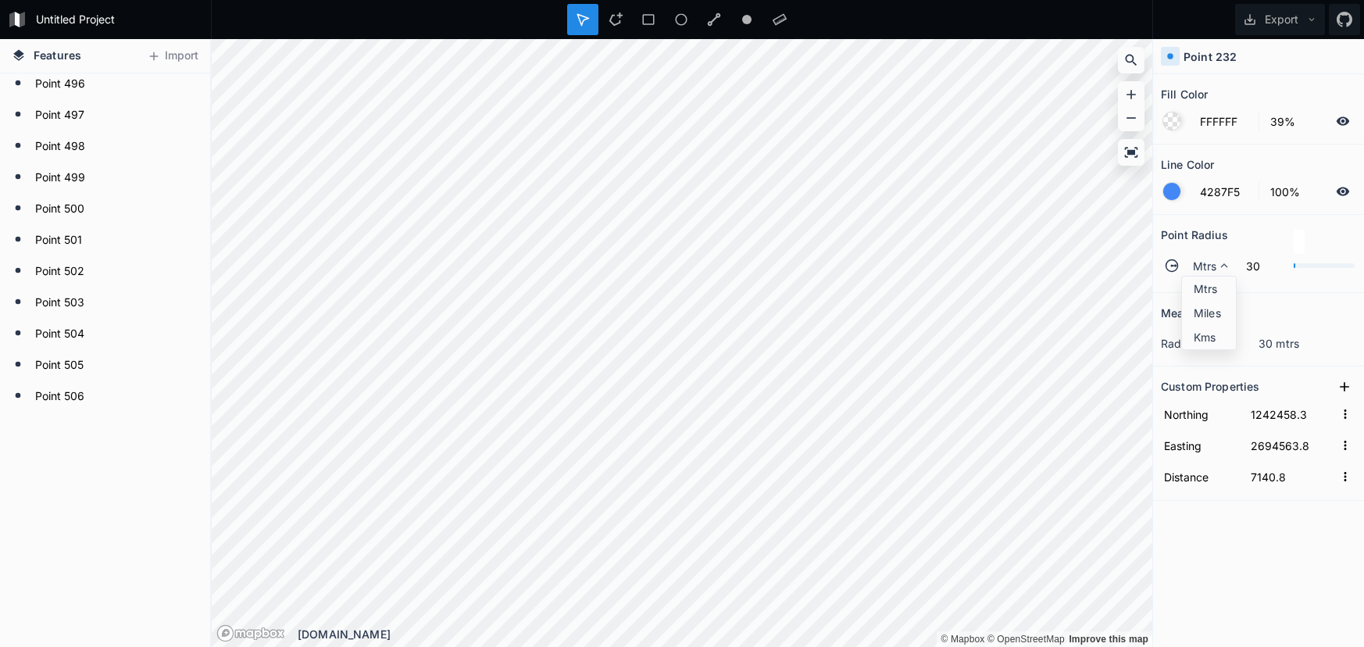
drag, startPoint x: 1198, startPoint y: 279, endPoint x: 1180, endPoint y: 287, distance: 20.3
drag, startPoint x: 1209, startPoint y: 296, endPoint x: 1178, endPoint y: 298, distance: 30.5
drag, startPoint x: 1202, startPoint y: 292, endPoint x: 1171, endPoint y: 295, distance: 31.3
drag, startPoint x: 1211, startPoint y: 269, endPoint x: 1172, endPoint y: 272, distance: 39.2
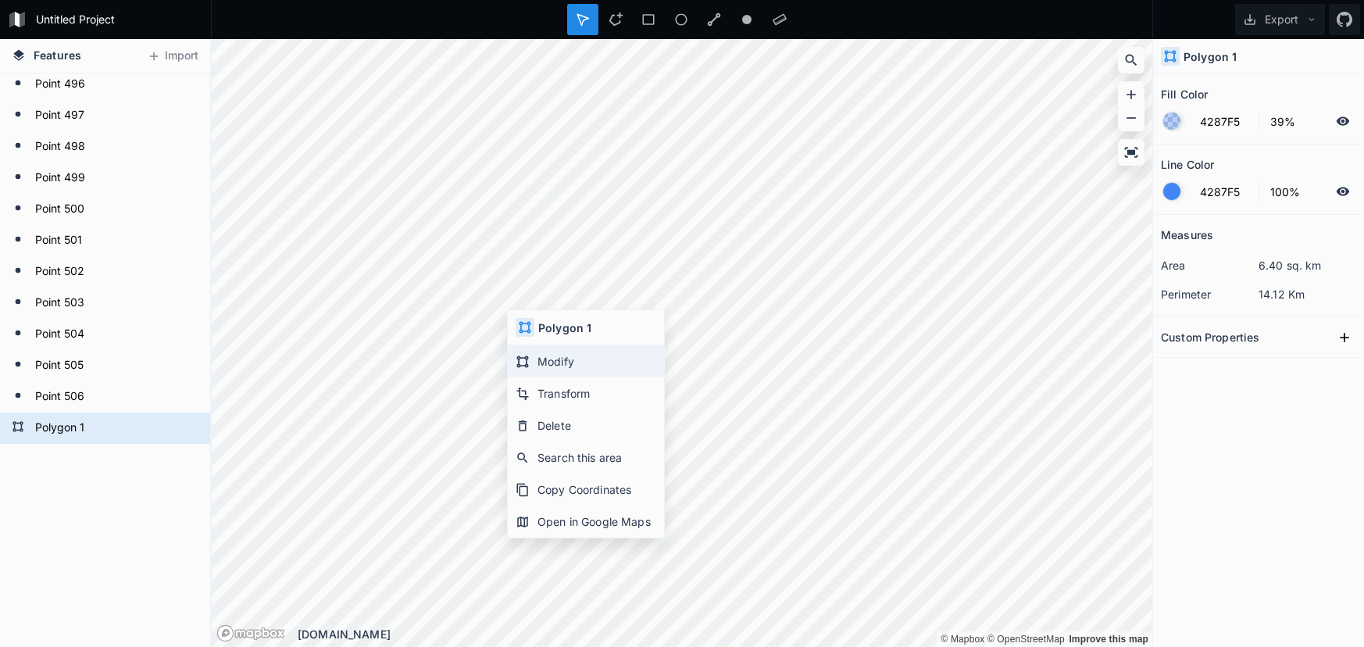
click at [575, 377] on div "Modify" at bounding box center [586, 393] width 156 height 32
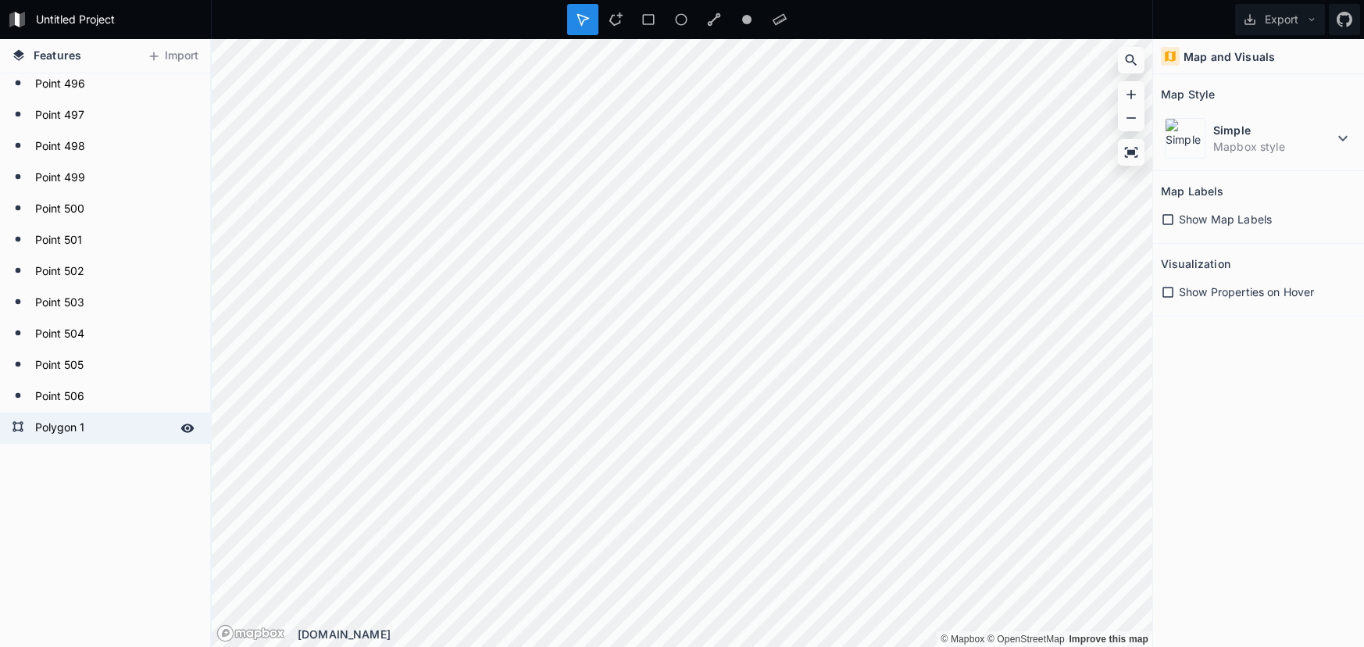
click at [52, 420] on form "Polygon 1" at bounding box center [103, 427] width 146 height 23
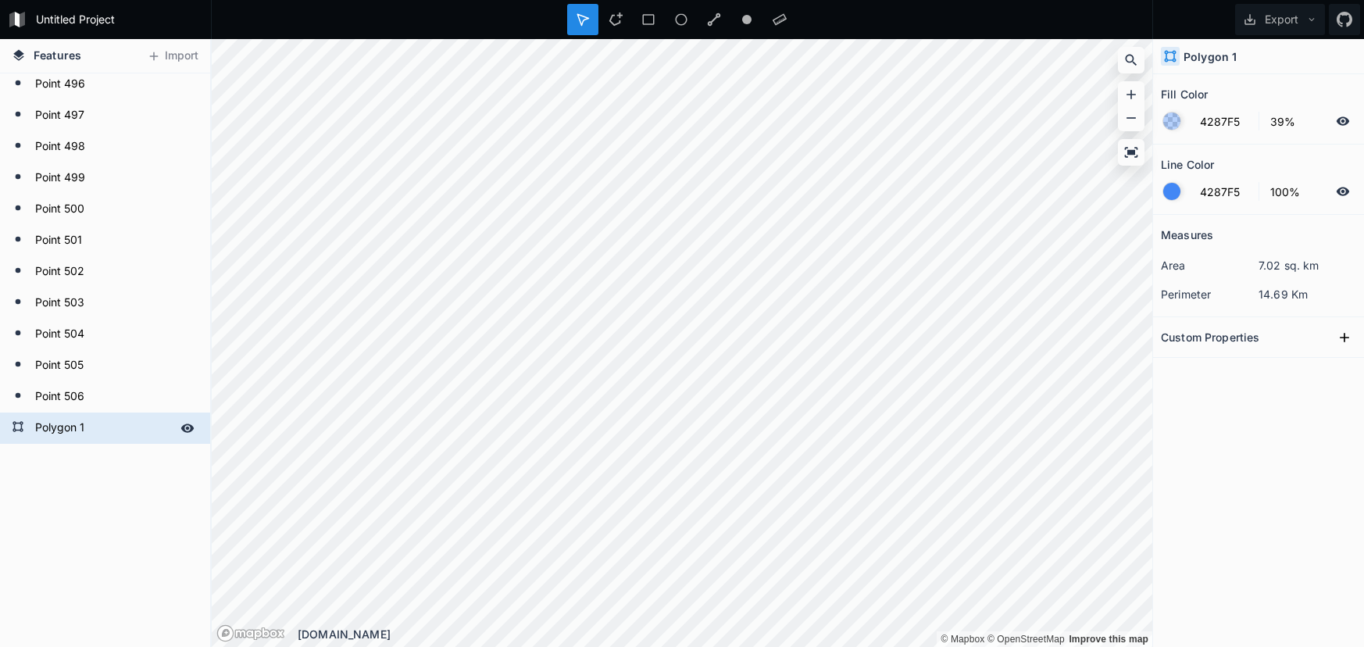
click at [52, 420] on form "Polygon 1" at bounding box center [103, 427] width 146 height 23
drag, startPoint x: 149, startPoint y: 430, endPoint x: -57, endPoint y: 400, distance: 208.5
click at [0, 400] on html "Untitled Project Export Features Import Seeschutzzone A Point [GEOGRAPHIC_DATA]…" at bounding box center [682, 323] width 1364 height 647
drag, startPoint x: 138, startPoint y: 427, endPoint x: -80, endPoint y: 415, distance: 218.3
click at [0, 415] on html "Untitled Project Export Features Import Seeschutzzone A Point [GEOGRAPHIC_DATA]…" at bounding box center [682, 323] width 1364 height 647
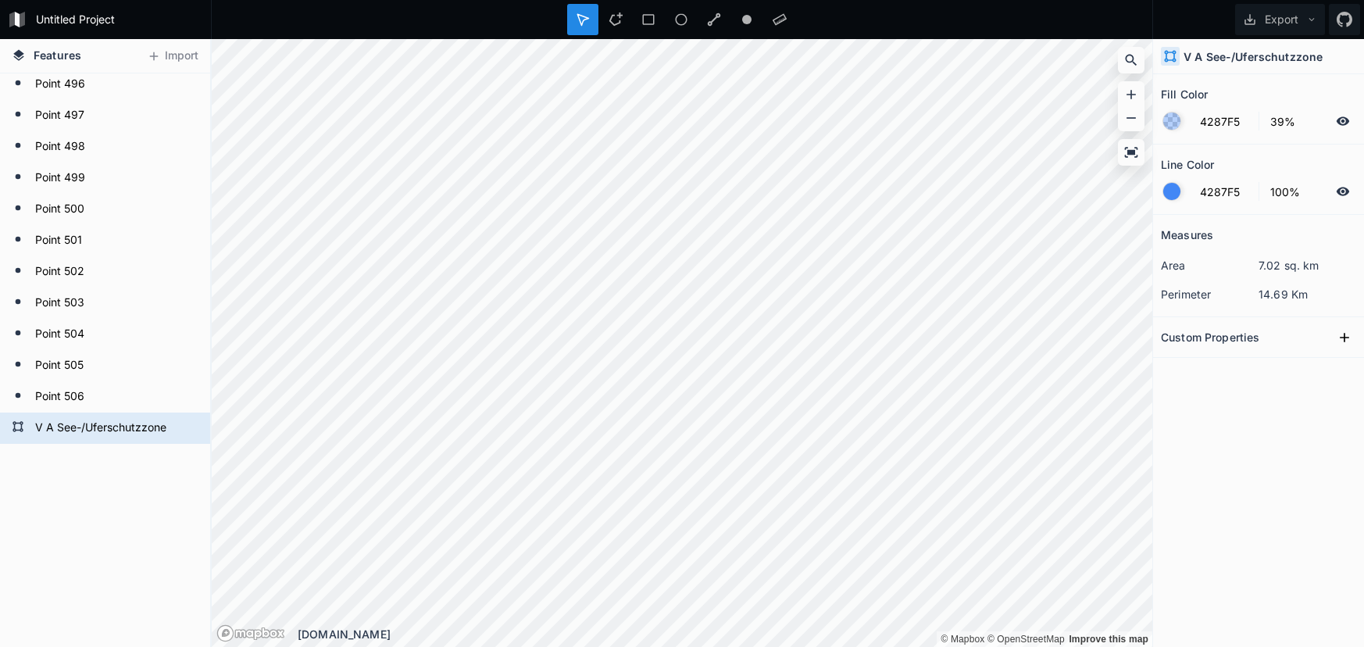
click at [977, 39] on div "© Mapbox © OpenStreetMap Improve this map © Mapbox © OpenStreetMap Improve this…" at bounding box center [682, 39] width 941 height 0
click at [70, 398] on form "Point 506" at bounding box center [103, 396] width 146 height 23
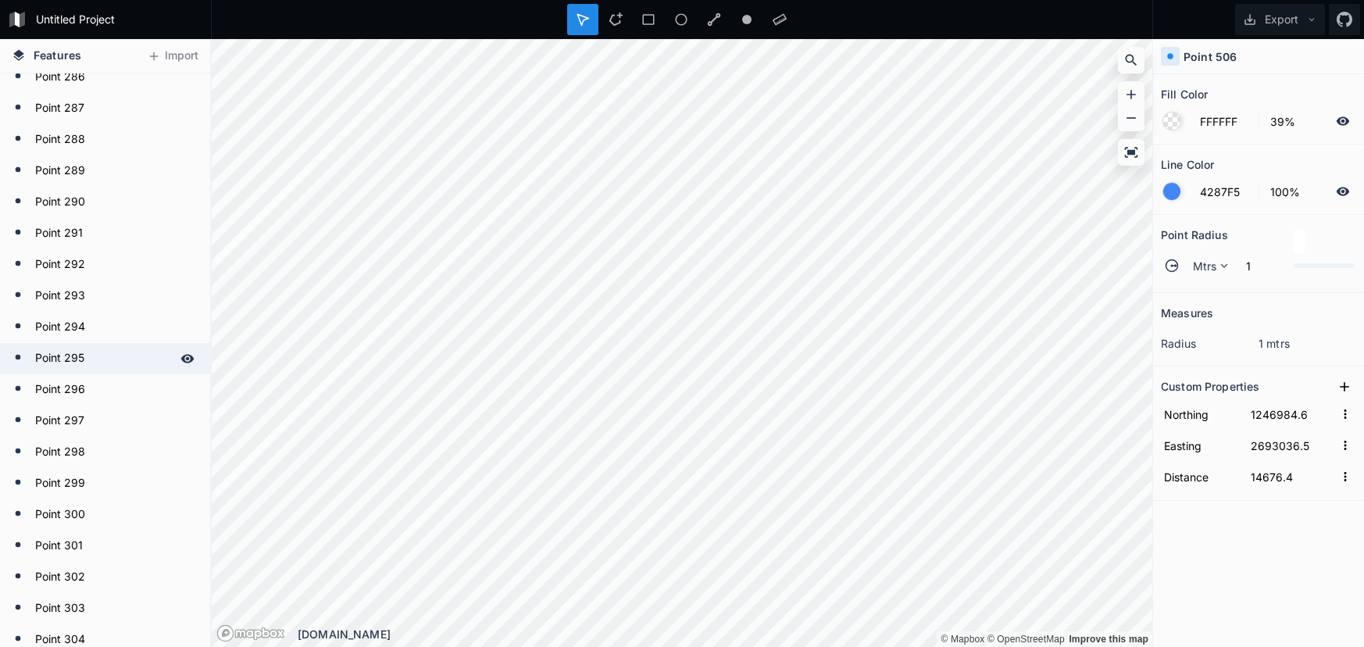
scroll to position [8916, 0]
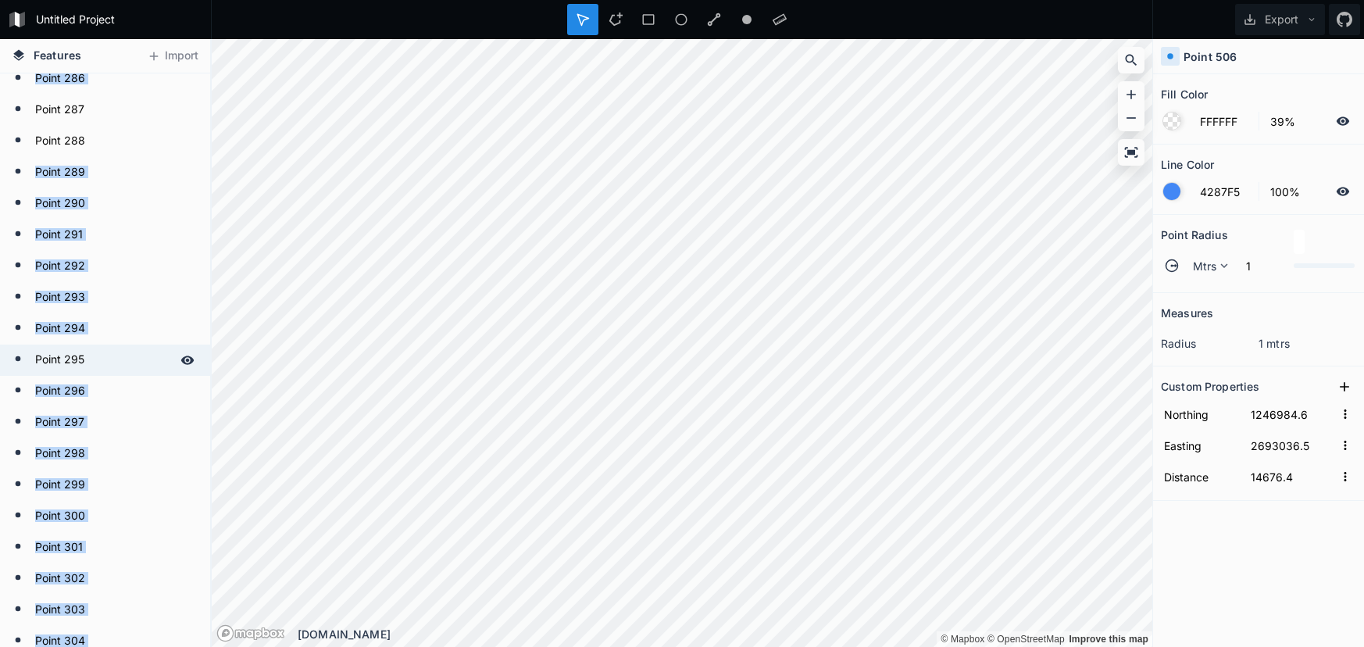
click at [66, 373] on div "Point 295" at bounding box center [105, 360] width 210 height 31
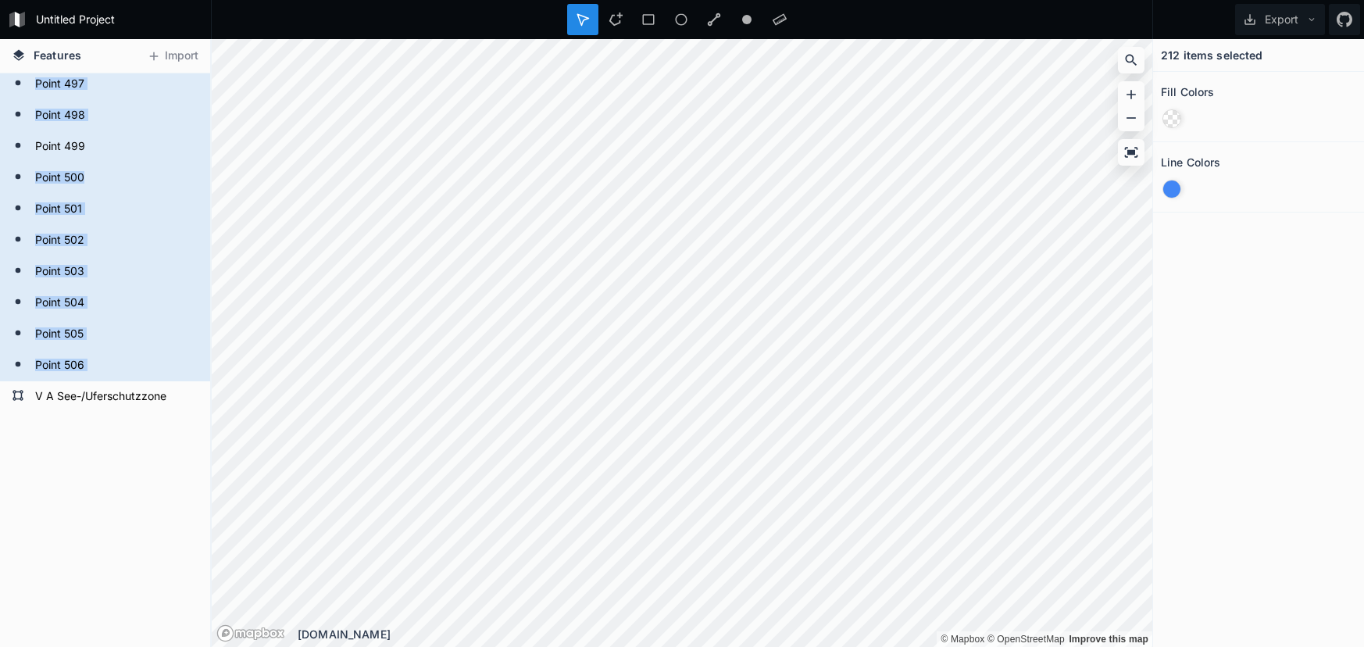
scroll to position [15505, 0]
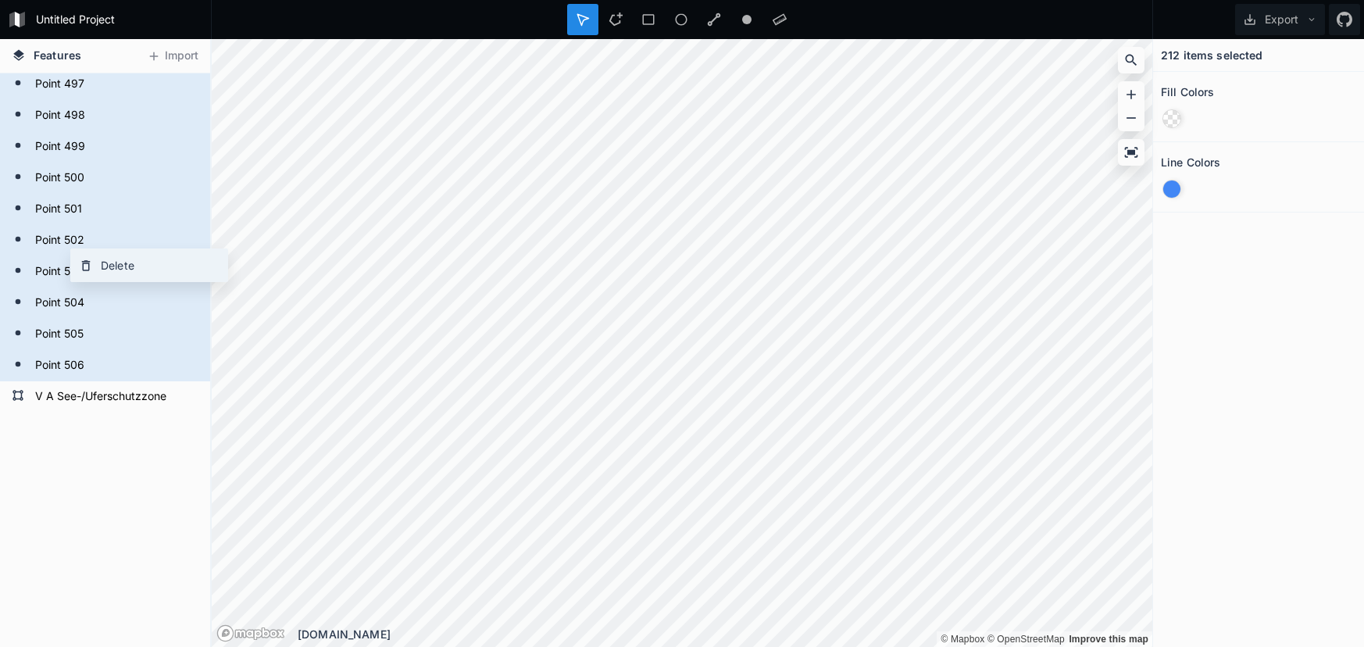
click at [102, 259] on div "Delete" at bounding box center [149, 265] width 156 height 32
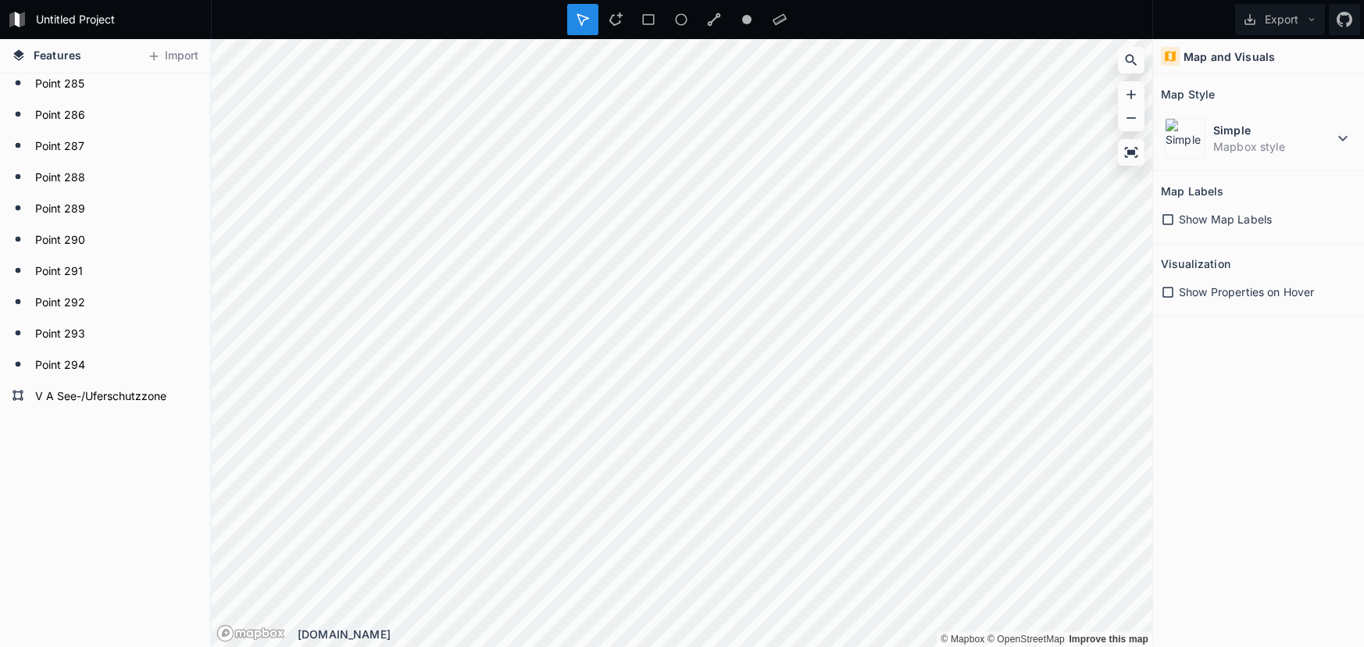
scroll to position [8880, 0]
click at [95, 367] on form "Point 294" at bounding box center [103, 365] width 146 height 23
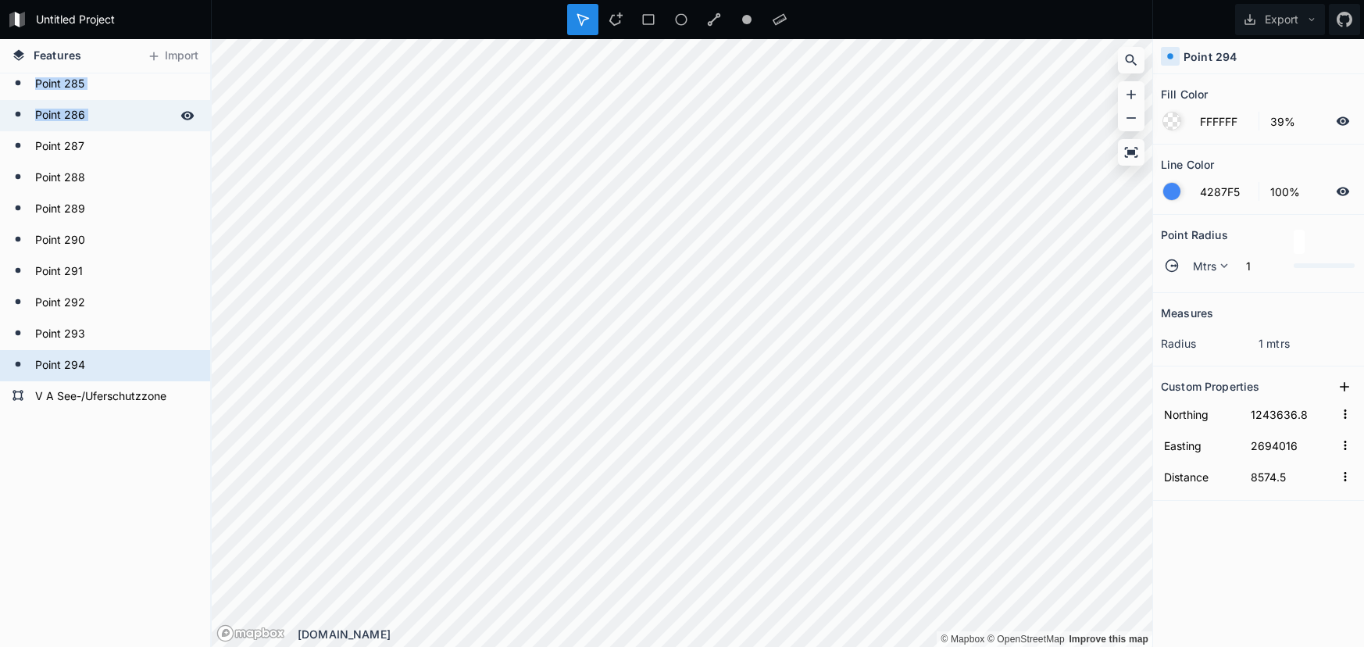
click at [88, 114] on form "Point 286" at bounding box center [103, 115] width 146 height 23
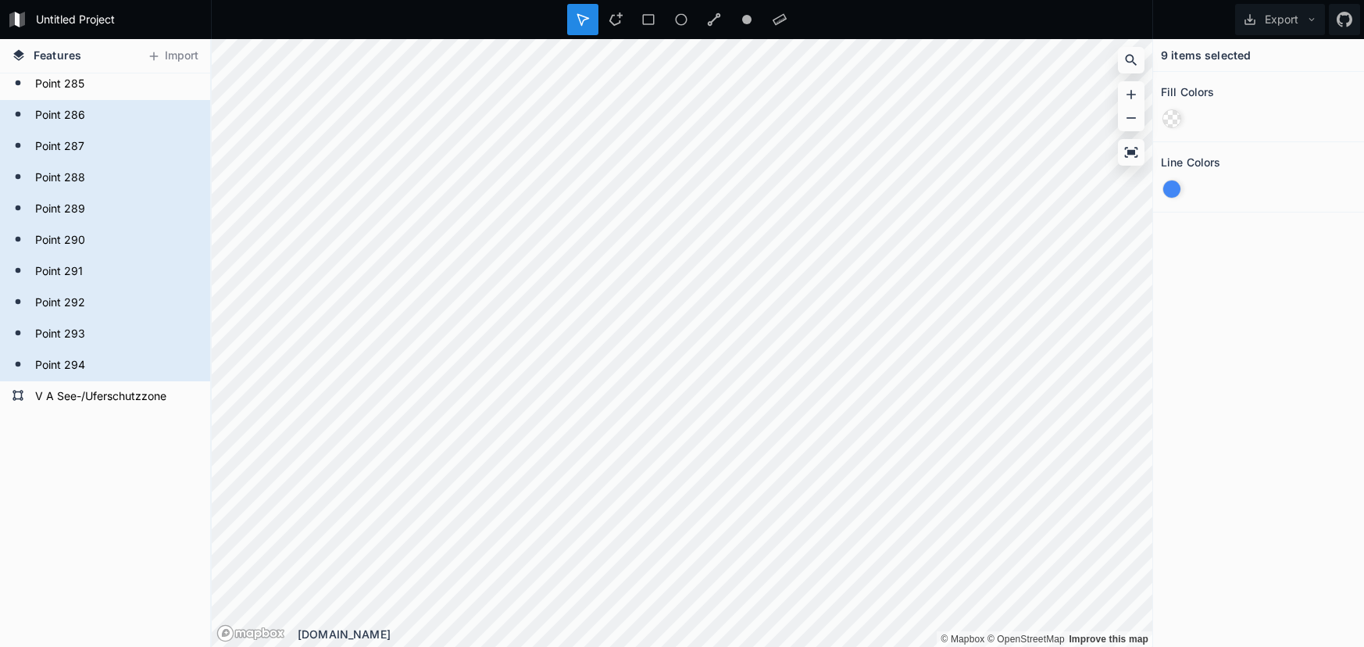
drag, startPoint x: 112, startPoint y: 451, endPoint x: 108, endPoint y: 426, distance: 25.3
click at [114, 137] on icon at bounding box center [108, 140] width 14 height 14
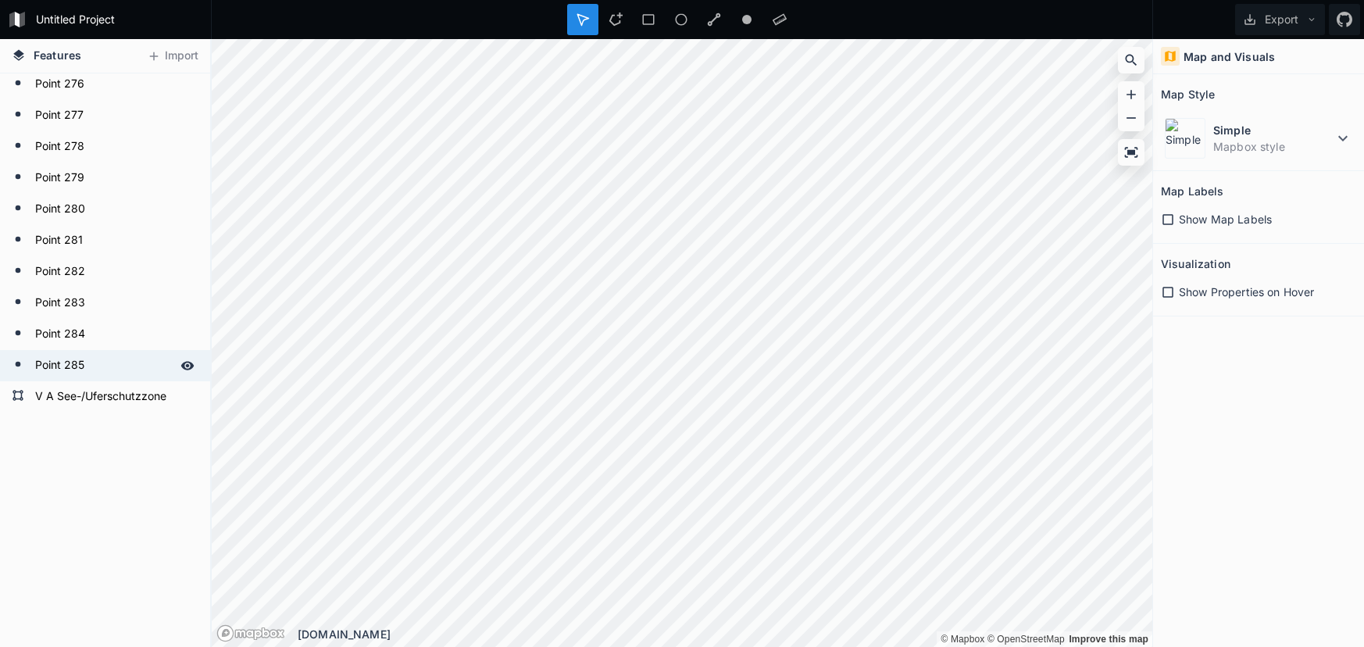
click at [66, 363] on form "Point 285" at bounding box center [103, 365] width 146 height 23
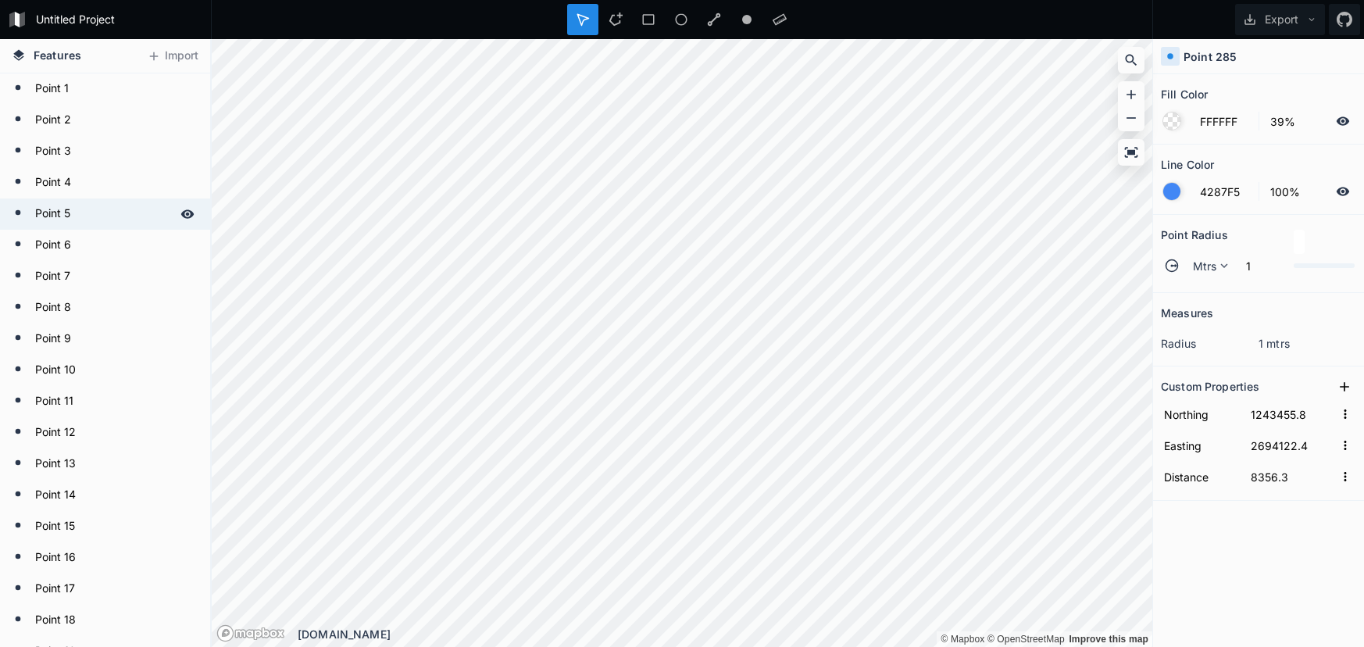
scroll to position [0, 0]
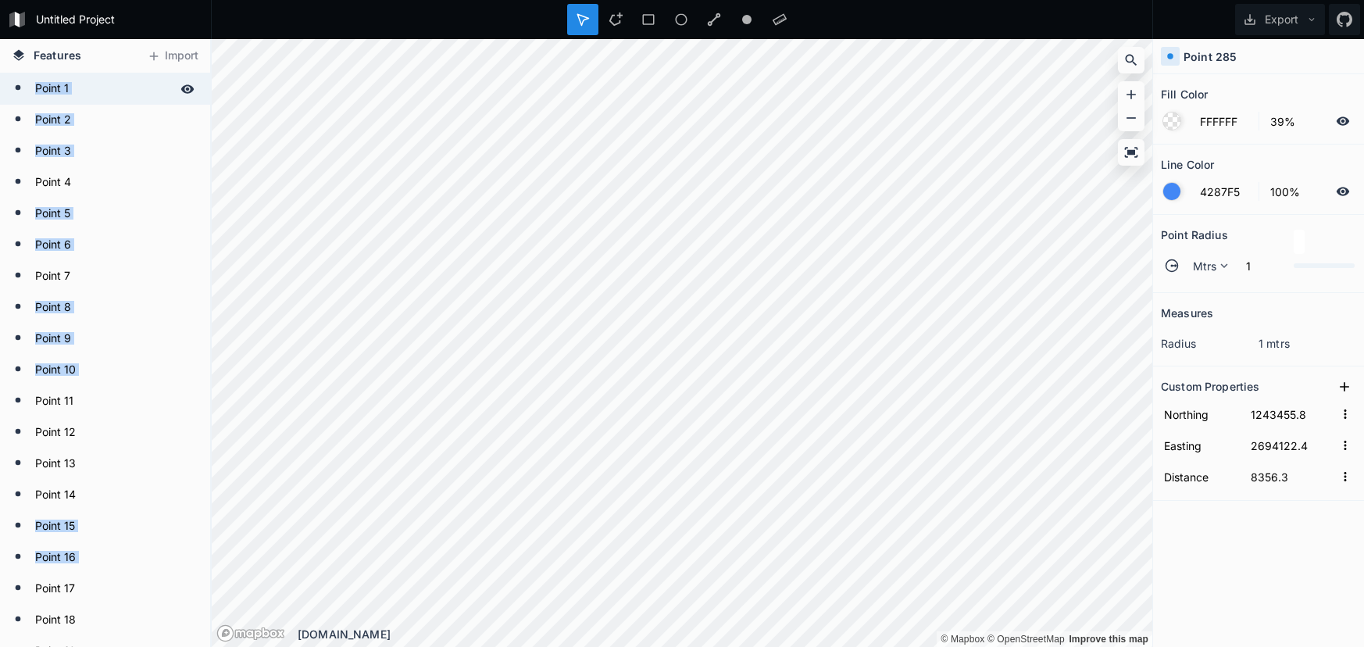
click at [61, 91] on form "Point 1" at bounding box center [103, 88] width 146 height 23
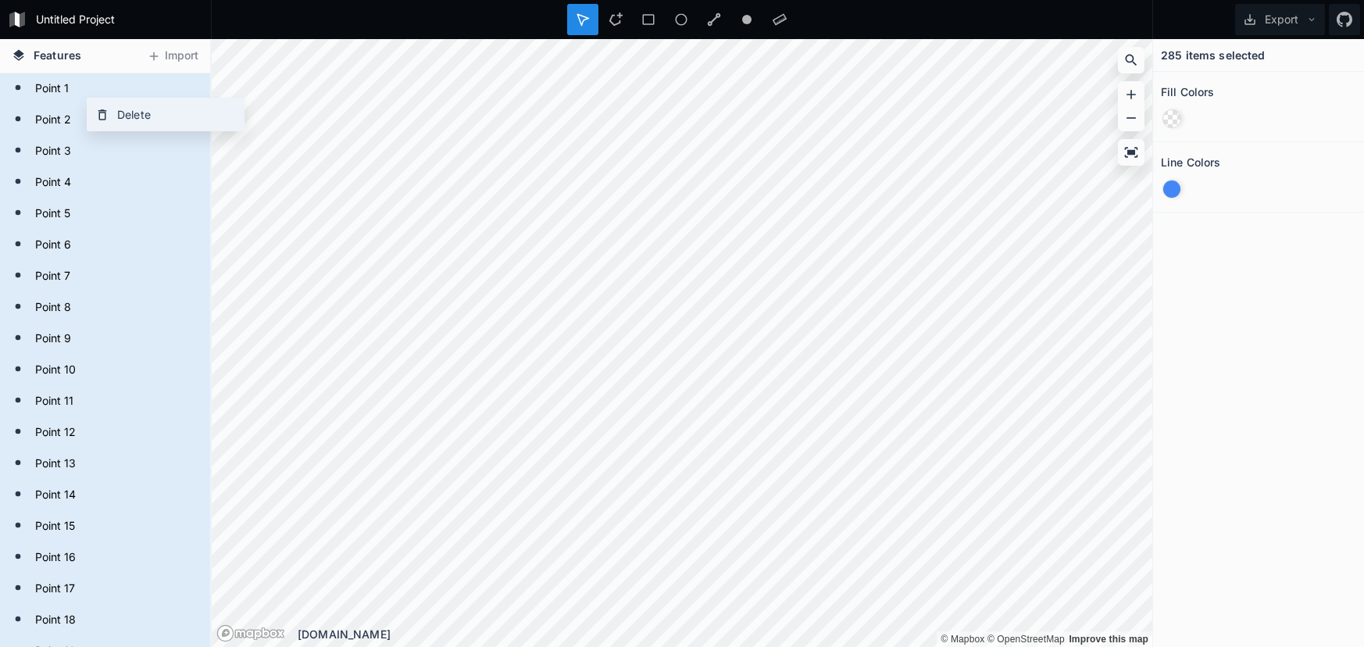
click at [118, 116] on div "Delete" at bounding box center [166, 114] width 156 height 32
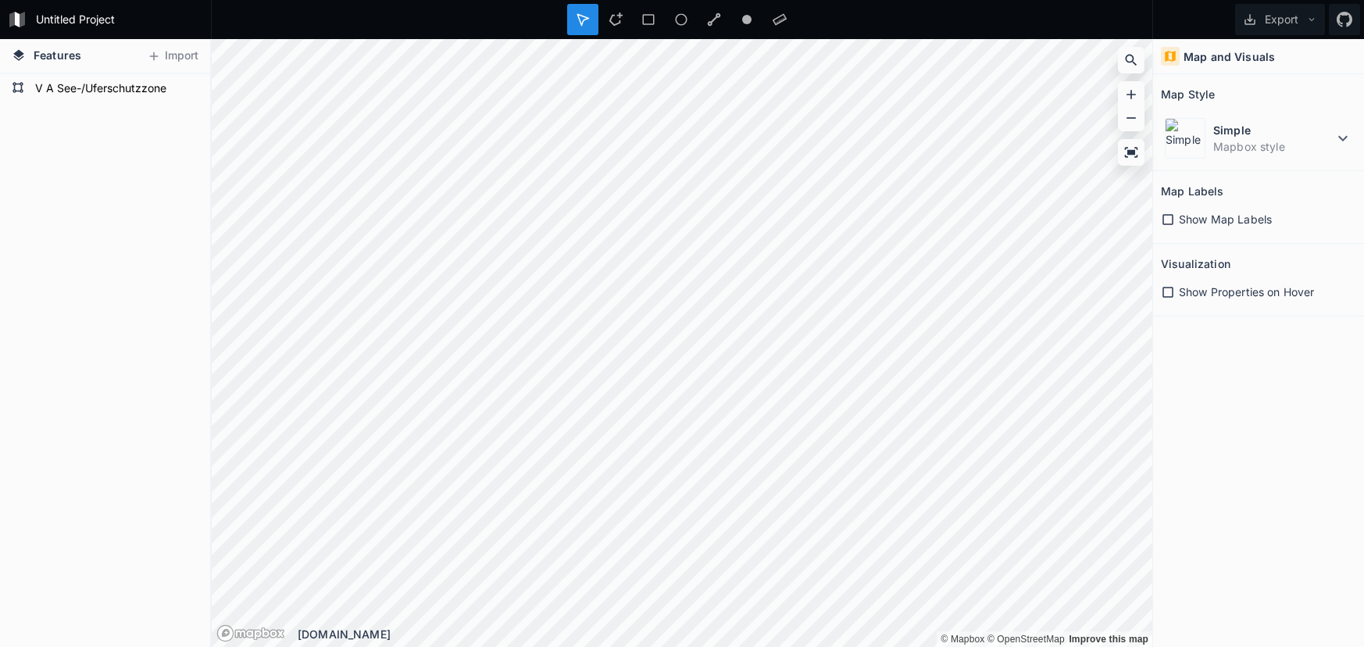
drag, startPoint x: 95, startPoint y: 88, endPoint x: 105, endPoint y: 106, distance: 21.0
click at [95, 88] on form "V A See-/Uferschutzzone" at bounding box center [114, 88] width 168 height 23
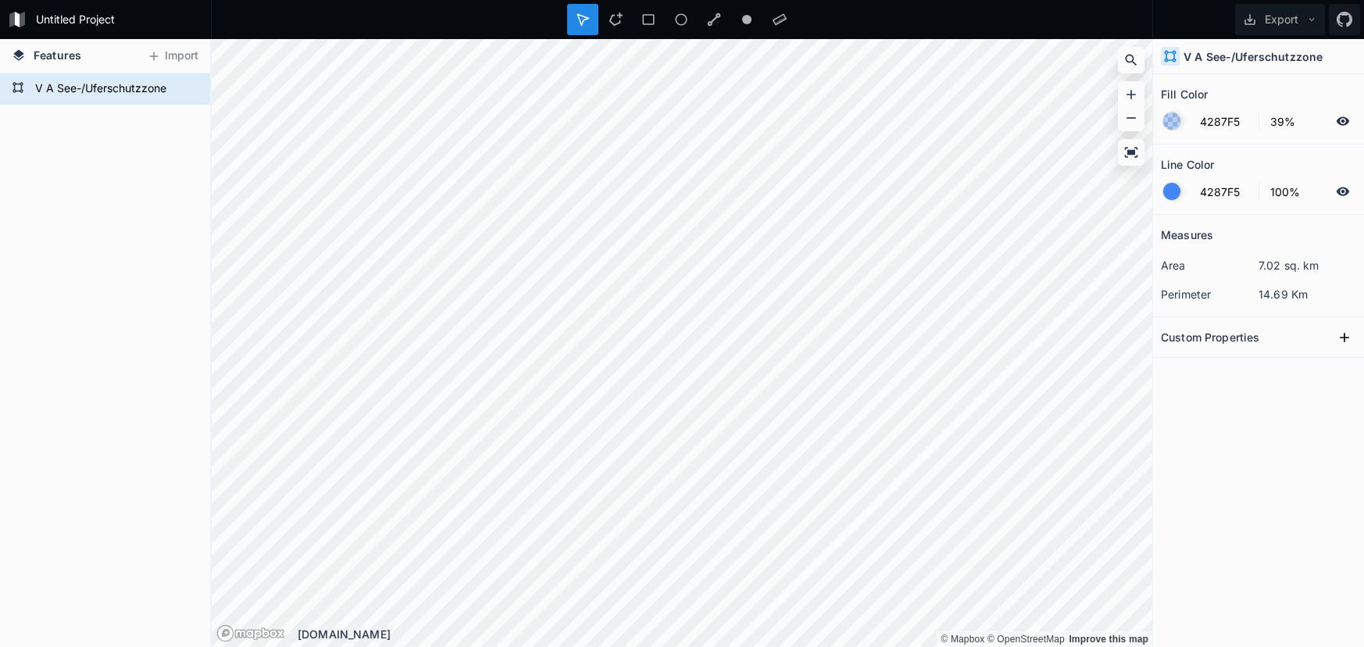
click at [1180, 123] on div at bounding box center [1171, 121] width 17 height 17
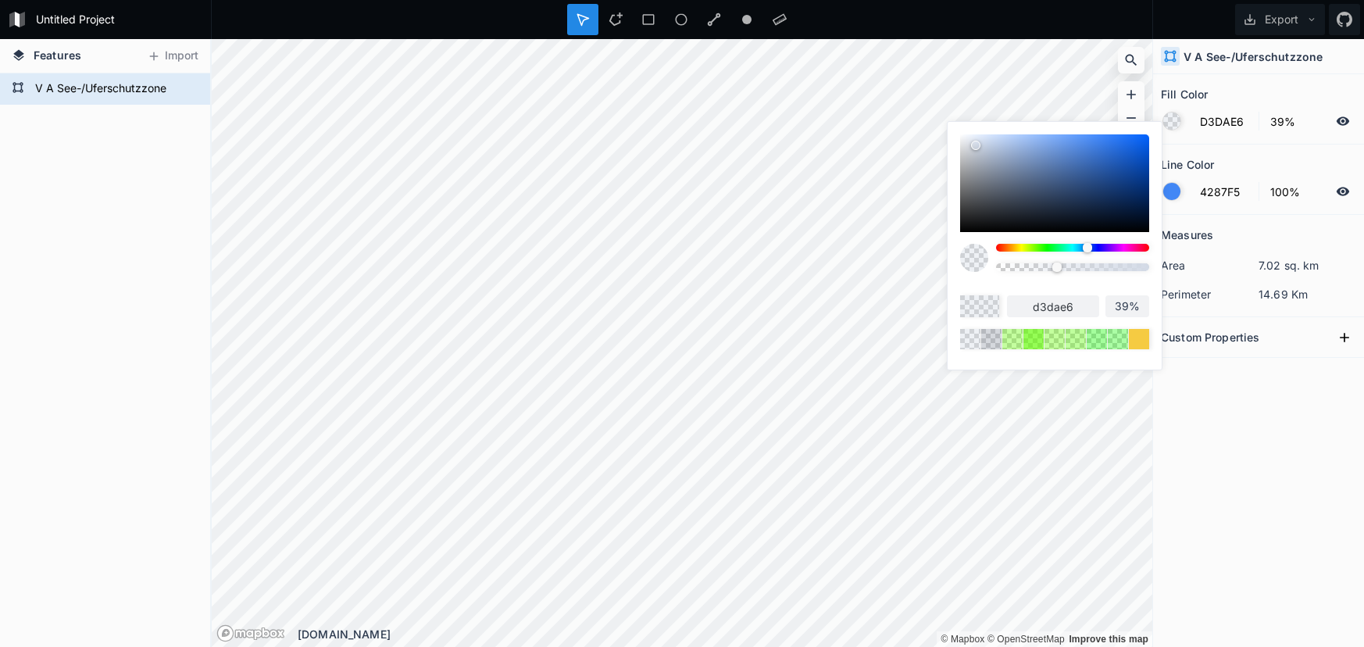
drag, startPoint x: 960, startPoint y: 135, endPoint x: 975, endPoint y: 144, distance: 17.2
click at [975, 144] on div at bounding box center [975, 145] width 9 height 9
click at [1162, 191] on div "d3dae6 39%" at bounding box center [1055, 245] width 216 height 249
click at [1168, 191] on div at bounding box center [1171, 191] width 17 height 17
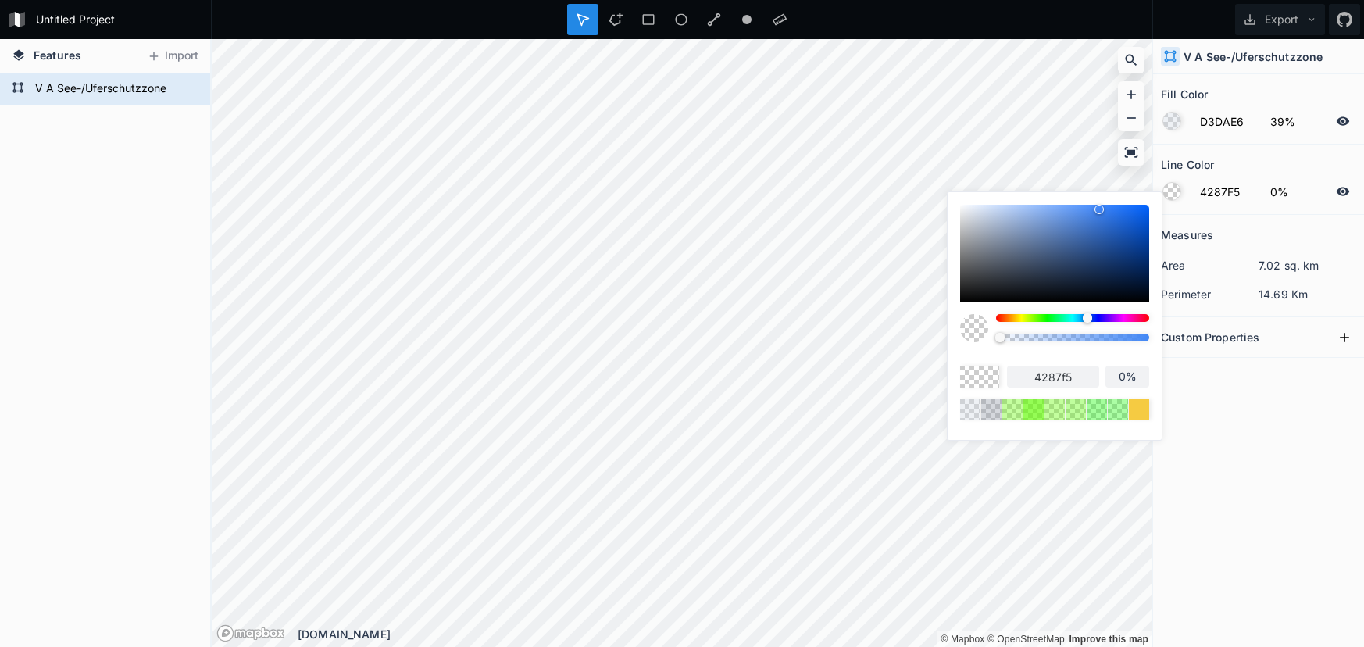
click at [945, 337] on body "Untitled Project Export Features [GEOGRAPHIC_DATA] [GEOGRAPHIC_DATA] [GEOGRAPHI…" at bounding box center [682, 323] width 1364 height 647
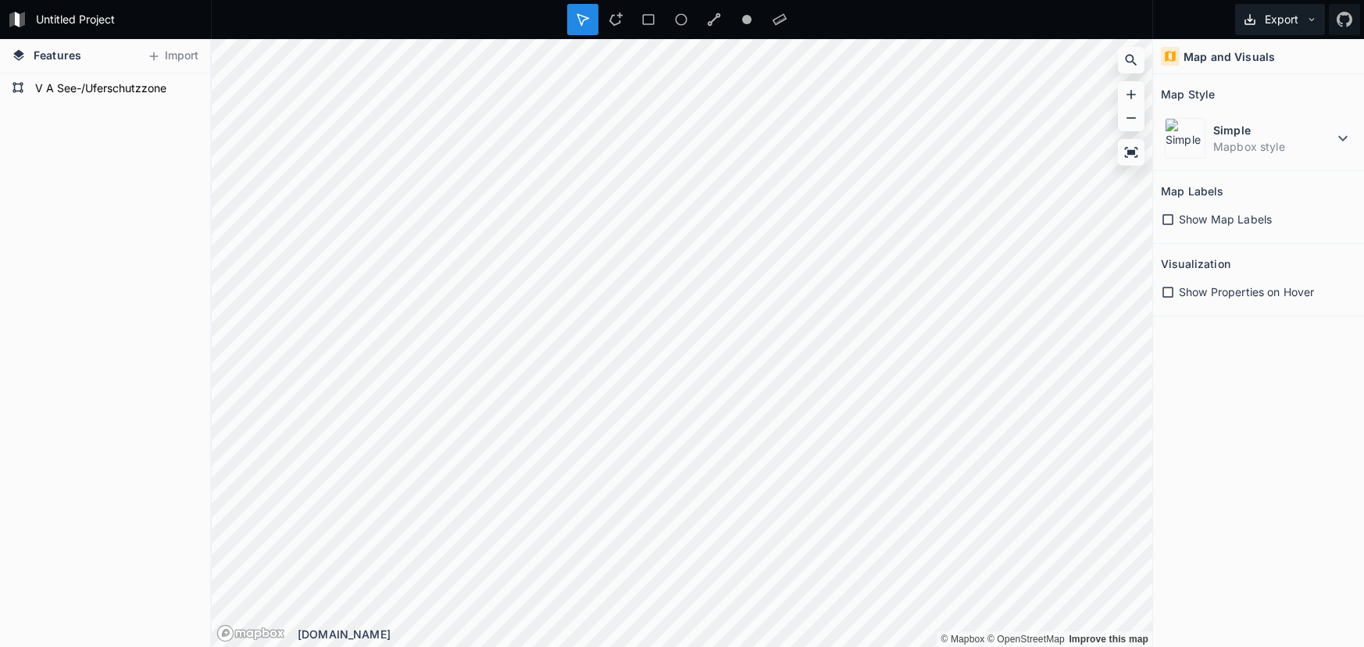
click at [1282, 28] on button "Export" at bounding box center [1280, 19] width 90 height 31
click at [1277, 105] on div "Export as .geojson" at bounding box center [1277, 121] width 156 height 32
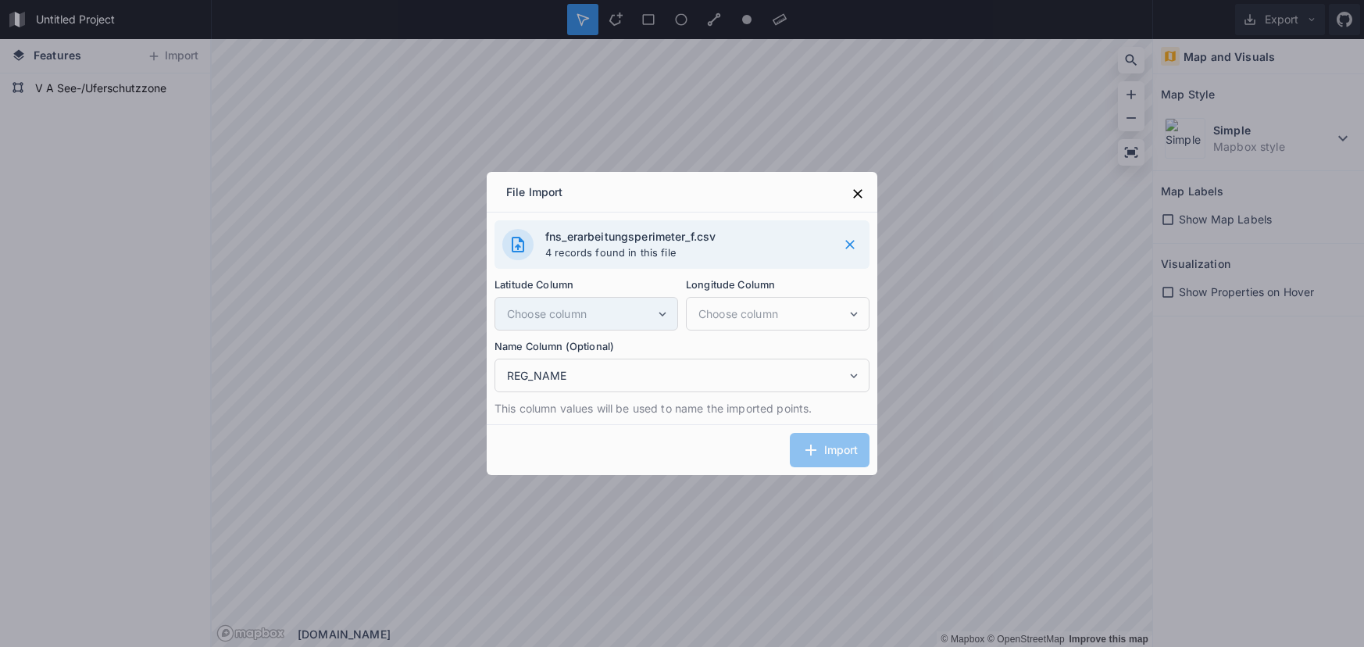
click at [658, 310] on icon at bounding box center [662, 314] width 14 height 14
click at [614, 366] on span "SHAPE.AREA" at bounding box center [590, 365] width 166 height 16
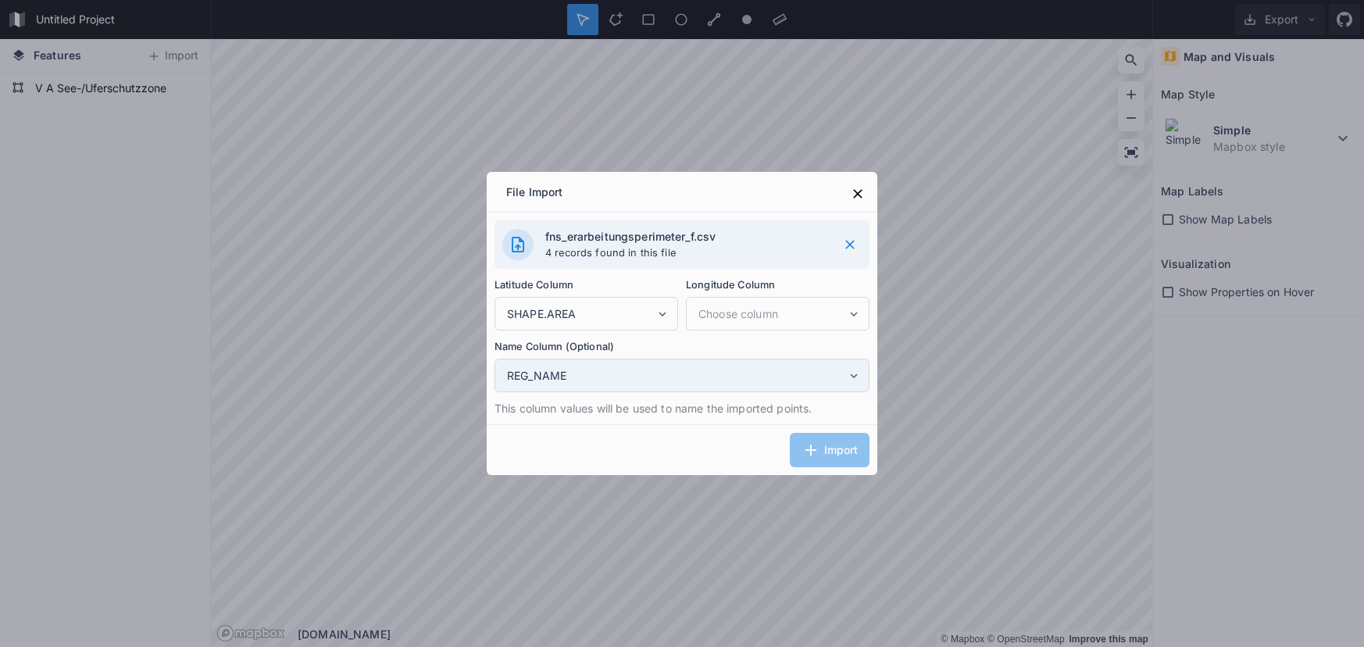
drag, startPoint x: 845, startPoint y: 448, endPoint x: 741, endPoint y: 386, distance: 121.9
click at [841, 446] on div "Import" at bounding box center [682, 449] width 391 height 51
click at [859, 201] on icon at bounding box center [858, 194] width 16 height 16
click at [852, 193] on icon at bounding box center [858, 194] width 16 height 16
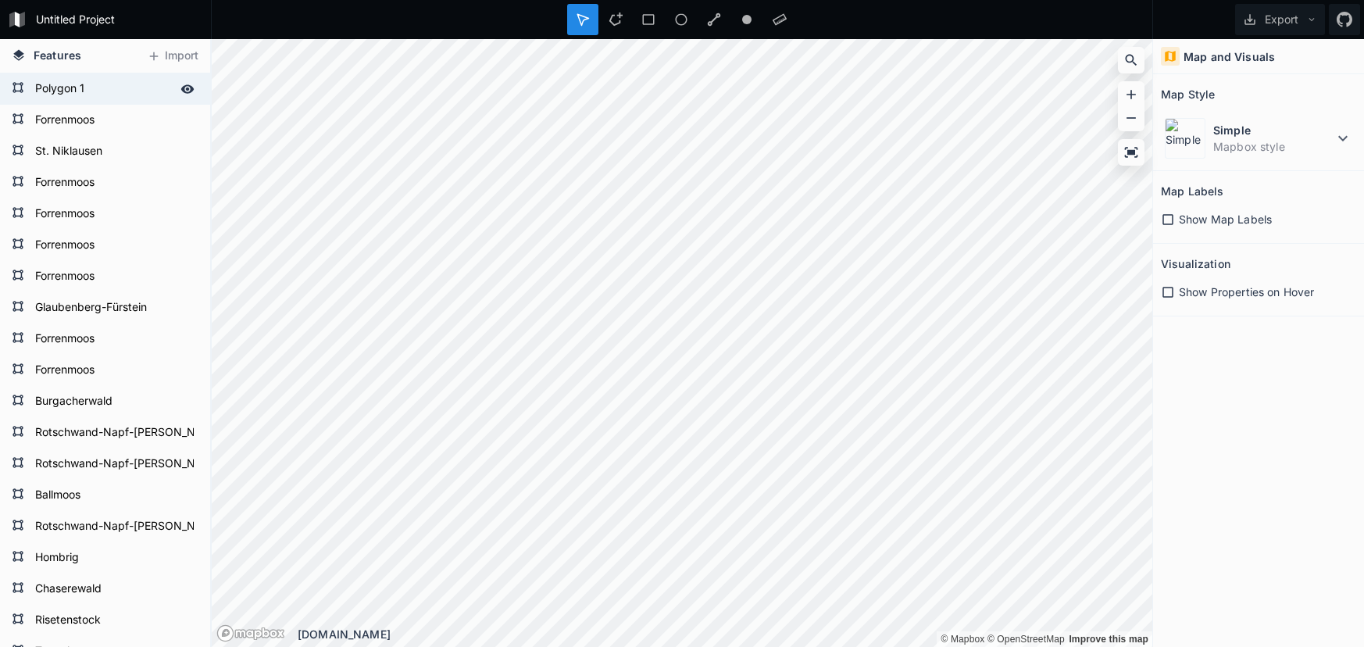
click at [185, 91] on icon at bounding box center [187, 89] width 14 height 14
click at [187, 91] on icon at bounding box center [187, 89] width 13 height 11
click at [80, 88] on form "Polygon 1" at bounding box center [103, 88] width 146 height 23
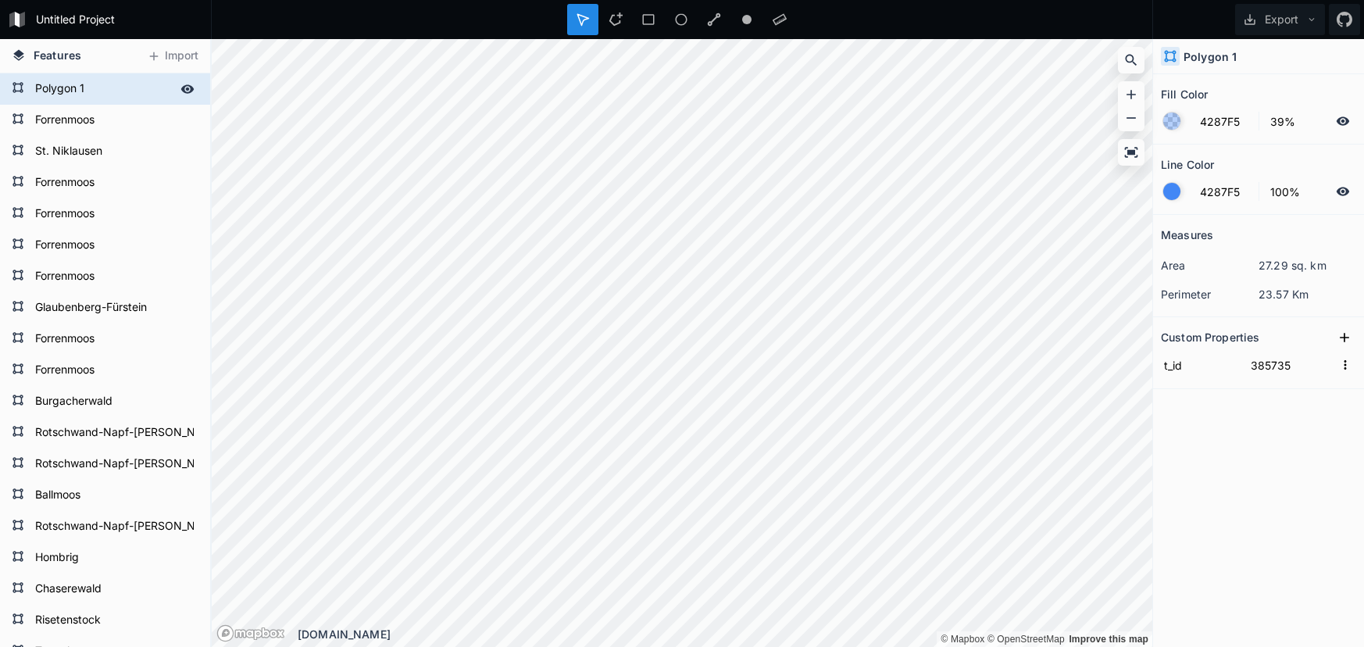
click at [75, 88] on form "Polygon 1" at bounding box center [103, 88] width 146 height 23
type input "Gemeindegrenzen Krienz"
click at [1167, 124] on div at bounding box center [1171, 121] width 17 height 17
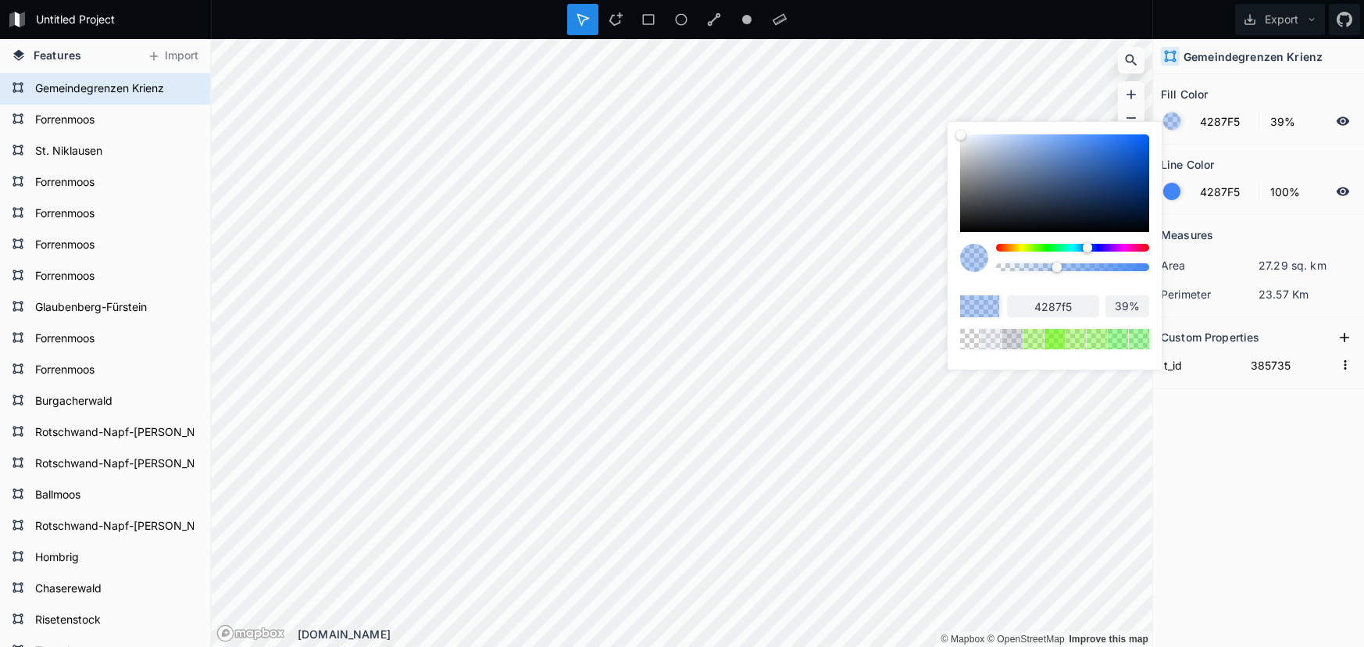
click at [1146, 209] on div at bounding box center [1054, 183] width 189 height 98
type input "01173B"
type input "01173b"
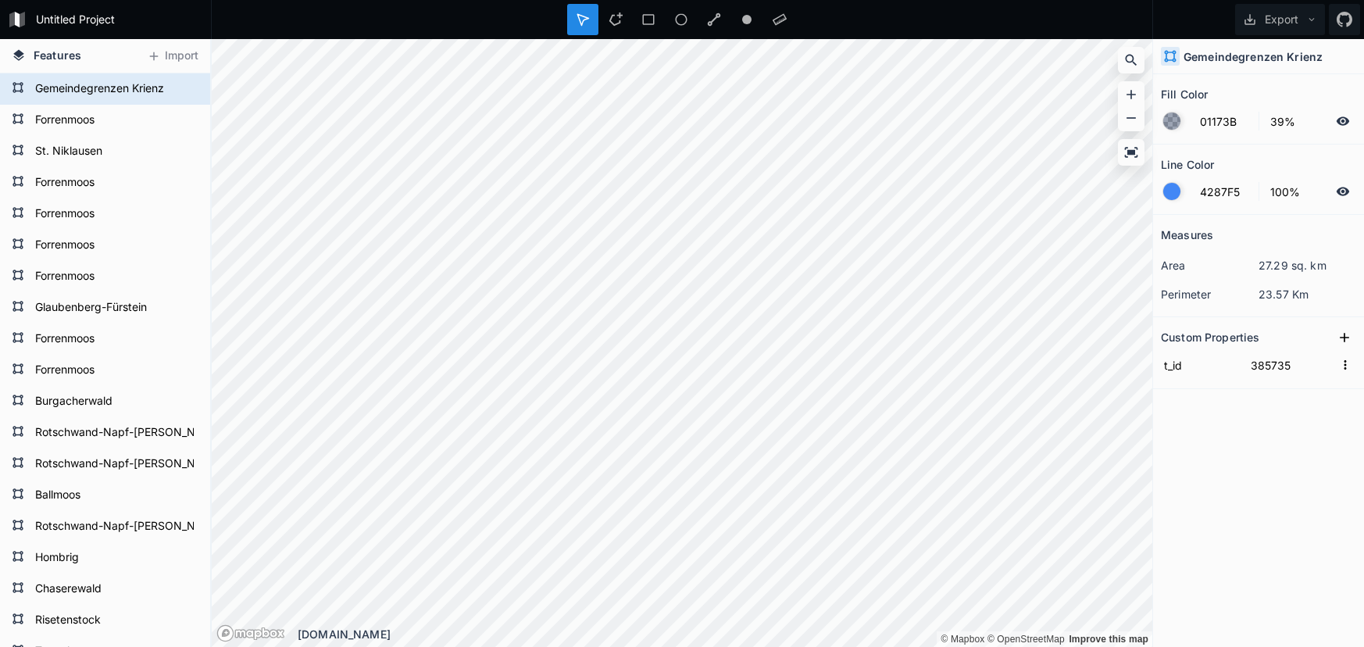
click at [1179, 189] on div at bounding box center [1171, 191] width 17 height 17
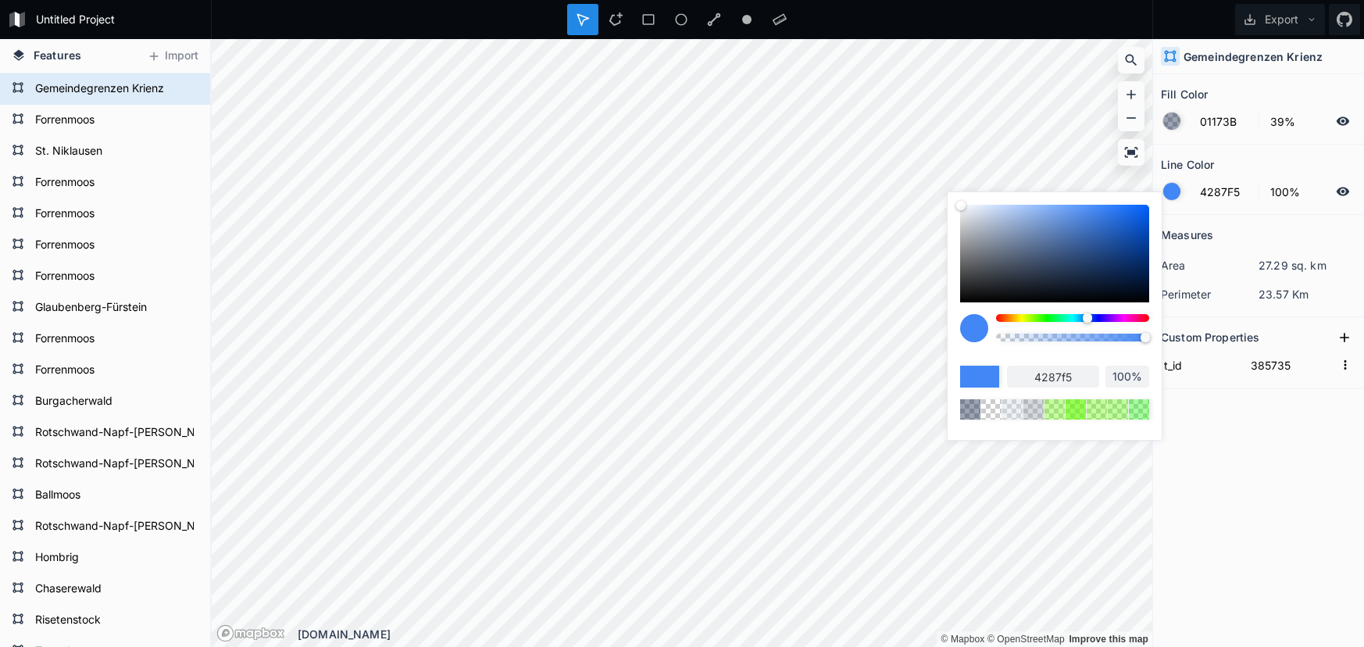
drag, startPoint x: 1145, startPoint y: 288, endPoint x: 1080, endPoint y: 284, distance: 65.7
click at [1145, 288] on div at bounding box center [1054, 254] width 189 height 98
type input "010F26"
type input "010f26"
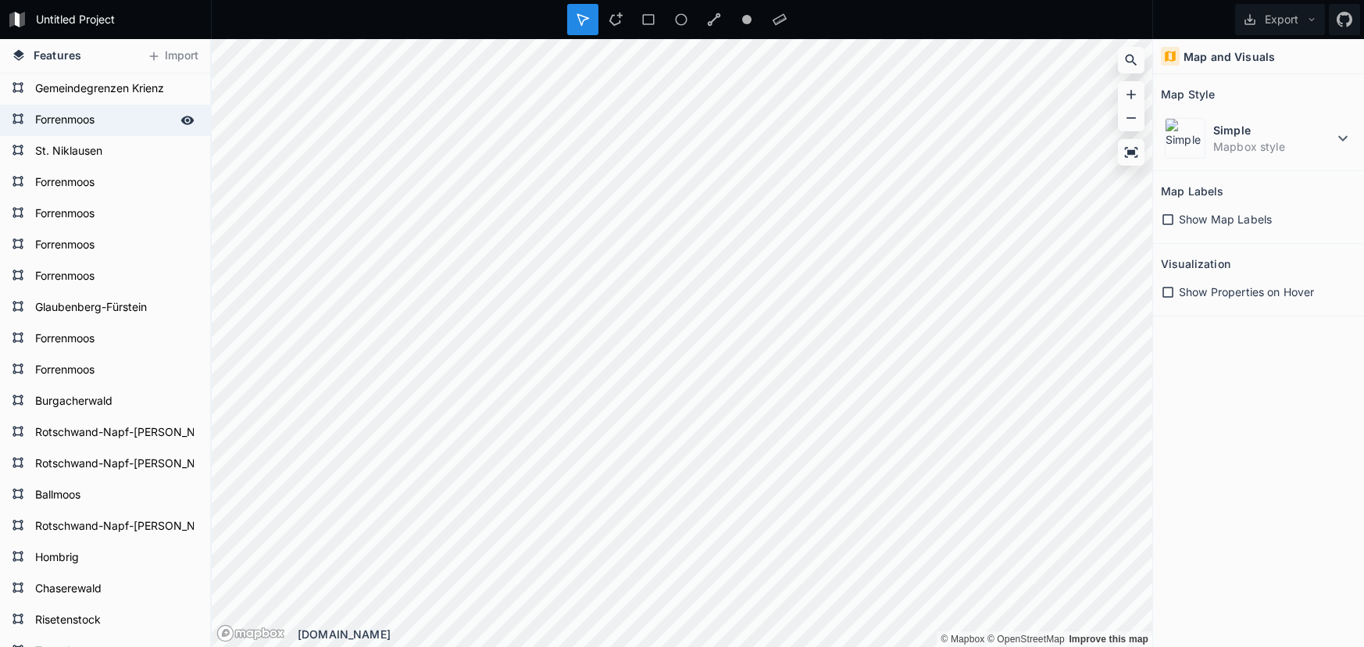
click at [39, 117] on form "Forrenmoos" at bounding box center [103, 120] width 146 height 23
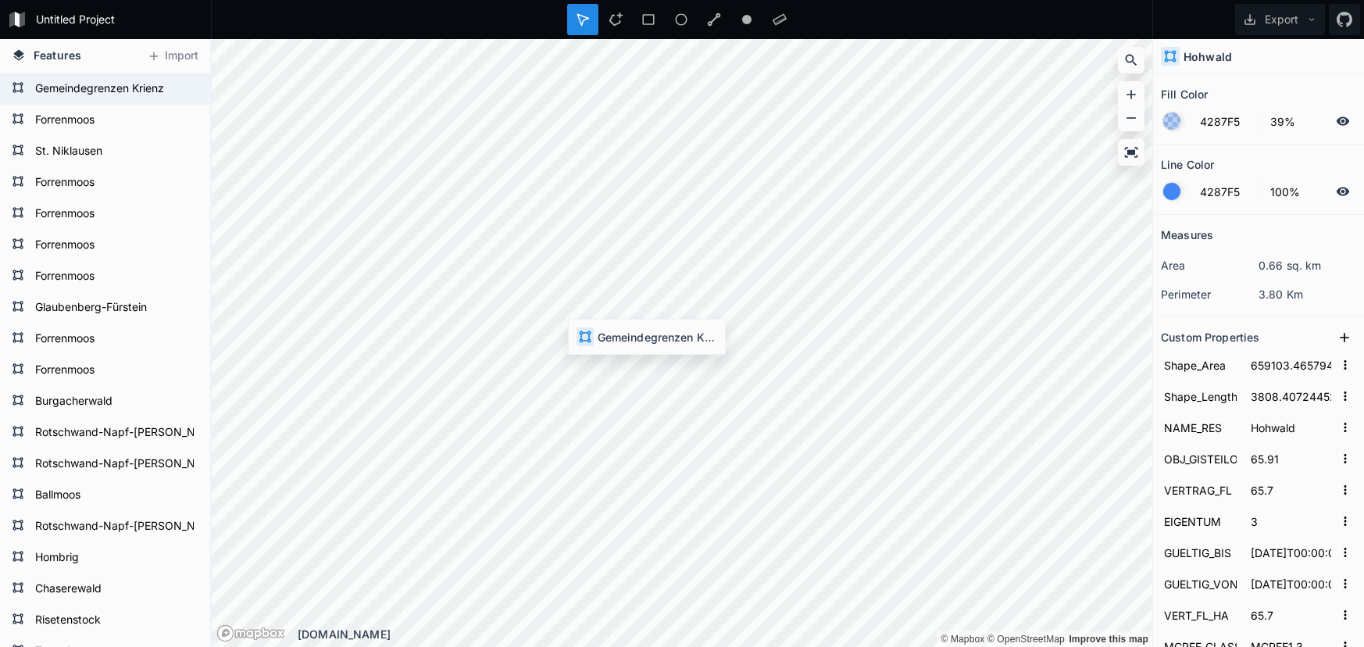
type input "01173B"
type input "010F26"
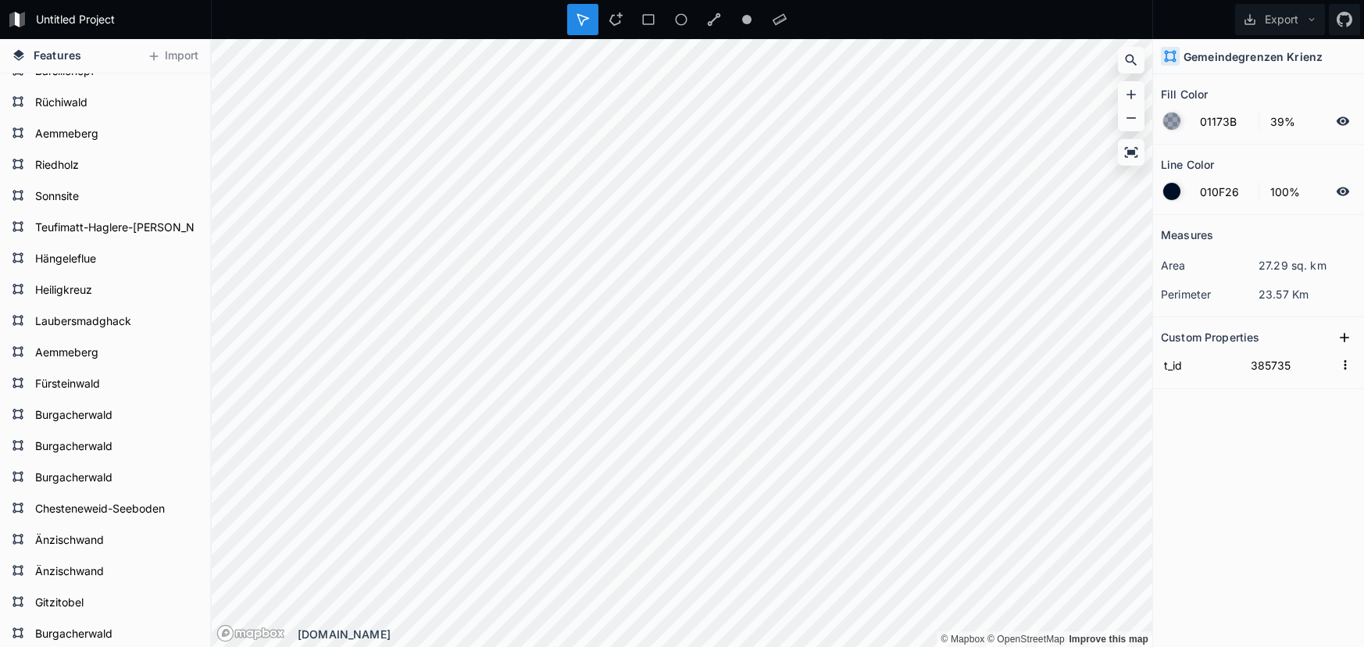
scroll to position [1109, 0]
click at [184, 133] on icon at bounding box center [187, 135] width 13 height 9
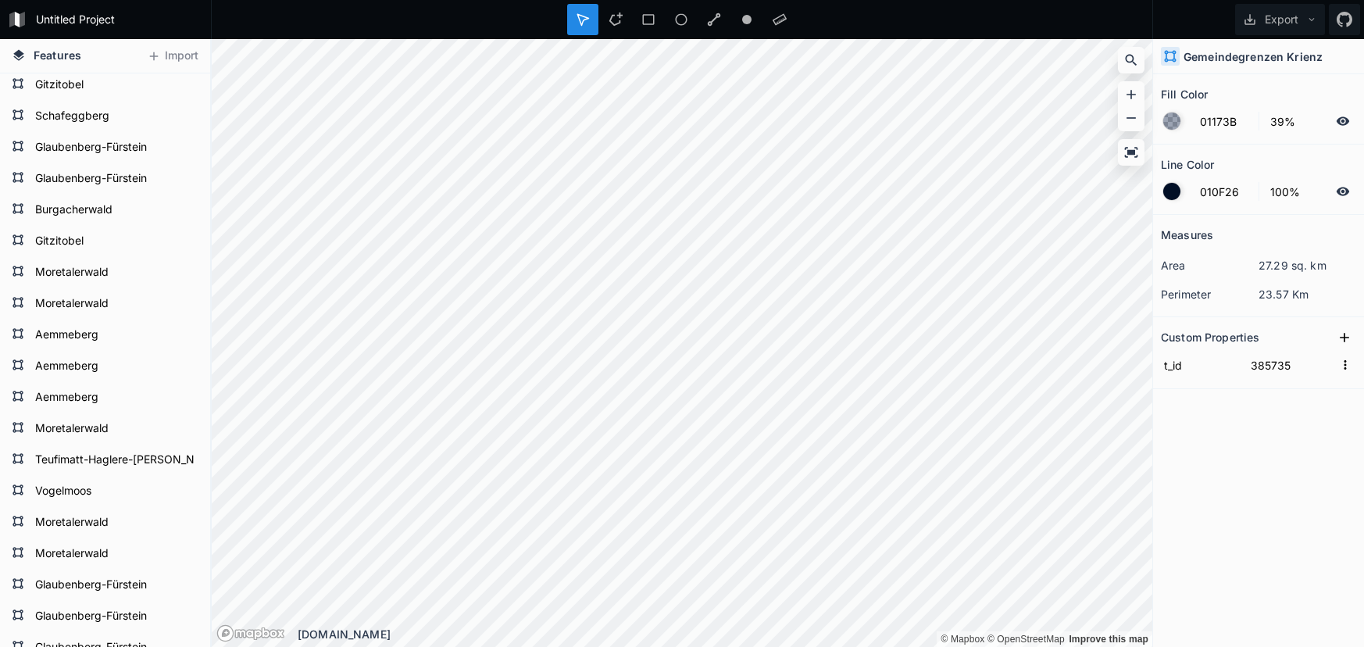
scroll to position [2166, 0]
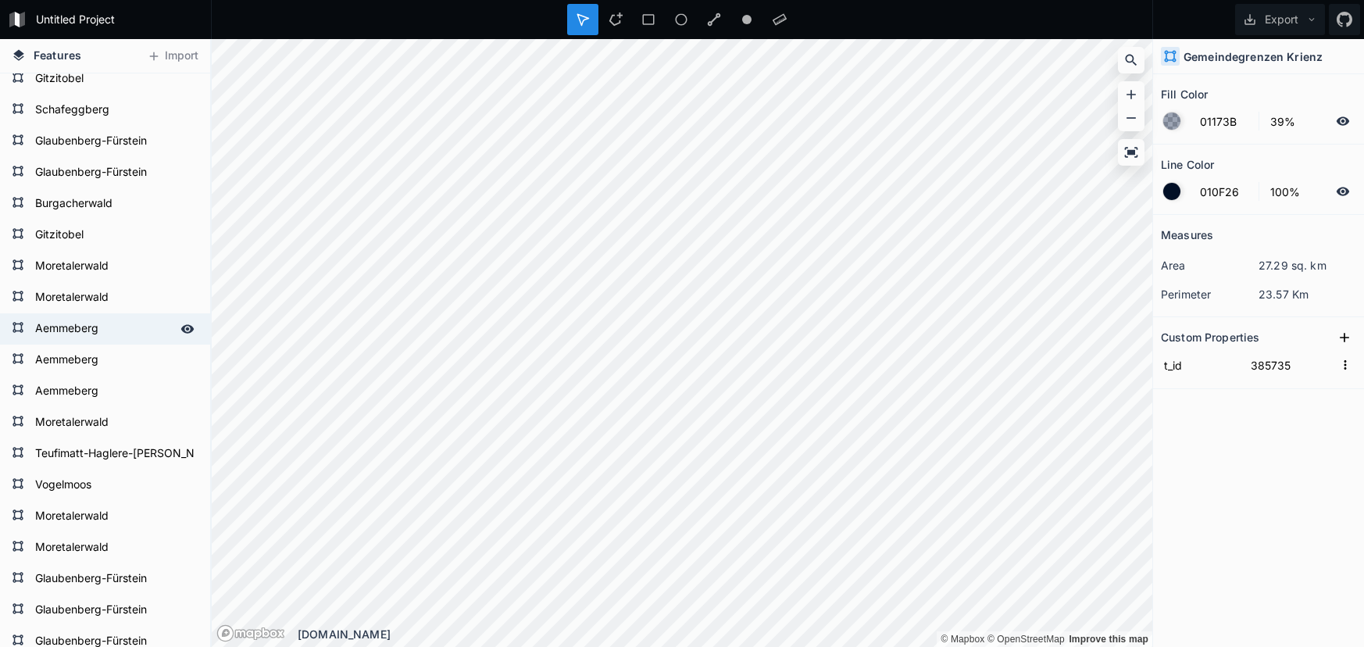
click at [181, 329] on icon at bounding box center [187, 328] width 13 height 9
click at [185, 360] on icon at bounding box center [187, 360] width 14 height 14
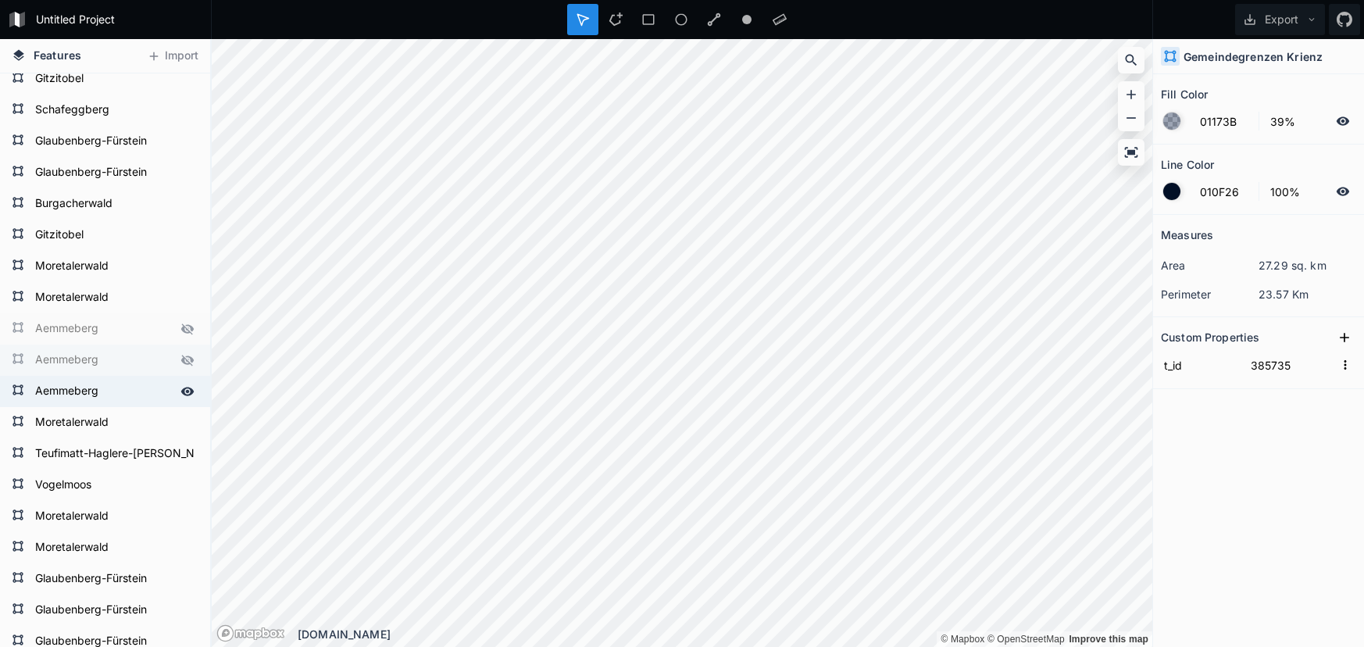
click at [188, 389] on icon at bounding box center [187, 391] width 14 height 14
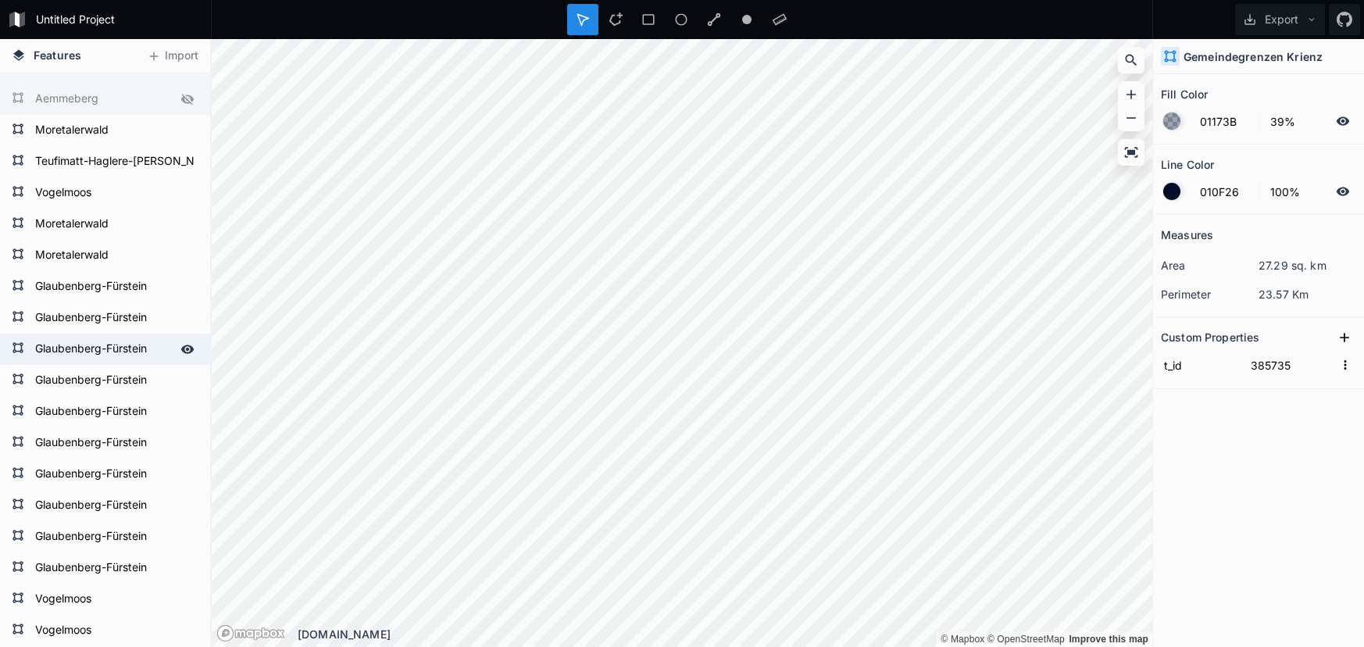
scroll to position [2459, 0]
click at [184, 408] on icon at bounding box center [187, 410] width 13 height 9
click at [184, 408] on icon at bounding box center [187, 410] width 13 height 11
click at [184, 381] on icon at bounding box center [187, 379] width 13 height 9
click at [186, 359] on div at bounding box center [188, 349] width 22 height 22
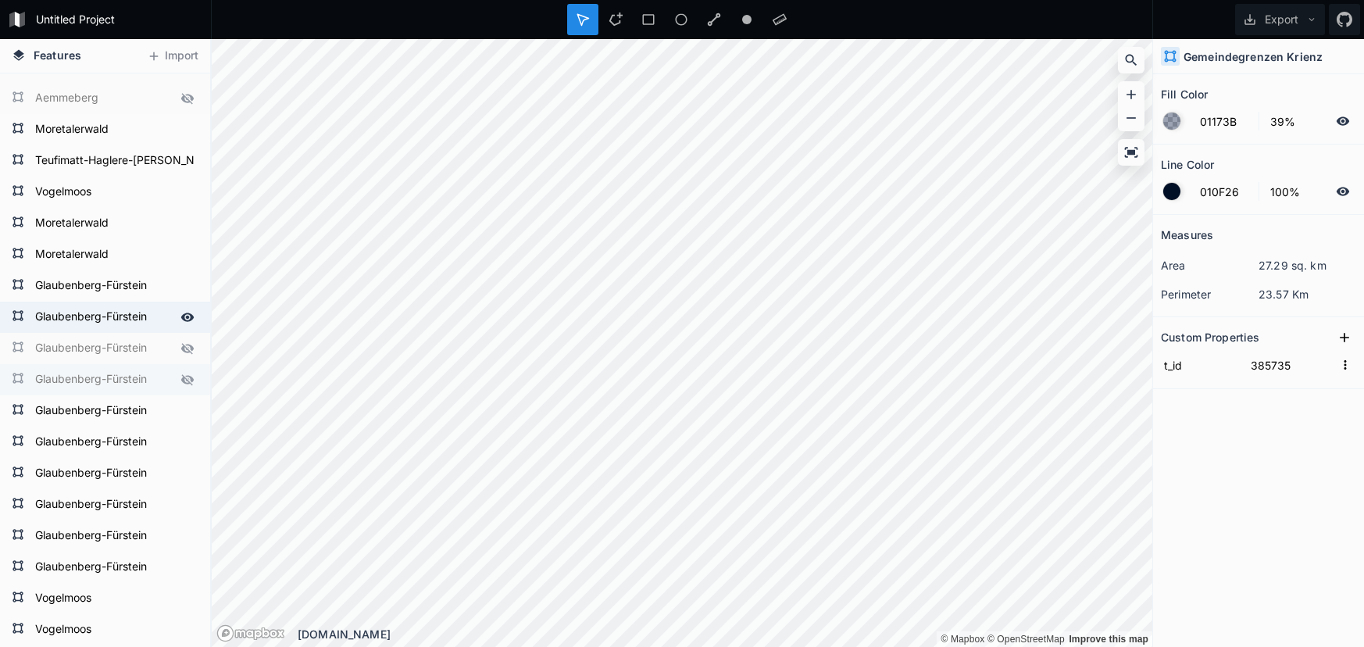
click at [186, 327] on div at bounding box center [188, 317] width 22 height 22
click at [187, 291] on icon at bounding box center [187, 286] width 14 height 14
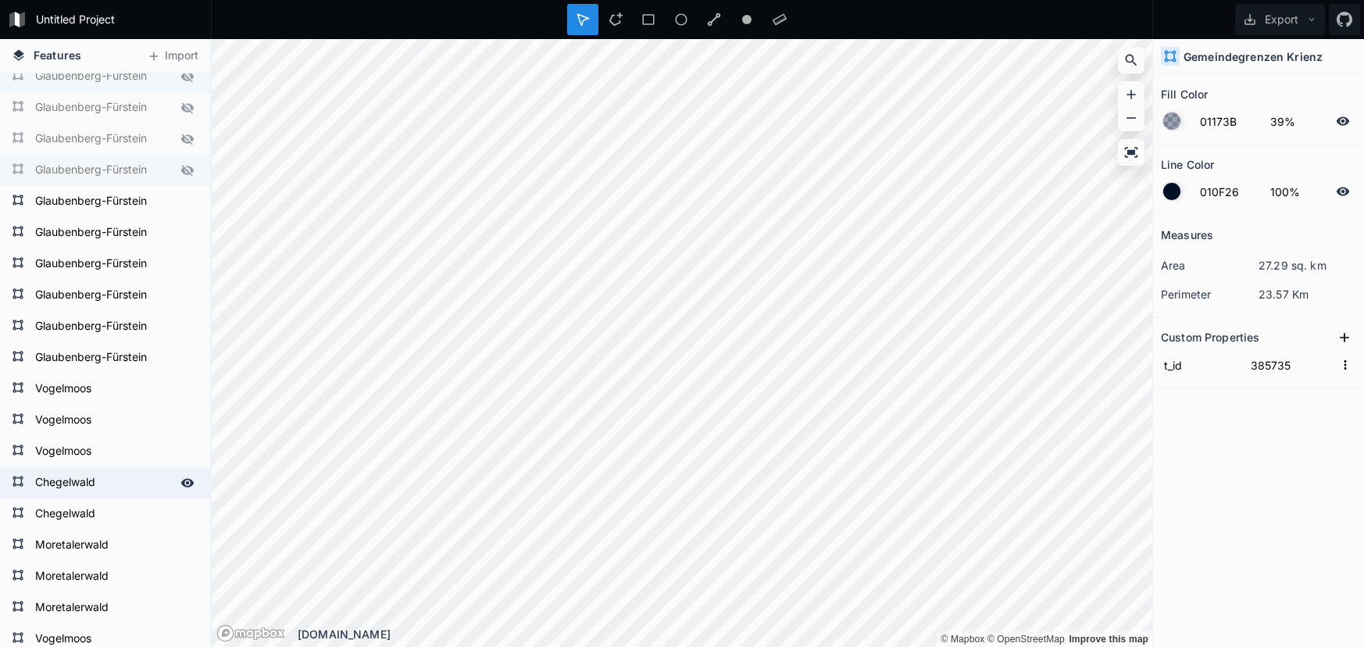
scroll to position [2673, 0]
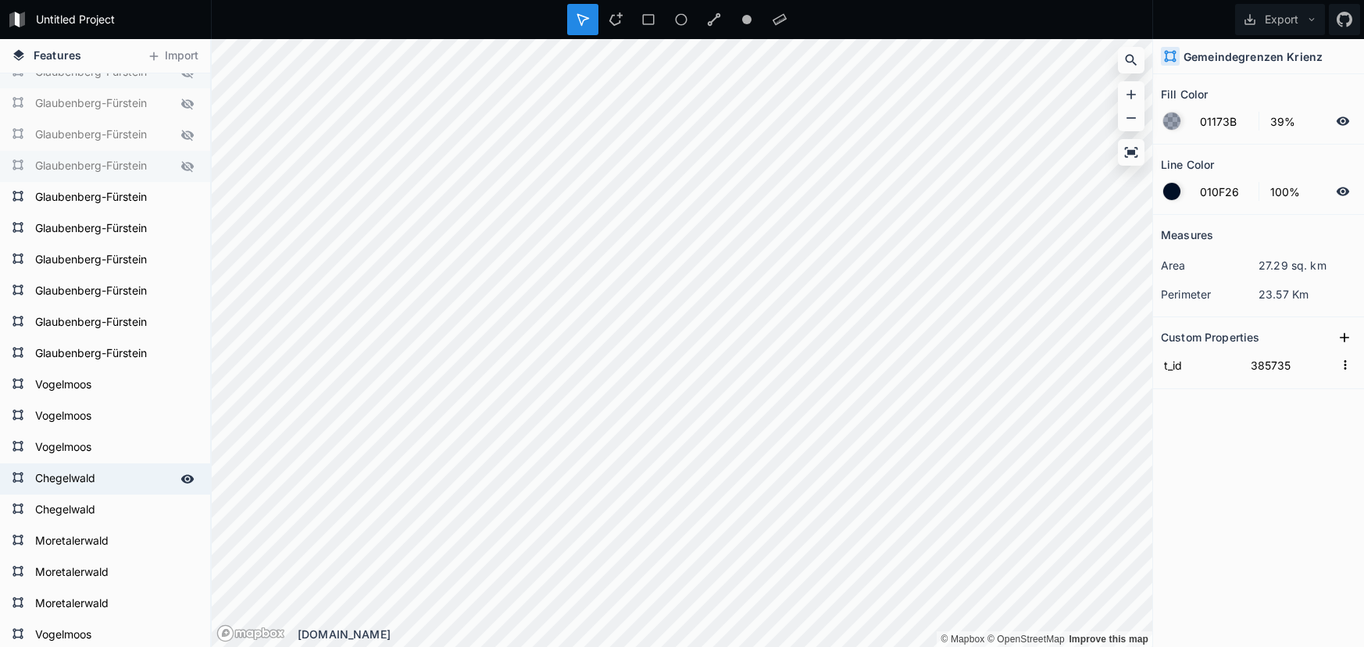
click at [68, 474] on form "Chegelwald" at bounding box center [103, 478] width 146 height 23
type input "4287F5"
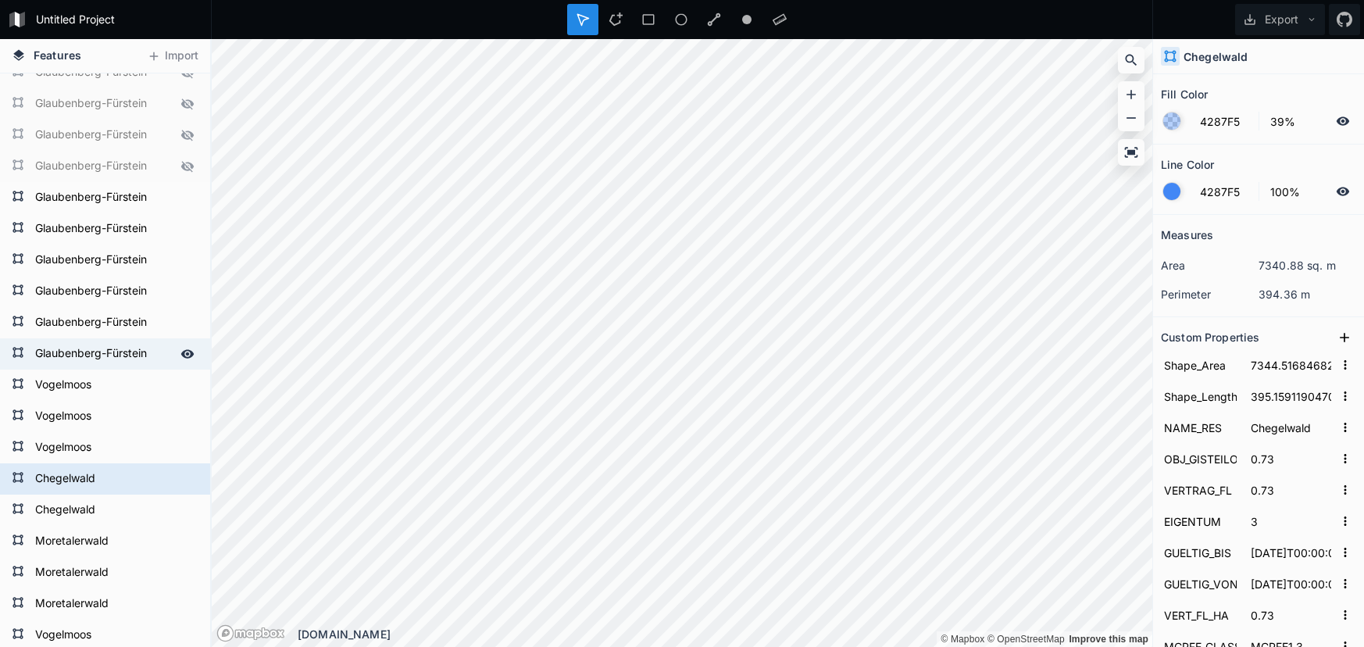
click at [75, 366] on form "Glaubenberg-Fürstein" at bounding box center [103, 353] width 146 height 23
type input "100305.77592149287"
type input "1448.082388103775"
type input "Glaubenberg-Fürstein"
type input "10.03"
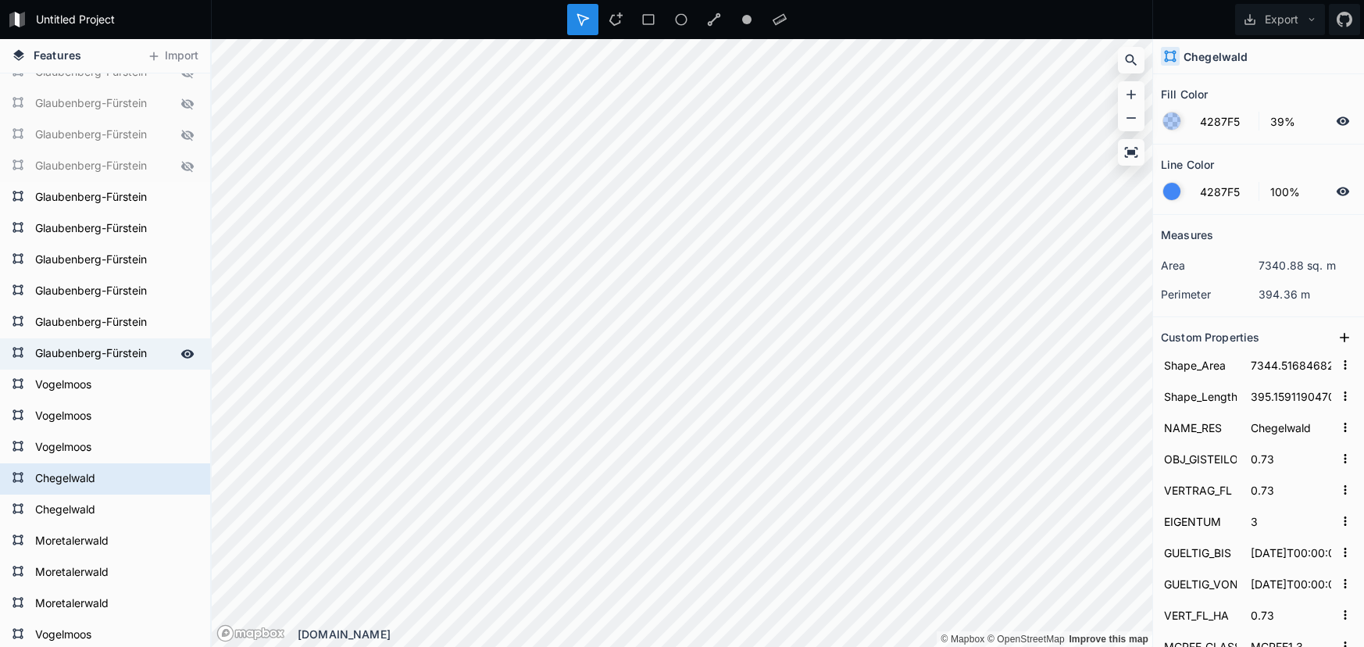
type input "8.15999985"
type input "2066-10-04T00:00:00"
type input "2016-10-04T00:00:00"
type input "8.15999985"
type input "MCPFE1.2"
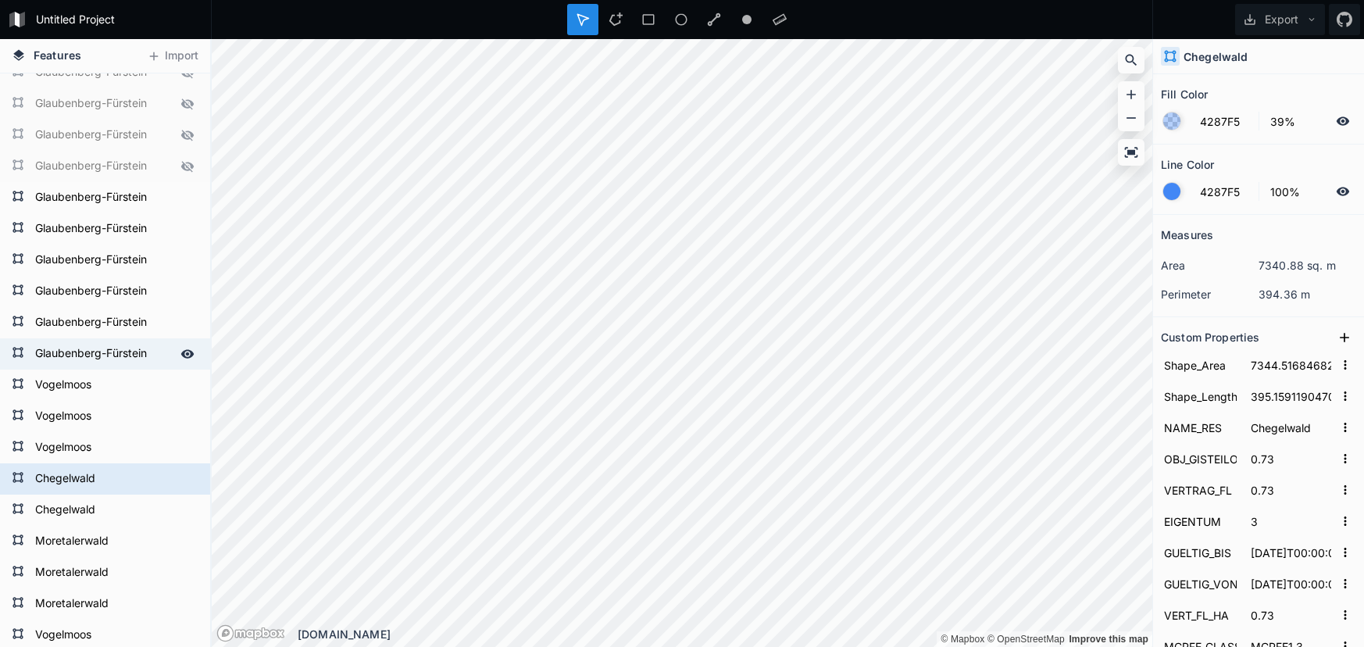
type input "160_LU_34.1393"
type input "823"
type input "160_LU_34"
type input "6021393"
type input "1393"
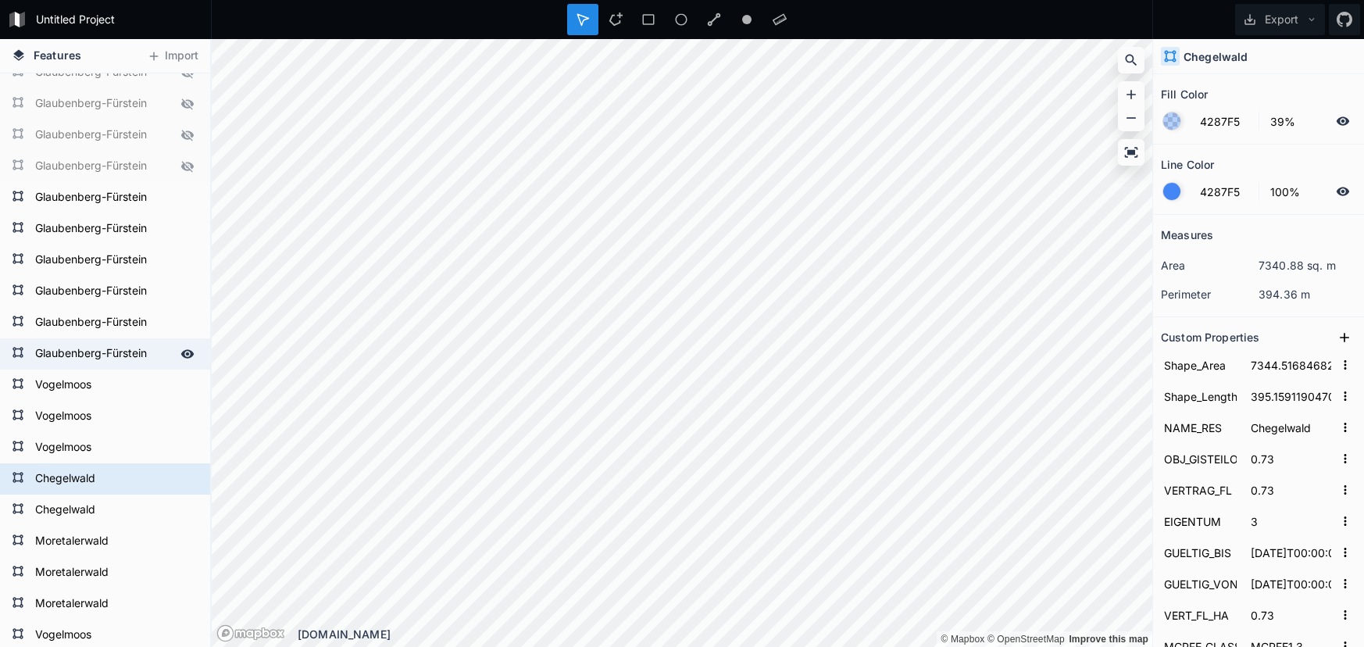
type input "602"
type input "Entlebuch"
type input "94"
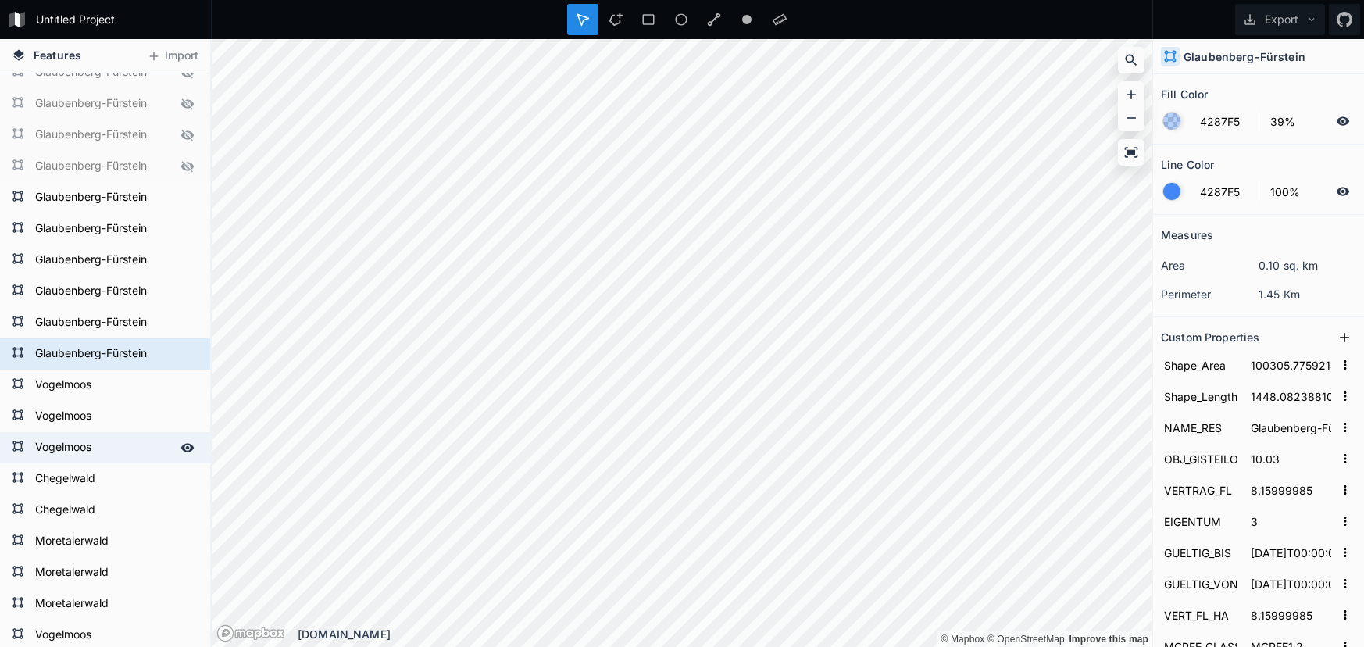
click at [74, 436] on form "Vogelmoos" at bounding box center [103, 447] width 146 height 23
type input "10939.634934015514"
type input "740.8325963974654"
type input "Vogelmoos"
type input "1.09"
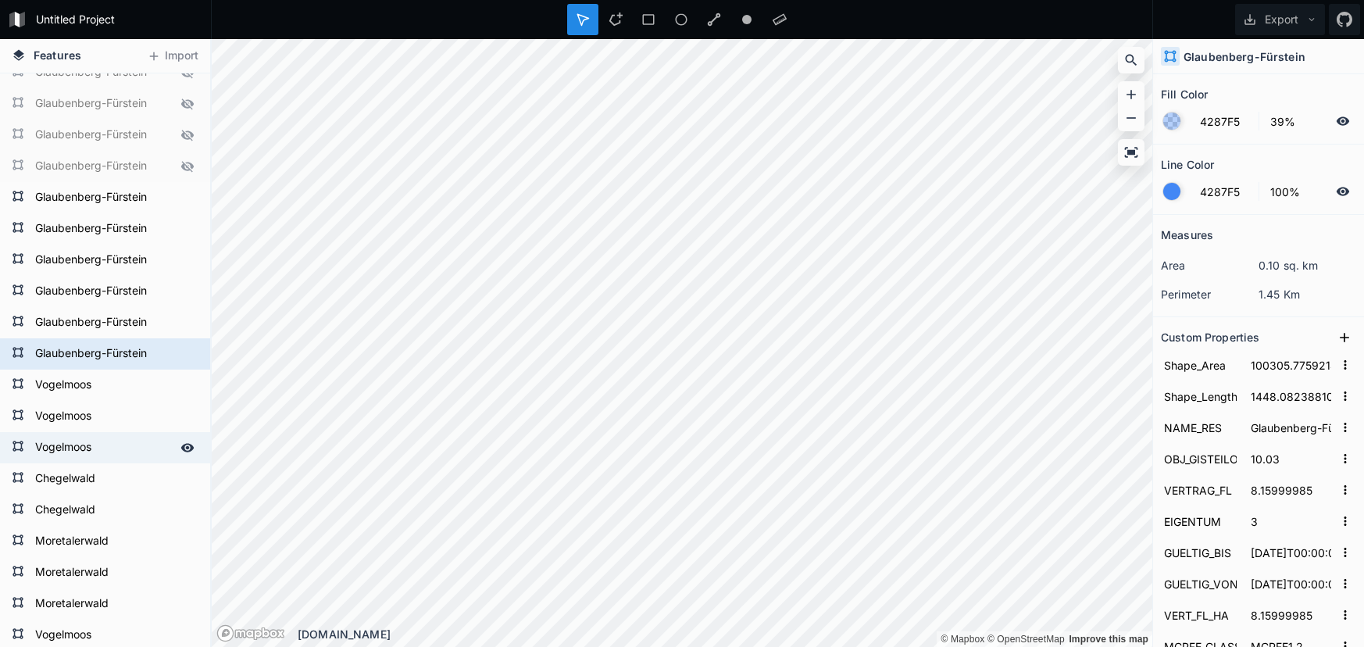
type input "1.09"
type input "1"
type input "2043-08-03T00:00:00"
type input "2018-08-03T00:00:00"
type input "1.09"
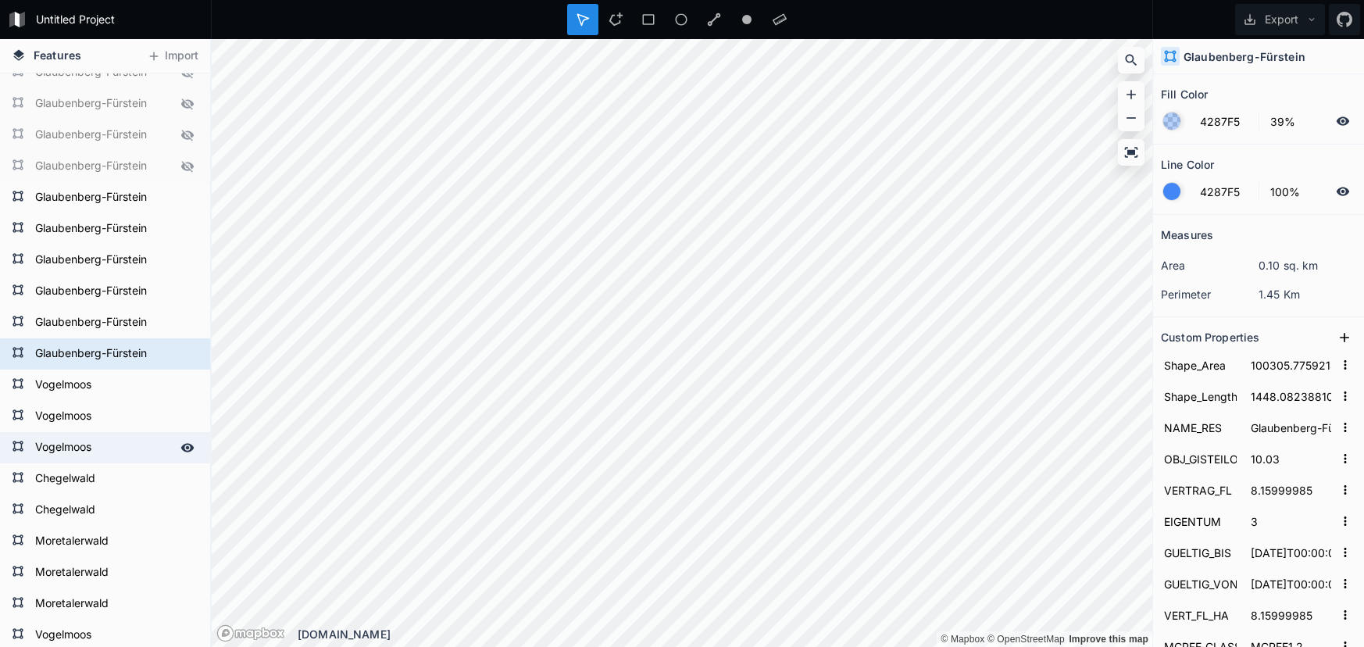
type input "MCPFE1.3"
type input "160_LU_33.823"
type input "72.42"
type input "160_LU_33"
type input "412823"
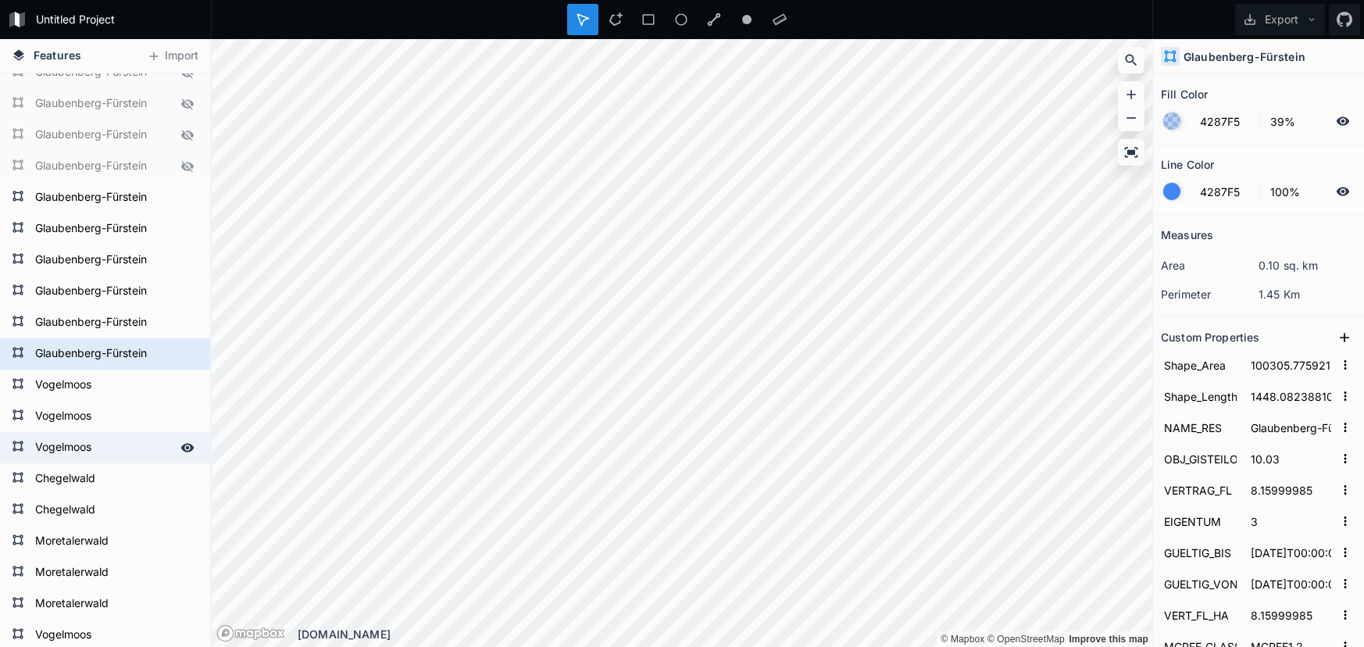
type input "823"
type input "412"
type input "Beromünster"
type input "97"
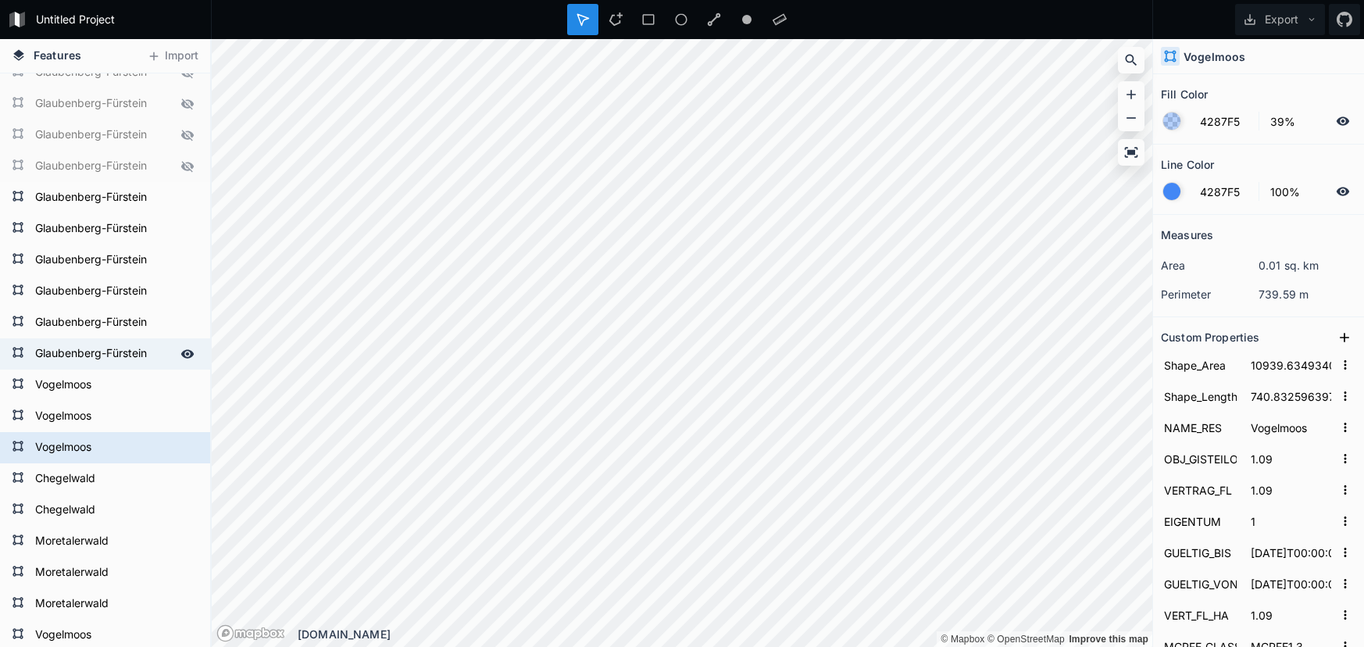
click at [79, 345] on form "Glaubenberg-Fürstein" at bounding box center [103, 353] width 146 height 23
type input "100305.77592149287"
type input "1448.082388103775"
type input "Glaubenberg-Fürstein"
type input "10.03"
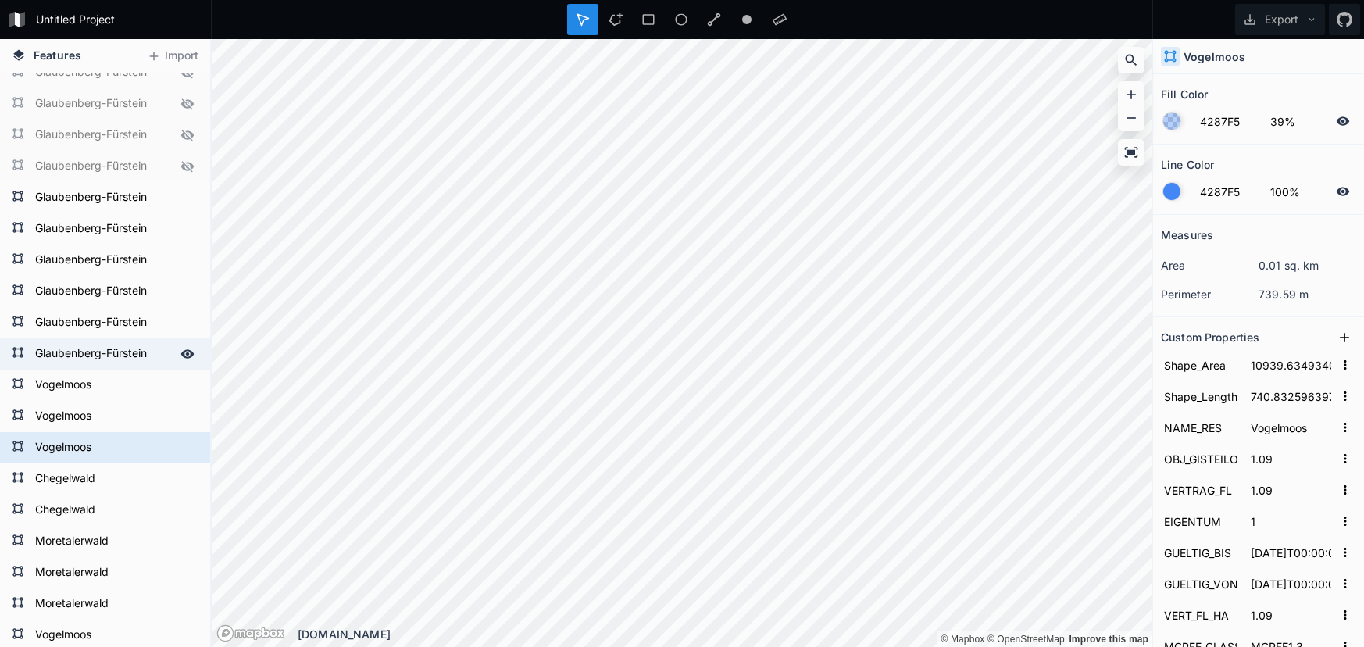
type input "8.15999985"
type input "3"
type input "2066-10-04T00:00:00"
type input "2016-10-04T00:00:00"
type input "8.15999985"
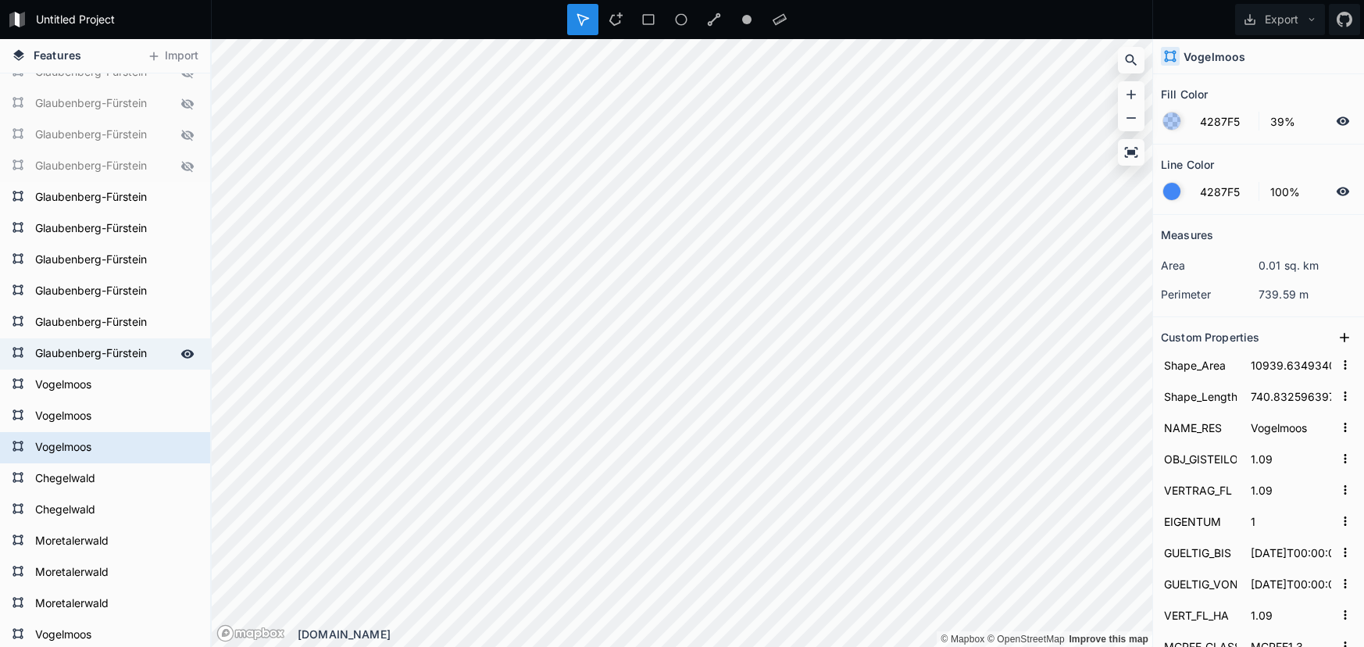
type input "MCPFE1.2"
type input "160_LU_34.1393"
type input "823"
type input "160_LU_34"
type input "6021393"
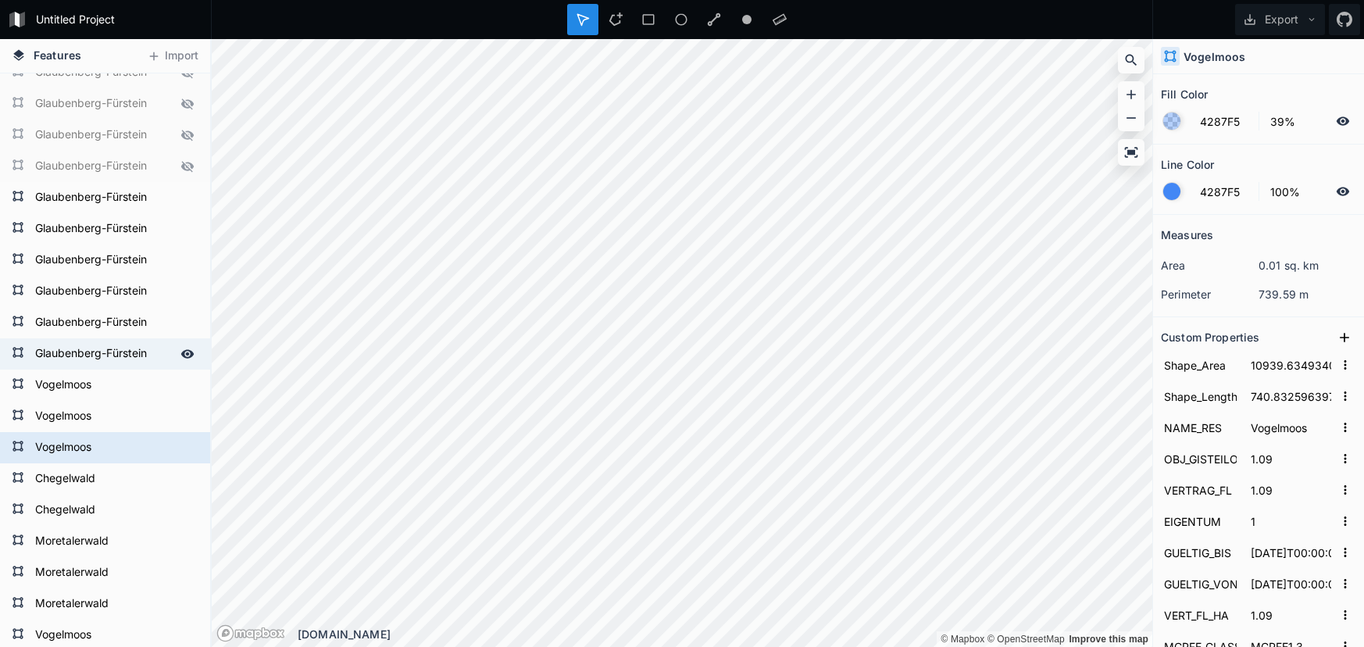
type input "1393"
type input "602"
type input "Entlebuch"
type input "94"
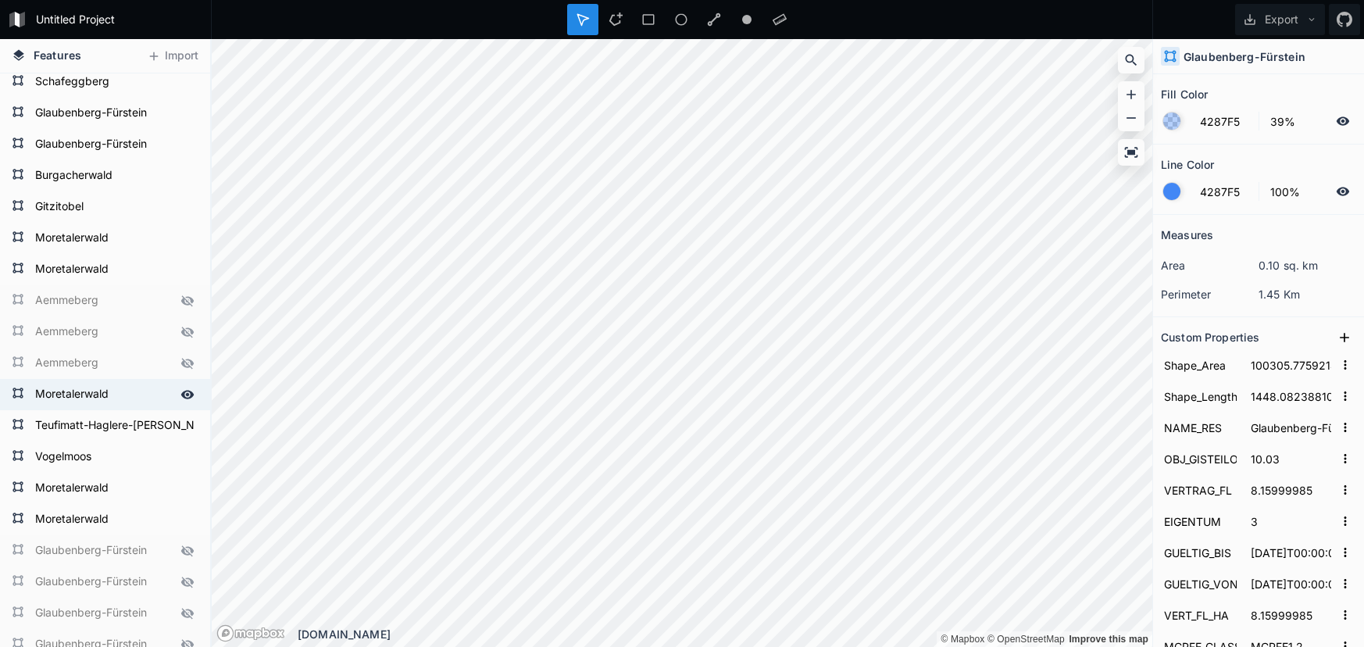
scroll to position [2194, 0]
click at [184, 361] on icon at bounding box center [187, 364] width 13 height 11
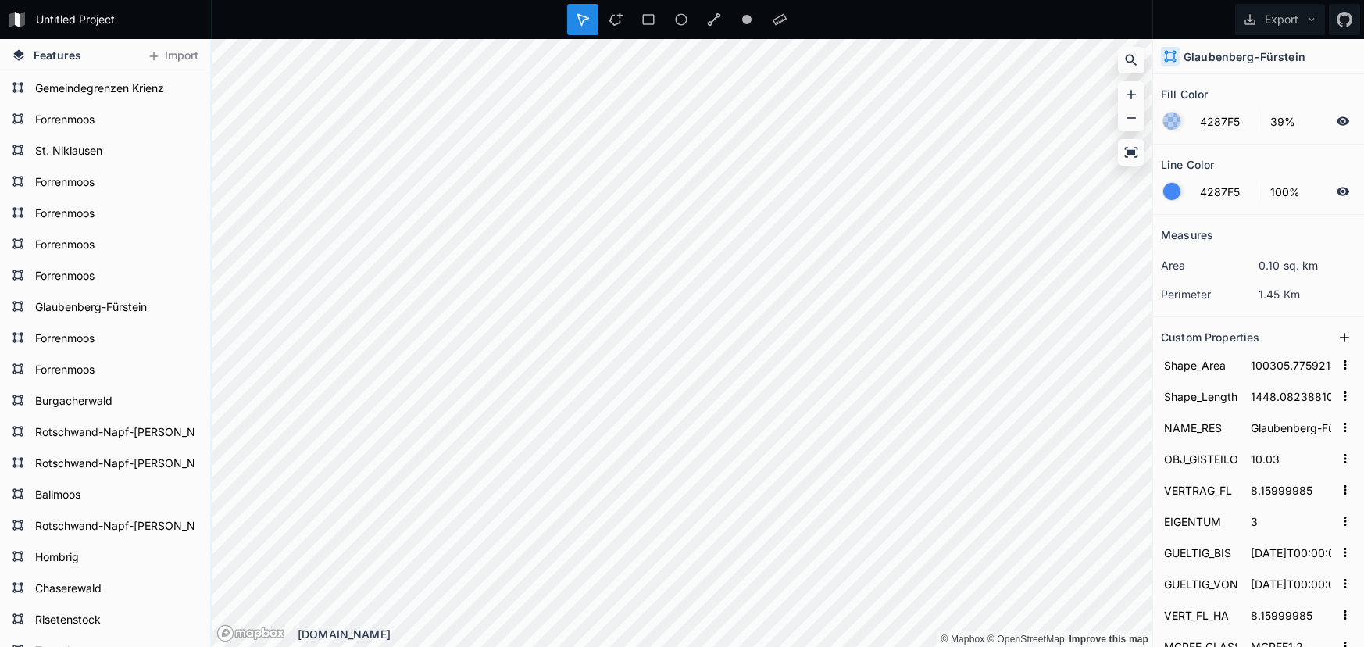
scroll to position [0, 0]
click at [185, 430] on icon at bounding box center [187, 432] width 13 height 9
click at [184, 430] on icon at bounding box center [187, 432] width 13 height 11
drag, startPoint x: 185, startPoint y: 466, endPoint x: 185, endPoint y: 452, distance: 14.1
click at [185, 465] on icon at bounding box center [187, 464] width 14 height 14
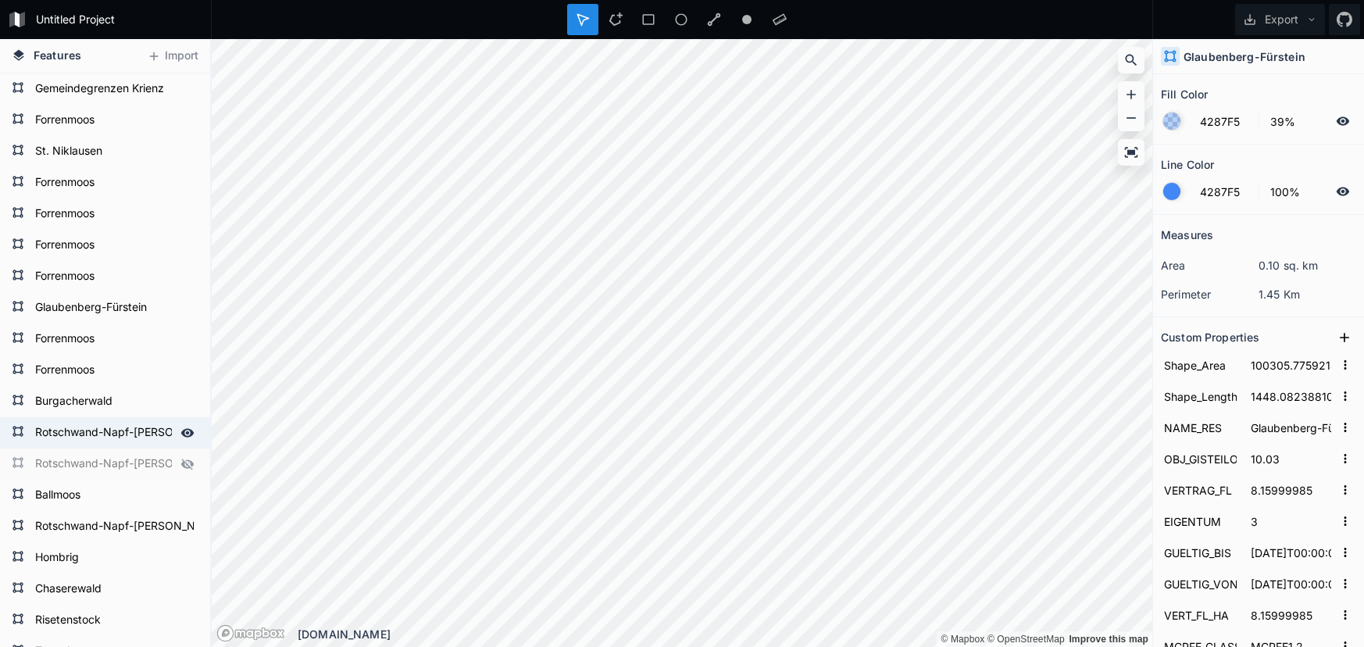
click at [185, 436] on icon at bounding box center [187, 432] width 13 height 9
click at [185, 527] on icon at bounding box center [187, 527] width 14 height 14
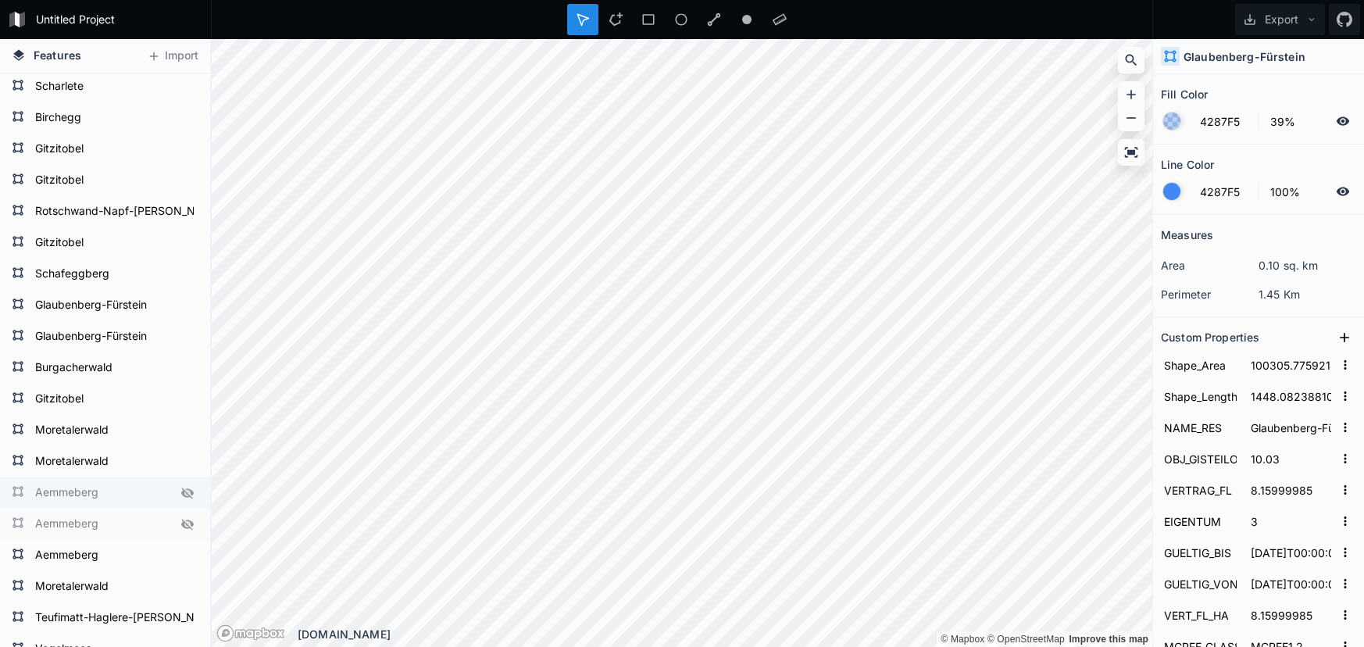
scroll to position [2004, 0]
click at [191, 494] on icon at bounding box center [187, 491] width 14 height 14
click at [188, 523] on icon at bounding box center [187, 523] width 14 height 14
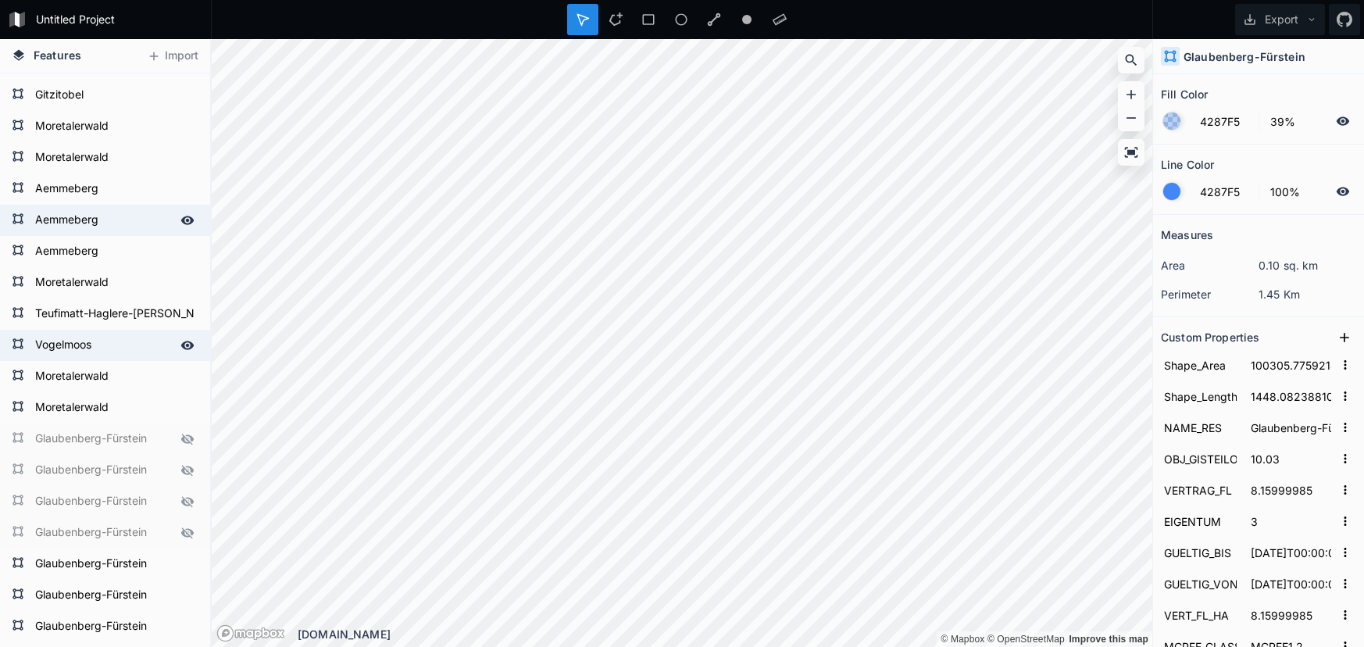
scroll to position [2414, 0]
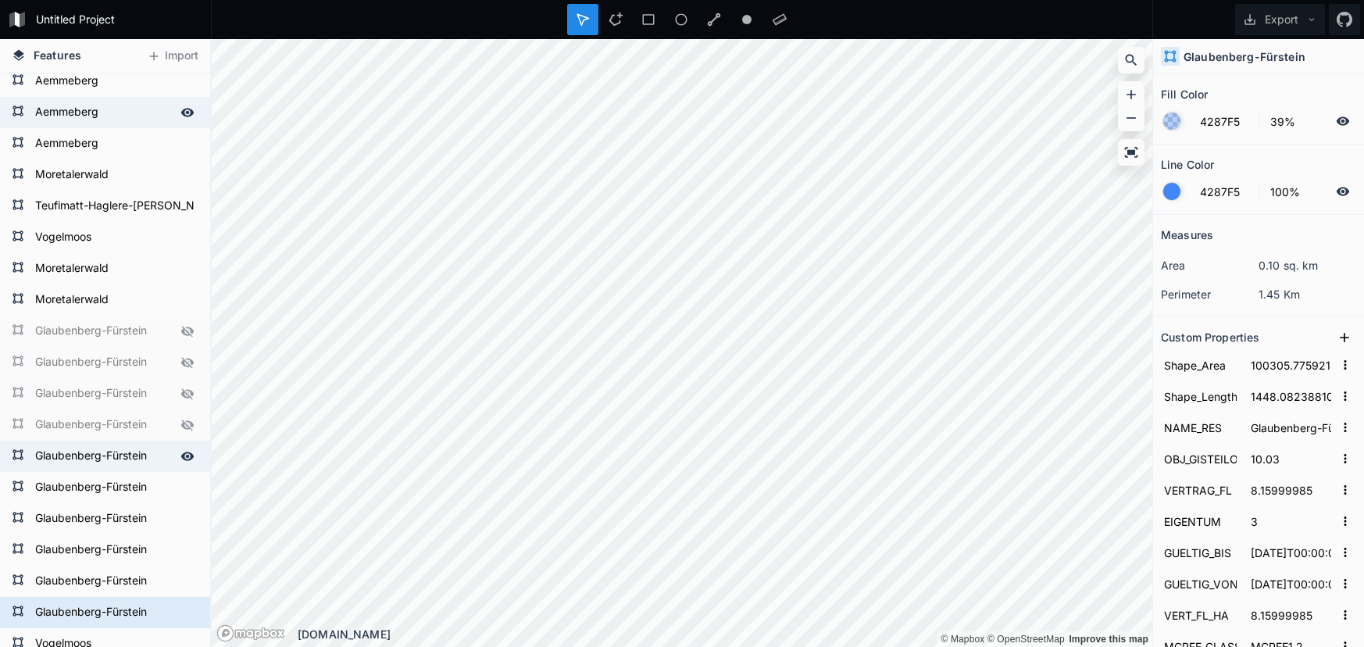
click at [188, 459] on icon at bounding box center [187, 456] width 14 height 14
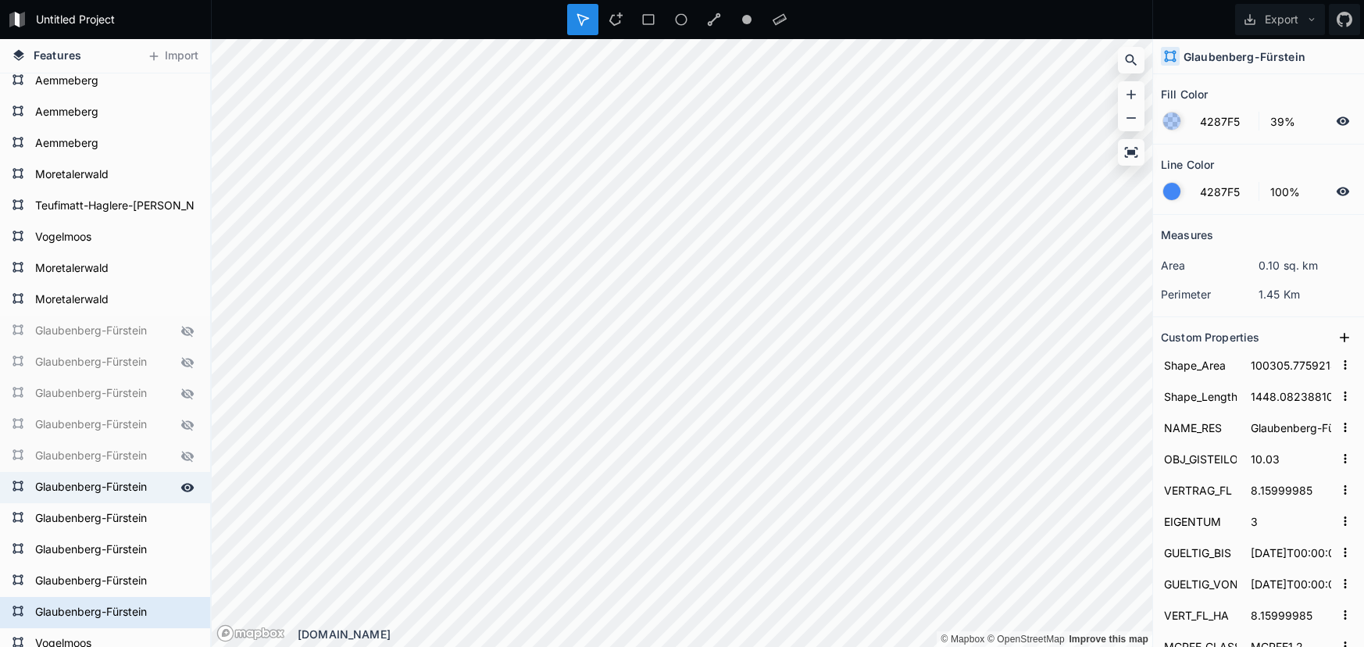
click at [186, 483] on icon at bounding box center [187, 487] width 14 height 14
click at [188, 513] on icon at bounding box center [187, 519] width 14 height 14
click at [81, 567] on div "Glaubenberg-Fürstein" at bounding box center [105, 581] width 210 height 31
type input "976346.3529477537"
type input "6327.112853916887"
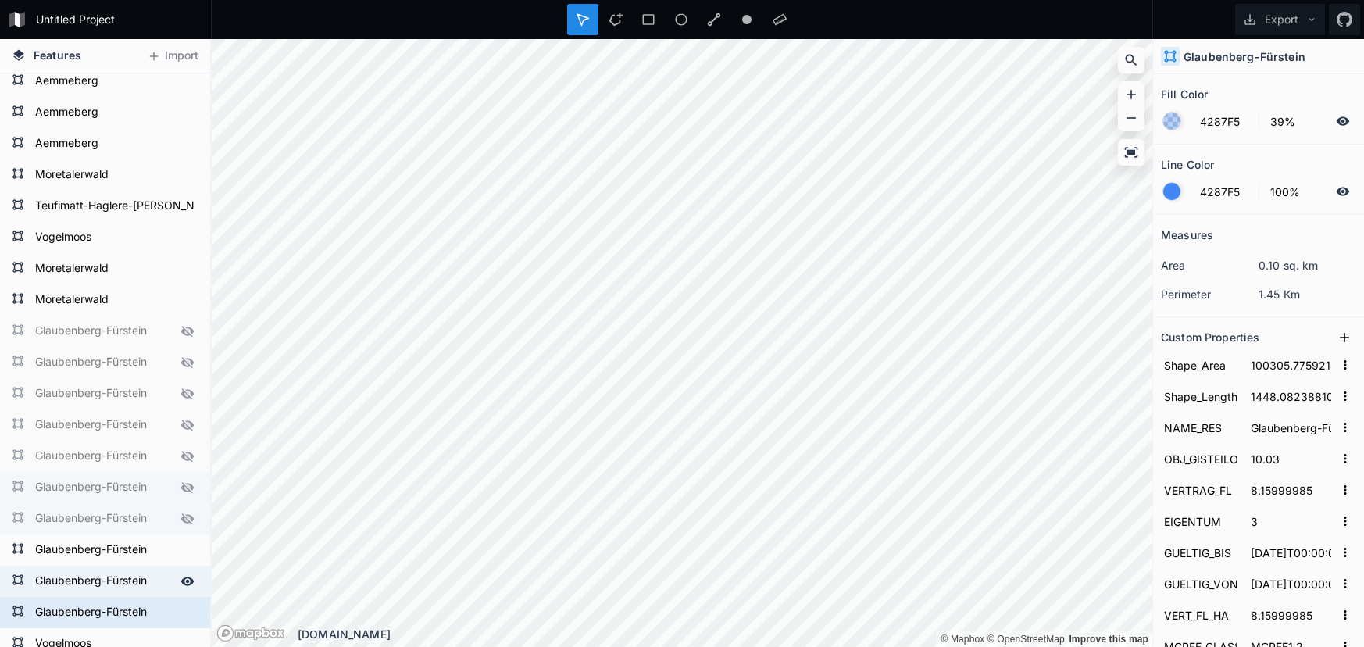
type input "97.63"
type input "28.23999977"
type input "160_LU_34.855"
type input "605855"
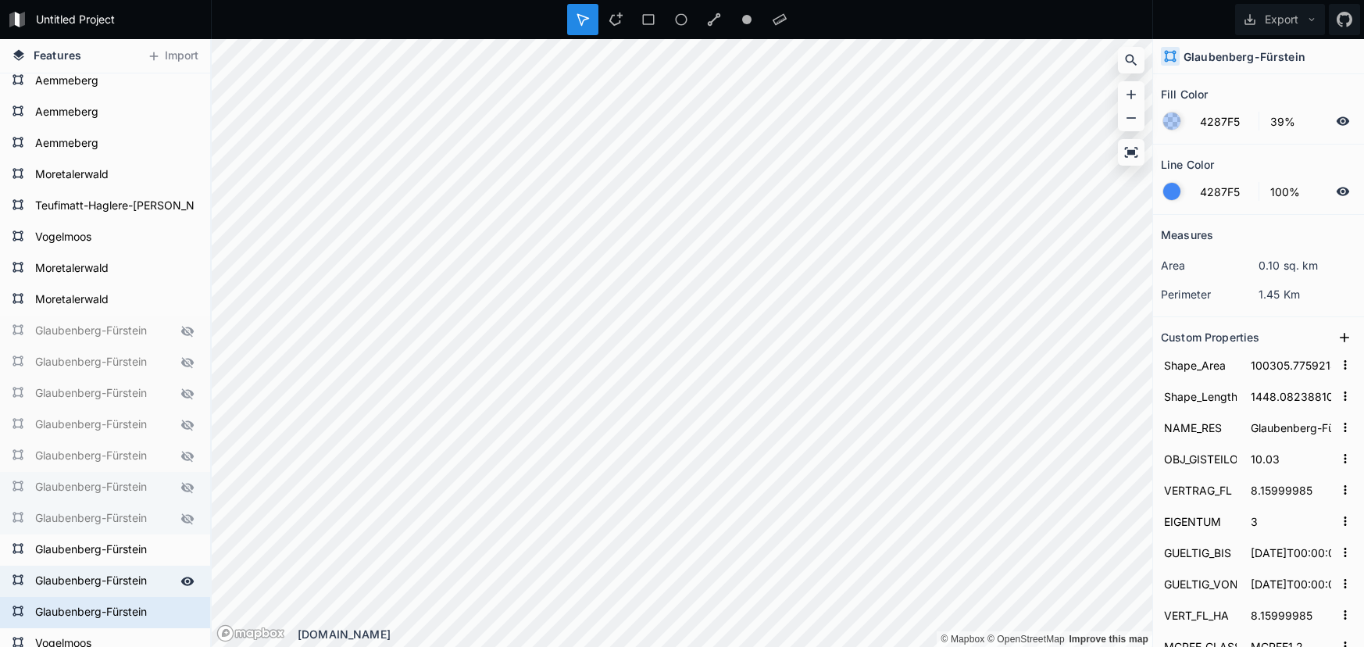
type input "855"
type input "605"
type input "Hasle"
type input "93"
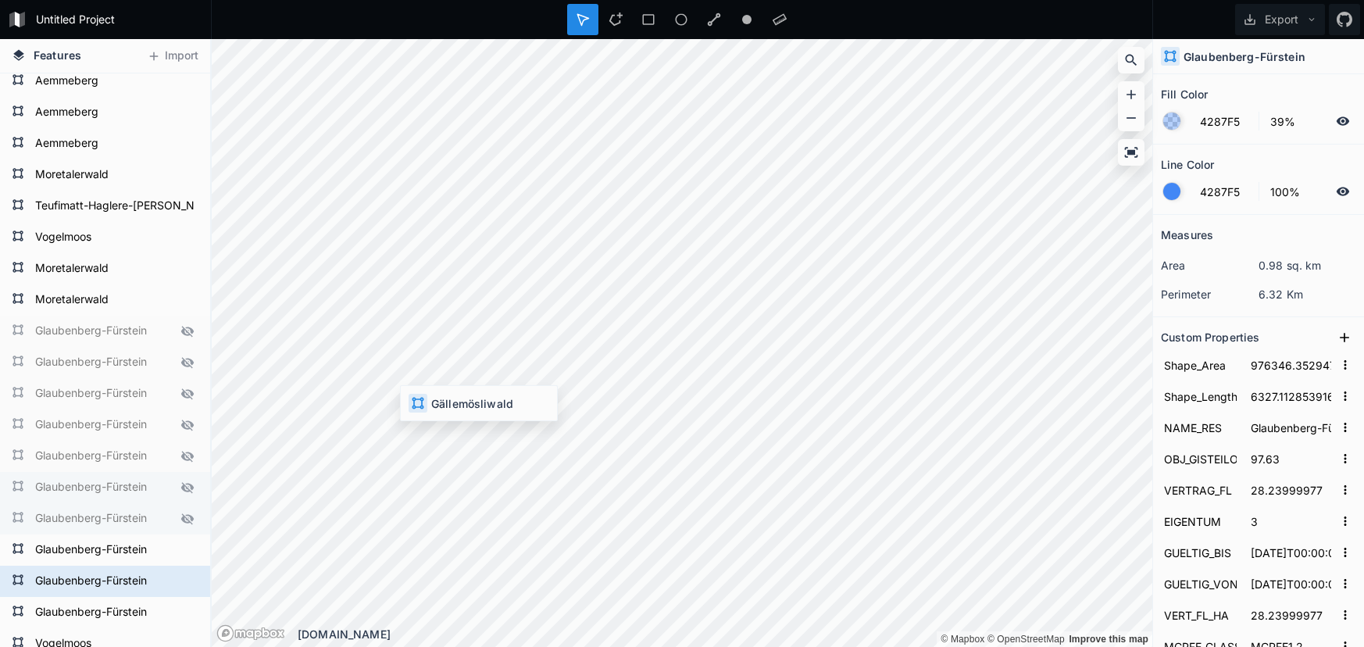
type input "262344.4389141134"
type input "4875.194283732161"
type input "Gällemösliwald"
type input "26.23"
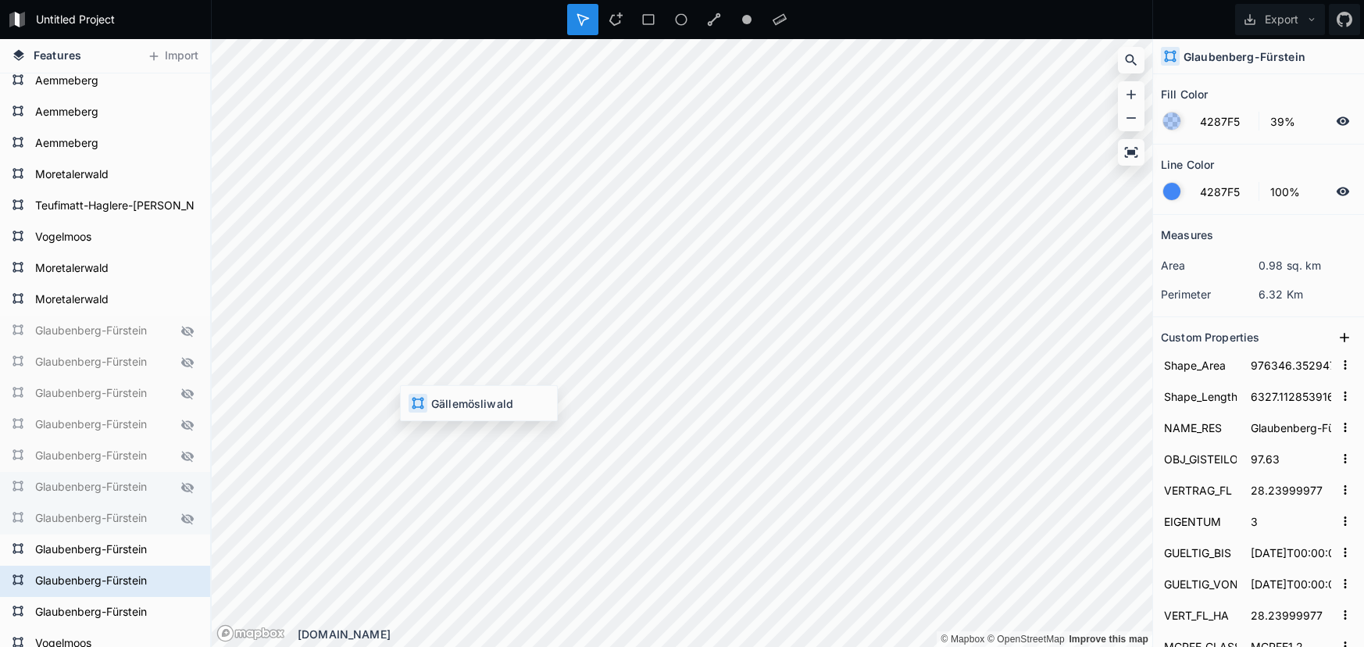
type input "2073-12-21T00:00:00"
type input "2023-12-21T00:00:00"
type input "26.23"
type input "160_LU_56.255"
type input "26.23"
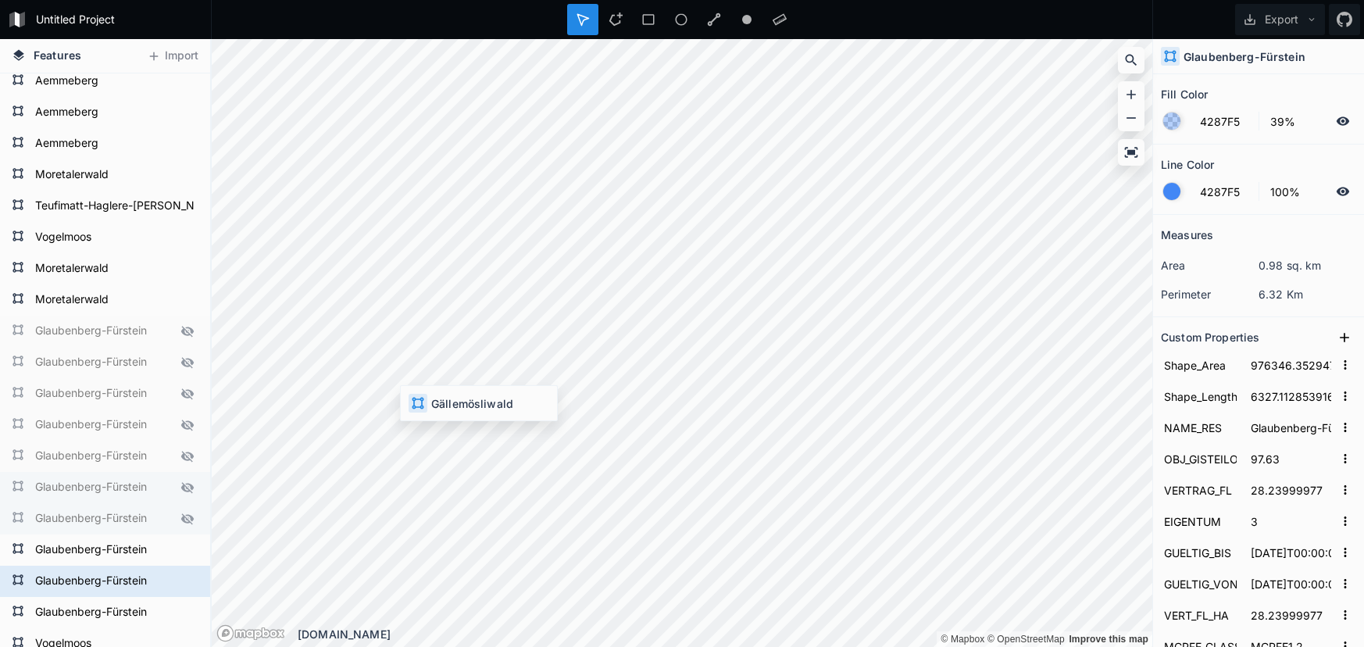
type input "160_LU_55"
type input "215255"
type input "255"
type input "215"
type input "Schwarzenberg"
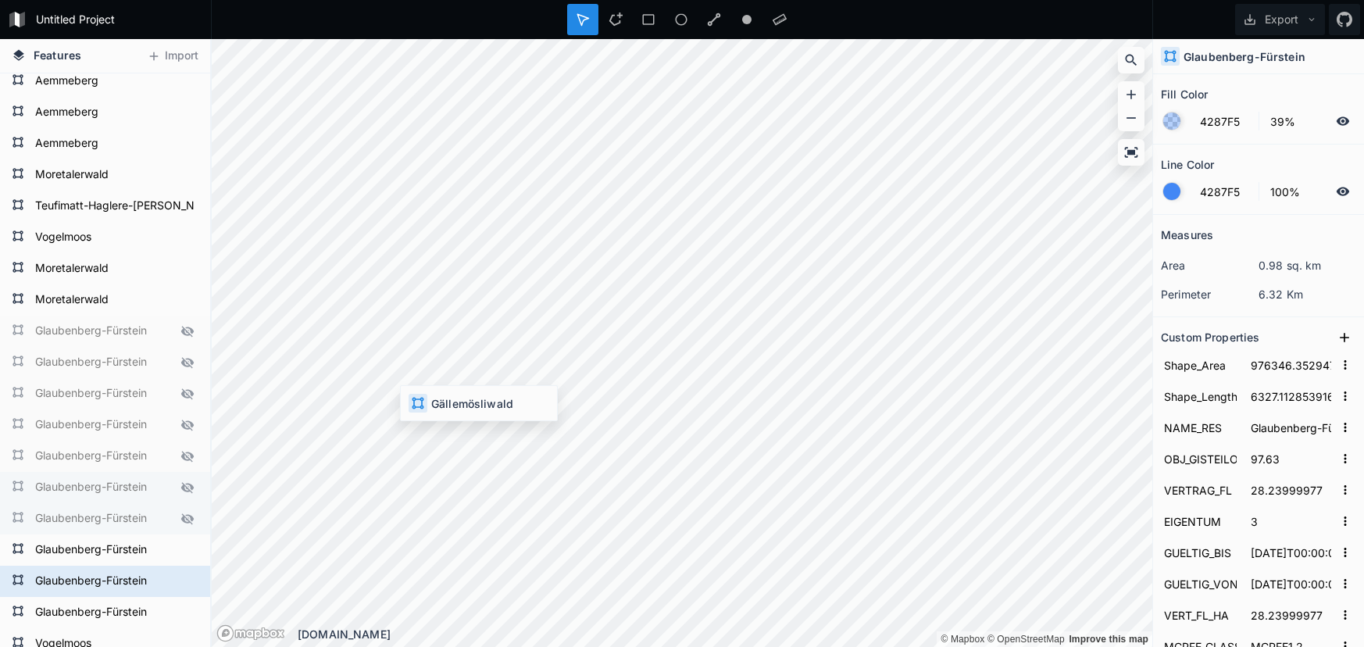
type input "428"
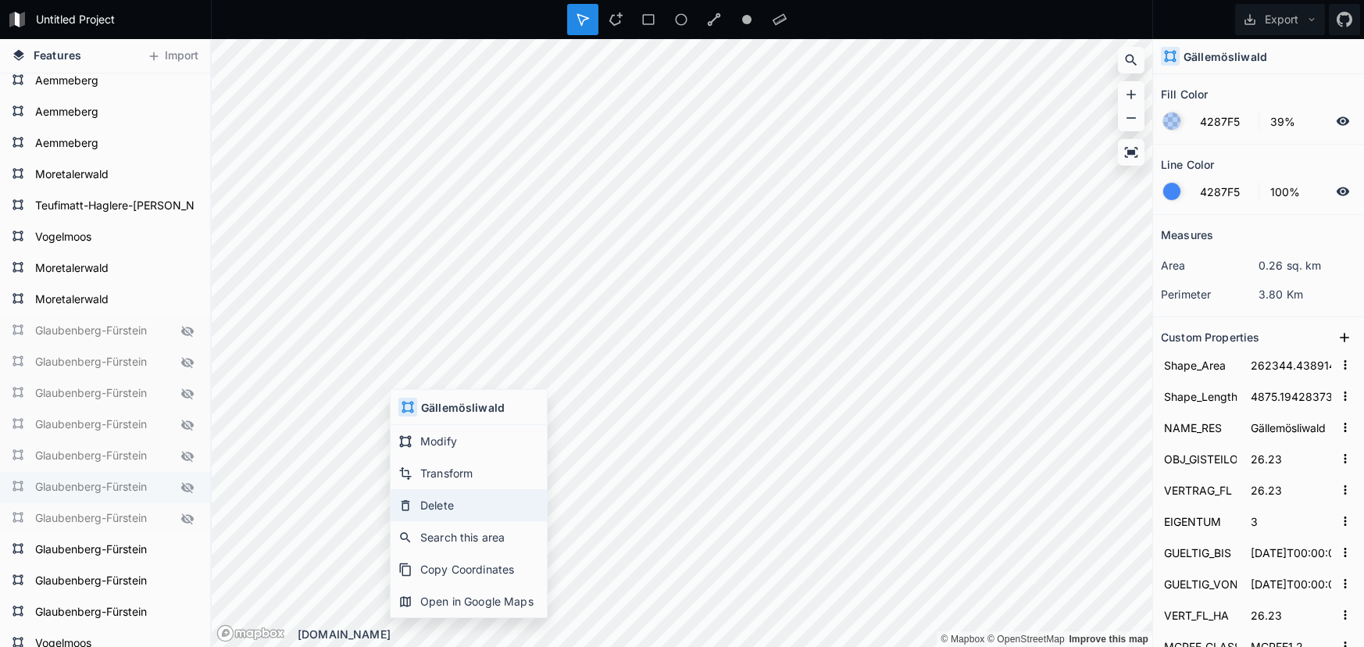
click at [424, 521] on div "Delete" at bounding box center [469, 537] width 156 height 32
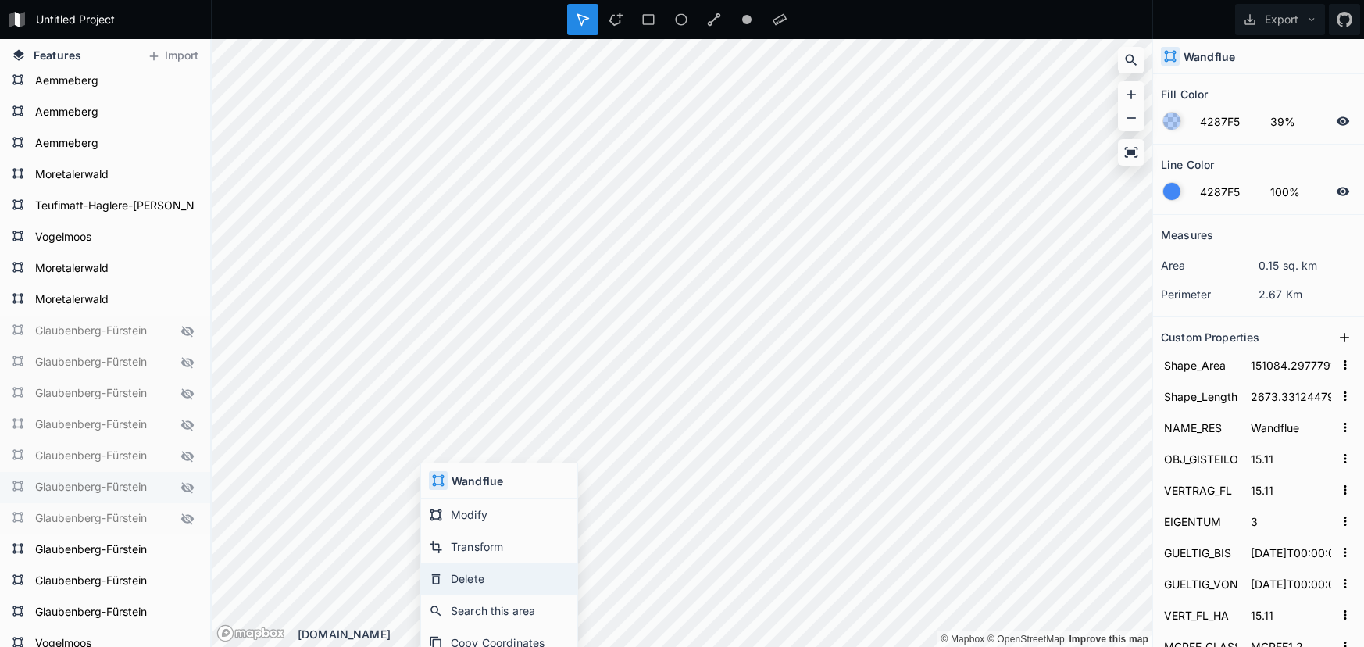
click at [451, 595] on div "Delete" at bounding box center [499, 611] width 156 height 32
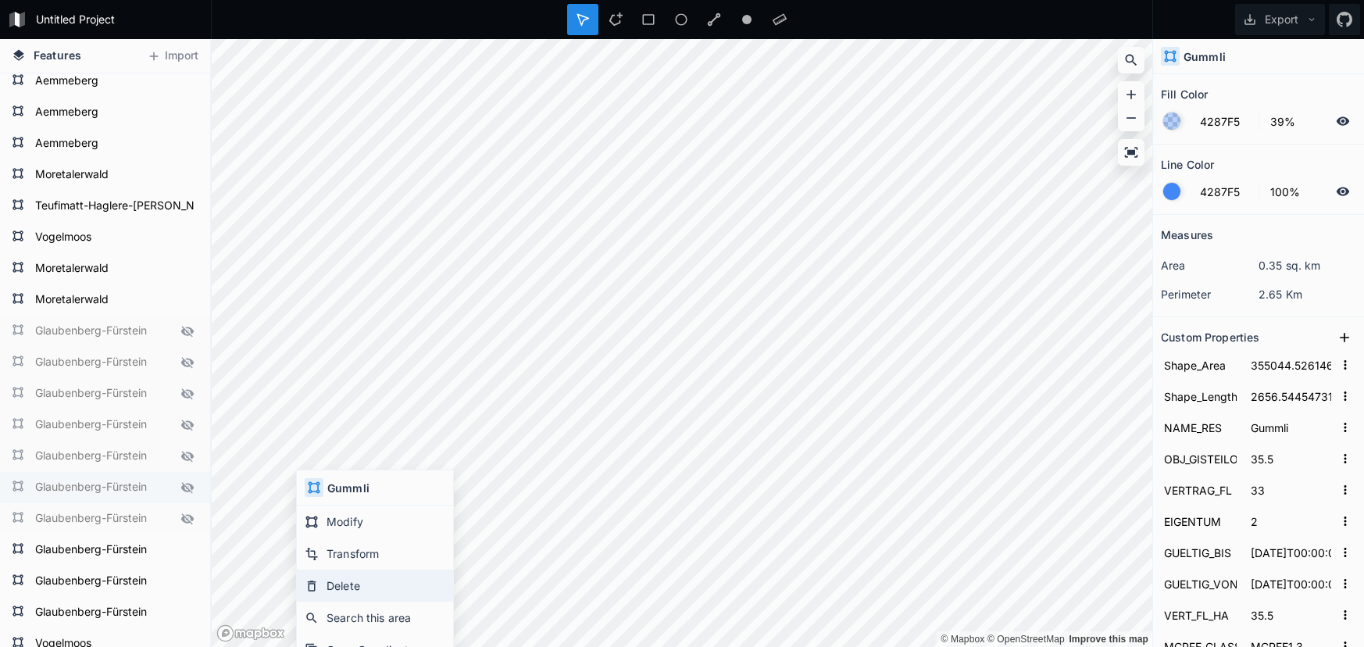
click at [348, 602] on div "Delete" at bounding box center [375, 618] width 156 height 32
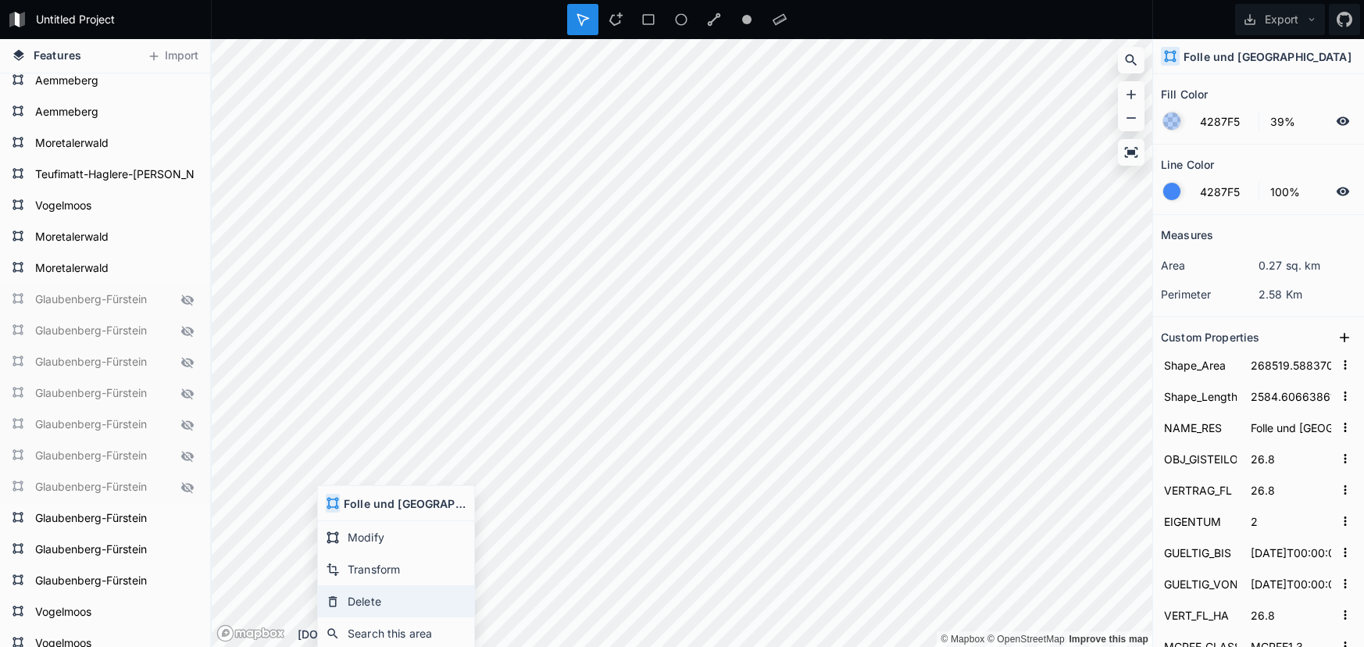
click at [373, 617] on div "Delete" at bounding box center [396, 633] width 156 height 32
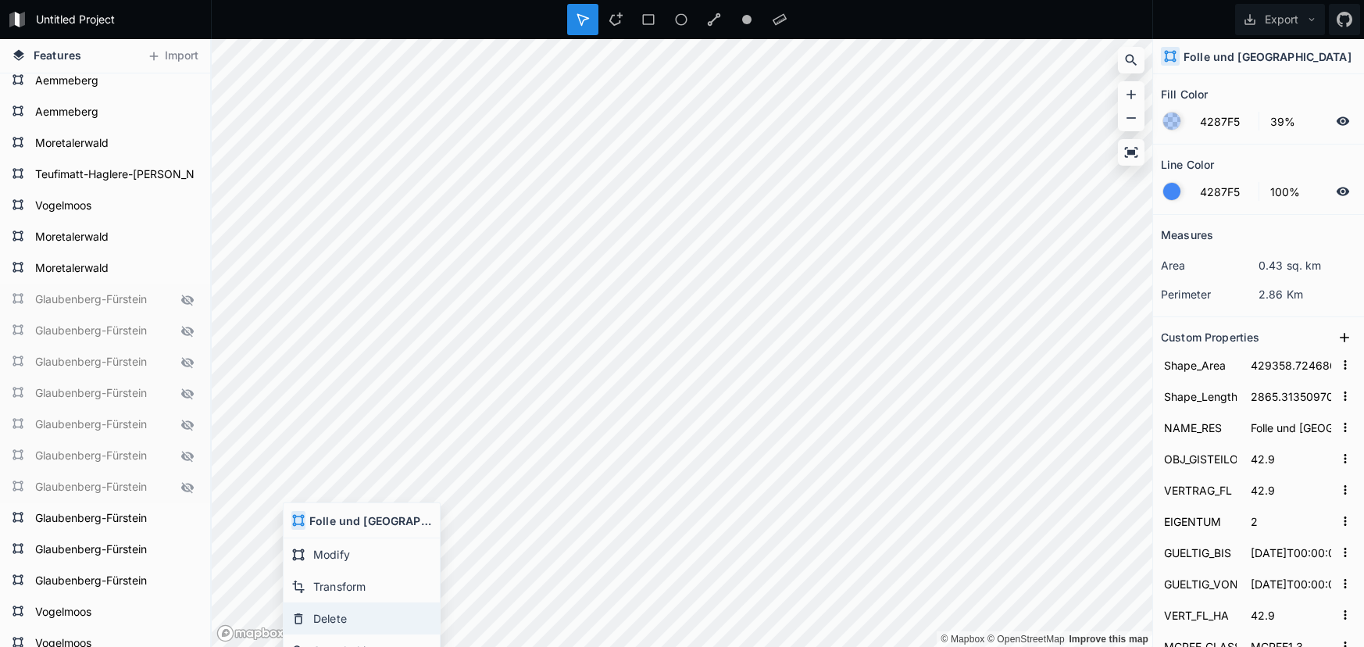
click at [341, 634] on div "Delete" at bounding box center [362, 650] width 156 height 32
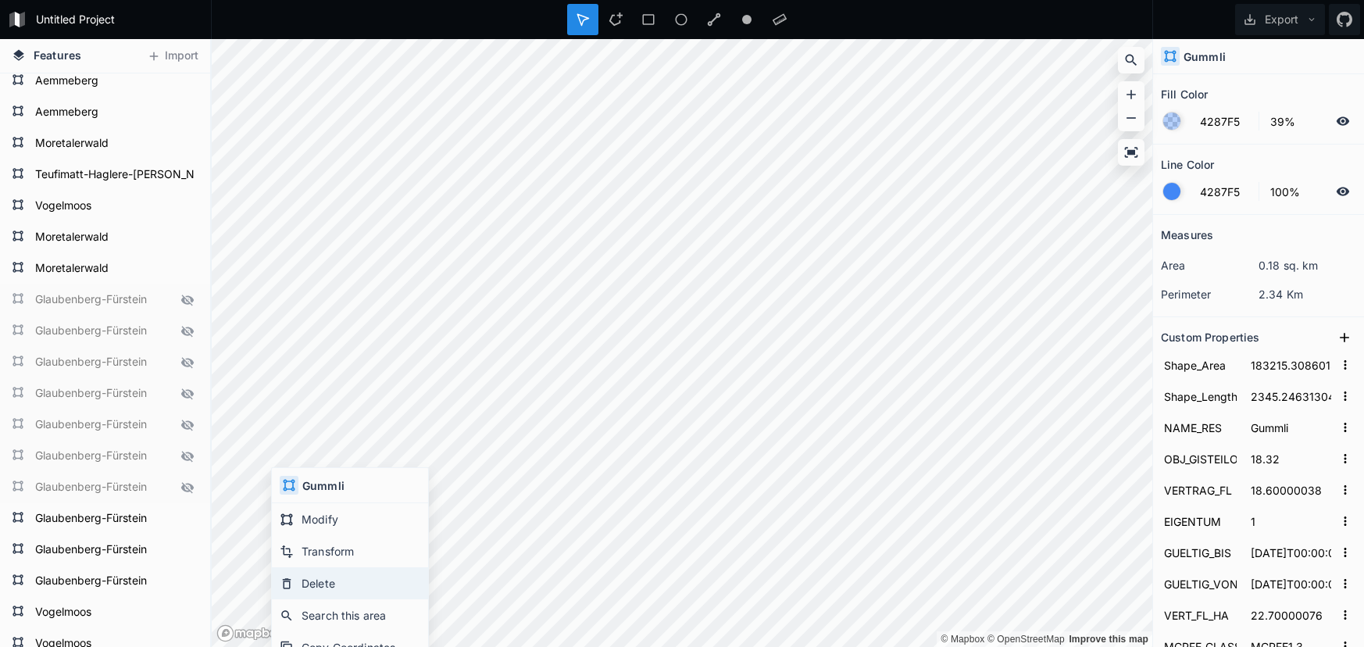
click at [329, 599] on div "Delete" at bounding box center [350, 615] width 156 height 32
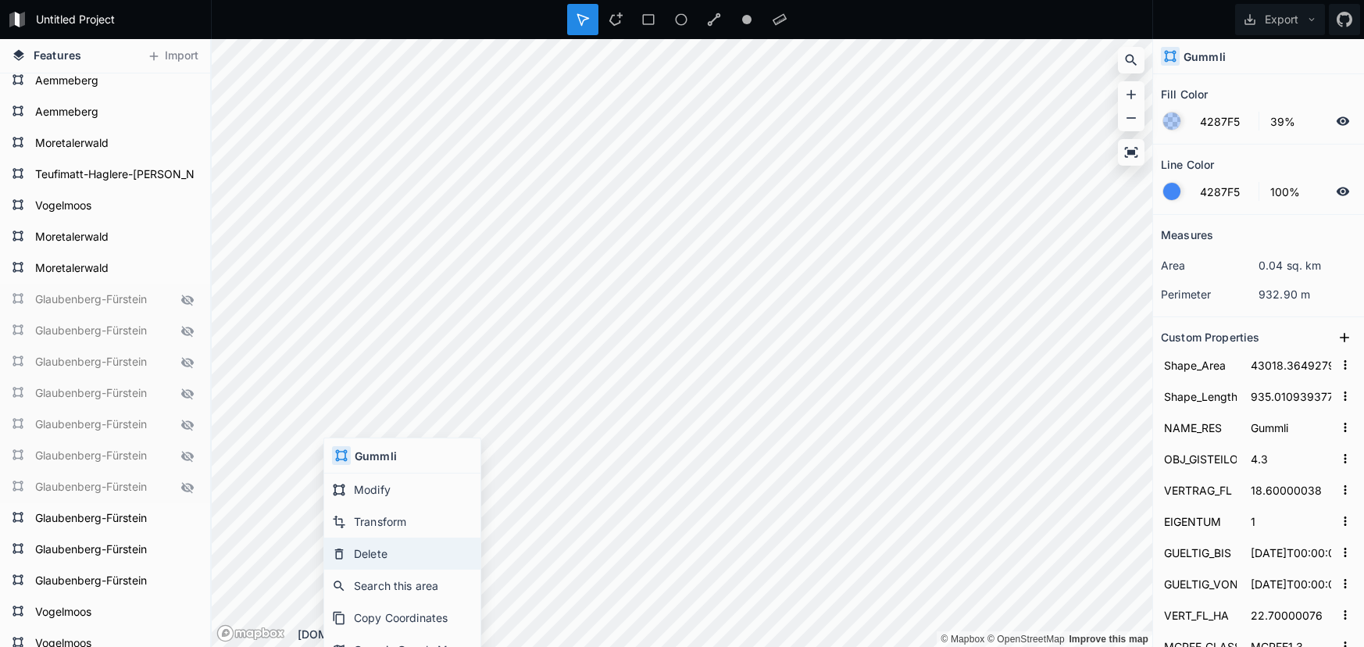
click at [378, 570] on div "Delete" at bounding box center [402, 586] width 156 height 32
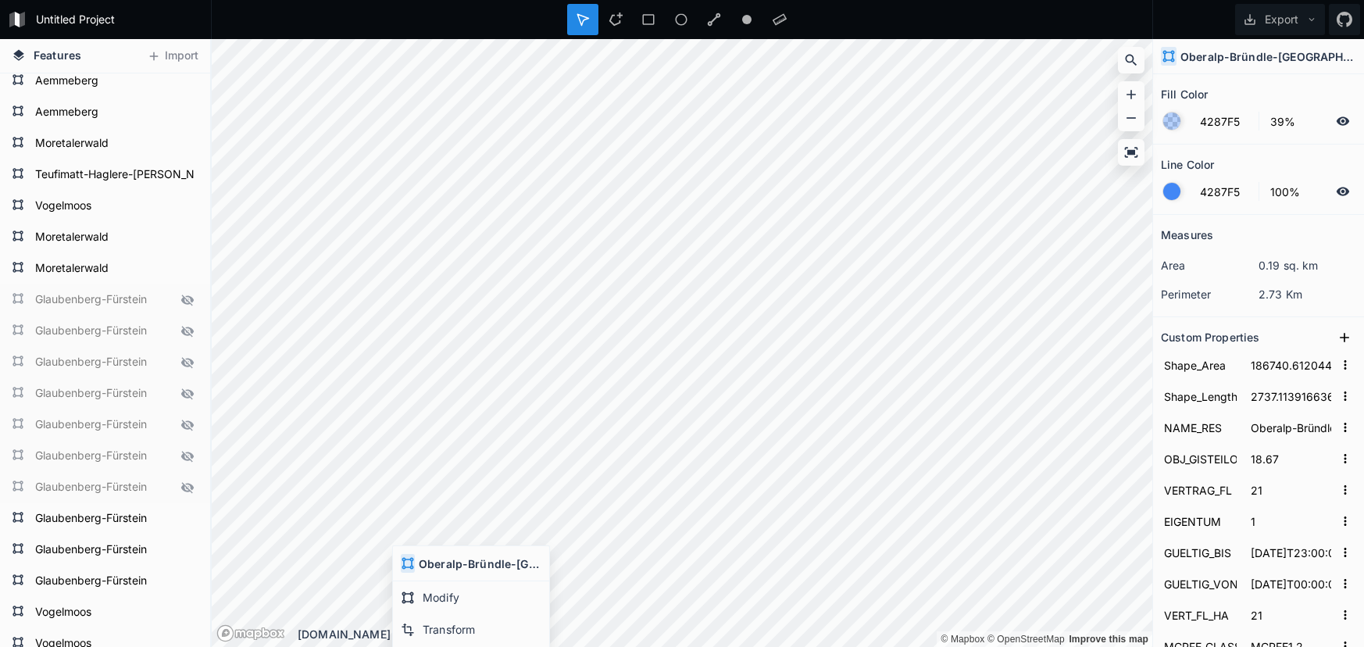
scroll to position [0, 0]
type input "39952.20585323451"
type input "2598.890257361128"
type input "Hinderroore"
type input "4"
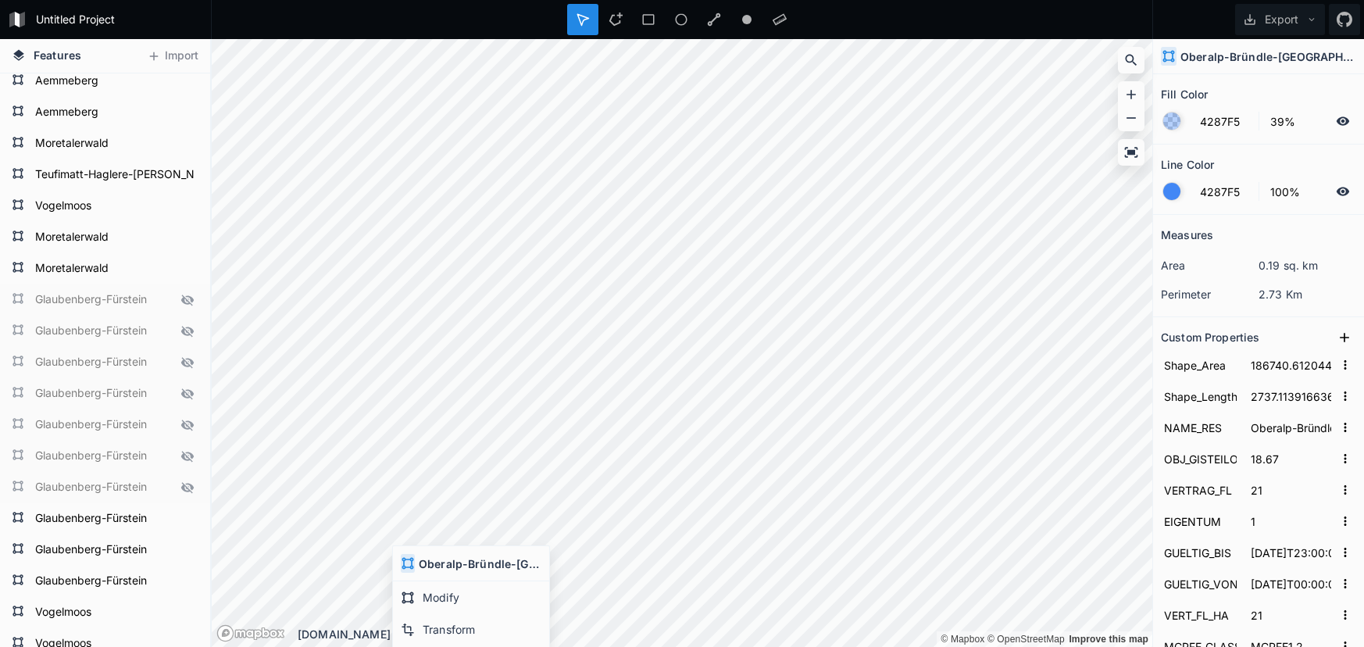
type input "4"
type input "2071-10-18T00:00:00"
type input "2021-10-18T00:00:00"
type input "4"
type input "MCPFE1.3"
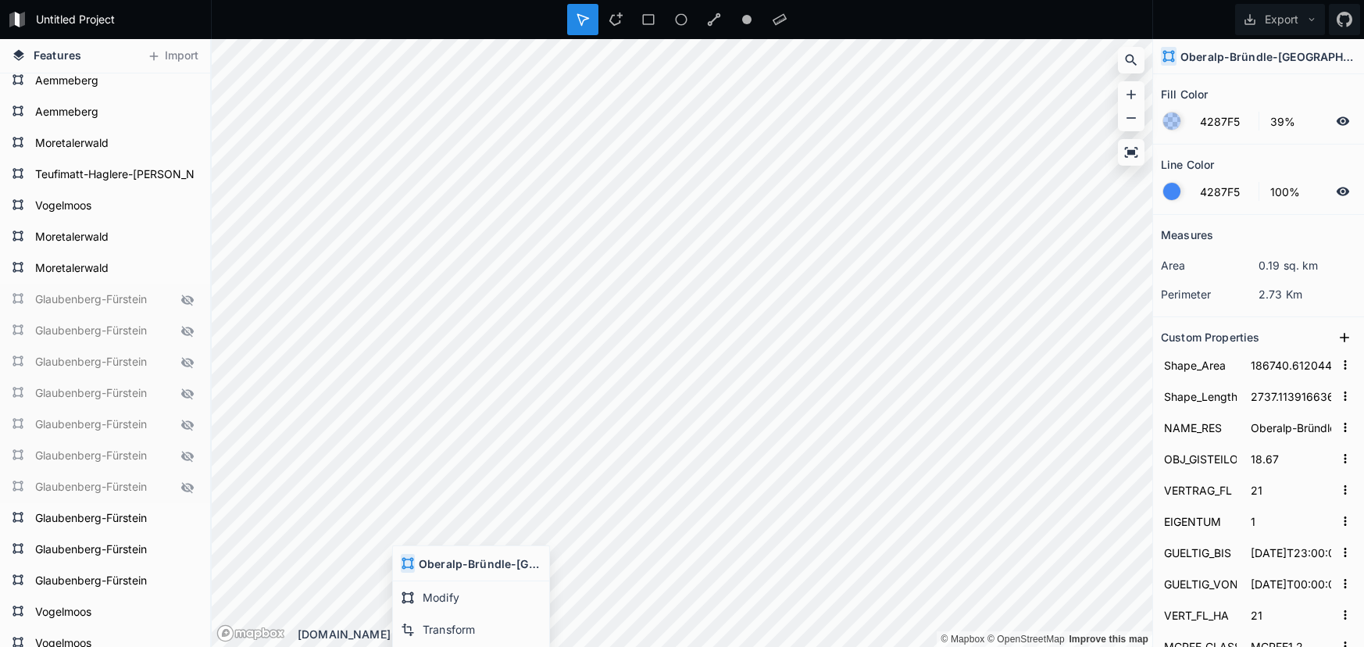
type input "160_LU_47.578"
type input "6.34"
type input "160_LU_47"
type input "215578"
type input "578"
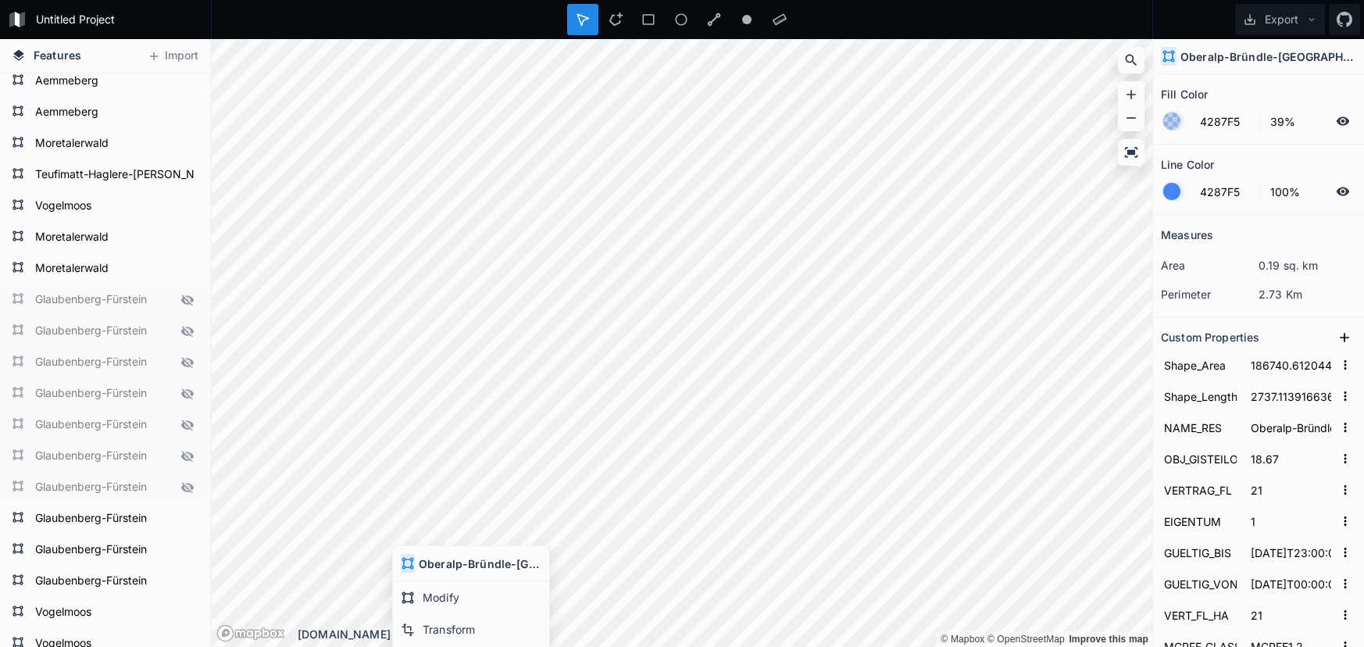
type input "355"
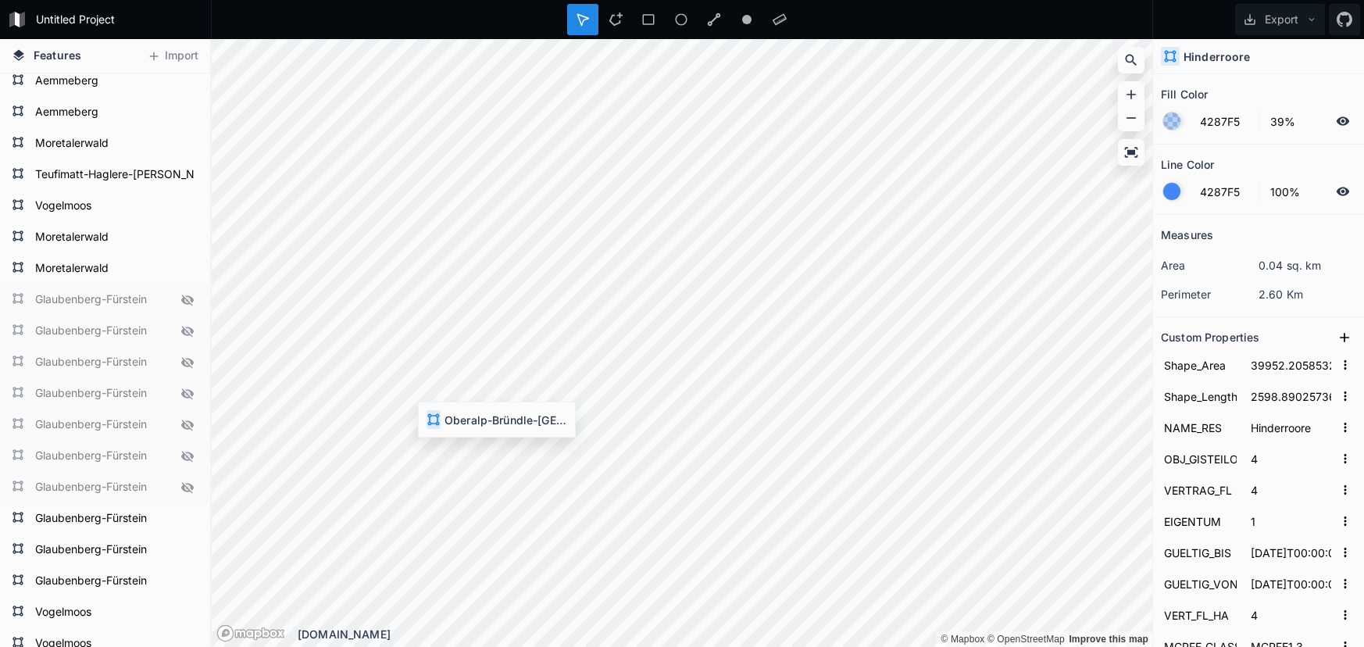
type input "129089.66630889368"
type input "2316.073133467581"
type input "Oberalp-Bründle-Hörnli"
type input "12.91"
type input "19"
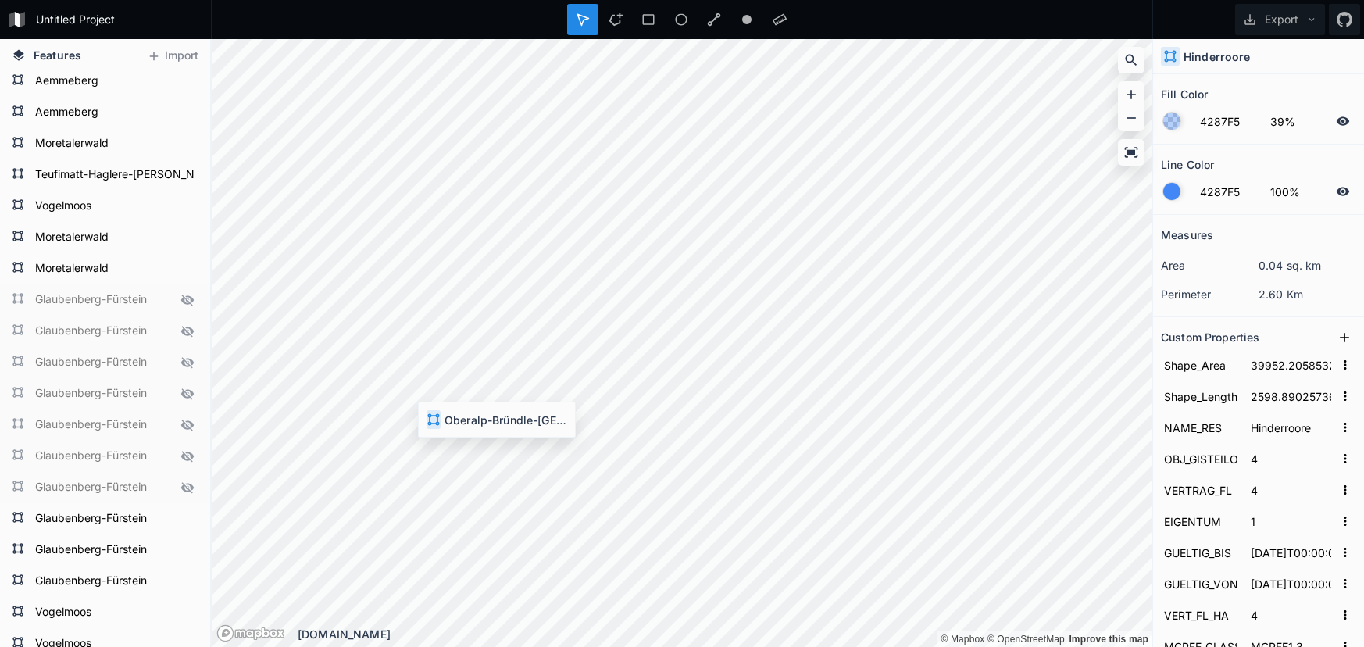
type input "3"
type input "2067-10-25T23:00:00"
type input "2017-10-26T00:00:00"
type input "19"
type input "MCPFE1.2"
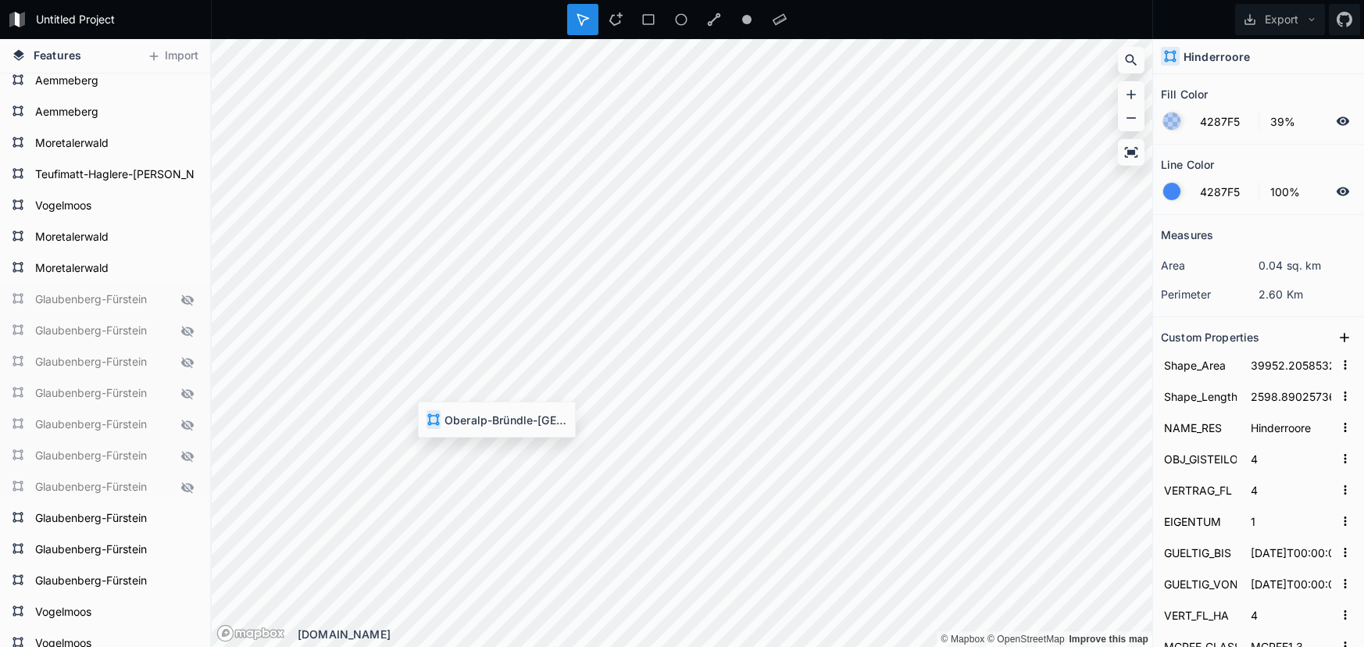
type input "160_LU_39.822.1"
type input "40"
type input "160_LU_39"
type input "215822"
type input "822"
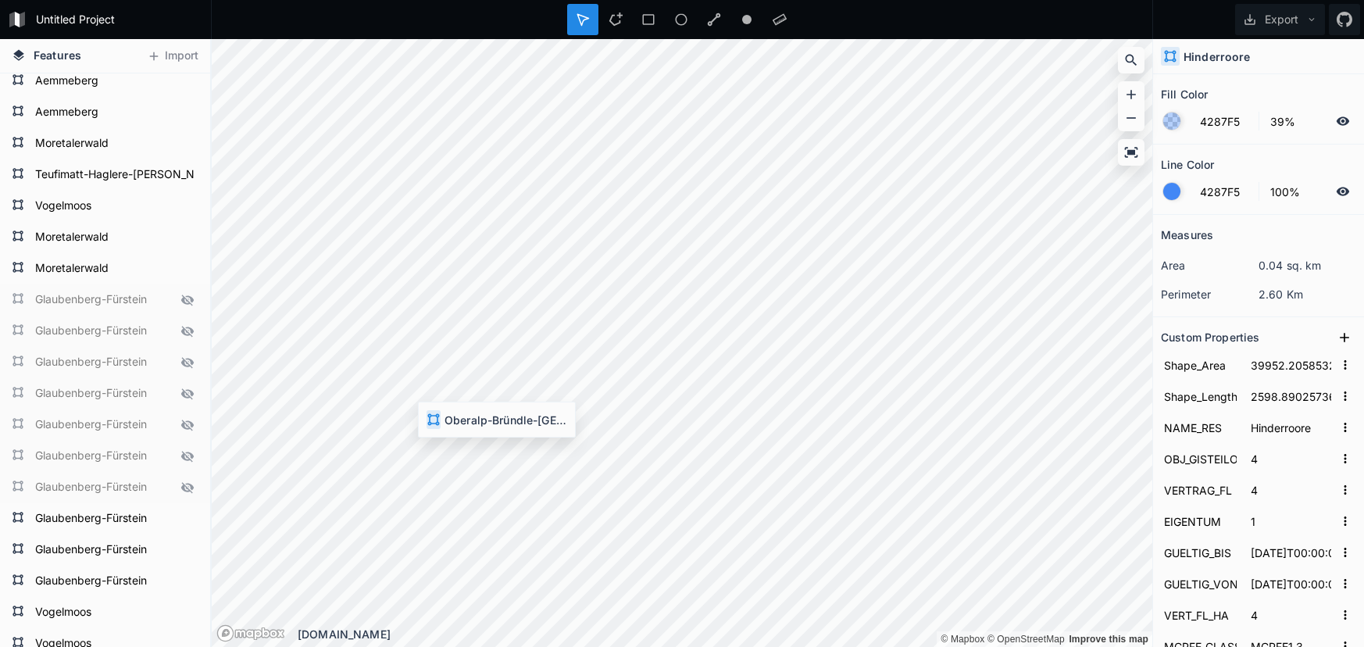
type input "262"
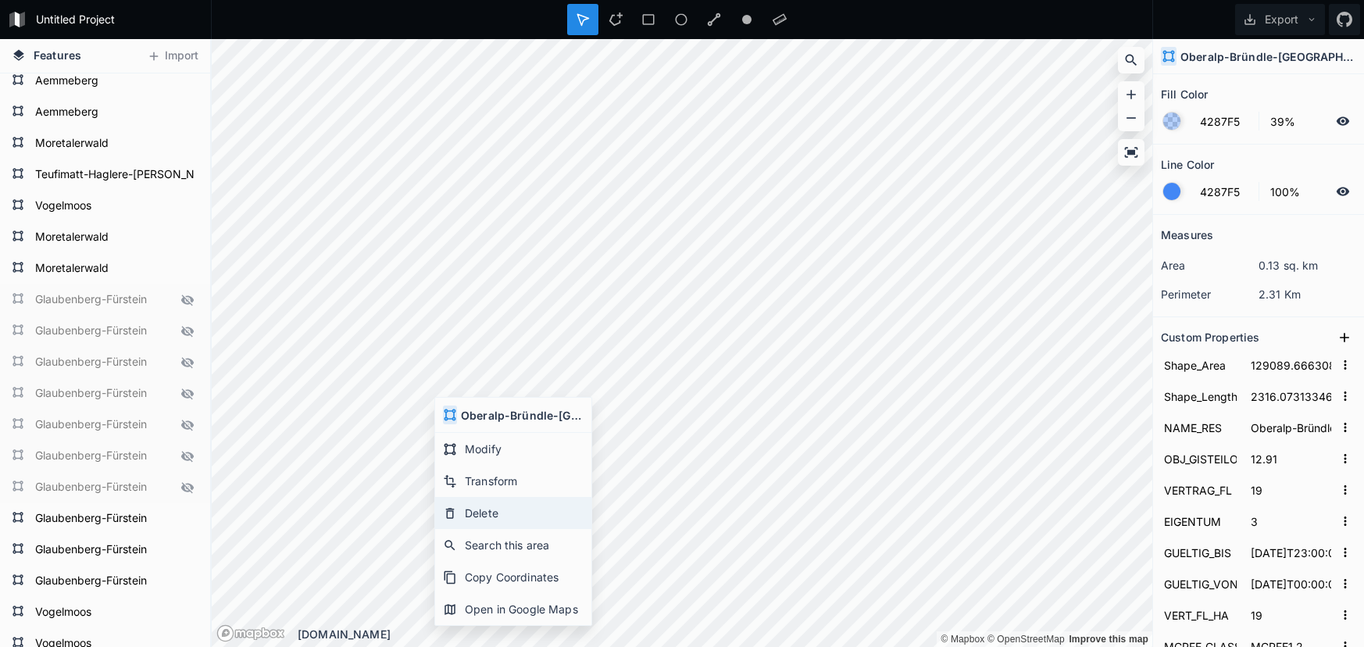
click at [523, 529] on div "Delete" at bounding box center [513, 545] width 156 height 32
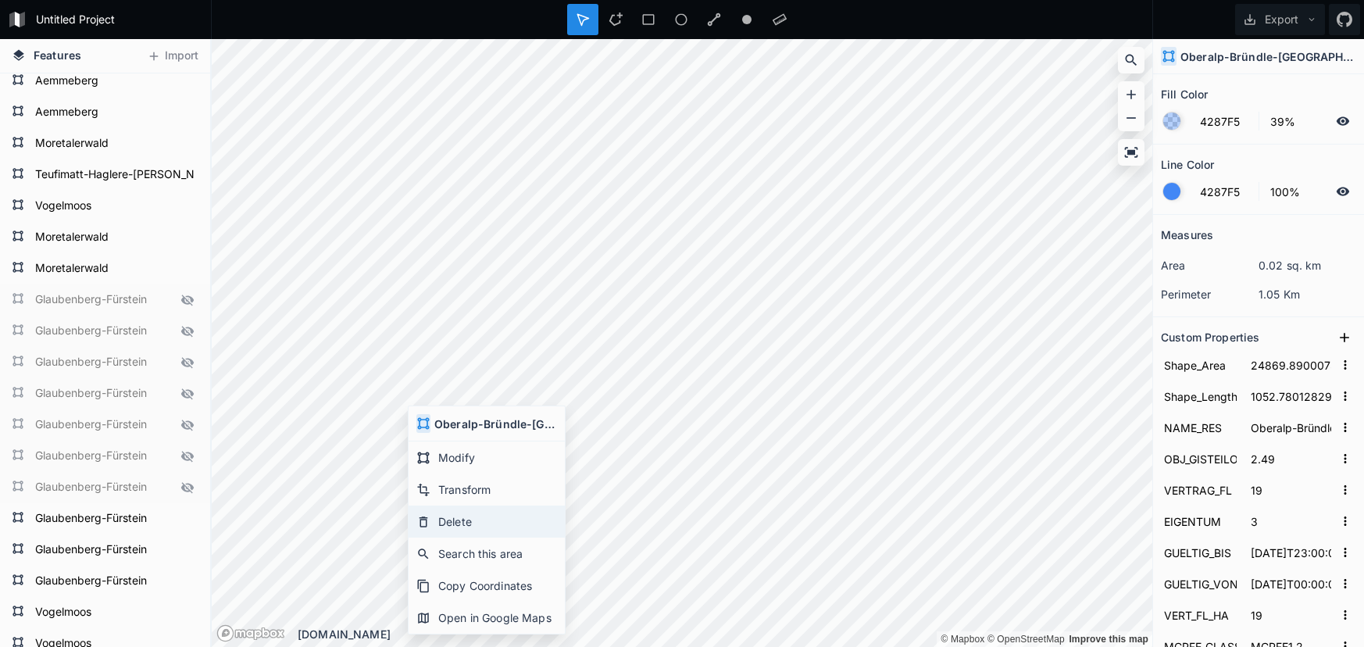
click at [466, 538] on div "Delete" at bounding box center [487, 554] width 156 height 32
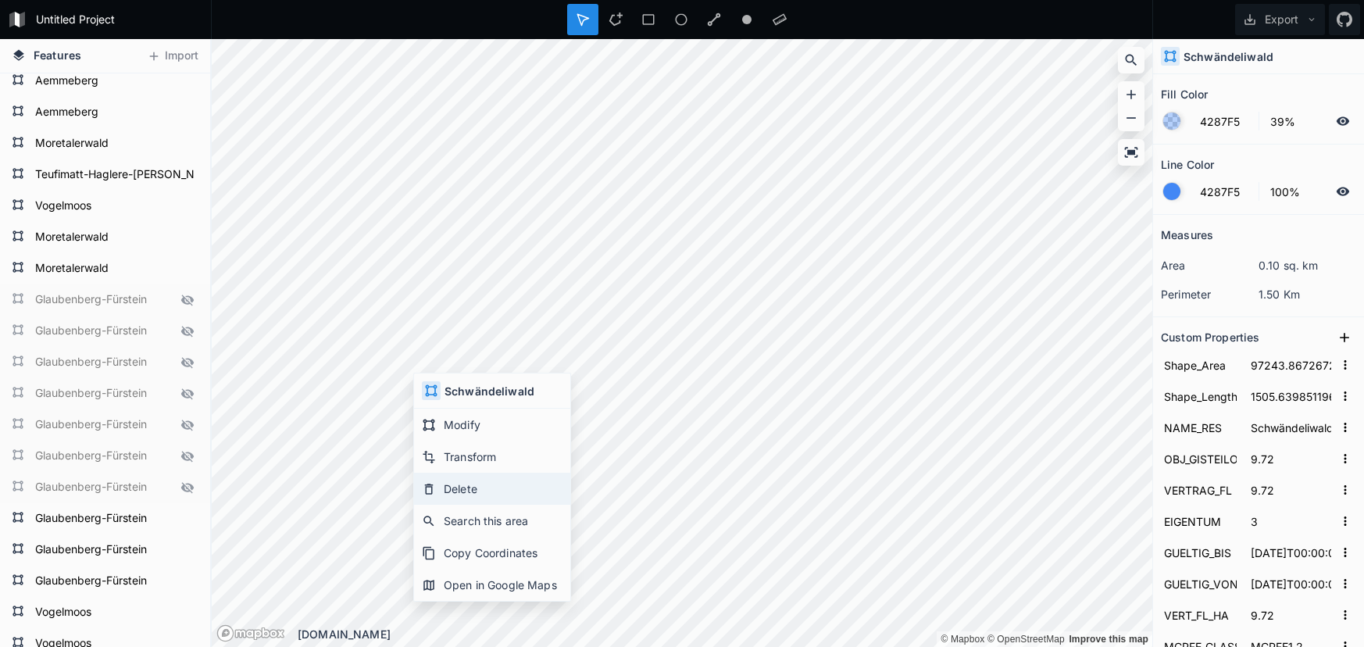
click at [448, 505] on div "Delete" at bounding box center [492, 521] width 156 height 32
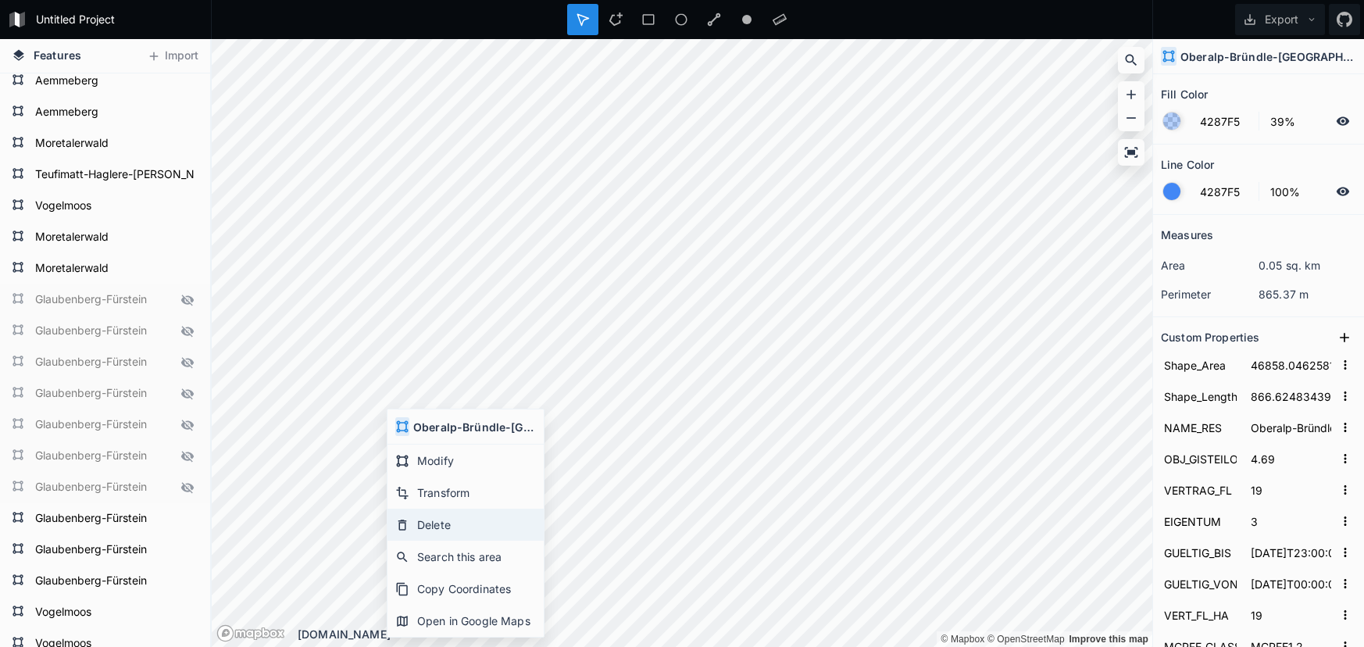
click at [437, 541] on div "Delete" at bounding box center [466, 557] width 156 height 32
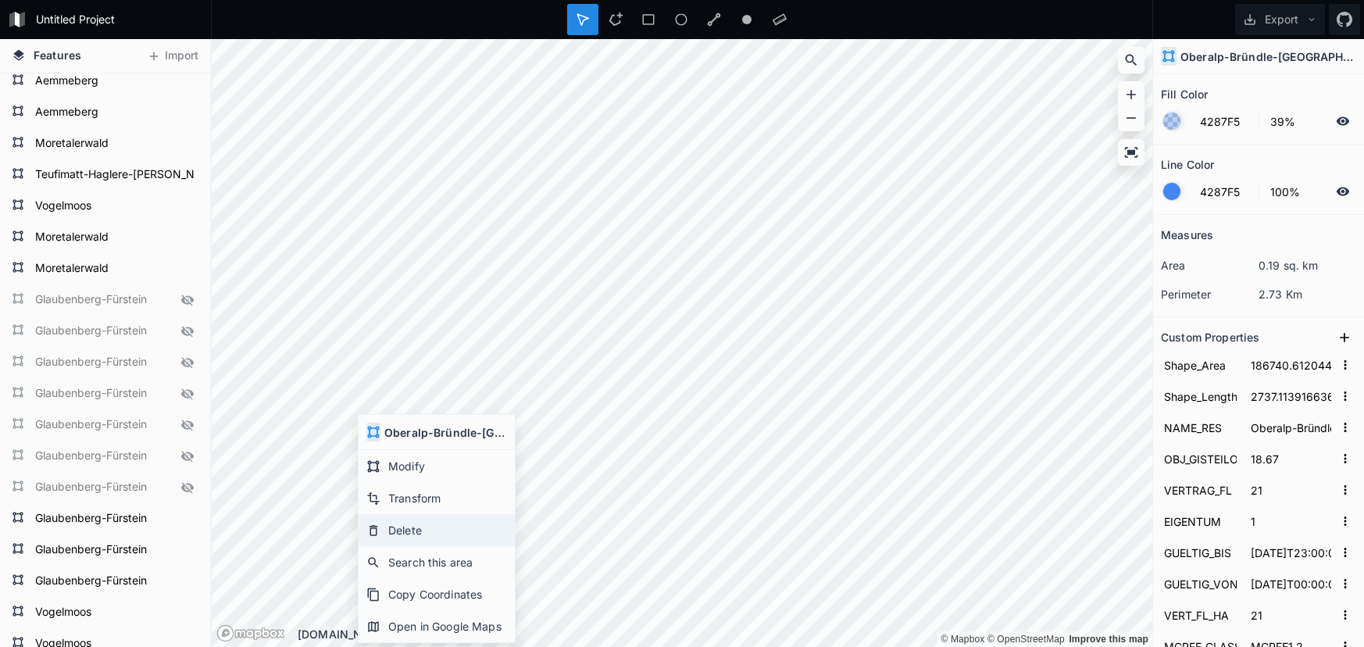
click at [439, 546] on div "Delete" at bounding box center [437, 562] width 156 height 32
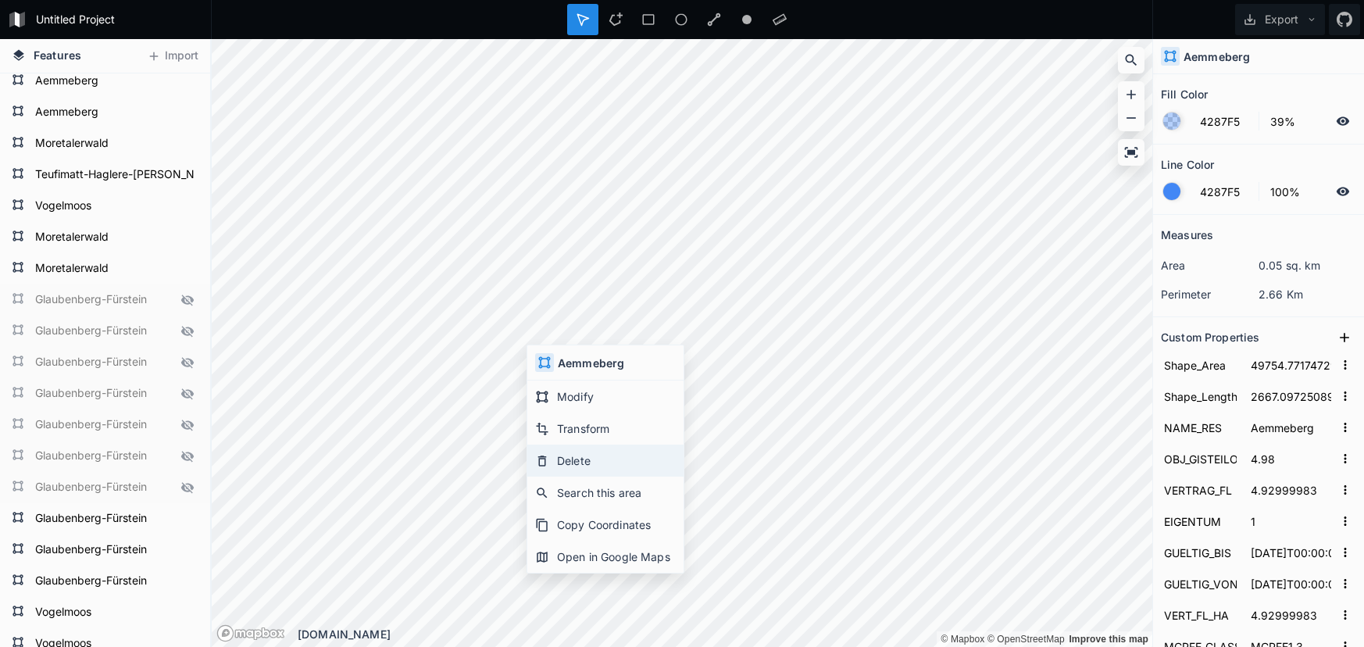
click at [572, 477] on div "Delete" at bounding box center [605, 493] width 156 height 32
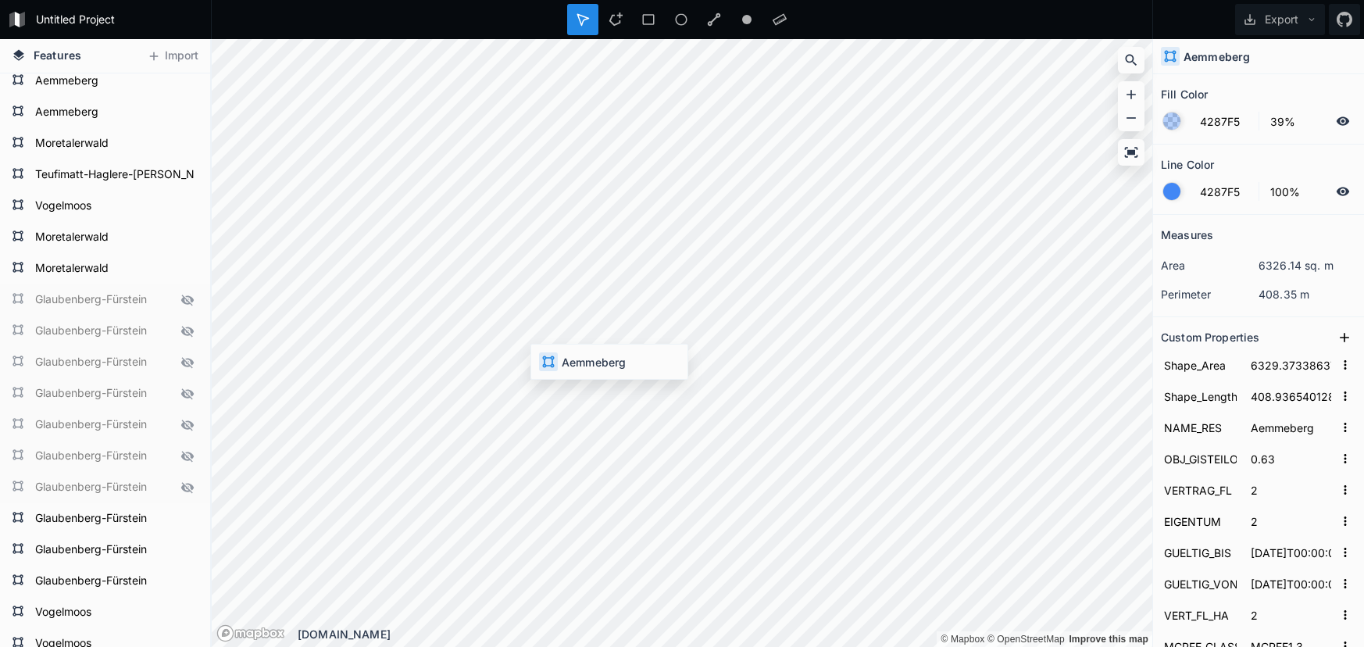
type input "7516.242668836475"
type input "621.1894223032"
type input "0.75"
type input "2.47"
type input "1"
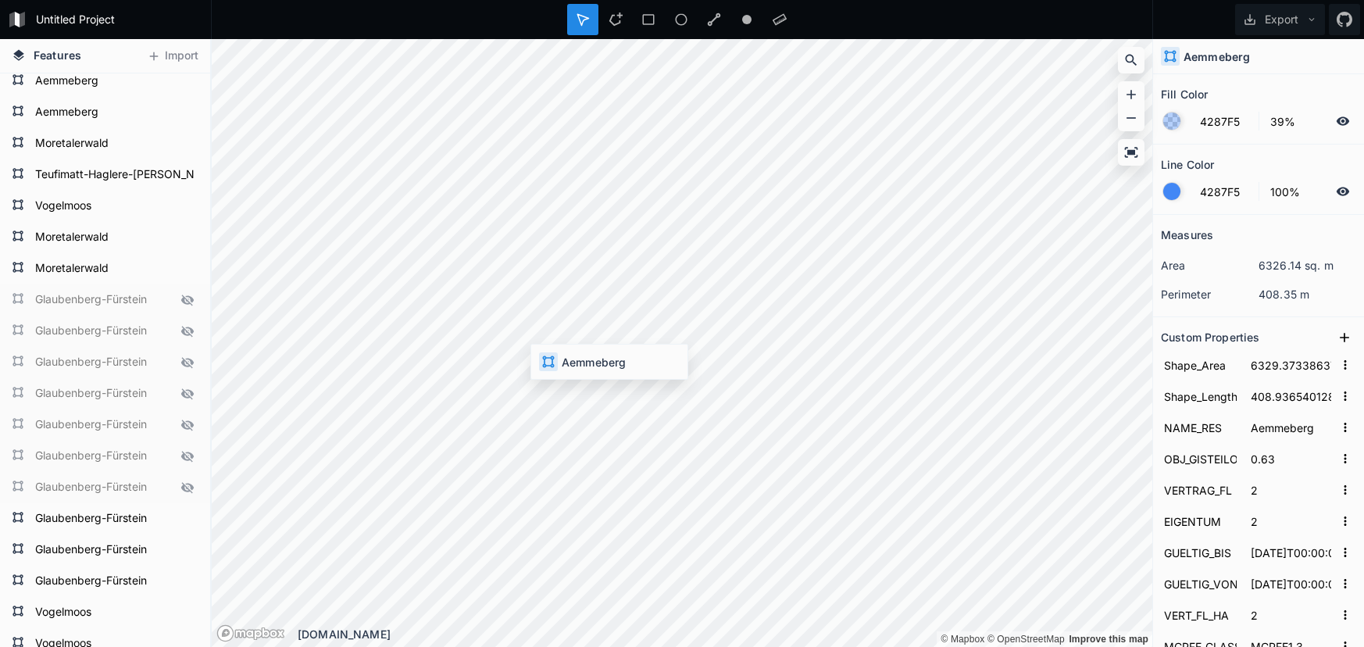
type input "2043-12-09T00:00:00"
type input "2018-12-09T00:00:00"
type input "2.47"
type input "160_LU_11.1179.2"
type input "2111179"
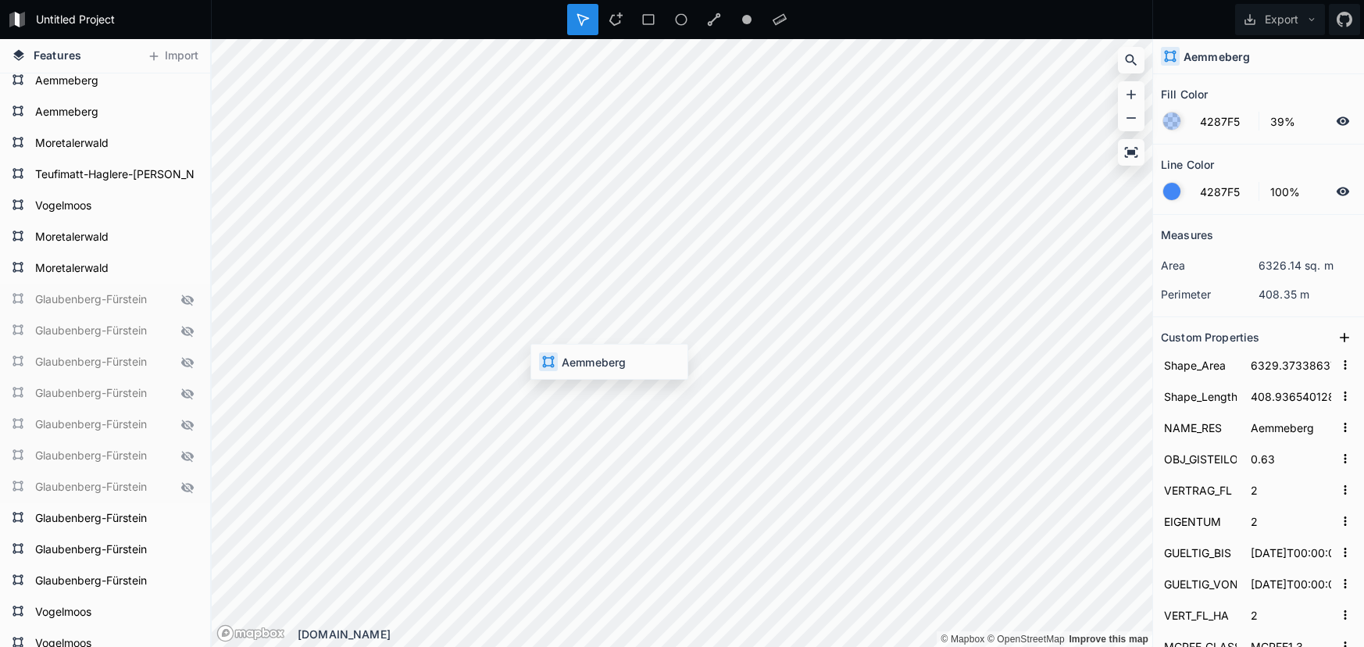
type input "1179"
type input "388"
type input "43367.453828401405"
type input "1407.117119751291"
type input "4.34"
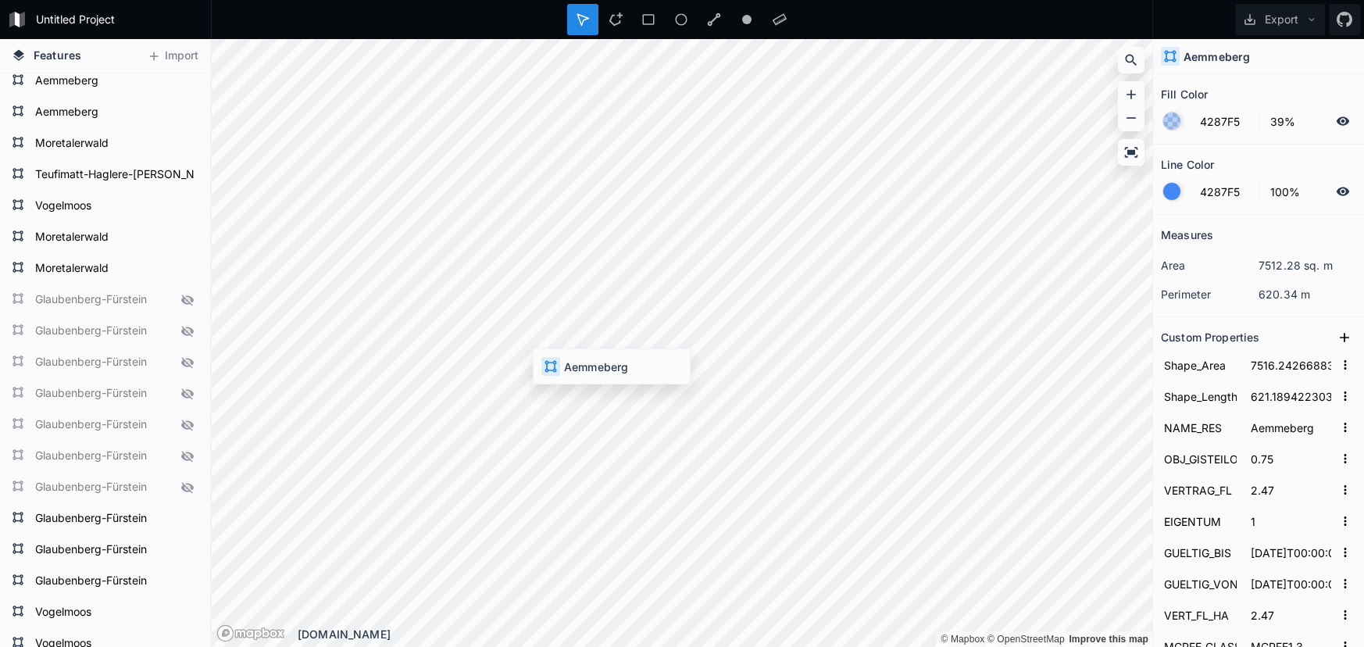
type input "4.38999987"
type input "2"
type input "2056-01-10T00:00:00"
type input "2006-01-10T00:00:00"
type input "4.38999987"
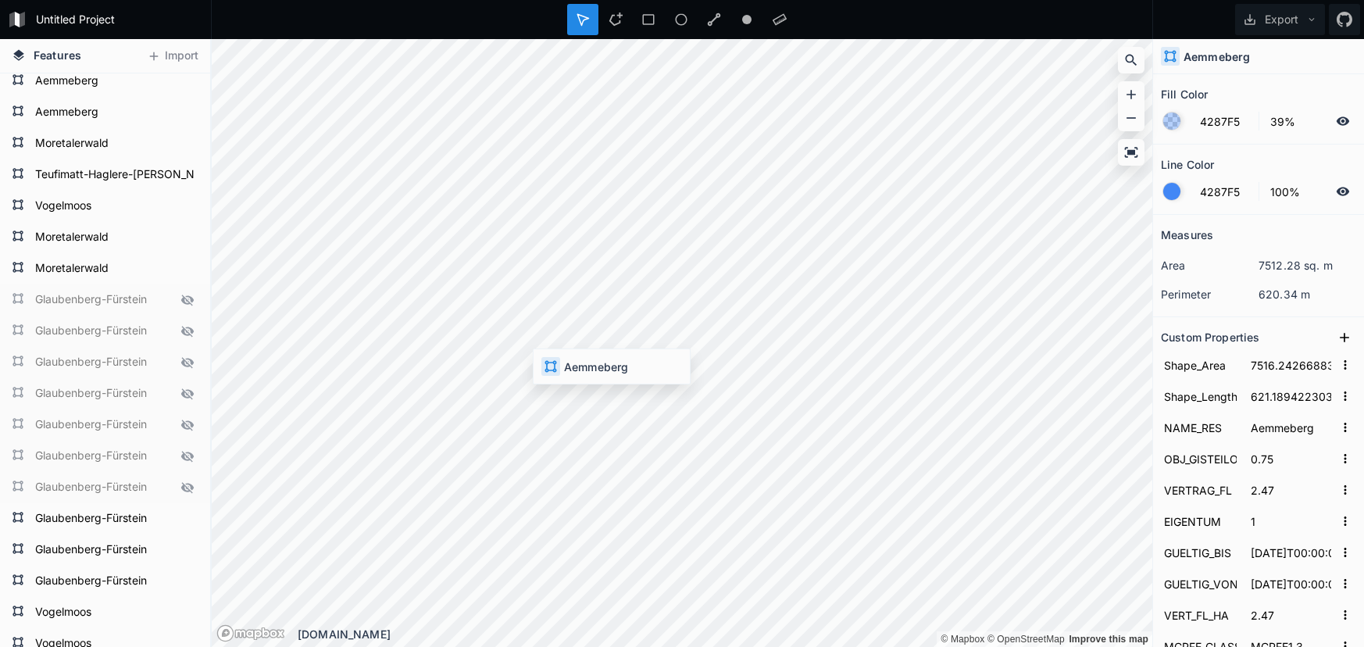
type input "160_LU_11.1182.1"
type input "2111182"
type input "1182"
type input "317"
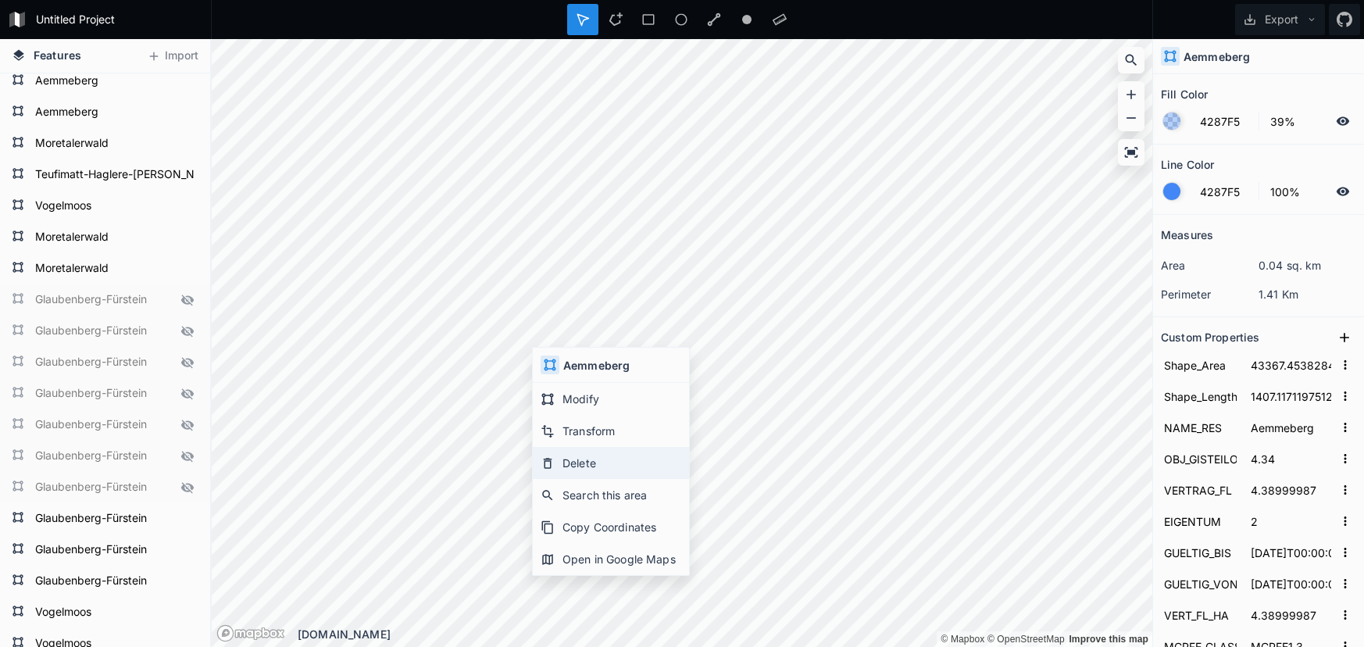
click at [586, 479] on div "Delete" at bounding box center [611, 495] width 156 height 32
click at [569, 481] on div "Delete" at bounding box center [612, 497] width 156 height 32
click at [575, 473] on div "Delete" at bounding box center [605, 489] width 156 height 32
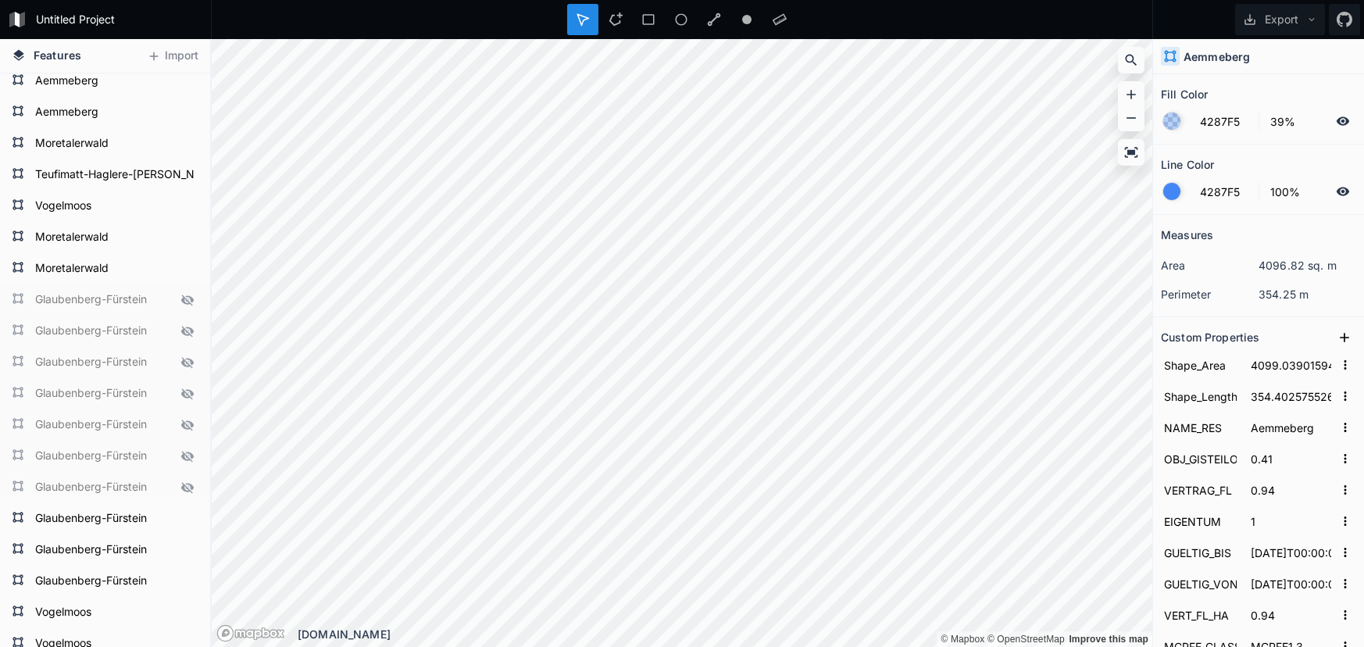
scroll to position [0, 0]
type input "12540.285392041165"
type input "1060.4245948270666"
type input "1.25"
type input "1.44000006"
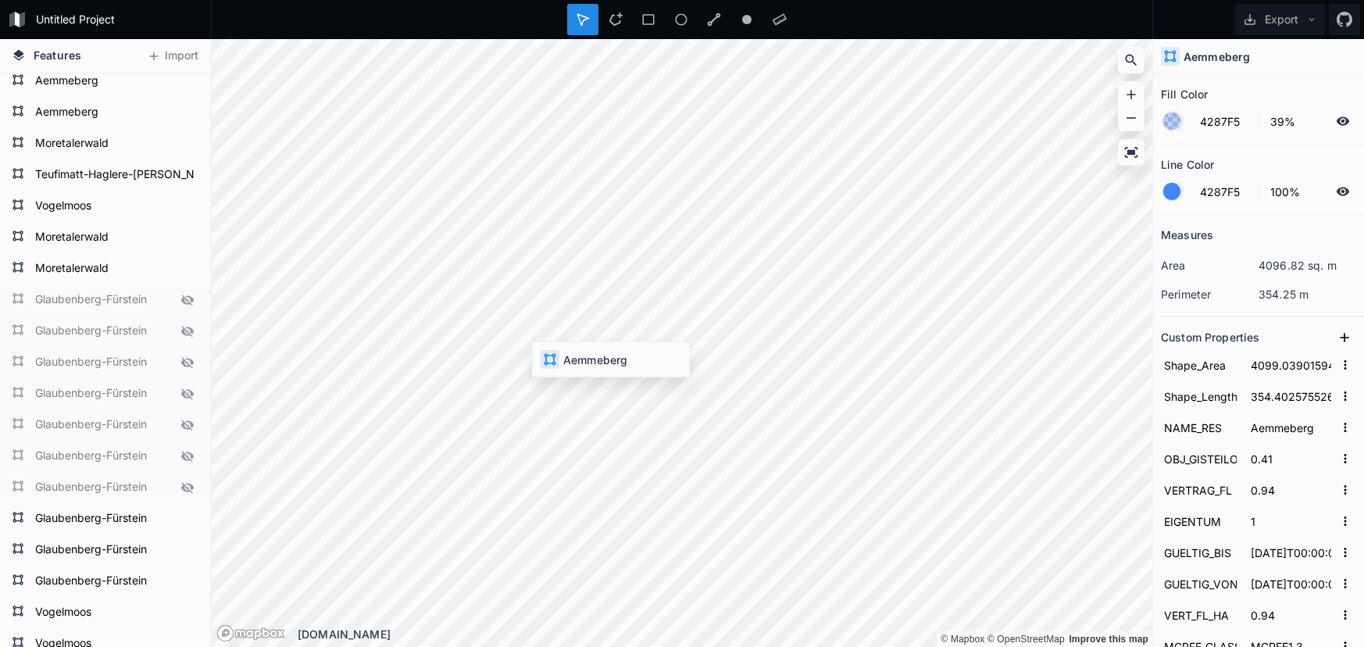
type input "2037-12-27T00:00:00"
type input "2012-12-27T00:00:00"
type input "1.44000006"
type input "160_LU_11.1188.1"
type input "2111188"
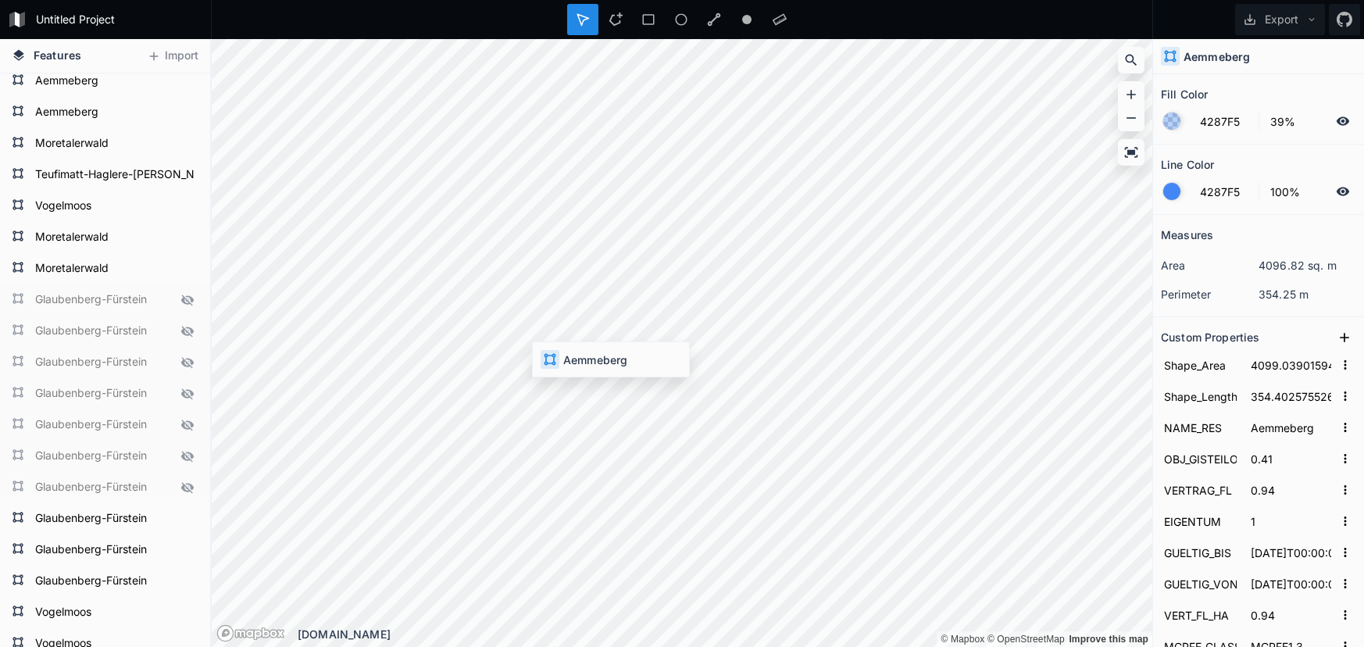
type input "1188"
type input "213"
type input "16892.86459319145"
type input "1419.063024469933"
type input "1.69"
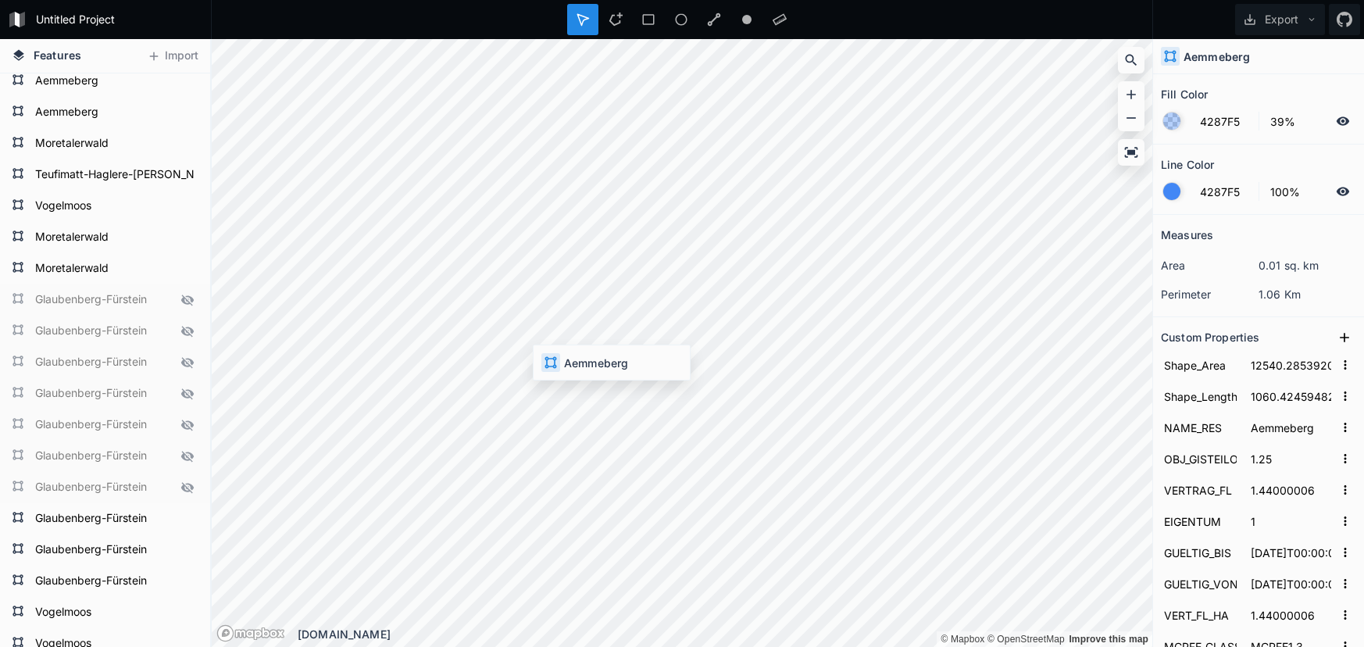
type input "2.47"
type input "2043-12-09T00:00:00"
type input "2018-12-09T00:00:00"
type input "2.47"
type input "160_LU_11.1179.1"
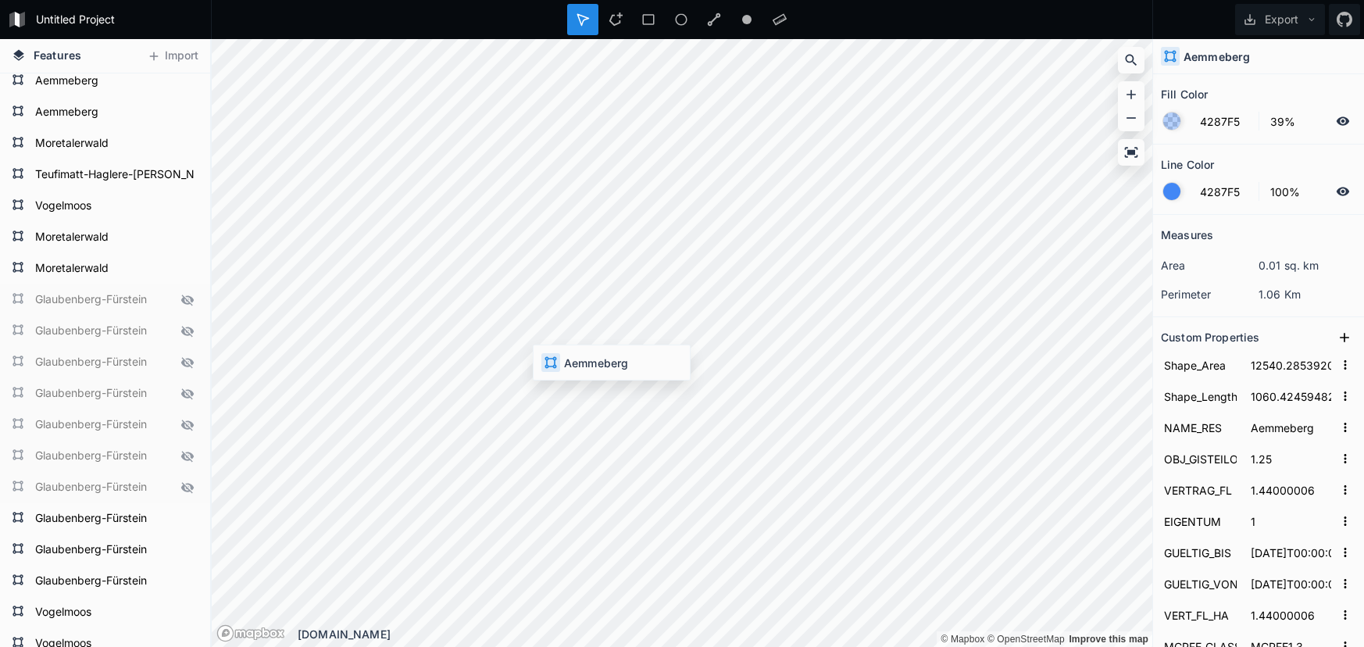
type input "2111179"
type input "1179"
type input "305"
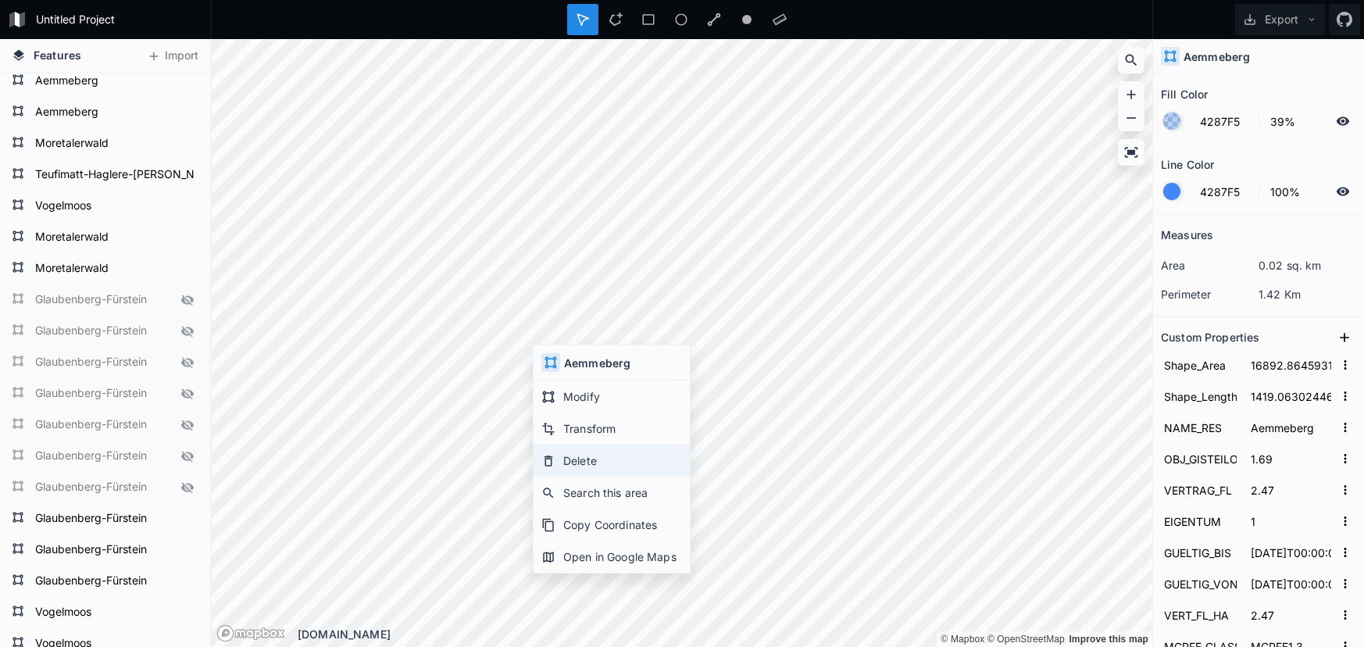
click at [566, 477] on div "Delete" at bounding box center [612, 493] width 156 height 32
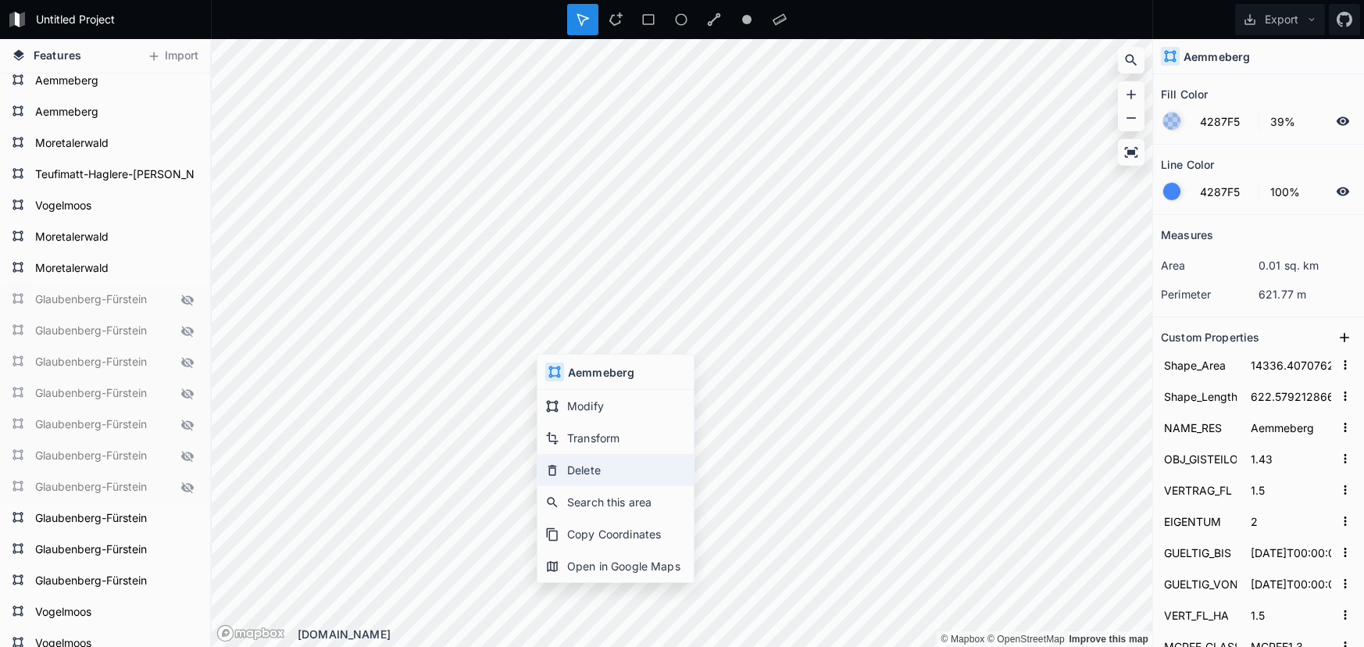
click at [577, 486] on div "Delete" at bounding box center [616, 502] width 156 height 32
click at [591, 490] on div "Delete" at bounding box center [621, 506] width 156 height 32
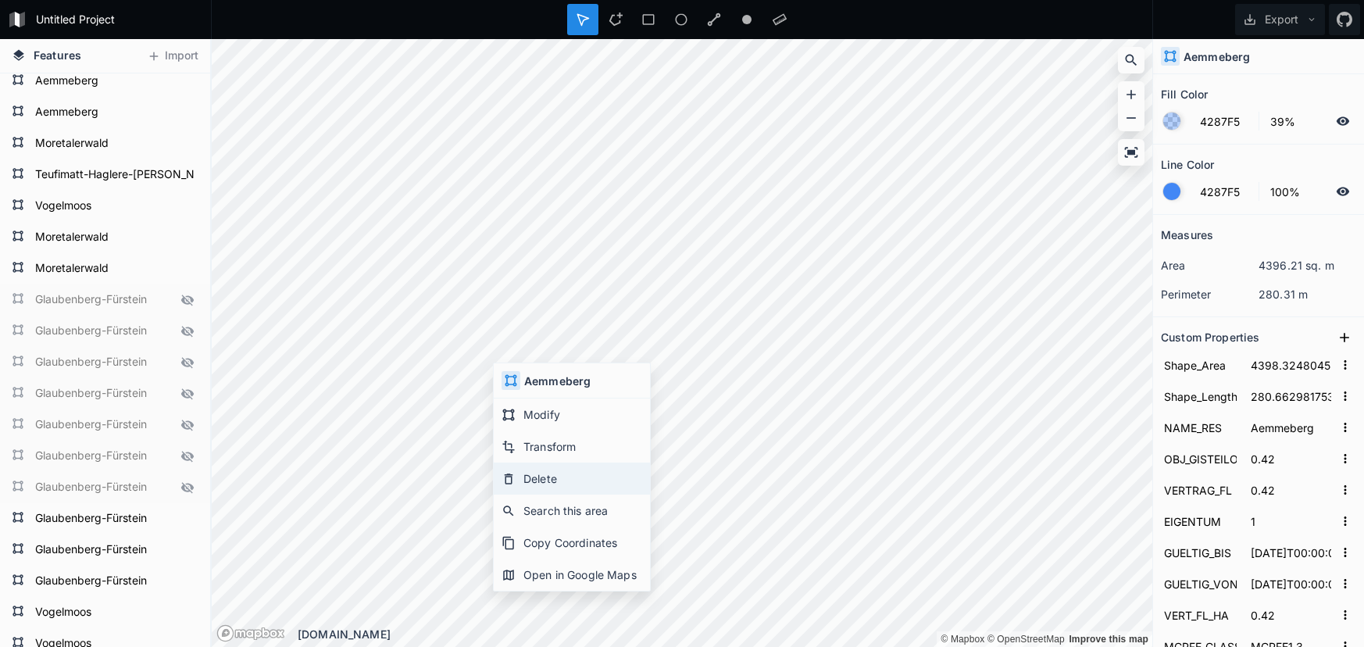
click at [542, 495] on div "Delete" at bounding box center [572, 511] width 156 height 32
click at [537, 488] on div "Delete" at bounding box center [565, 504] width 156 height 32
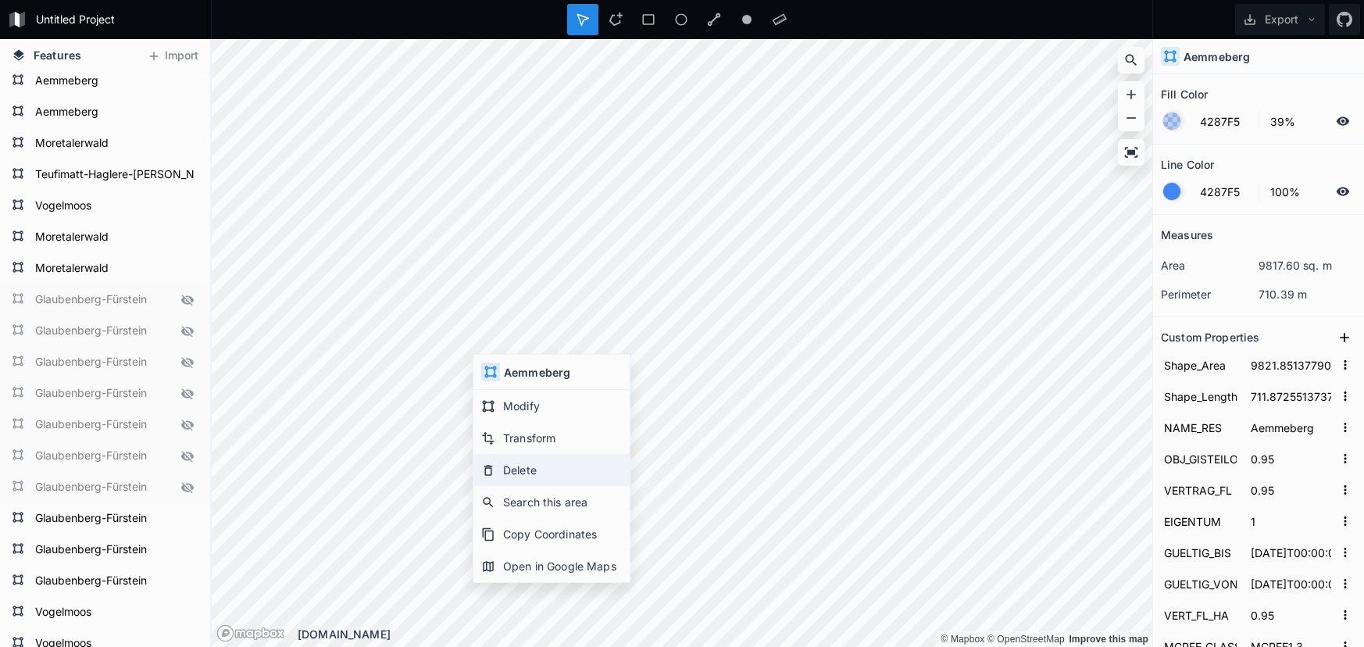
click at [509, 486] on div "Delete" at bounding box center [551, 502] width 156 height 32
click at [507, 484] on div "Delete" at bounding box center [551, 500] width 156 height 32
click at [510, 483] on div "Delete" at bounding box center [552, 499] width 156 height 32
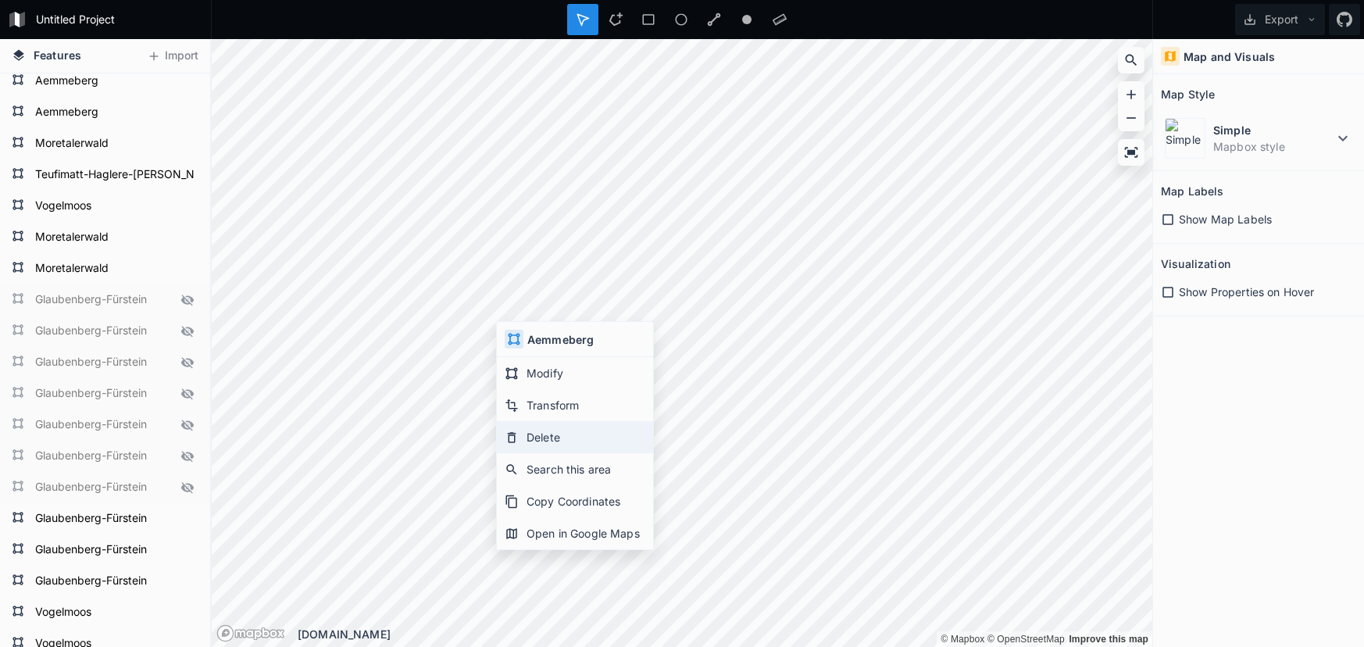
click at [553, 453] on div "Delete" at bounding box center [575, 469] width 156 height 32
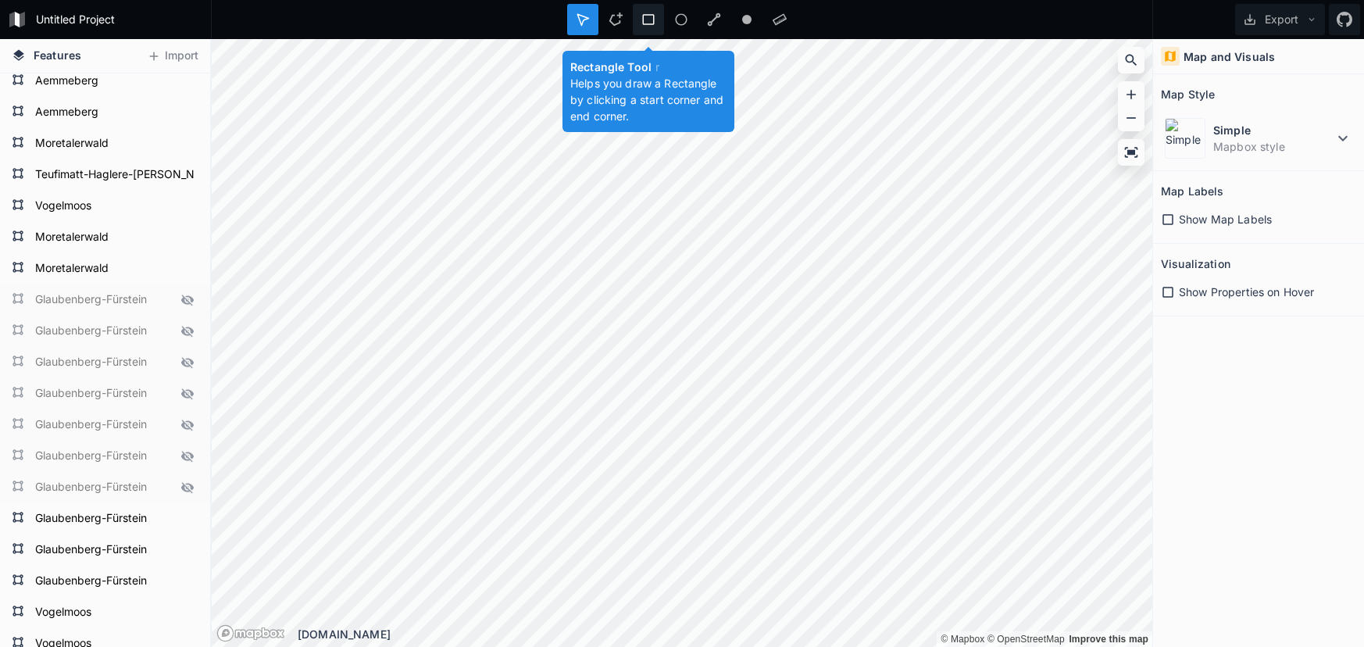
click at [645, 18] on icon at bounding box center [648, 20] width 14 height 14
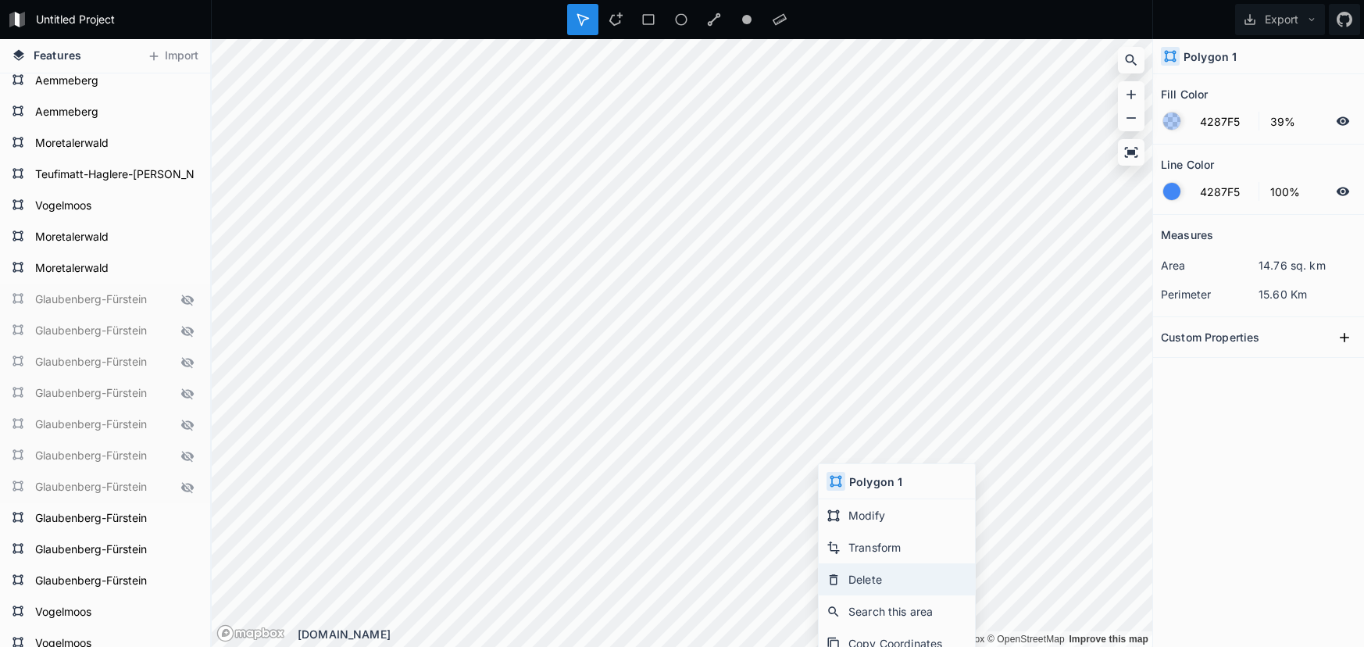
click at [877, 595] on div "Delete" at bounding box center [897, 611] width 156 height 32
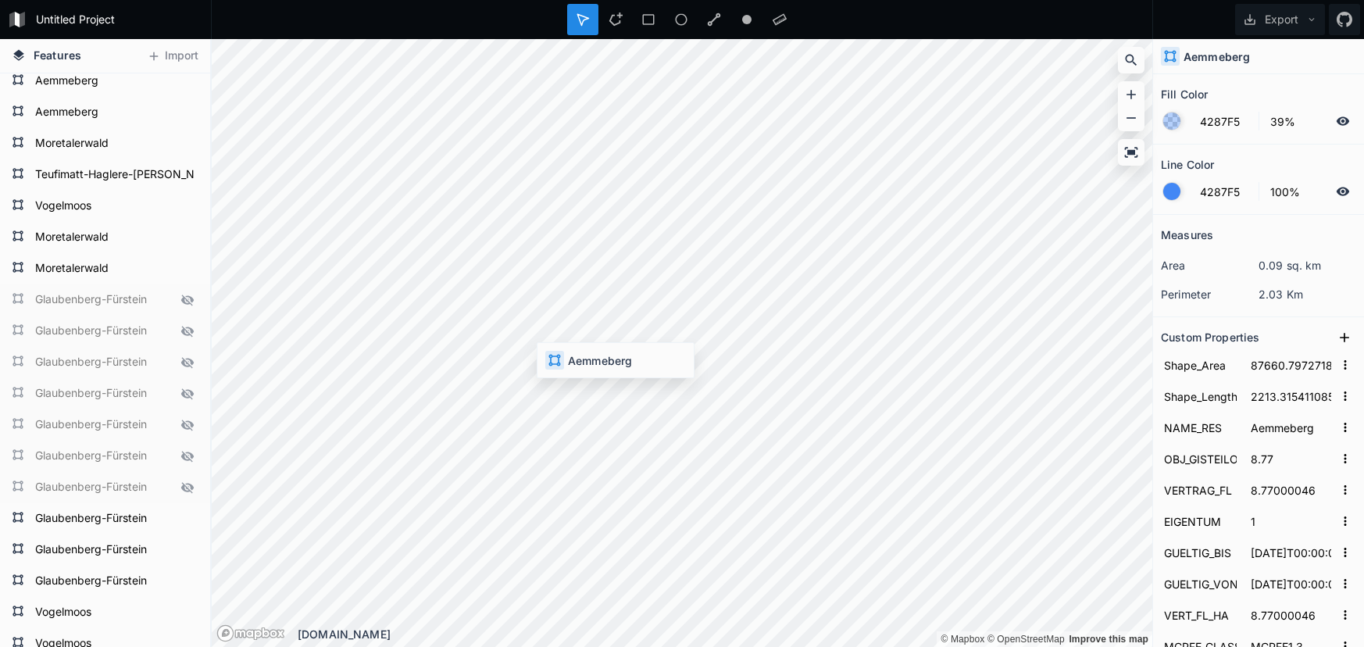
type input "17373.3913167717"
type input "732.0559595859115"
type input "1.74"
type input "2.76999998"
type input "2038-12-30T00:00:00"
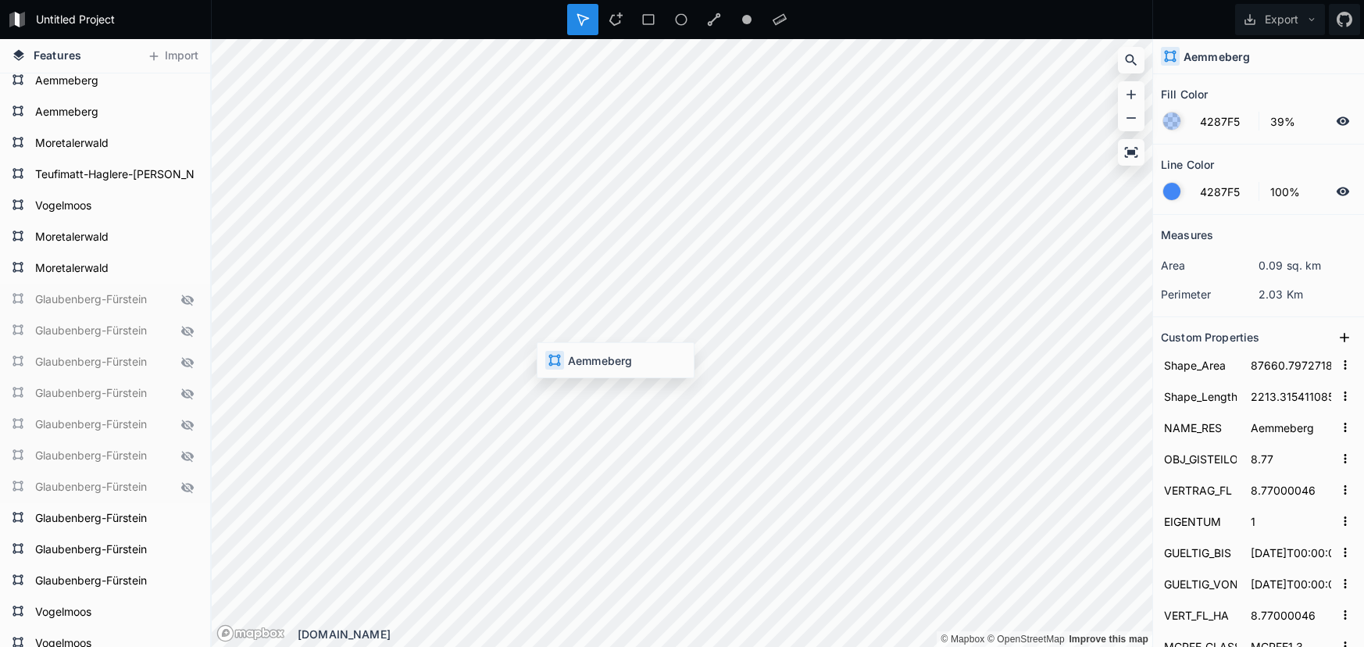
type input "2013-12-30T00:00:00"
type input "2.76999998"
type input "160_LU_11.2482.1"
type input "4182482"
type input "2482"
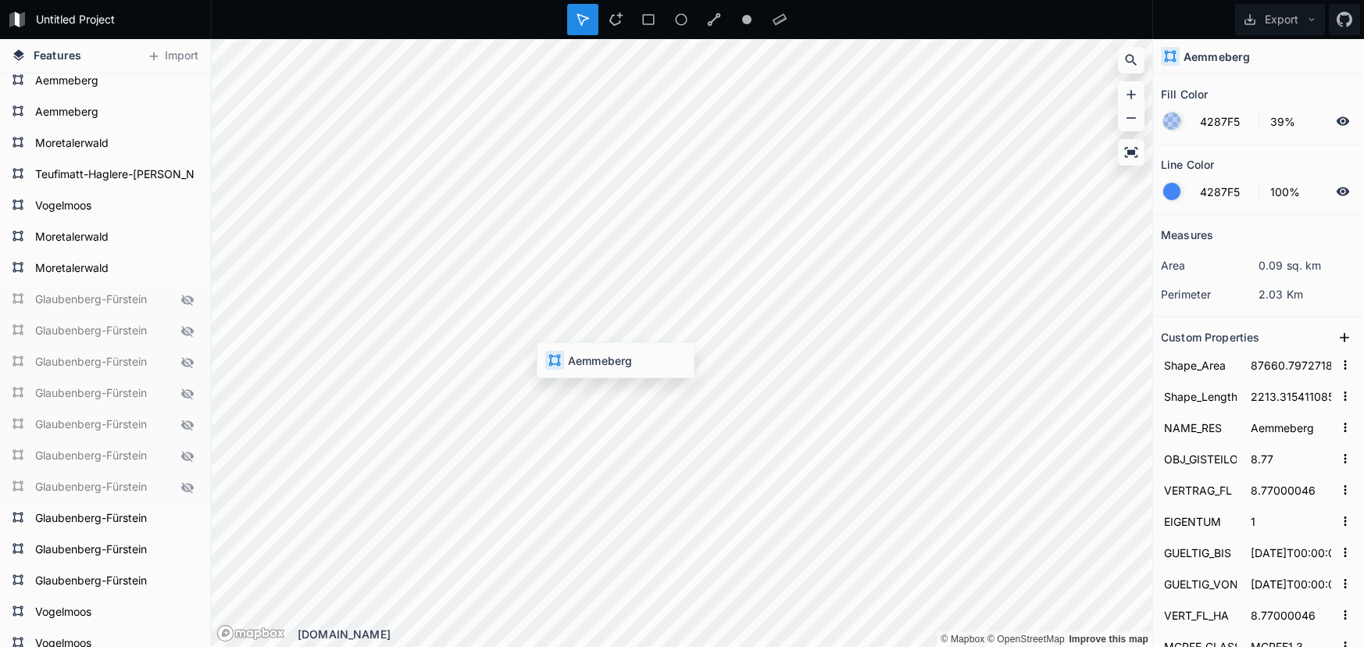
type input "242"
type input "87660.79727182956"
type input "2213.315411085069"
type input "8.77"
type input "8.77000046"
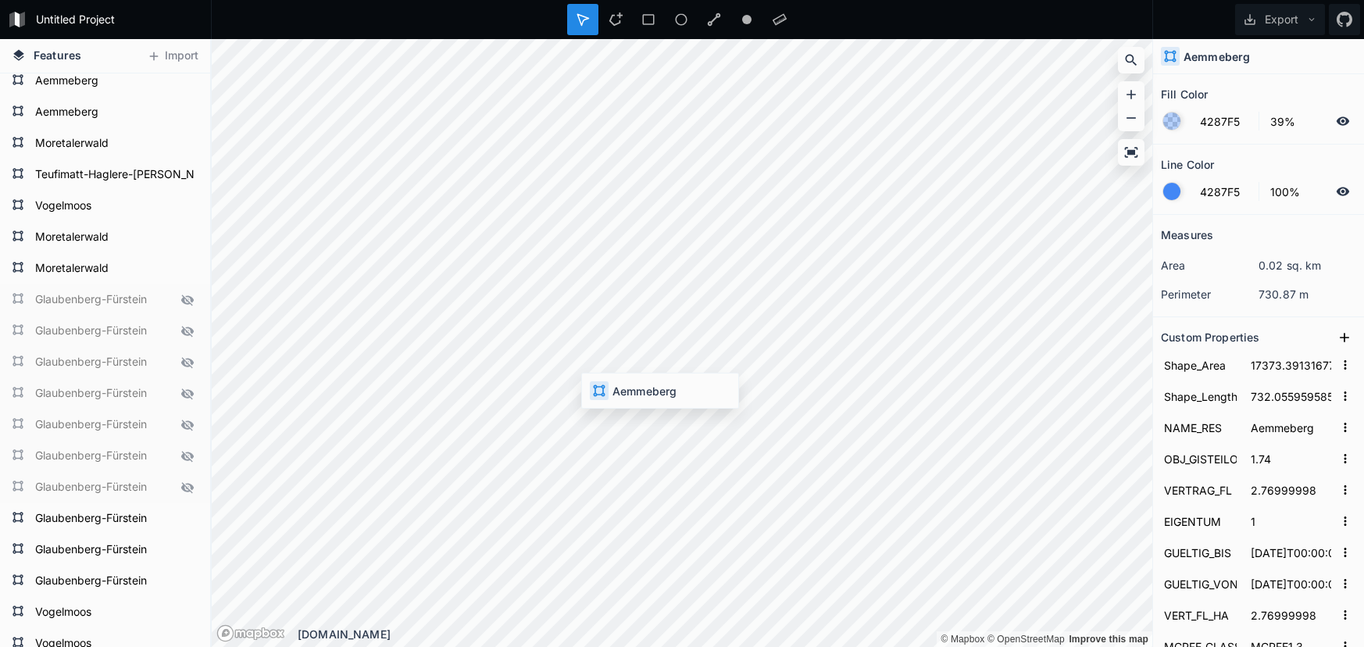
type input "2036-11-30T00:00:00"
type input "2011-11-30T00:00:00"
type input "8.77000046"
type input "160_LU_11.1415"
type input "4181415"
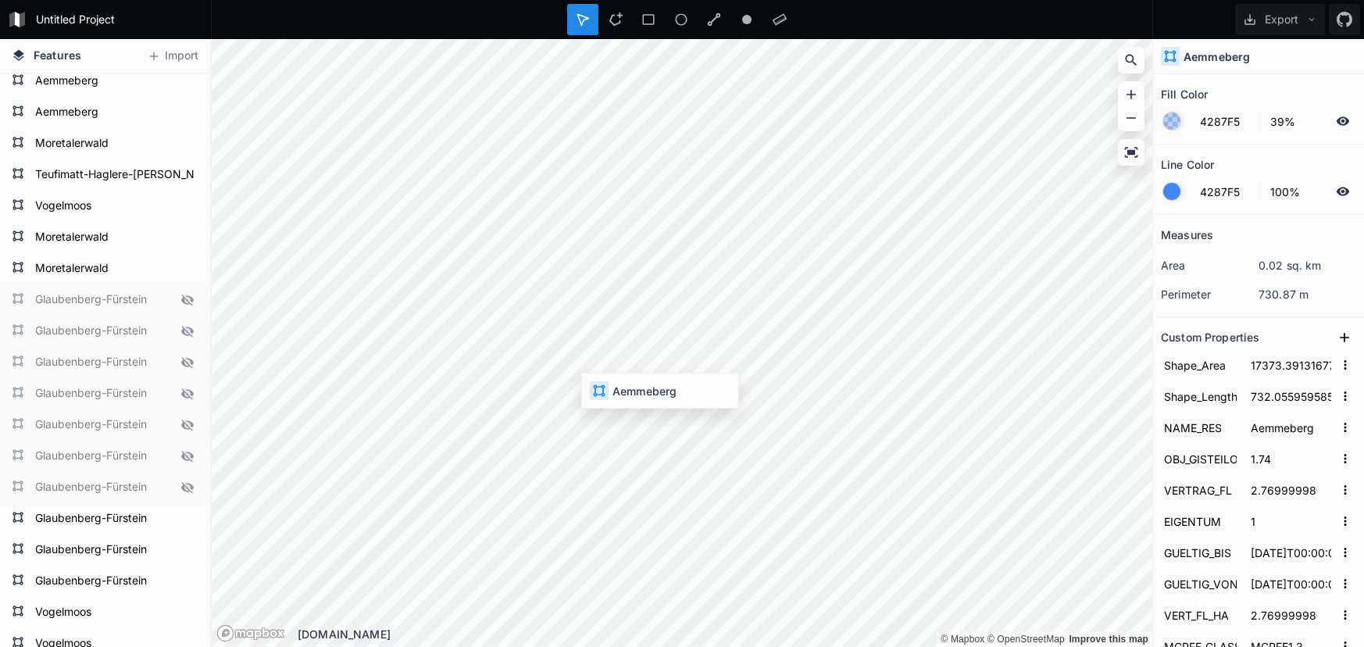
type input "1415"
type input "275"
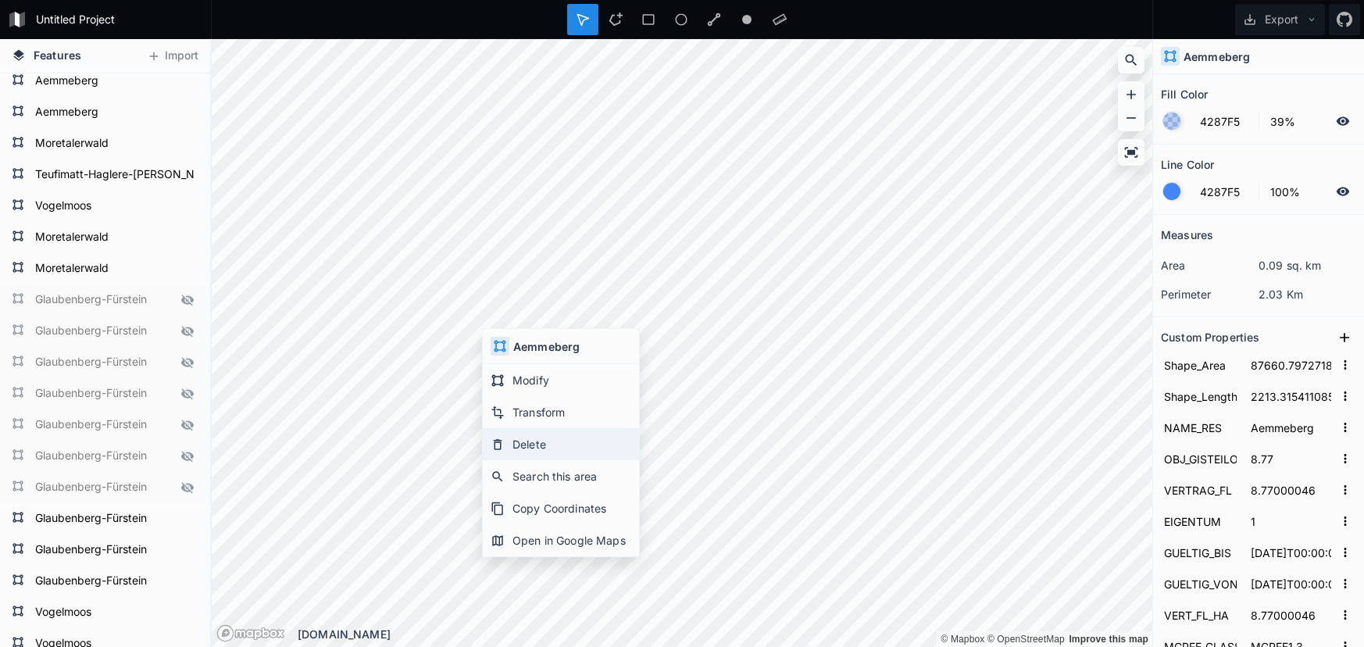
click at [540, 460] on div "Delete" at bounding box center [561, 476] width 156 height 32
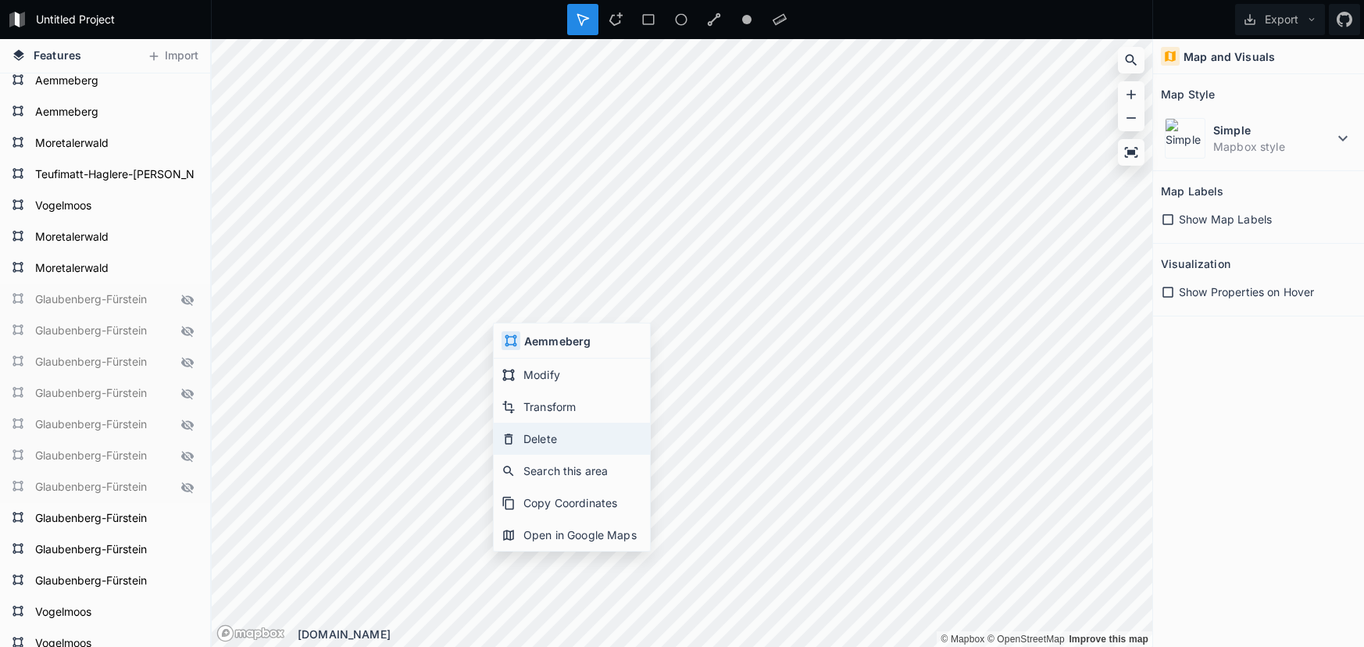
click at [552, 455] on div "Delete" at bounding box center [572, 471] width 156 height 32
click at [563, 451] on div "Delete" at bounding box center [589, 467] width 156 height 32
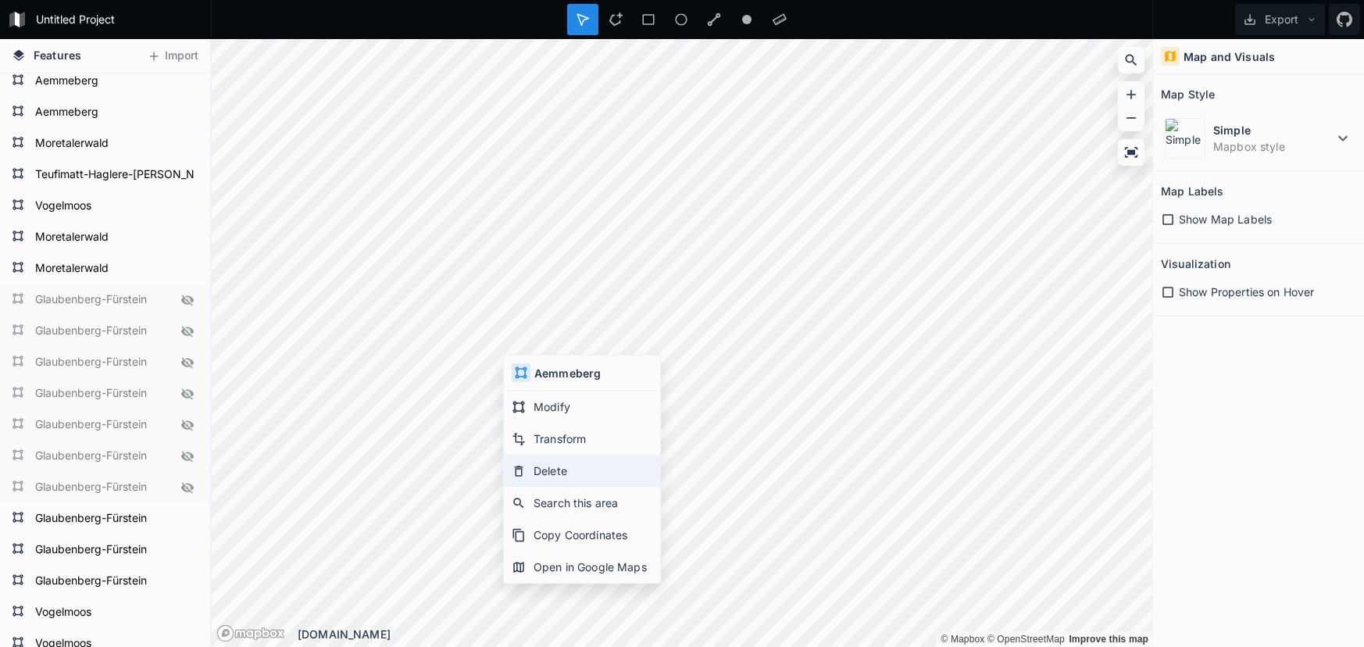
click at [541, 487] on div "Delete" at bounding box center [582, 503] width 156 height 32
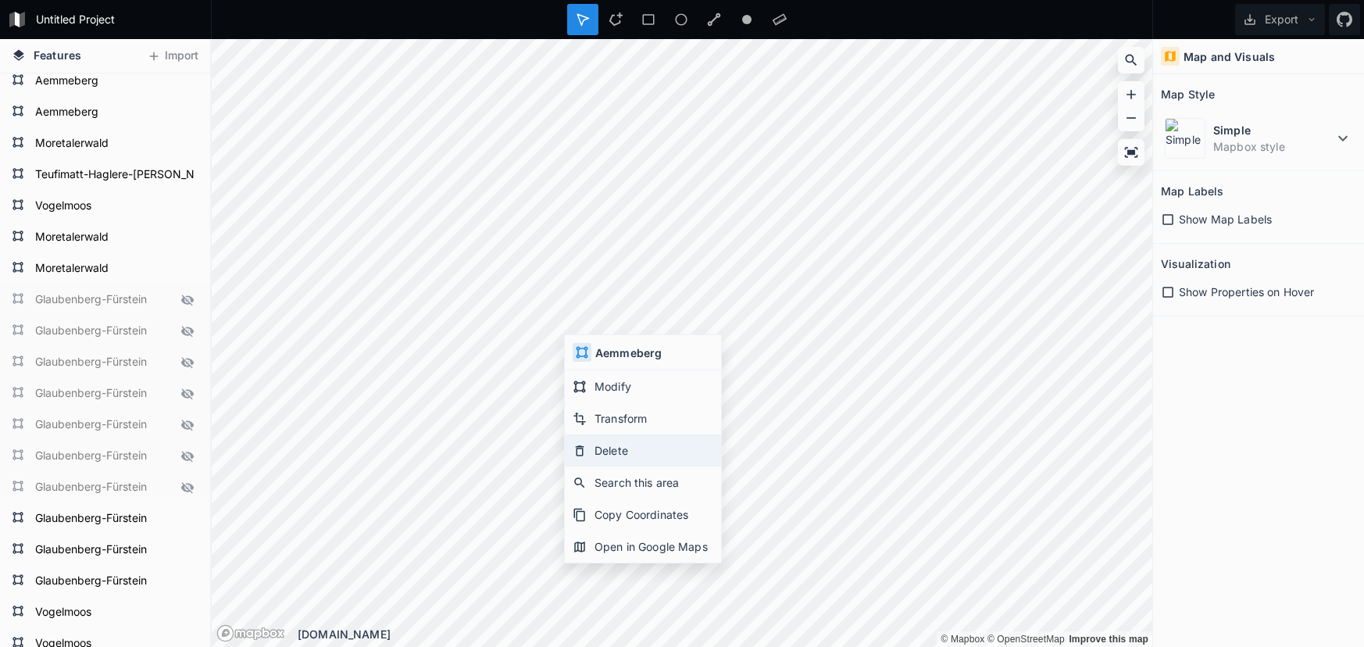
click at [610, 466] on div "Delete" at bounding box center [643, 482] width 156 height 32
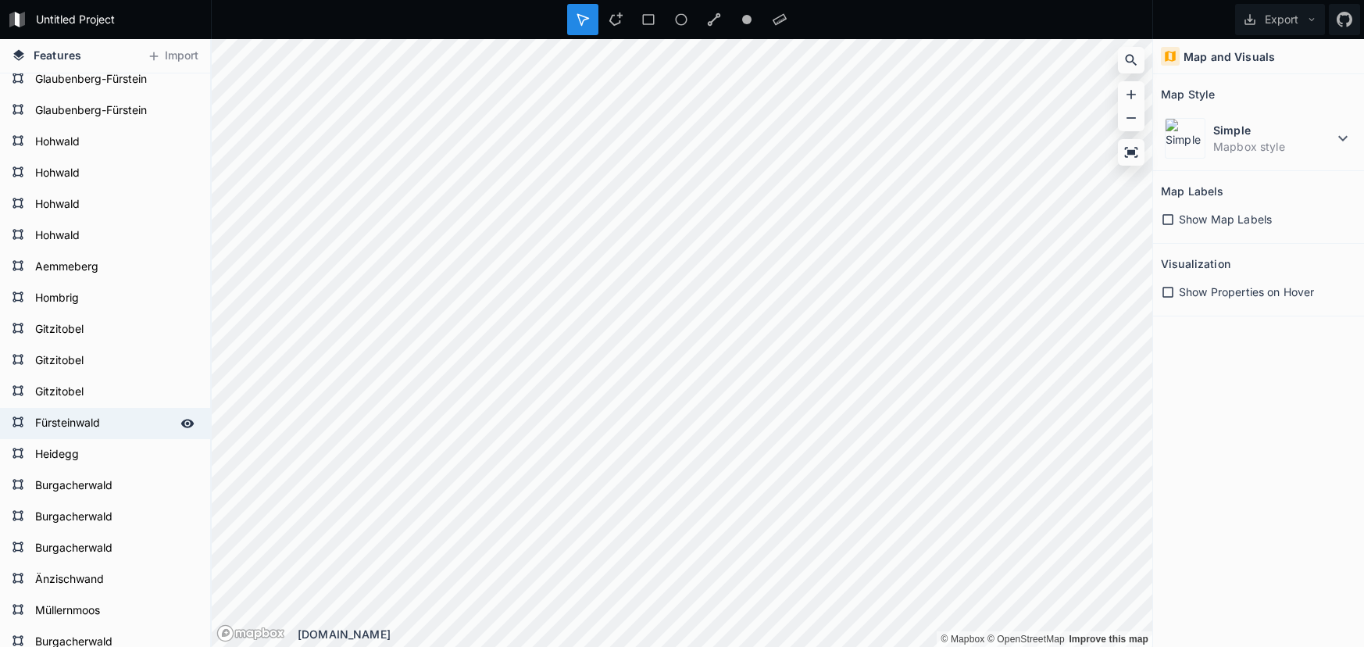
scroll to position [5745, 0]
